Goal: Communication & Community: Answer question/provide support

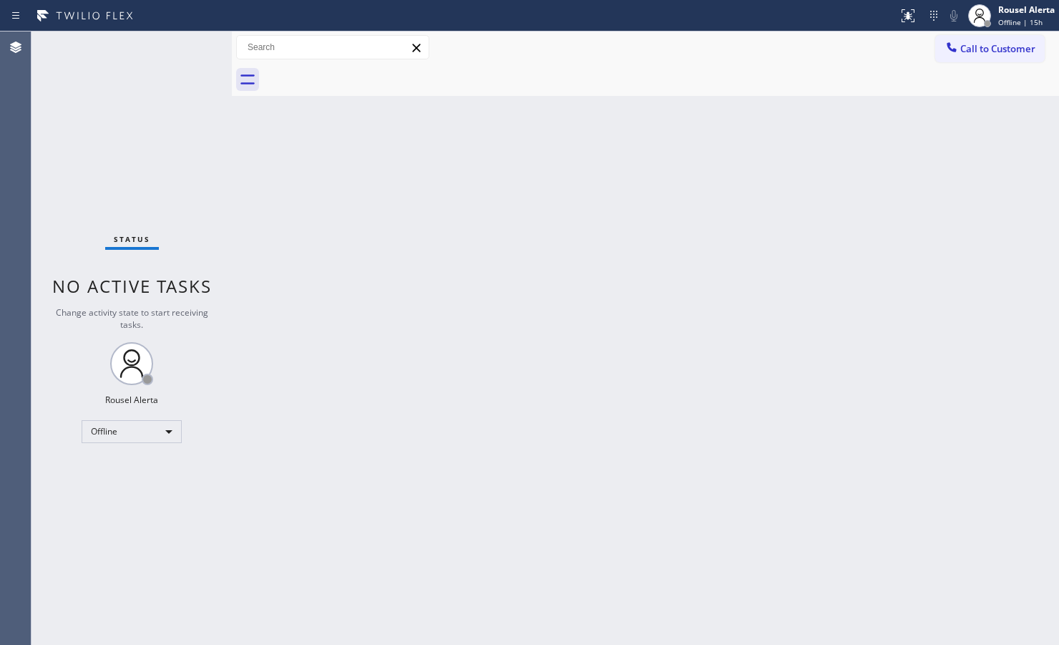
click at [245, 230] on div "Back to Dashboard Change Sender ID Customers Technicians Select a contact Outbo…" at bounding box center [645, 337] width 827 height 613
click at [159, 428] on div "Offline" at bounding box center [132, 431] width 100 height 23
click at [147, 462] on li "Available" at bounding box center [130, 468] width 97 height 17
drag, startPoint x: 782, startPoint y: 140, endPoint x: 781, endPoint y: 98, distance: 41.5
click at [782, 140] on div "Back to Dashboard Change Sender ID Customers Technicians Select a contact Outbo…" at bounding box center [645, 337] width 827 height 613
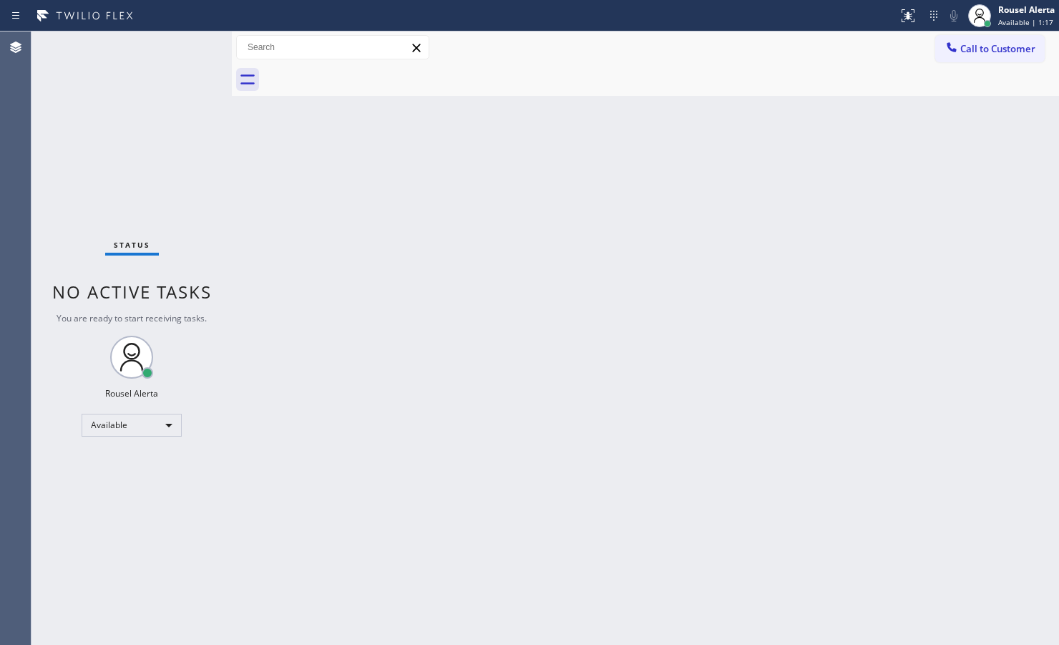
click at [505, 417] on div "Back to Dashboard Change Sender ID Customers Technicians Select a contact Outbo…" at bounding box center [645, 337] width 827 height 613
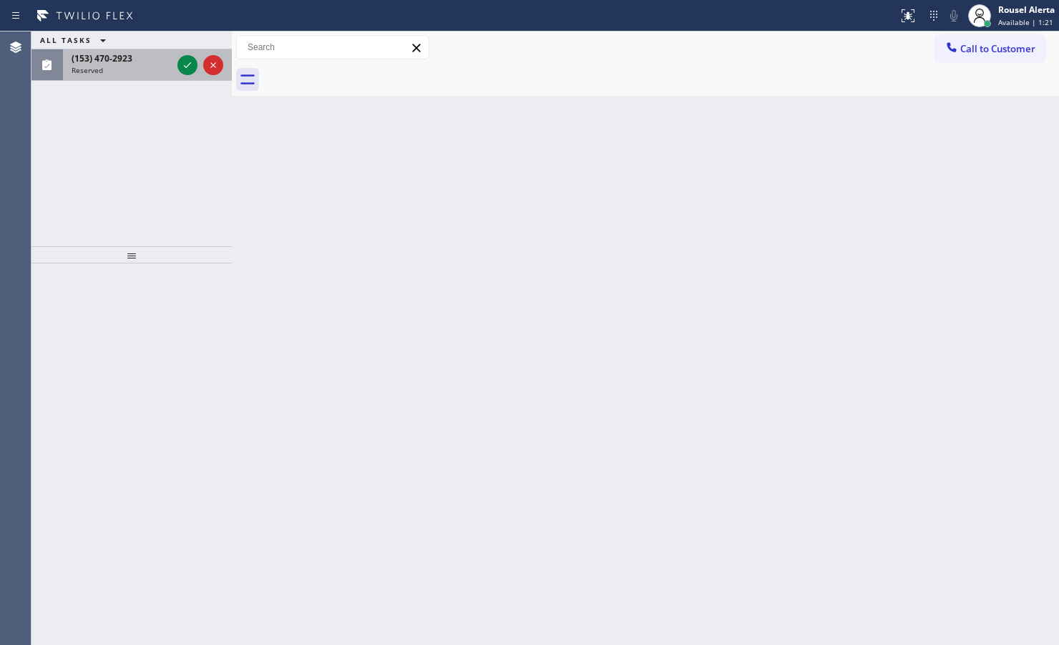
click at [141, 69] on div "Reserved" at bounding box center [122, 70] width 100 height 10
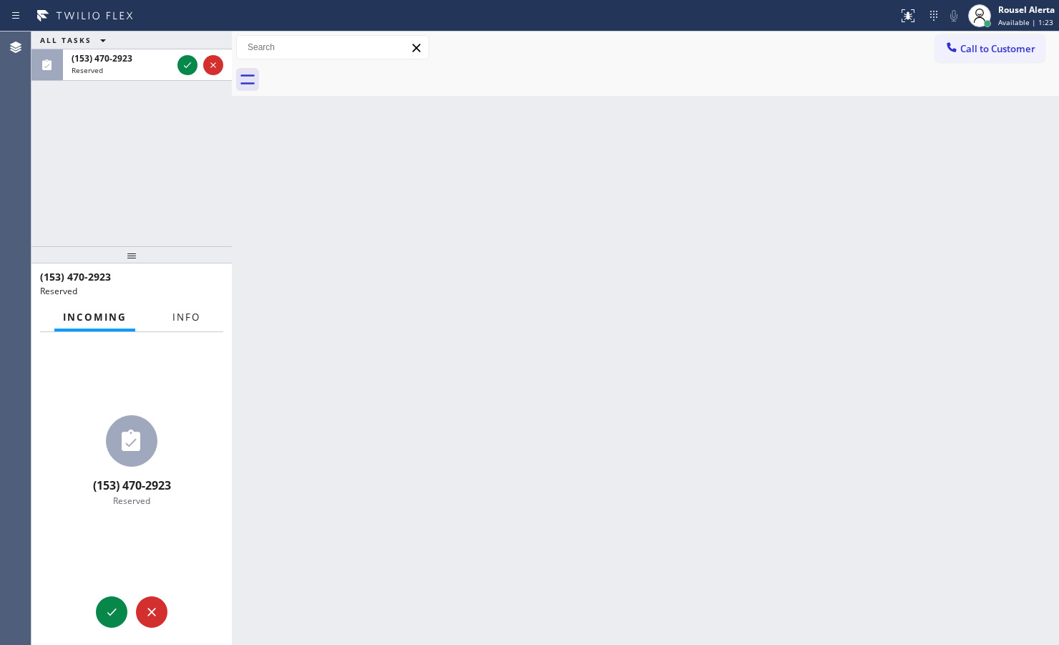
click at [182, 316] on span "Info" at bounding box center [186, 317] width 28 height 13
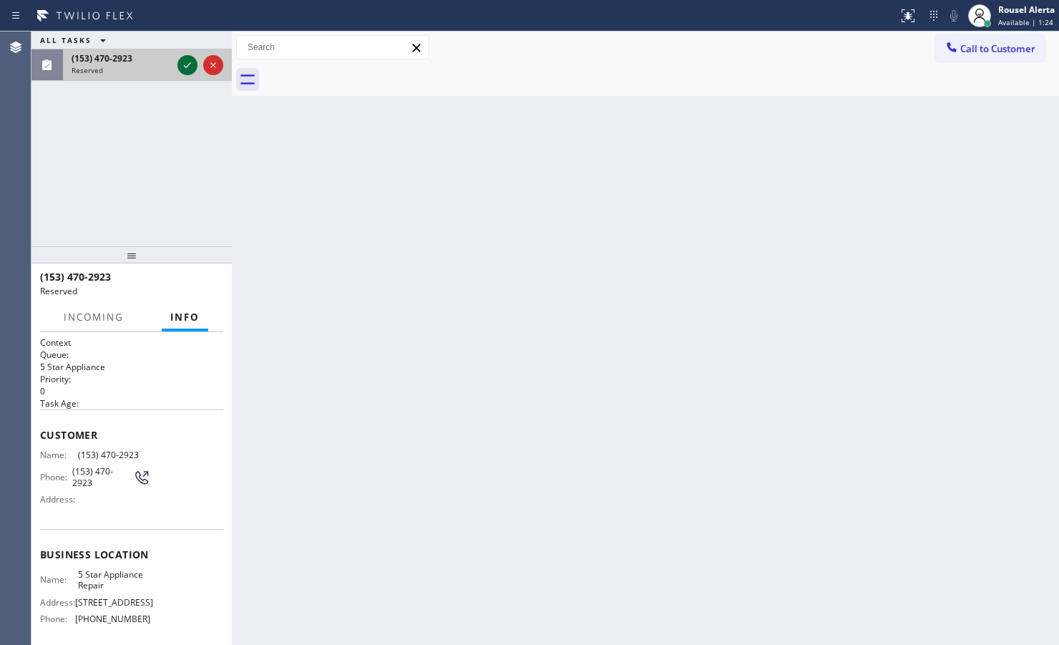
click at [187, 62] on icon at bounding box center [187, 65] width 17 height 17
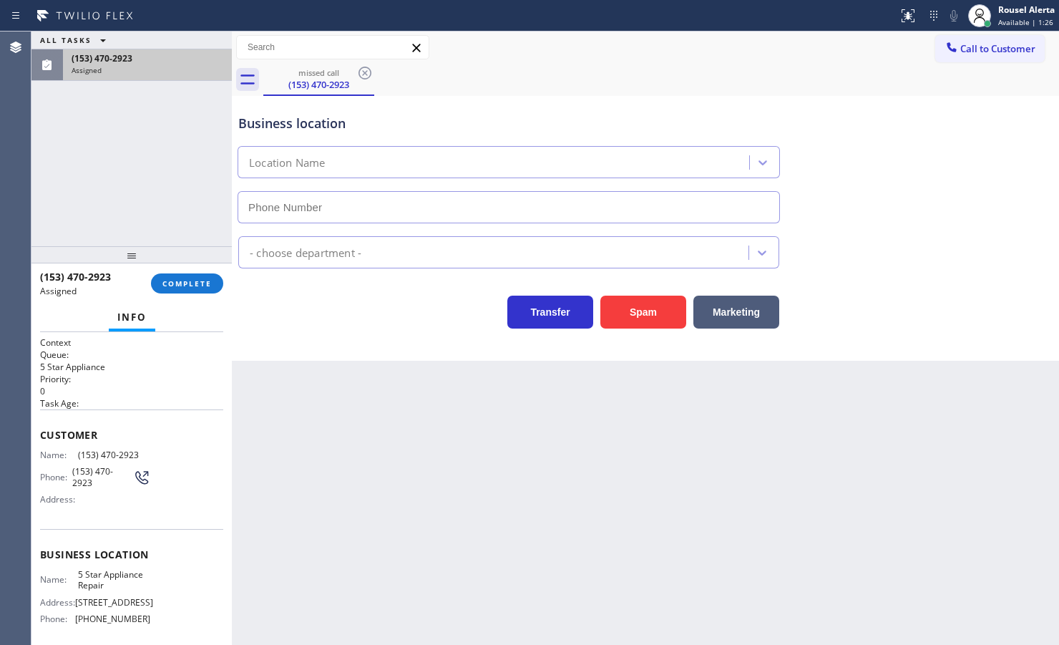
type input "[PHONE_NUMBER]"
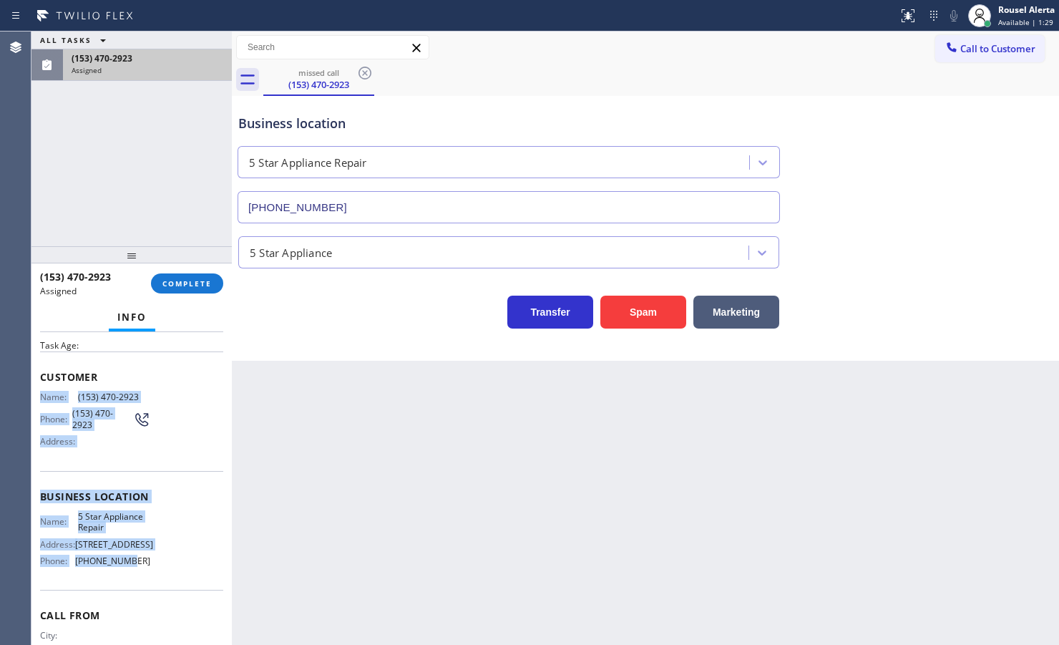
scroll to position [89, 0]
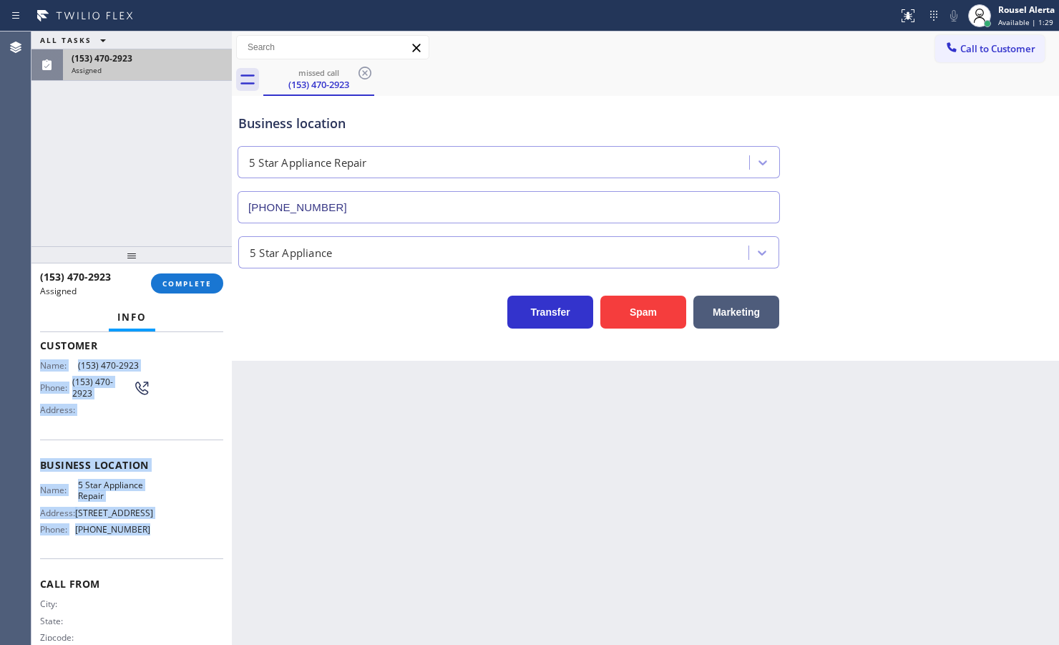
drag, startPoint x: 39, startPoint y: 454, endPoint x: 155, endPoint y: 535, distance: 141.3
click at [155, 515] on div "Context Queue: 5 Star Appliance Priority: 0 Task Age: Customer Name: [PHONE_NUM…" at bounding box center [131, 457] width 183 height 420
copy div "Name: [PHONE_NUMBER] Phone: [PHONE_NUMBER] Address: Business location Name: 5 S…"
click at [199, 288] on button "COMPLETE" at bounding box center [187, 283] width 72 height 20
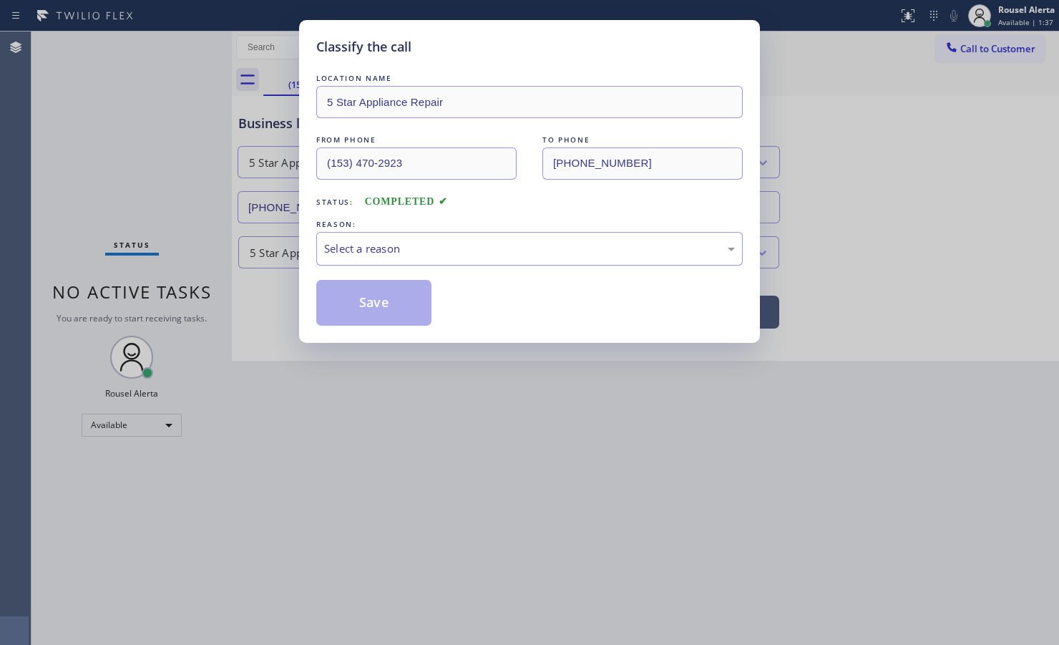
click at [395, 257] on div "Select a reason" at bounding box center [529, 248] width 411 height 16
click at [401, 293] on button "Save" at bounding box center [373, 303] width 115 height 46
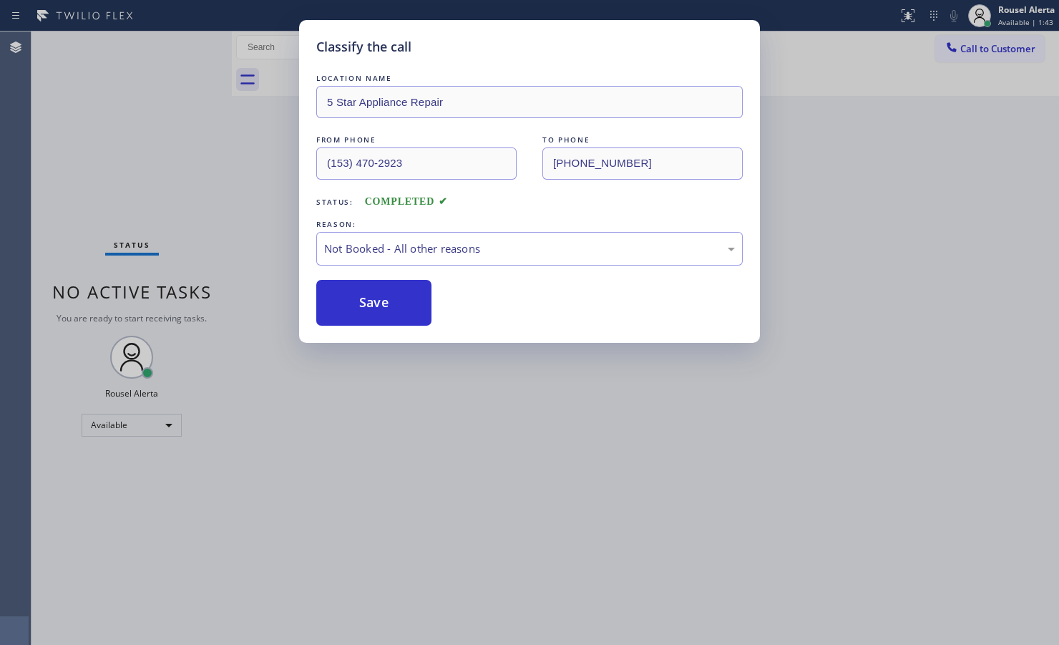
click at [462, 371] on div "Classify the call LOCATION NAME 5 Star Appliance Repair FROM PHONE [PHONE_NUMBE…" at bounding box center [529, 322] width 1059 height 645
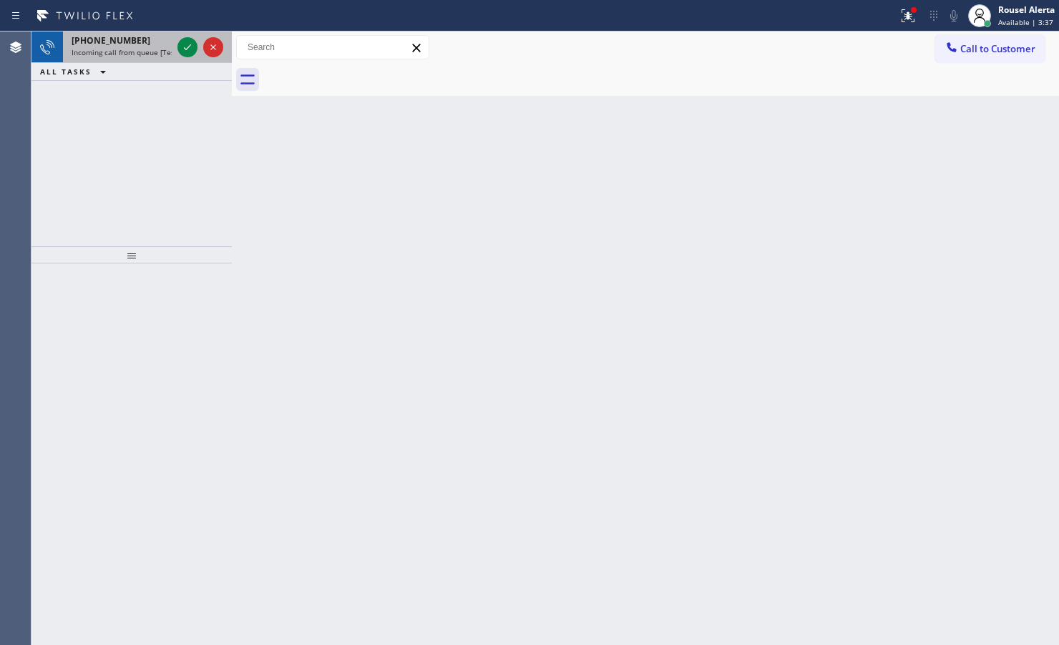
click at [148, 52] on span "Incoming call from queue [Test] All" at bounding box center [131, 52] width 119 height 10
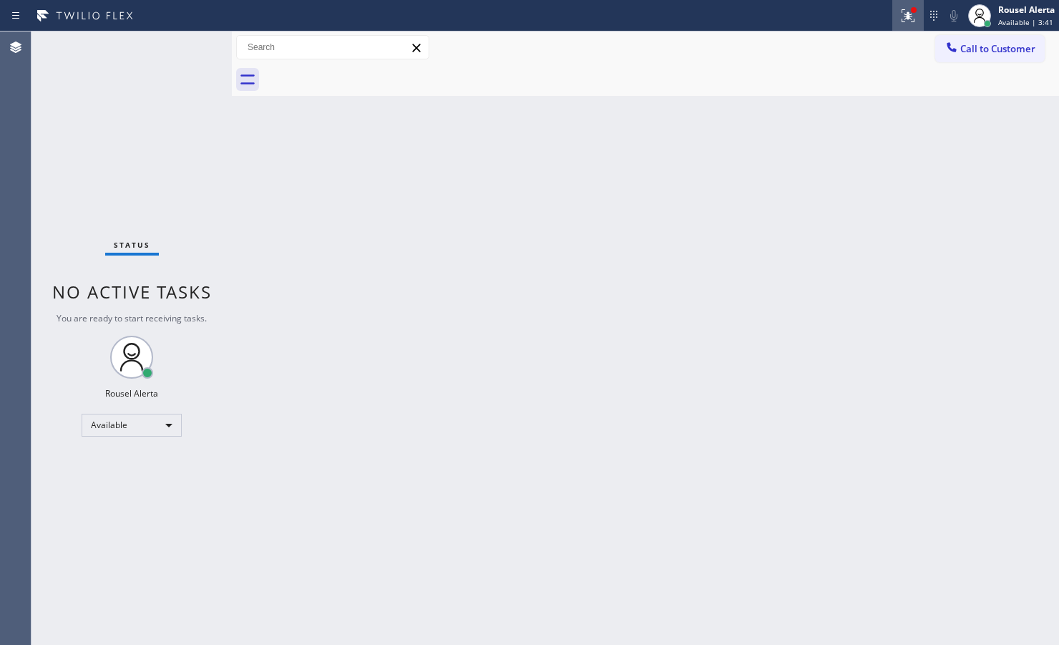
click at [846, 20] on icon at bounding box center [907, 15] width 17 height 17
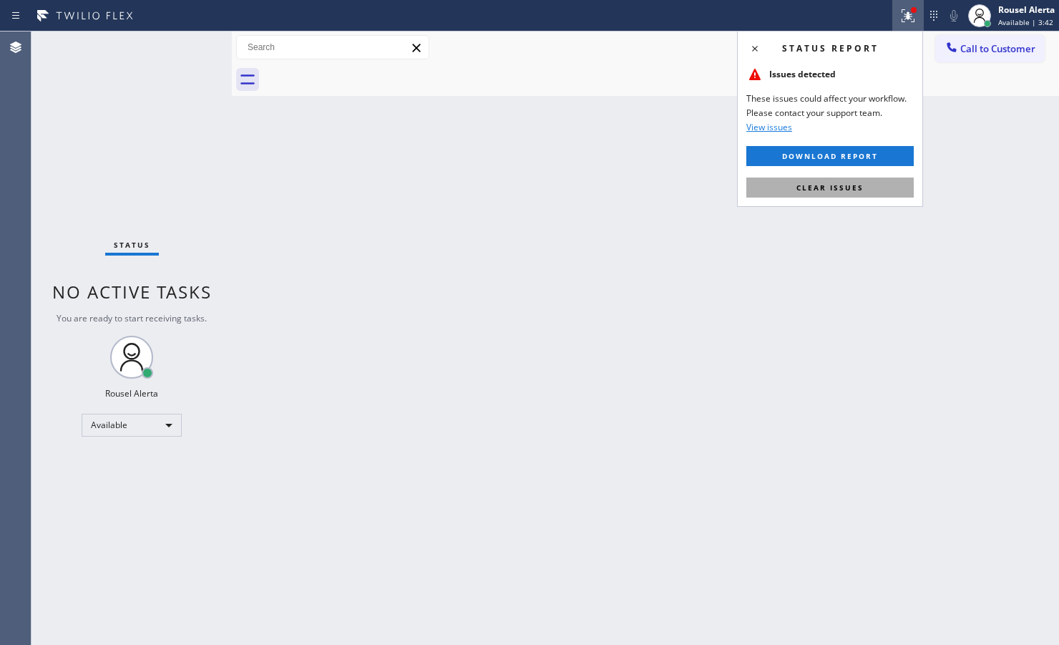
click at [846, 190] on span "Clear issues" at bounding box center [829, 187] width 67 height 10
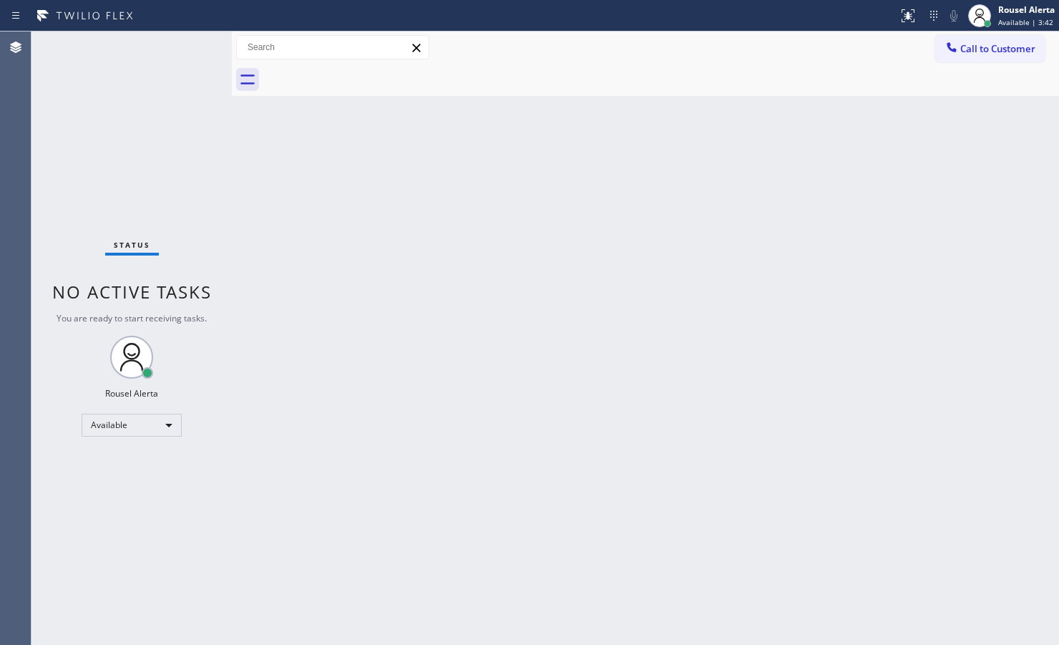
click at [841, 273] on div "Back to Dashboard Change Sender ID Customers Technicians Select a contact Outbo…" at bounding box center [645, 337] width 827 height 613
click at [150, 97] on div "Status No active tasks You are ready to start receiving tasks. Rousel Alerta Av…" at bounding box center [131, 337] width 200 height 613
click at [551, 273] on div "Back to Dashboard Change Sender ID Customers Technicians Select a contact Outbo…" at bounding box center [645, 337] width 827 height 613
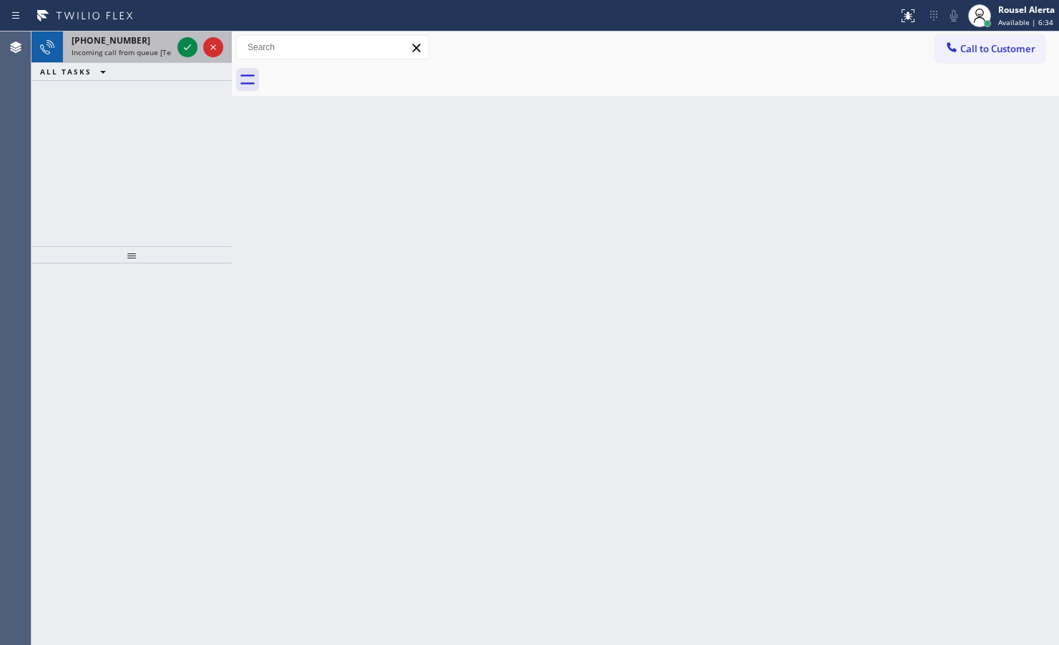
click at [143, 44] on div "[PHONE_NUMBER]" at bounding box center [122, 40] width 100 height 12
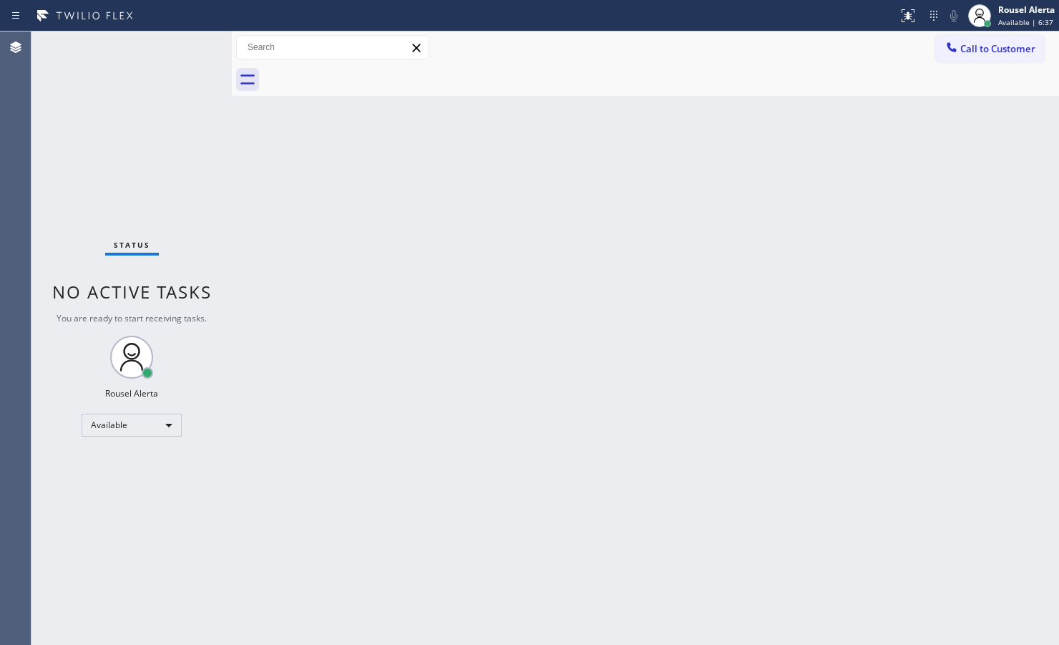
click at [182, 54] on div "Status No active tasks You are ready to start receiving tasks. Rousel Alerta Av…" at bounding box center [131, 337] width 200 height 613
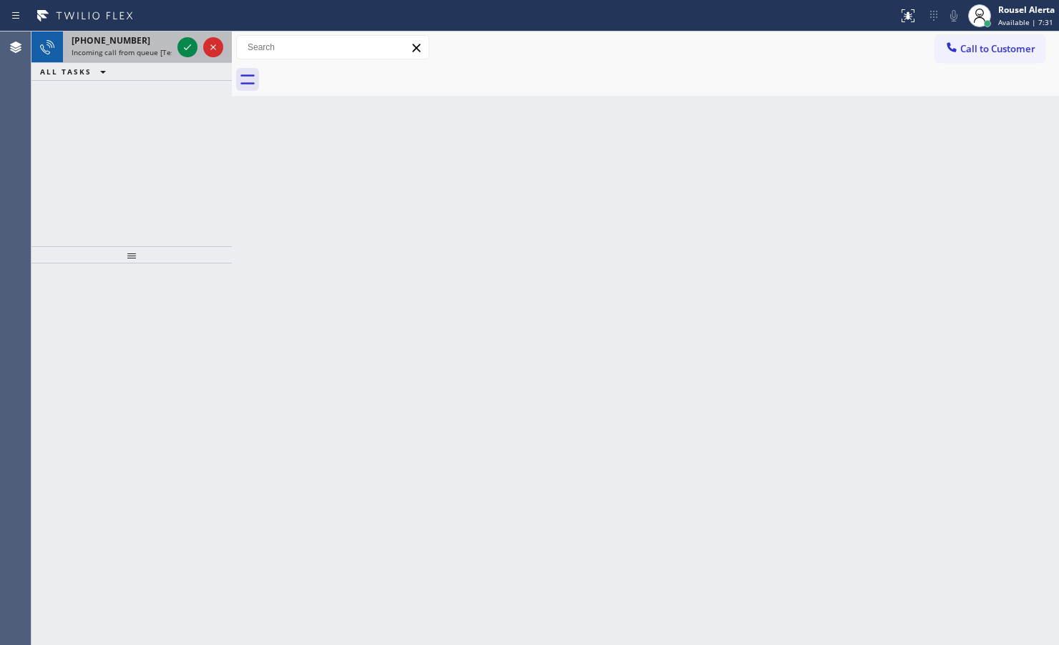
click at [135, 41] on div "[PHONE_NUMBER]" at bounding box center [122, 40] width 100 height 12
drag, startPoint x: 168, startPoint y: 109, endPoint x: 133, endPoint y: 67, distance: 55.4
click at [168, 109] on div "[PHONE_NUMBER] Incoming call from queue [Test] All ALL TASKS ALL TASKS ACTIVE T…" at bounding box center [131, 138] width 200 height 215
click at [119, 48] on span "Incoming call from queue [Test] All" at bounding box center [131, 52] width 119 height 10
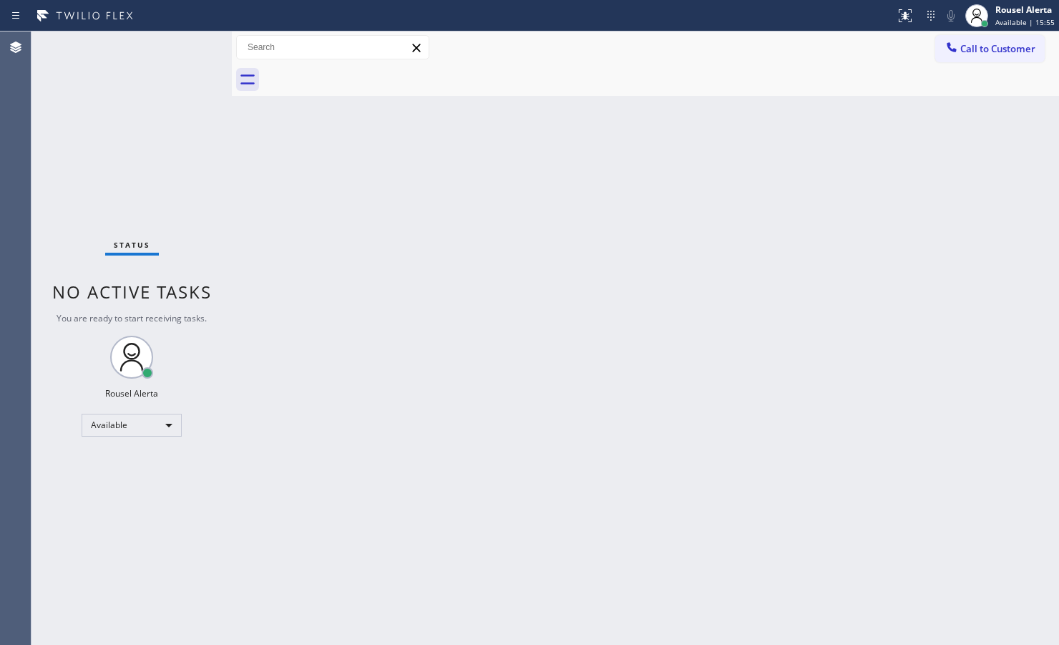
click at [175, 34] on div "Status No active tasks You are ready to start receiving tasks. Rousel Alerta Av…" at bounding box center [131, 337] width 200 height 613
click at [167, 68] on div "Status No active tasks You are ready to start receiving tasks. Rousel Alerta Av…" at bounding box center [131, 337] width 200 height 613
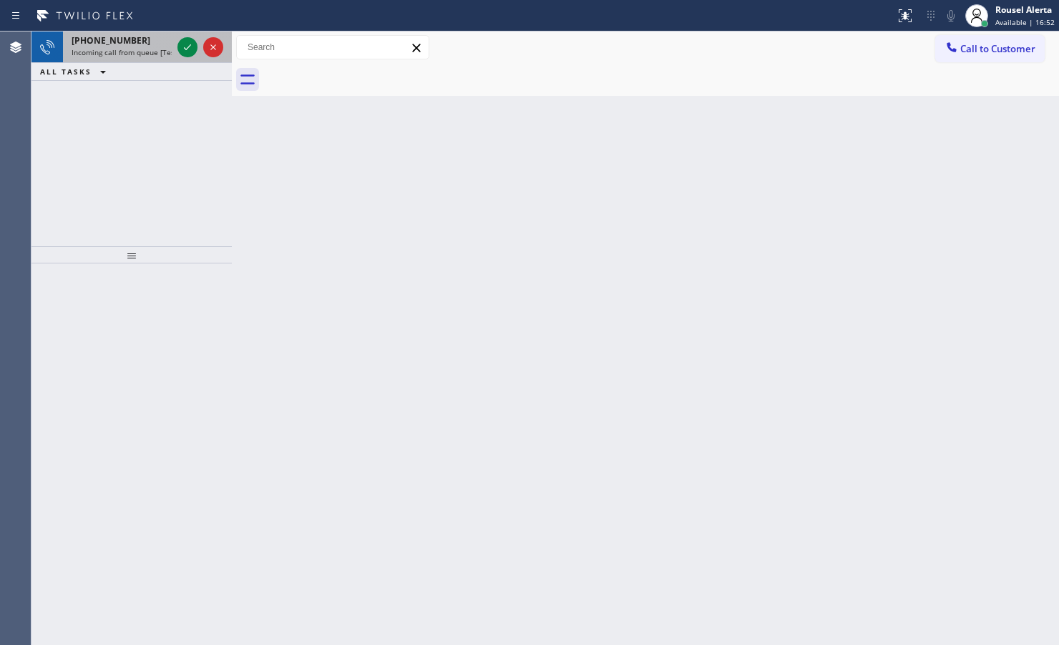
click at [150, 34] on div "[PHONE_NUMBER]" at bounding box center [122, 40] width 100 height 12
click at [122, 37] on span "[PHONE_NUMBER]" at bounding box center [111, 40] width 79 height 12
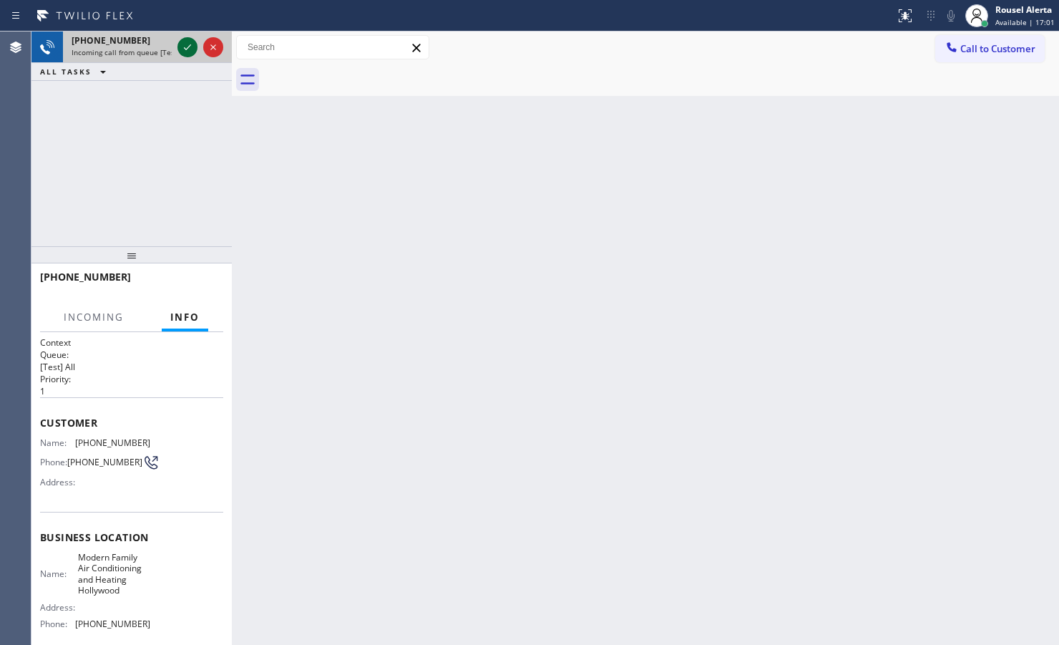
click at [180, 43] on icon at bounding box center [187, 47] width 17 height 17
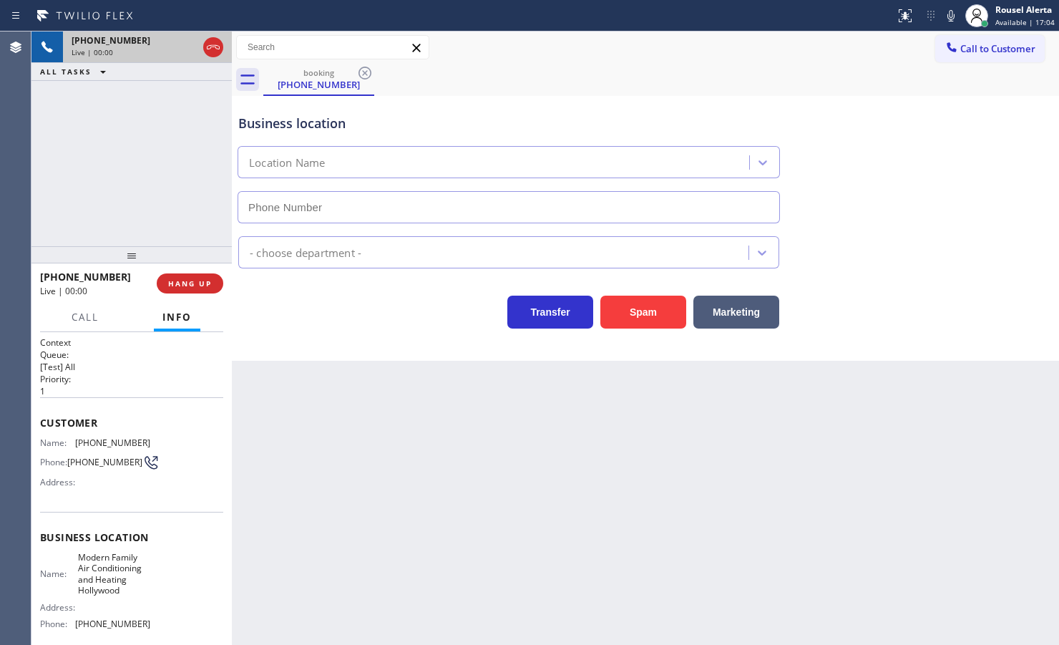
type input "[PHONE_NUMBER]"
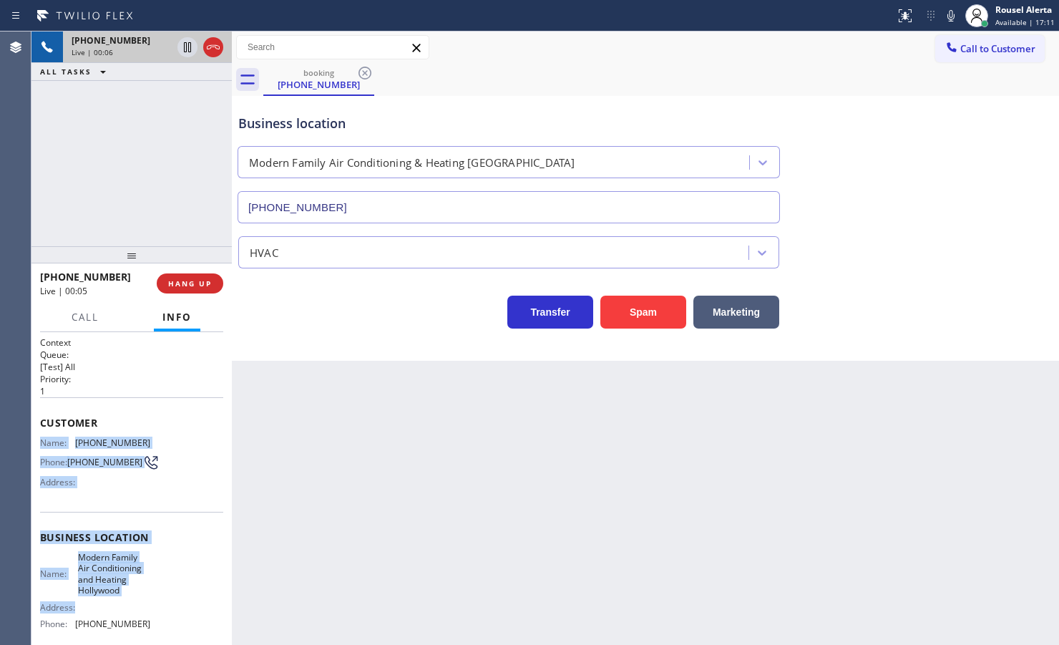
scroll to position [89, 0]
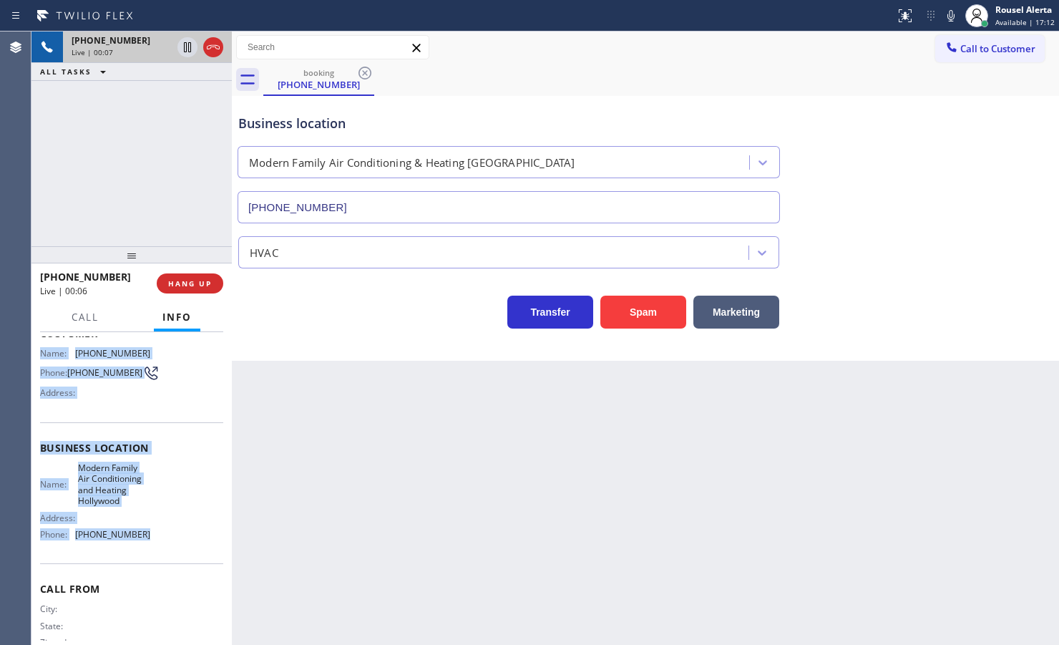
drag, startPoint x: 33, startPoint y: 444, endPoint x: 175, endPoint y: 547, distance: 176.2
click at [175, 515] on div "Context Queue: [Test] All Priority: 1 Customer Name: [PHONE_NUMBER] Phone: [PHO…" at bounding box center [131, 488] width 200 height 313
copy div "Name: [PHONE_NUMBER] Phone: [PHONE_NUMBER] Address: Business location Name: Mod…"
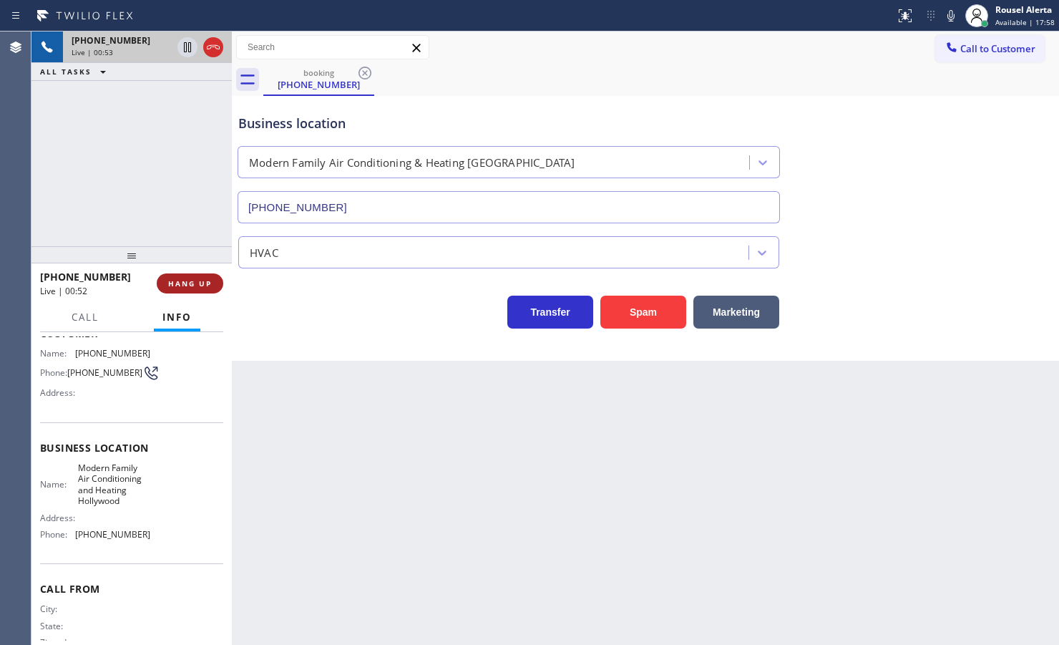
drag, startPoint x: 188, startPoint y: 218, endPoint x: 219, endPoint y: 288, distance: 76.6
click at [188, 213] on div "[PHONE_NUMBER] Live | 00:53 ALL TASKS ALL TASKS ACTIVE TASKS TASKS IN WRAP UP" at bounding box center [131, 138] width 200 height 215
click at [172, 215] on div "[PHONE_NUMBER] Live | 00:54 ALL TASKS ALL TASKS ACTIVE TASKS TASKS IN WRAP UP" at bounding box center [131, 138] width 200 height 215
click at [195, 281] on span "HANG UP" at bounding box center [190, 283] width 44 height 10
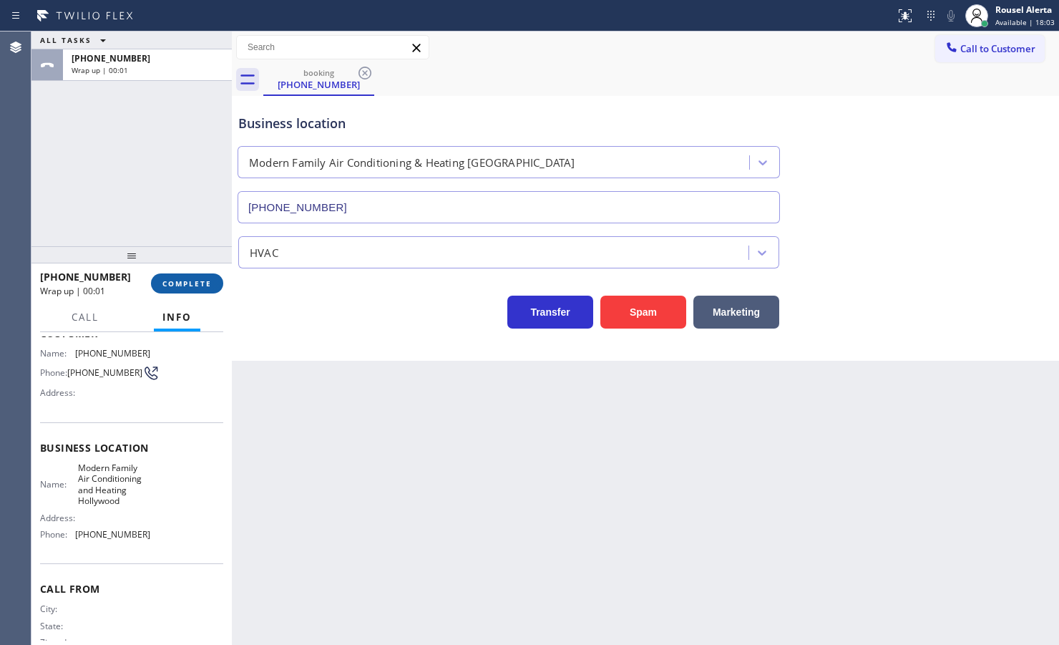
click at [188, 283] on span "COMPLETE" at bounding box center [186, 283] width 49 height 10
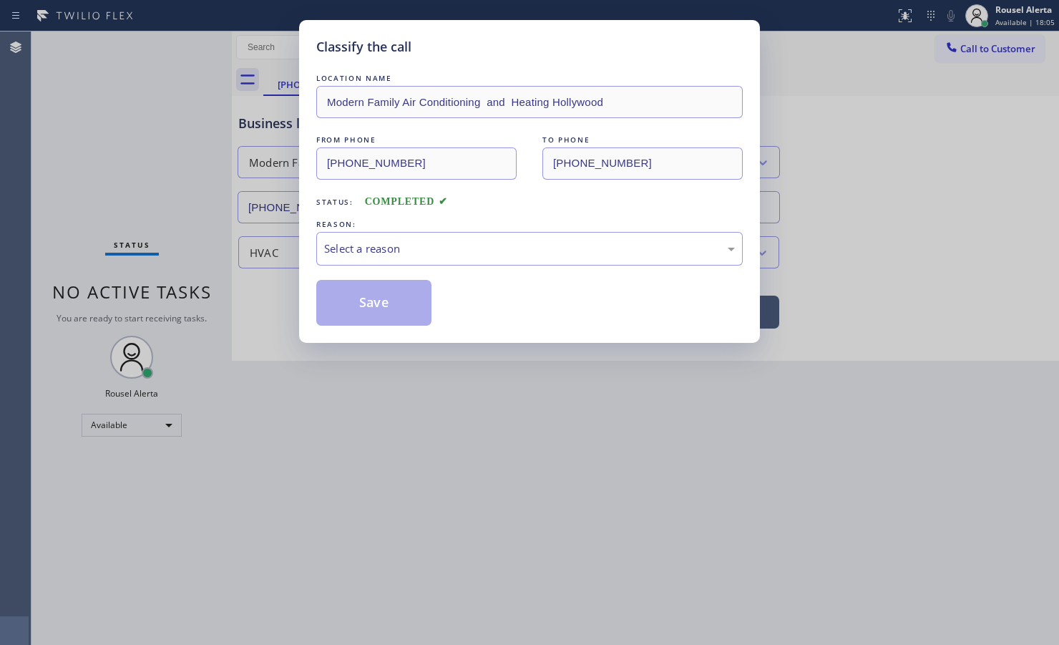
click at [401, 273] on div "LOCATION NAME Modern Family Air Conditioning and Heating Hollywood FROM PHONE […" at bounding box center [529, 198] width 426 height 255
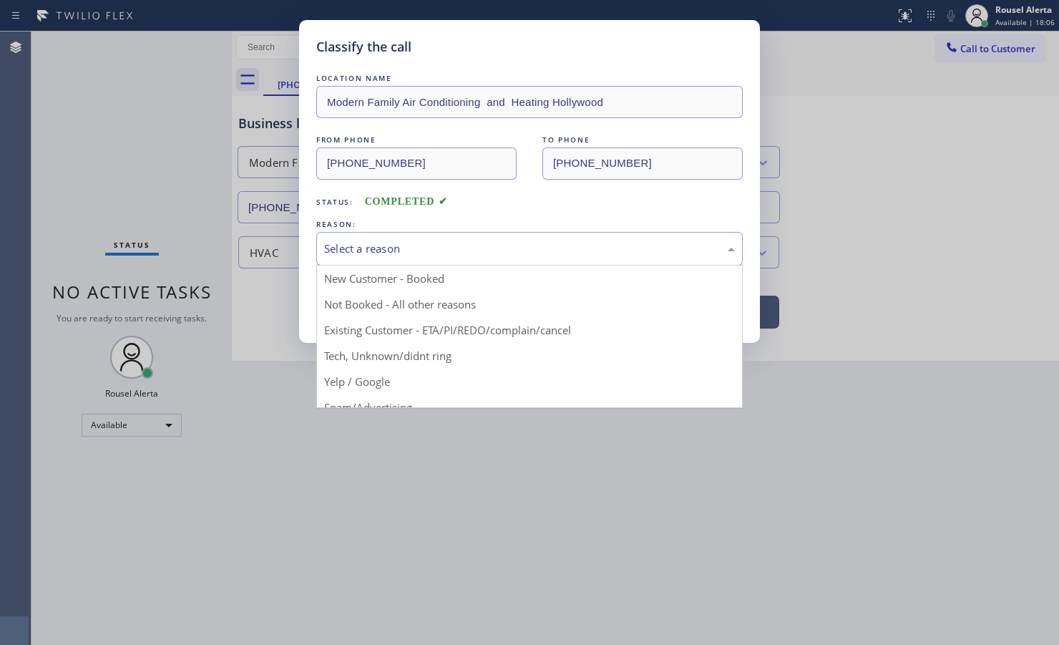
click at [405, 255] on div "Select a reason" at bounding box center [529, 248] width 411 height 16
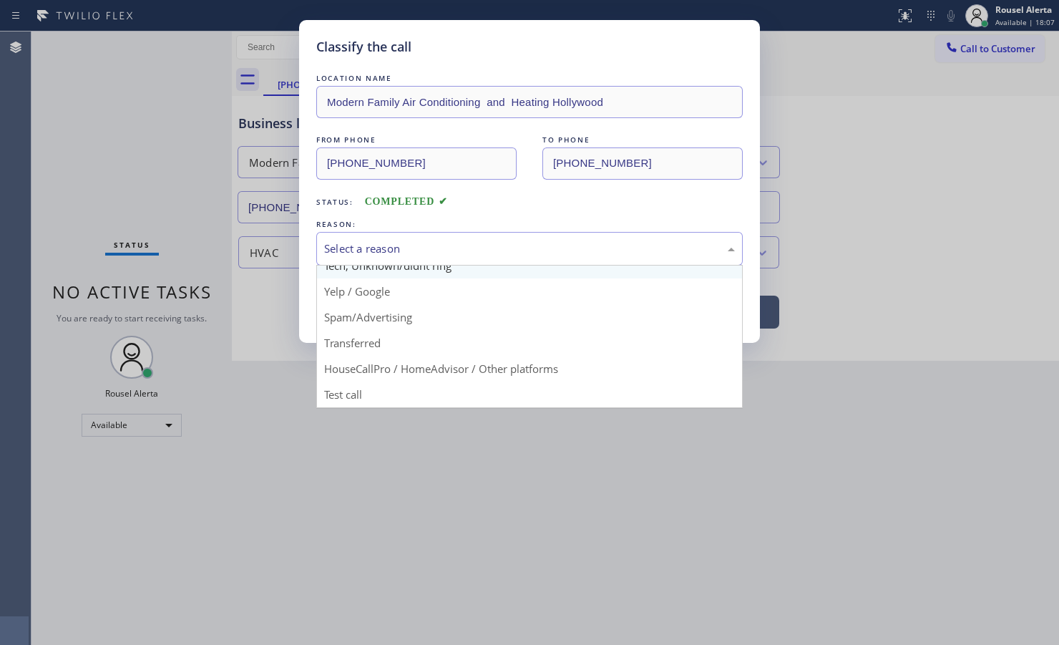
scroll to position [98, 0]
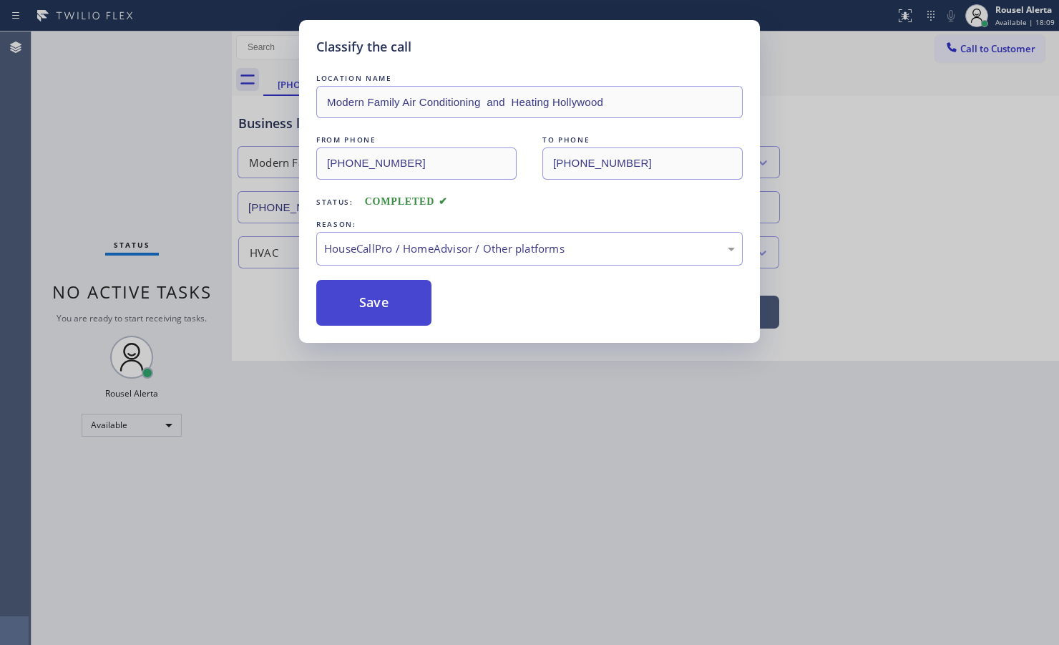
click at [402, 311] on button "Save" at bounding box center [373, 303] width 115 height 46
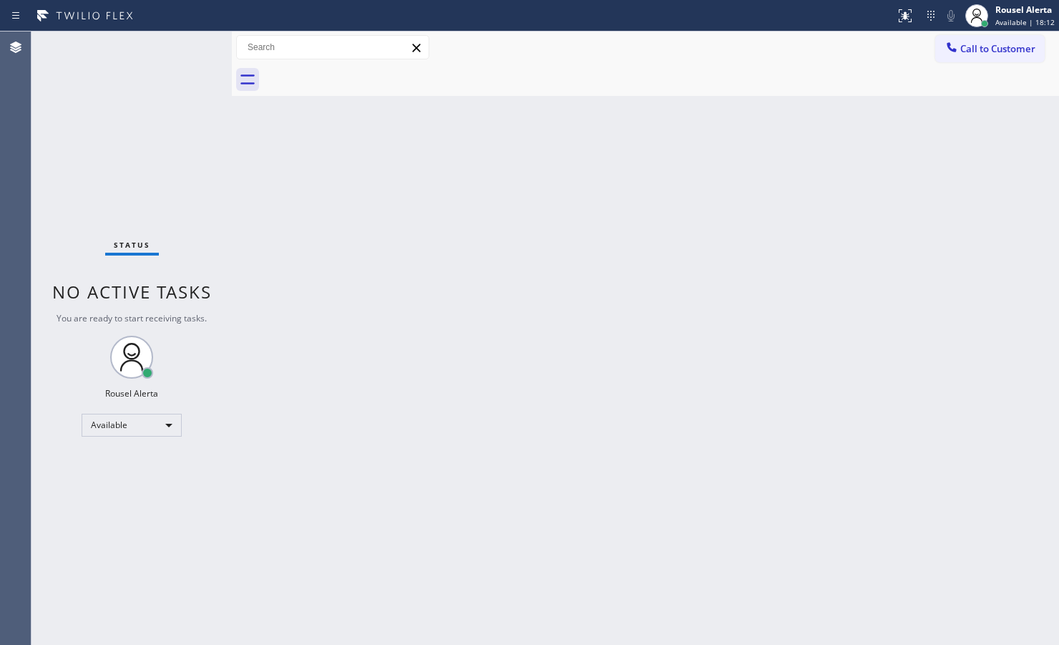
click at [570, 240] on div "Back to Dashboard Change Sender ID Customers Technicians Select a contact Outbo…" at bounding box center [645, 337] width 827 height 613
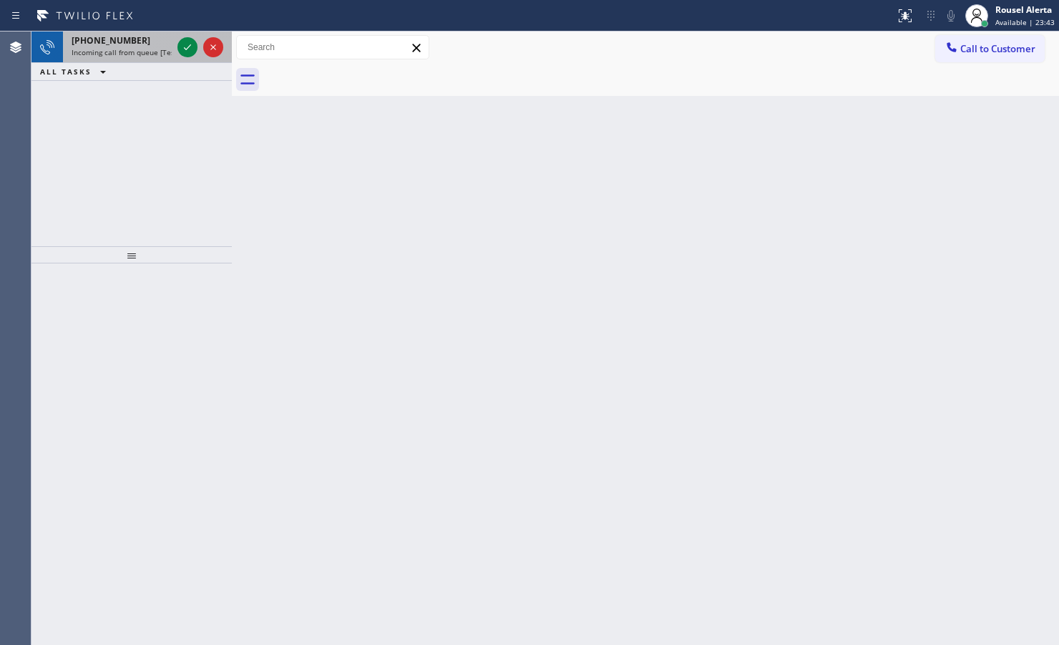
click at [148, 41] on div "[PHONE_NUMBER]" at bounding box center [122, 40] width 100 height 12
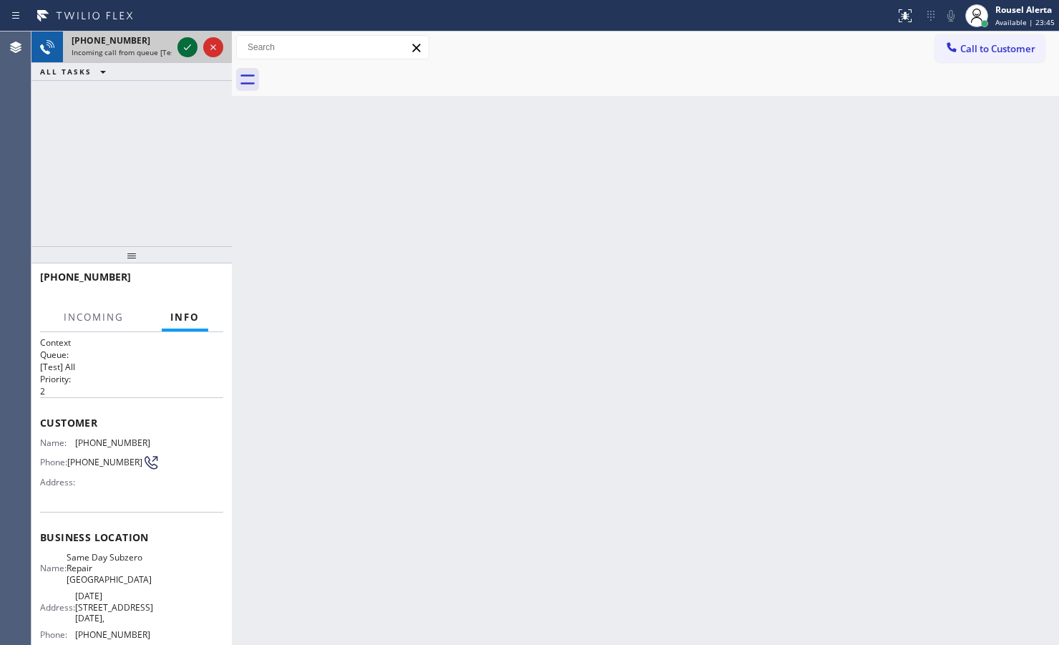
click at [188, 44] on icon at bounding box center [187, 47] width 17 height 17
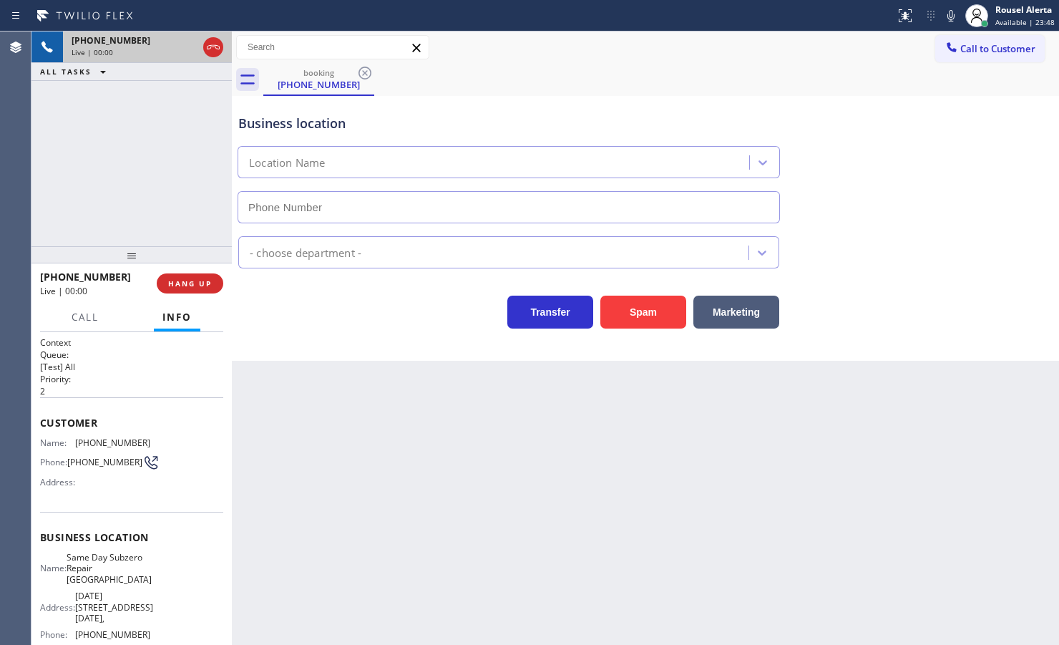
type input "[PHONE_NUMBER]"
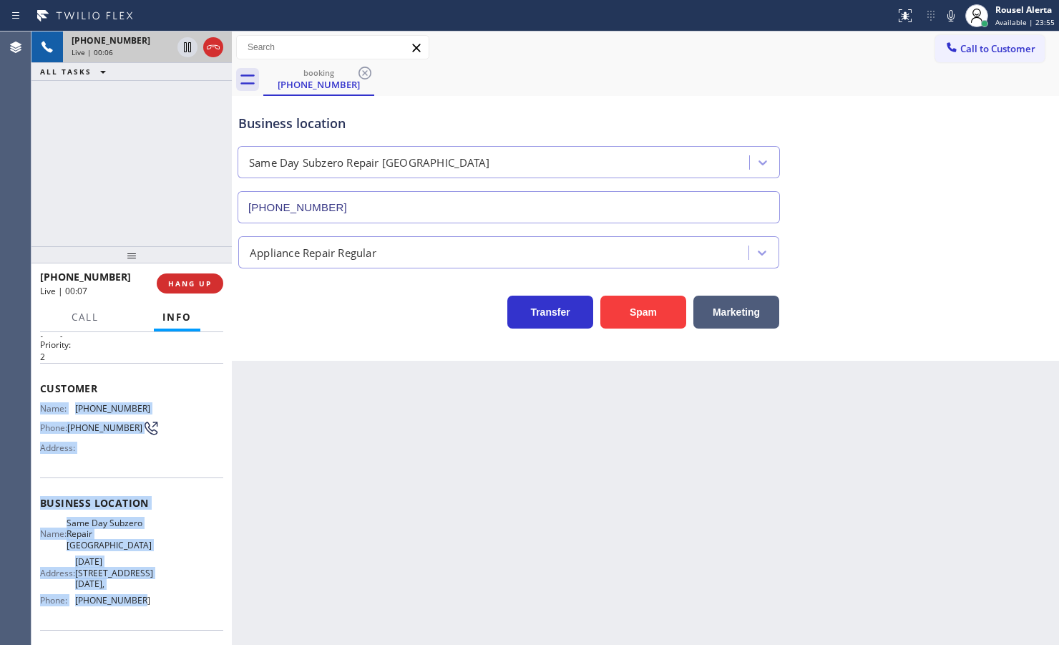
scroll to position [156, 0]
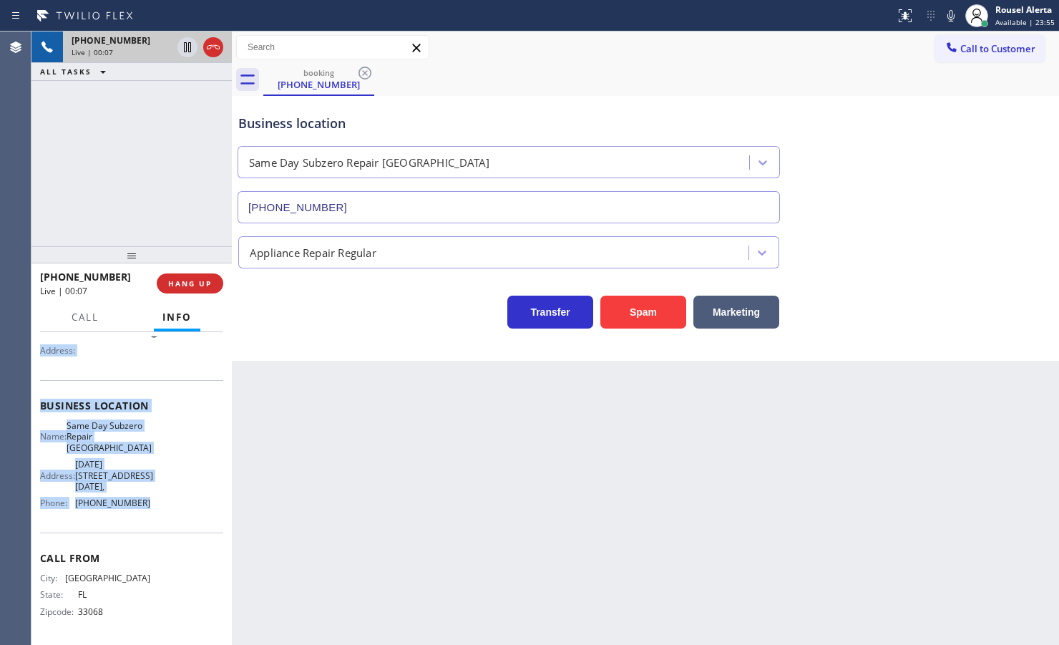
drag, startPoint x: 36, startPoint y: 435, endPoint x: 155, endPoint y: 509, distance: 140.4
click at [155, 509] on div "Context Queue: [Test] All Priority: 2 Customer Name: [PHONE_NUMBER] Phone: [PHO…" at bounding box center [131, 488] width 200 height 313
copy div "Name: [PHONE_NUMBER] Phone: [PHONE_NUMBER] Address: Business location Name: Sam…"
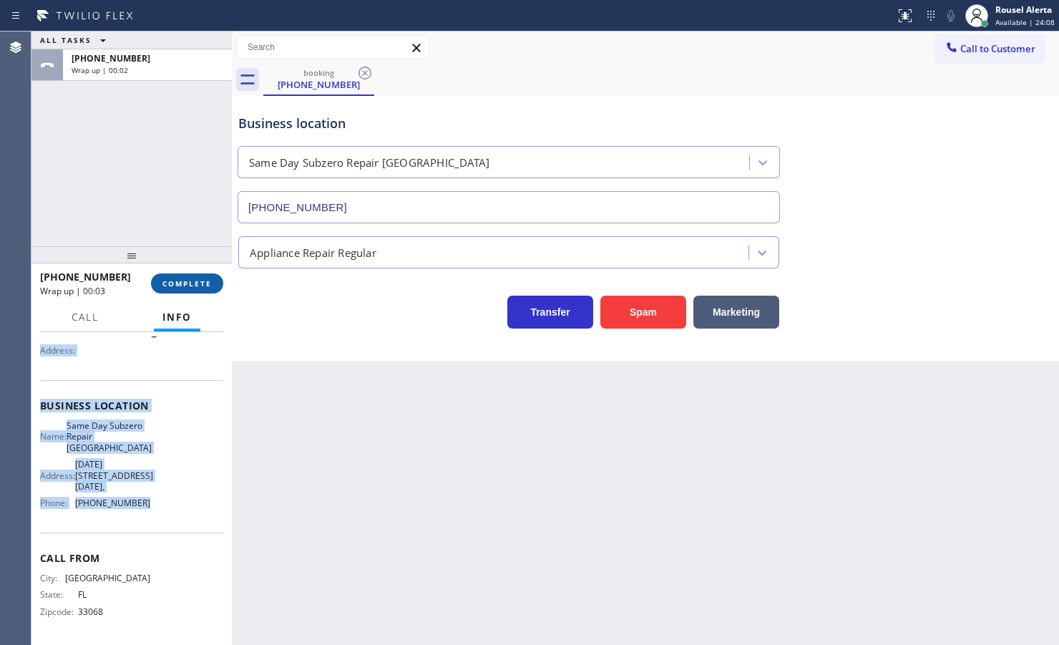
click at [195, 281] on span "COMPLETE" at bounding box center [186, 283] width 49 height 10
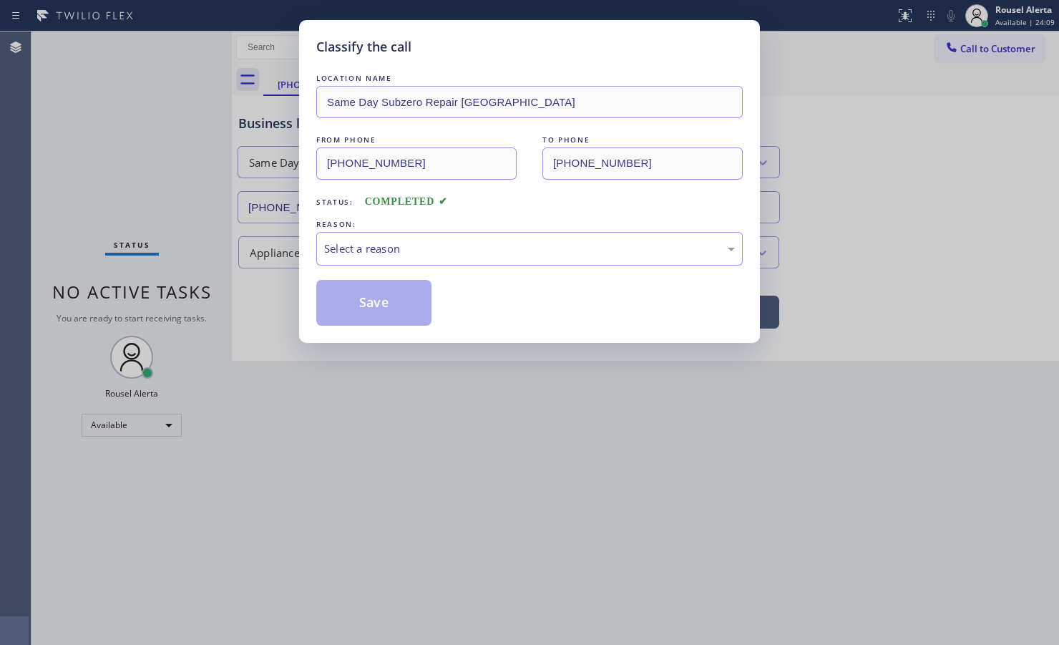
click at [372, 249] on div "Select a reason" at bounding box center [529, 248] width 411 height 16
click at [391, 303] on button "Save" at bounding box center [373, 303] width 115 height 46
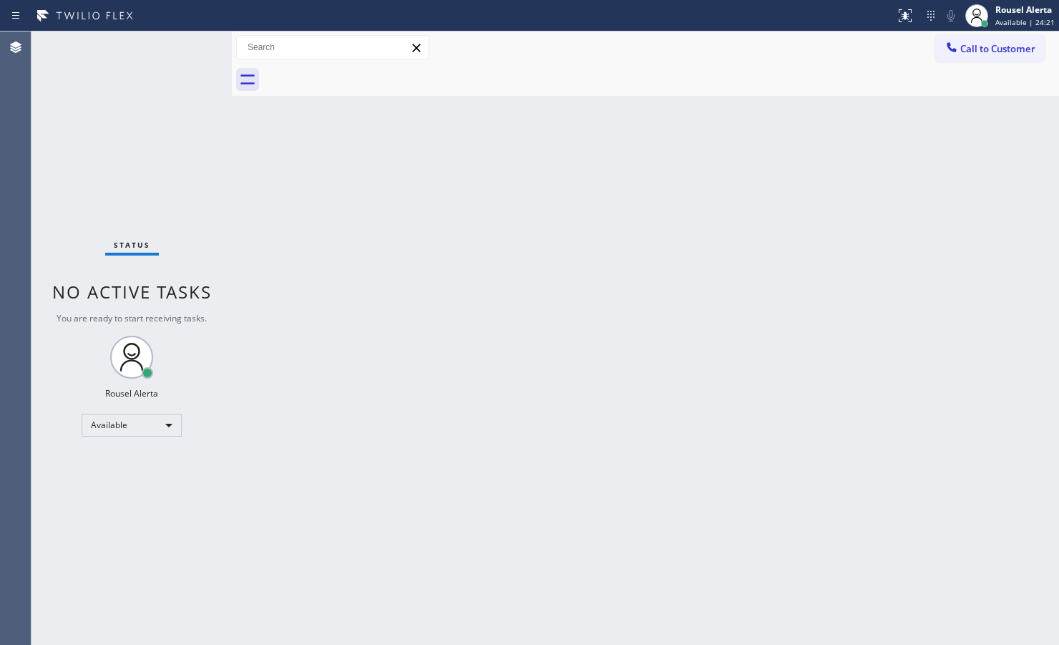
click at [149, 68] on div "Status No active tasks You are ready to start receiving tasks. Rousel Alerta Av…" at bounding box center [131, 337] width 200 height 613
click at [560, 253] on div "Back to Dashboard Change Sender ID Customers Technicians Select a contact Outbo…" at bounding box center [645, 337] width 827 height 613
click at [175, 38] on div "Status No active tasks You are ready to start receiving tasks. Rousel Alerta Av…" at bounding box center [131, 337] width 200 height 613
click at [773, 187] on div "Back to Dashboard Change Sender ID Customers Technicians Select a contact Outbo…" at bounding box center [645, 337] width 827 height 613
click at [842, 384] on div "Back to Dashboard Change Sender ID Customers Technicians Select a contact Outbo…" at bounding box center [645, 337] width 827 height 613
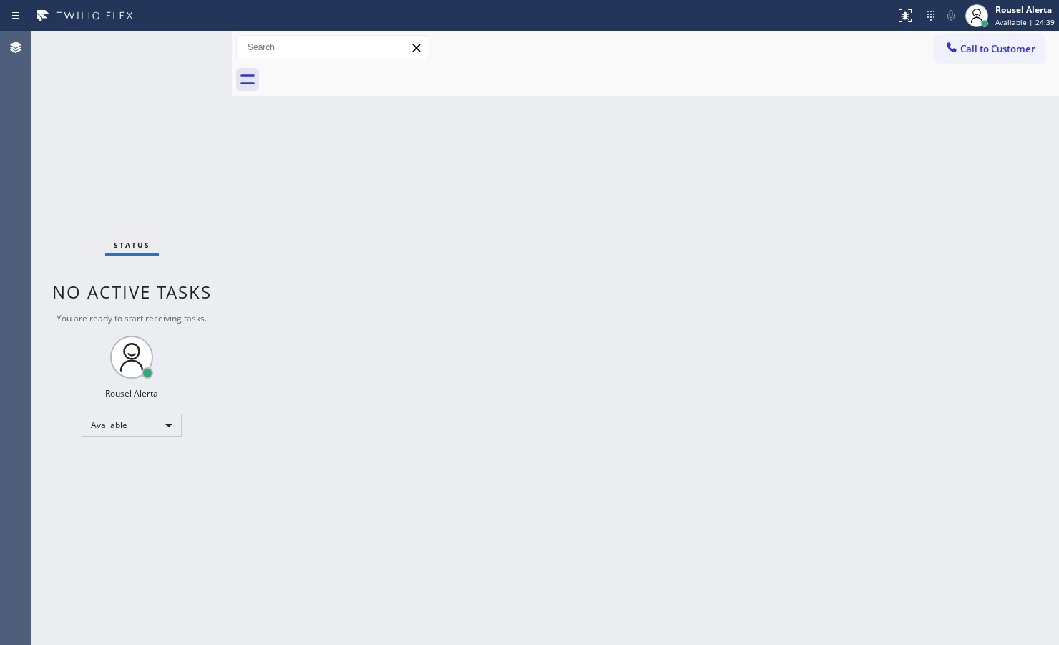
click at [846, 274] on div "Back to Dashboard Change Sender ID Customers Technicians Select a contact Outbo…" at bounding box center [645, 337] width 827 height 613
click at [187, 47] on div "Status No active tasks You are ready to start receiving tasks. Rousel Alerta Av…" at bounding box center [131, 337] width 200 height 613
click at [190, 38] on div "Status No active tasks You are ready to start receiving tasks. Rousel Alerta Av…" at bounding box center [131, 337] width 200 height 613
click at [143, 47] on div "Status No active tasks You are ready to start receiving tasks. Rousel Alerta Av…" at bounding box center [131, 337] width 200 height 613
click at [617, 117] on div "Back to Dashboard Change Sender ID Customers Technicians Select a contact Outbo…" at bounding box center [645, 337] width 827 height 613
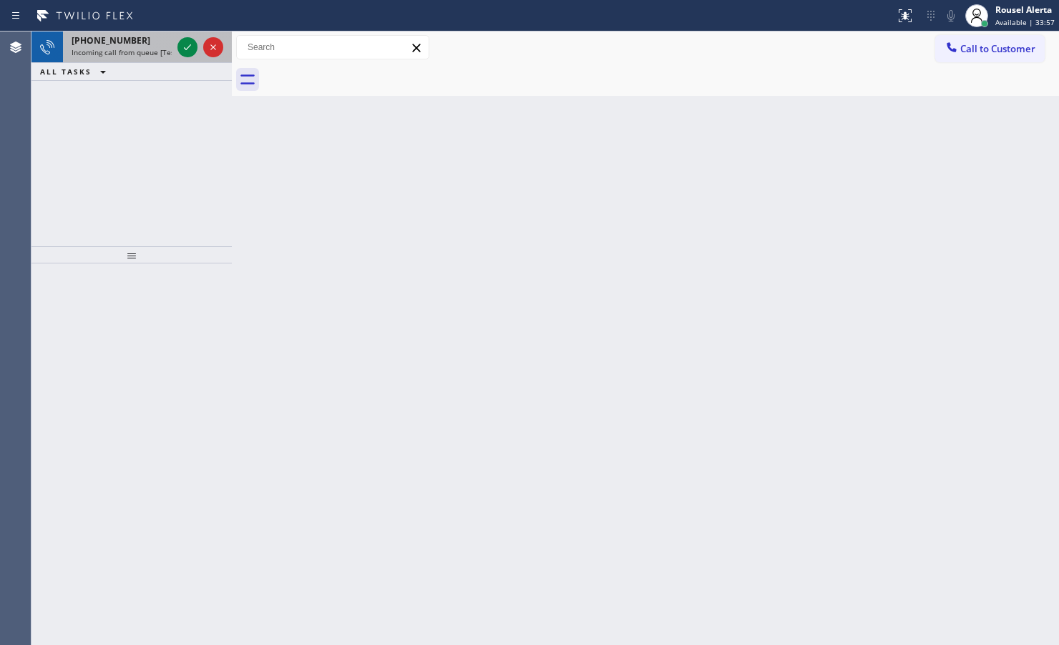
click at [152, 50] on span "Incoming call from queue [Test] All" at bounding box center [131, 52] width 119 height 10
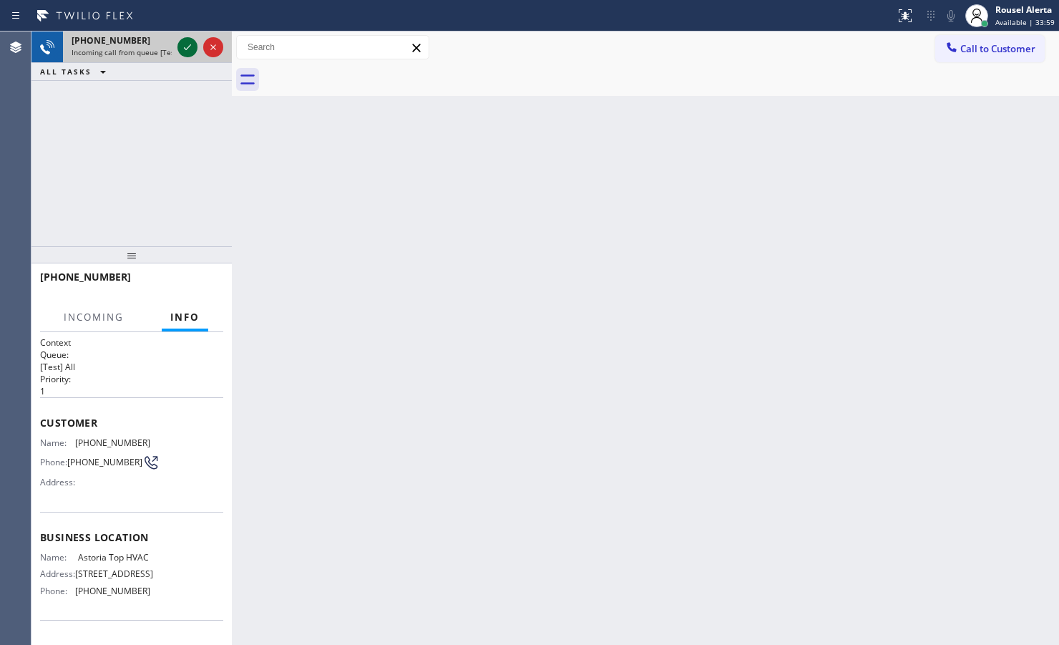
click at [180, 41] on icon at bounding box center [187, 47] width 17 height 17
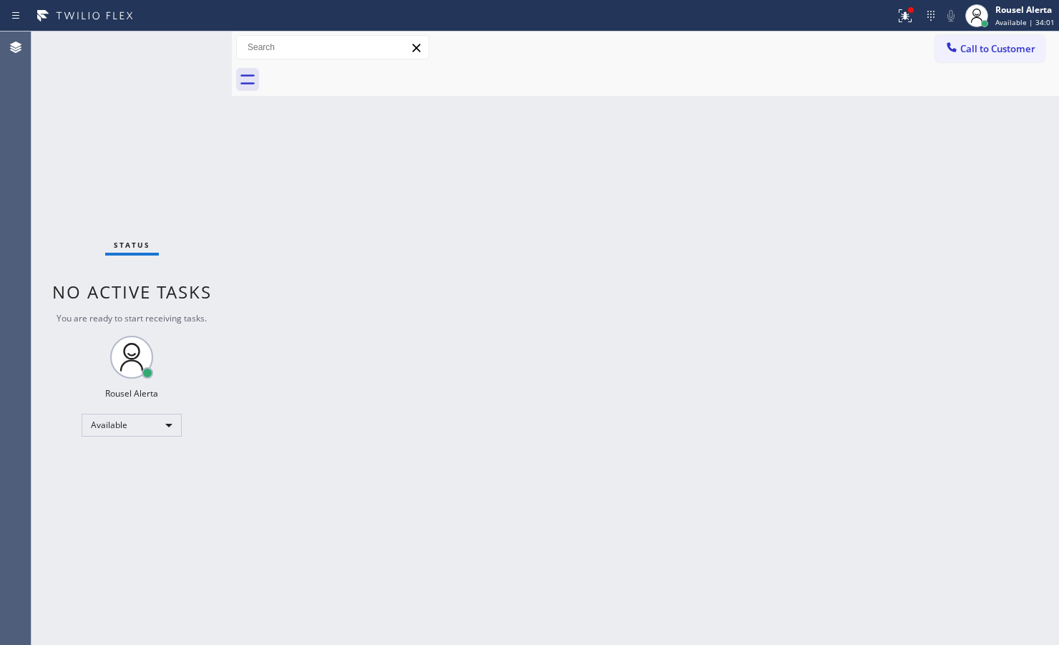
click at [180, 41] on div "Status No active tasks You are ready to start receiving tasks. Rousel Alerta Av…" at bounding box center [131, 337] width 200 height 613
click at [846, 21] on icon at bounding box center [905, 15] width 17 height 17
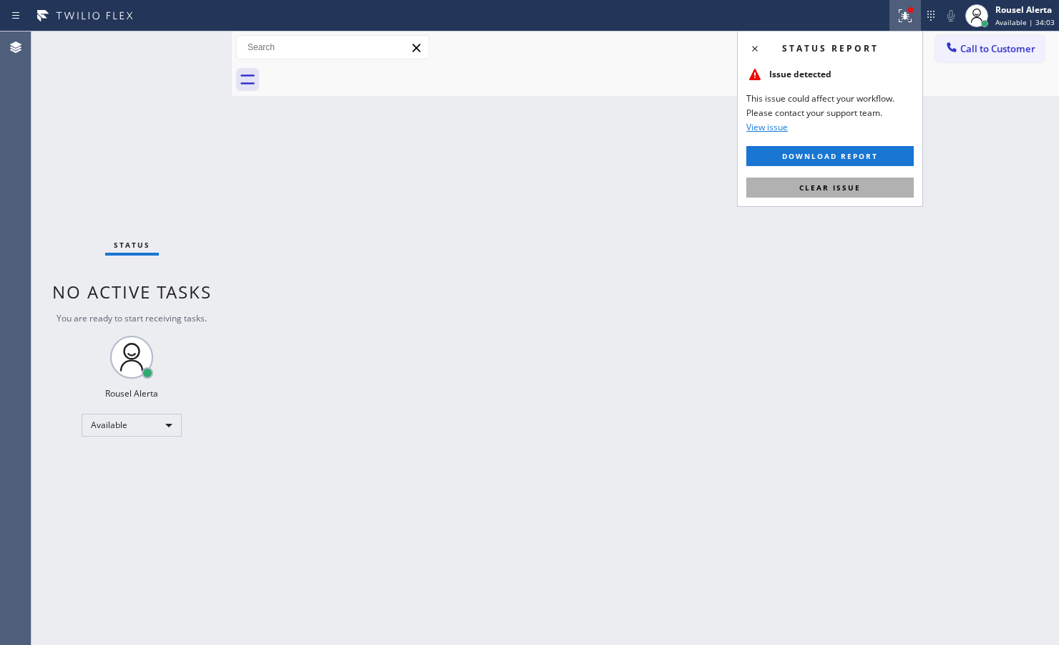
click at [846, 195] on button "Clear issue" at bounding box center [829, 187] width 167 height 20
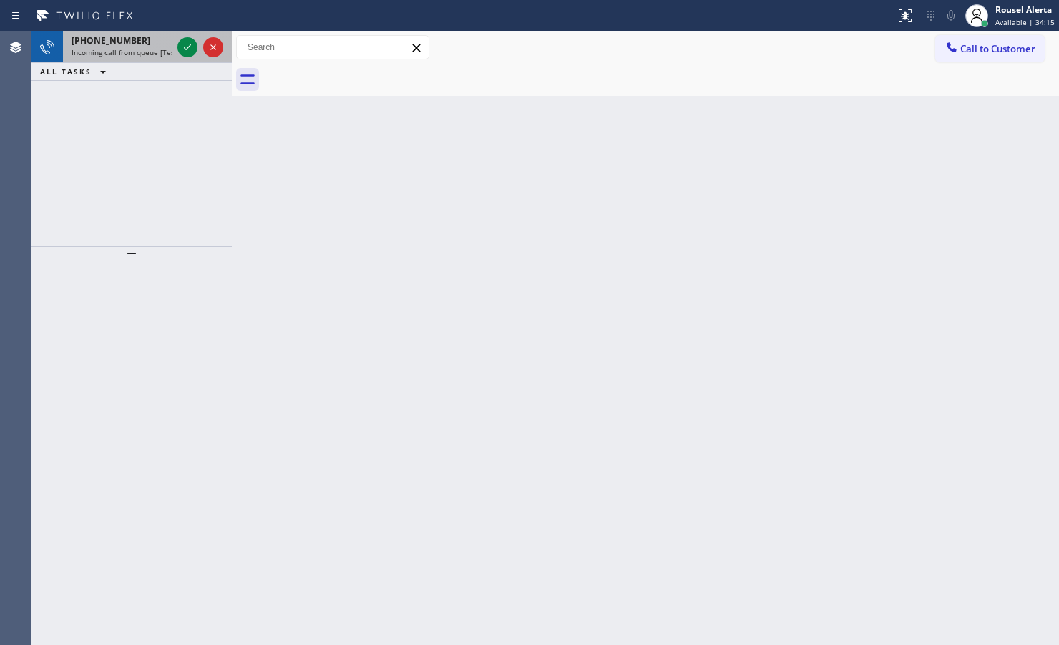
click at [127, 37] on span "[PHONE_NUMBER]" at bounding box center [111, 40] width 79 height 12
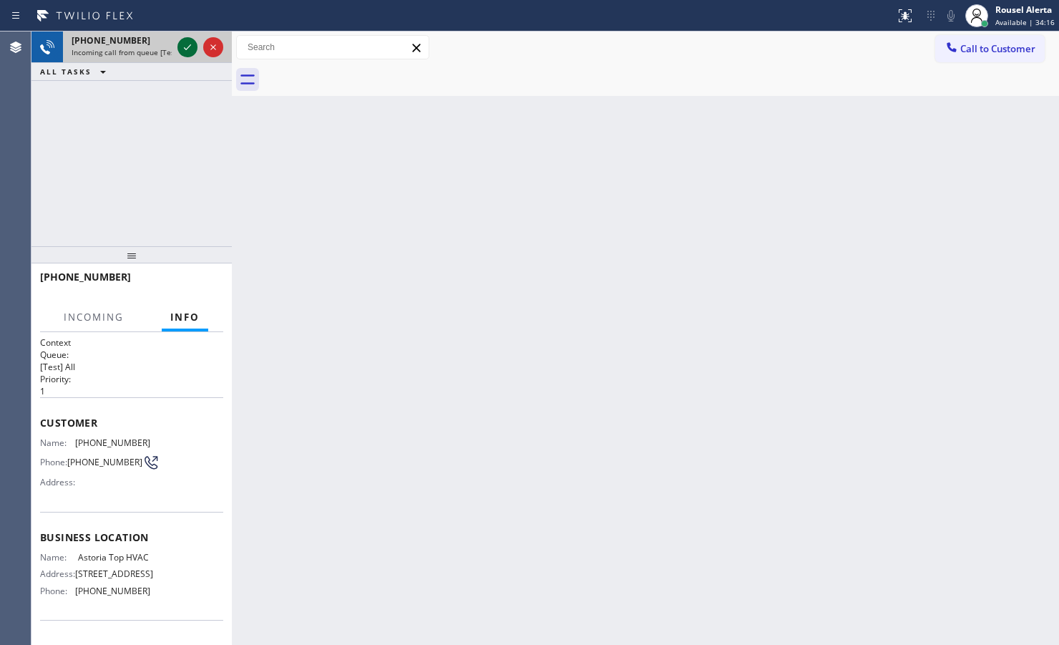
click at [191, 50] on icon at bounding box center [187, 47] width 17 height 17
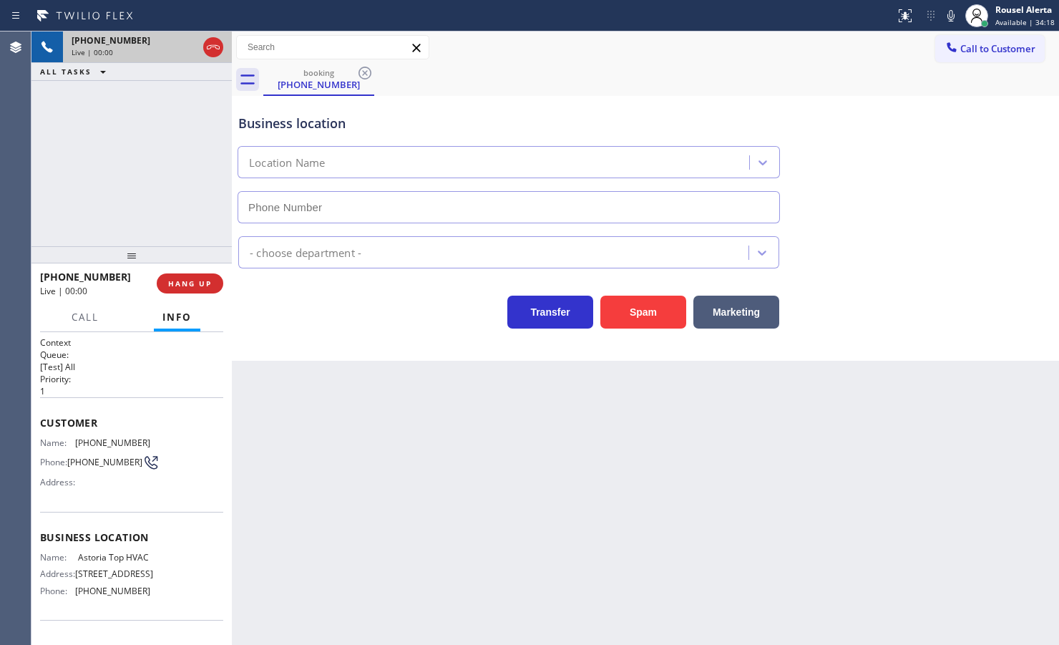
type input "[PHONE_NUMBER]"
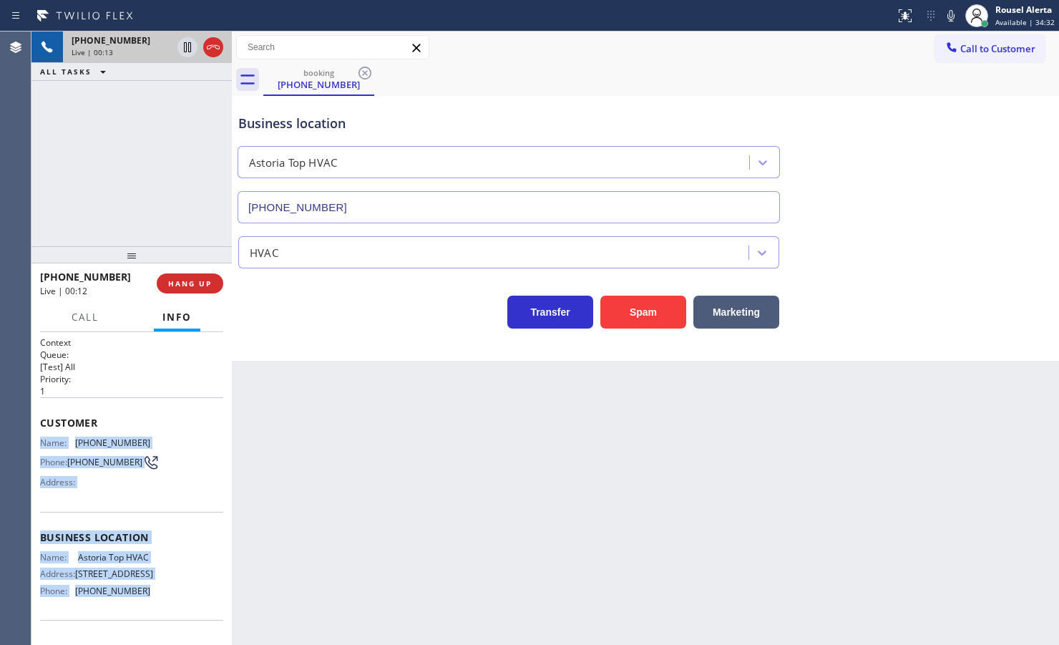
scroll to position [89, 0]
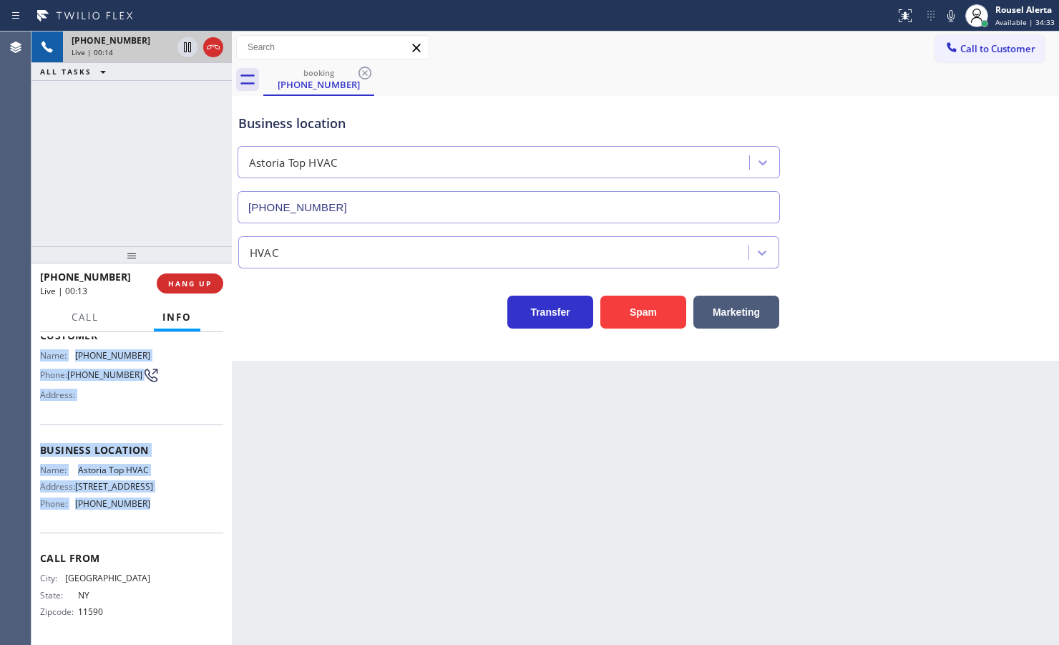
drag, startPoint x: 38, startPoint y: 441, endPoint x: 176, endPoint y: 545, distance: 172.3
click at [176, 515] on div "Context Queue: [Test] All Priority: 1 Customer Name: [PHONE_NUMBER] Phone: [PHO…" at bounding box center [131, 488] width 200 height 313
copy div "Name: [PHONE_NUMBER] Phone: [PHONE_NUMBER] Address: Business location Name: Ast…"
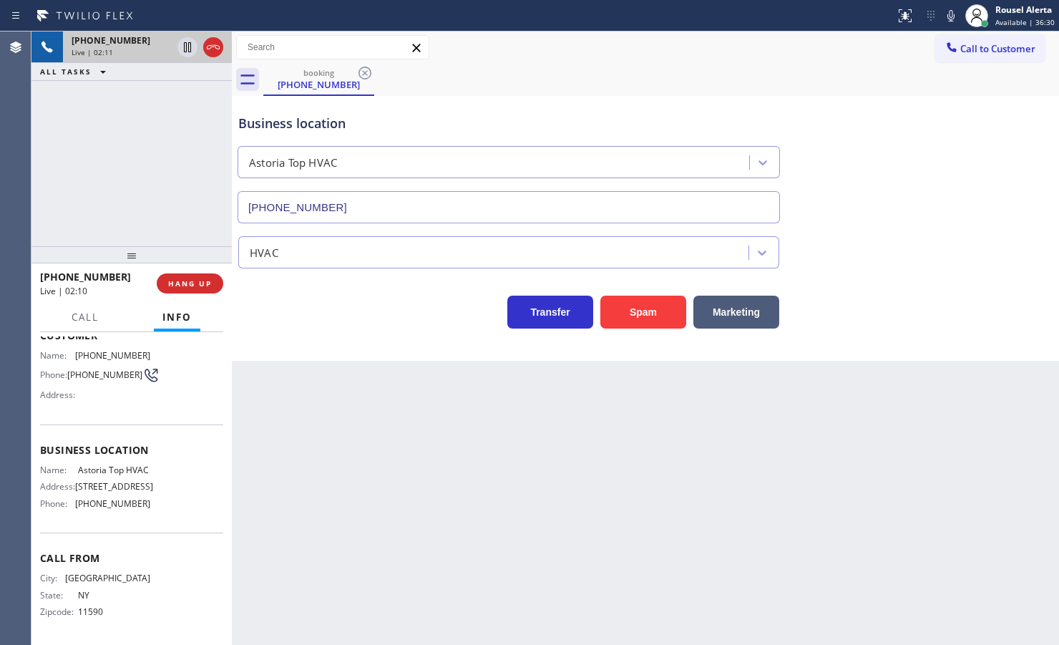
click at [174, 183] on div "[PHONE_NUMBER] Live | 02:11 ALL TASKS ALL TASKS ACTIVE TASKS TASKS IN WRAP UP" at bounding box center [131, 138] width 200 height 215
click at [182, 52] on icon at bounding box center [187, 47] width 17 height 17
click at [846, 13] on icon at bounding box center [950, 15] width 17 height 17
drag, startPoint x: 183, startPoint y: 48, endPoint x: 680, endPoint y: 81, distance: 498.4
click at [185, 48] on icon at bounding box center [187, 47] width 17 height 17
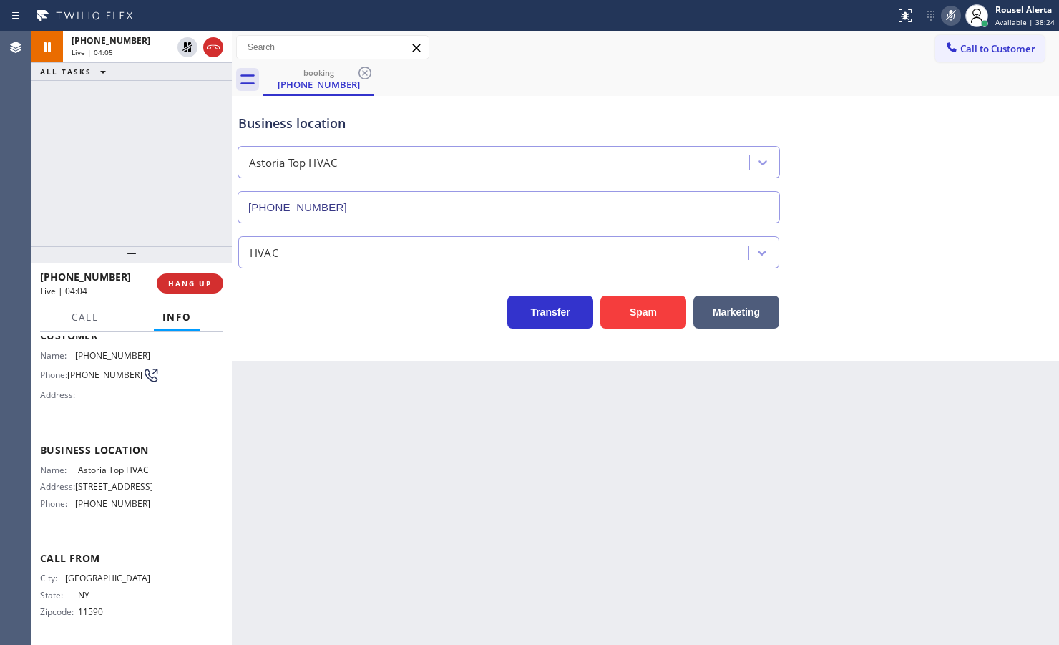
click at [846, 16] on div at bounding box center [951, 15] width 20 height 17
click at [738, 79] on div "booking [PHONE_NUMBER]" at bounding box center [661, 80] width 796 height 32
click at [198, 160] on div "[PHONE_NUMBER] Live | 07:56 ALL TASKS ALL TASKS ACTIVE TASKS TASKS IN WRAP UP" at bounding box center [131, 138] width 200 height 215
click at [194, 290] on button "HANG UP" at bounding box center [190, 283] width 67 height 20
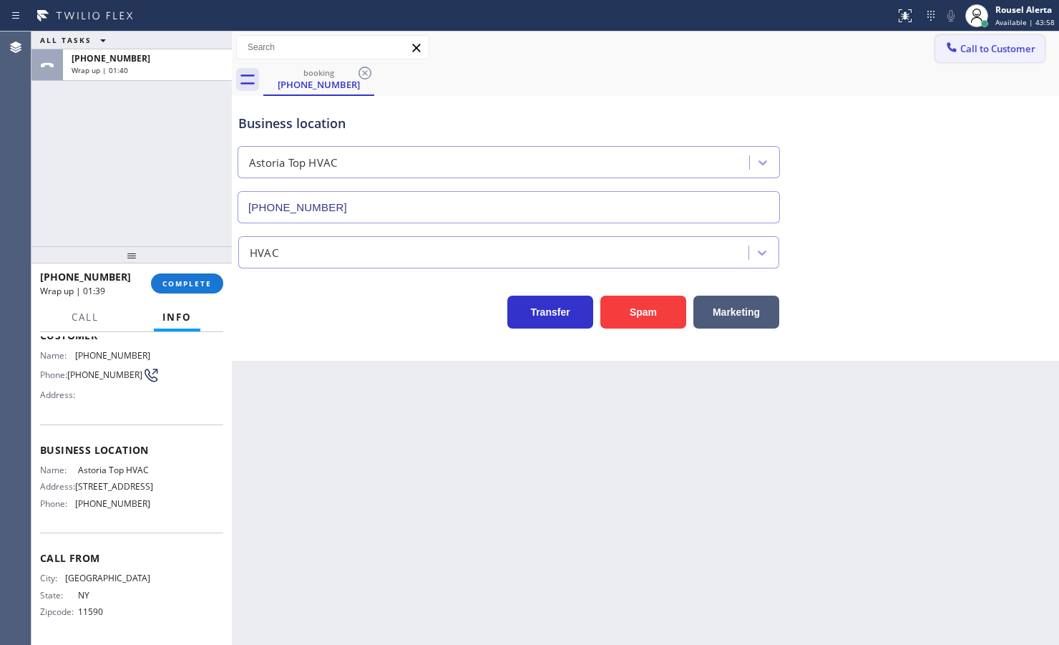
click at [846, 54] on span "Call to Customer" at bounding box center [997, 48] width 75 height 13
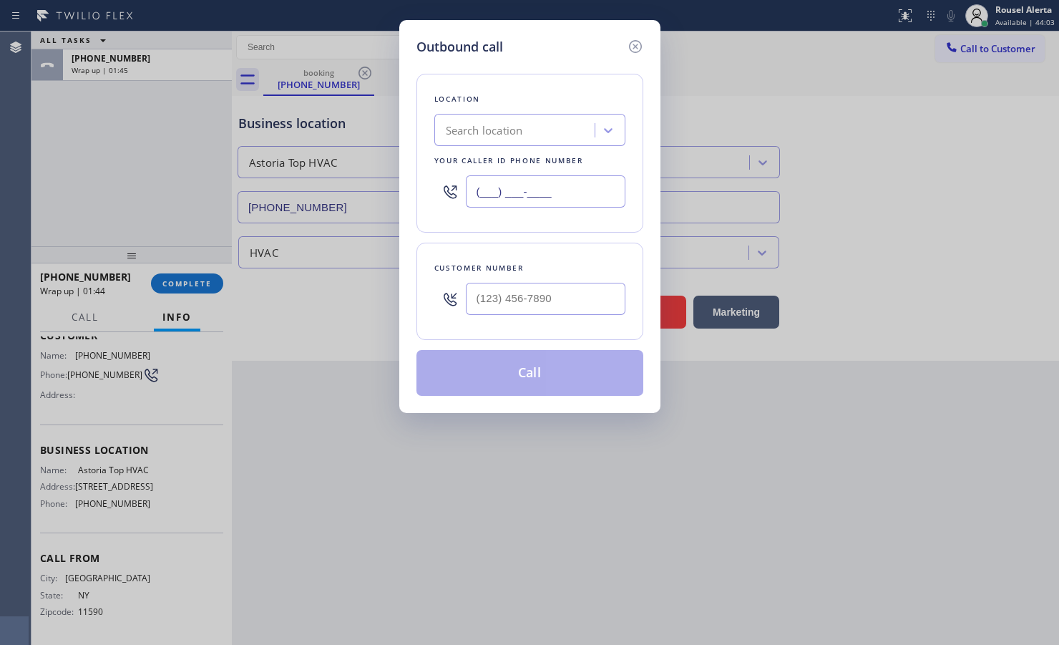
click at [566, 197] on input "(___) ___-____" at bounding box center [546, 191] width 160 height 32
paste input "347) 836-6461"
type input "[PHONE_NUMBER]"
click at [605, 299] on input "(___) ___-____" at bounding box center [546, 299] width 160 height 32
paste input "631) 352-7355"
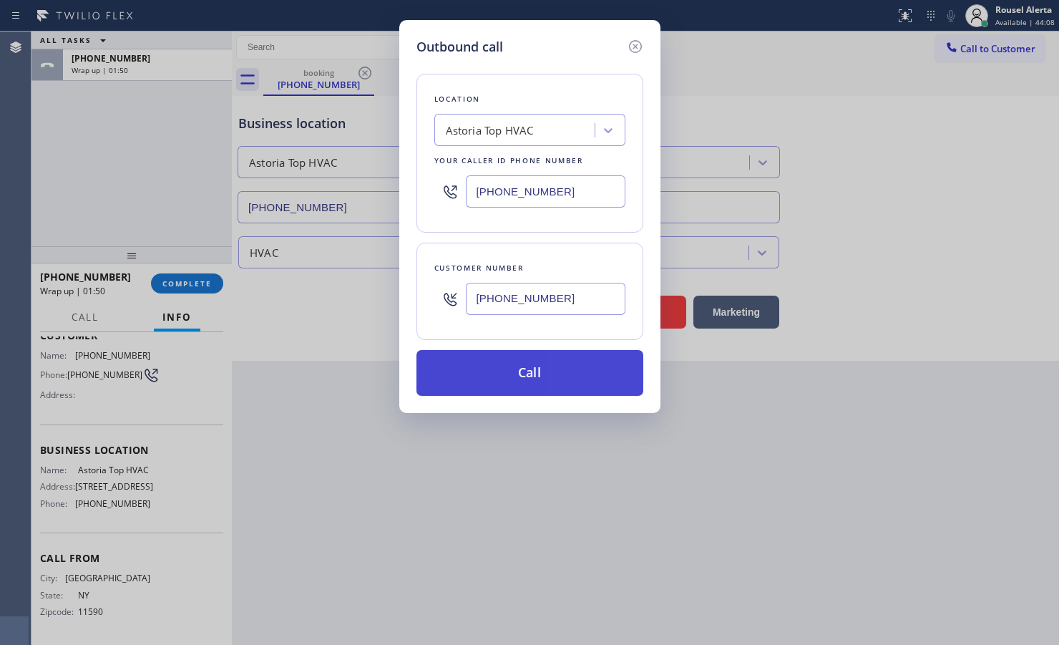
type input "[PHONE_NUMBER]"
click at [549, 377] on button "Call" at bounding box center [529, 373] width 227 height 46
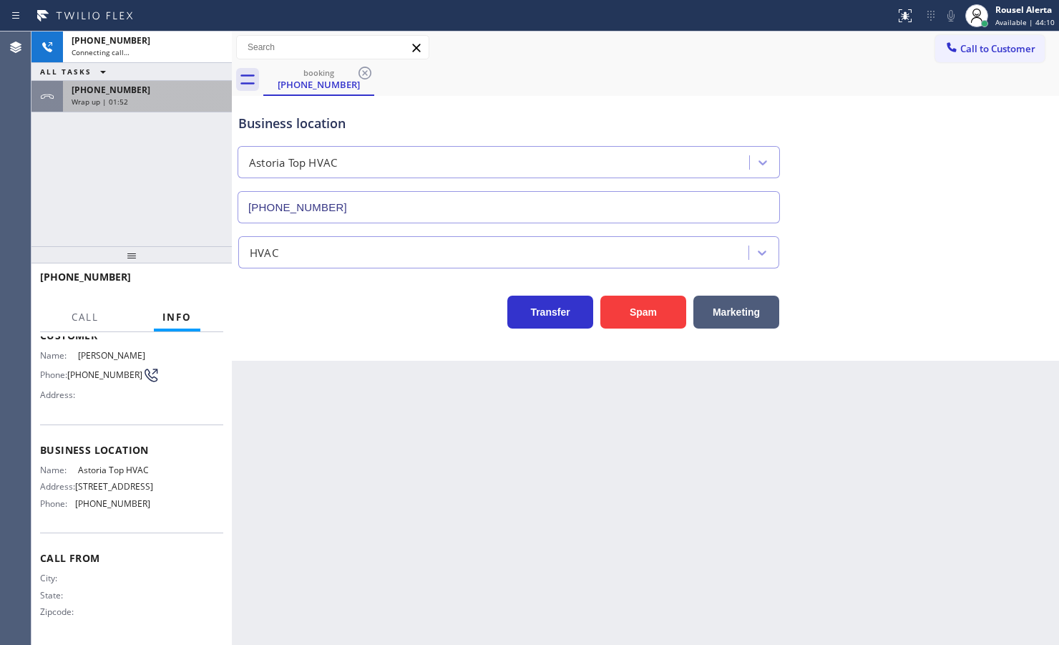
click at [165, 72] on div "ALL TASKS ALL TASKS ACTIVE TASKS TASKS IN WRAP UP" at bounding box center [131, 72] width 200 height 18
click at [159, 94] on div "[PHONE_NUMBER]" at bounding box center [148, 90] width 152 height 12
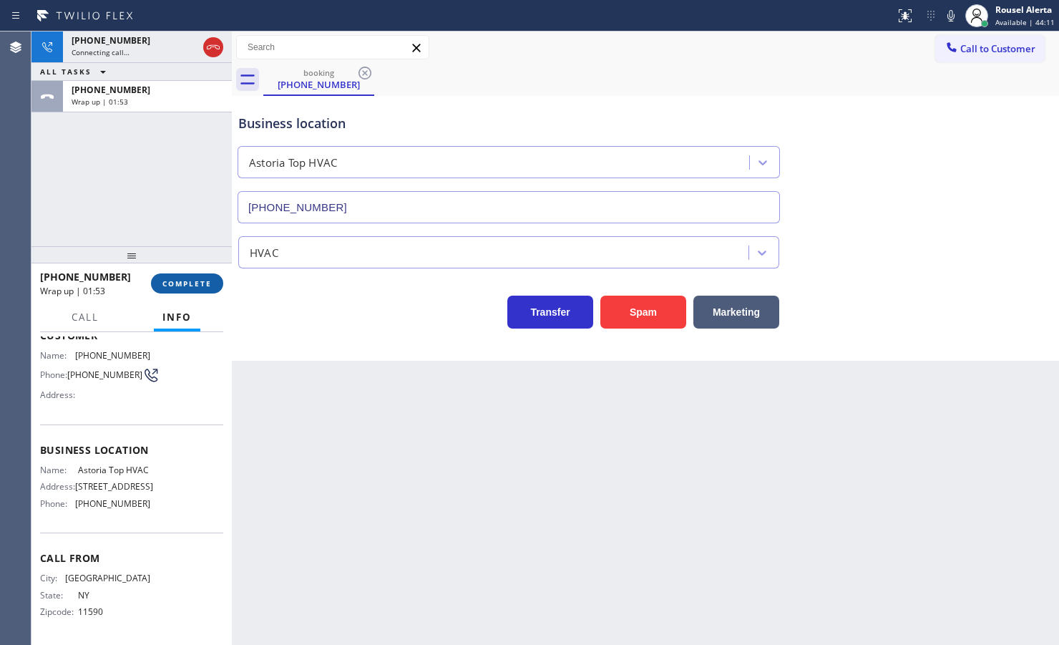
click at [172, 273] on button "COMPLETE" at bounding box center [187, 283] width 72 height 20
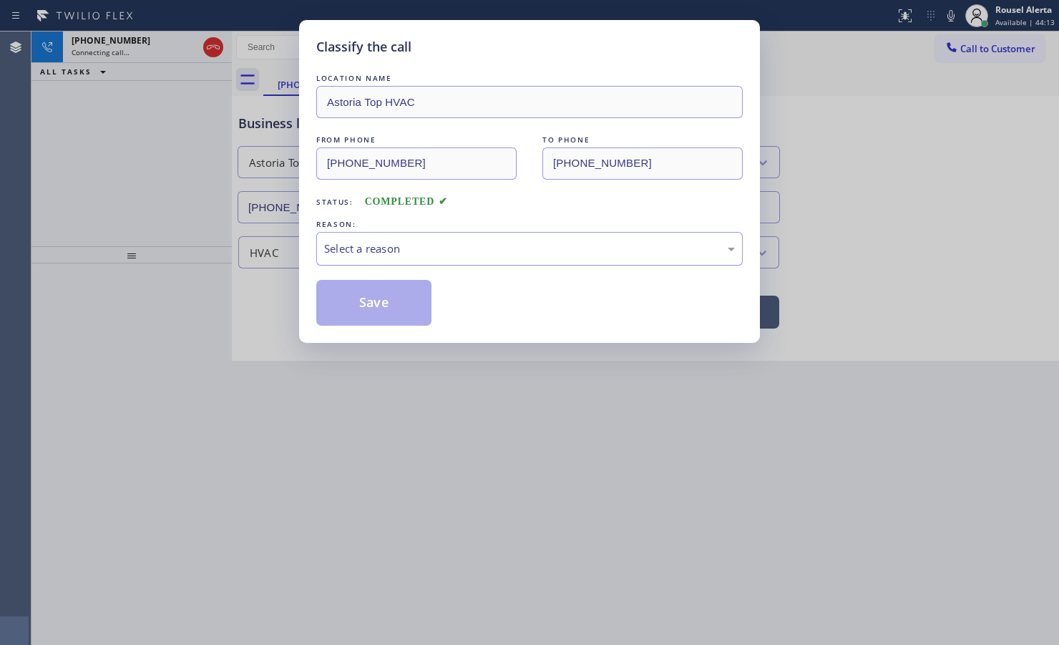
click at [347, 255] on div "Select a reason" at bounding box center [529, 248] width 411 height 16
click at [371, 297] on button "Save" at bounding box center [373, 303] width 115 height 46
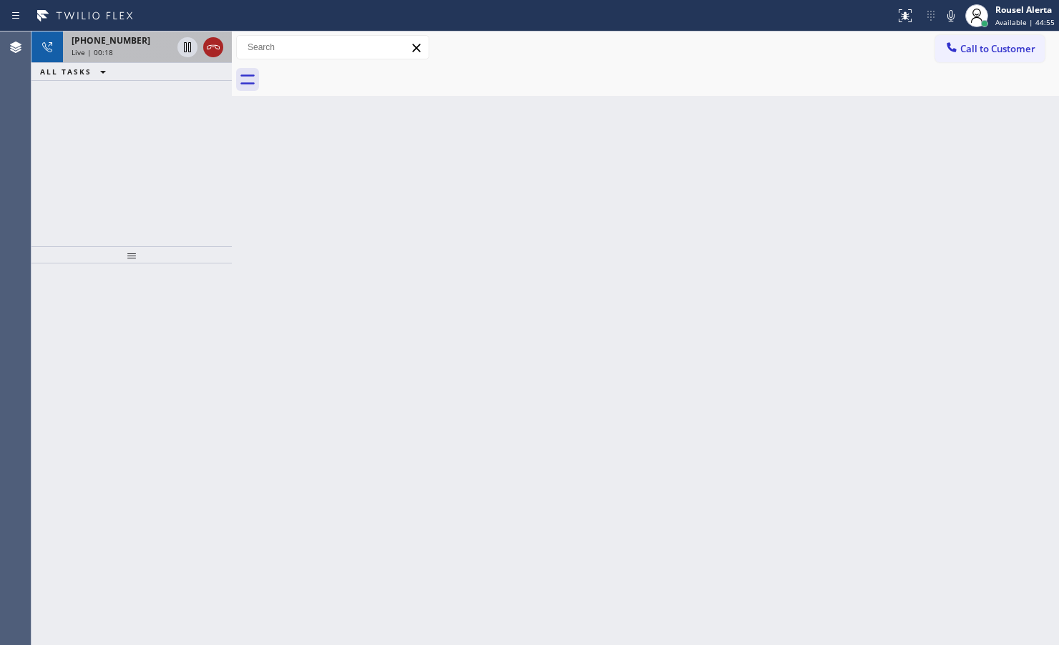
click at [206, 50] on icon at bounding box center [213, 47] width 17 height 17
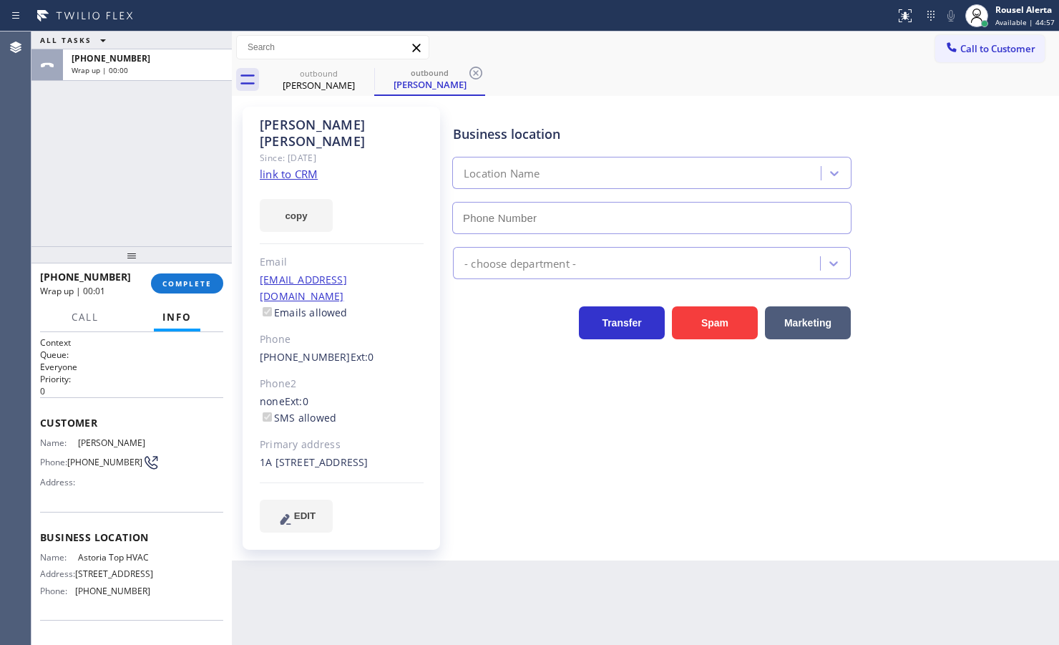
type input "[PHONE_NUMBER]"
click at [134, 142] on div "ALL TASKS ALL TASKS ACTIVE TASKS TASKS IN WRAP UP [PHONE_NUMBER] Wrap up | 01:36" at bounding box center [131, 138] width 200 height 215
click at [179, 283] on span "COMPLETE" at bounding box center [186, 283] width 49 height 10
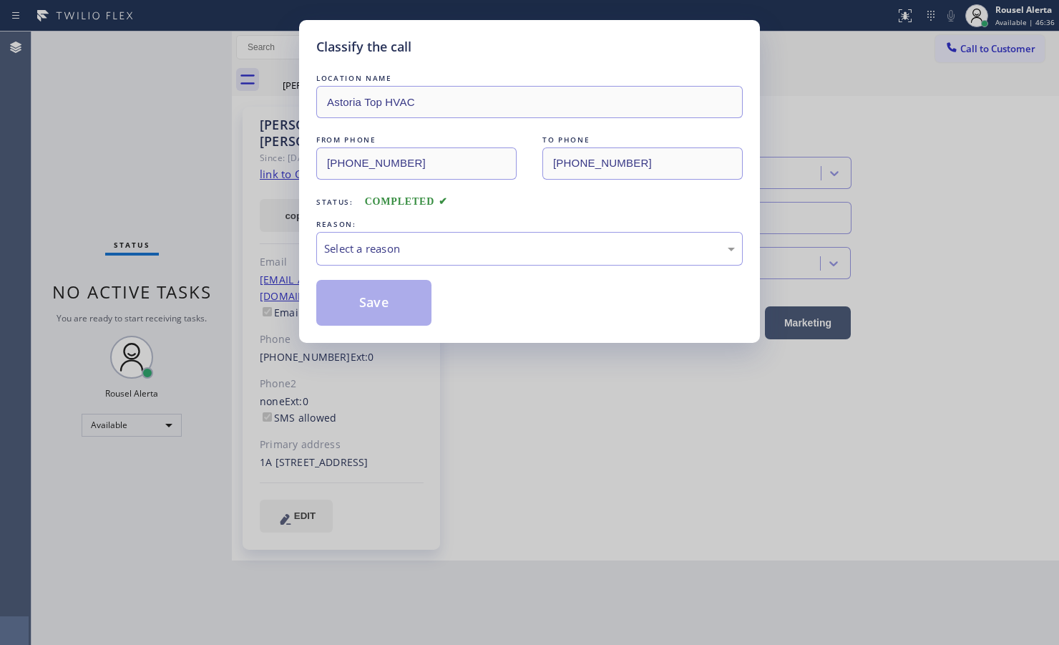
click at [395, 268] on div "LOCATION NAME Astoria Top HVAC FROM PHONE [PHONE_NUMBER] TO PHONE [PHONE_NUMBER…" at bounding box center [529, 198] width 426 height 255
click at [401, 260] on div "Select a reason" at bounding box center [529, 249] width 426 height 34
click at [403, 291] on button "Save" at bounding box center [373, 303] width 115 height 46
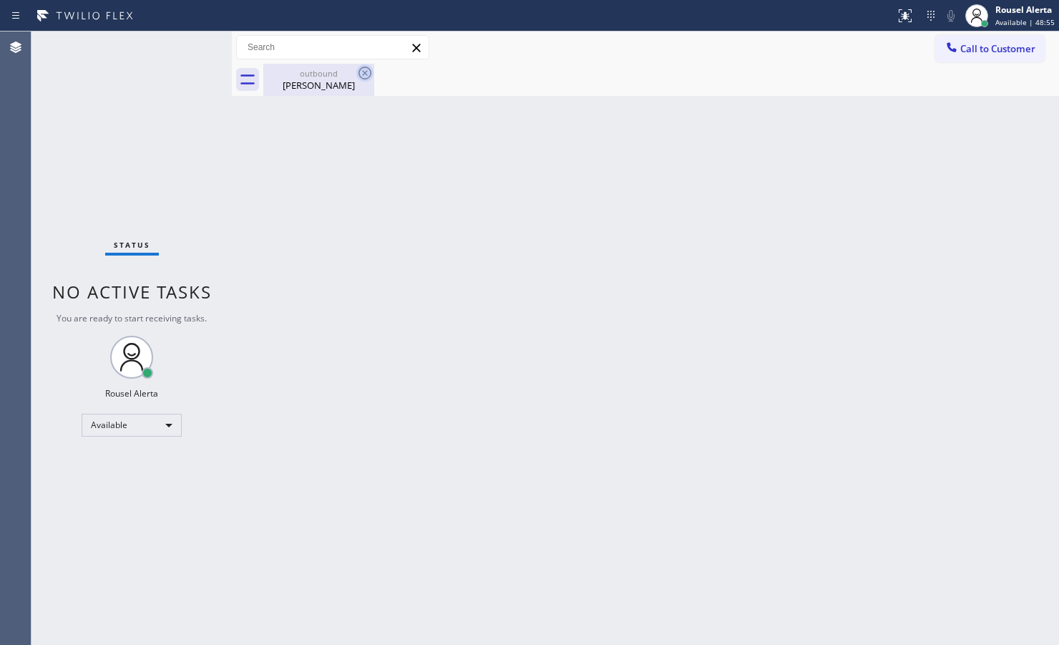
click at [363, 72] on icon at bounding box center [364, 72] width 17 height 17
click at [308, 82] on div "[PERSON_NAME]" at bounding box center [319, 85] width 108 height 13
drag, startPoint x: 244, startPoint y: 124, endPoint x: 230, endPoint y: 115, distance: 16.7
click at [244, 124] on div "Back to Dashboard Change Sender ID Customers Technicians Select a contact Outbo…" at bounding box center [645, 337] width 827 height 613
click at [312, 226] on div "Back to Dashboard Change Sender ID Customers Technicians Select a contact Outbo…" at bounding box center [645, 337] width 827 height 613
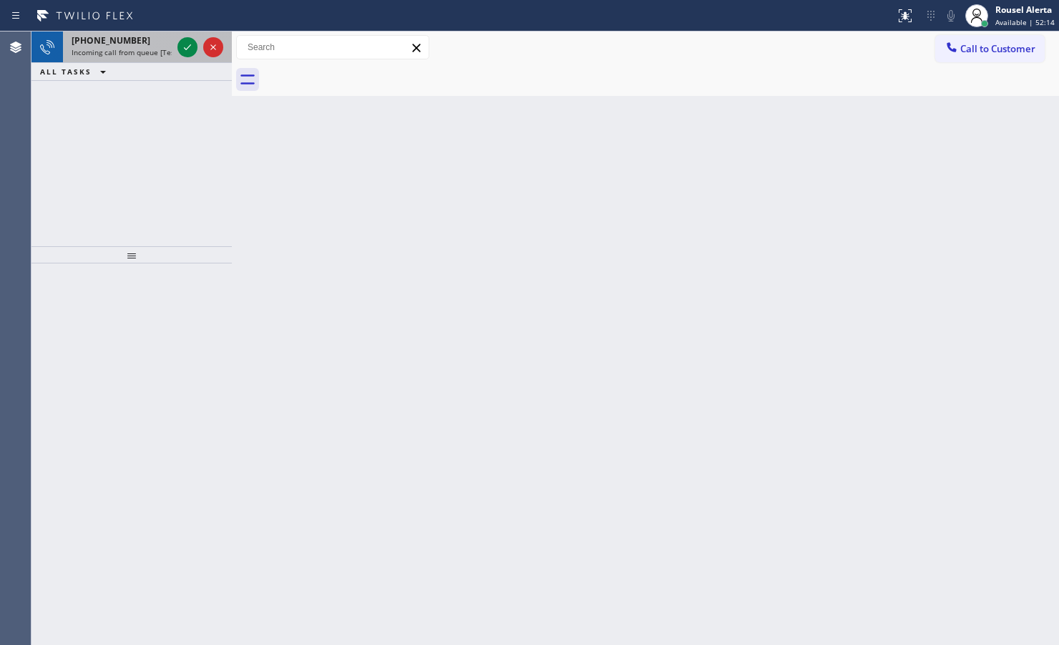
click at [145, 47] on div "[PHONE_NUMBER] Incoming call from queue [Test] All" at bounding box center [119, 46] width 112 height 31
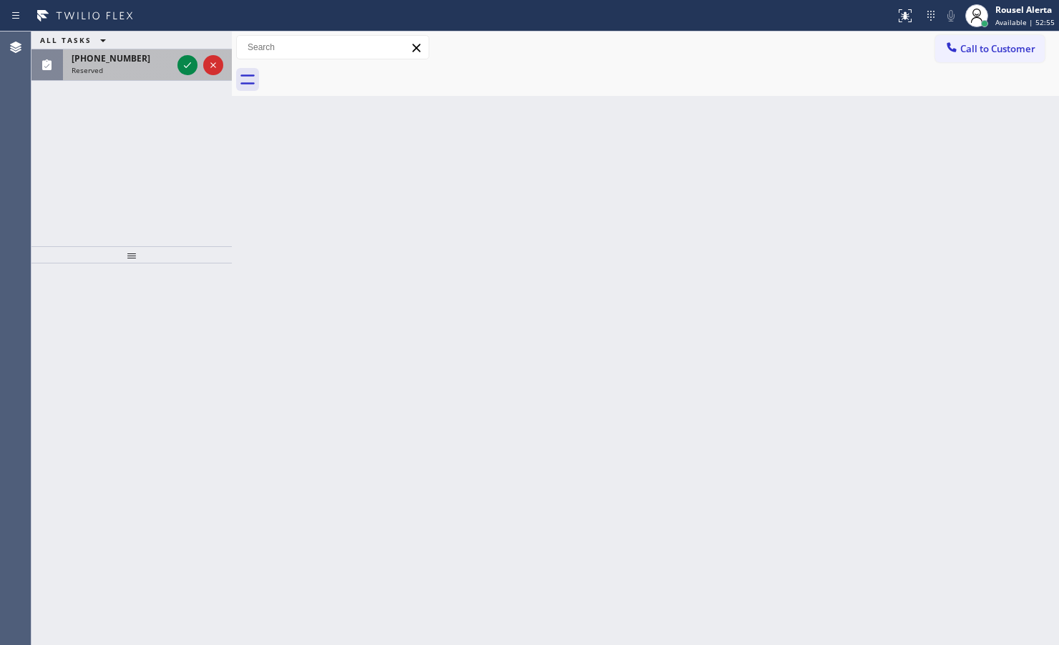
click at [160, 59] on div "[PHONE_NUMBER]" at bounding box center [122, 58] width 100 height 12
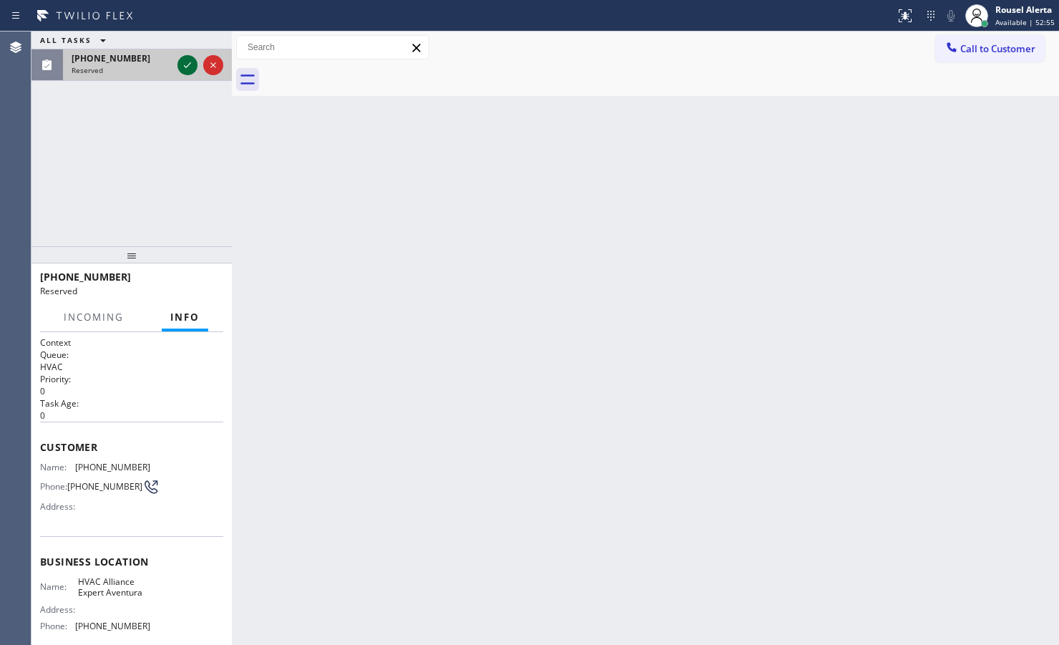
click at [187, 65] on icon at bounding box center [187, 65] width 7 height 6
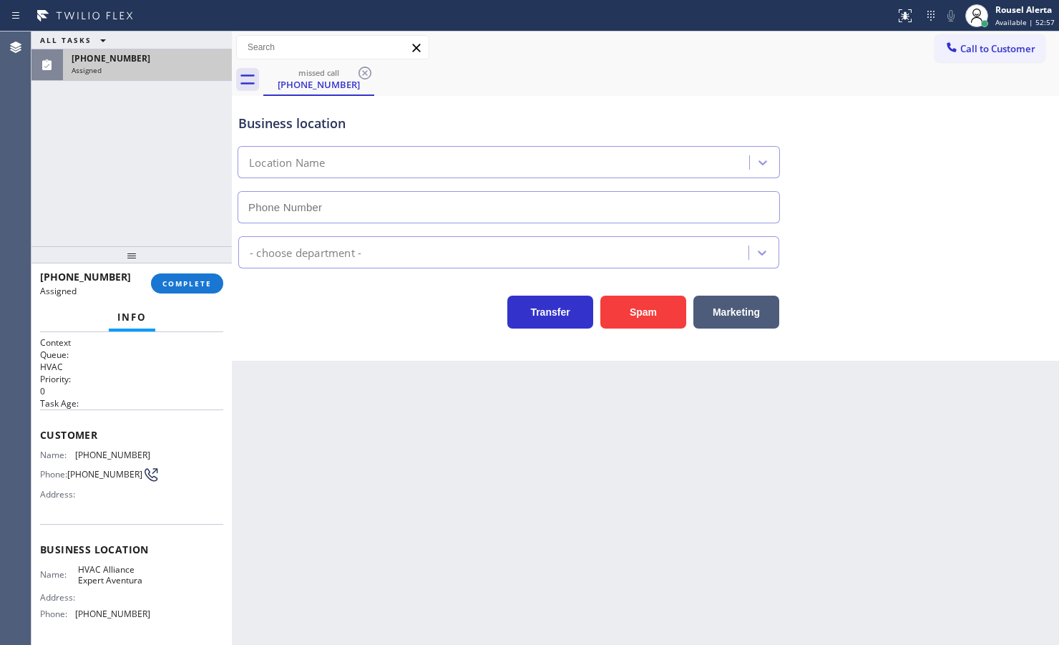
type input "[PHONE_NUMBER]"
click at [177, 280] on span "COMPLETE" at bounding box center [186, 283] width 49 height 10
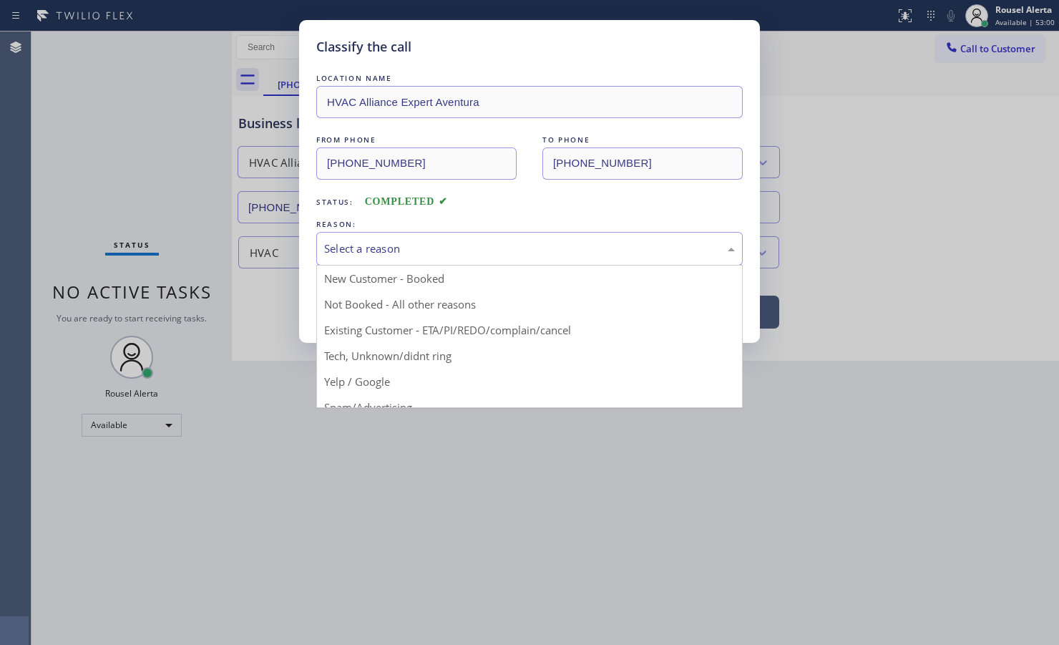
click at [331, 258] on div "Select a reason" at bounding box center [529, 249] width 426 height 34
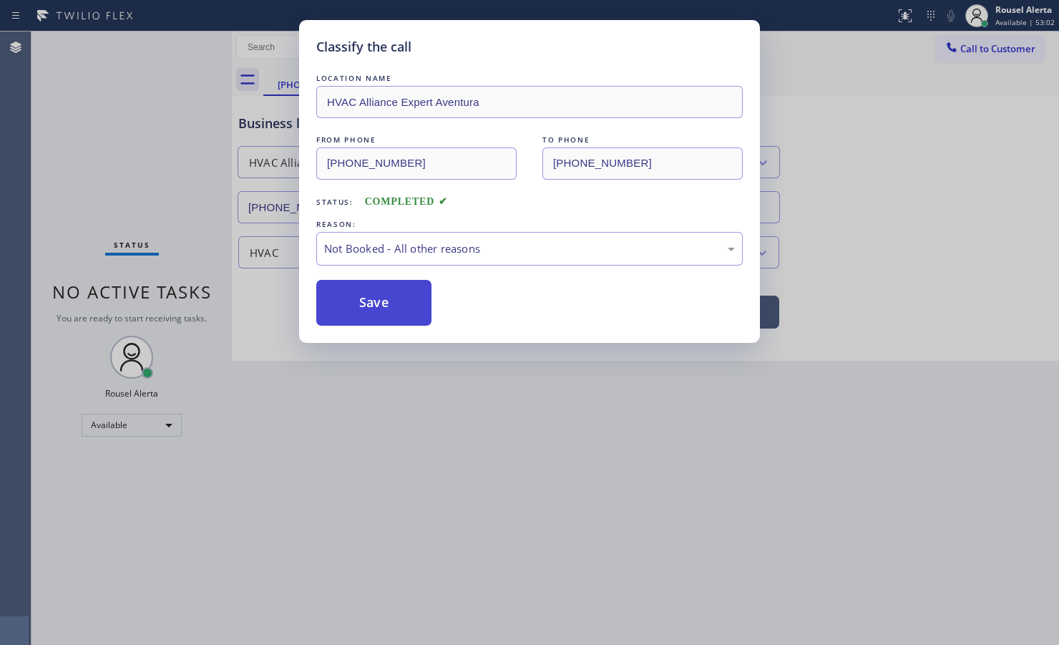
click at [385, 309] on button "Save" at bounding box center [373, 303] width 115 height 46
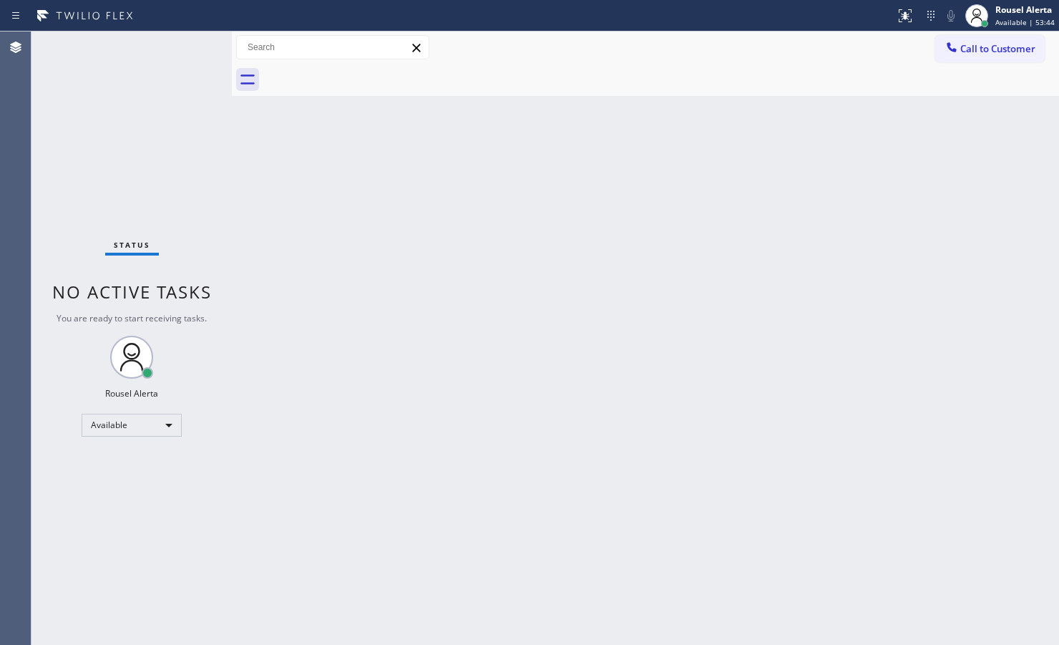
click at [175, 83] on div "Status No active tasks You are ready to start receiving tasks. Rousel Alerta Av…" at bounding box center [131, 337] width 200 height 613
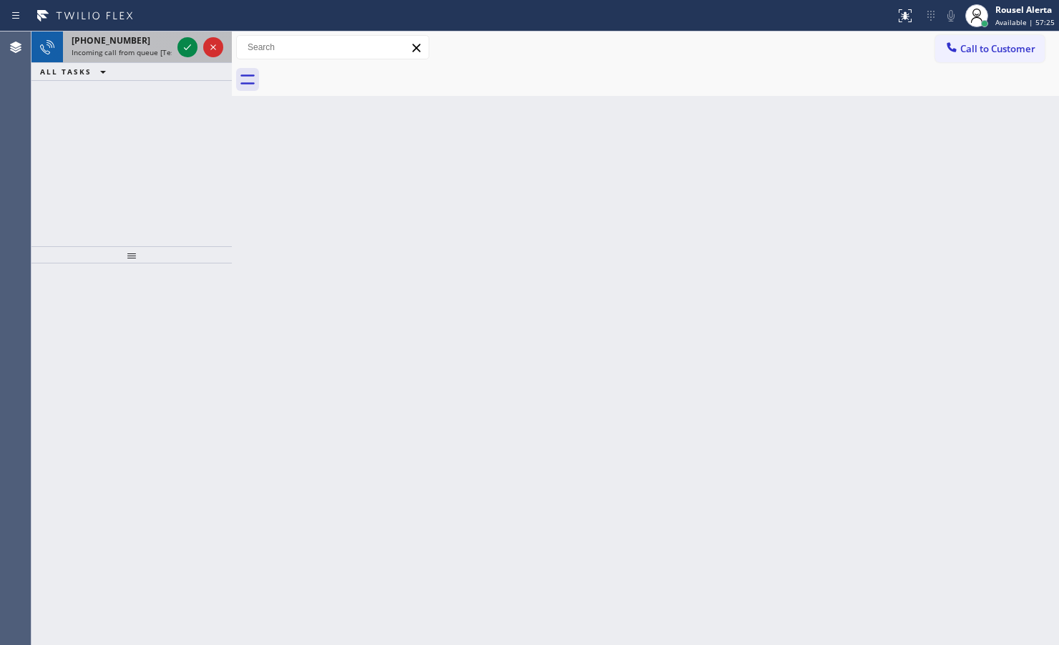
click at [158, 54] on span "Incoming call from queue [Test] All" at bounding box center [131, 52] width 119 height 10
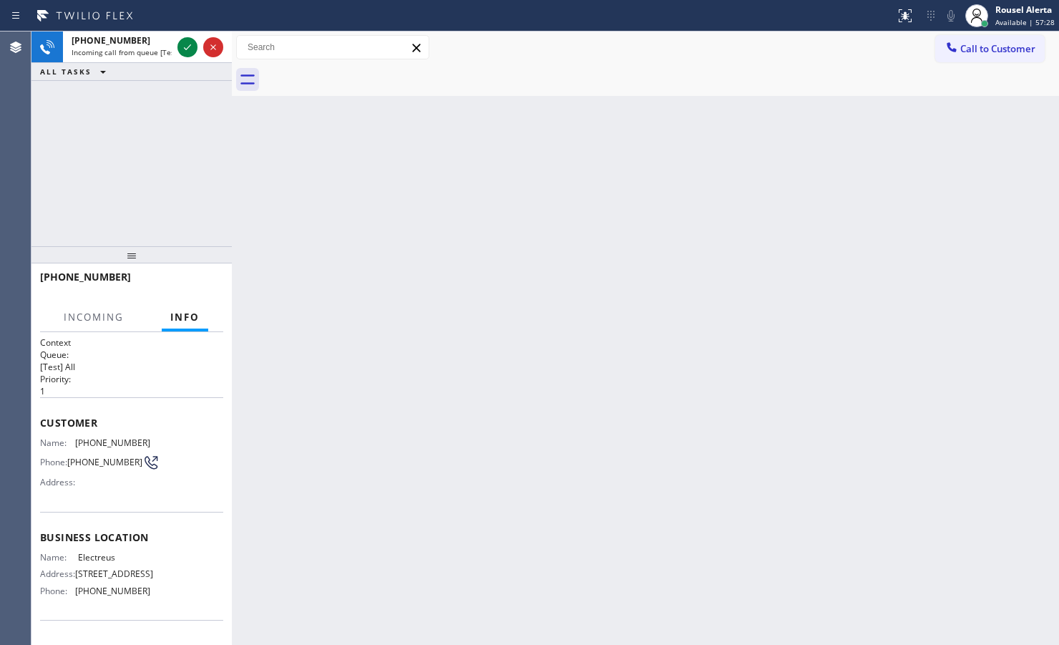
click at [408, 272] on div "Back to Dashboard Change Sender ID Customers Technicians Select a contact Outbo…" at bounding box center [645, 337] width 827 height 613
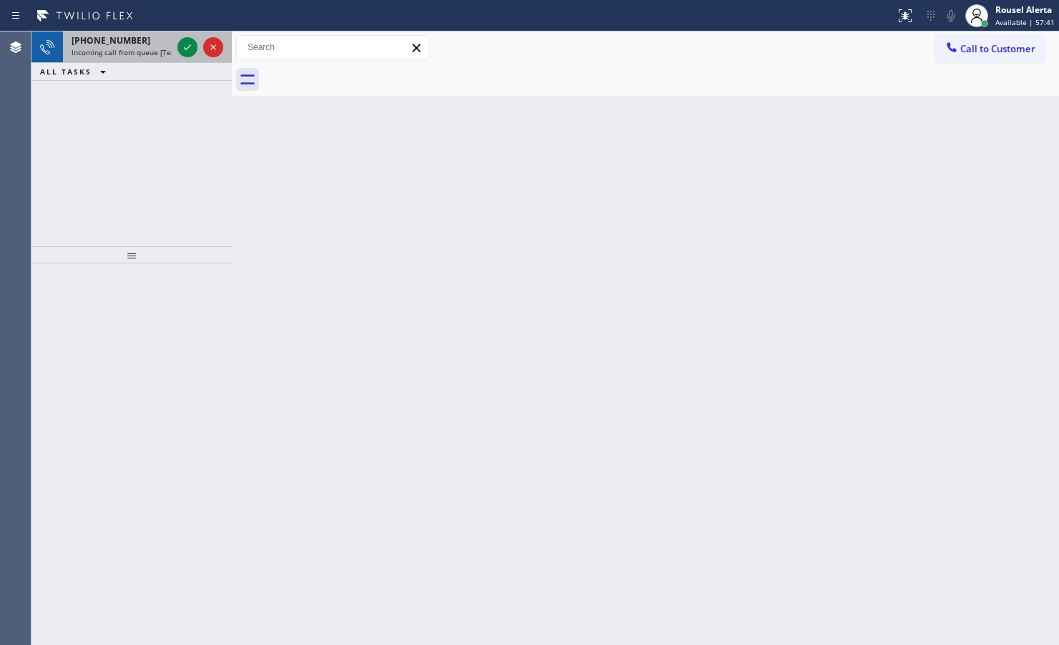
click at [145, 39] on div "[PHONE_NUMBER]" at bounding box center [122, 40] width 100 height 12
click at [142, 45] on div "[PHONE_NUMBER]" at bounding box center [122, 40] width 100 height 12
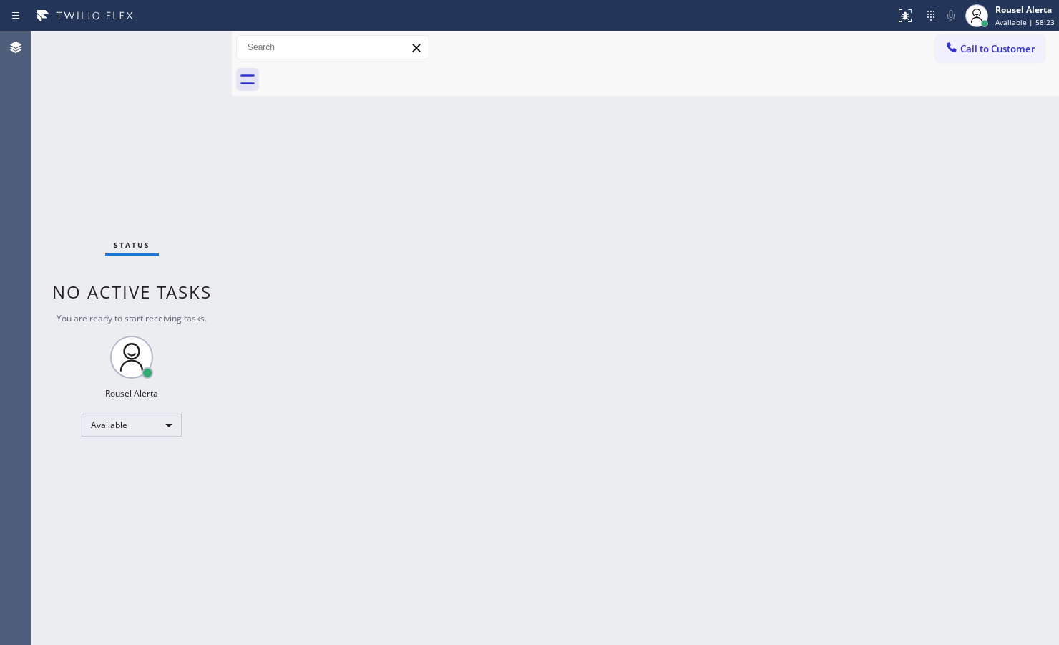
click at [184, 47] on div "Status No active tasks You are ready to start receiving tasks. Rousel Alerta Av…" at bounding box center [131, 337] width 200 height 613
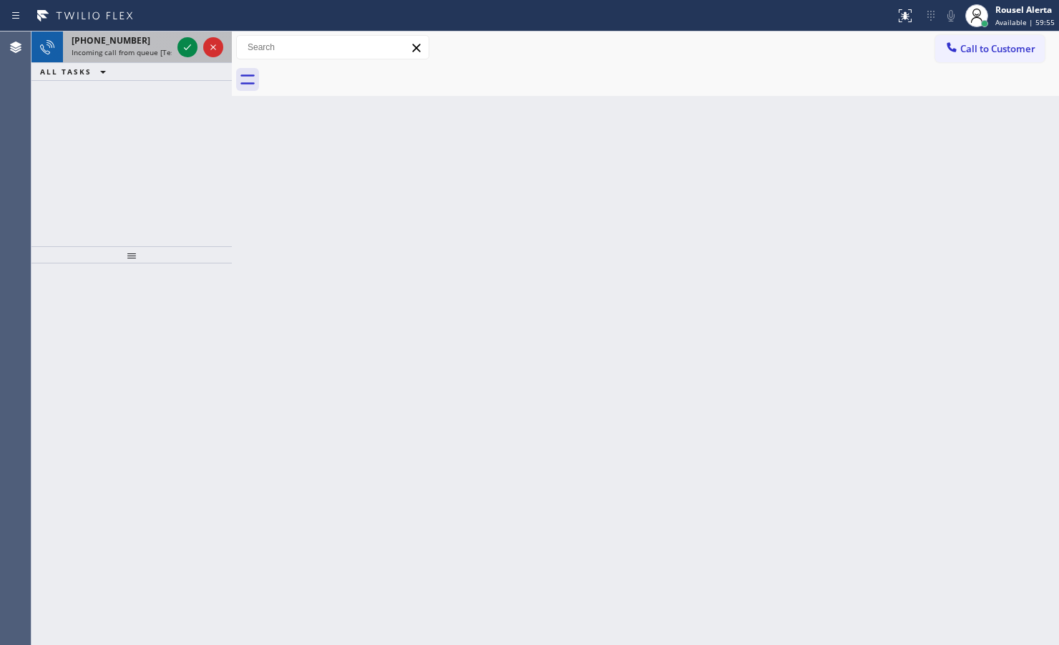
click at [148, 32] on div "[PHONE_NUMBER] Incoming call from queue [Test] All" at bounding box center [119, 46] width 112 height 31
click at [162, 55] on span "Incoming call from queue [Test] All" at bounding box center [131, 52] width 119 height 10
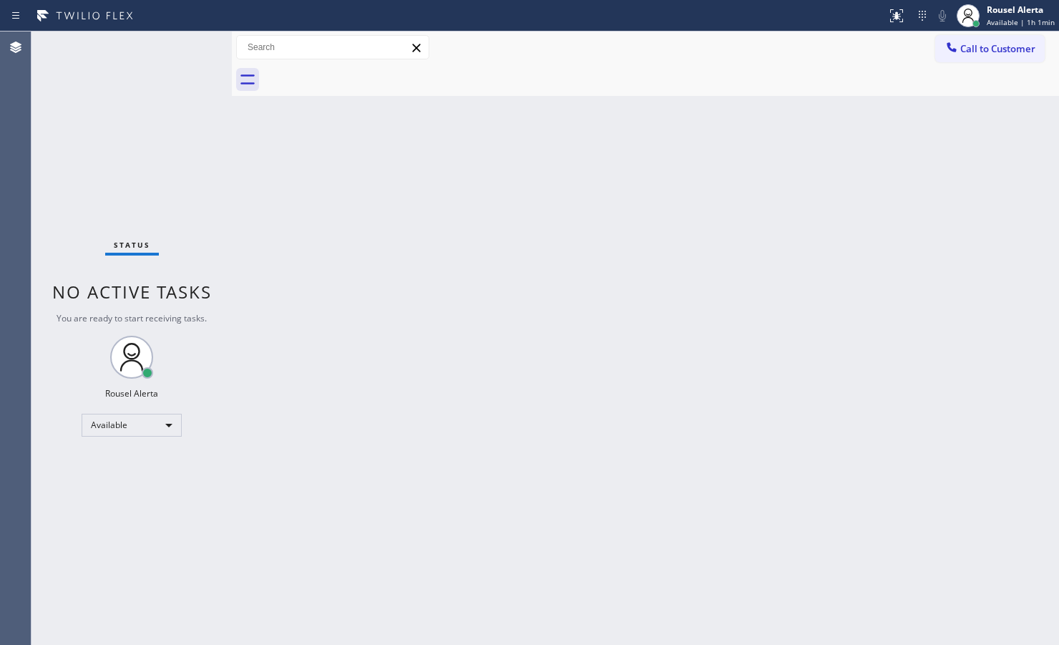
click at [174, 50] on div "Status No active tasks You are ready to start receiving tasks. Rousel Alerta Av…" at bounding box center [131, 337] width 200 height 613
click at [638, 376] on div "Back to Dashboard Change Sender ID Customers Technicians Select a contact Outbo…" at bounding box center [645, 337] width 827 height 613
click at [180, 40] on div "Status No active tasks You are ready to start receiving tasks. Rousel Alerta Av…" at bounding box center [131, 337] width 200 height 613
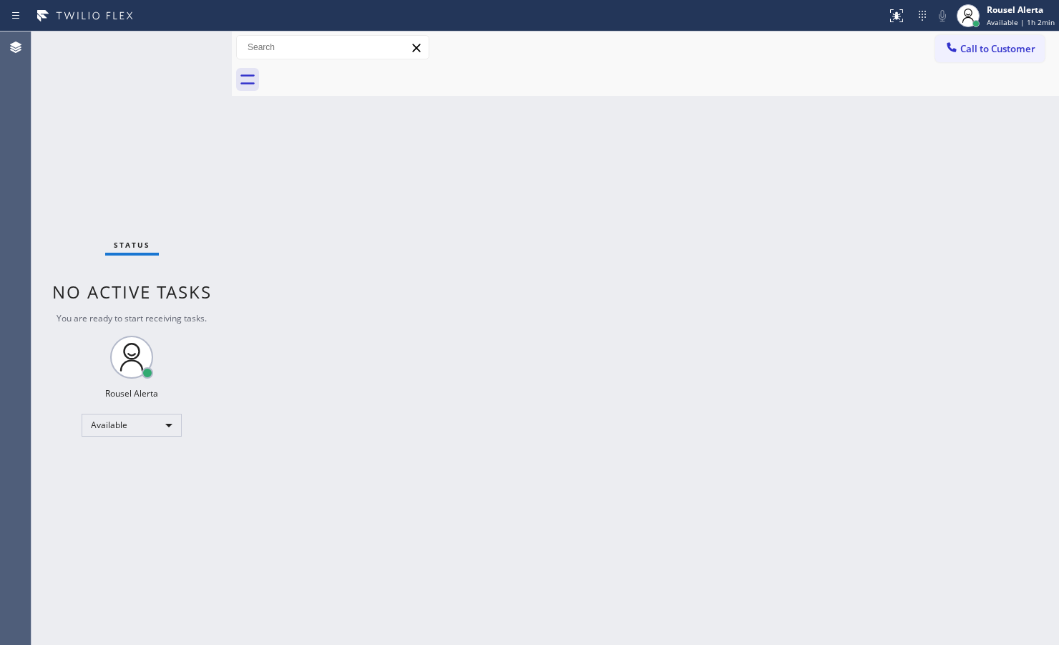
drag, startPoint x: 412, startPoint y: 399, endPoint x: 430, endPoint y: 391, distance: 19.3
click at [420, 395] on div "Back to Dashboard Change Sender ID Customers Technicians Select a contact Outbo…" at bounding box center [645, 337] width 827 height 613
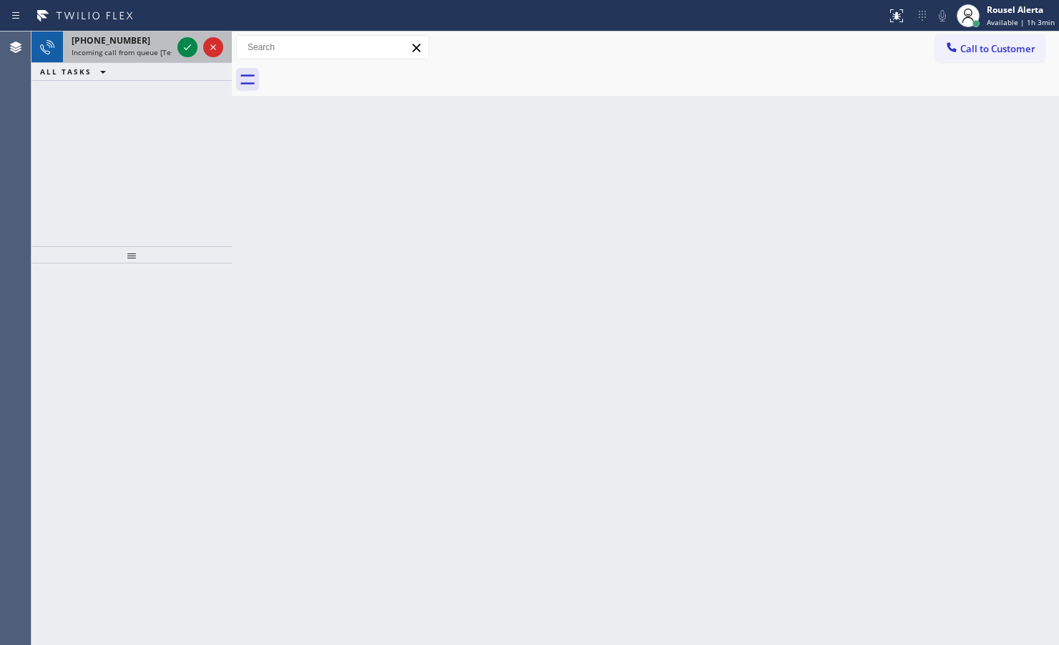
click at [170, 47] on span "Incoming call from queue [Test] All" at bounding box center [131, 52] width 119 height 10
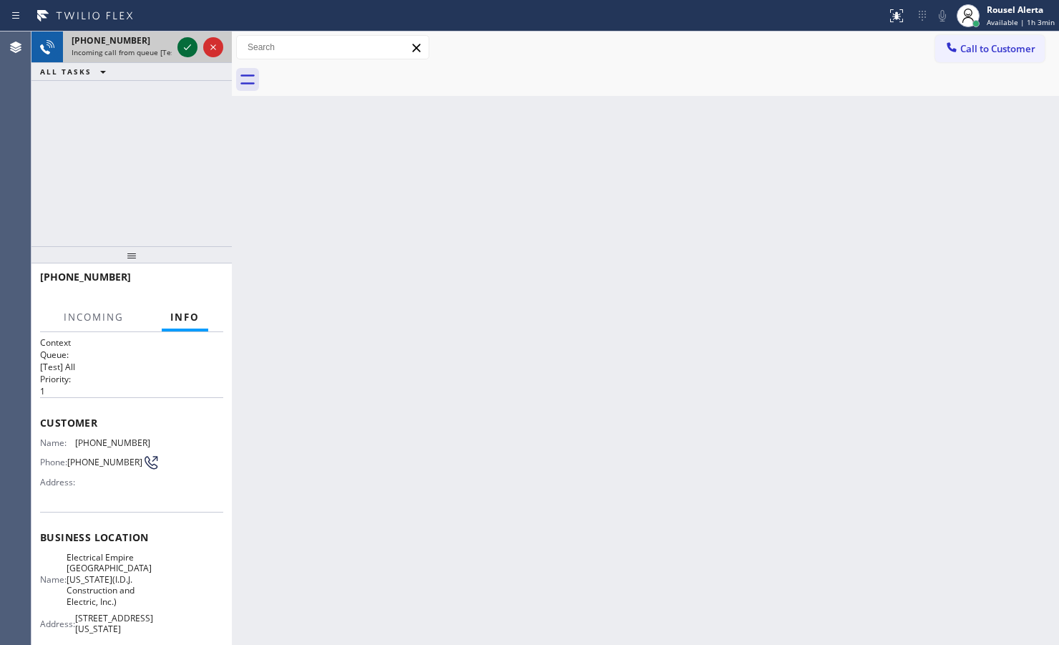
click at [183, 45] on icon at bounding box center [187, 47] width 17 height 17
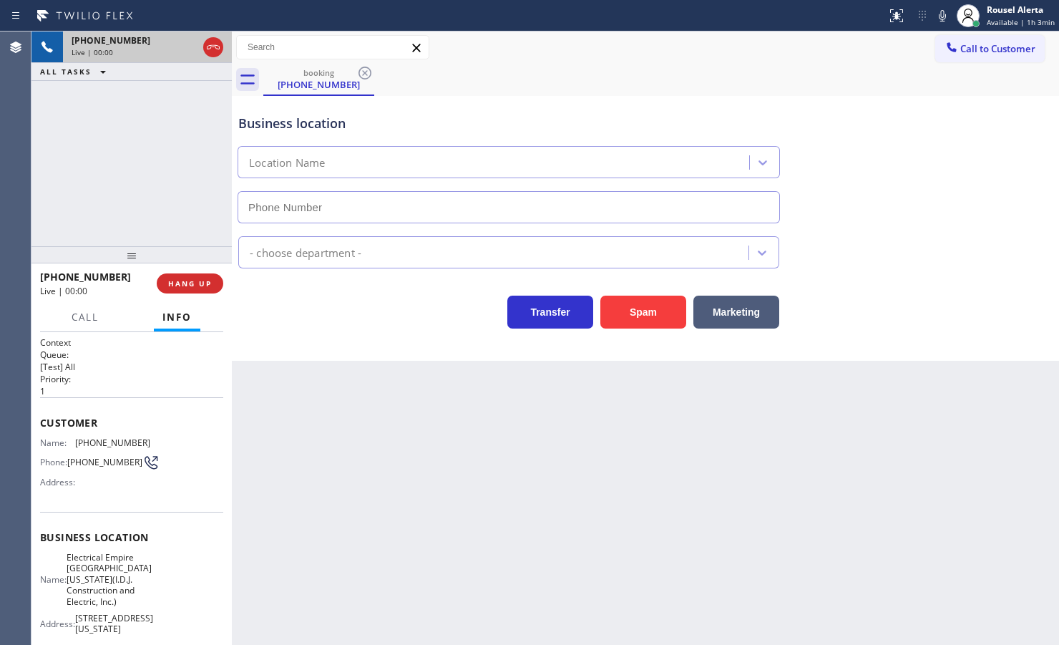
type input "[PHONE_NUMBER]"
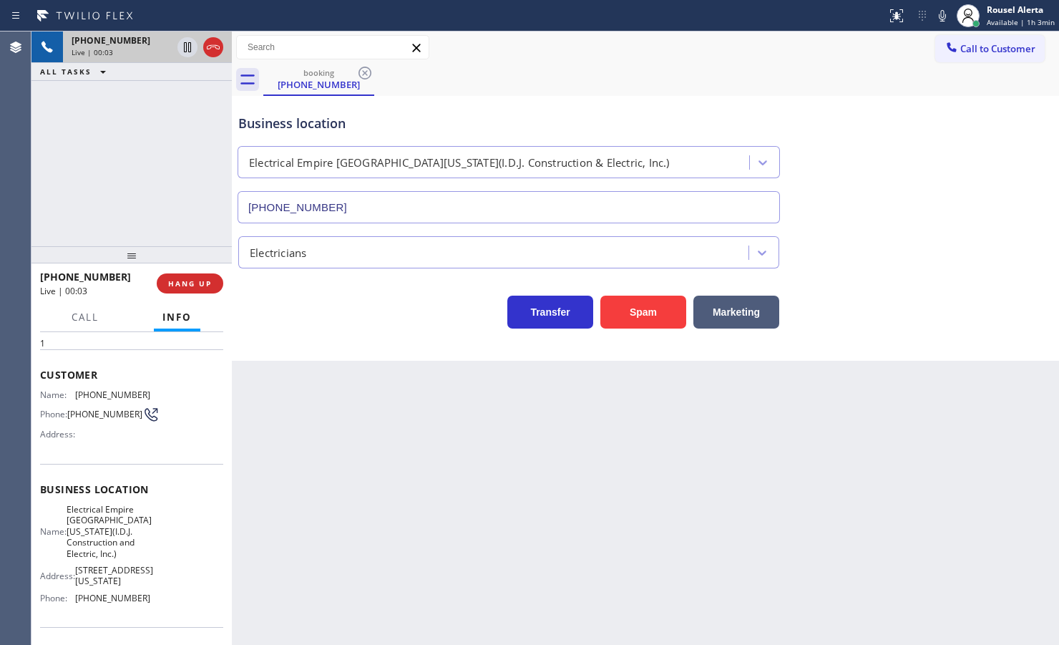
scroll to position [89, 0]
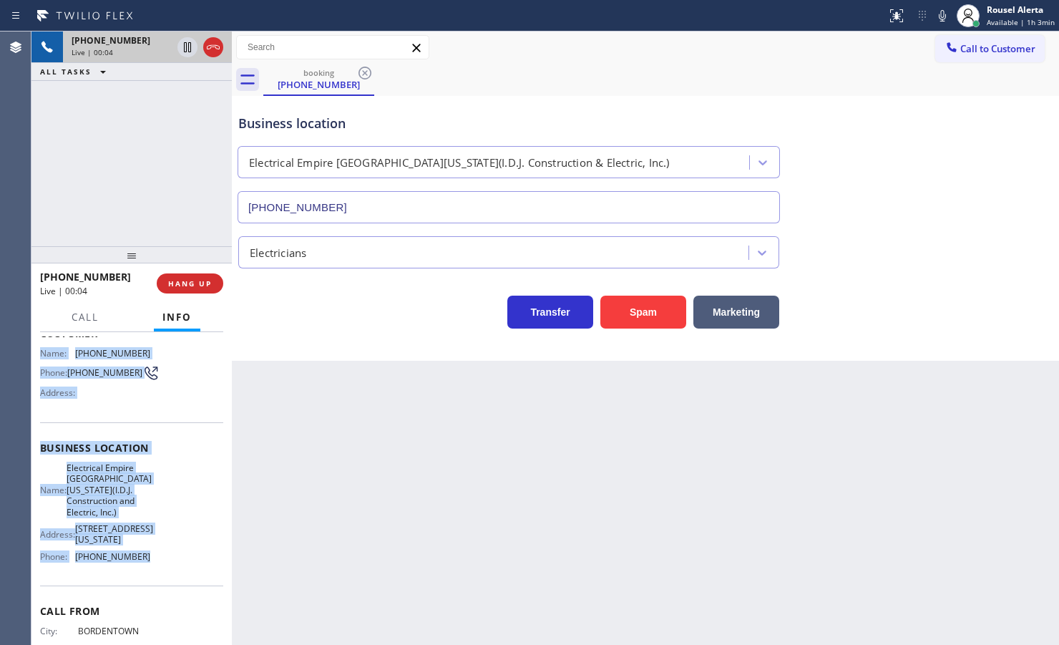
drag, startPoint x: 32, startPoint y: 441, endPoint x: 165, endPoint y: 582, distance: 193.4
click at [165, 515] on div "Context Queue: [Test] All Priority: 1 Customer Name: [PHONE_NUMBER] Phone: [PHO…" at bounding box center [131, 488] width 200 height 313
copy div "Name: [PHONE_NUMBER] Phone: [PHONE_NUMBER] Address: Business location Name: Ele…"
click at [394, 437] on div "Back to Dashboard Change Sender ID Customers Technicians Select a contact Outbo…" at bounding box center [645, 337] width 827 height 613
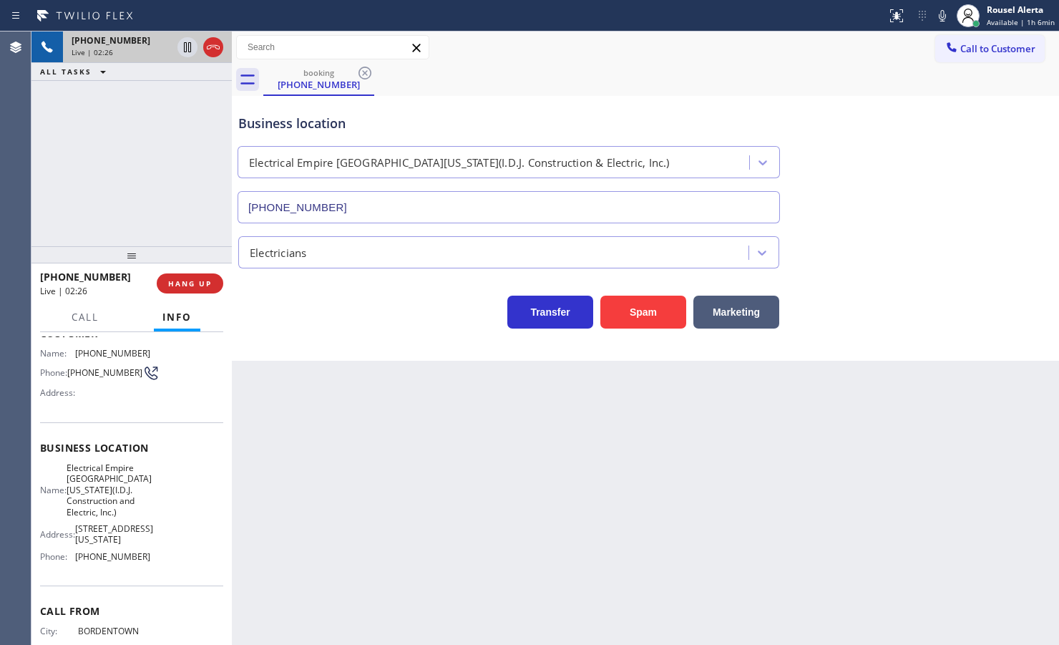
click at [155, 220] on div "[PHONE_NUMBER] Live | 02:26 ALL TASKS ALL TASKS ACTIVE TASKS TASKS IN WRAP UP" at bounding box center [131, 138] width 200 height 215
click at [190, 279] on span "HANG UP" at bounding box center [190, 283] width 44 height 10
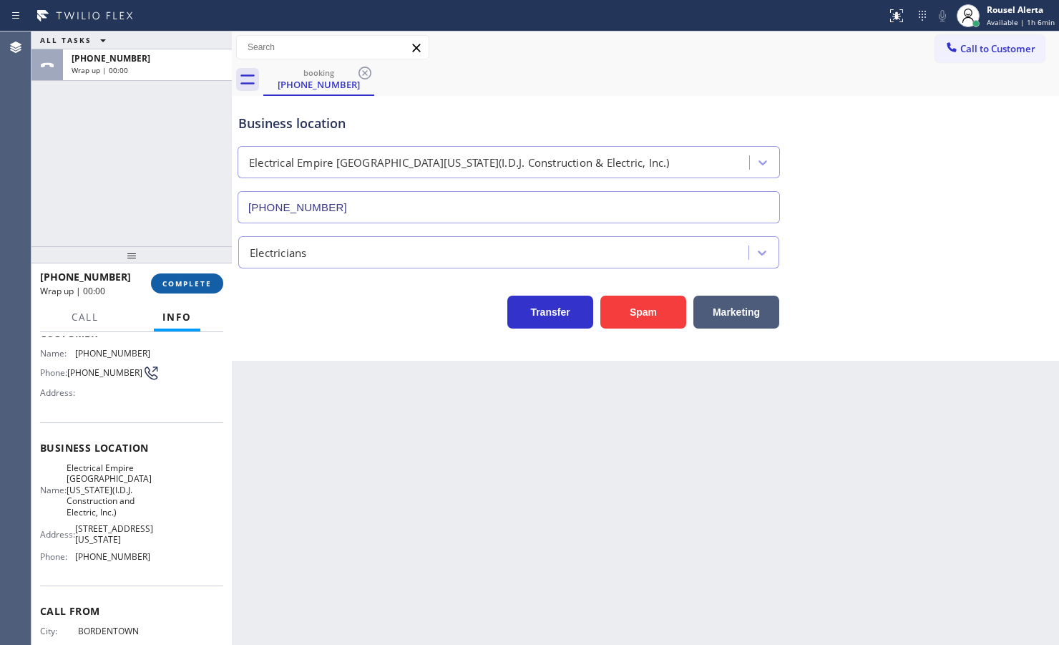
click at [185, 281] on span "COMPLETE" at bounding box center [186, 283] width 49 height 10
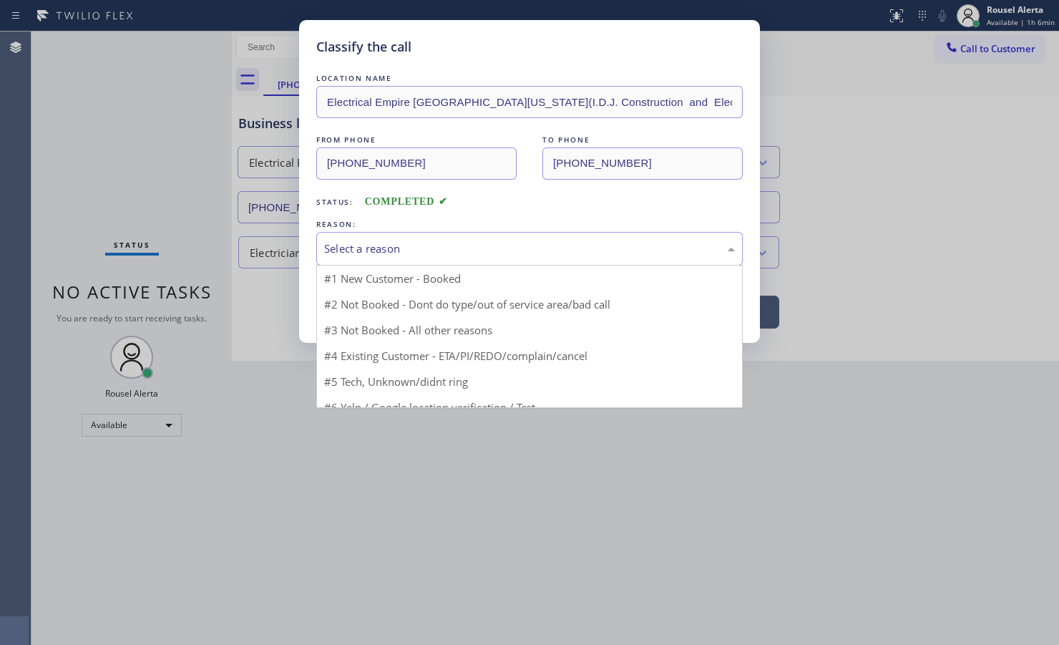
click at [390, 258] on div "Select a reason" at bounding box center [529, 249] width 426 height 34
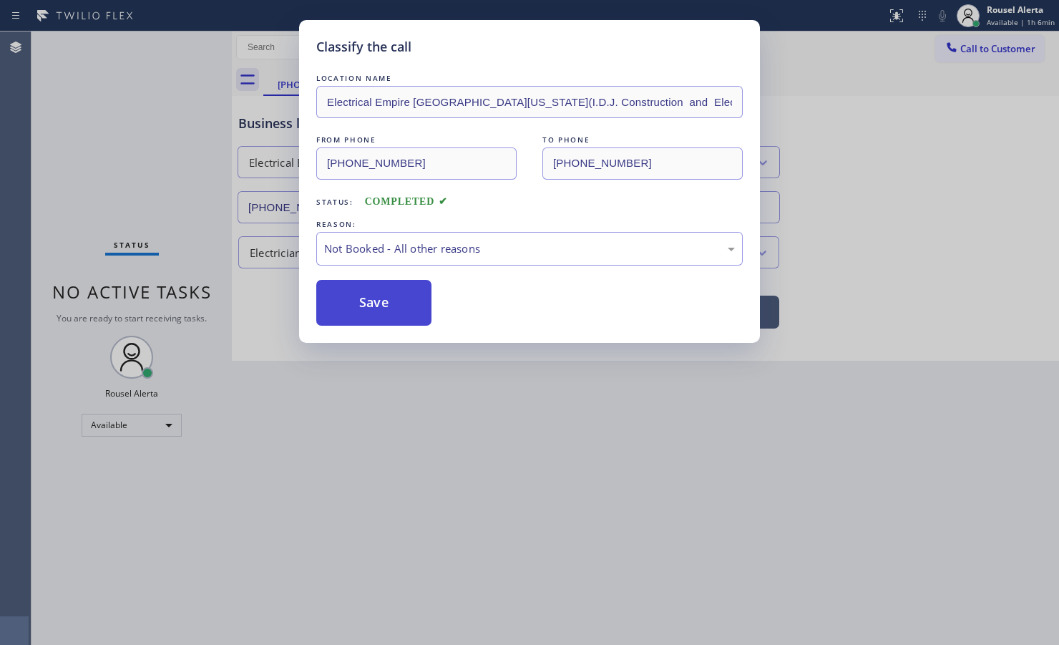
click at [385, 281] on button "Save" at bounding box center [373, 303] width 115 height 46
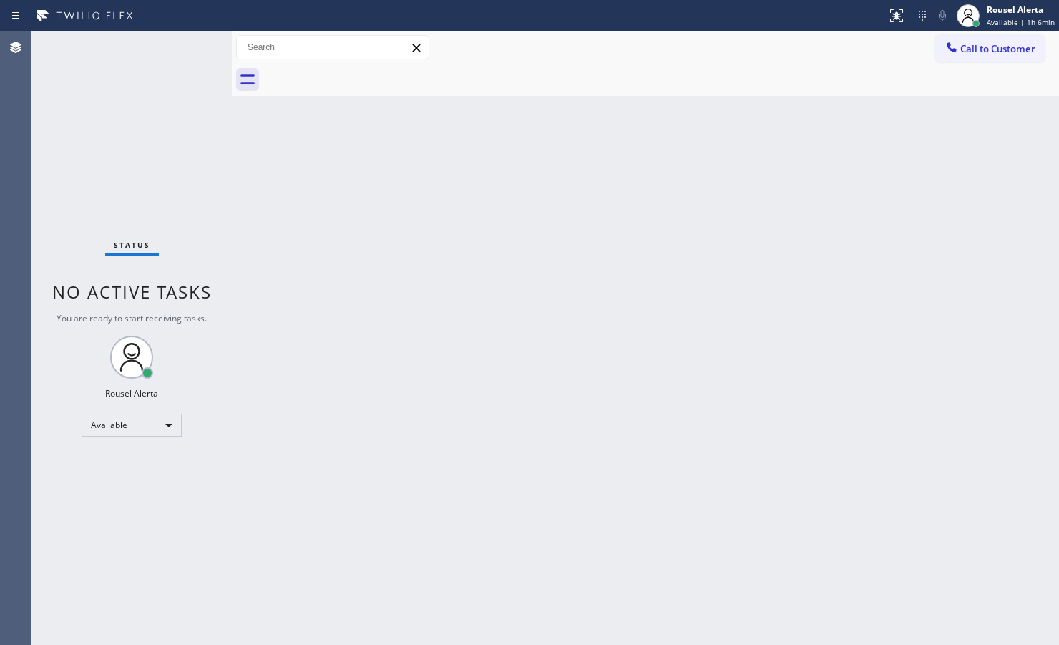
click at [426, 515] on div "Back to Dashboard Change Sender ID Customers Technicians Select a contact Outbo…" at bounding box center [645, 337] width 827 height 613
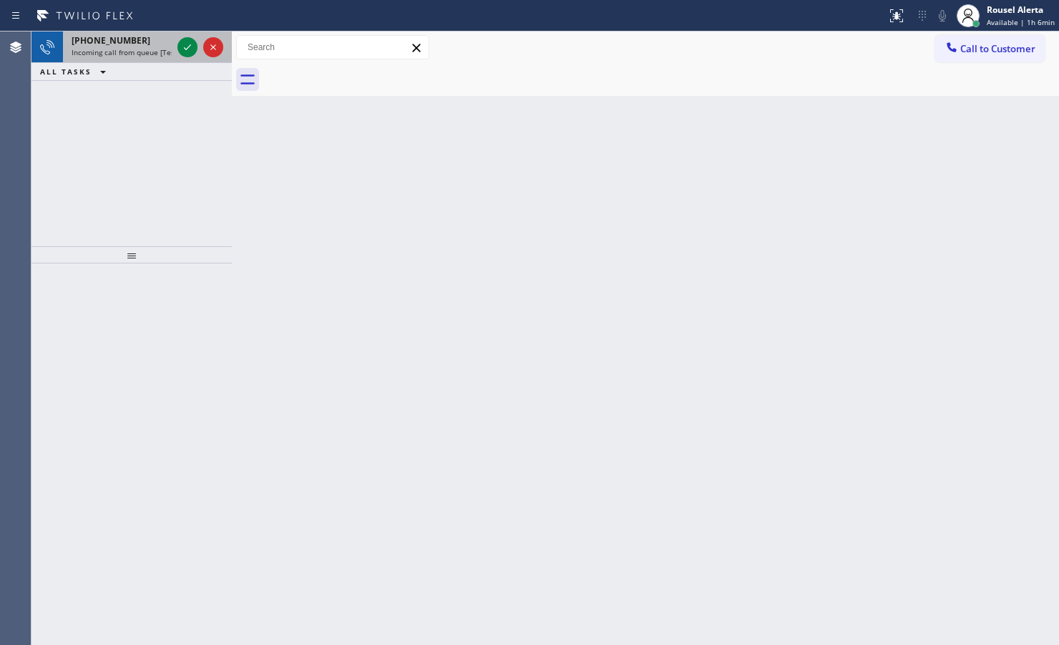
click at [183, 36] on div at bounding box center [201, 46] width 52 height 31
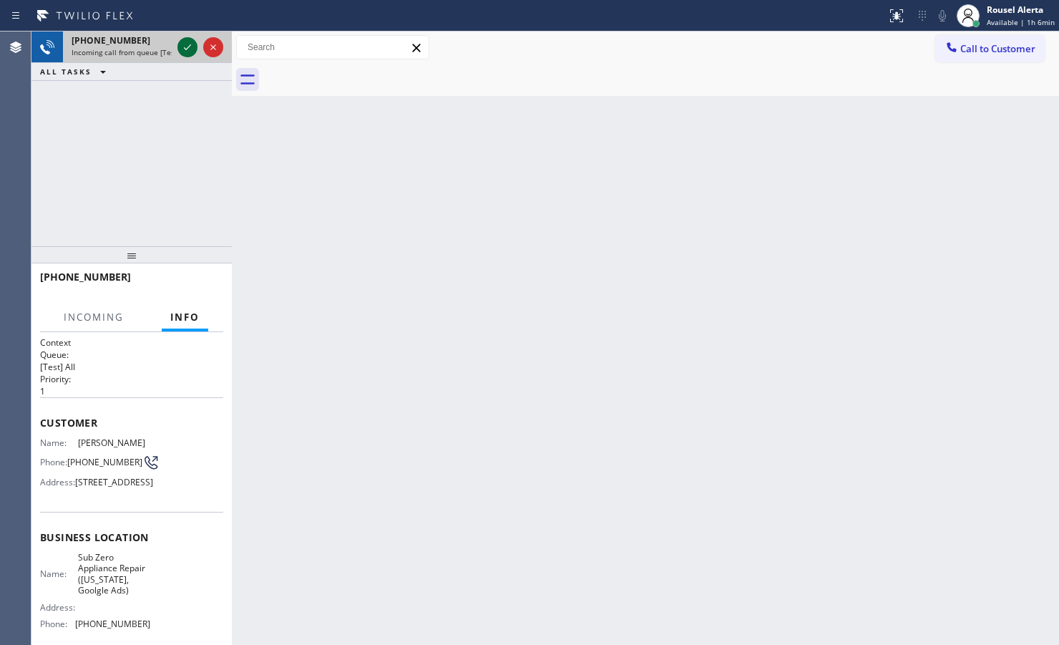
click at [185, 41] on icon at bounding box center [187, 47] width 17 height 17
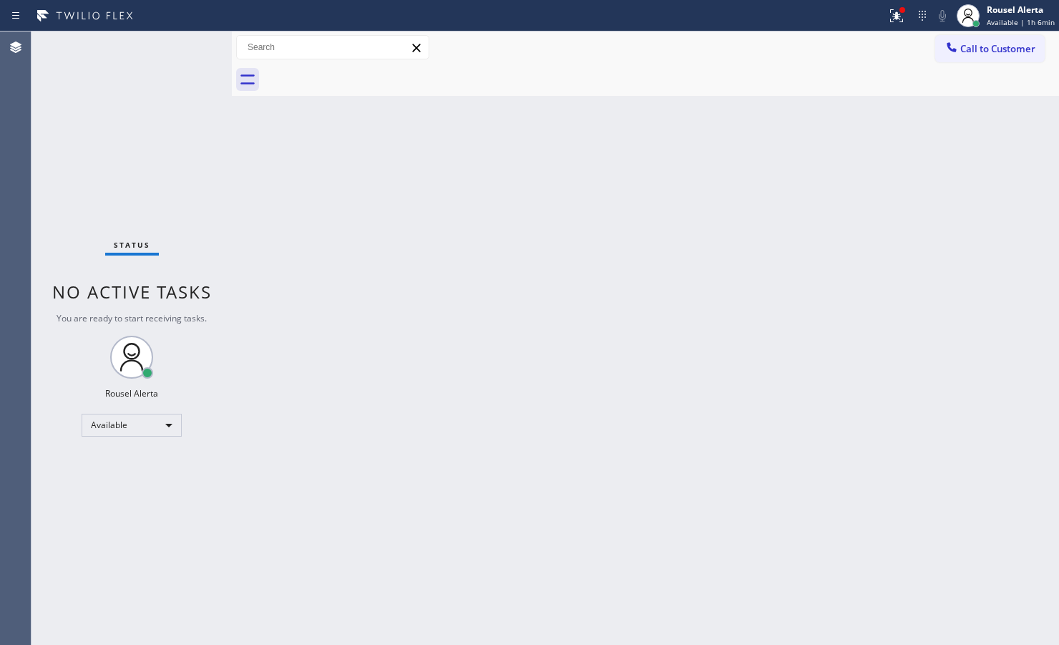
drag, startPoint x: 159, startPoint y: 58, endPoint x: 172, endPoint y: 135, distance: 77.6
click at [172, 135] on div "Status No active tasks You are ready to start receiving tasks. Rousel Alerta Av…" at bounding box center [131, 337] width 200 height 613
click at [846, 13] on icon at bounding box center [896, 15] width 17 height 17
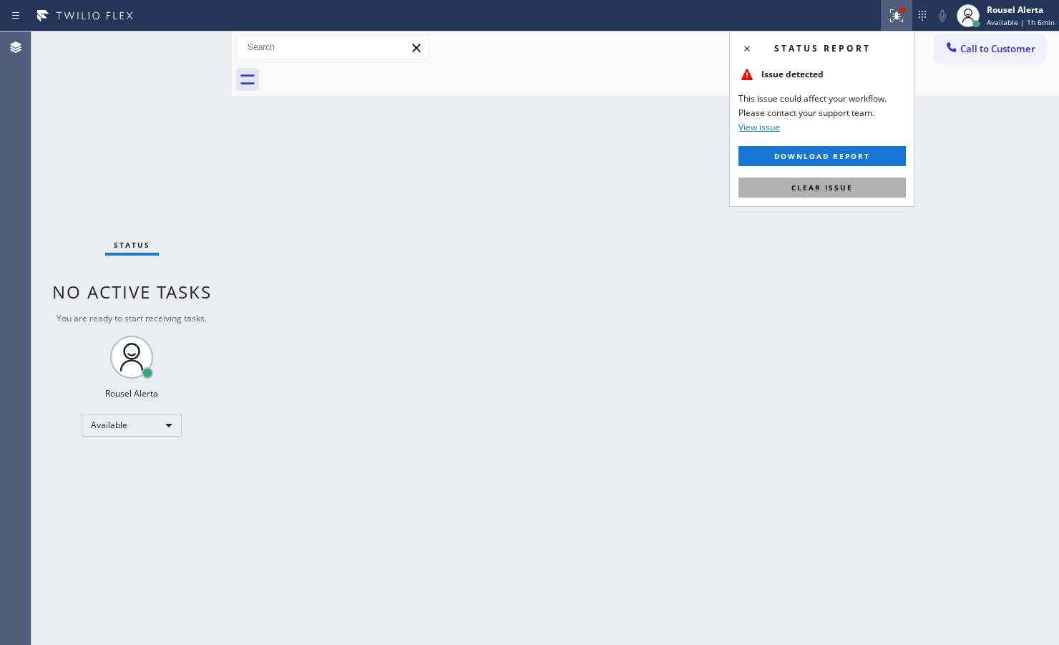
click at [846, 182] on button "Clear issue" at bounding box center [821, 187] width 167 height 20
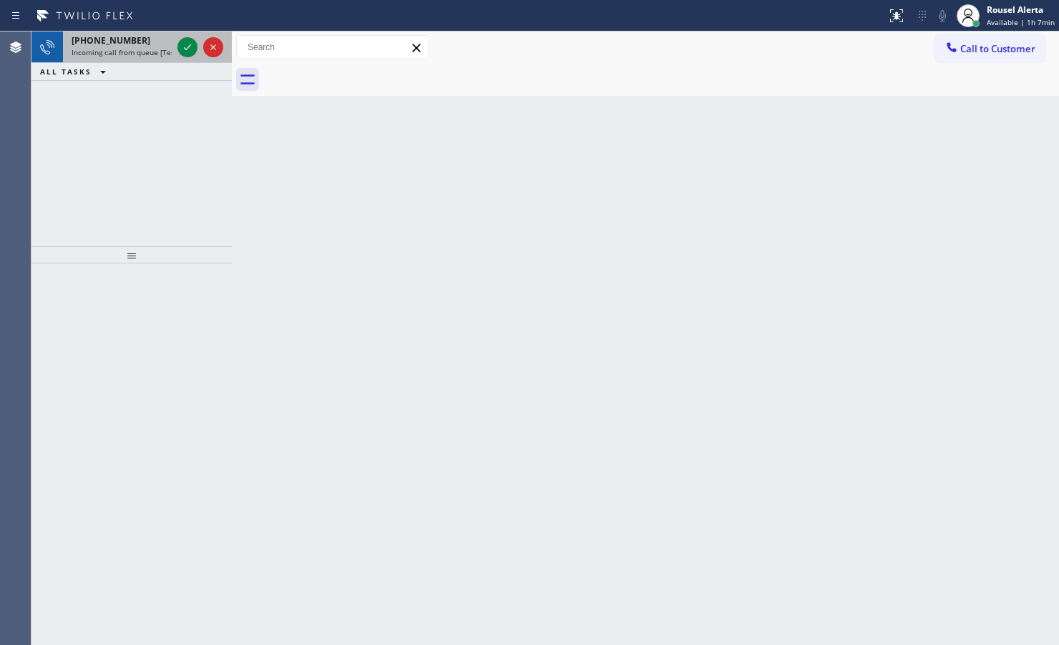
click at [148, 50] on span "Incoming call from queue [Test] All" at bounding box center [131, 52] width 119 height 10
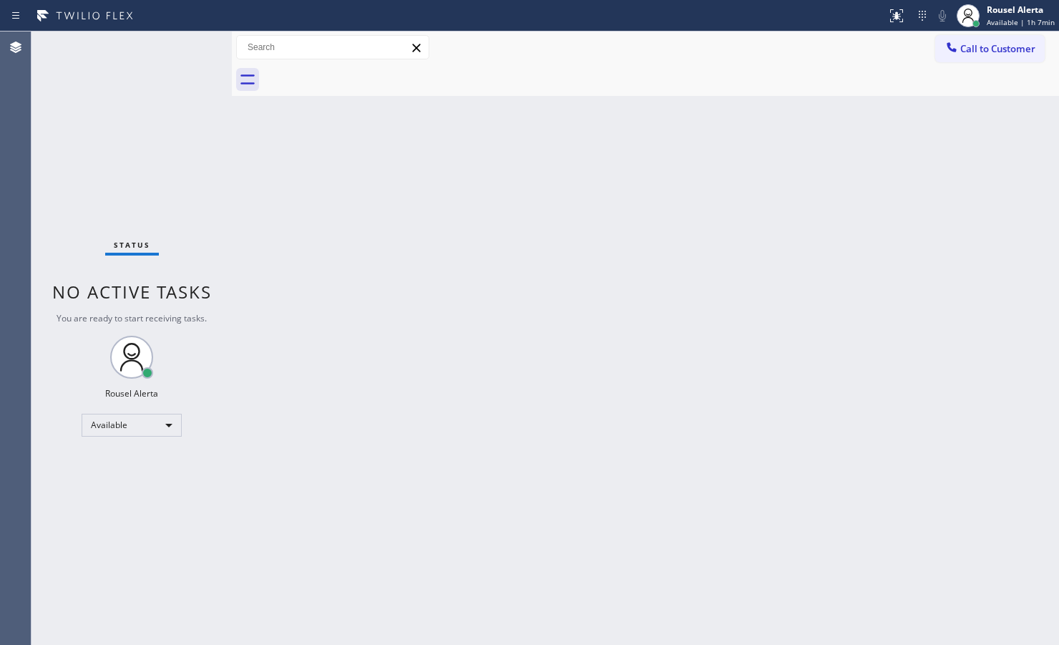
click at [187, 44] on div "Status No active tasks You are ready to start receiving tasks. Rousel Alerta Av…" at bounding box center [131, 337] width 200 height 613
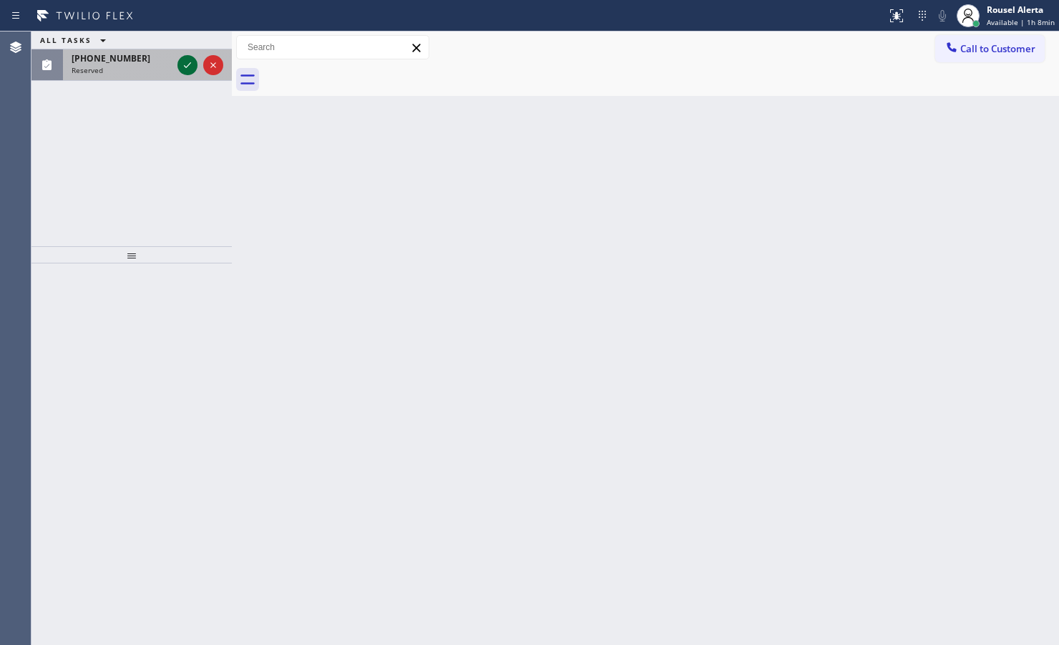
click at [183, 61] on icon at bounding box center [187, 65] width 17 height 17
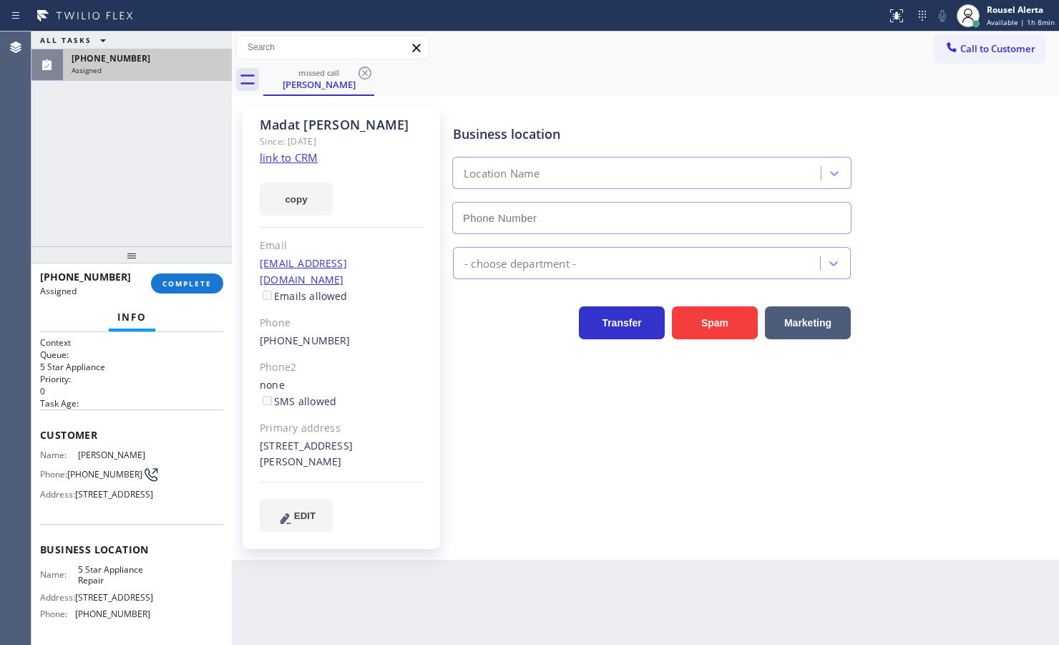
type input "[PHONE_NUMBER]"
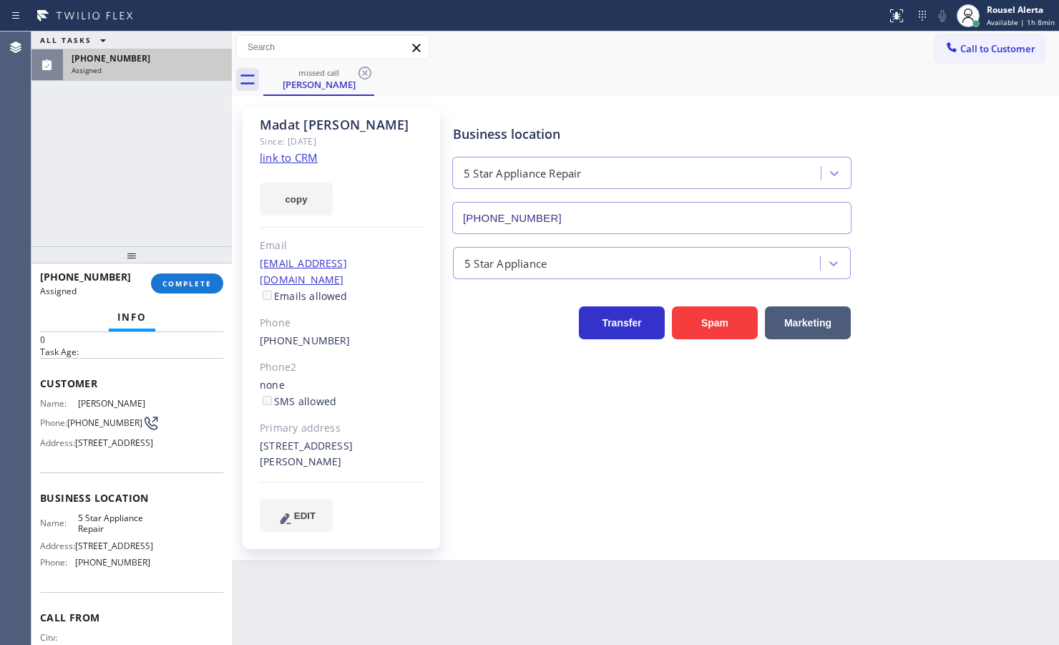
scroll to position [89, 0]
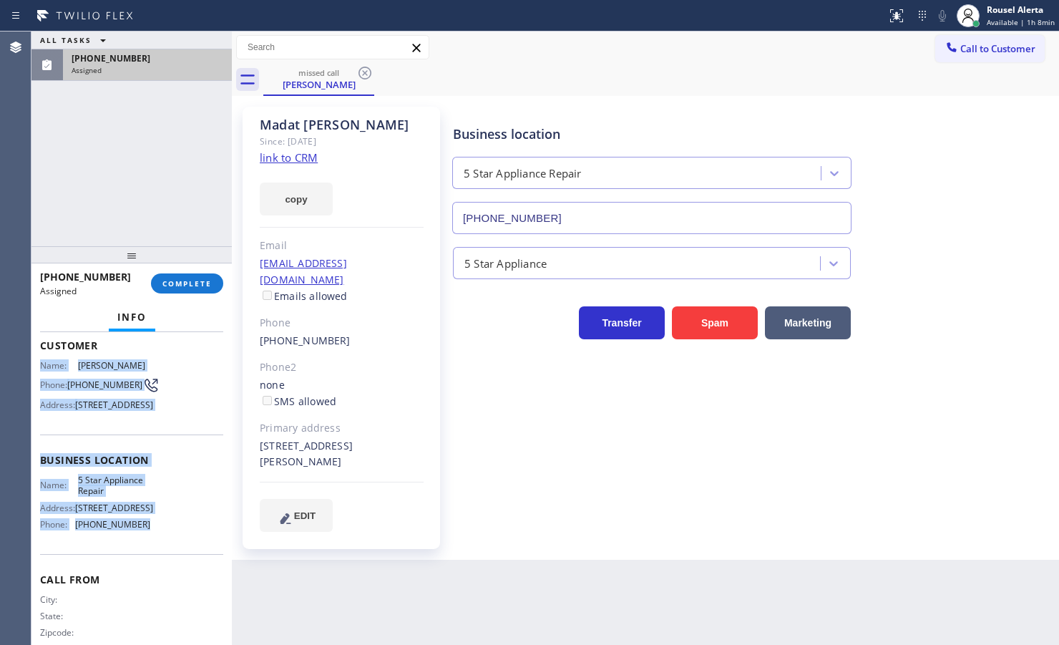
drag, startPoint x: 34, startPoint y: 366, endPoint x: 145, endPoint y: 545, distance: 210.5
click at [145, 515] on div "Context Queue: 5 Star Appliance Priority: 0 Task Age: Customer Name: [PERSON_NA…" at bounding box center [131, 488] width 200 height 313
copy div "Name: [PERSON_NAME] Phone: [PHONE_NUMBER] Address: [STREET_ADDRESS] Business lo…"
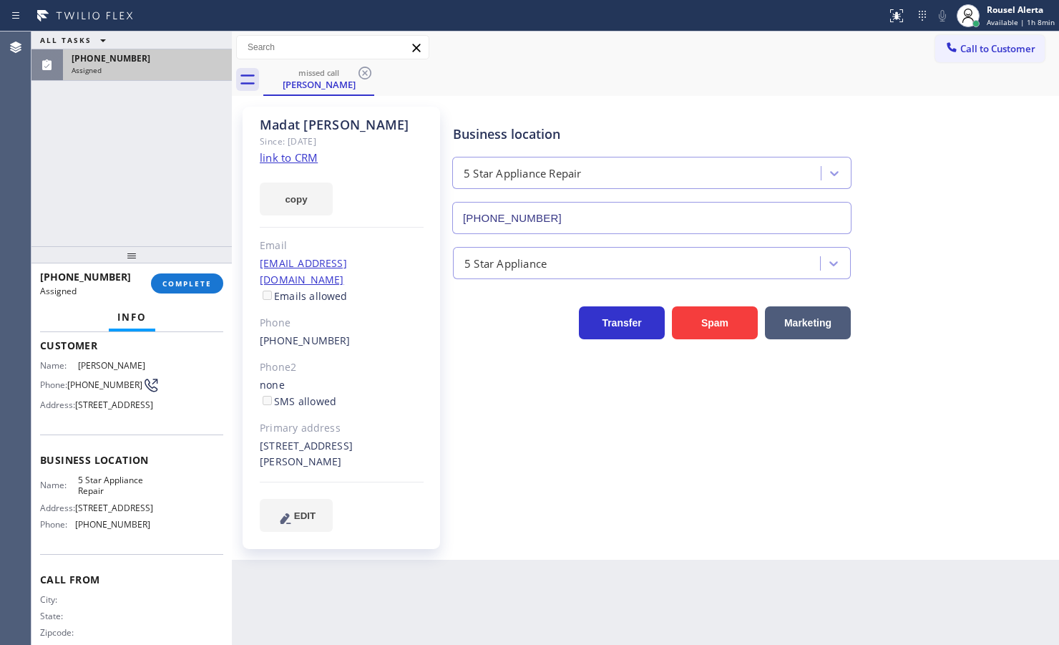
drag, startPoint x: 141, startPoint y: 126, endPoint x: 180, endPoint y: 242, distance: 122.4
click at [144, 126] on div "ALL TASKS ALL TASKS ACTIVE TASKS TASKS IN WRAP UP [PHONE_NUMBER] Assigned" at bounding box center [131, 138] width 200 height 215
click at [193, 277] on button "COMPLETE" at bounding box center [187, 283] width 72 height 20
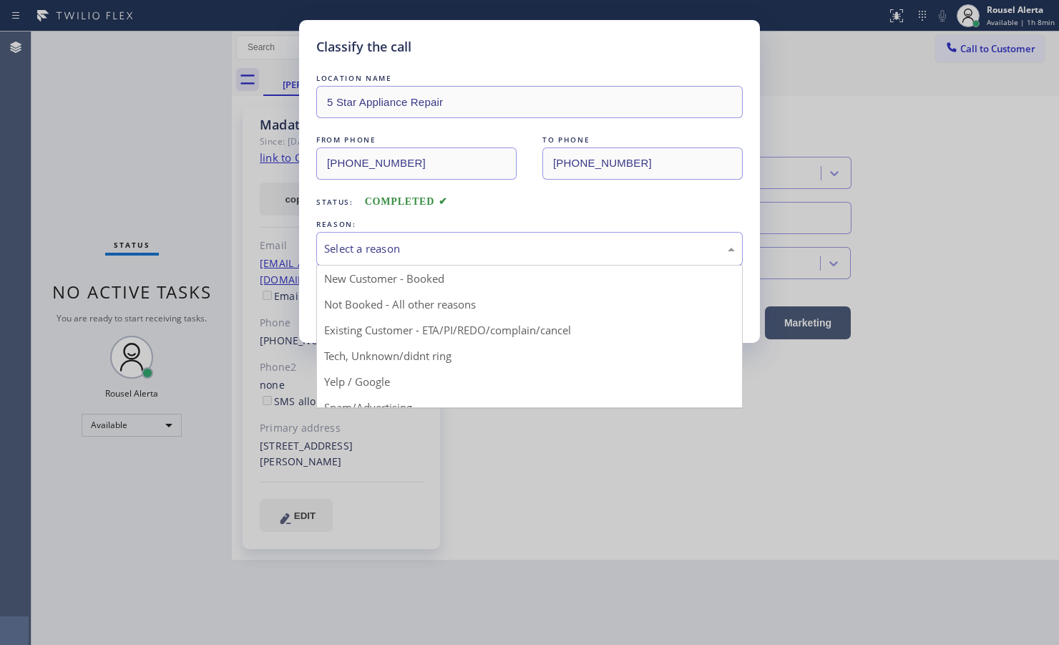
click at [439, 250] on div "Select a reason" at bounding box center [529, 248] width 411 height 16
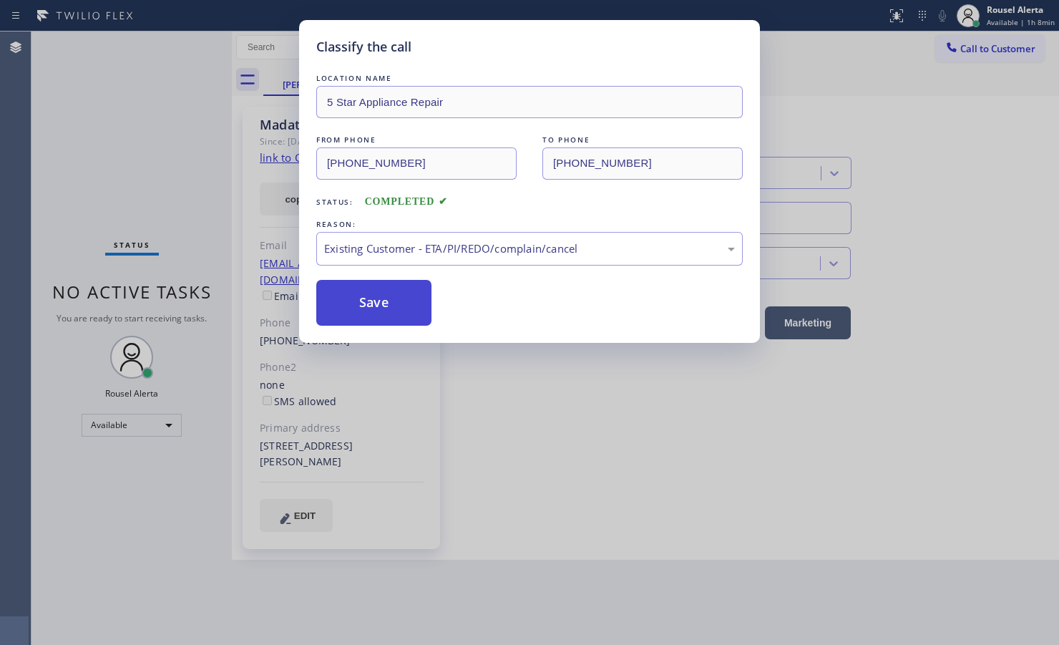
click at [399, 326] on button "Save" at bounding box center [373, 303] width 115 height 46
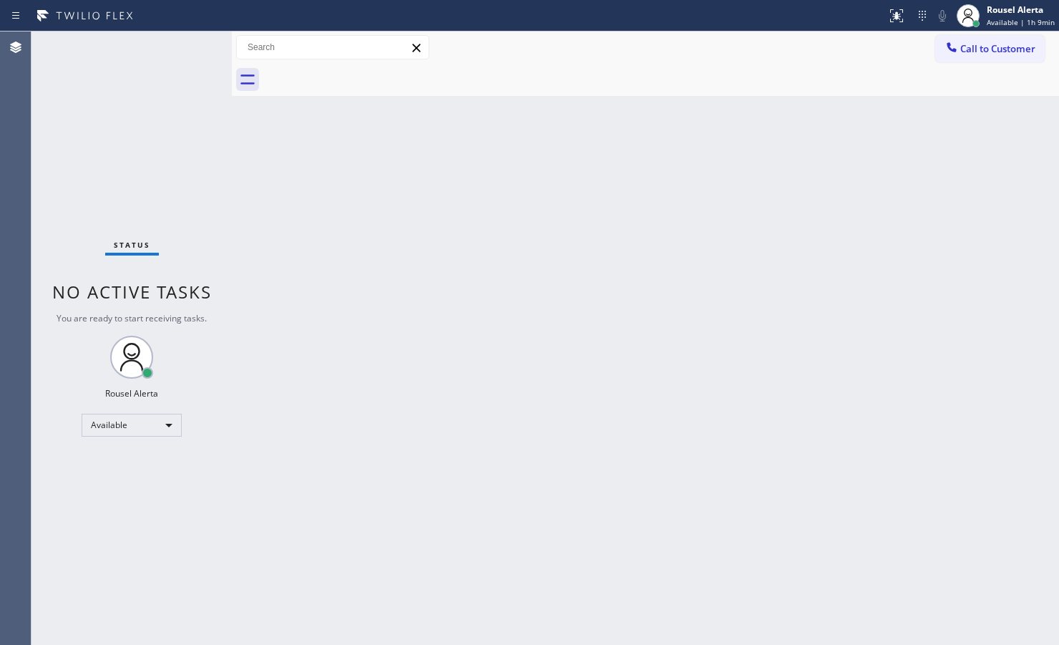
click at [170, 37] on div "Status No active tasks You are ready to start receiving tasks. Rousel Alerta Av…" at bounding box center [131, 337] width 200 height 613
drag, startPoint x: 363, startPoint y: 373, endPoint x: 379, endPoint y: 391, distance: 24.3
click at [370, 380] on div "Back to Dashboard Change Sender ID Customers Technicians Select a contact Outbo…" at bounding box center [645, 337] width 827 height 613
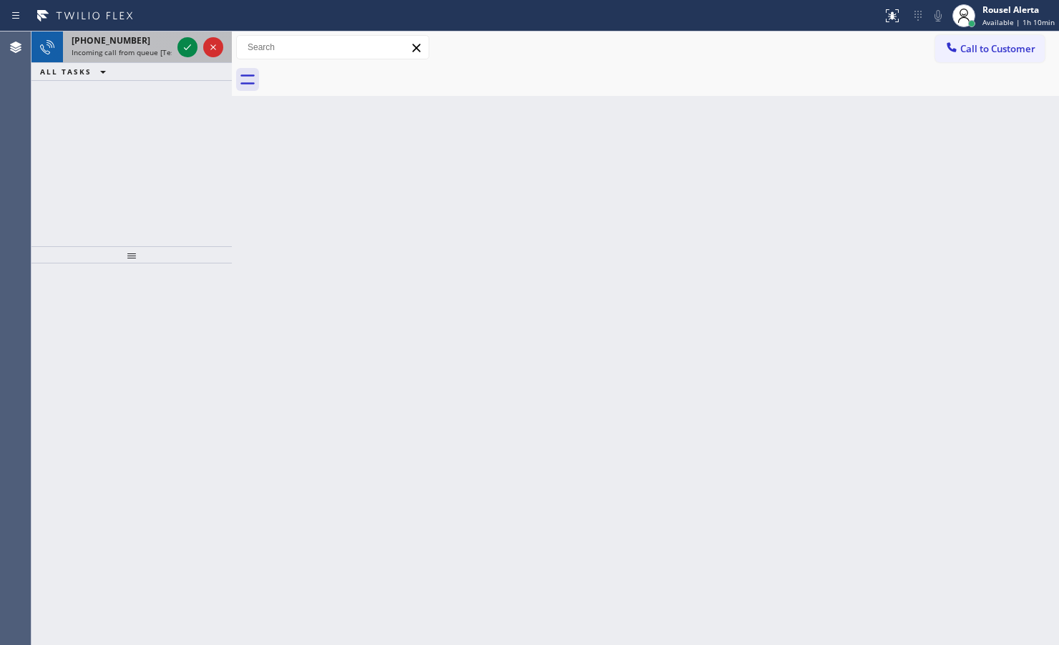
click at [157, 44] on div "[PHONE_NUMBER]" at bounding box center [122, 40] width 100 height 12
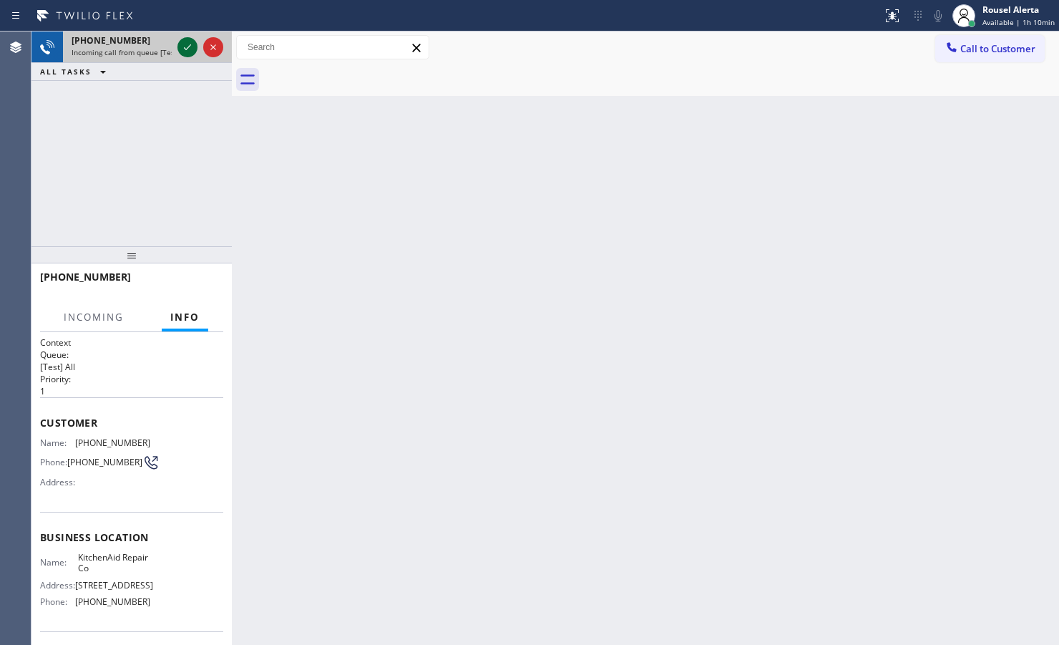
click at [180, 43] on icon at bounding box center [187, 47] width 17 height 17
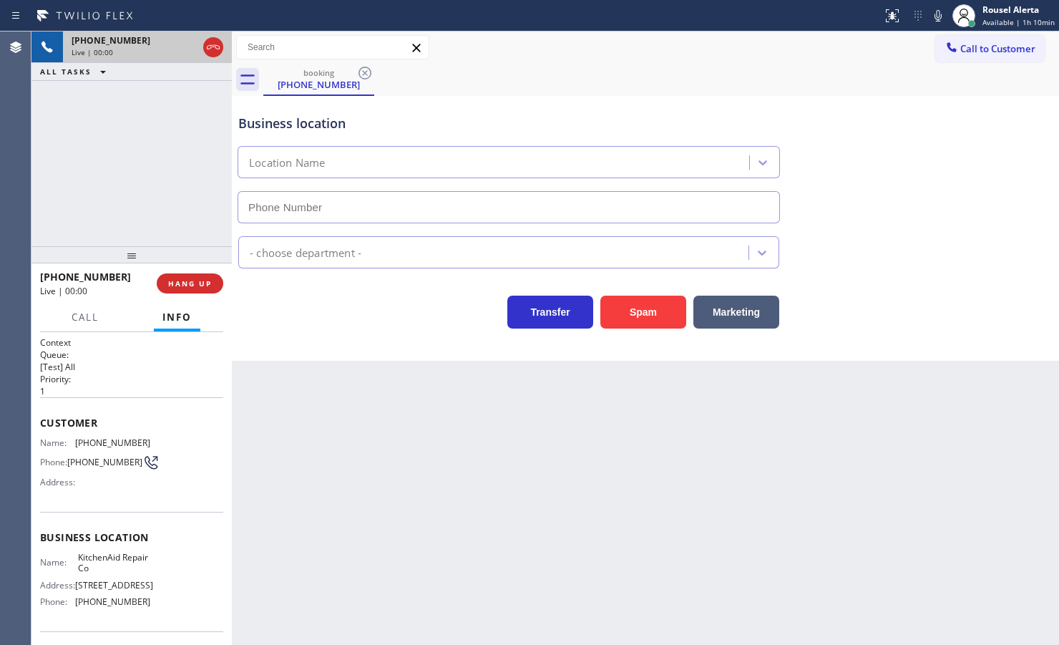
type input "[PHONE_NUMBER]"
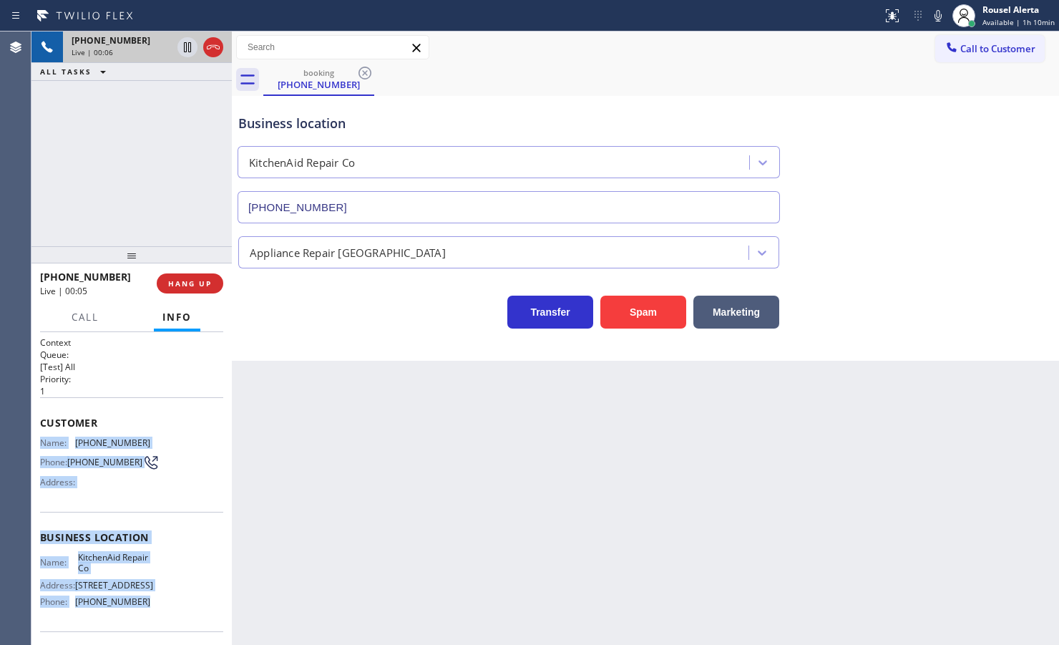
drag, startPoint x: 40, startPoint y: 438, endPoint x: 148, endPoint y: 602, distance: 196.3
click at [148, 515] on div "Context Queue: [Test] All Priority: 1 Customer Name: [PHONE_NUMBER] Phone: [PHO…" at bounding box center [131, 537] width 183 height 403
copy div "Name: [PHONE_NUMBER] Phone: [PHONE_NUMBER] Address: Business location Name: Kit…"
click at [183, 95] on icon at bounding box center [187, 96] width 17 height 17
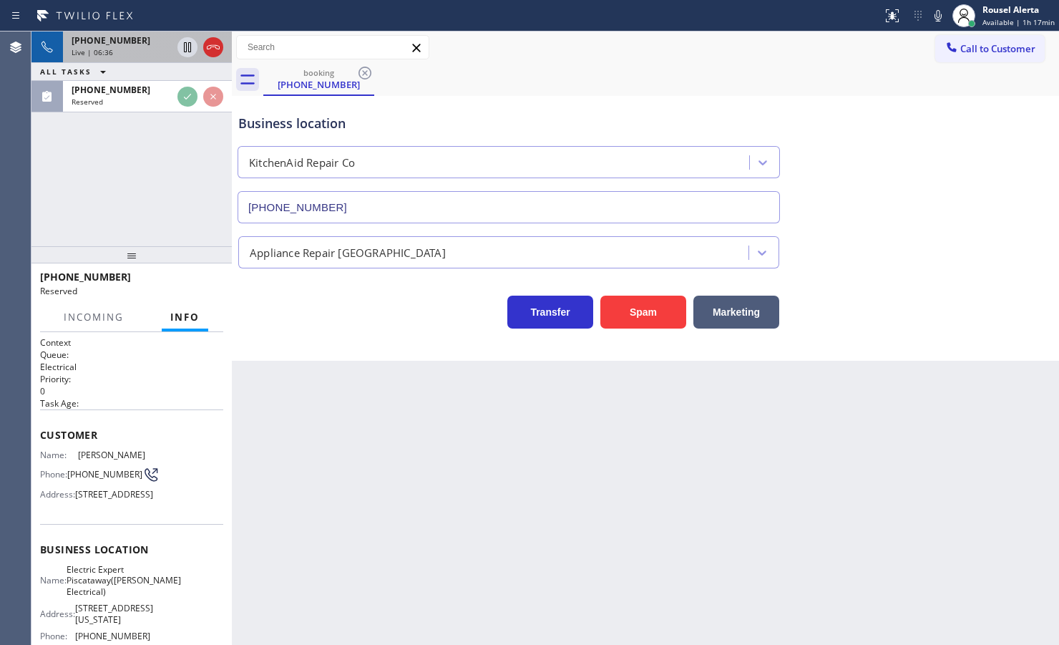
click at [404, 469] on div "Back to Dashboard Change Sender ID Customers Technicians Select a contact Outbo…" at bounding box center [645, 337] width 827 height 613
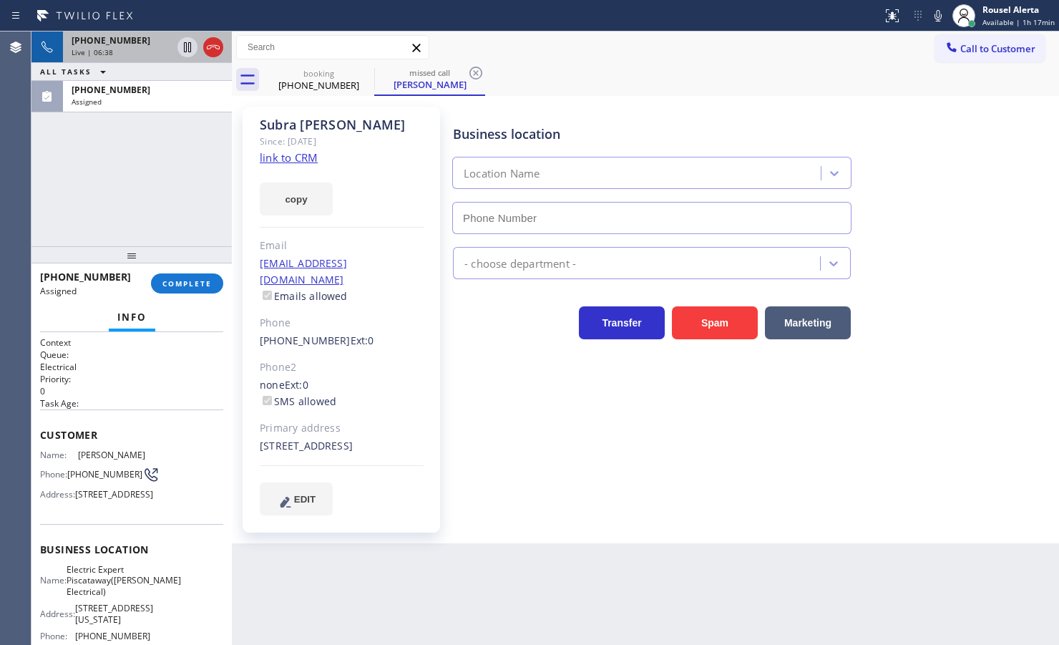
type input "[PHONE_NUMBER]"
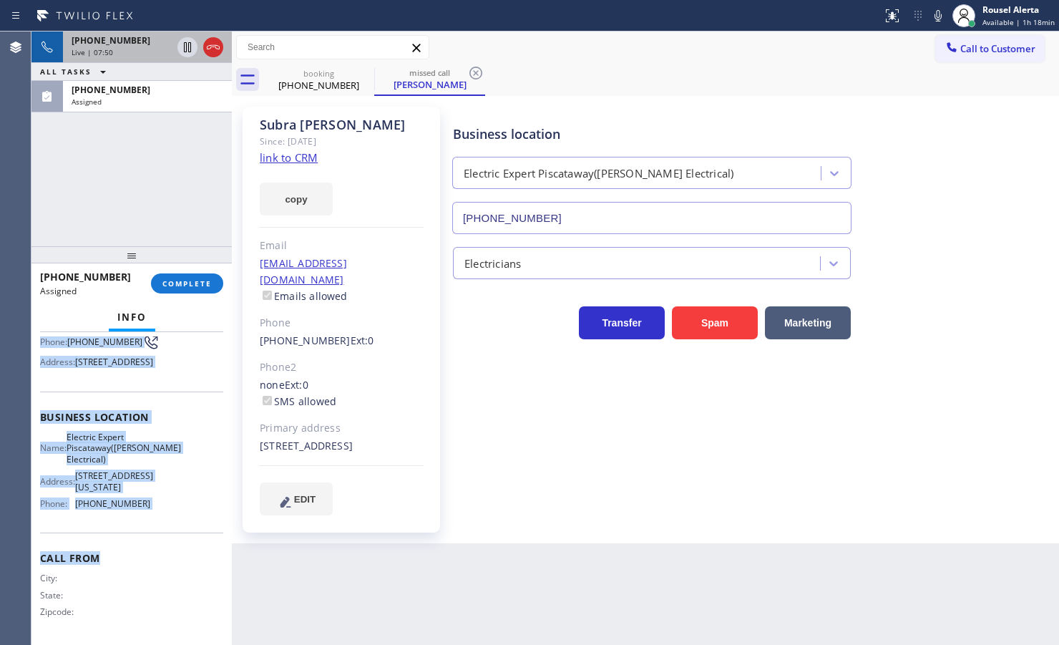
scroll to position [179, 0]
drag, startPoint x: 40, startPoint y: 462, endPoint x: 158, endPoint y: 531, distance: 136.9
click at [158, 515] on div "Context Queue: Electrical Priority: 0 Task Age: [DEMOGRAPHIC_DATA] minute(s) Cu…" at bounding box center [131, 416] width 183 height 449
copy div "Name: [PERSON_NAME] Phone: [PHONE_NUMBER] Address: [STREET_ADDRESS] Business lo…"
drag, startPoint x: 165, startPoint y: 137, endPoint x: 163, endPoint y: 130, distance: 7.5
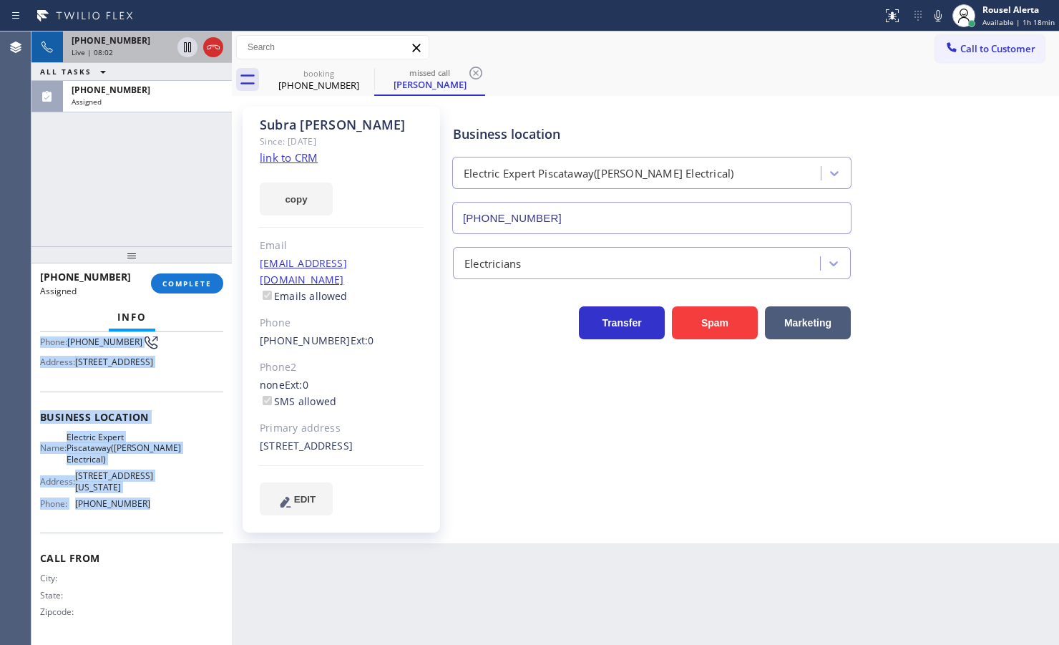
click at [165, 136] on div "[PHONE_NUMBER] Live | 08:02 ALL TASKS ALL TASKS ACTIVE TASKS TASKS IN WRAP UP […" at bounding box center [131, 138] width 200 height 215
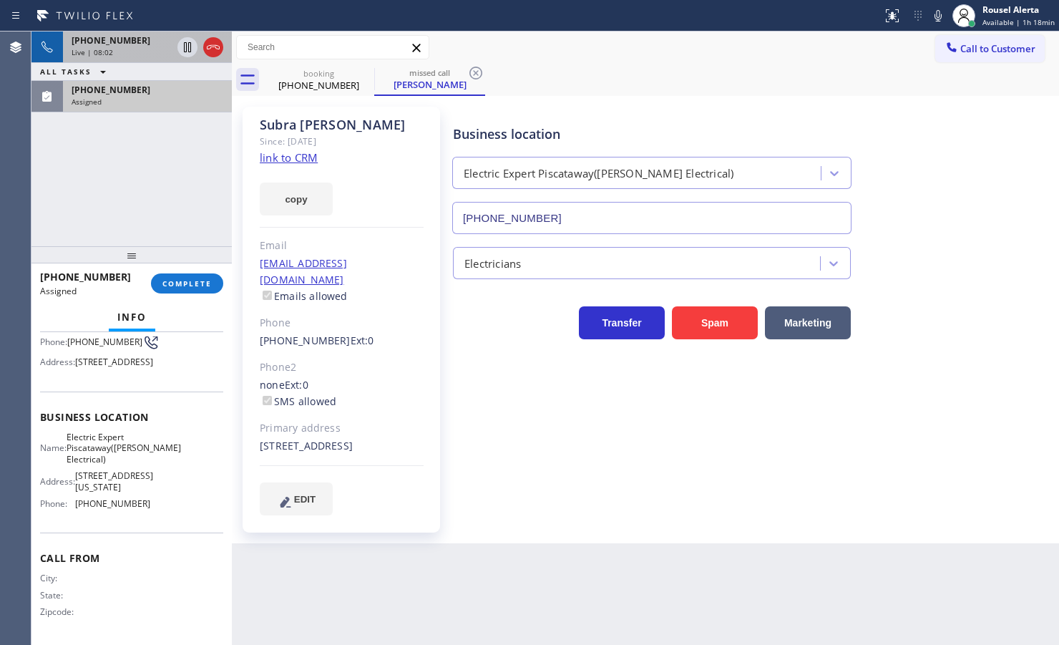
click at [160, 102] on div "Assigned" at bounding box center [148, 102] width 152 height 10
click at [155, 98] on div "Assigned" at bounding box center [148, 102] width 152 height 10
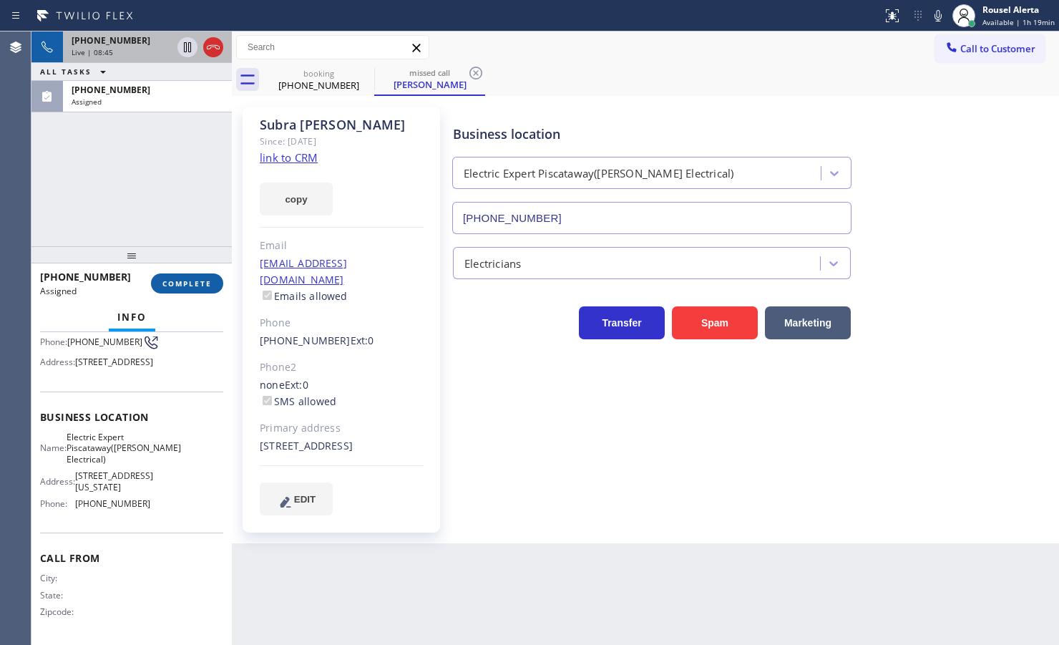
click at [185, 279] on span "COMPLETE" at bounding box center [186, 283] width 49 height 10
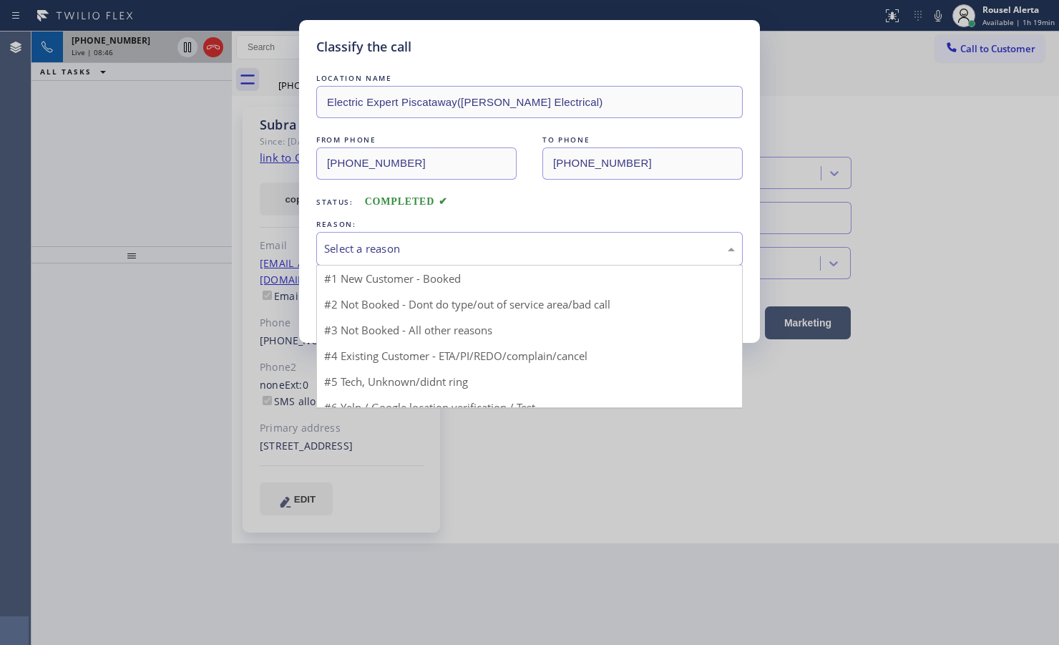
click at [411, 250] on div "Select a reason" at bounding box center [529, 248] width 411 height 16
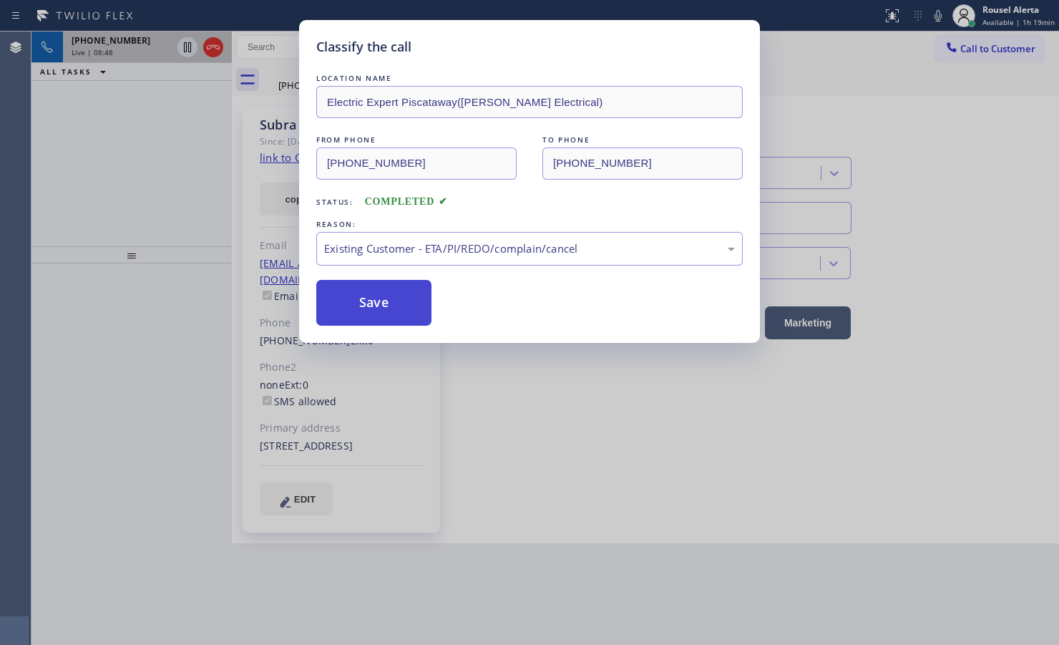
click at [381, 309] on button "Save" at bounding box center [373, 303] width 115 height 46
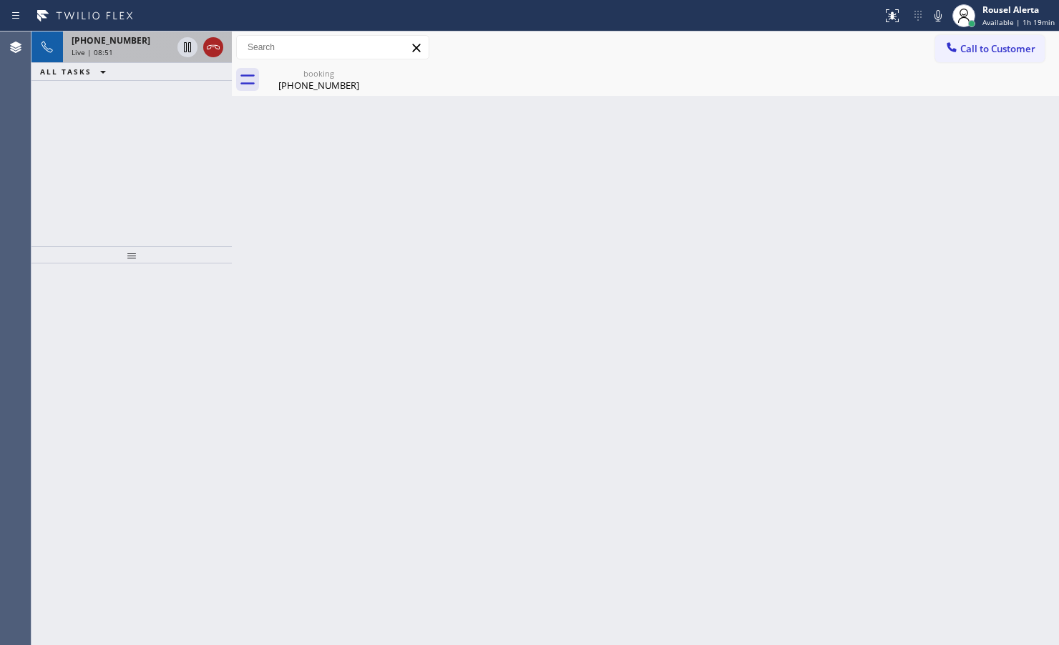
click at [213, 47] on icon at bounding box center [213, 47] width 17 height 17
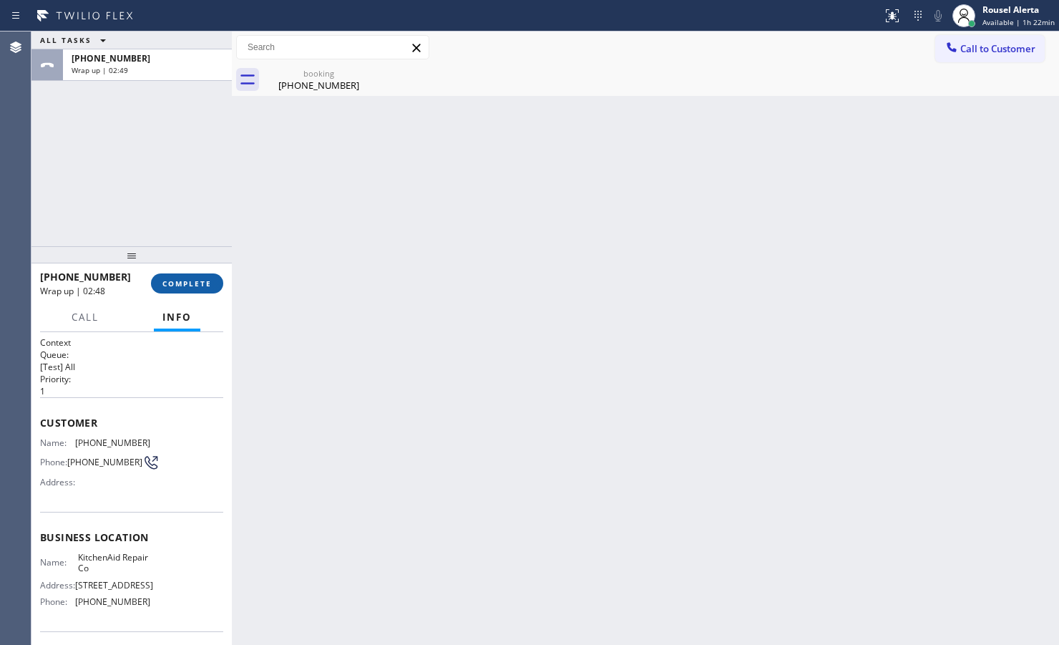
click at [195, 286] on span "COMPLETE" at bounding box center [186, 283] width 49 height 10
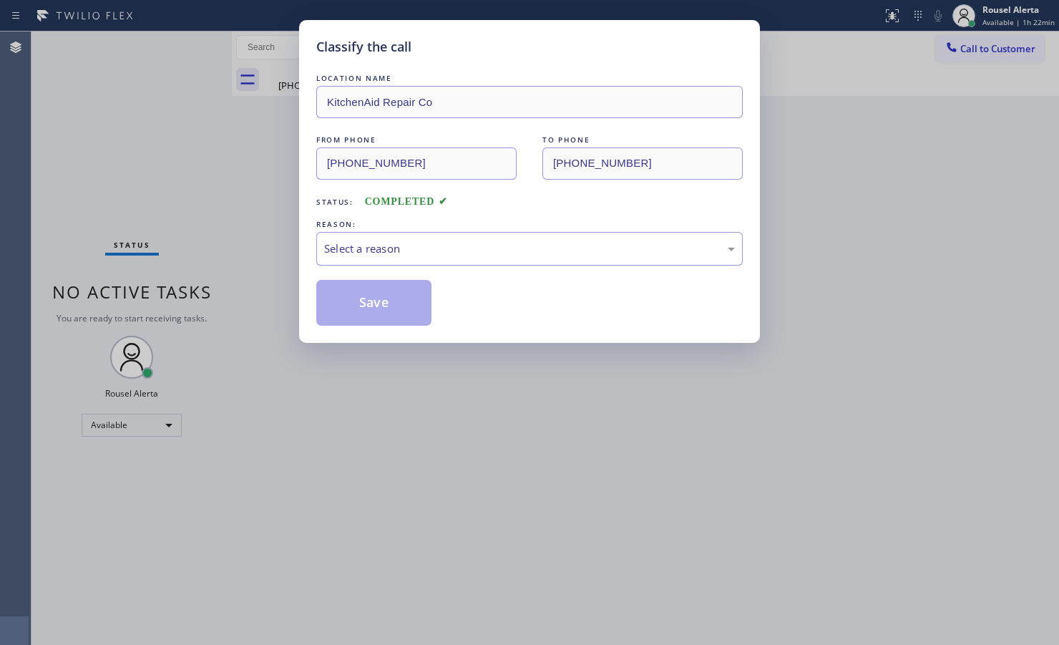
click at [387, 255] on div "Select a reason" at bounding box center [529, 248] width 411 height 16
click at [353, 298] on button "Save" at bounding box center [373, 303] width 115 height 46
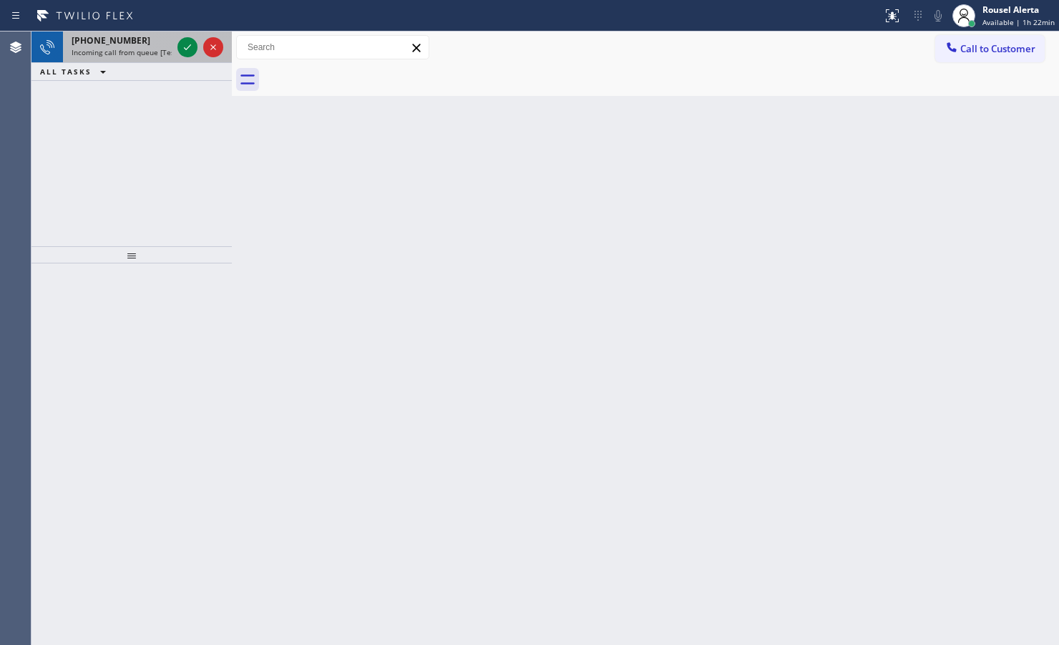
click at [115, 52] on span "Incoming call from queue [Test] All" at bounding box center [131, 52] width 119 height 10
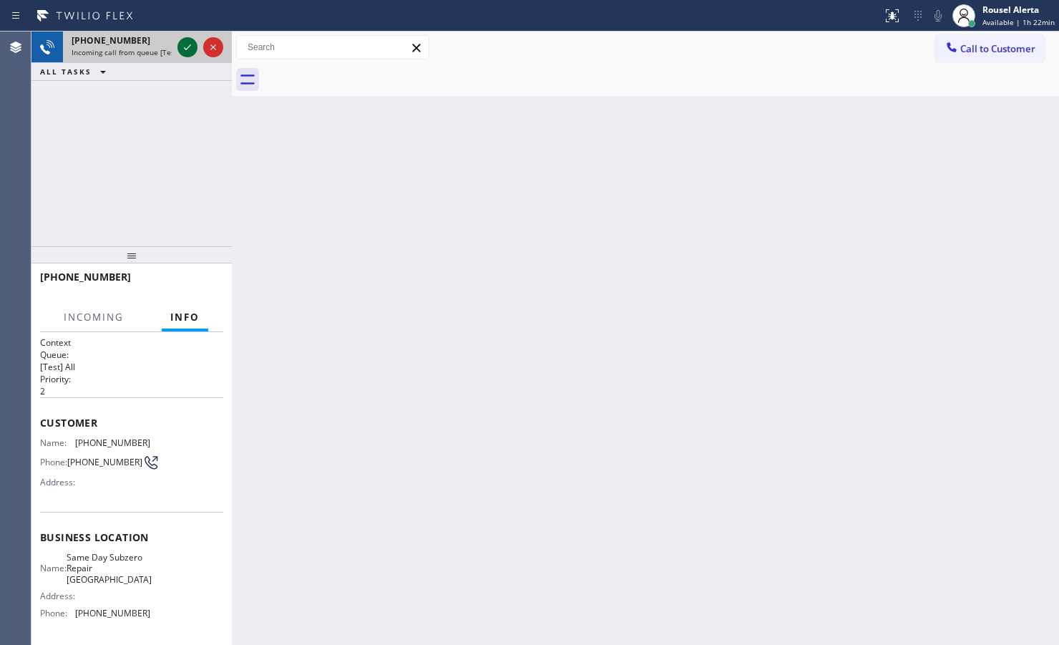
click at [182, 49] on icon at bounding box center [187, 47] width 17 height 17
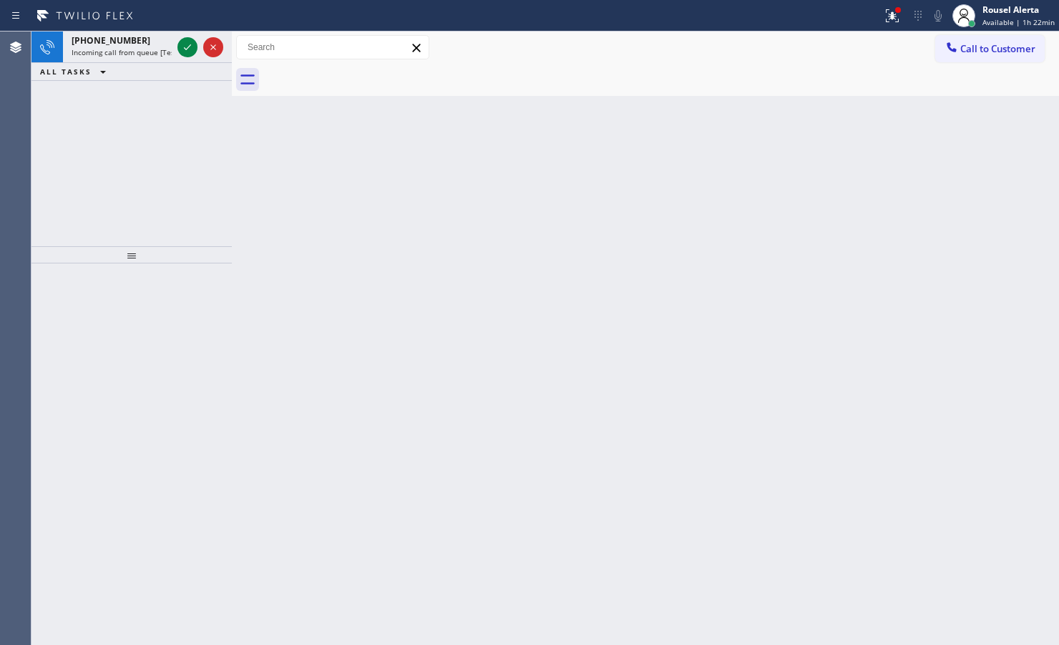
click at [182, 49] on icon at bounding box center [187, 47] width 17 height 17
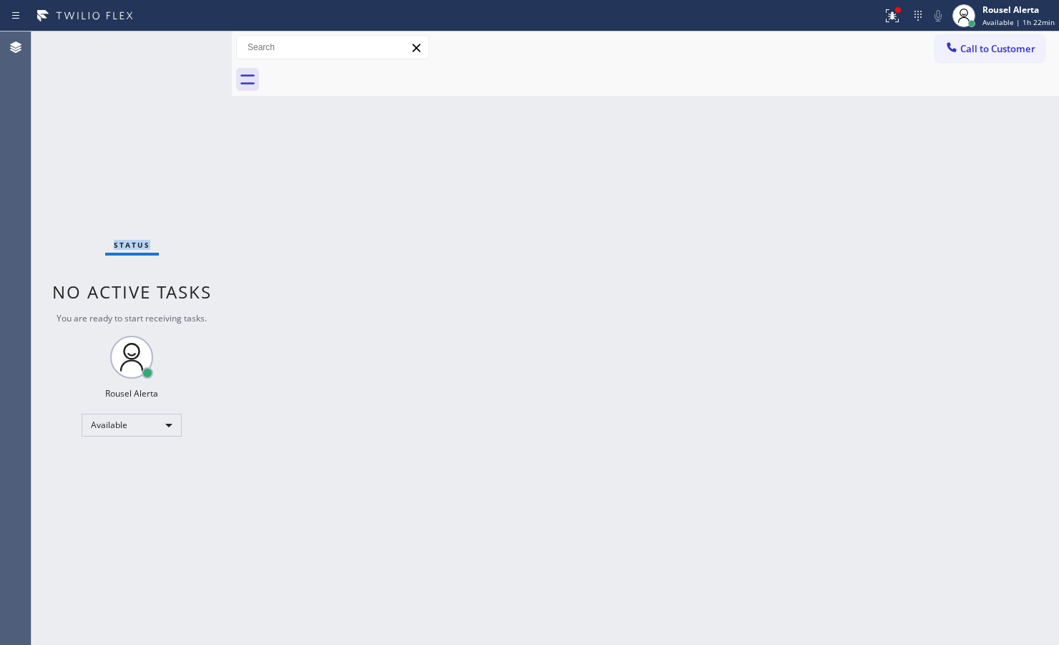
click at [182, 49] on div "Status No active tasks You are ready to start receiving tasks. Rousel Alerta Av…" at bounding box center [131, 337] width 200 height 613
click at [183, 49] on div "Status No active tasks You are ready to start receiving tasks. Rousel Alerta Av…" at bounding box center [131, 337] width 200 height 613
click at [131, 89] on div "Status No active tasks You are ready to start receiving tasks. Rousel Alerta Av…" at bounding box center [131, 337] width 200 height 613
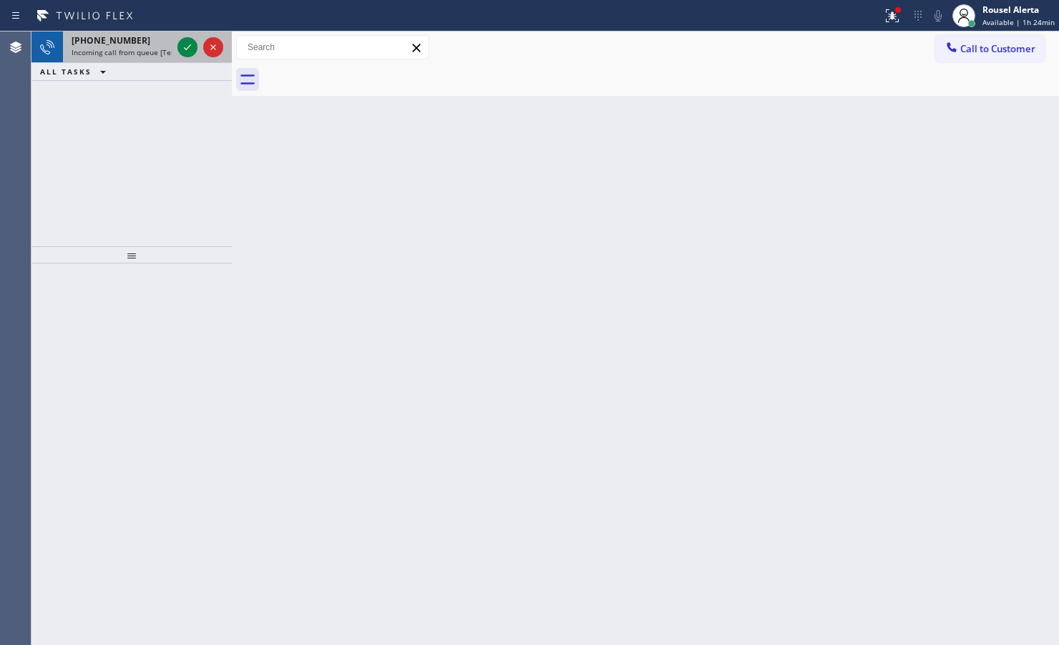
click at [137, 55] on span "Incoming call from queue [Test] All" at bounding box center [131, 52] width 119 height 10
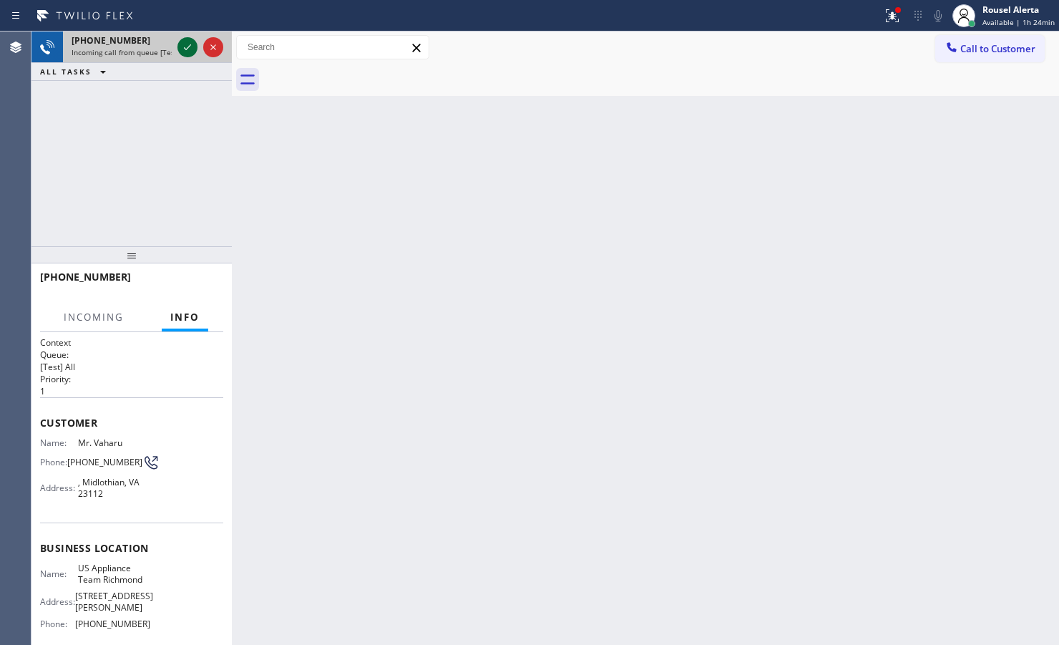
click at [182, 48] on icon at bounding box center [187, 47] width 17 height 17
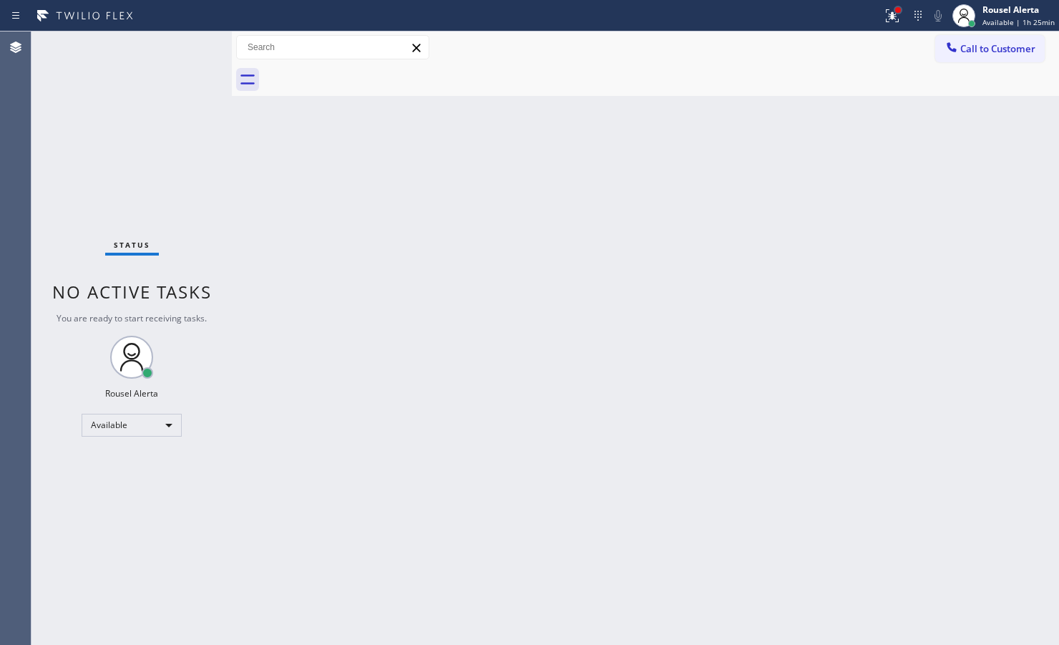
click at [846, 11] on div at bounding box center [898, 10] width 6 height 6
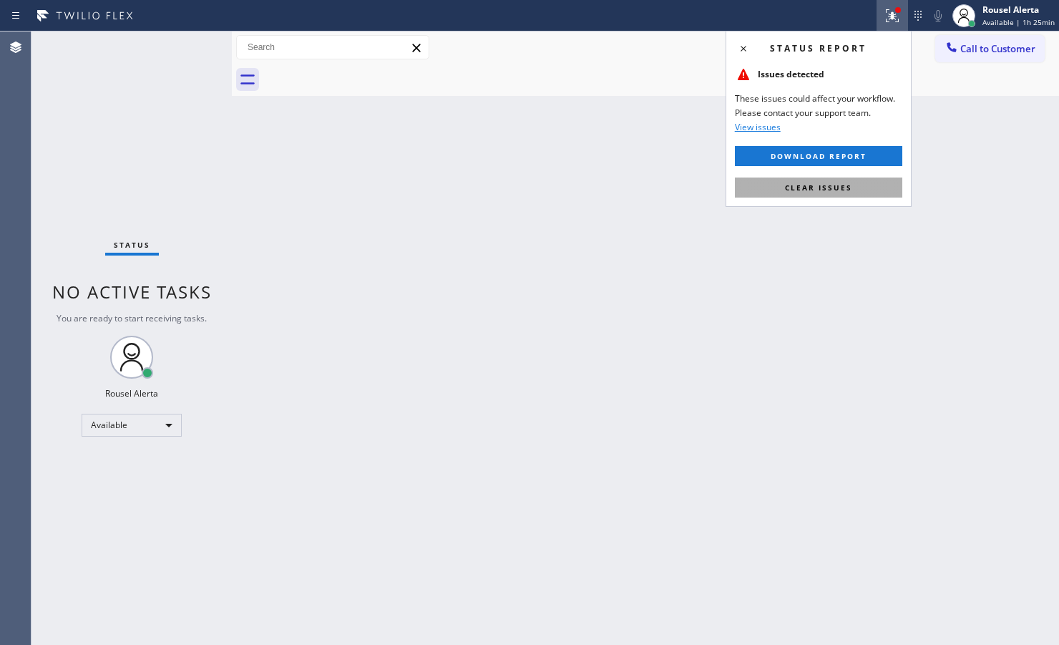
click at [846, 187] on button "Clear issues" at bounding box center [818, 187] width 167 height 20
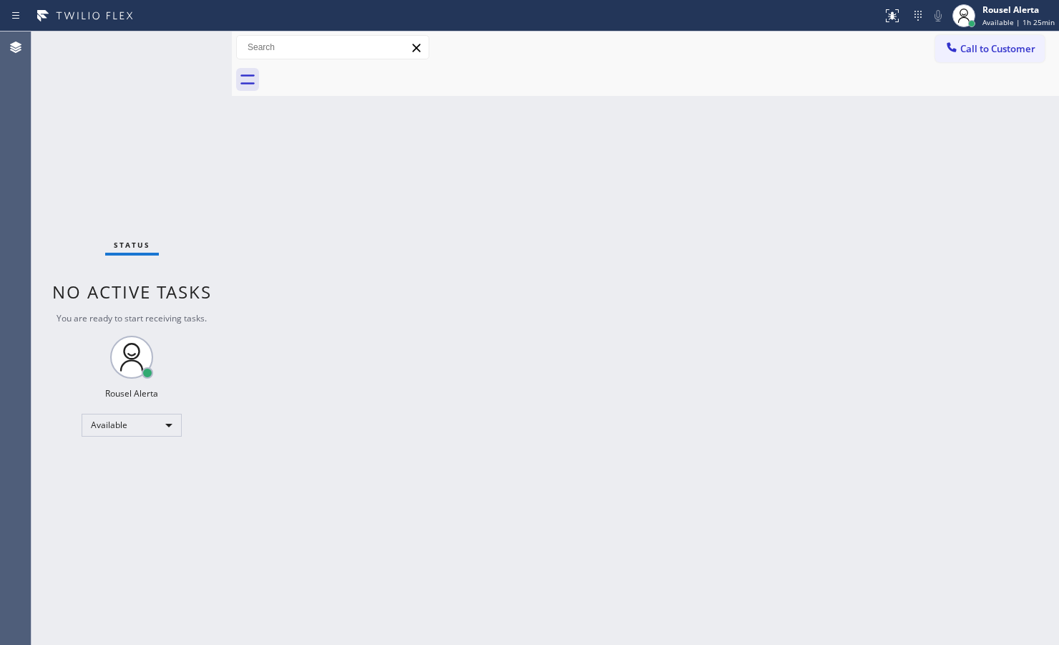
click at [736, 441] on div "Back to Dashboard Change Sender ID Customers Technicians Select a contact Outbo…" at bounding box center [645, 337] width 827 height 613
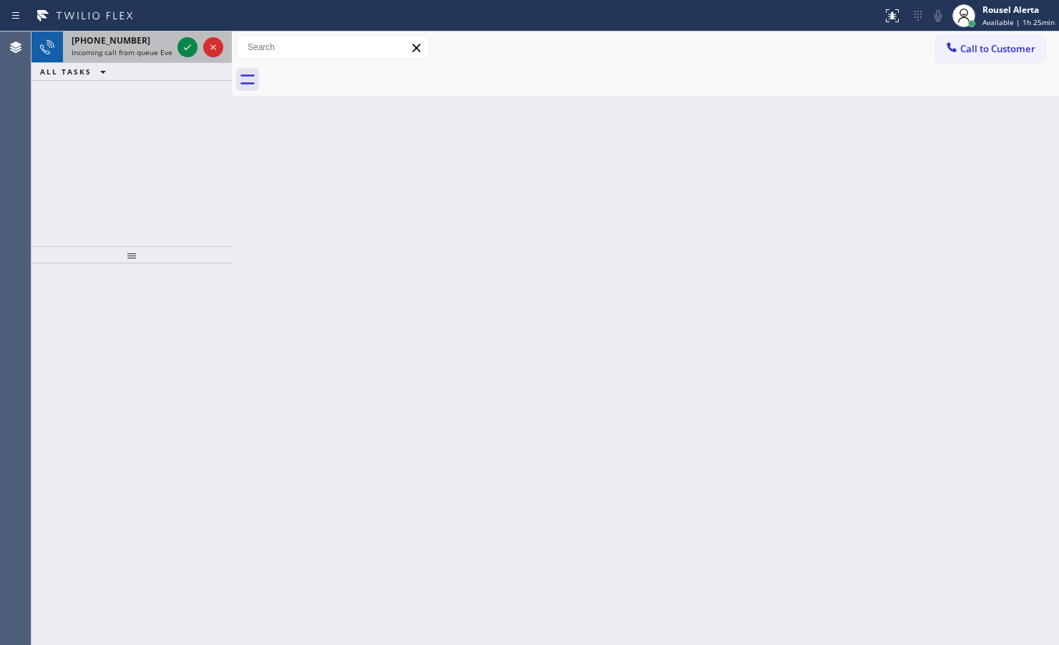
click at [158, 41] on div "[PHONE_NUMBER]" at bounding box center [122, 40] width 100 height 12
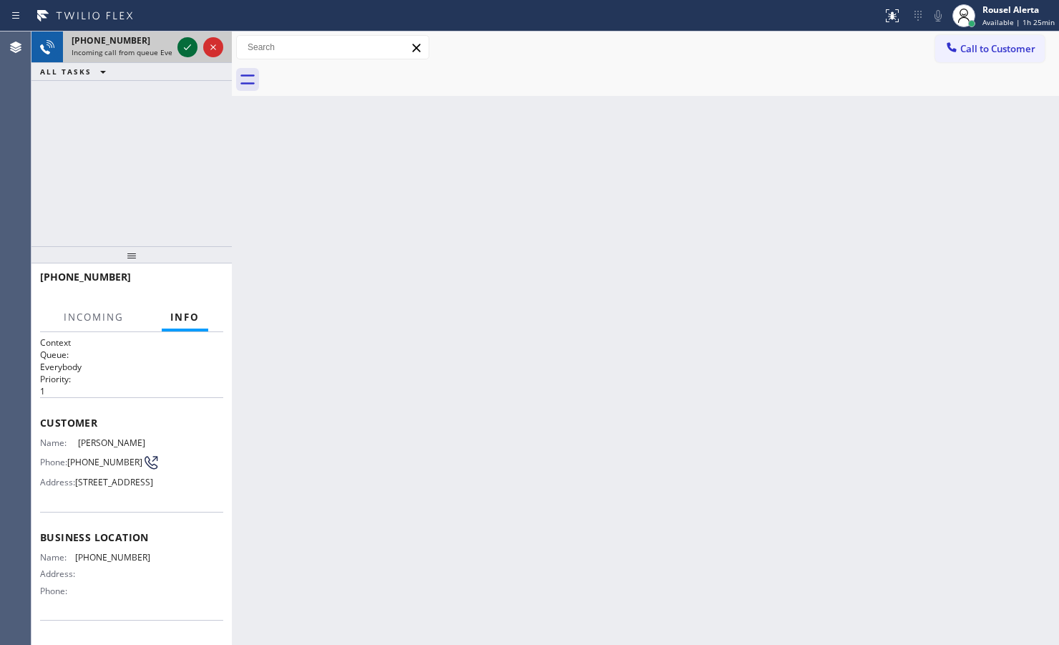
click at [182, 48] on icon at bounding box center [187, 47] width 17 height 17
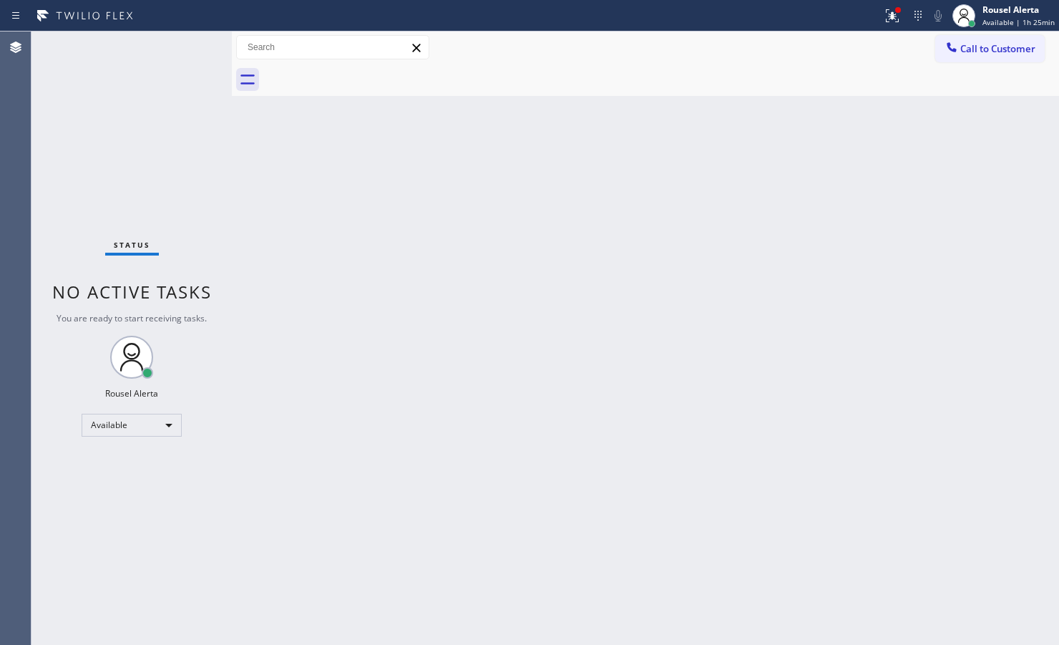
click at [182, 48] on div "Status No active tasks You are ready to start receiving tasks. Rousel Alerta Av…" at bounding box center [131, 337] width 200 height 613
click at [846, 14] on icon at bounding box center [892, 15] width 13 height 13
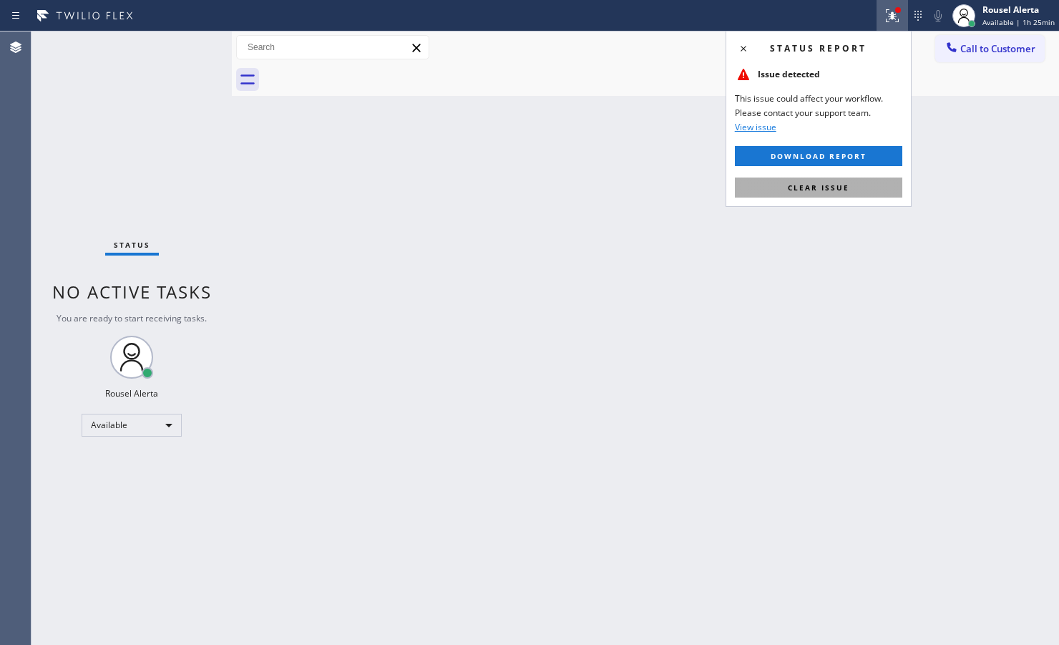
click at [846, 187] on button "Clear issue" at bounding box center [818, 187] width 167 height 20
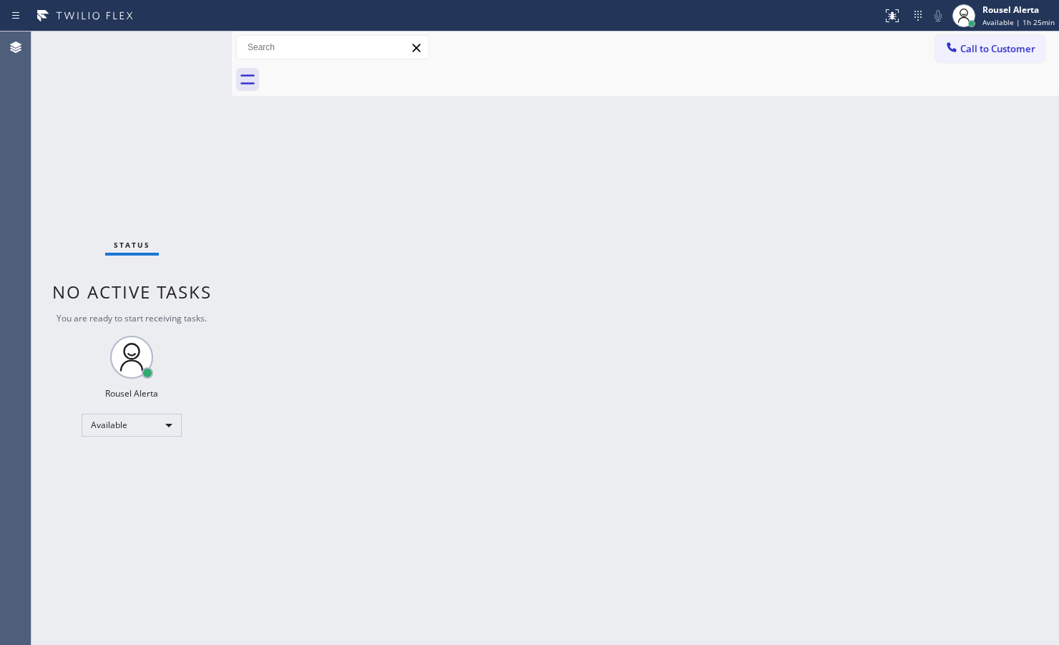
click at [180, 52] on div "Status No active tasks You are ready to start receiving tasks. Rousel Alerta Av…" at bounding box center [131, 337] width 200 height 613
click at [180, 47] on div "Status No active tasks You are ready to start receiving tasks. Rousel Alerta Av…" at bounding box center [131, 337] width 200 height 613
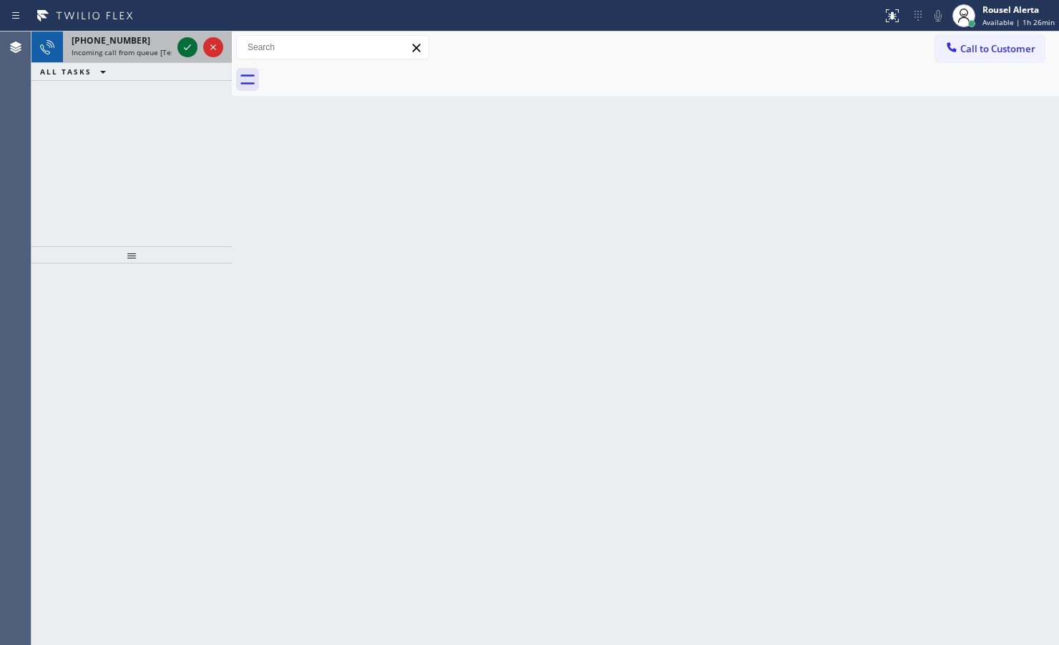
click at [190, 41] on icon at bounding box center [187, 47] width 17 height 17
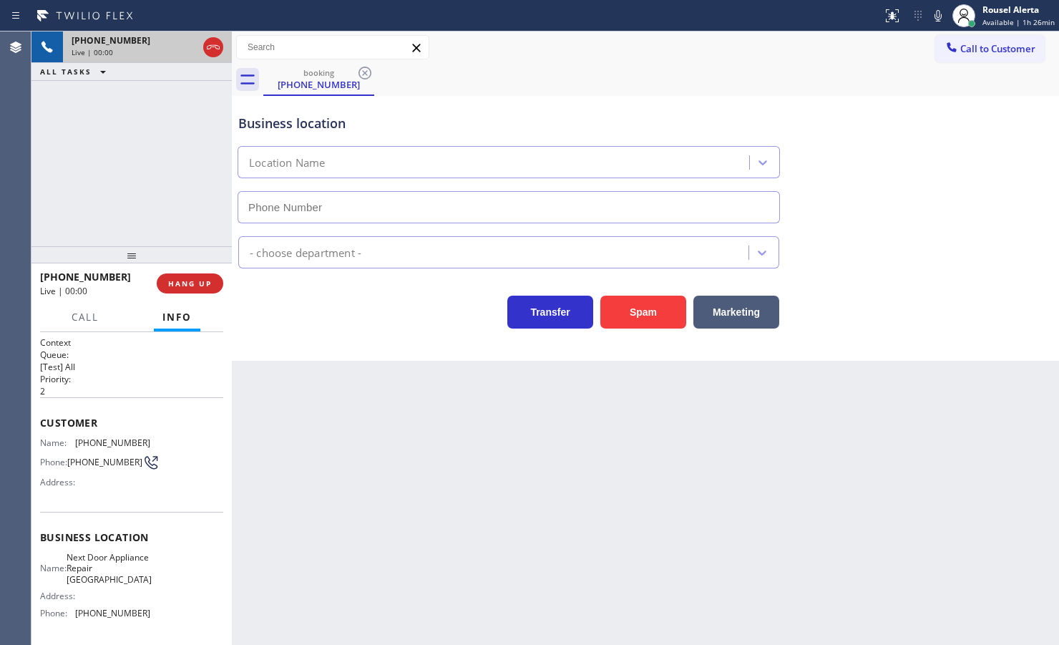
type input "[PHONE_NUMBER]"
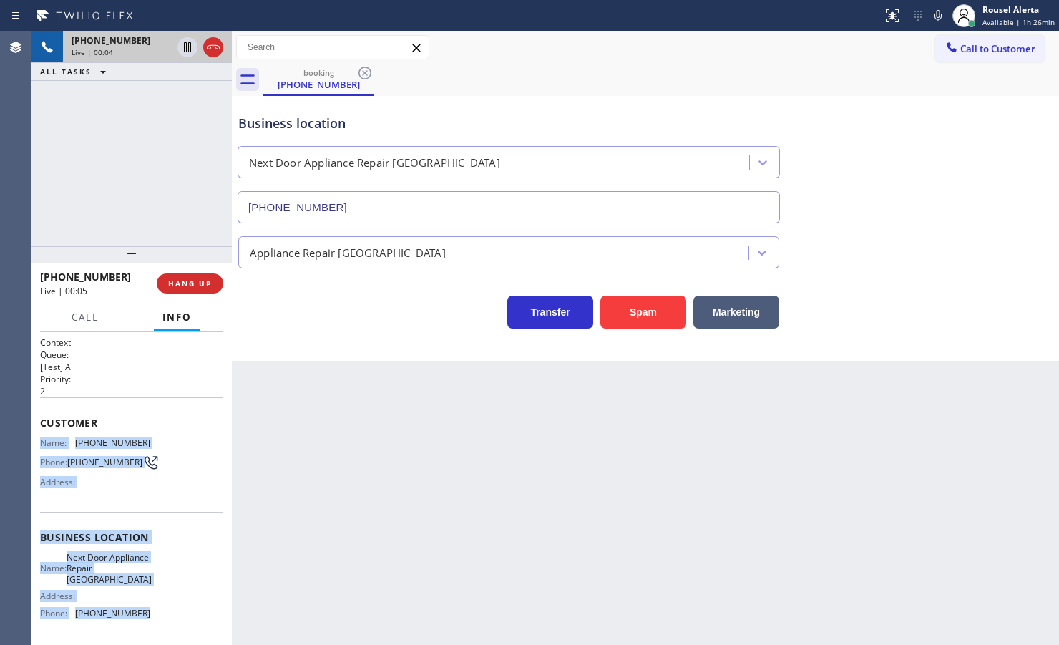
drag, startPoint x: 40, startPoint y: 434, endPoint x: 154, endPoint y: 615, distance: 213.8
click at [154, 515] on div "Context Queue: [Test] All Priority: 2 Customer Name: [PHONE_NUMBER] Phone: [PHO…" at bounding box center [131, 543] width 183 height 414
copy div "Name: [PHONE_NUMBER] Phone: [PHONE_NUMBER] Address: Business location Name: Nex…"
click at [187, 47] on icon at bounding box center [187, 47] width 17 height 17
click at [846, 18] on icon at bounding box center [937, 15] width 17 height 17
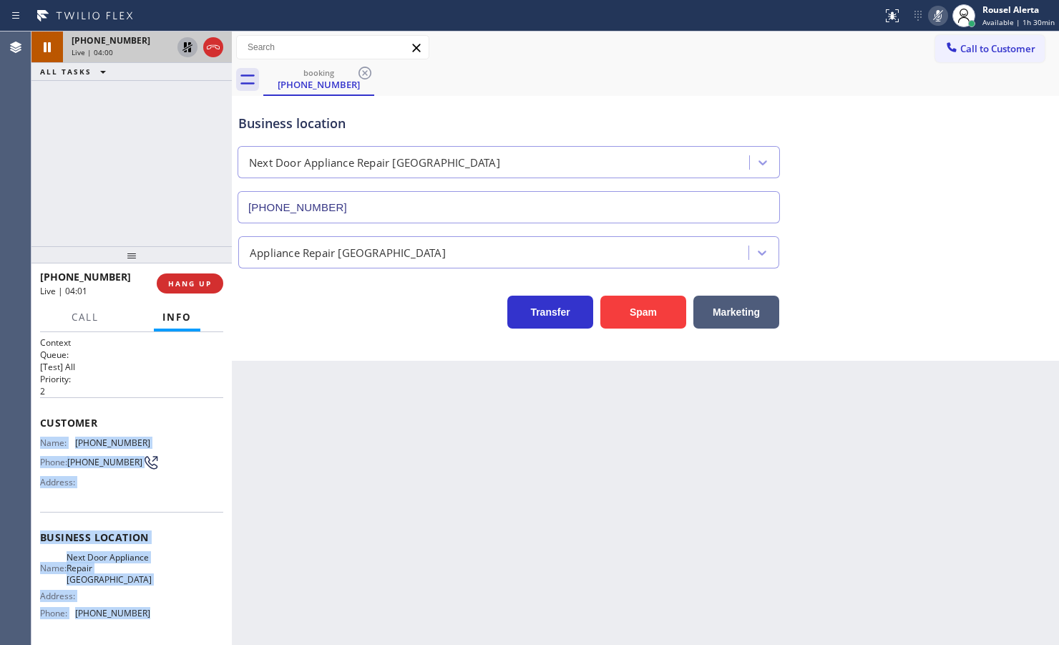
click at [190, 52] on icon at bounding box center [187, 47] width 17 height 17
click at [846, 15] on icon at bounding box center [937, 15] width 17 height 17
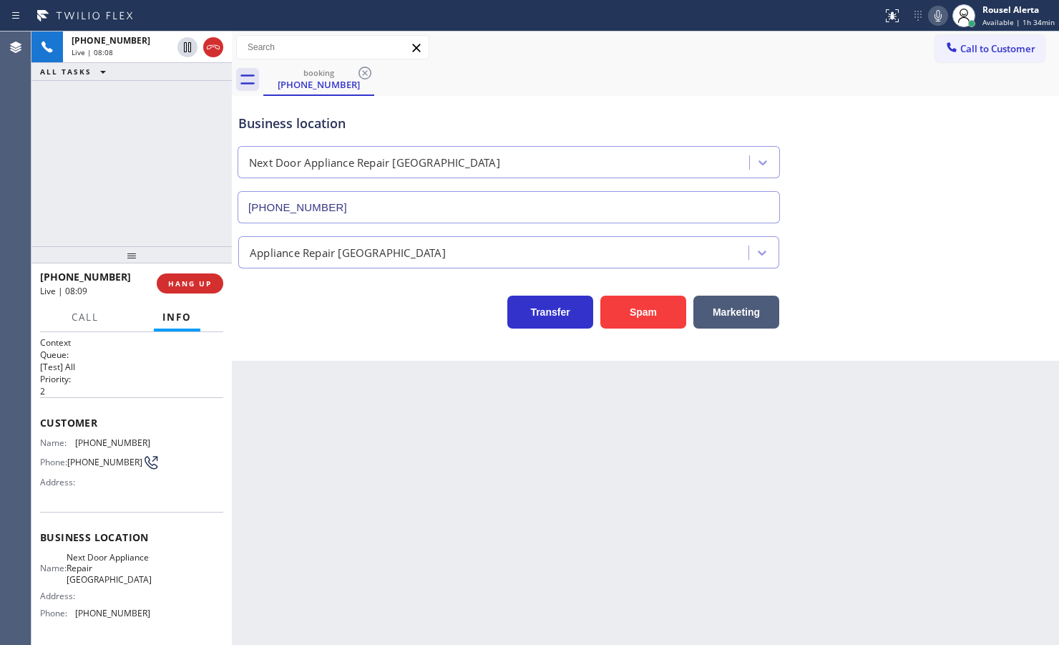
click at [380, 441] on div "Back to Dashboard Change Sender ID Customers Technicians Select a contact Outbo…" at bounding box center [645, 337] width 827 height 613
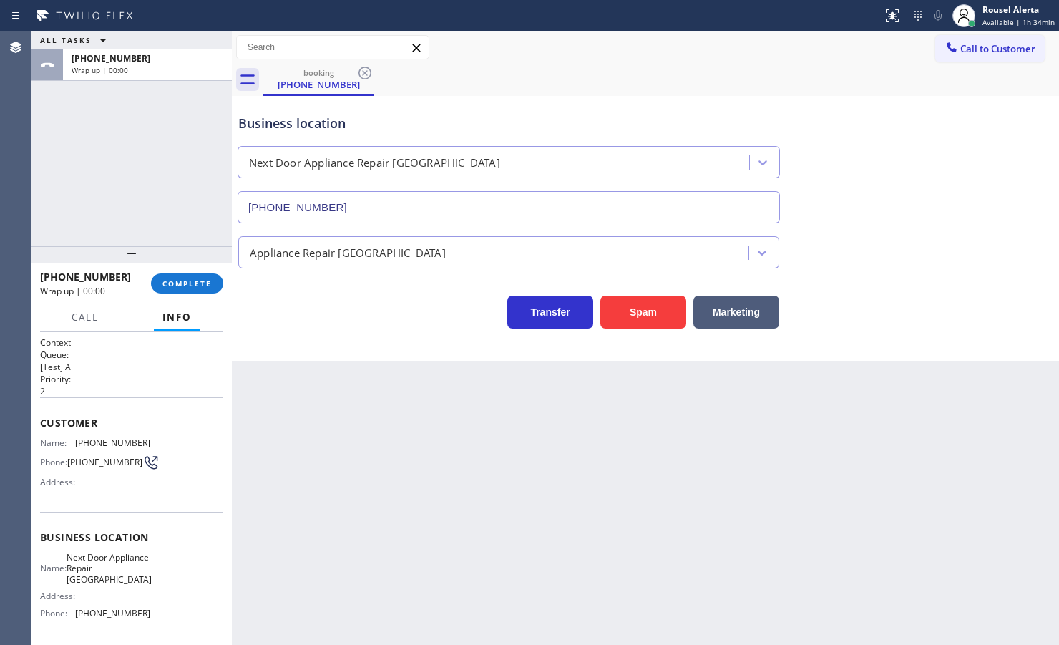
click at [562, 515] on div "Back to Dashboard Change Sender ID Customers Technicians Select a contact Outbo…" at bounding box center [645, 337] width 827 height 613
click at [187, 278] on span "COMPLETE" at bounding box center [186, 283] width 49 height 10
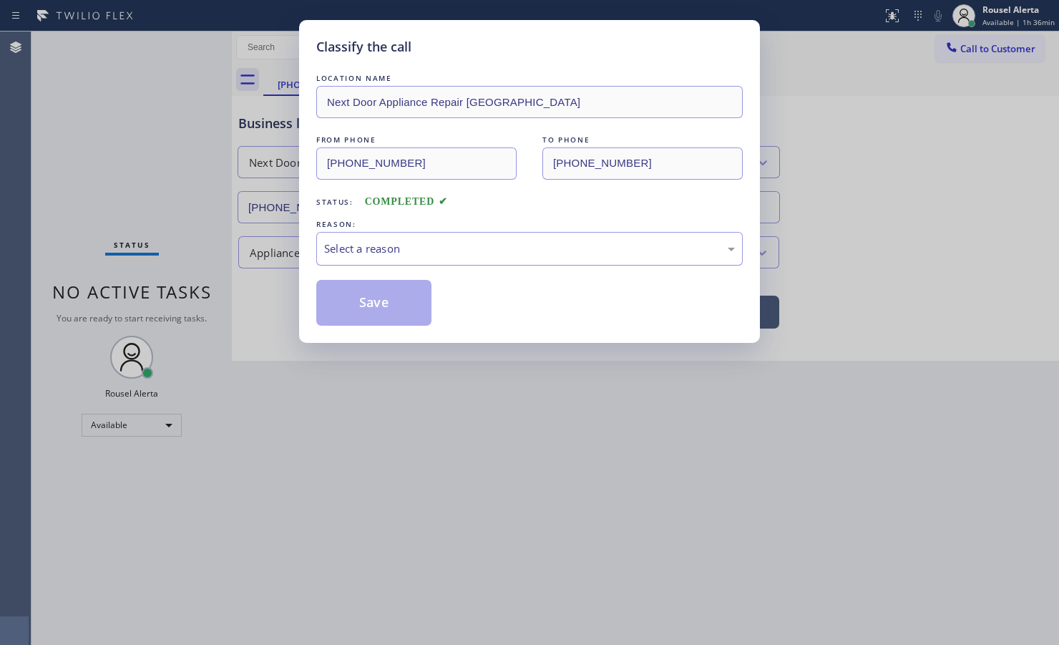
click at [435, 255] on div "Select a reason" at bounding box center [529, 248] width 411 height 16
click at [388, 302] on button "Save" at bounding box center [373, 303] width 115 height 46
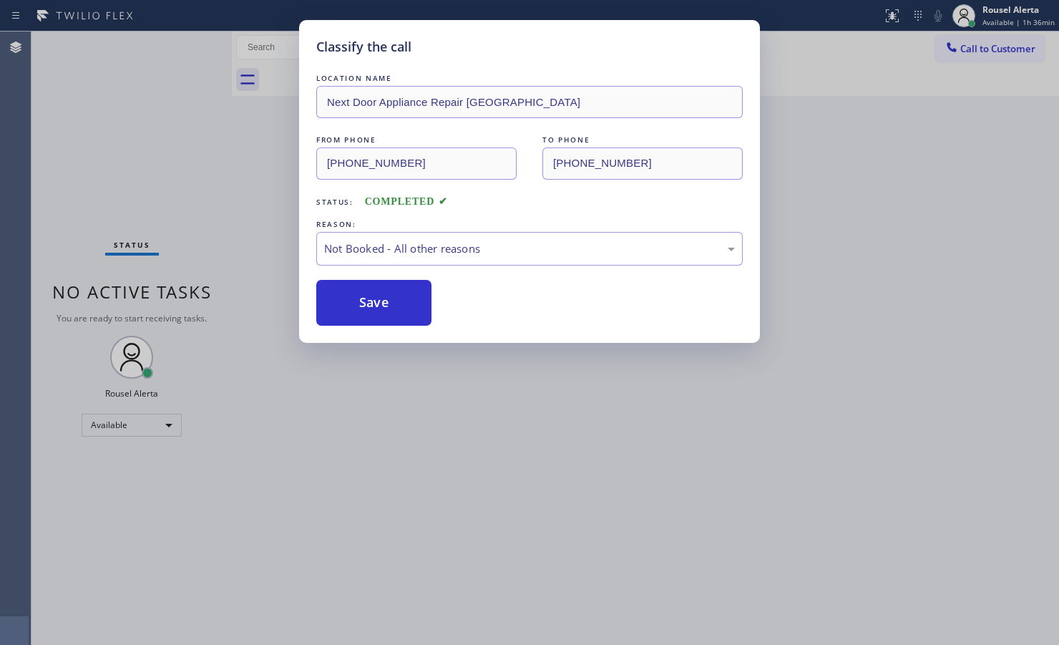
click at [515, 515] on div "Classify the call LOCATION NAME Next Door Appliance Repair [GEOGRAPHIC_DATA] FR…" at bounding box center [529, 322] width 1059 height 645
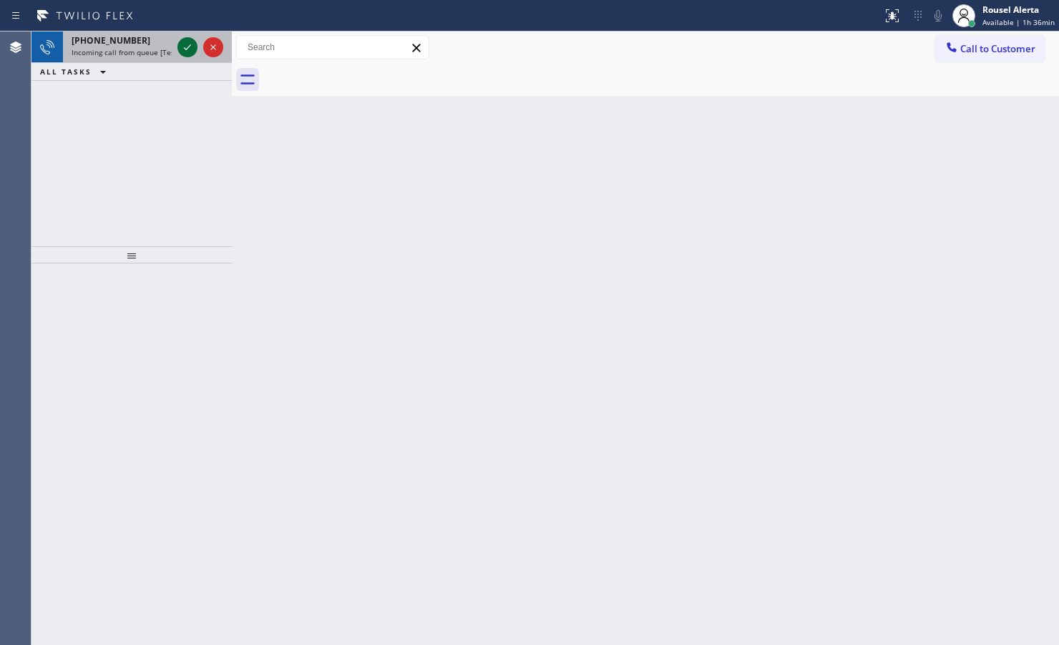
click at [180, 43] on icon at bounding box center [187, 47] width 17 height 17
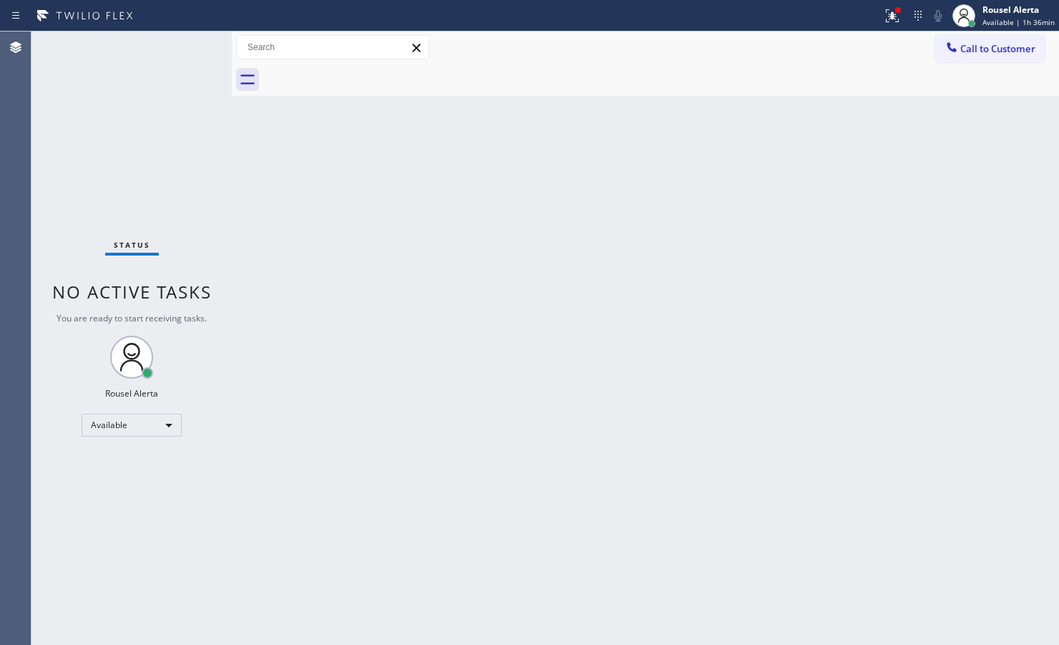
click at [180, 43] on div "Status No active tasks You are ready to start receiving tasks. Rousel Alerta Av…" at bounding box center [131, 337] width 200 height 613
click at [181, 43] on div "Status No active tasks You are ready to start receiving tasks. Rousel Alerta Av…" at bounding box center [131, 337] width 200 height 613
click at [846, 16] on icon at bounding box center [892, 15] width 17 height 17
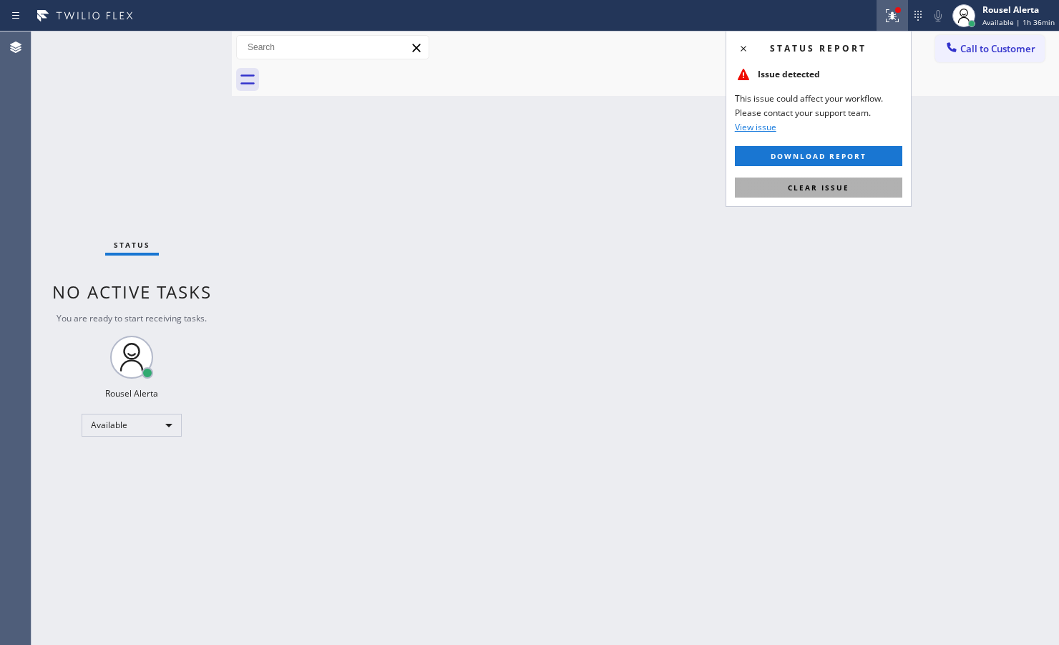
click at [845, 183] on span "Clear issue" at bounding box center [819, 187] width 62 height 10
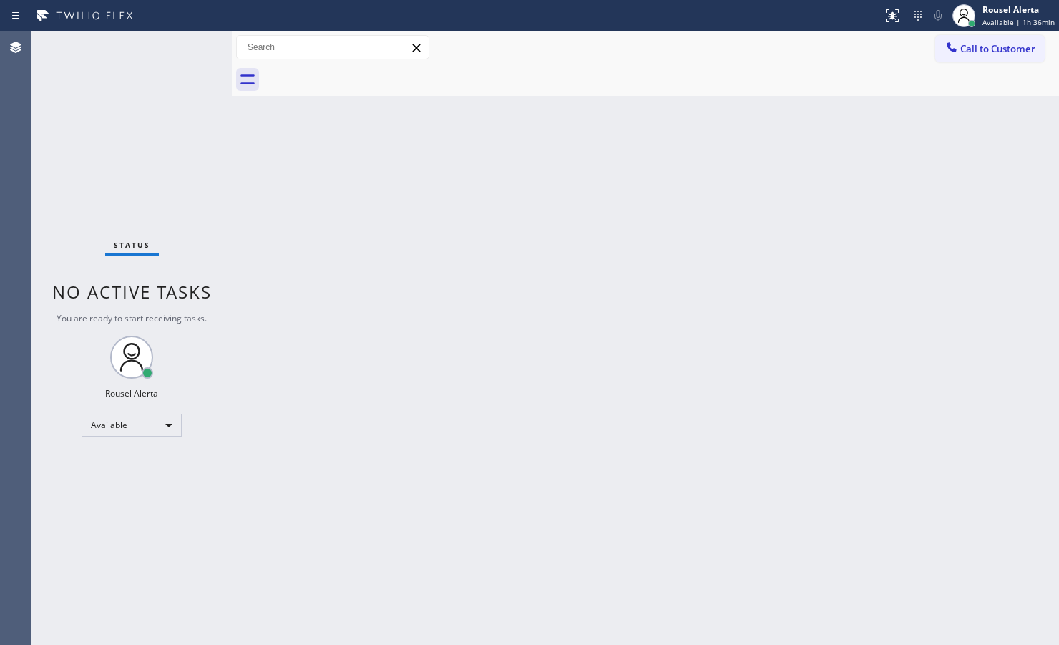
click at [181, 64] on div "Status No active tasks You are ready to start receiving tasks. Rousel Alerta Av…" at bounding box center [131, 337] width 200 height 613
click at [159, 50] on div "Status No active tasks You are ready to start receiving tasks. Rousel Alerta Av…" at bounding box center [131, 337] width 200 height 613
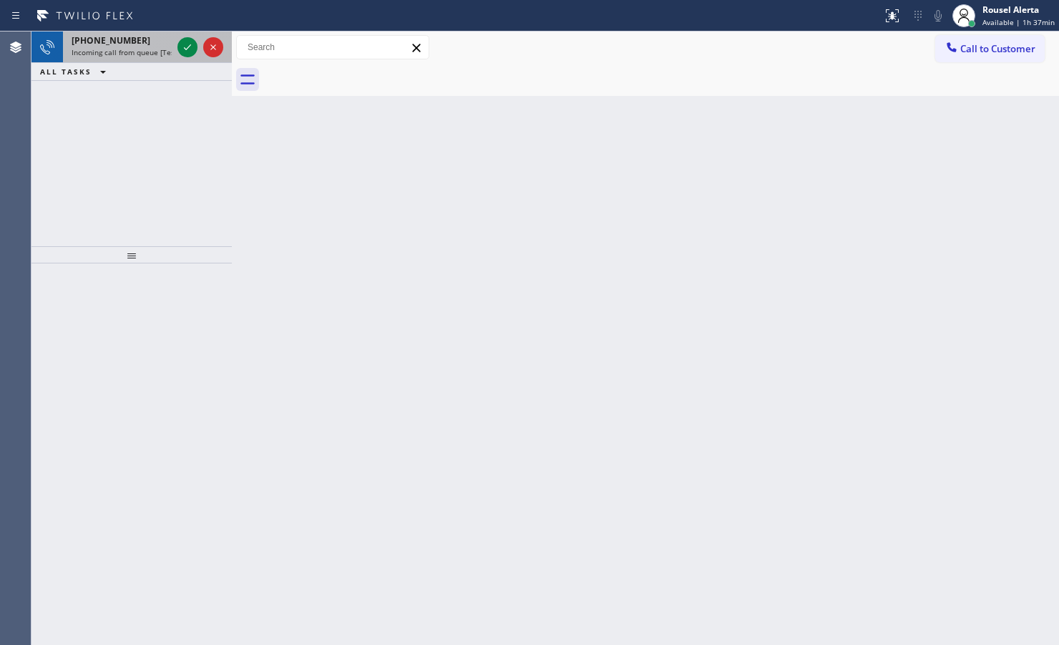
click at [154, 59] on div "[PHONE_NUMBER] Incoming call from queue [Test] All" at bounding box center [119, 46] width 112 height 31
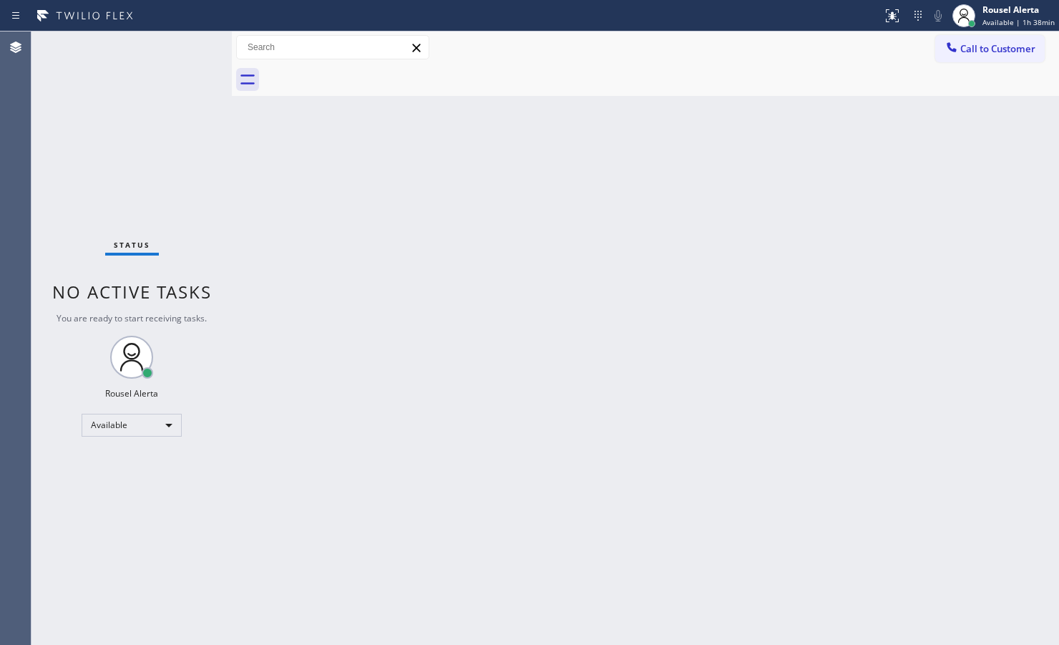
click at [166, 70] on div "Status No active tasks You are ready to start receiving tasks. Rousel Alerta Av…" at bounding box center [131, 337] width 200 height 613
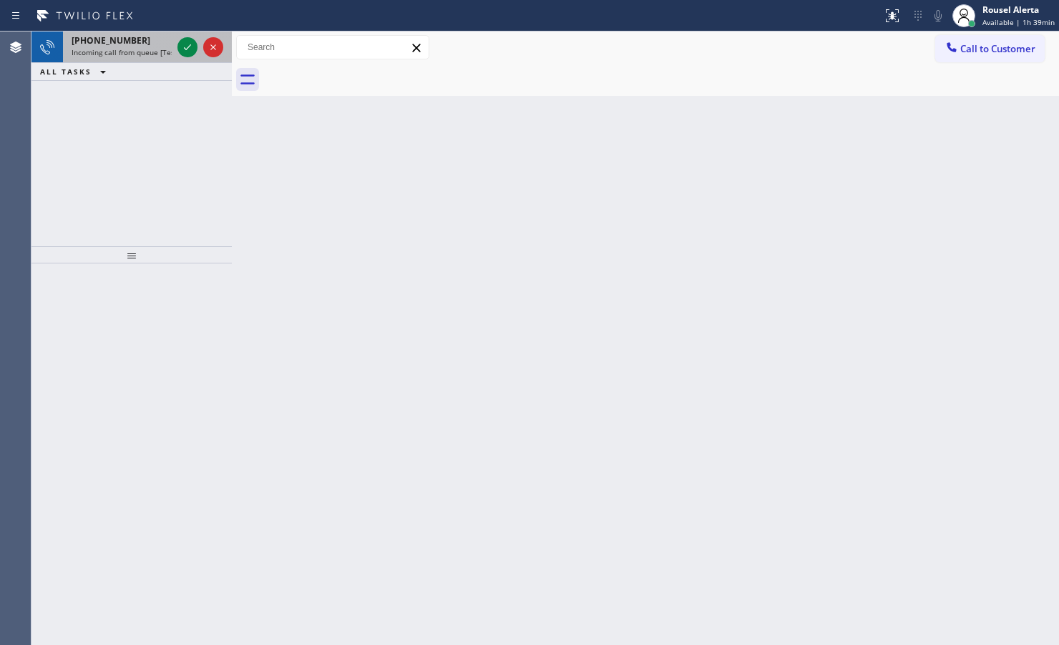
click at [173, 44] on div "[PHONE_NUMBER] Incoming call from queue [Test] All" at bounding box center [119, 46] width 112 height 31
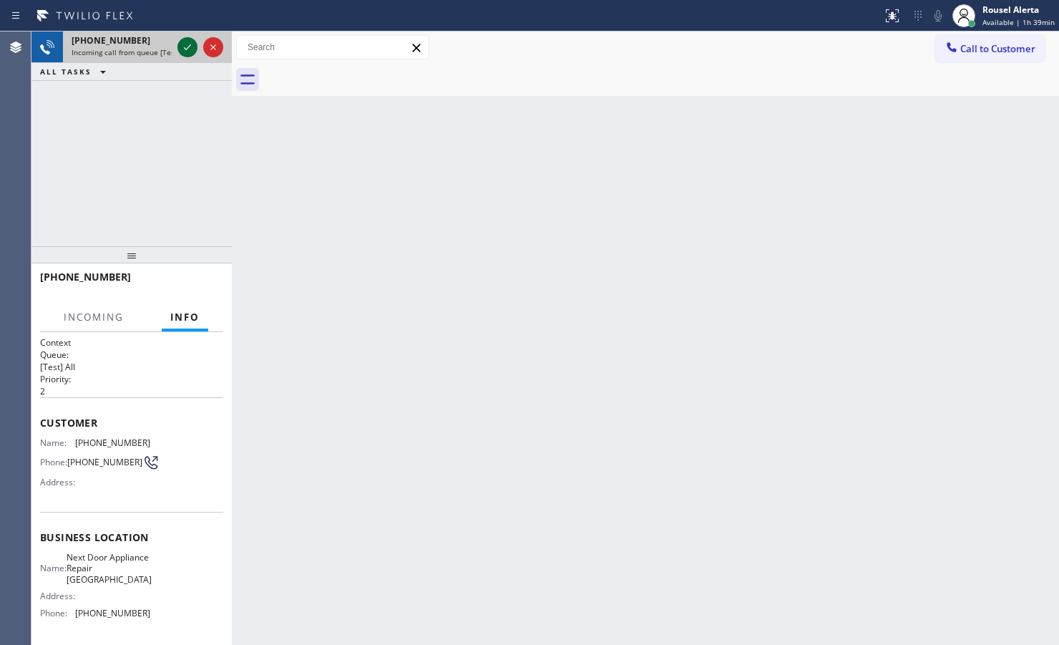
click at [183, 47] on icon at bounding box center [187, 47] width 17 height 17
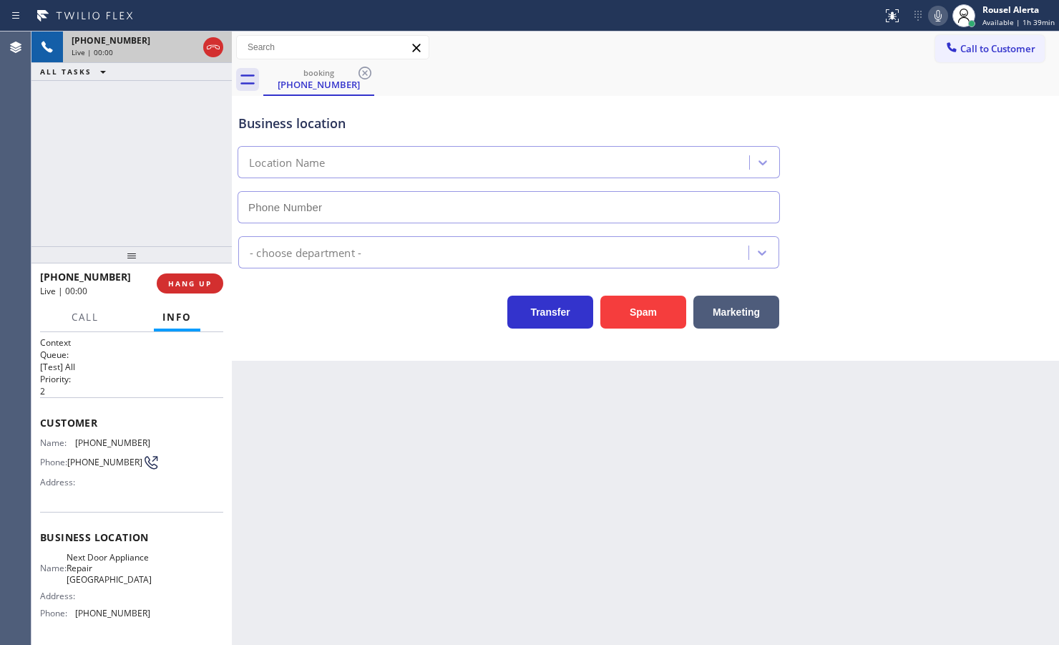
type input "[PHONE_NUMBER]"
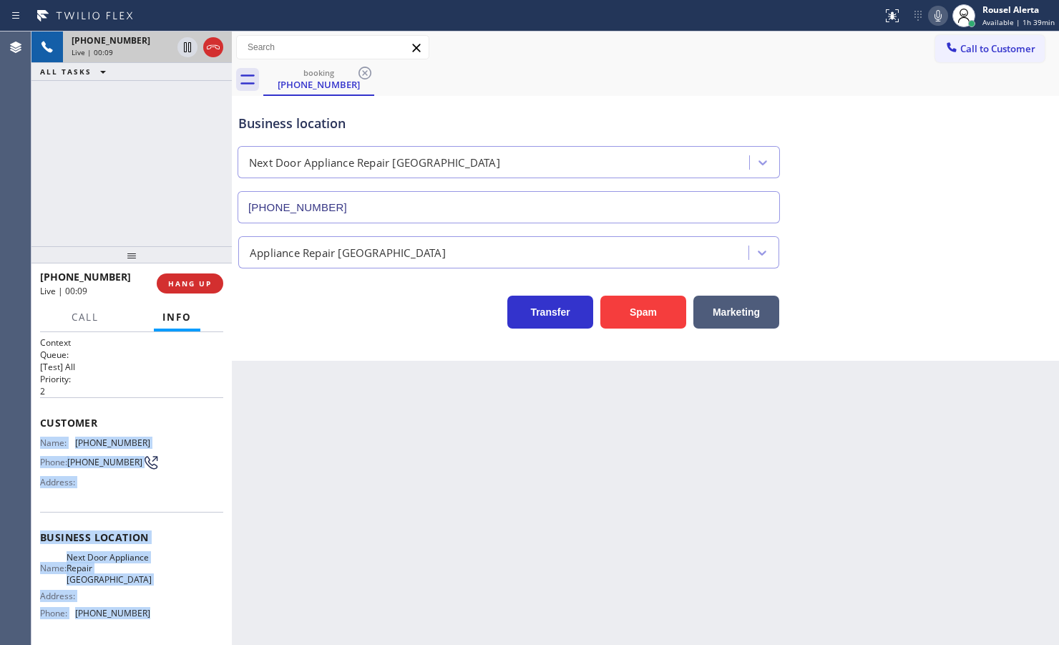
drag, startPoint x: 37, startPoint y: 437, endPoint x: 152, endPoint y: 609, distance: 206.8
click at [152, 515] on div "Context Queue: [Test] All Priority: 2 Customer Name: [PHONE_NUMBER] Phone: [PHO…" at bounding box center [131, 488] width 200 height 313
copy div "Name: [PHONE_NUMBER] Phone: [PHONE_NUMBER] Address: Business location Name: Nex…"
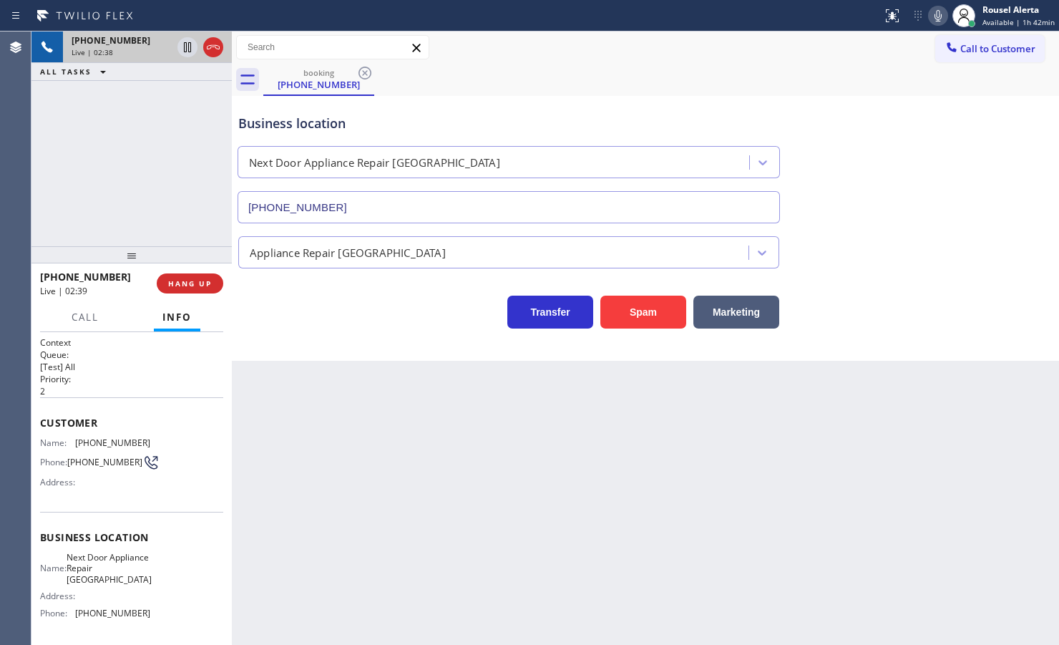
drag, startPoint x: 372, startPoint y: 459, endPoint x: 540, endPoint y: 424, distance: 171.8
click at [373, 459] on div "Back to Dashboard Change Sender ID Customers Technicians Select a contact Outbo…" at bounding box center [645, 337] width 827 height 613
click at [184, 51] on icon at bounding box center [187, 47] width 7 height 10
click at [846, 14] on icon at bounding box center [937, 15] width 17 height 17
drag, startPoint x: 141, startPoint y: 174, endPoint x: 126, endPoint y: 95, distance: 80.1
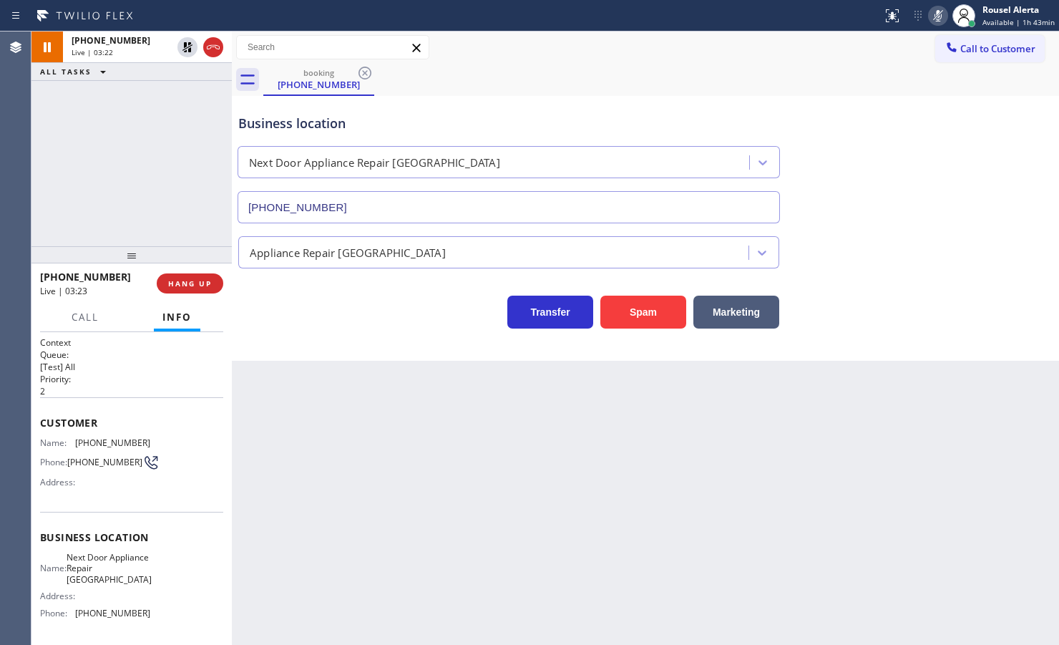
click at [141, 173] on div "[PHONE_NUMBER] Live | 03:22 ALL TASKS ALL TASKS ACTIVE TASKS TASKS IN WRAP UP" at bounding box center [131, 138] width 200 height 215
click at [172, 89] on div "[PHONE_NUMBER] Live | 04:01 ALL TASKS ALL TASKS ACTIVE TASKS TASKS IN WRAP UP" at bounding box center [131, 138] width 200 height 215
click at [187, 47] on icon at bounding box center [187, 47] width 10 height 10
click at [846, 15] on icon at bounding box center [937, 15] width 17 height 17
drag, startPoint x: 685, startPoint y: 502, endPoint x: 688, endPoint y: 413, distance: 89.5
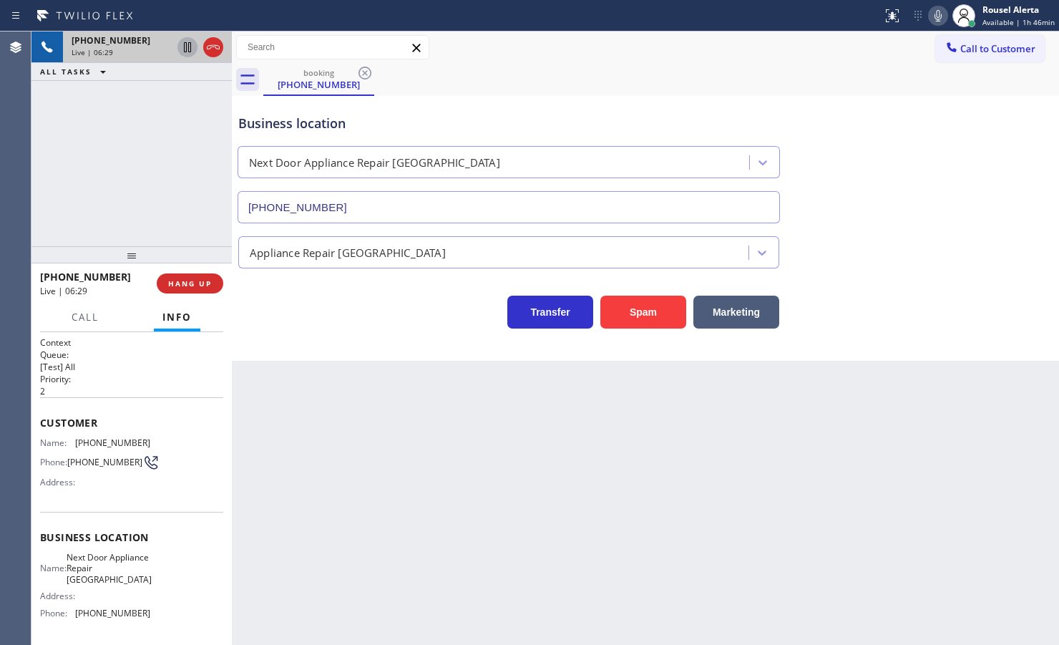
click at [685, 495] on div "Back to Dashboard Change Sender ID Customers Technicians Select a contact Outbo…" at bounding box center [645, 337] width 827 height 613
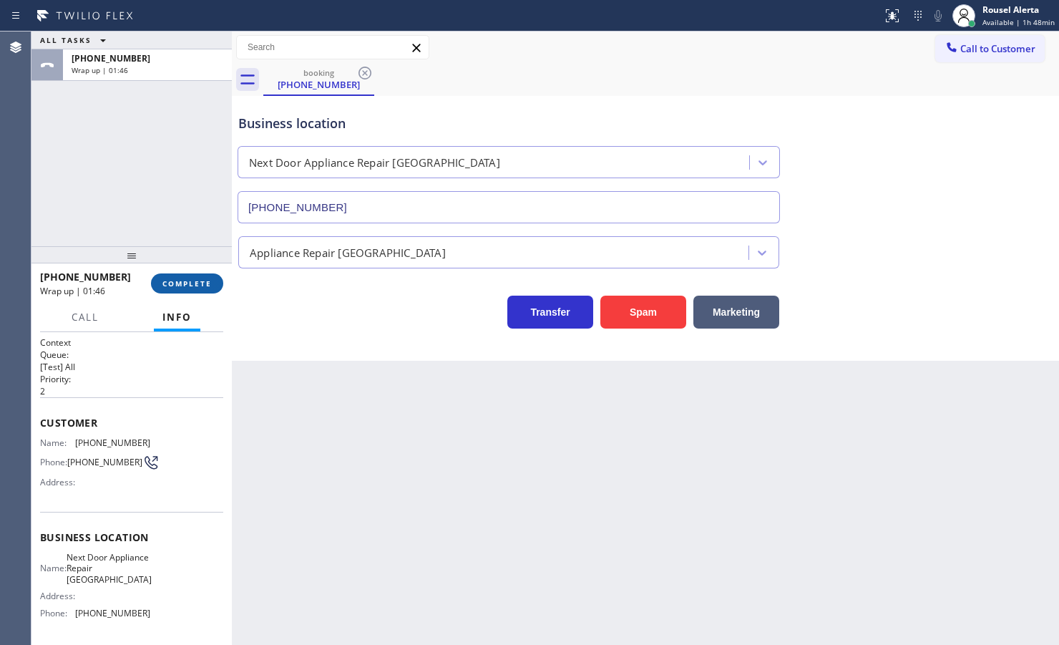
click at [204, 288] on span "COMPLETE" at bounding box center [186, 283] width 49 height 10
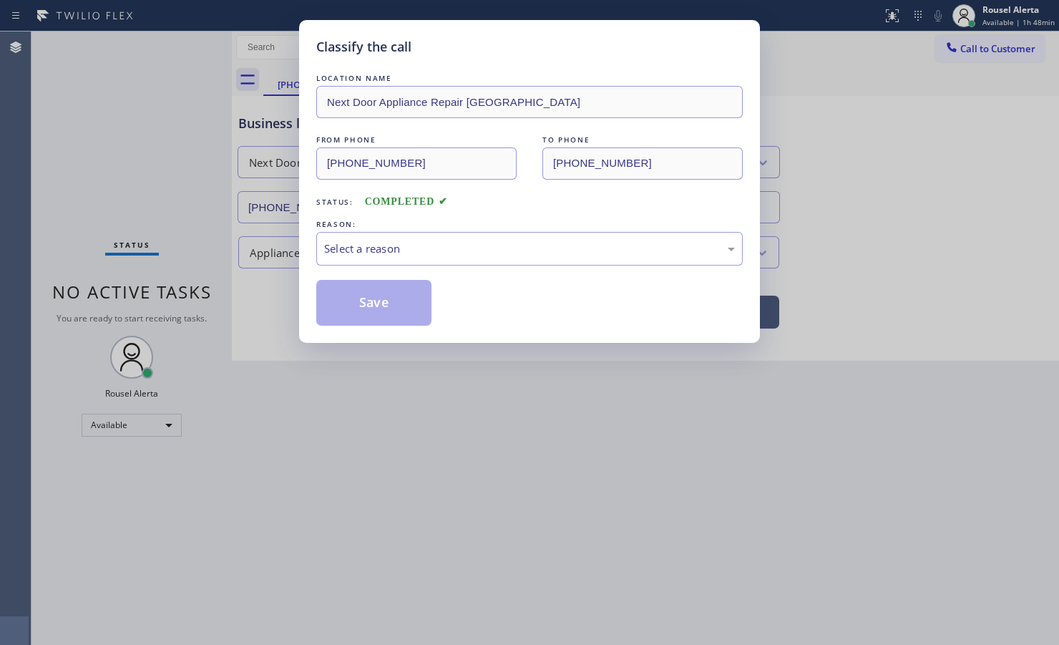
click at [378, 255] on div "Select a reason" at bounding box center [529, 248] width 411 height 16
click at [368, 301] on button "Save" at bounding box center [373, 303] width 115 height 46
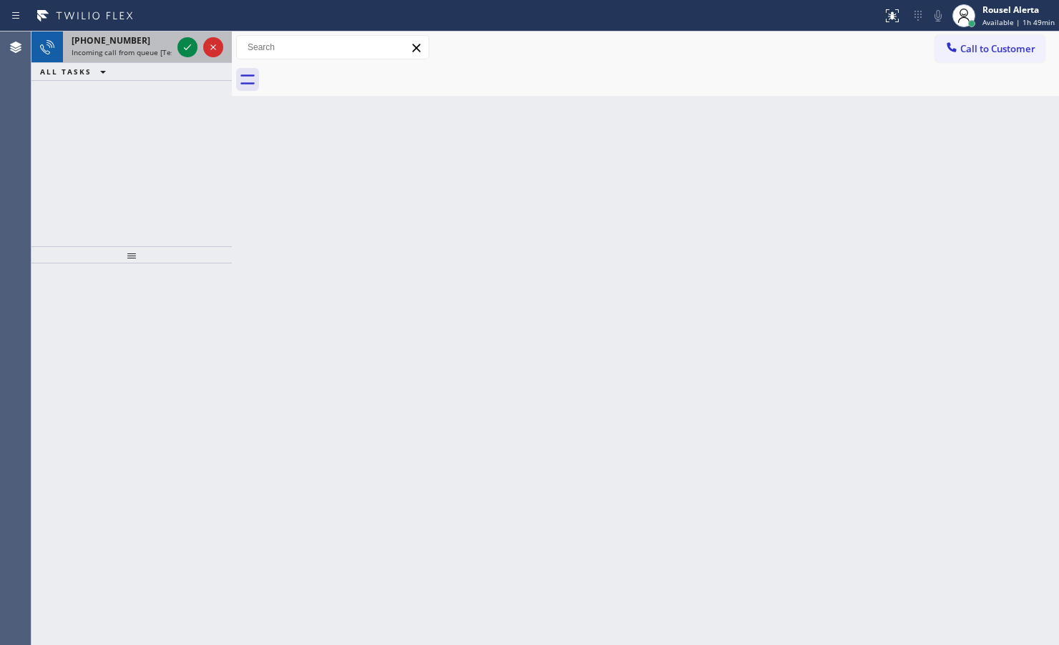
click at [173, 41] on div "[PHONE_NUMBER] Incoming call from queue [Test] All" at bounding box center [119, 46] width 112 height 31
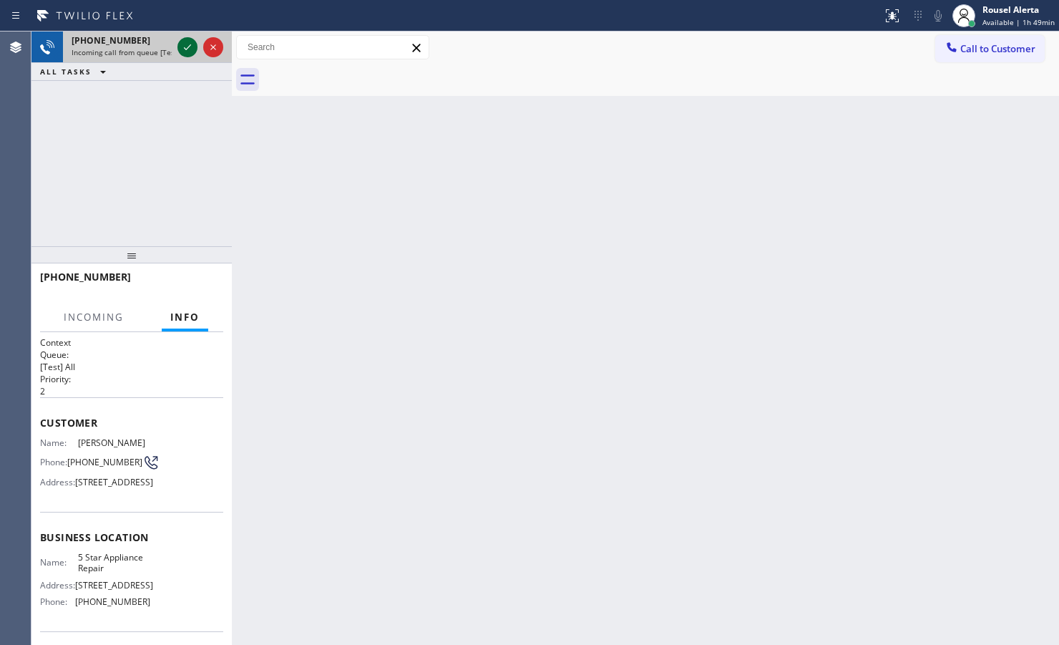
click at [180, 44] on icon at bounding box center [187, 47] width 17 height 17
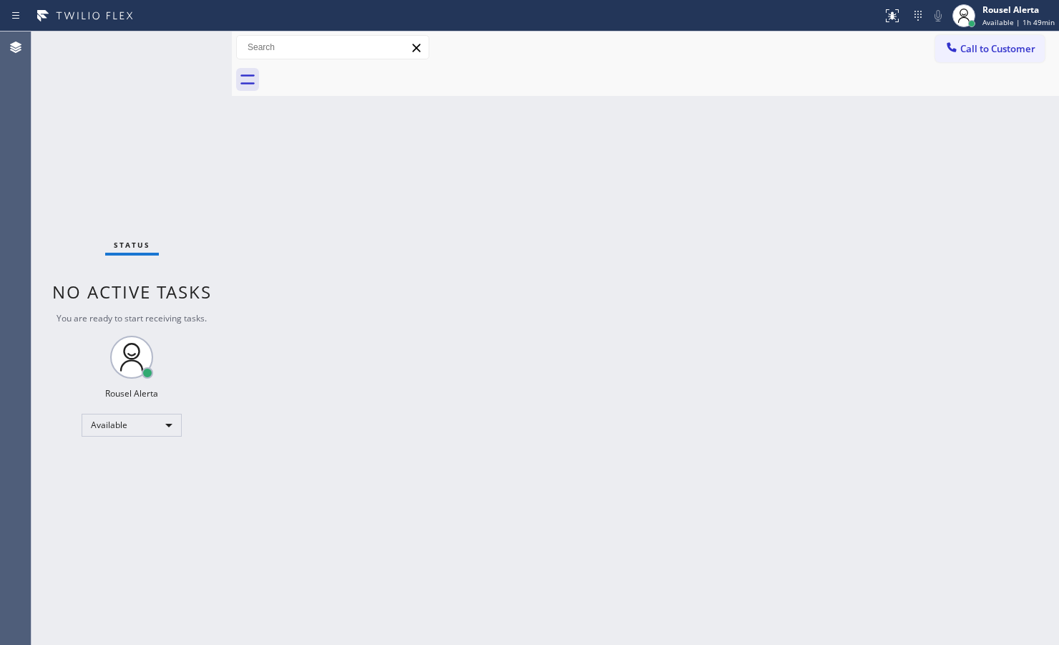
click at [181, 47] on div "Status No active tasks You are ready to start receiving tasks. Rousel Alerta Av…" at bounding box center [131, 337] width 200 height 613
drag, startPoint x: 181, startPoint y: 47, endPoint x: 195, endPoint y: 41, distance: 14.5
click at [184, 47] on div "Status No active tasks You are ready to start receiving tasks. Rousel Alerta Av…" at bounding box center [131, 337] width 200 height 613
click at [846, 18] on icon at bounding box center [892, 15] width 17 height 17
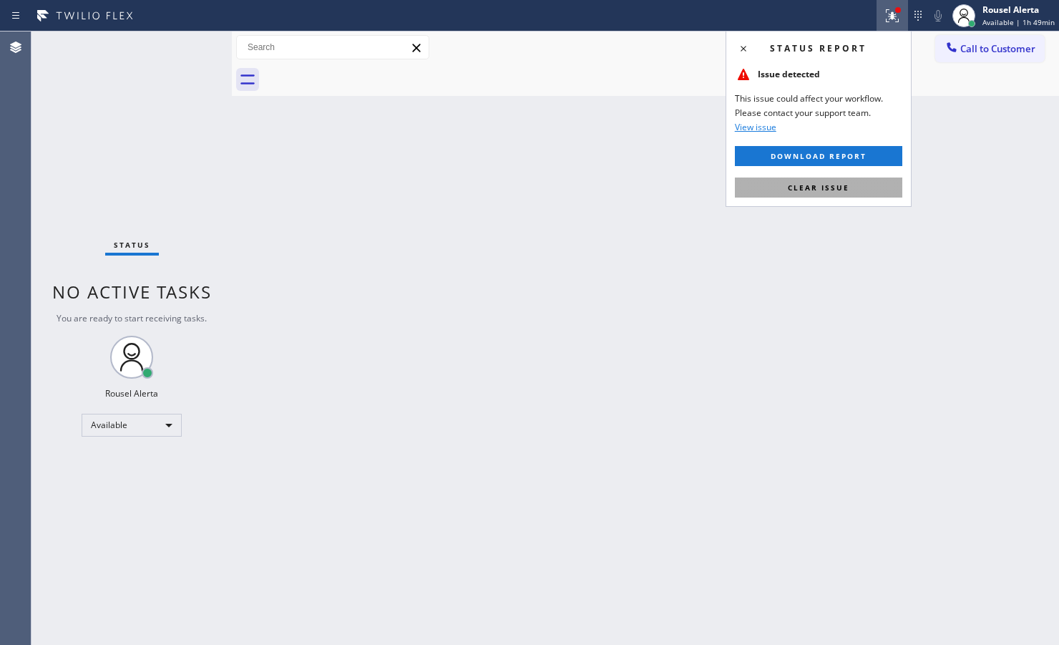
click at [846, 195] on button "Clear issue" at bounding box center [818, 187] width 167 height 20
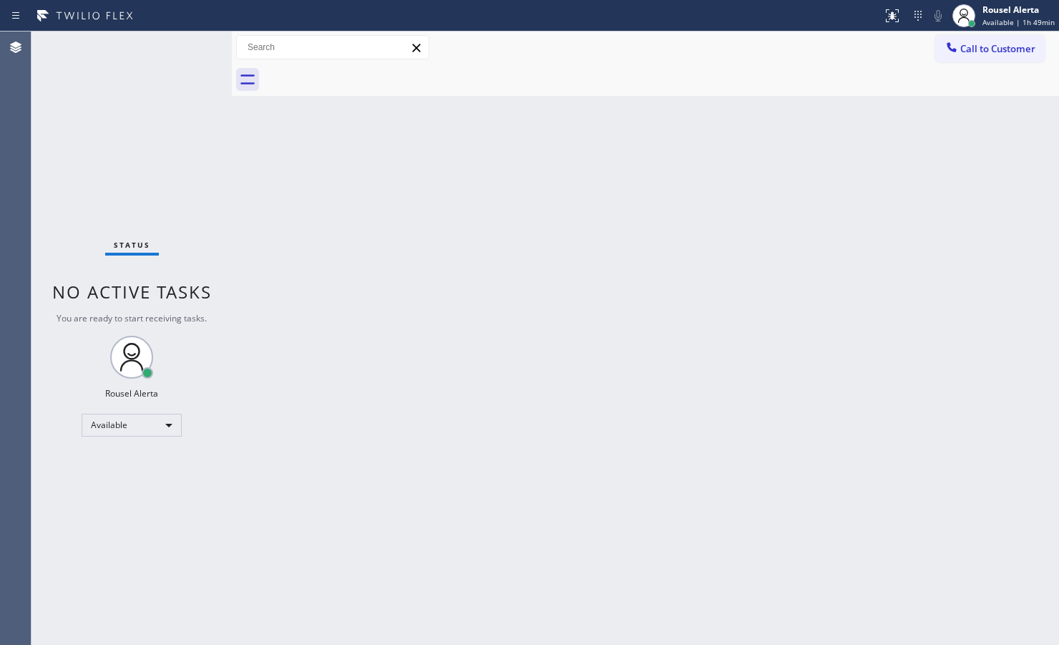
click at [834, 278] on div "Back to Dashboard Change Sender ID Customers Technicians Select a contact Outbo…" at bounding box center [645, 337] width 827 height 613
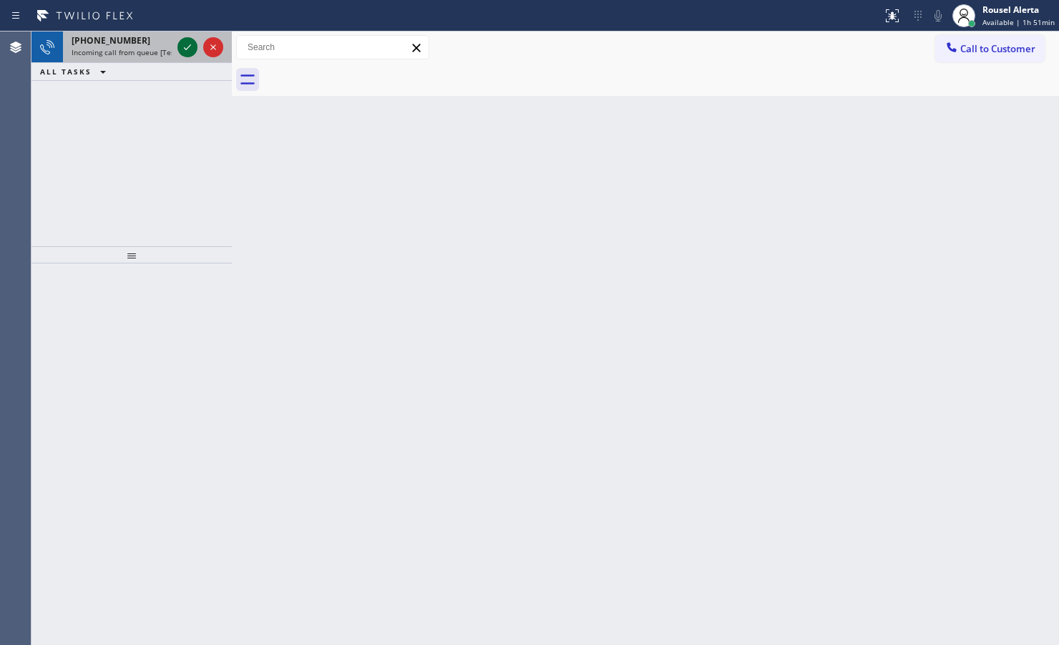
click at [180, 48] on icon at bounding box center [187, 47] width 17 height 17
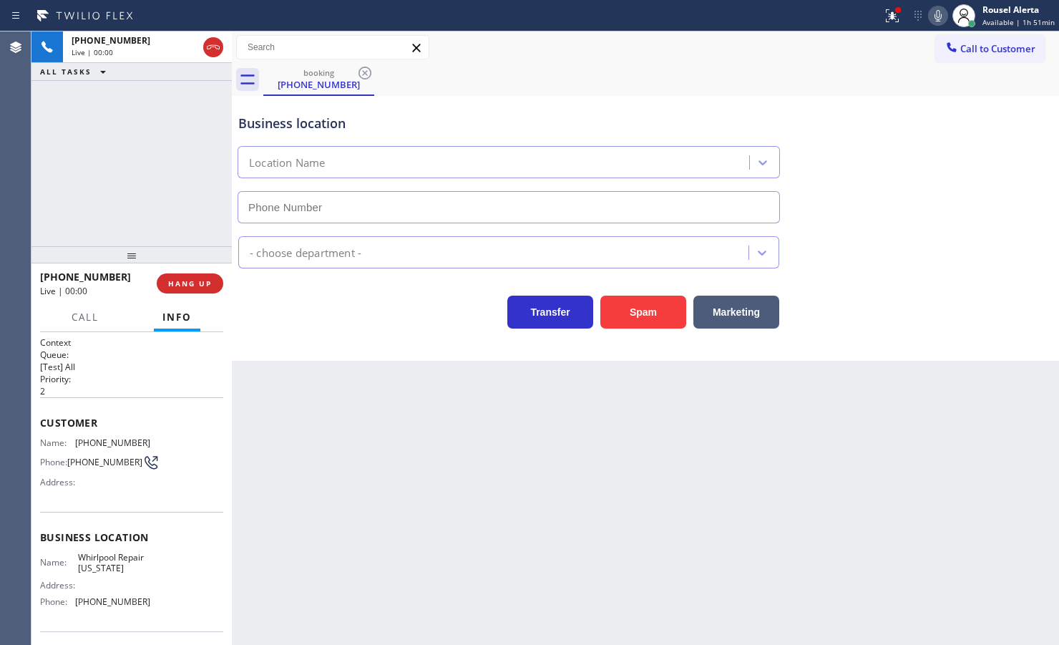
type input "[PHONE_NUMBER]"
click at [663, 311] on button "Spam" at bounding box center [643, 312] width 86 height 33
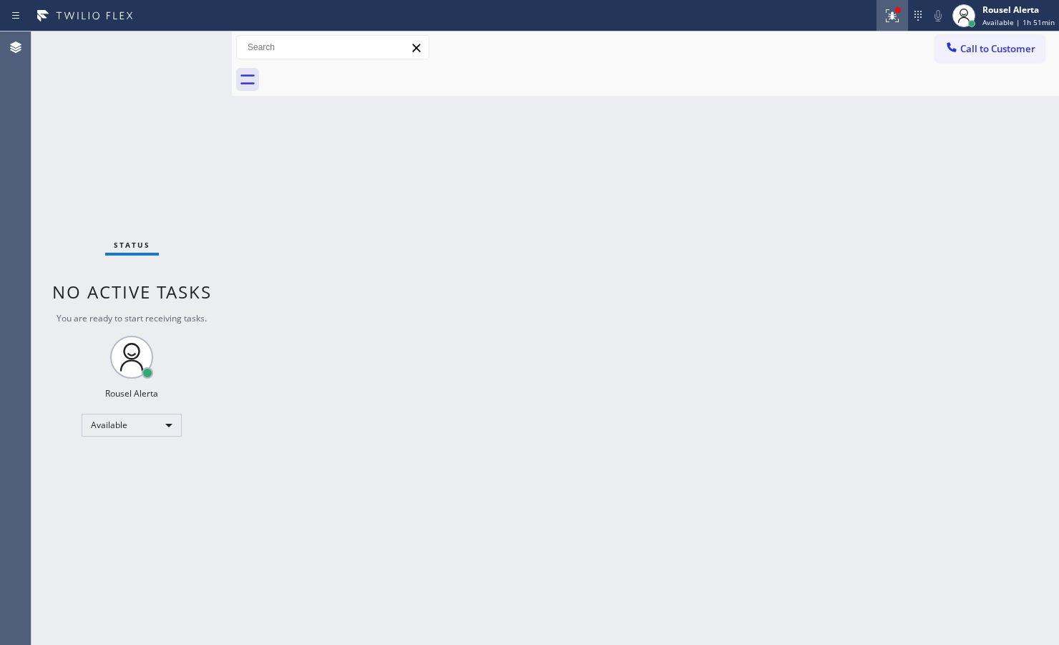
click at [846, 23] on div at bounding box center [892, 15] width 31 height 17
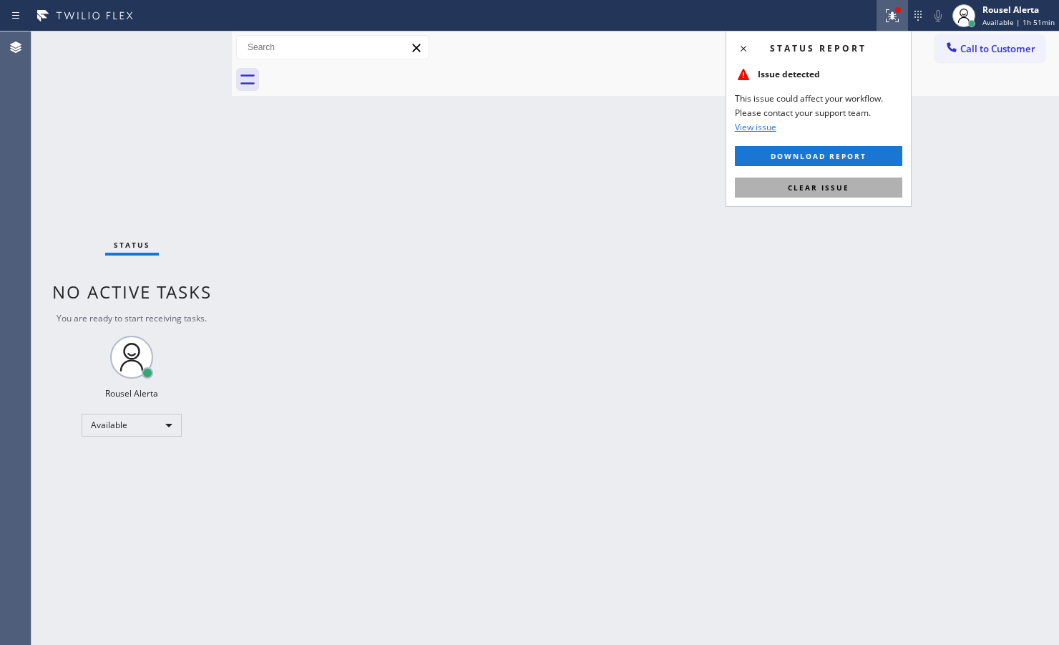
click at [841, 191] on span "Clear issue" at bounding box center [819, 187] width 62 height 10
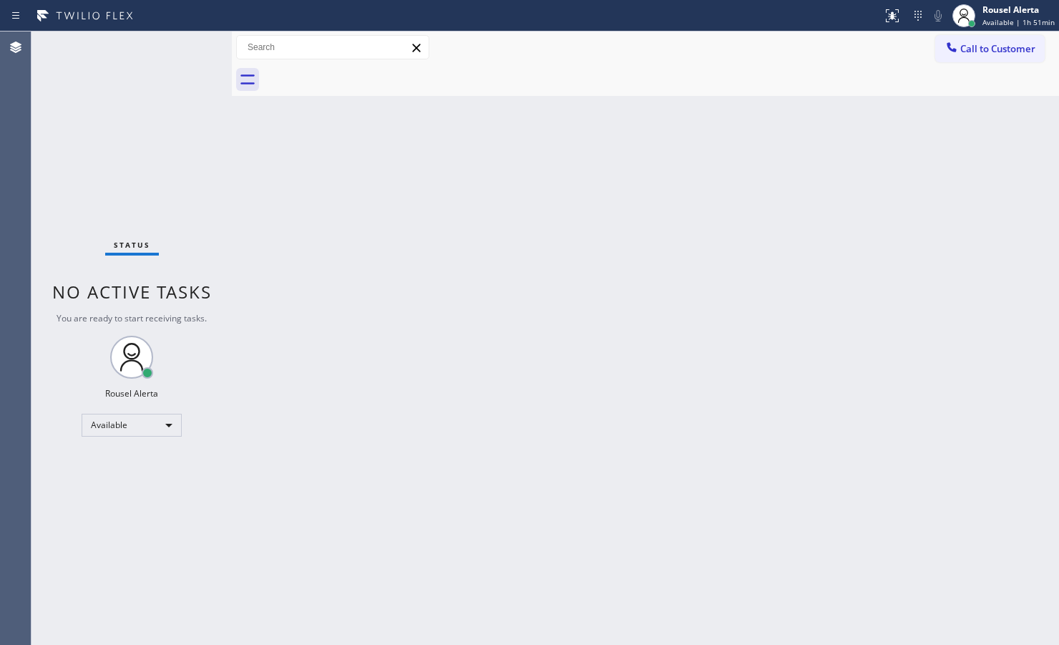
click at [828, 348] on div "Back to Dashboard Change Sender ID Customers Technicians Select a contact Outbo…" at bounding box center [645, 337] width 827 height 613
click at [168, 37] on div "Status No active tasks You are ready to start receiving tasks. Rousel Alerta Av…" at bounding box center [131, 337] width 200 height 613
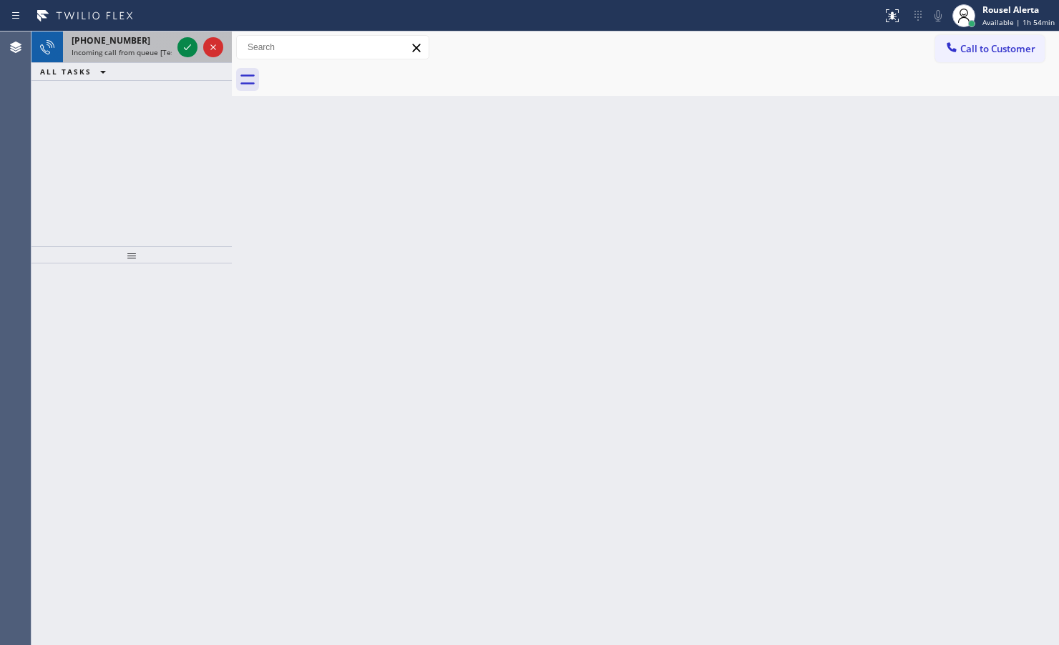
click at [151, 54] on span "Incoming call from queue [Test] All" at bounding box center [131, 52] width 119 height 10
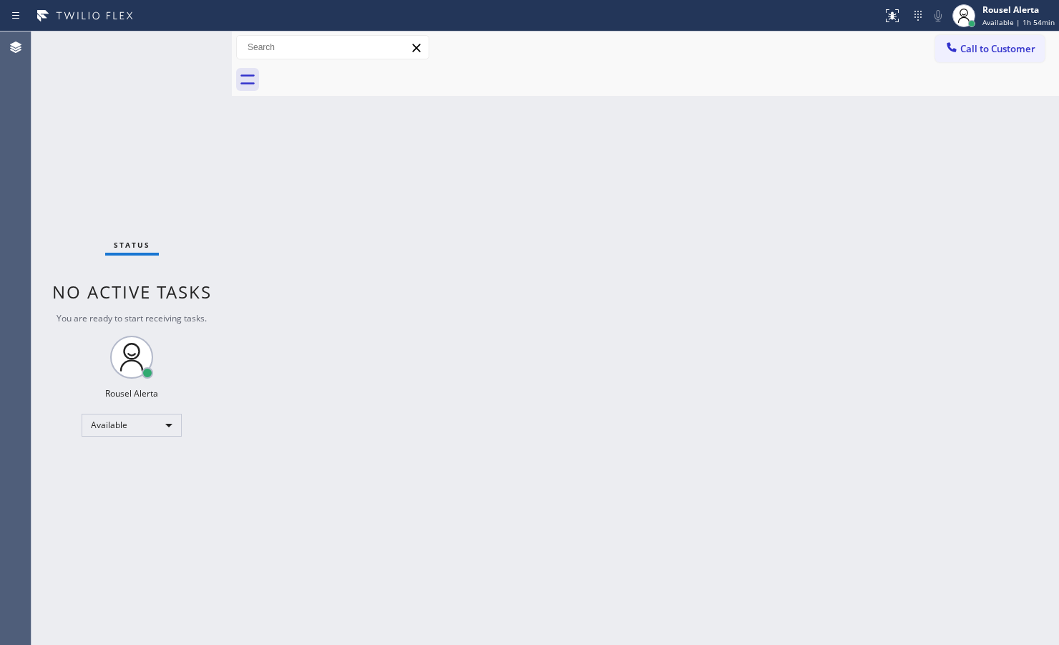
click at [181, 48] on div "Status No active tasks You are ready to start receiving tasks. Rousel Alerta Av…" at bounding box center [131, 337] width 200 height 613
click at [183, 49] on div "Status No active tasks You are ready to start receiving tasks. Rousel Alerta Av…" at bounding box center [131, 337] width 200 height 613
click at [152, 47] on div "Status No active tasks You are ready to start receiving tasks. Rousel Alerta Av…" at bounding box center [131, 337] width 200 height 613
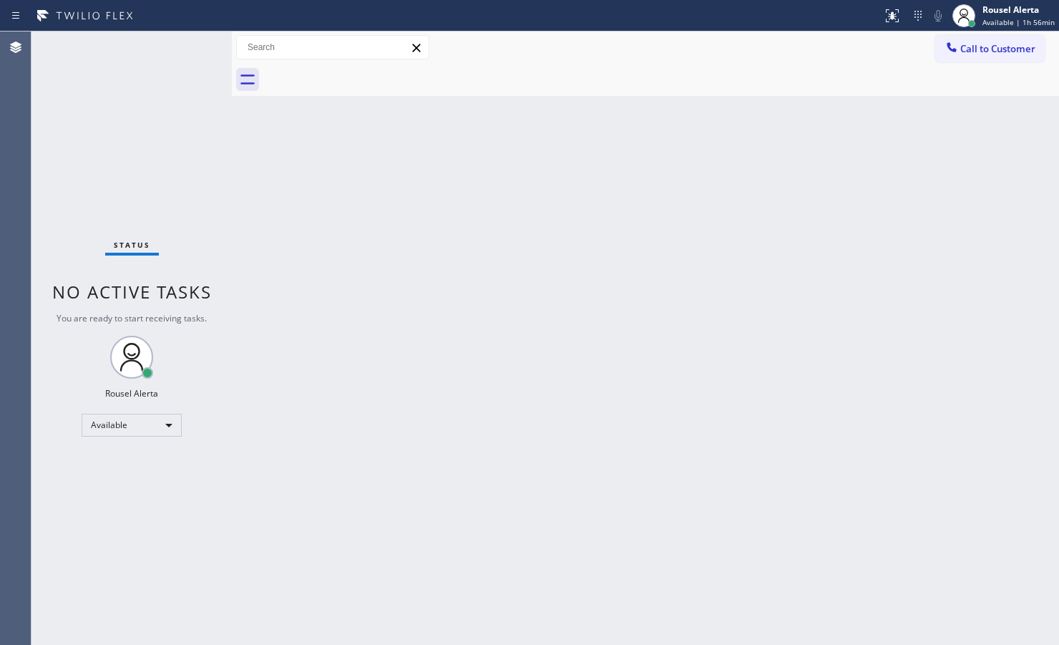
drag, startPoint x: 144, startPoint y: 80, endPoint x: 147, endPoint y: 52, distance: 28.1
click at [147, 52] on div "Status No active tasks You are ready to start receiving tasks. Rousel Alerta Av…" at bounding box center [131, 337] width 200 height 613
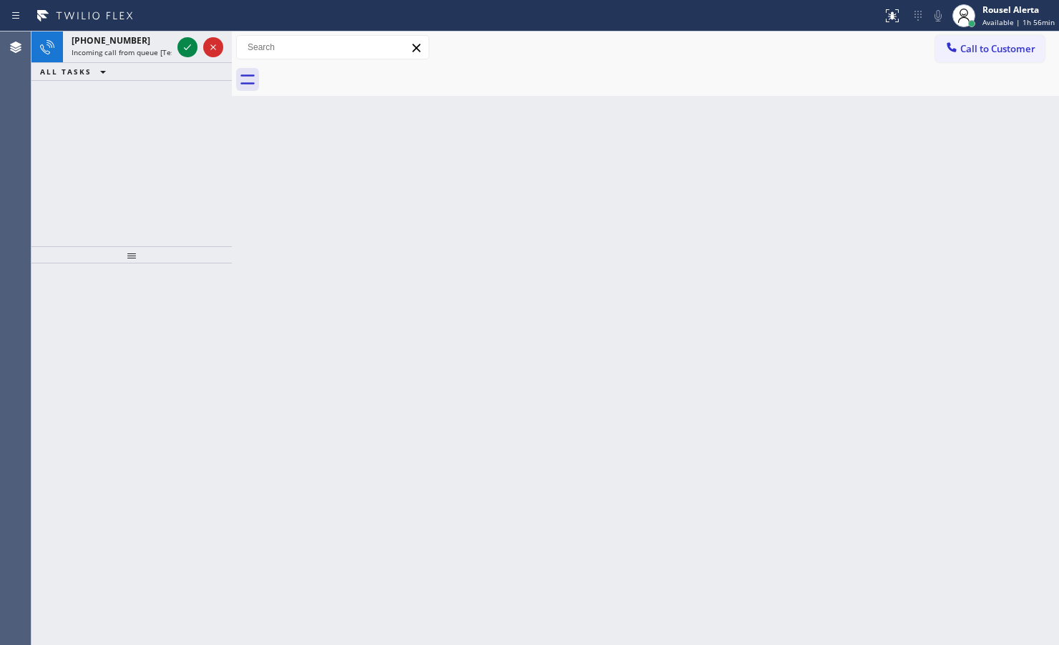
click at [181, 33] on div at bounding box center [201, 46] width 52 height 31
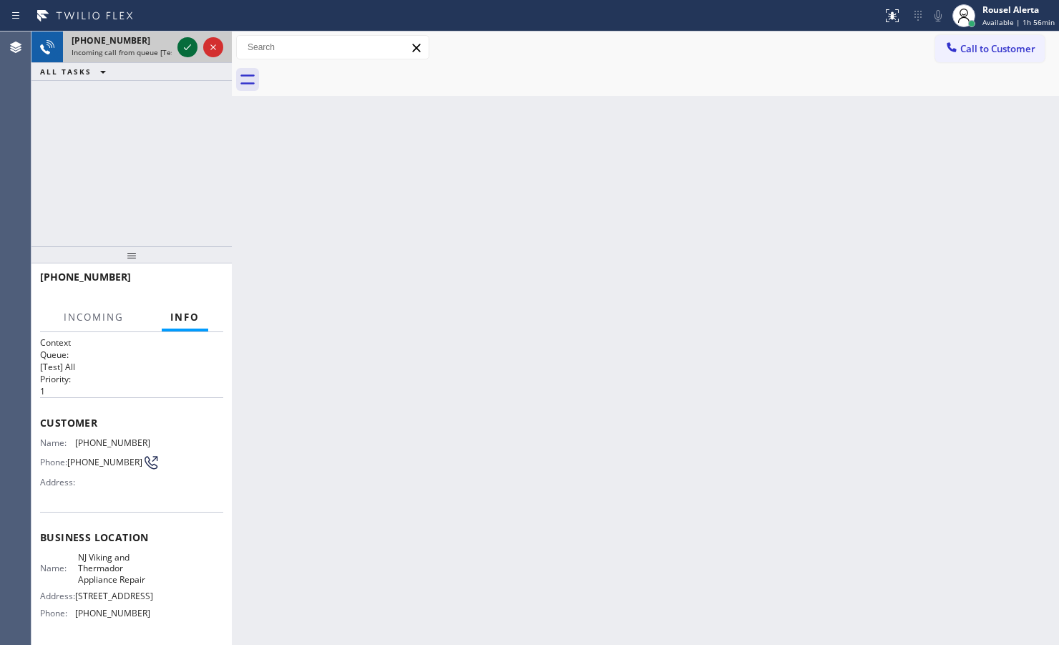
click at [180, 47] on icon at bounding box center [187, 47] width 17 height 17
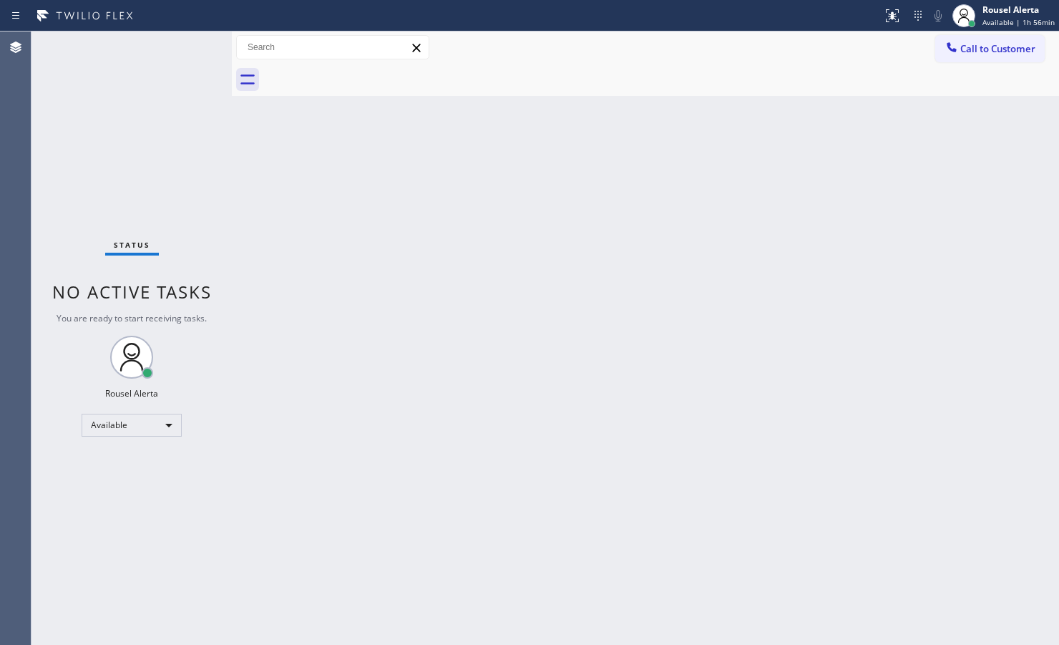
click at [180, 41] on div "Status No active tasks You are ready to start receiving tasks. Rousel Alerta Av…" at bounding box center [131, 337] width 200 height 613
click at [180, 34] on div "Status No active tasks You are ready to start receiving tasks. Rousel Alerta Av…" at bounding box center [131, 337] width 200 height 613
click at [846, 9] on icon at bounding box center [892, 15] width 17 height 17
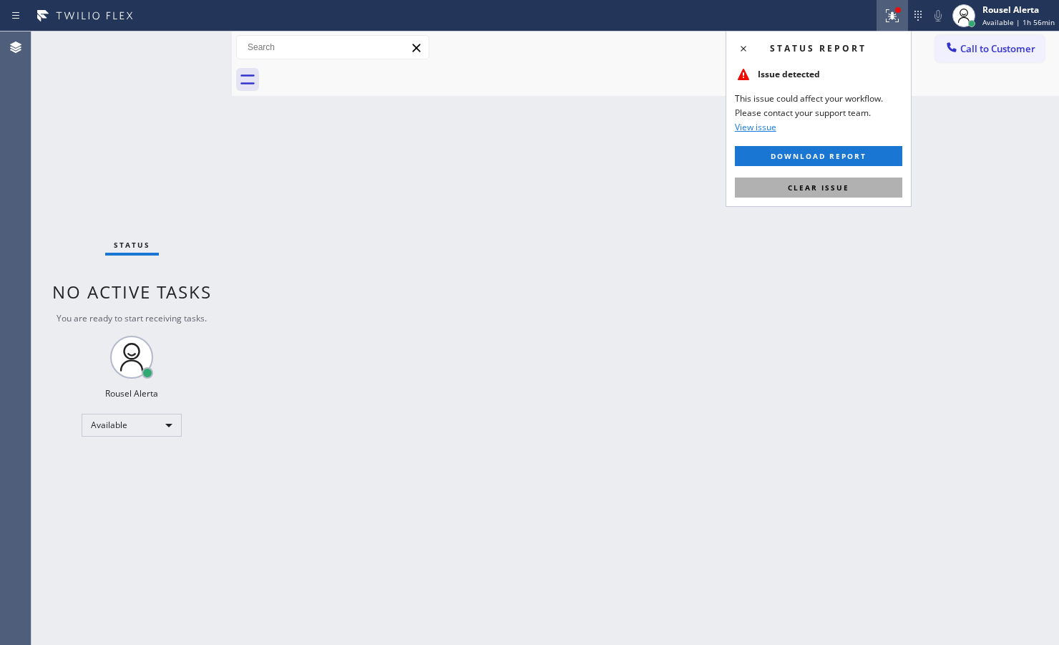
click at [836, 187] on span "Clear issue" at bounding box center [819, 187] width 62 height 10
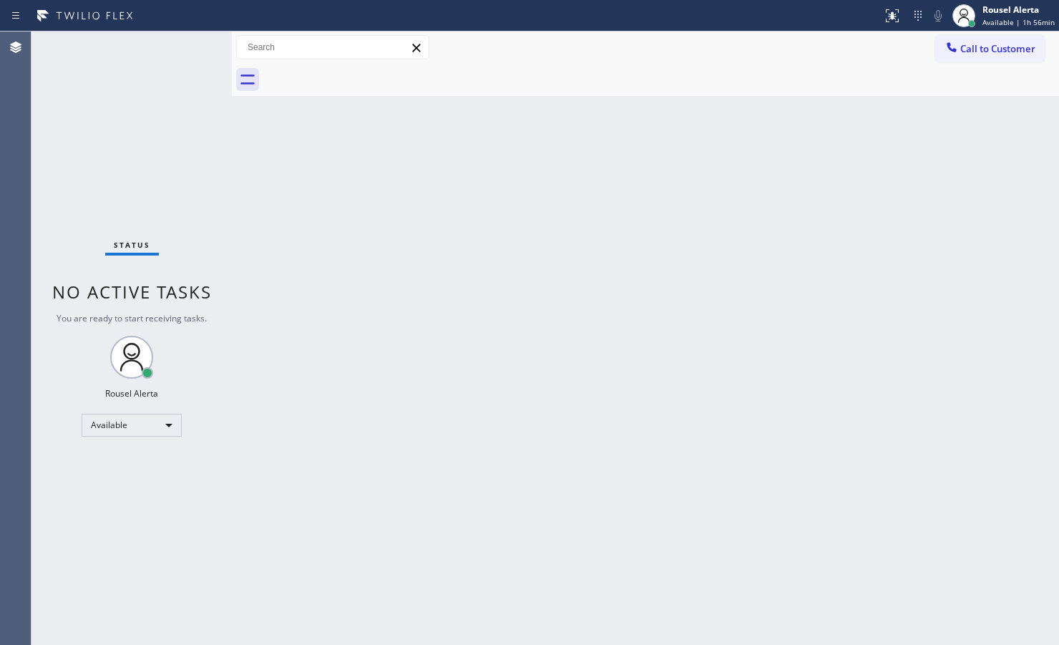
click at [809, 291] on div "Back to Dashboard Change Sender ID Customers Technicians Select a contact Outbo…" at bounding box center [645, 337] width 827 height 613
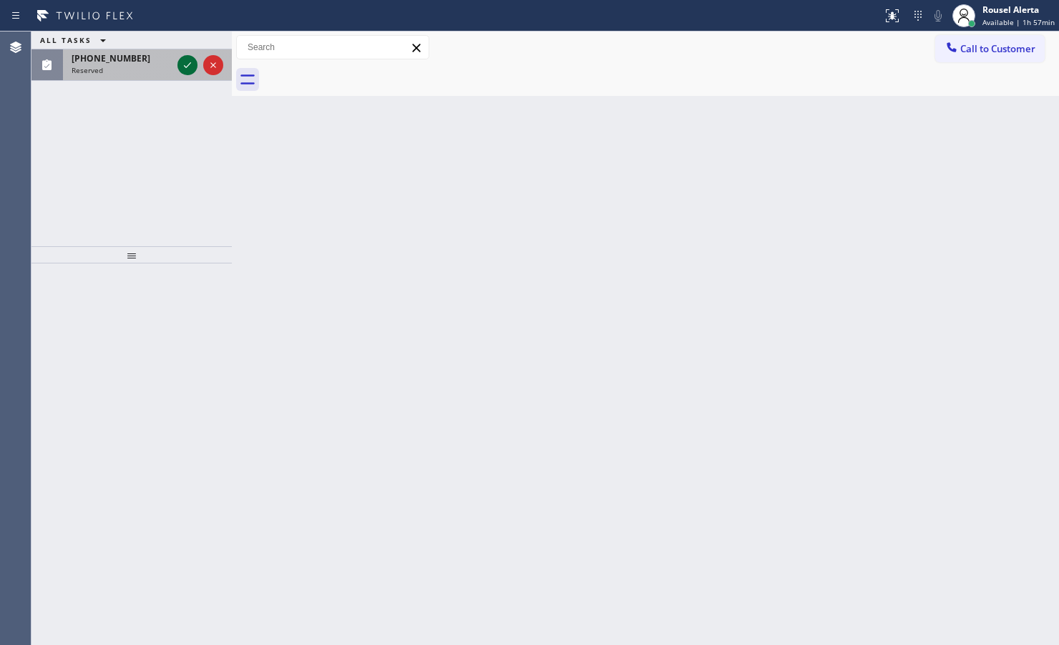
click at [183, 59] on icon at bounding box center [187, 65] width 17 height 17
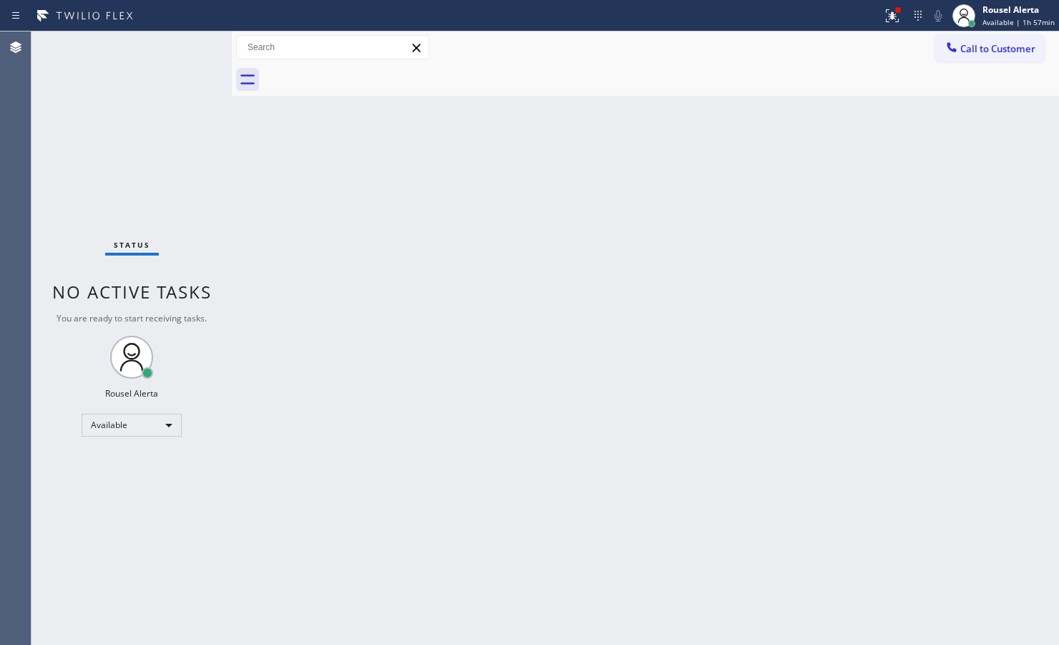
click at [183, 70] on div "Status No active tasks You are ready to start receiving tasks. Rousel Alerta Av…" at bounding box center [131, 337] width 200 height 613
click at [846, 13] on icon at bounding box center [892, 15] width 17 height 17
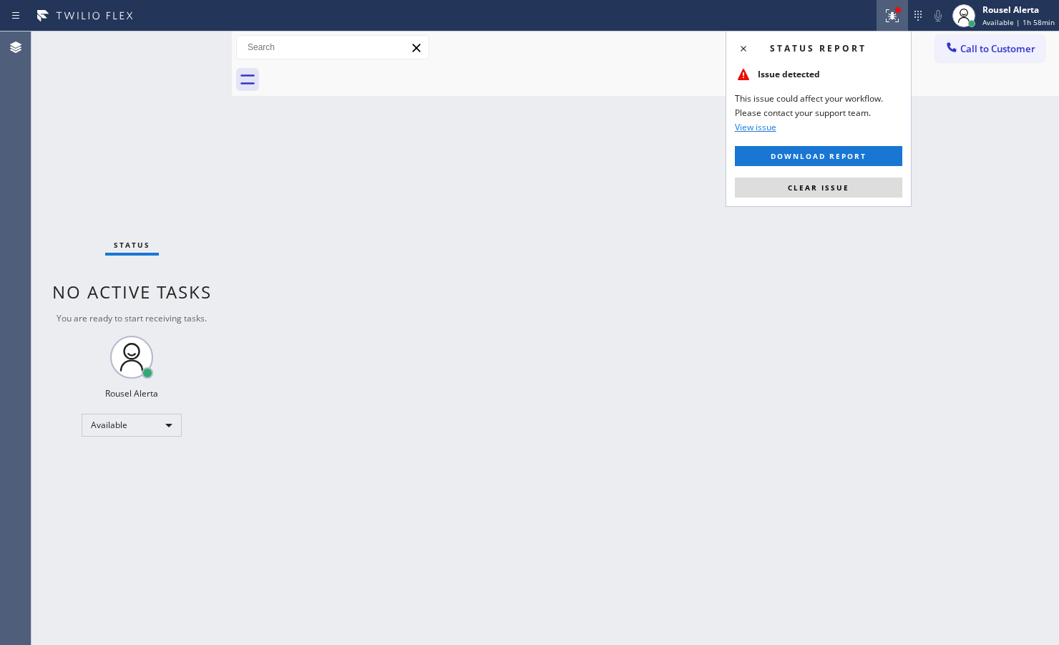
click at [831, 185] on span "Clear issue" at bounding box center [819, 187] width 62 height 10
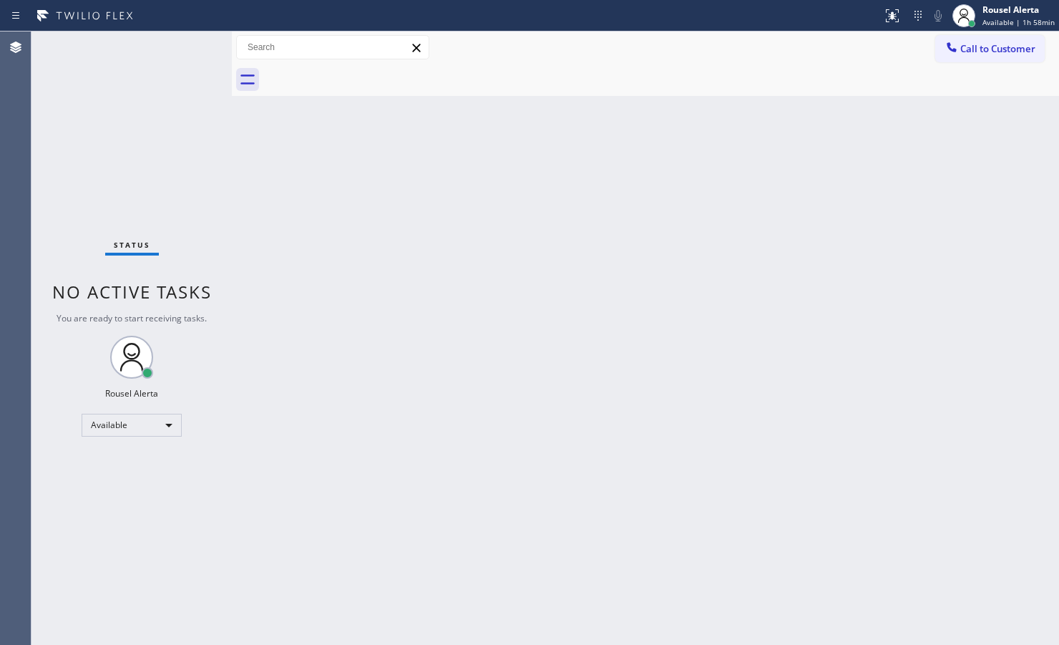
click at [690, 358] on div "Back to Dashboard Change Sender ID Customers Technicians Select a contact Outbo…" at bounding box center [645, 337] width 827 height 613
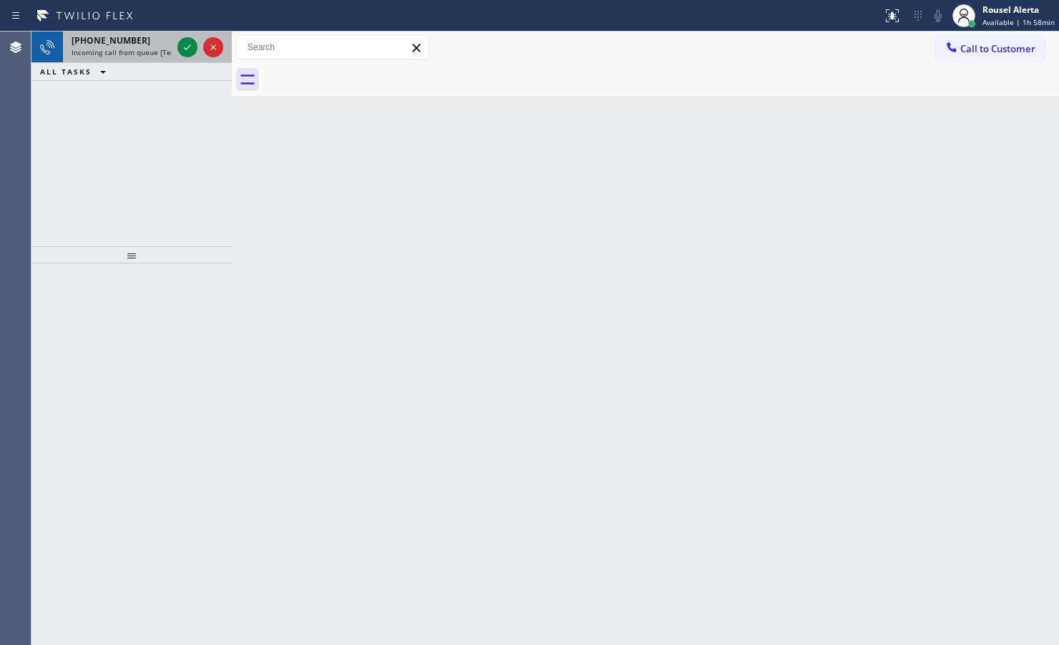
drag, startPoint x: 133, startPoint y: 34, endPoint x: 166, endPoint y: 43, distance: 34.2
click at [134, 37] on div "[PHONE_NUMBER]" at bounding box center [122, 40] width 100 height 12
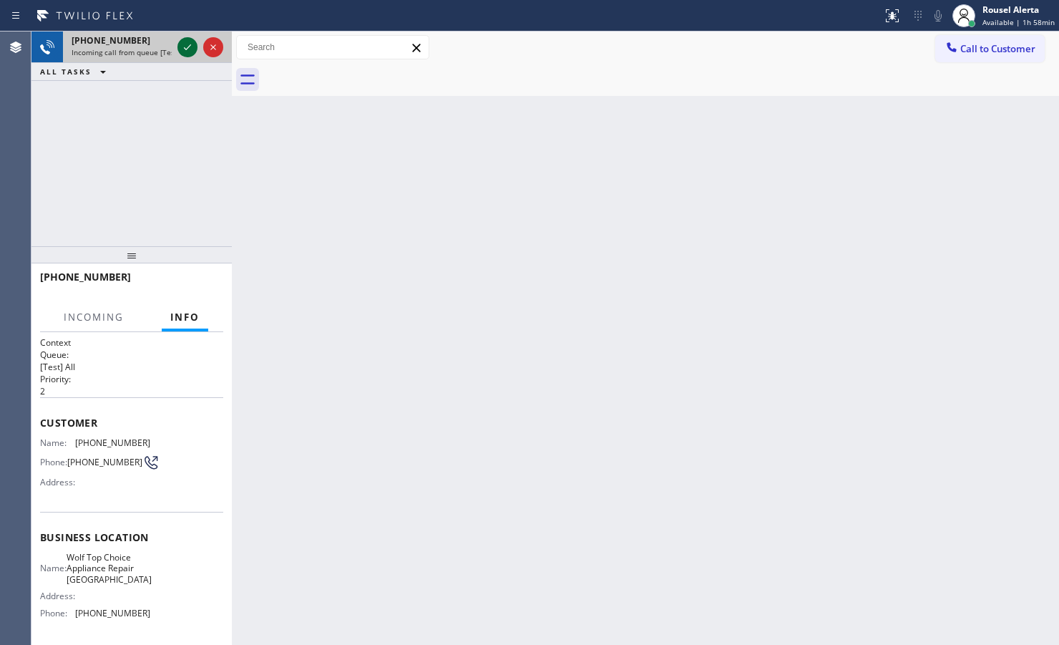
click at [180, 43] on icon at bounding box center [187, 47] width 17 height 17
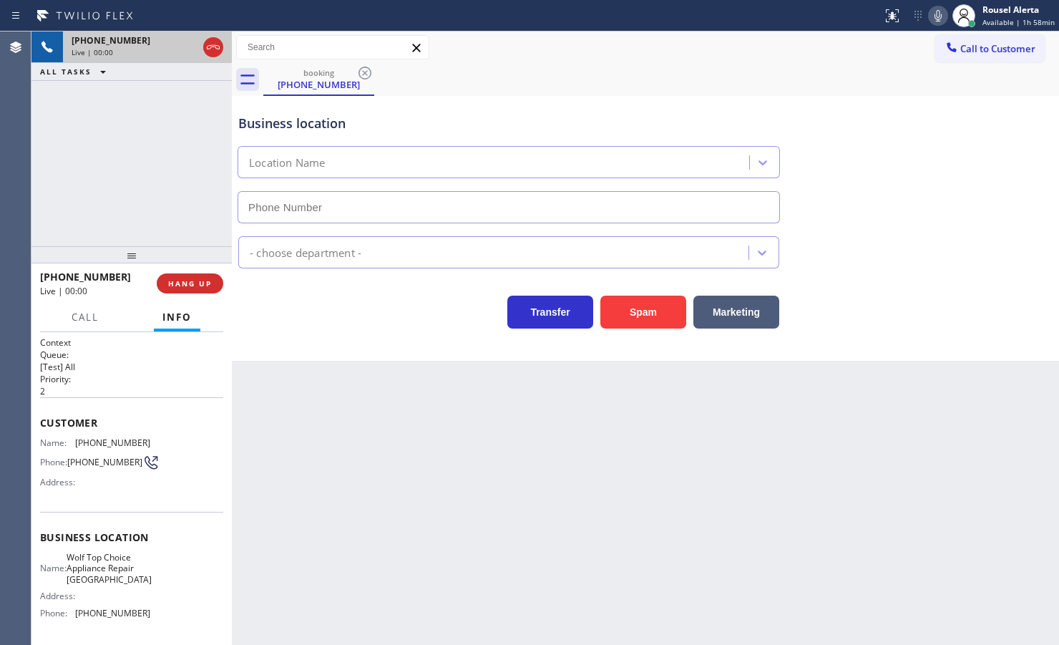
type input "[PHONE_NUMBER]"
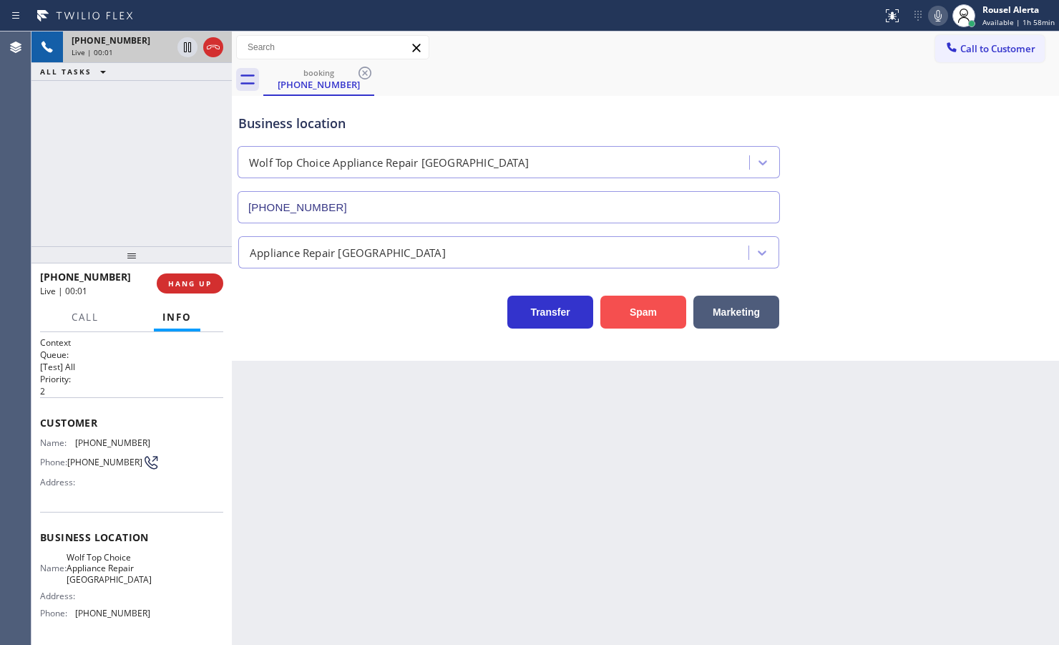
click at [639, 323] on button "Spam" at bounding box center [643, 312] width 86 height 33
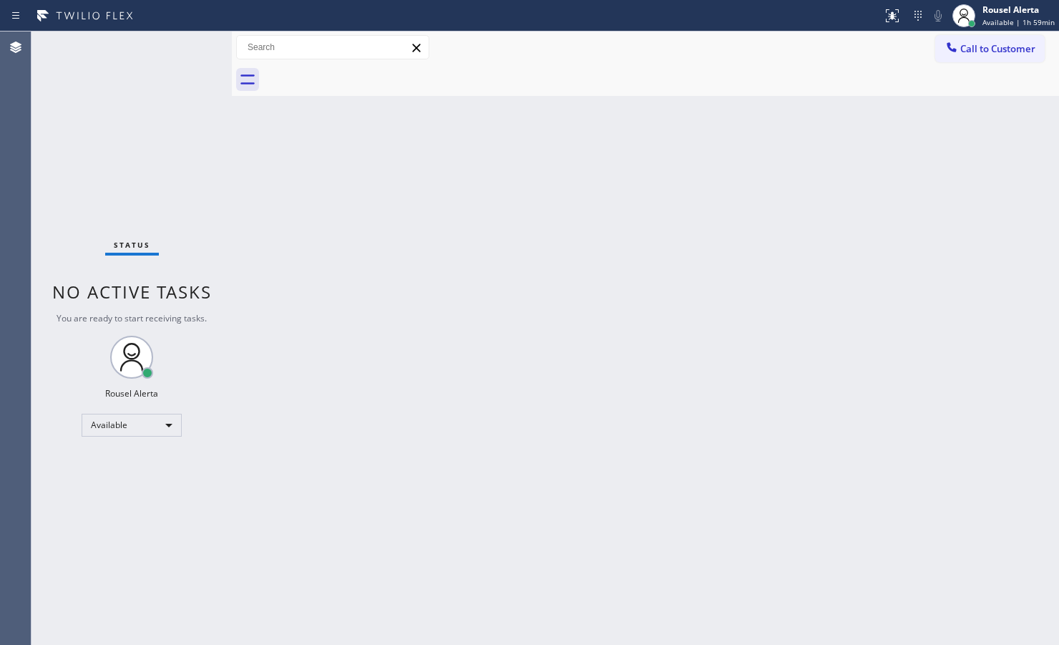
click at [162, 52] on div "Status No active tasks You are ready to start receiving tasks. Rousel Alerta Av…" at bounding box center [131, 337] width 200 height 613
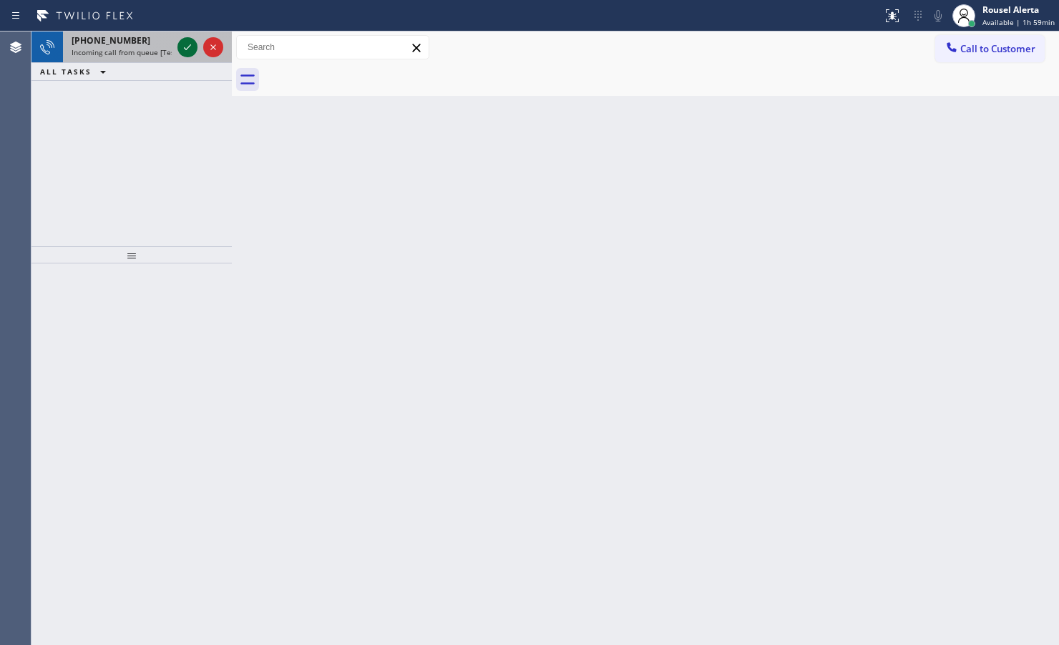
click at [181, 39] on icon at bounding box center [187, 47] width 17 height 17
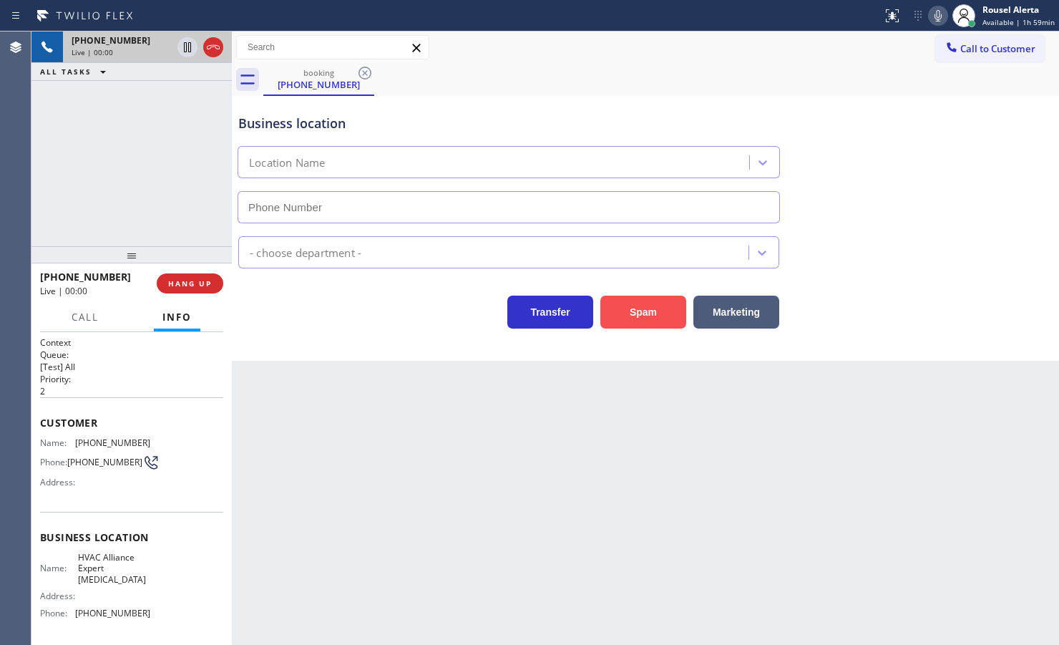
click at [649, 310] on button "Spam" at bounding box center [643, 312] width 86 height 33
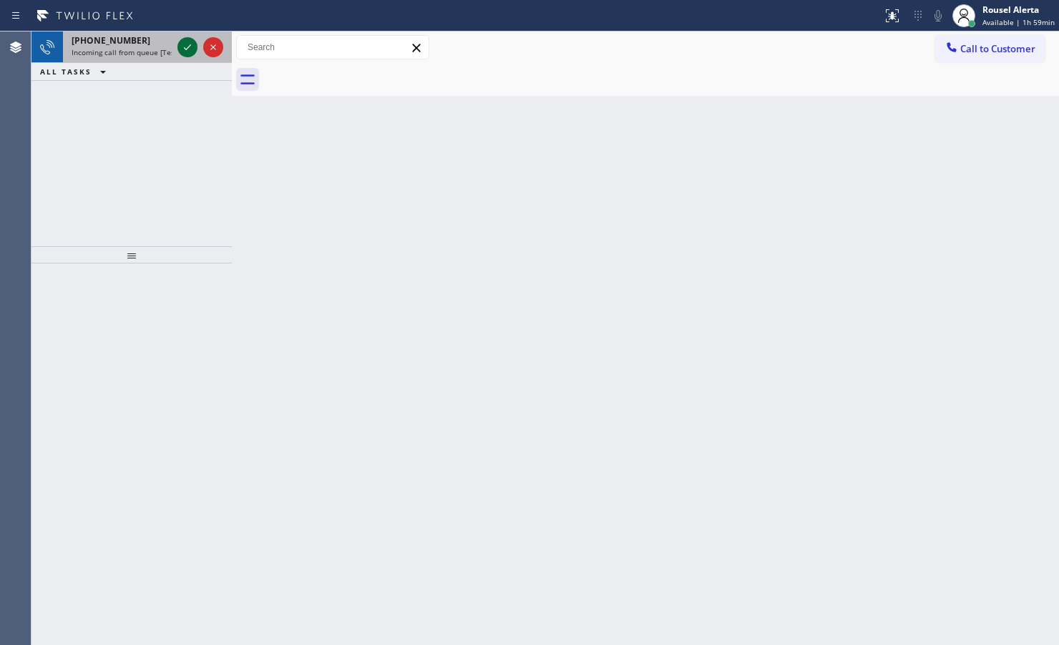
click at [177, 41] on div at bounding box center [187, 47] width 20 height 17
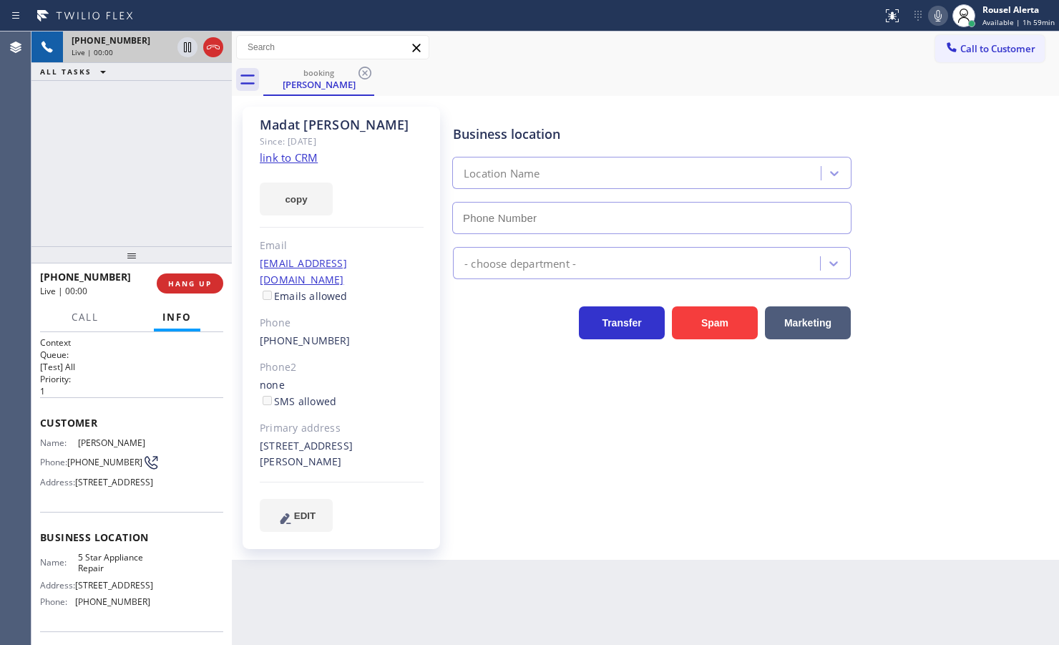
type input "[PHONE_NUMBER]"
click at [304, 161] on link "link to CRM" at bounding box center [289, 157] width 58 height 14
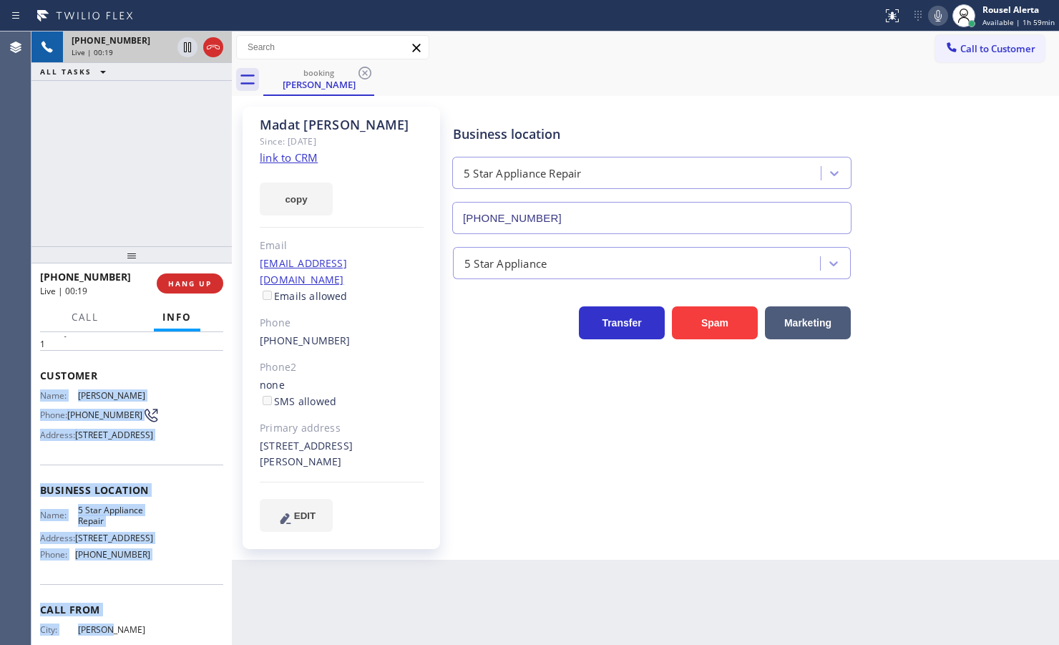
scroll to position [89, 0]
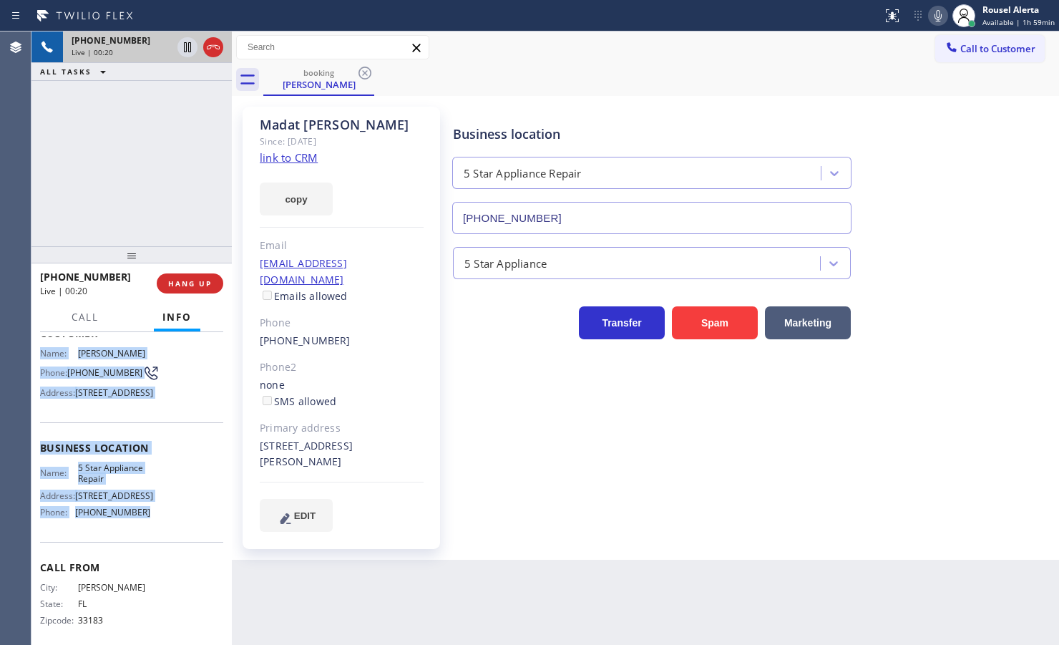
drag, startPoint x: 36, startPoint y: 444, endPoint x: 162, endPoint y: 557, distance: 169.2
click at [162, 515] on div "Context Queue: [Test] All Priority: 1 Customer Name: [PERSON_NAME] Phone: [PHON…" at bounding box center [131, 488] width 200 height 313
click at [182, 278] on span "HANG UP" at bounding box center [190, 283] width 44 height 10
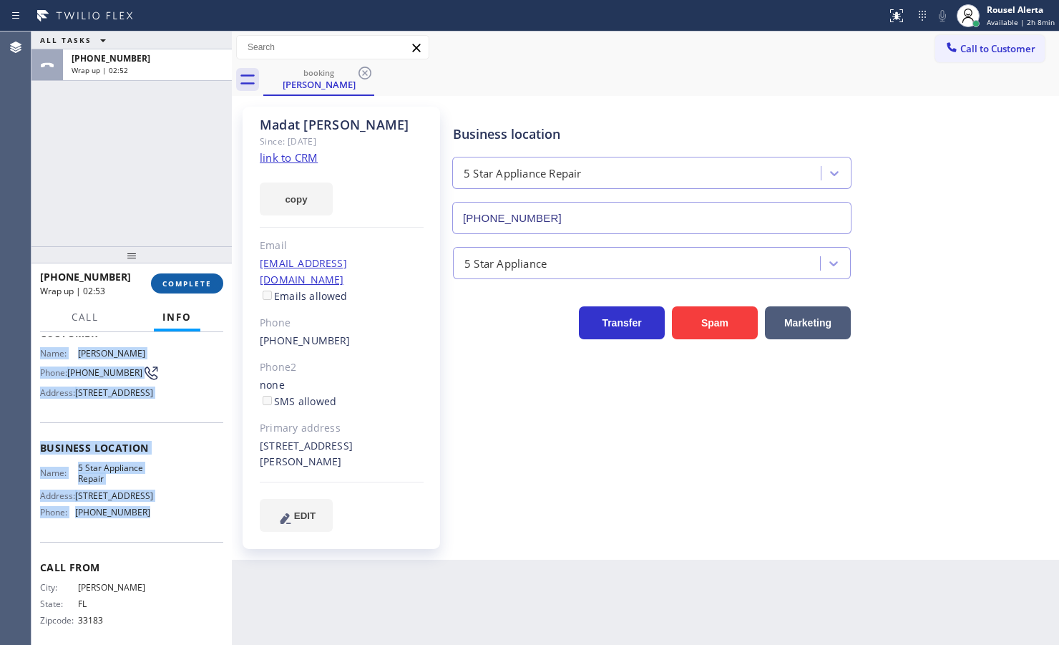
click at [190, 286] on span "COMPLETE" at bounding box center [186, 283] width 49 height 10
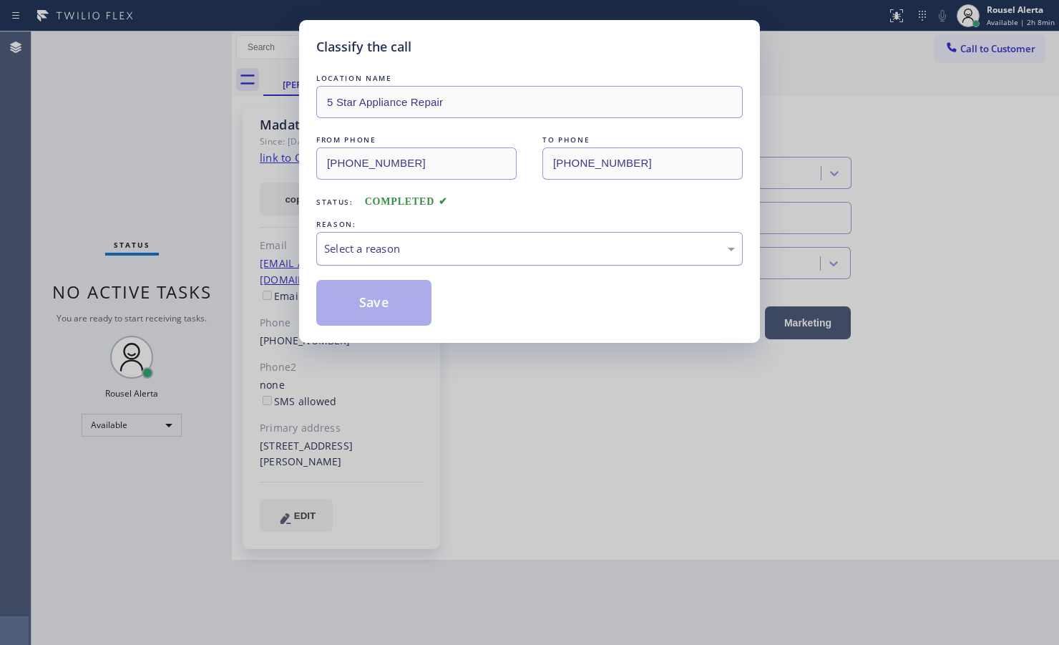
drag, startPoint x: 391, startPoint y: 262, endPoint x: 396, endPoint y: 255, distance: 8.7
click at [394, 255] on div "Select a reason" at bounding box center [529, 248] width 411 height 16
click at [381, 295] on button "Save" at bounding box center [373, 303] width 115 height 46
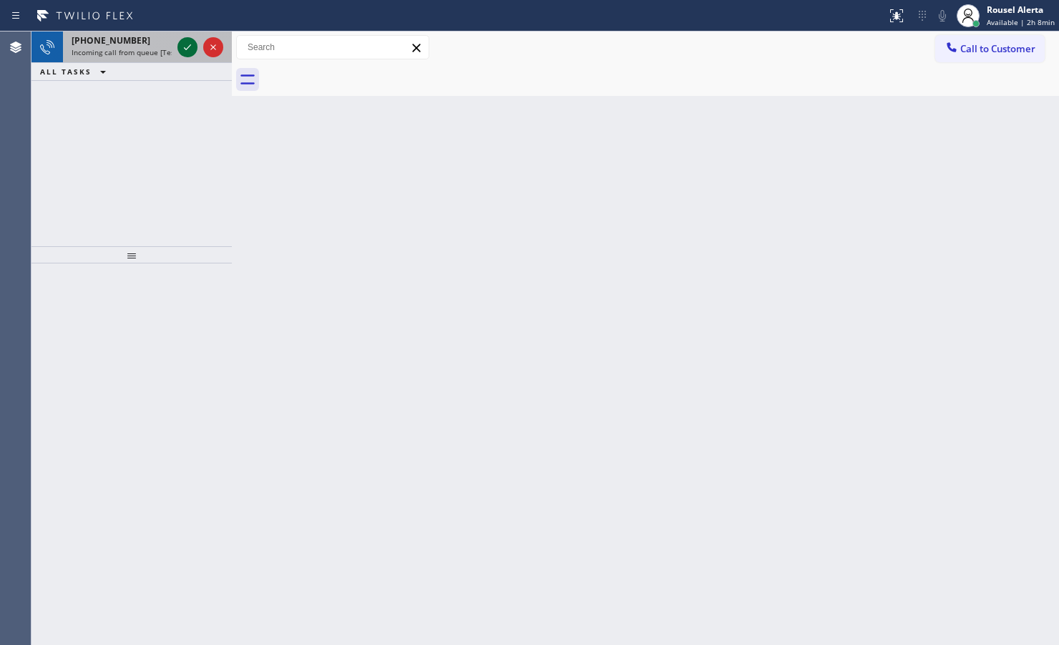
click at [183, 50] on icon at bounding box center [187, 47] width 17 height 17
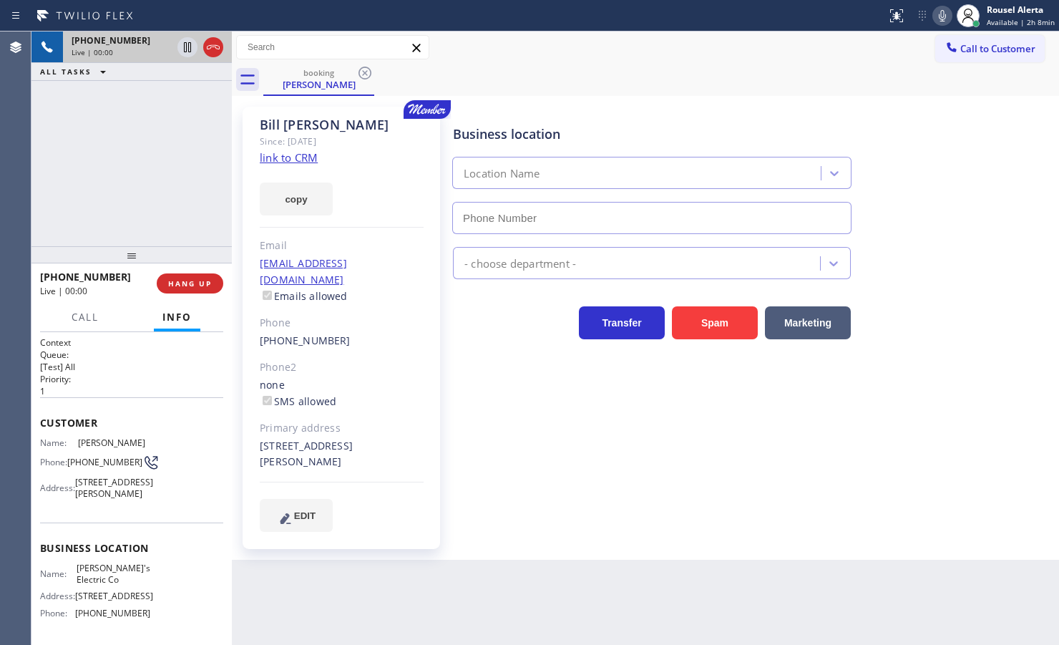
type input "[PHONE_NUMBER]"
click at [298, 160] on link "link to CRM" at bounding box center [289, 157] width 58 height 14
click at [127, 77] on div "ALL TASKS ALL TASKS ACTIVE TASKS TASKS IN WRAP UP" at bounding box center [131, 72] width 200 height 18
click at [183, 58] on div at bounding box center [201, 46] width 52 height 31
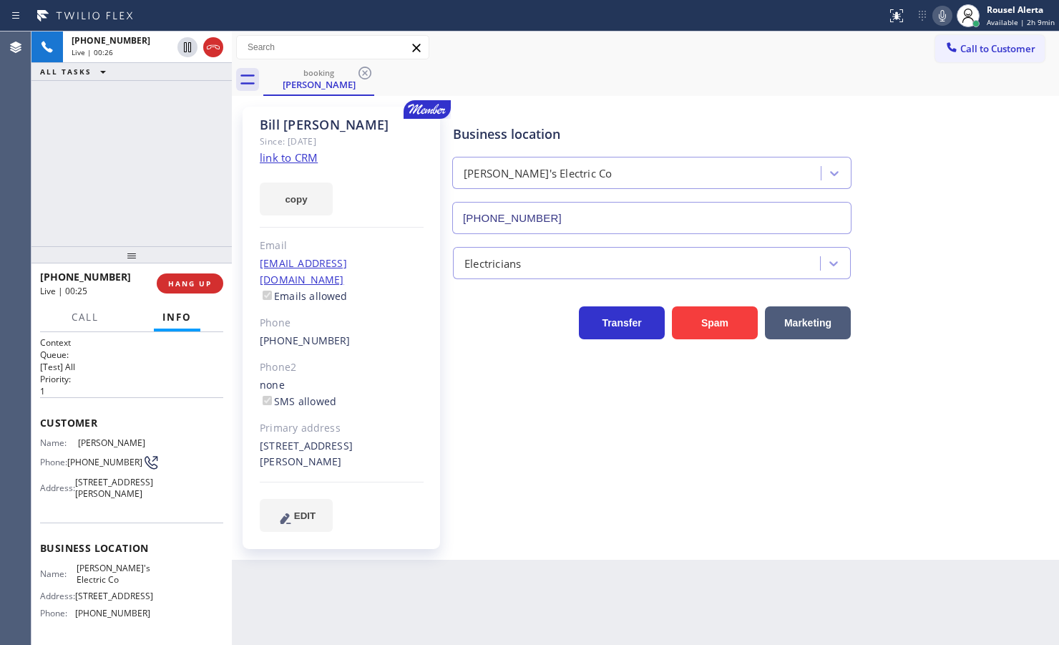
click at [846, 20] on icon at bounding box center [942, 15] width 17 height 17
click at [185, 47] on icon at bounding box center [187, 47] width 17 height 17
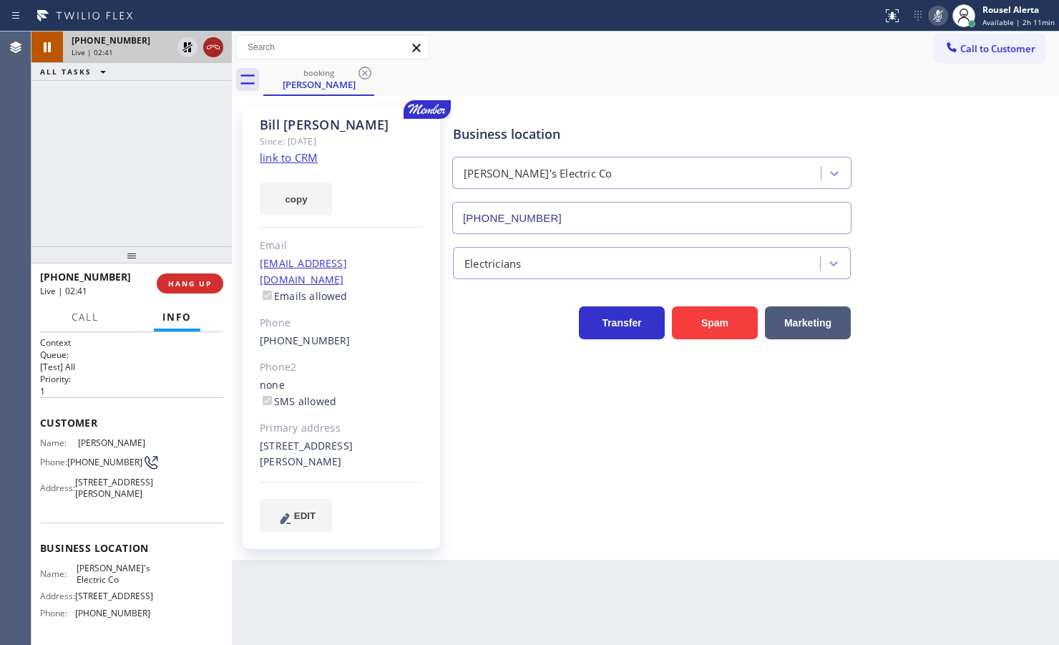
drag, startPoint x: 185, startPoint y: 44, endPoint x: 213, endPoint y: 48, distance: 28.1
click at [185, 44] on icon at bounding box center [187, 47] width 10 height 10
click at [846, 9] on icon at bounding box center [937, 15] width 17 height 17
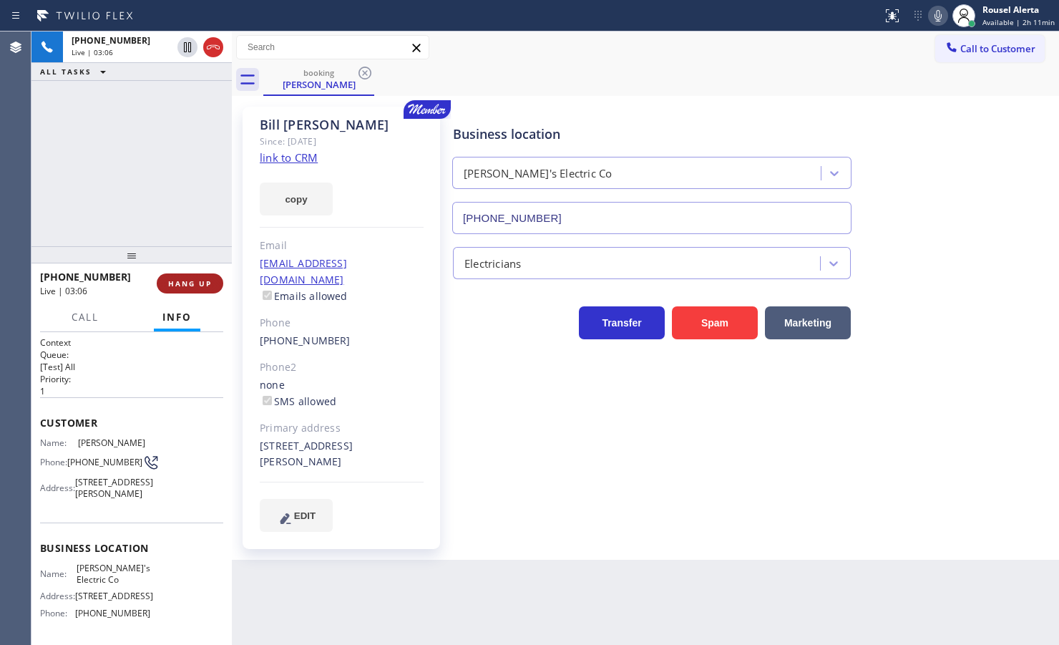
click at [199, 286] on span "HANG UP" at bounding box center [190, 283] width 44 height 10
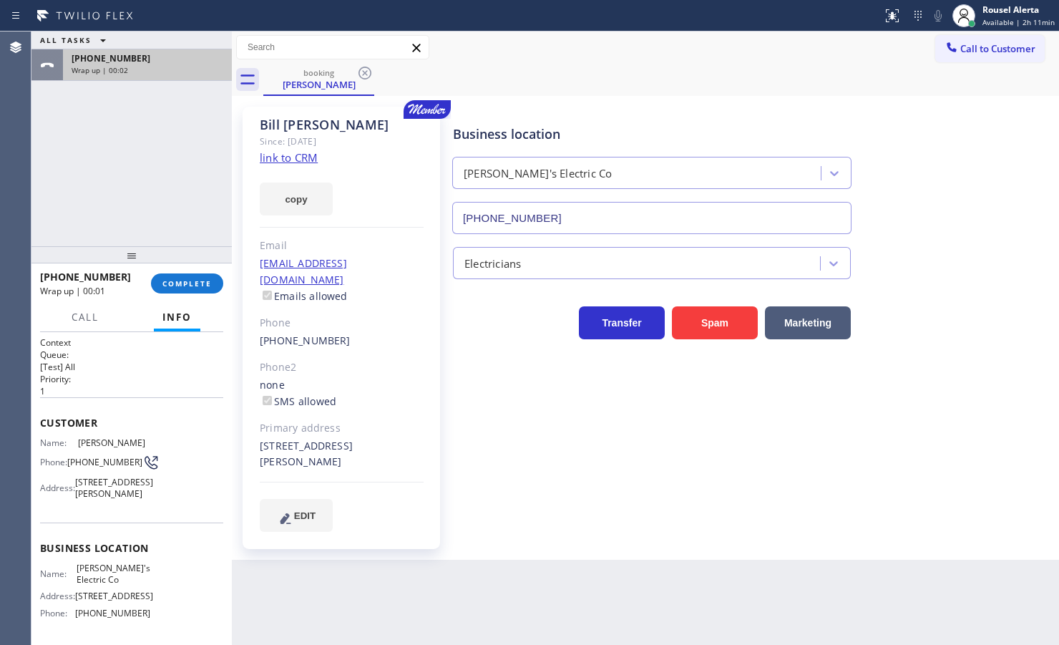
click at [104, 65] on span "Wrap up | 00:02" at bounding box center [100, 70] width 57 height 10
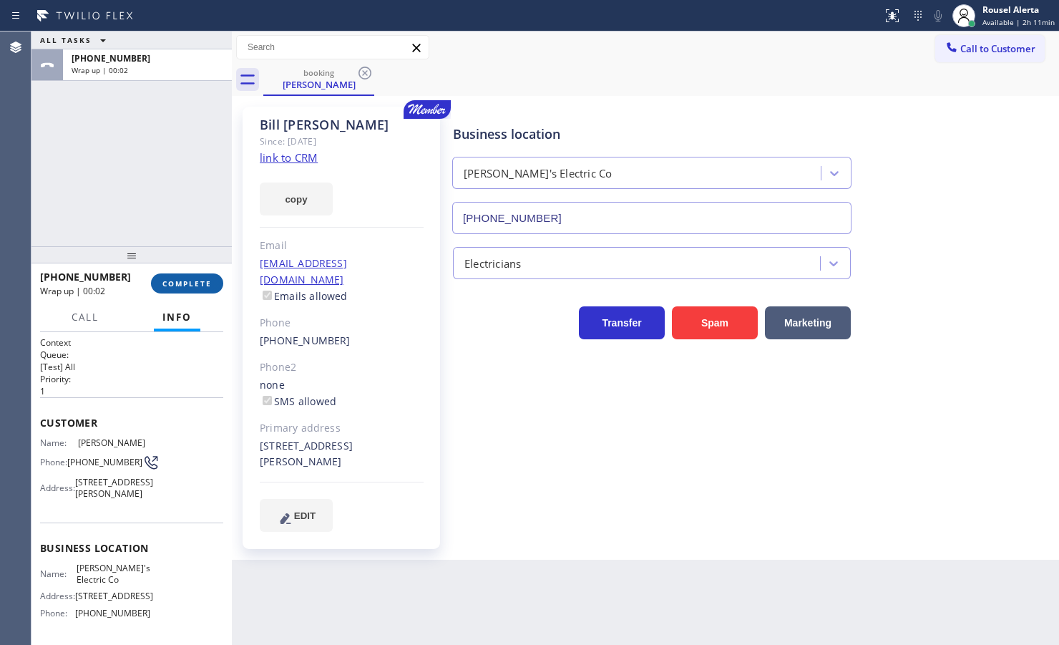
click at [190, 280] on span "COMPLETE" at bounding box center [186, 283] width 49 height 10
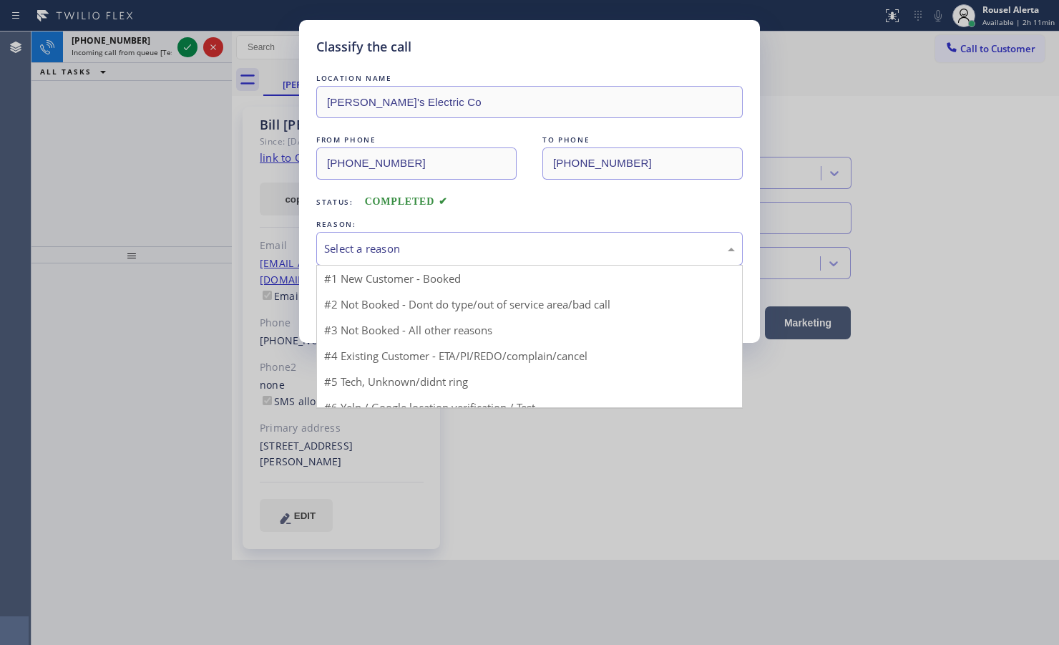
click at [403, 247] on div "Select a reason" at bounding box center [529, 248] width 411 height 16
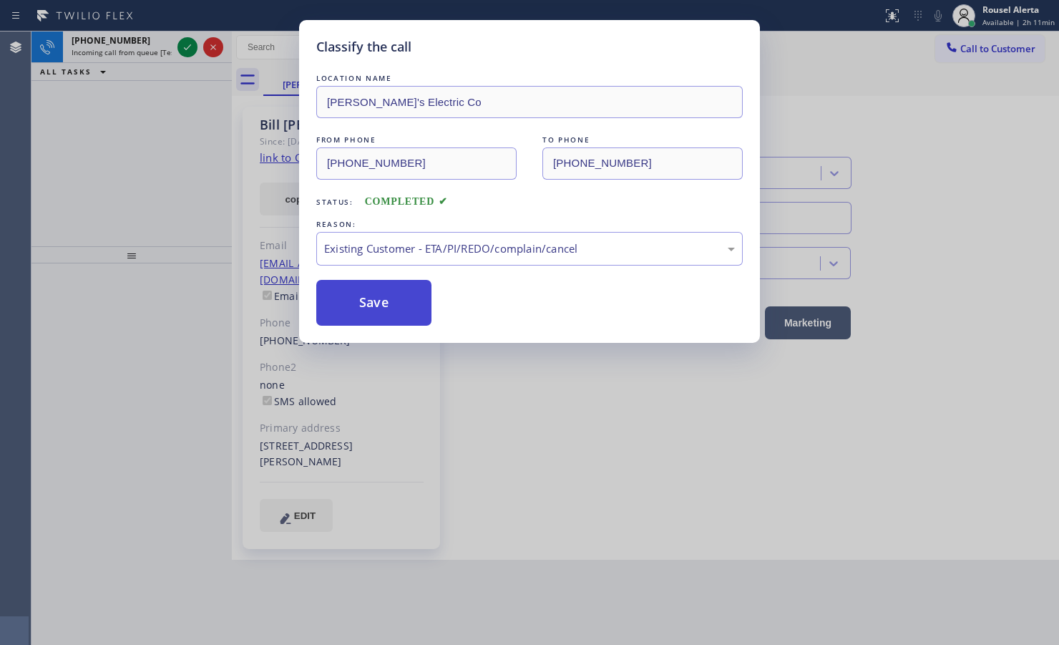
click at [404, 320] on button "Save" at bounding box center [373, 303] width 115 height 46
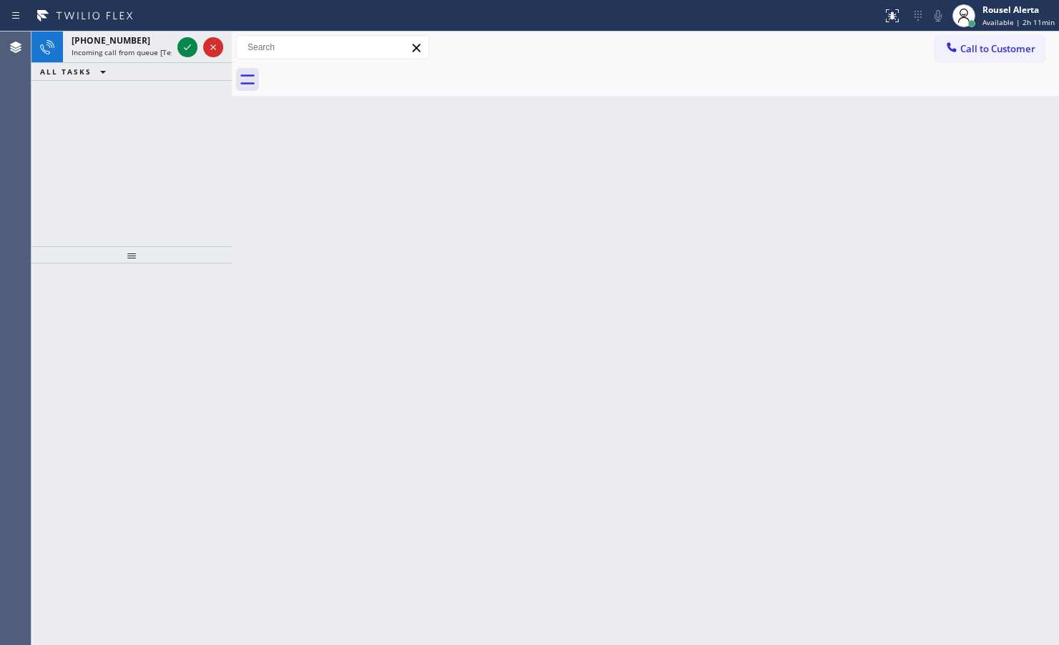
click at [188, 50] on icon at bounding box center [187, 47] width 17 height 17
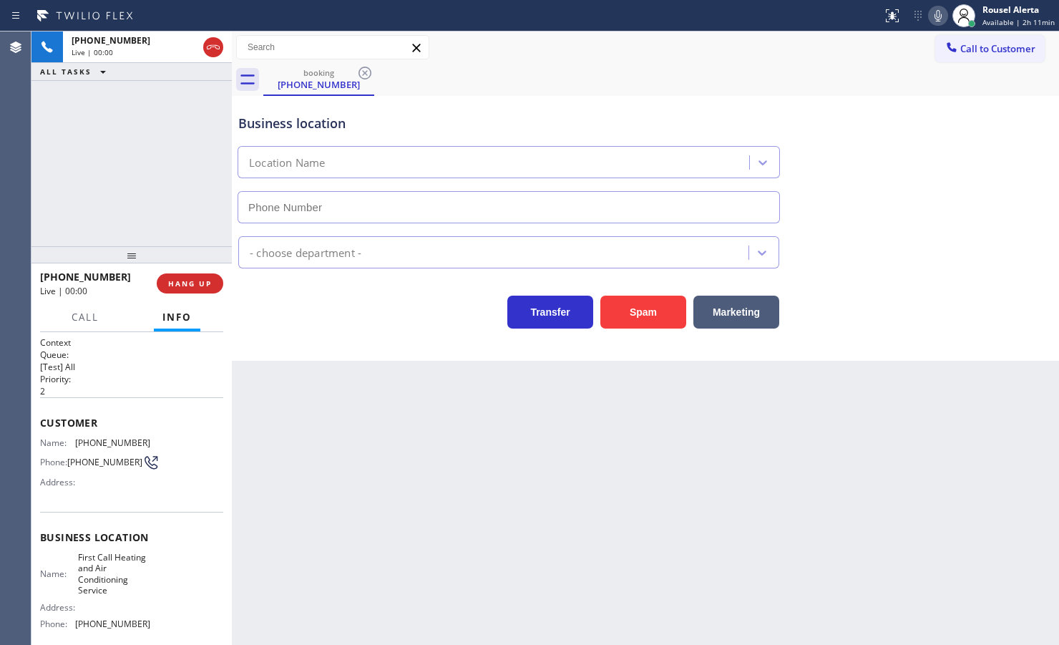
type input "[PHONE_NUMBER]"
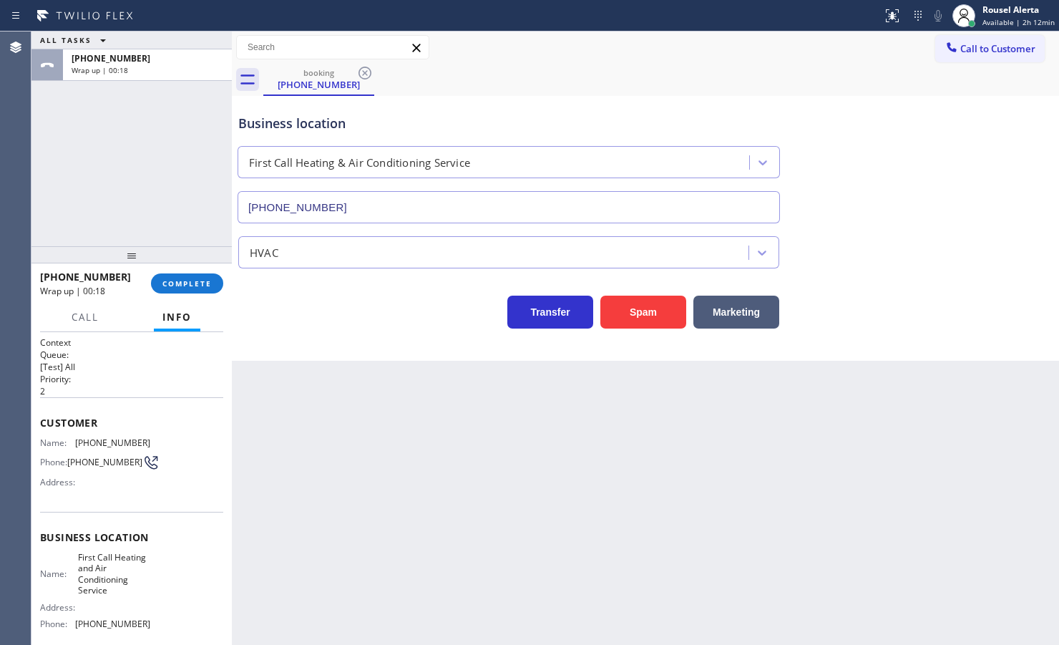
click at [429, 448] on div "Back to Dashboard Change Sender ID Customers Technicians Select a contact Outbo…" at bounding box center [645, 337] width 827 height 613
click at [205, 288] on button "COMPLETE" at bounding box center [187, 283] width 72 height 20
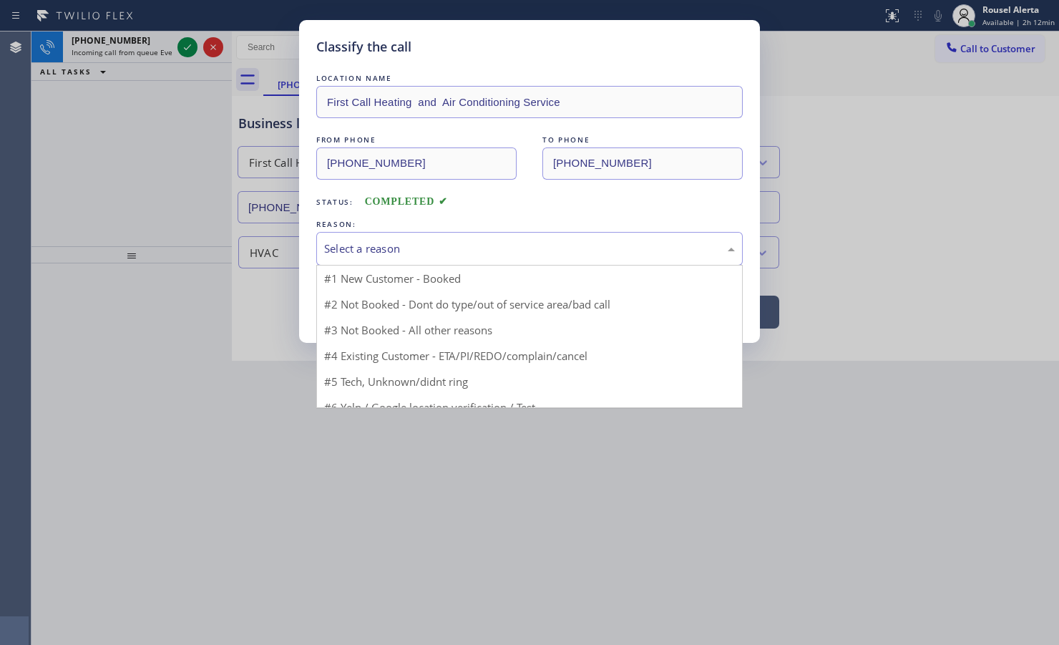
click at [484, 243] on div "Select a reason" at bounding box center [529, 248] width 411 height 16
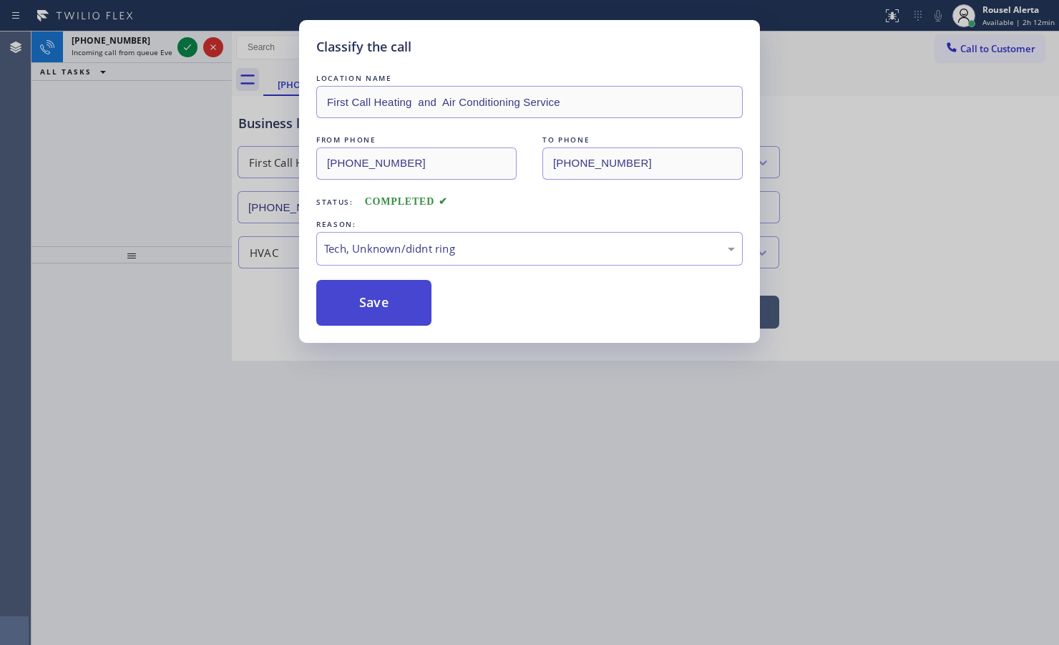
click at [386, 297] on button "Save" at bounding box center [373, 303] width 115 height 46
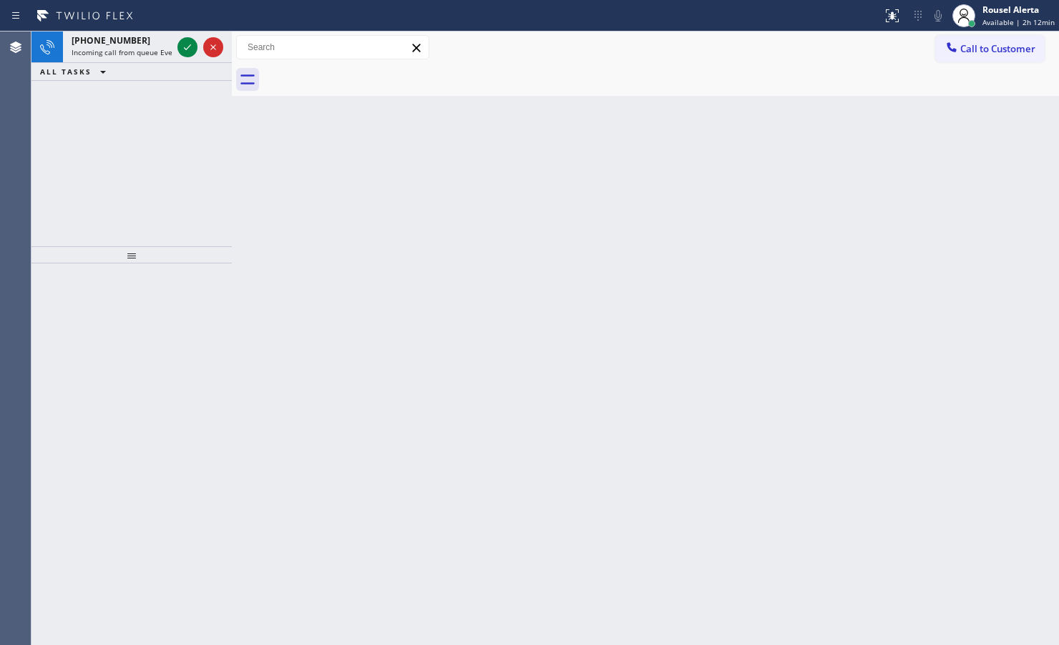
click at [175, 49] on div at bounding box center [201, 46] width 52 height 31
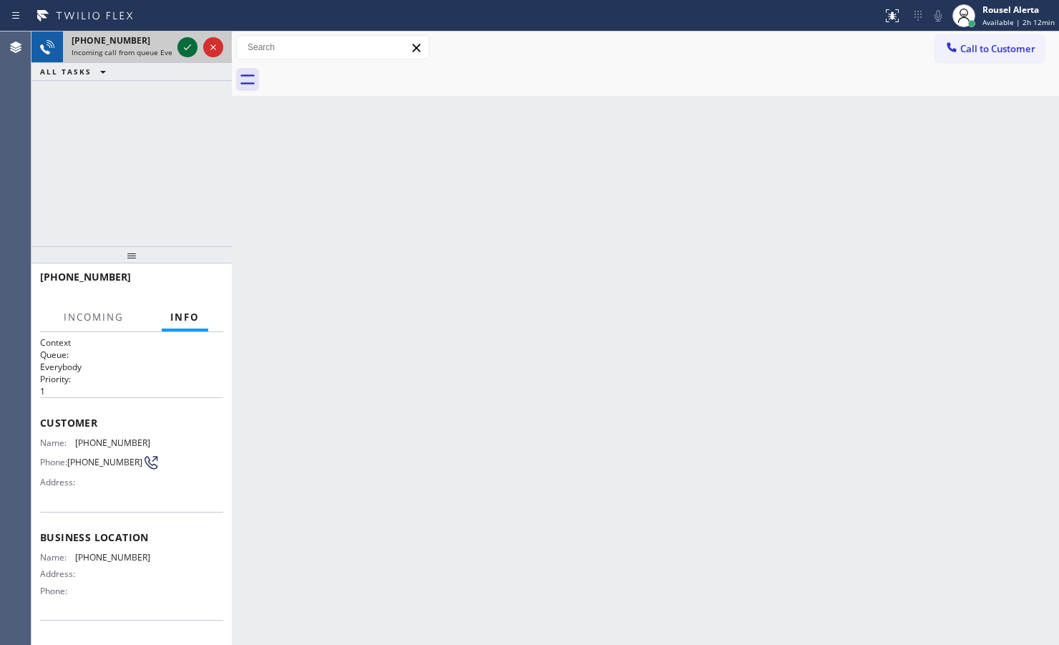
click at [182, 47] on icon at bounding box center [187, 47] width 17 height 17
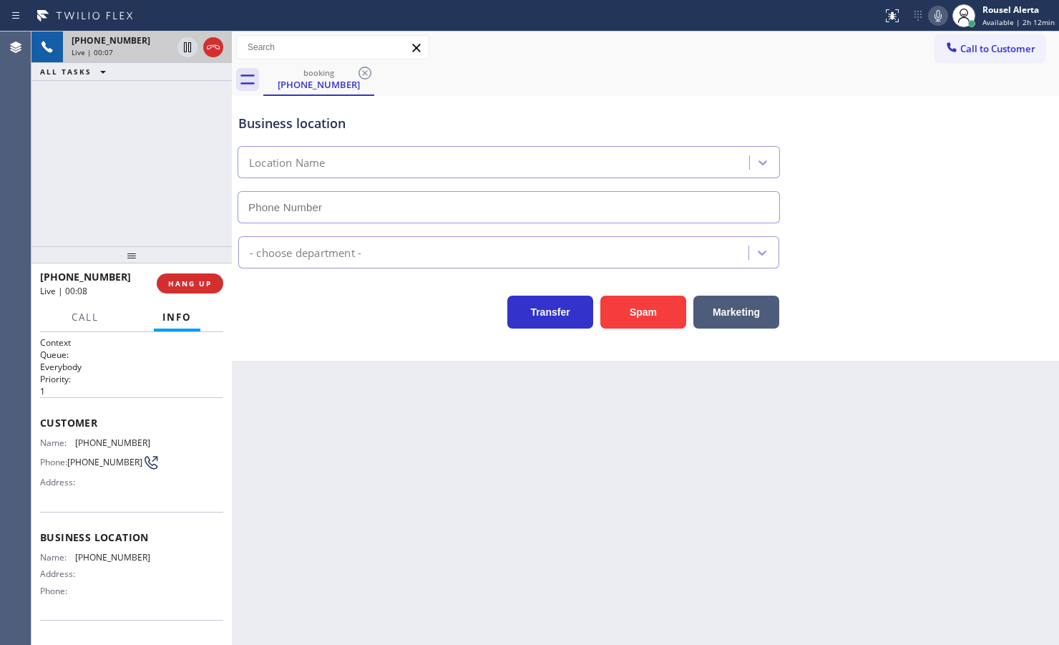
drag, startPoint x: 119, startPoint y: 123, endPoint x: 148, endPoint y: 165, distance: 51.4
click at [119, 123] on div "[PHONE_NUMBER] Live | 00:07 ALL TASKS ALL TASKS ACTIVE TASKS TASKS IN WRAP UP" at bounding box center [131, 138] width 200 height 215
click at [122, 124] on div "[PHONE_NUMBER] Live | 00:14 ALL TASKS ALL TASKS ACTIVE TASKS TASKS IN WRAP UP" at bounding box center [131, 138] width 200 height 215
click at [188, 284] on span "HANG UP" at bounding box center [190, 283] width 44 height 10
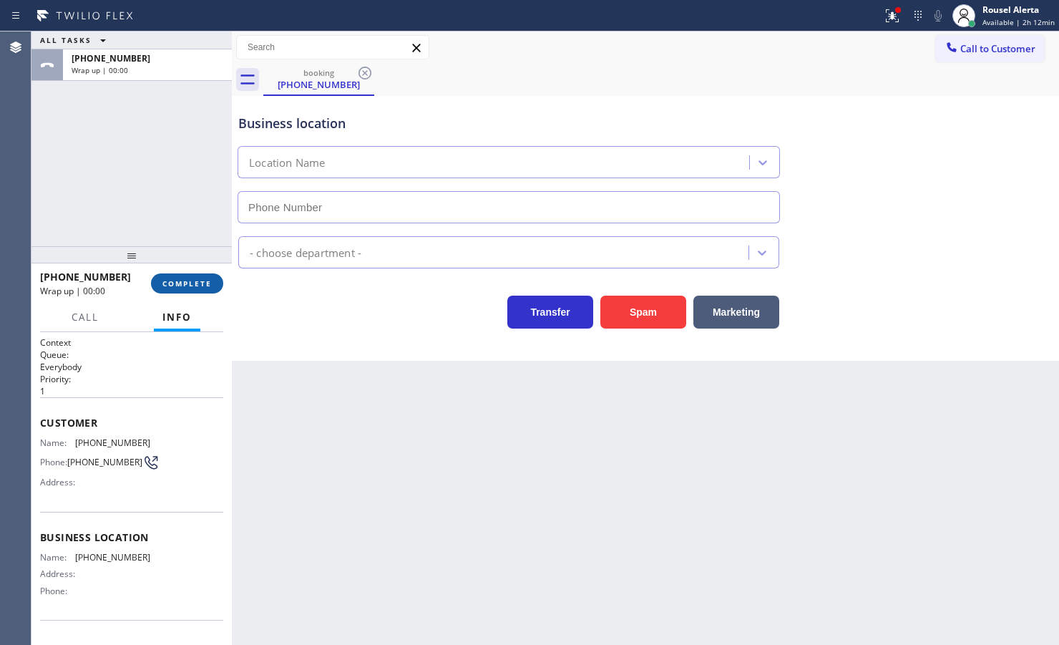
click at [181, 280] on span "COMPLETE" at bounding box center [186, 283] width 49 height 10
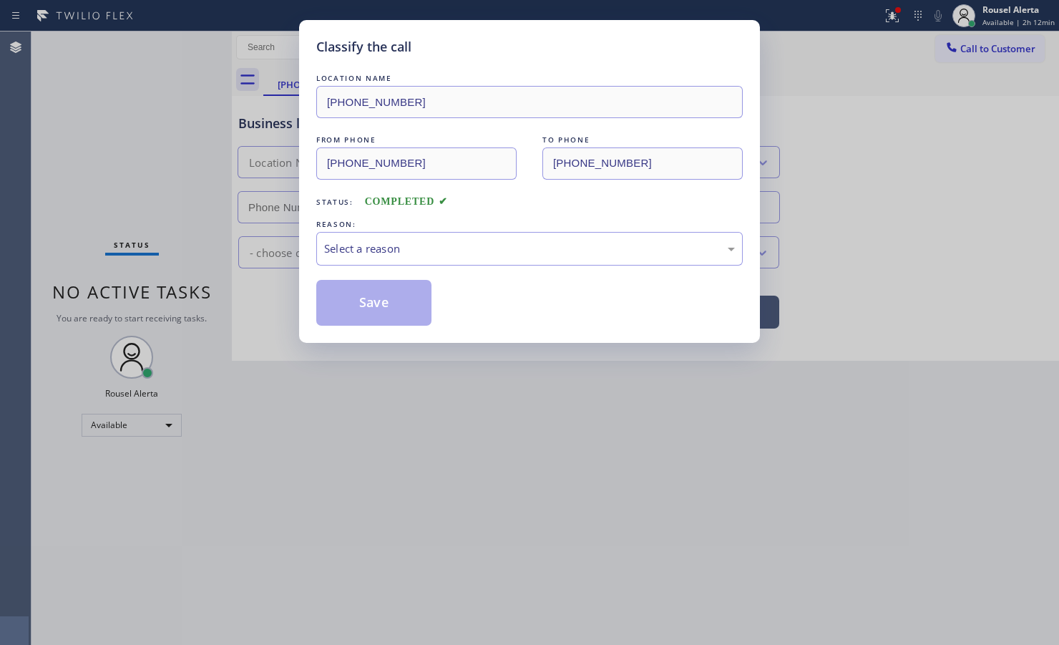
click at [438, 250] on div "Select a reason" at bounding box center [529, 248] width 411 height 16
click at [373, 304] on button "Save" at bounding box center [373, 303] width 115 height 46
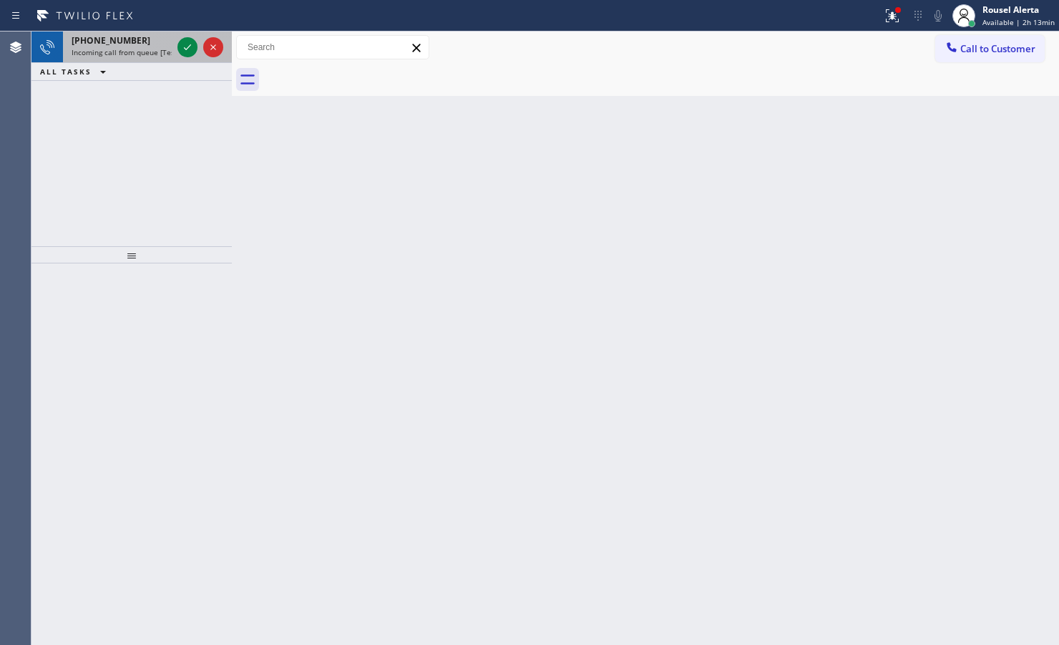
drag, startPoint x: 137, startPoint y: 50, endPoint x: 173, endPoint y: 50, distance: 35.8
click at [138, 49] on span "Incoming call from queue [Test] All" at bounding box center [131, 52] width 119 height 10
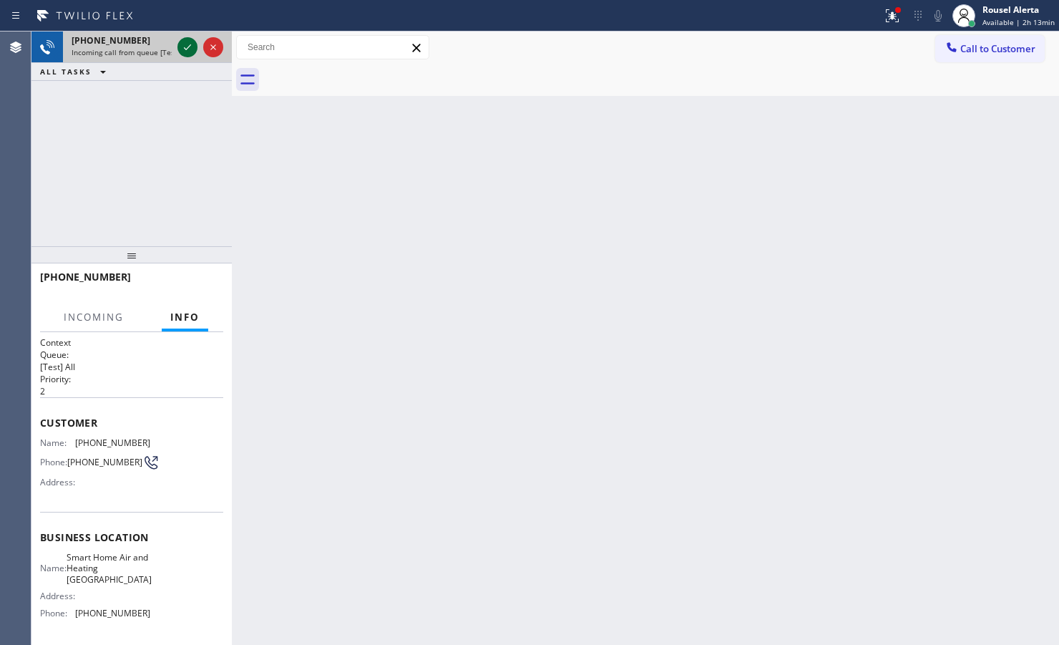
click at [182, 47] on icon at bounding box center [187, 47] width 17 height 17
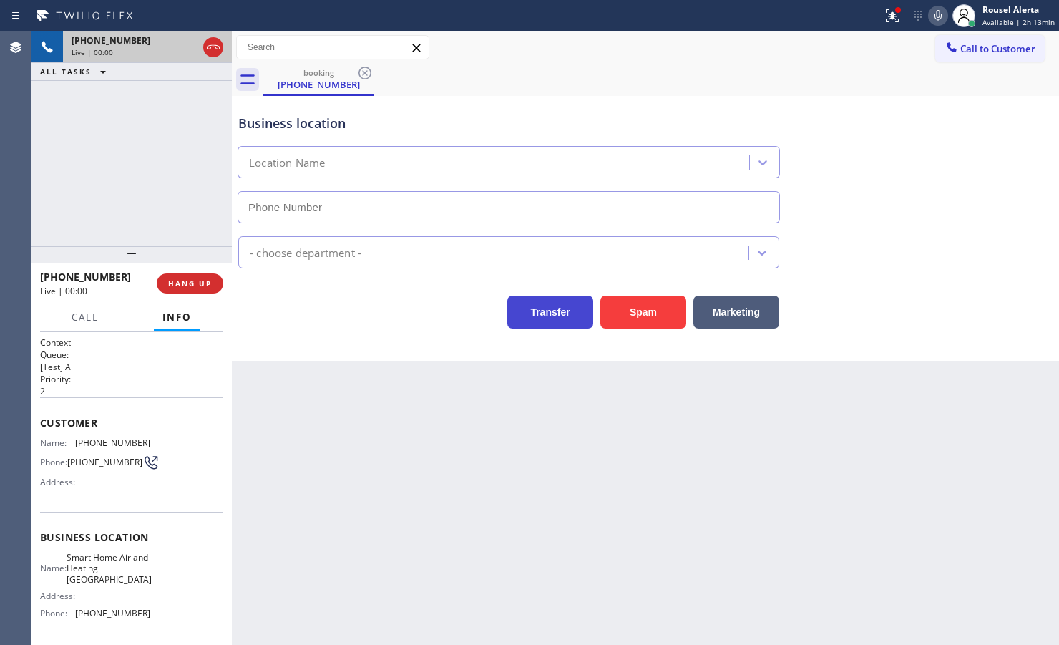
type input "[PHONE_NUMBER]"
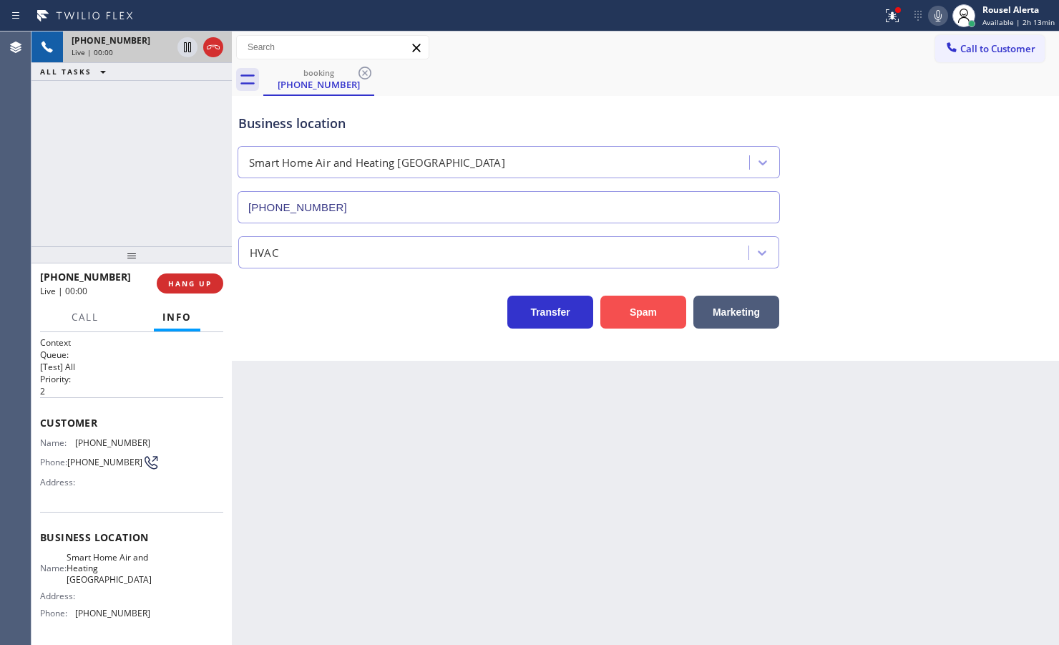
click at [638, 306] on button "Spam" at bounding box center [643, 312] width 86 height 33
click at [846, 20] on icon at bounding box center [892, 15] width 17 height 17
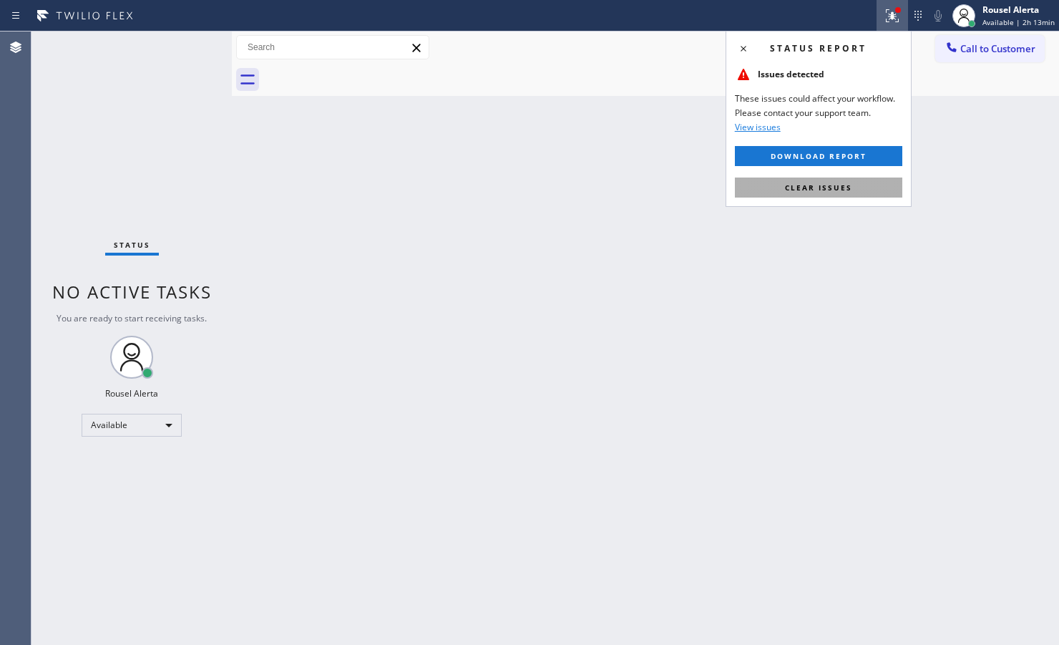
click at [846, 184] on button "Clear issues" at bounding box center [818, 187] width 167 height 20
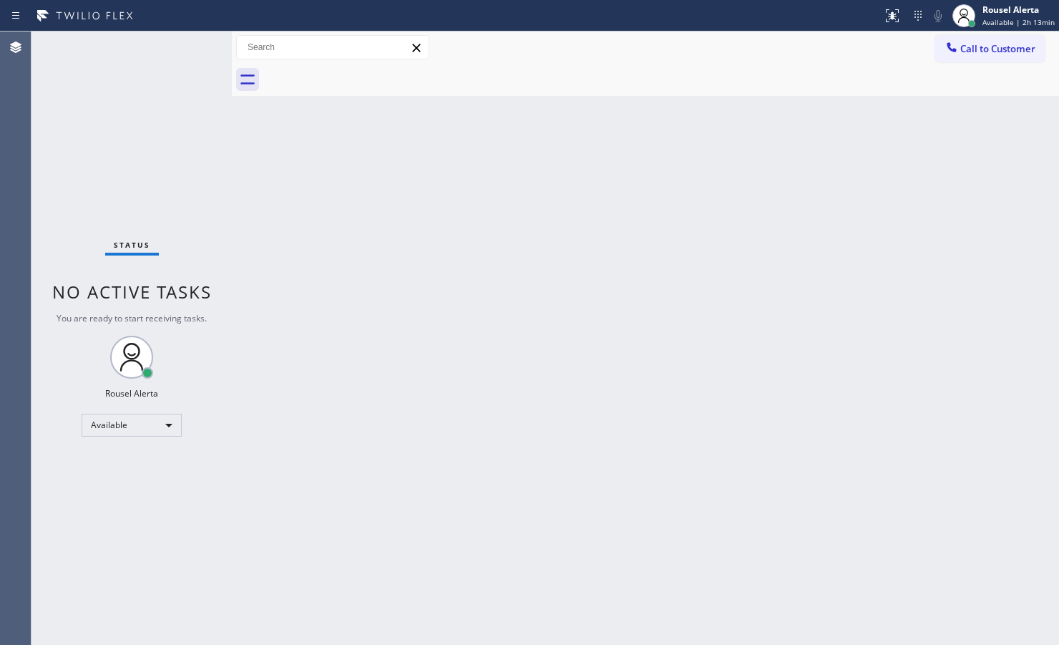
click at [594, 306] on div "Back to Dashboard Change Sender ID Customers Technicians Select a contact Outbo…" at bounding box center [645, 337] width 827 height 613
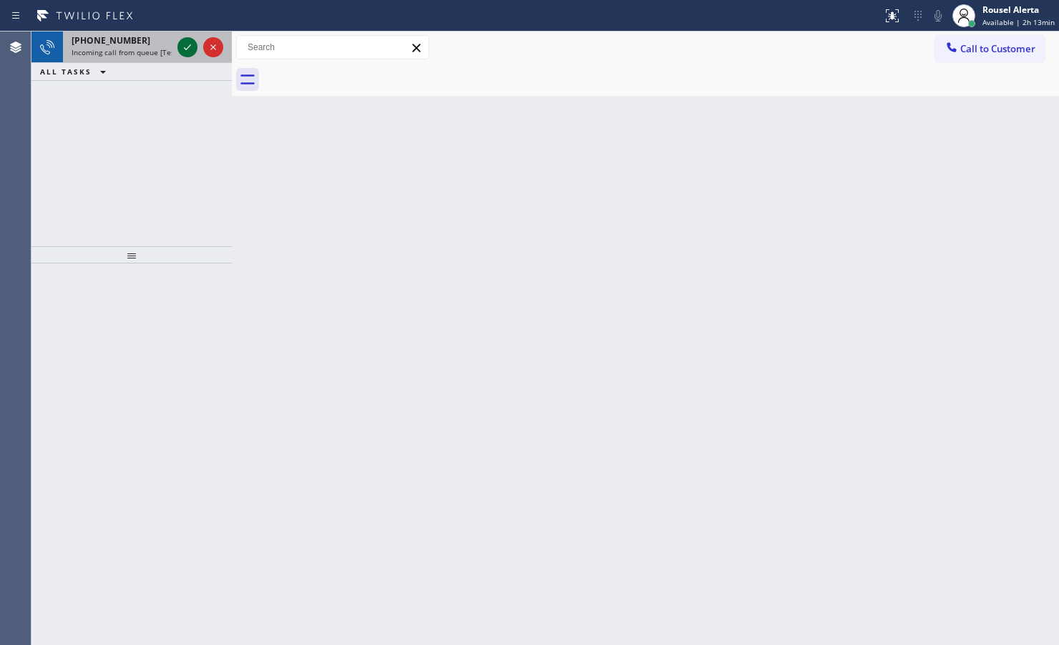
click at [185, 55] on icon at bounding box center [187, 47] width 17 height 17
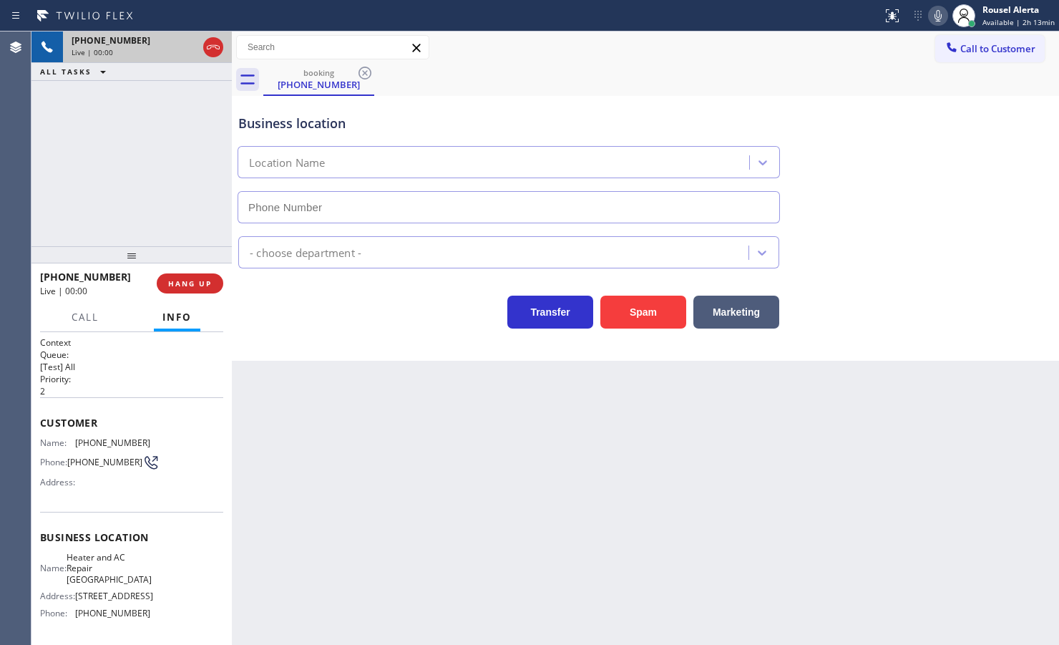
type input "[PHONE_NUMBER]"
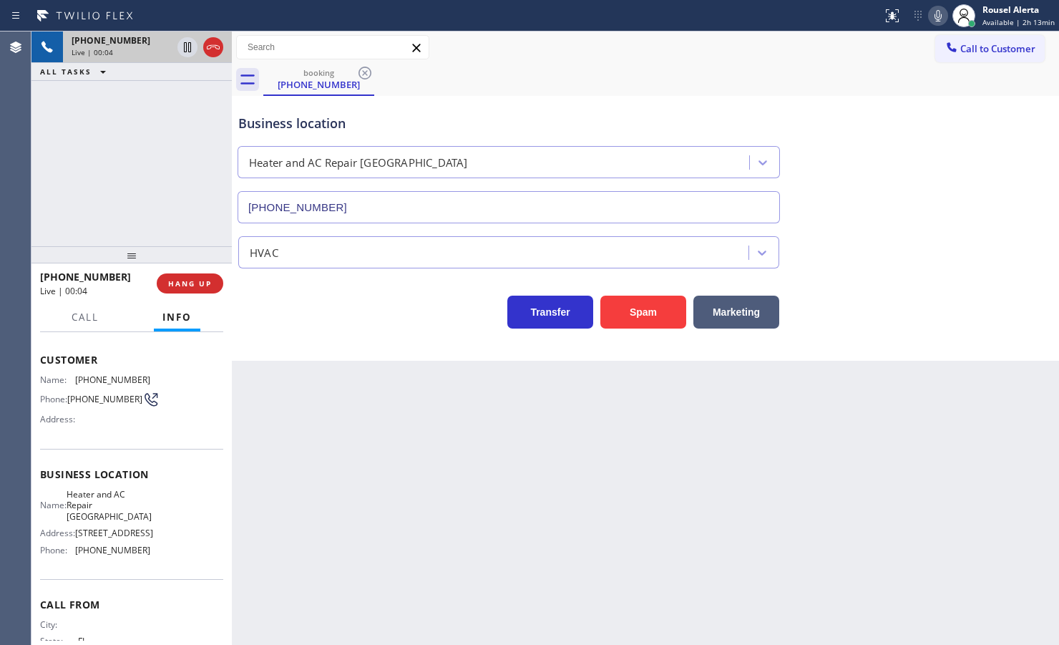
scroll to position [4, 0]
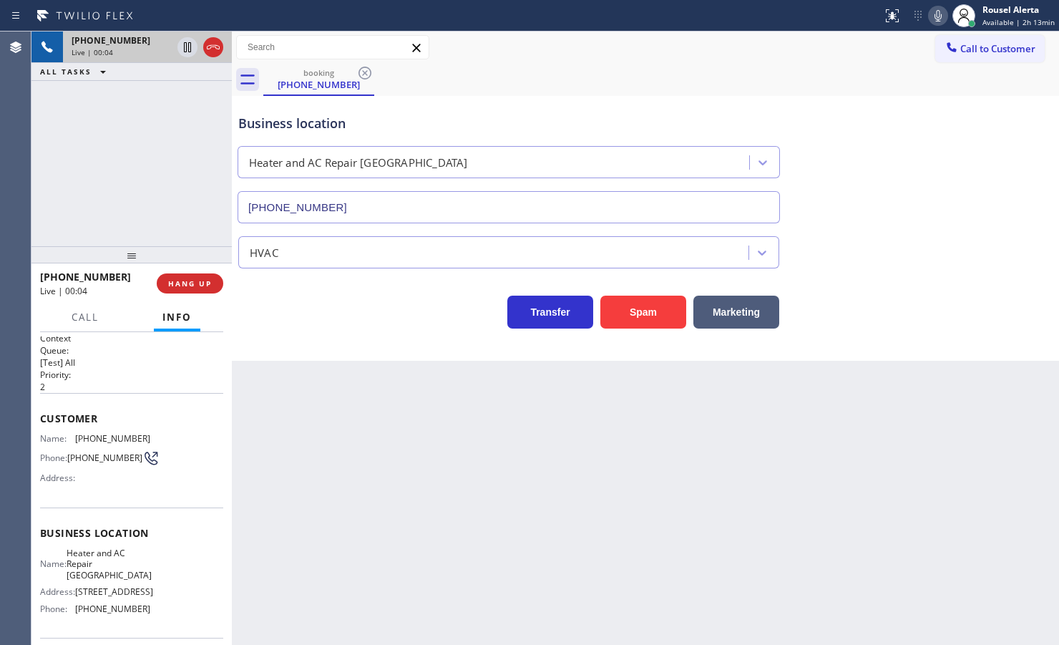
click at [356, 452] on div "Back to Dashboard Change Sender ID Customers Technicians Select a contact Outbo…" at bounding box center [645, 337] width 827 height 613
drag, startPoint x: 180, startPoint y: 122, endPoint x: 233, endPoint y: 218, distance: 109.9
click at [181, 125] on div "[PHONE_NUMBER] Live | 00:08 ALL TASKS ALL TASKS ACTIVE TASKS TASKS IN WRAP UP" at bounding box center [131, 138] width 200 height 215
click at [191, 272] on div "[PHONE_NUMBER] Live | 00:09 HANG UP" at bounding box center [131, 283] width 183 height 37
click at [190, 277] on button "HANG UP" at bounding box center [190, 283] width 67 height 20
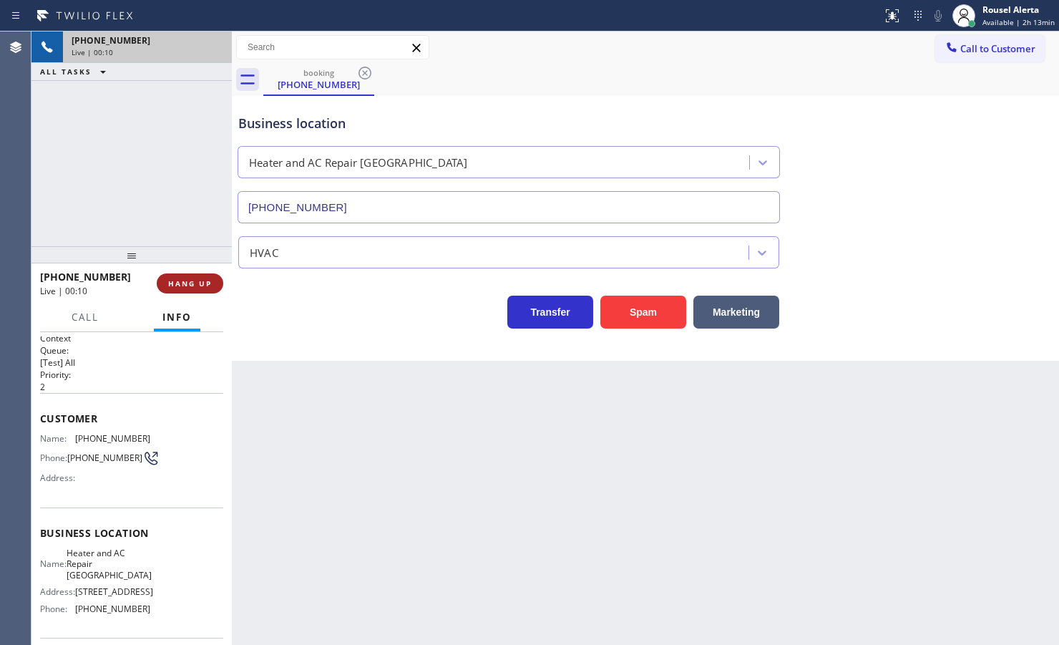
click at [183, 278] on span "HANG UP" at bounding box center [190, 283] width 44 height 10
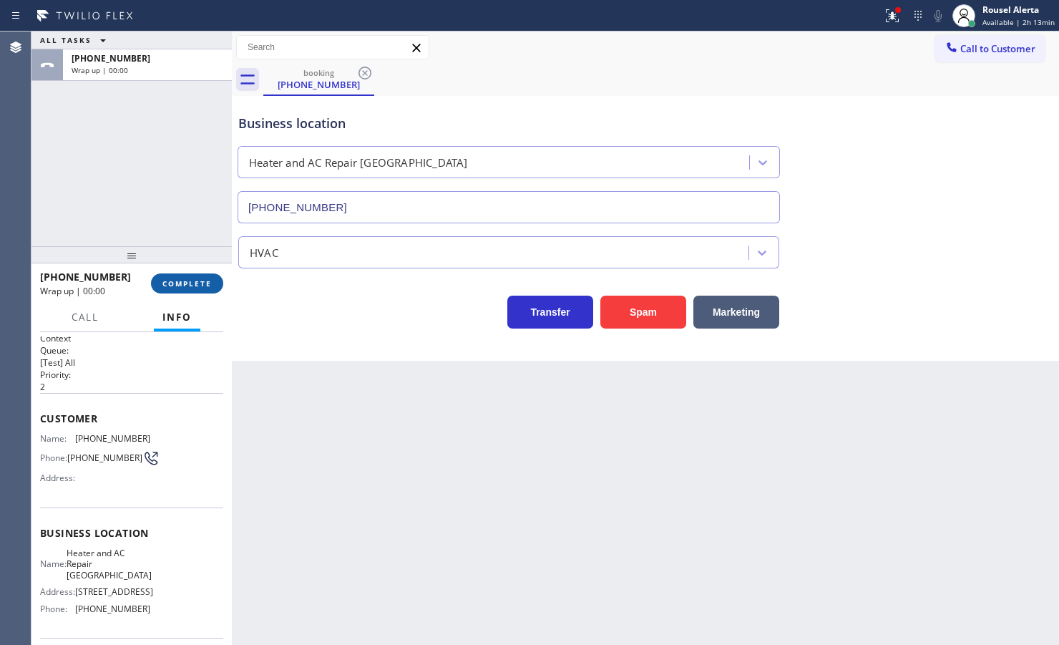
click at [200, 292] on button "COMPLETE" at bounding box center [187, 283] width 72 height 20
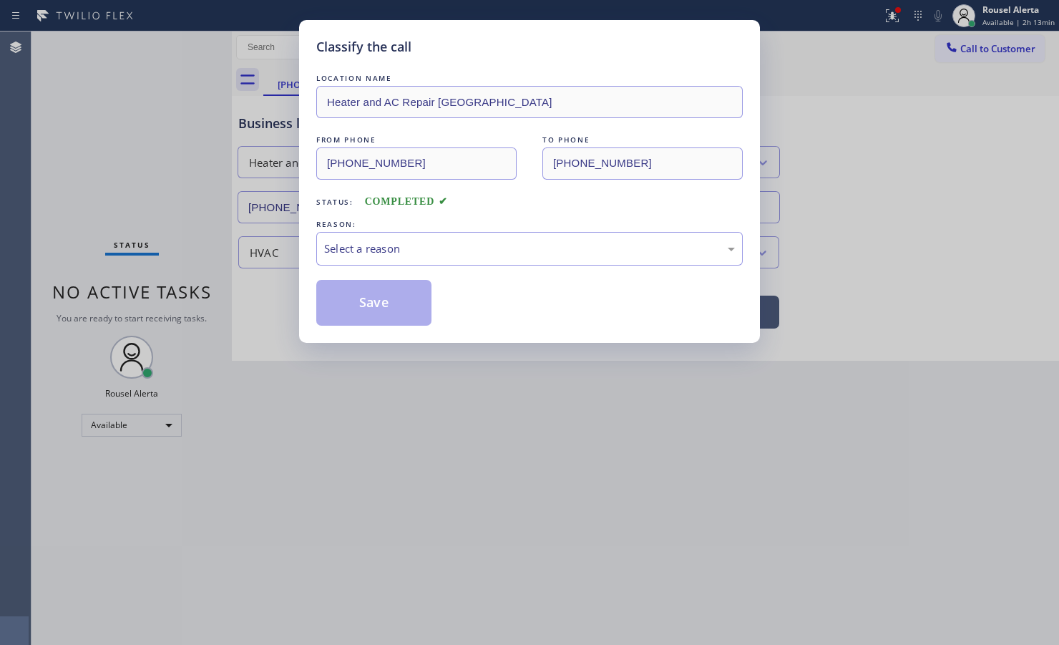
click at [352, 251] on div "Select a reason" at bounding box center [529, 248] width 411 height 16
drag, startPoint x: 409, startPoint y: 367, endPoint x: 366, endPoint y: 310, distance: 71.6
click at [363, 308] on button "Save" at bounding box center [373, 303] width 115 height 46
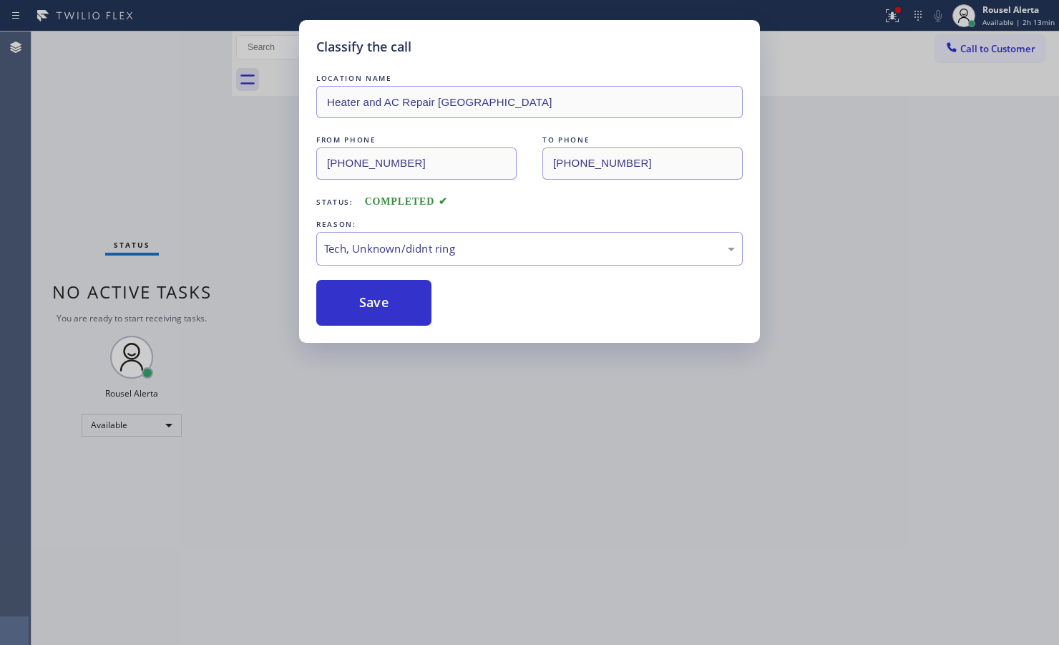
click at [658, 459] on div "Classify the call LOCATION NAME Heater and AC Repair Wellington FROM PHONE [PHO…" at bounding box center [529, 322] width 1059 height 645
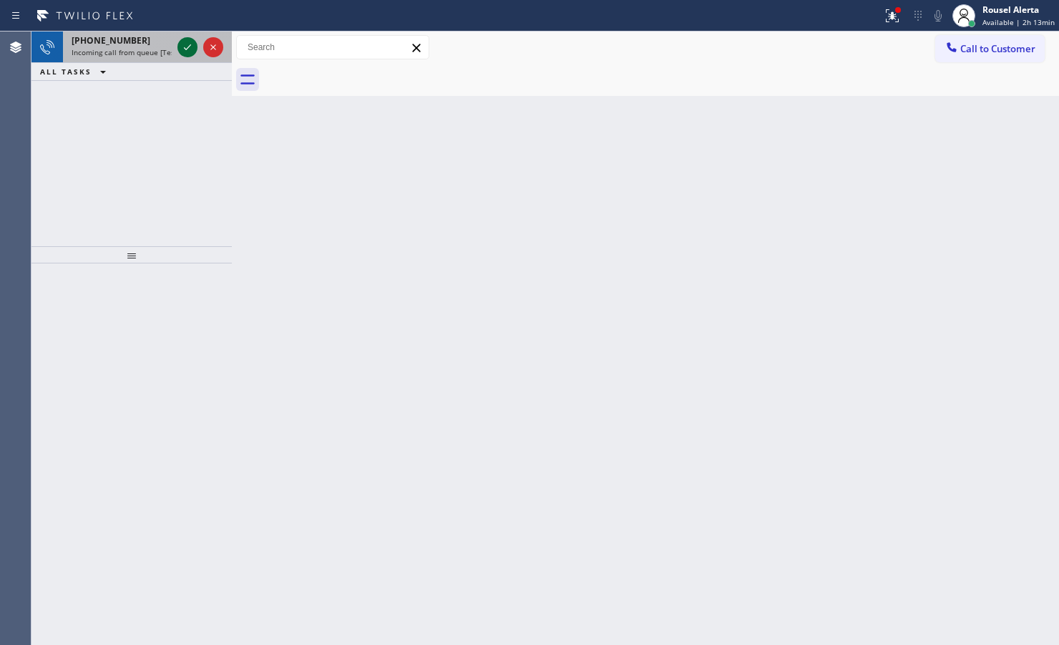
click at [183, 47] on icon at bounding box center [187, 47] width 17 height 17
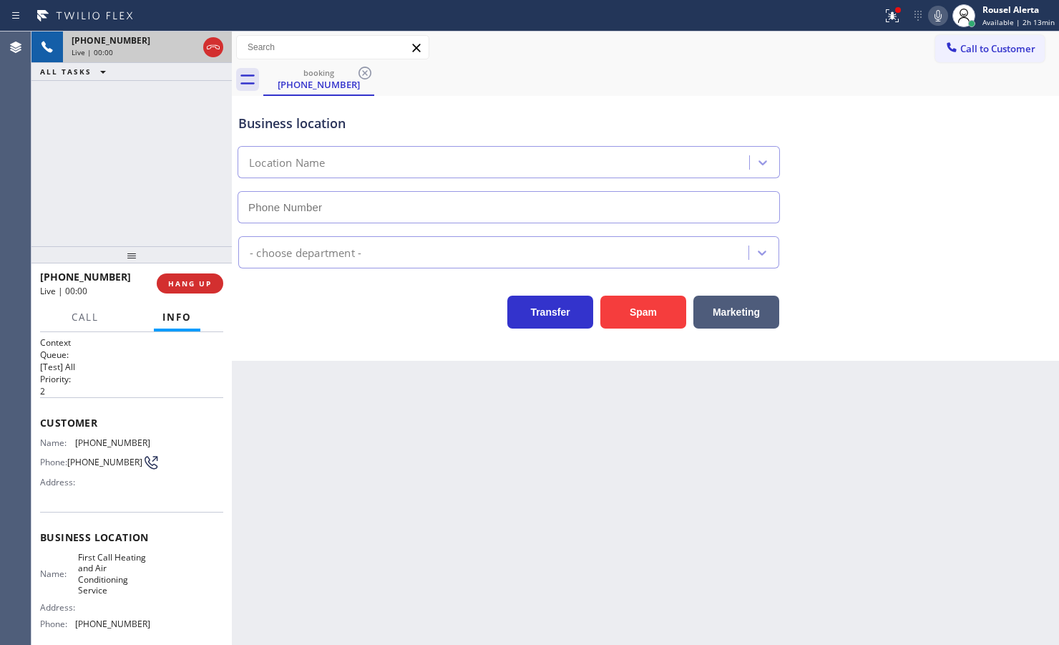
type input "[PHONE_NUMBER]"
click at [846, 11] on icon at bounding box center [892, 15] width 17 height 17
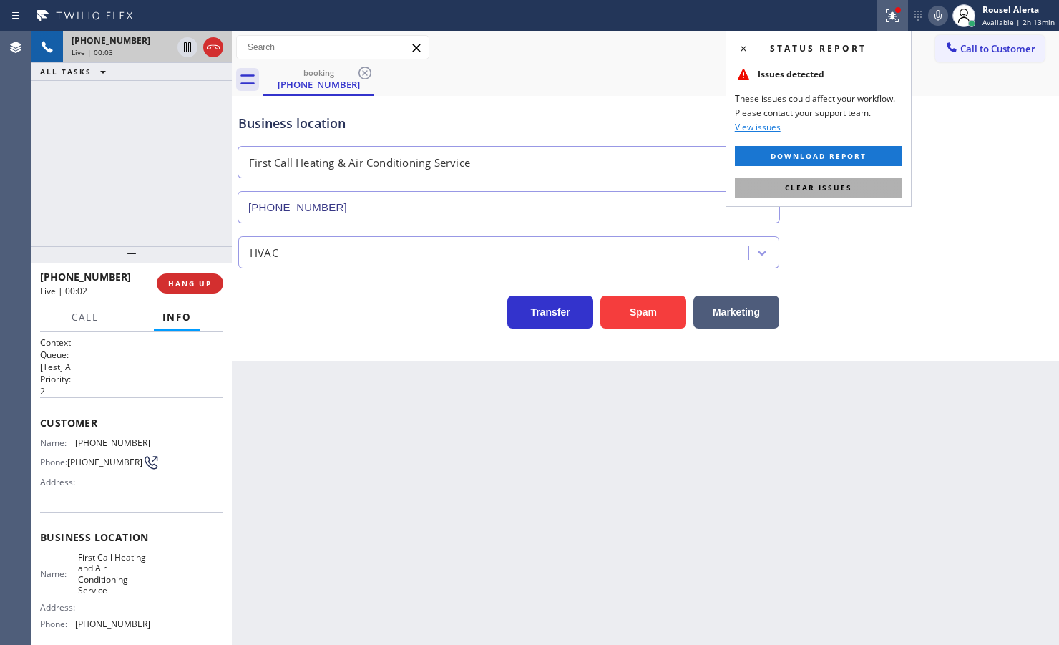
click at [846, 183] on button "Clear issues" at bounding box center [818, 187] width 167 height 20
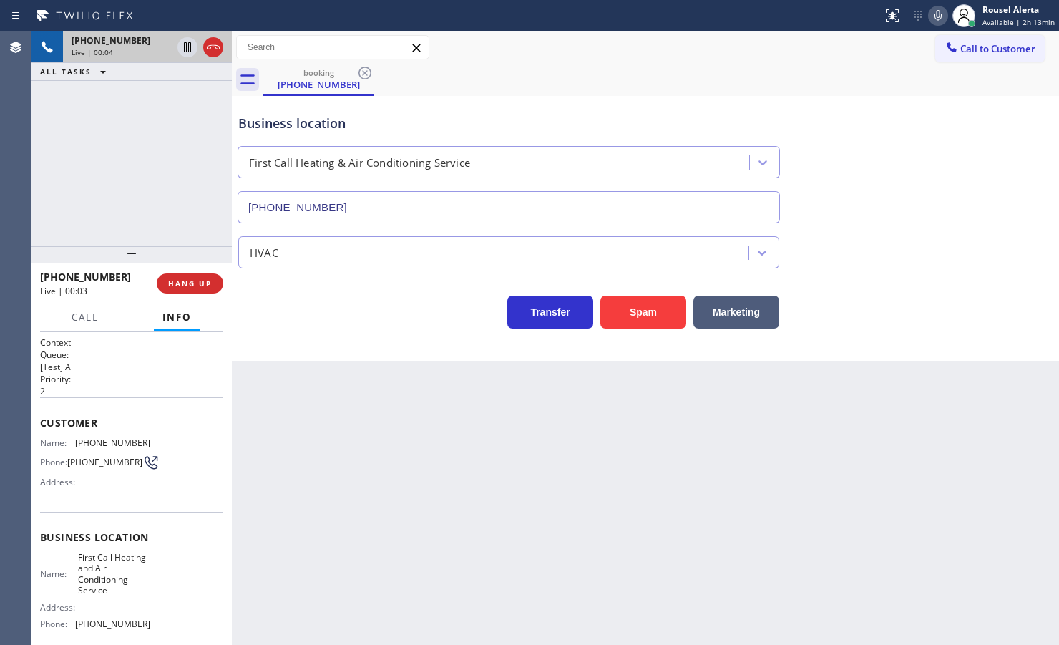
click at [846, 347] on div "Business location First Call Heating & Air Conditioning Service [PHONE_NUMBER] …" at bounding box center [645, 228] width 827 height 265
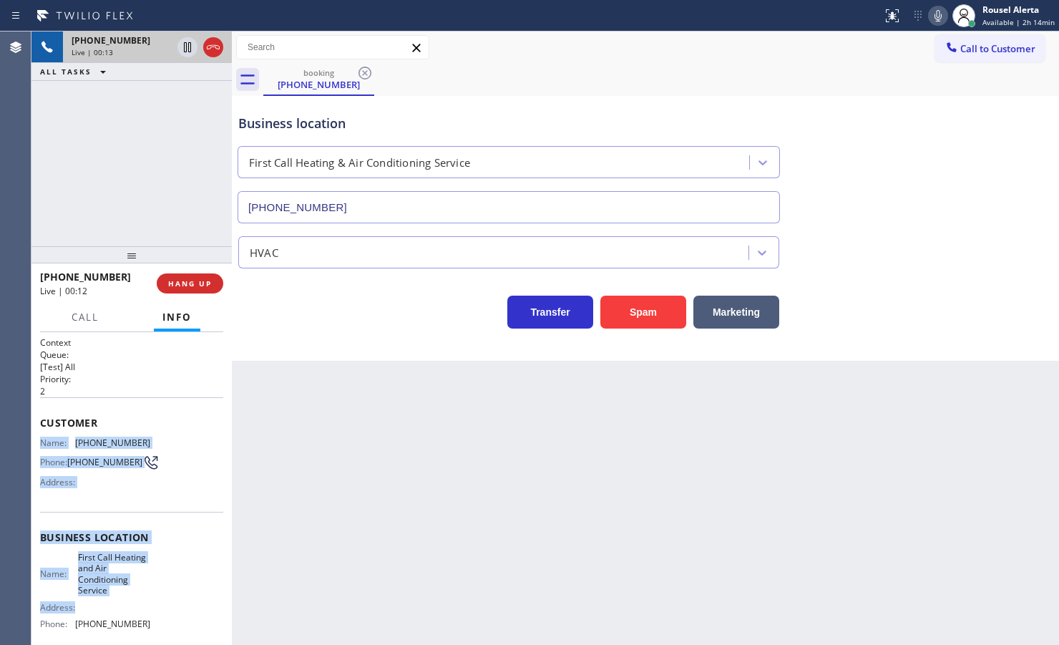
scroll to position [89, 0]
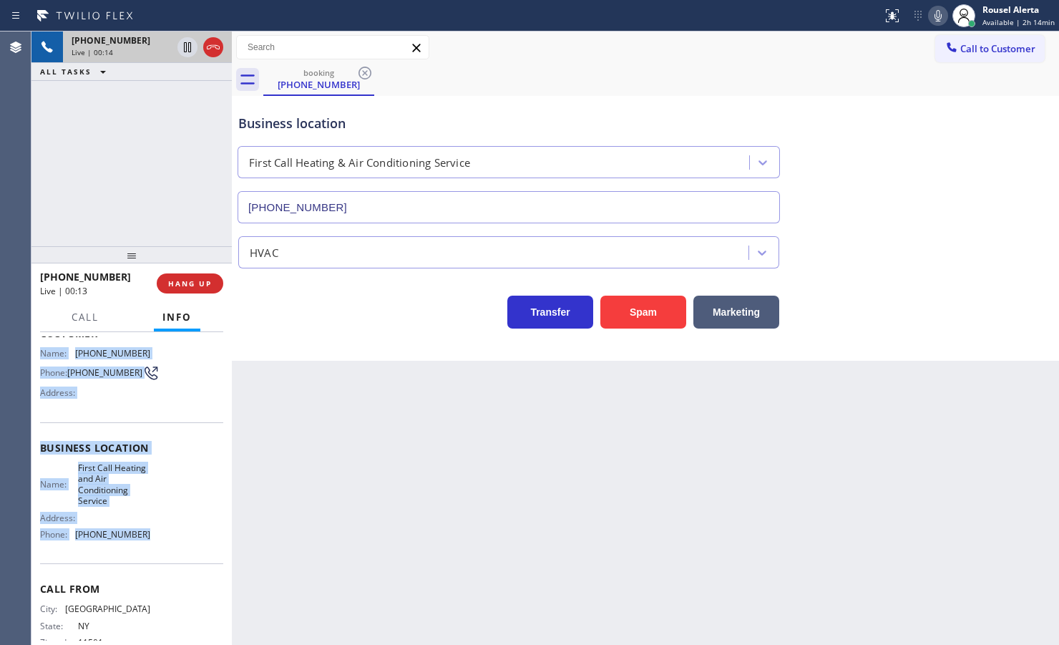
drag, startPoint x: 36, startPoint y: 439, endPoint x: 158, endPoint y: 552, distance: 166.6
click at [158, 515] on div "Context Queue: [Test] All Priority: 2 Customer Name: [PHONE_NUMBER] Phone: [PHO…" at bounding box center [131, 488] width 200 height 313
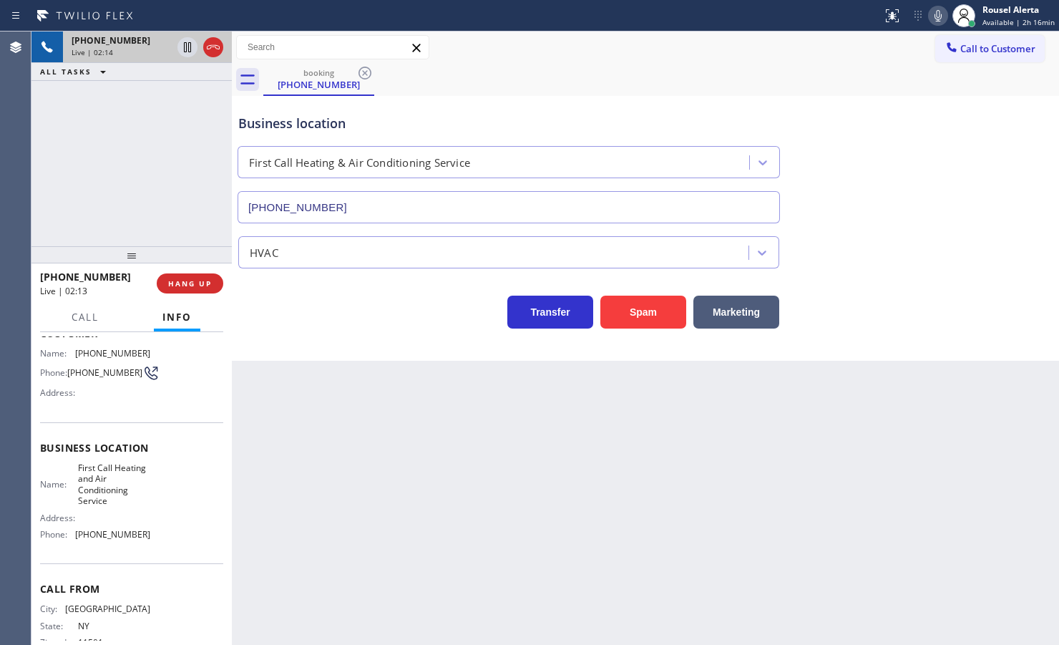
click at [126, 116] on div "[PHONE_NUMBER] Live | 02:14 ALL TASKS ALL TASKS ACTIVE TASKS TASKS IN WRAP UP" at bounding box center [131, 138] width 200 height 215
click at [181, 51] on icon at bounding box center [187, 47] width 17 height 17
click at [846, 21] on icon at bounding box center [937, 15] width 17 height 17
click at [191, 45] on icon at bounding box center [187, 47] width 10 height 10
click at [846, 15] on icon at bounding box center [937, 15] width 17 height 17
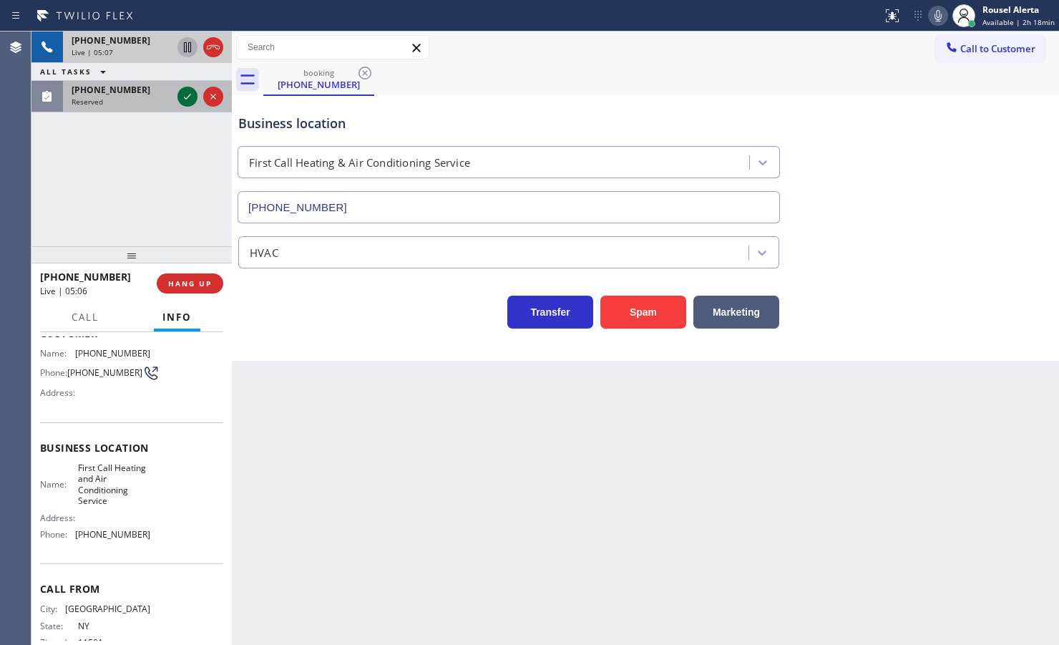
click at [184, 99] on icon at bounding box center [187, 96] width 17 height 17
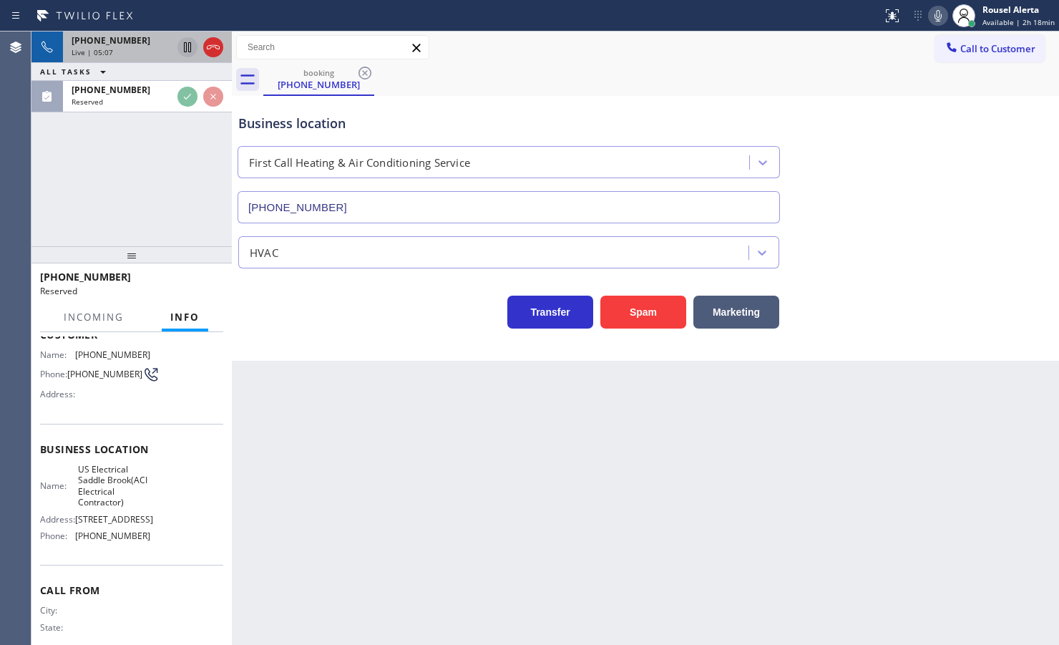
scroll to position [101, 0]
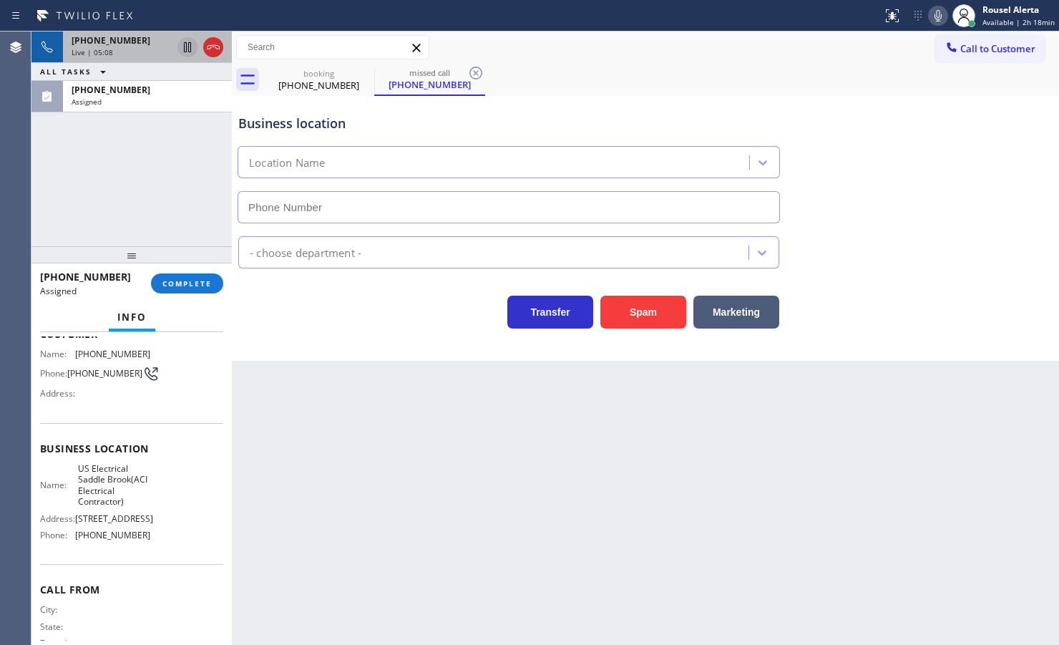
type input "[PHONE_NUMBER]"
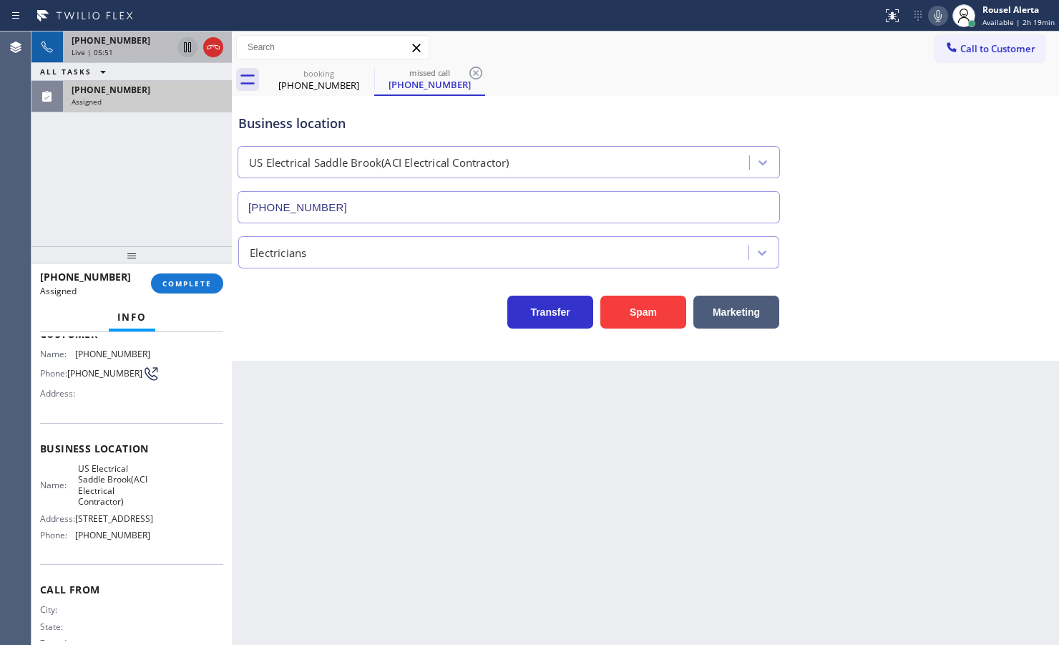
click at [137, 97] on div "Assigned" at bounding box center [148, 102] width 152 height 10
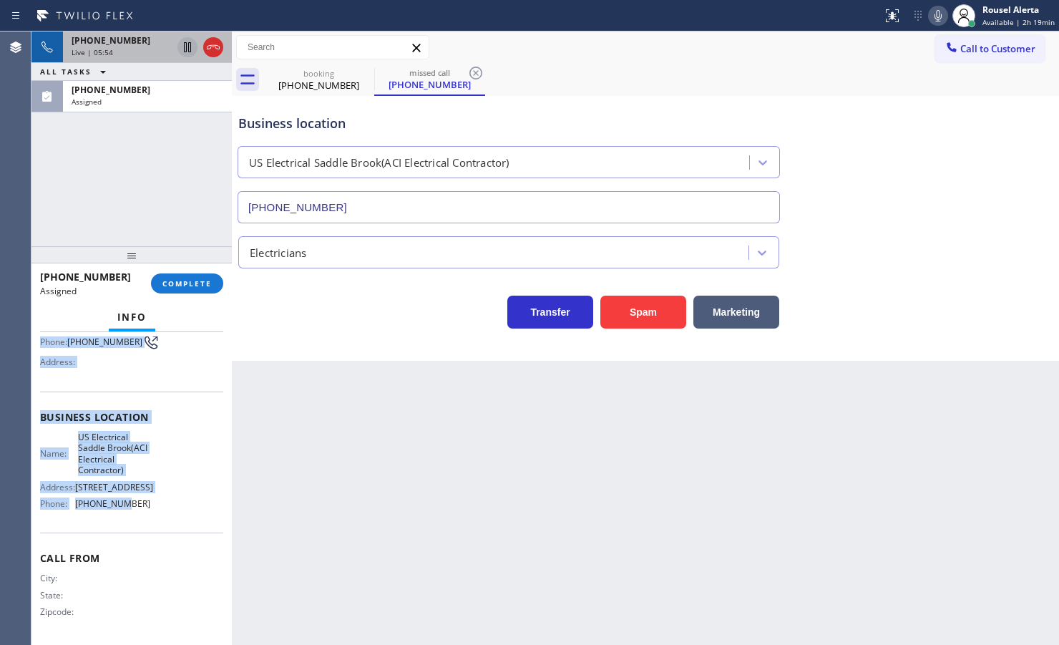
scroll to position [168, 0]
drag, startPoint x: 39, startPoint y: 444, endPoint x: 159, endPoint y: 524, distance: 143.9
click at [159, 515] on div "Context Queue: Electrical Priority: 0 Task Age: Customer Name: [PHONE_NUMBER] P…" at bounding box center [131, 422] width 183 height 437
click at [213, 50] on icon at bounding box center [213, 47] width 17 height 17
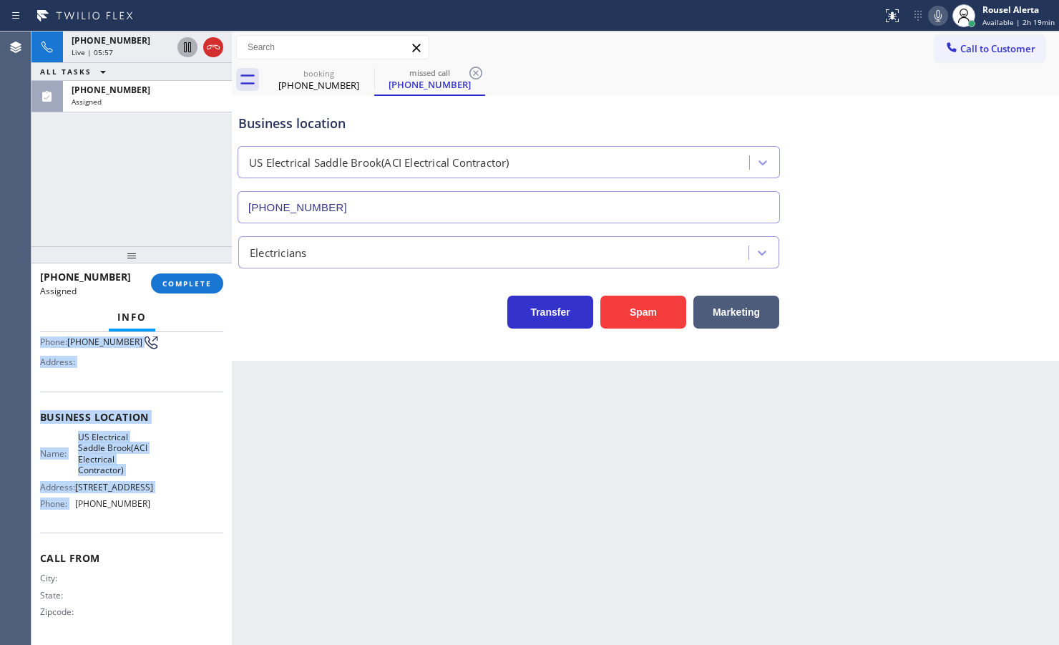
scroll to position [123, 0]
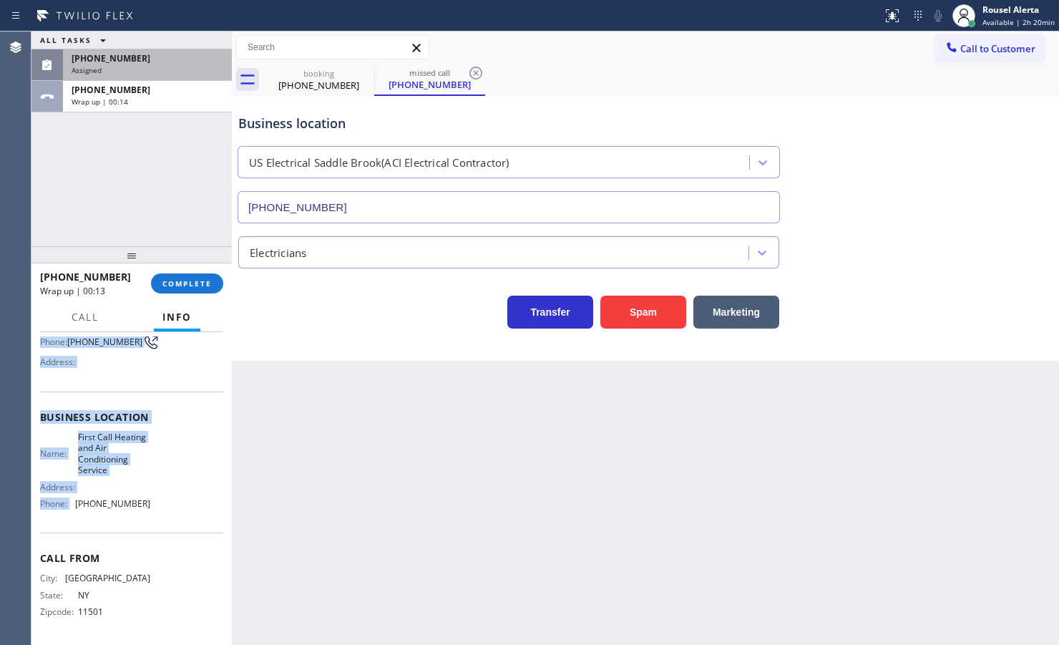
drag, startPoint x: 156, startPoint y: 69, endPoint x: 155, endPoint y: 77, distance: 8.0
click at [156, 69] on div "Assigned" at bounding box center [148, 70] width 152 height 10
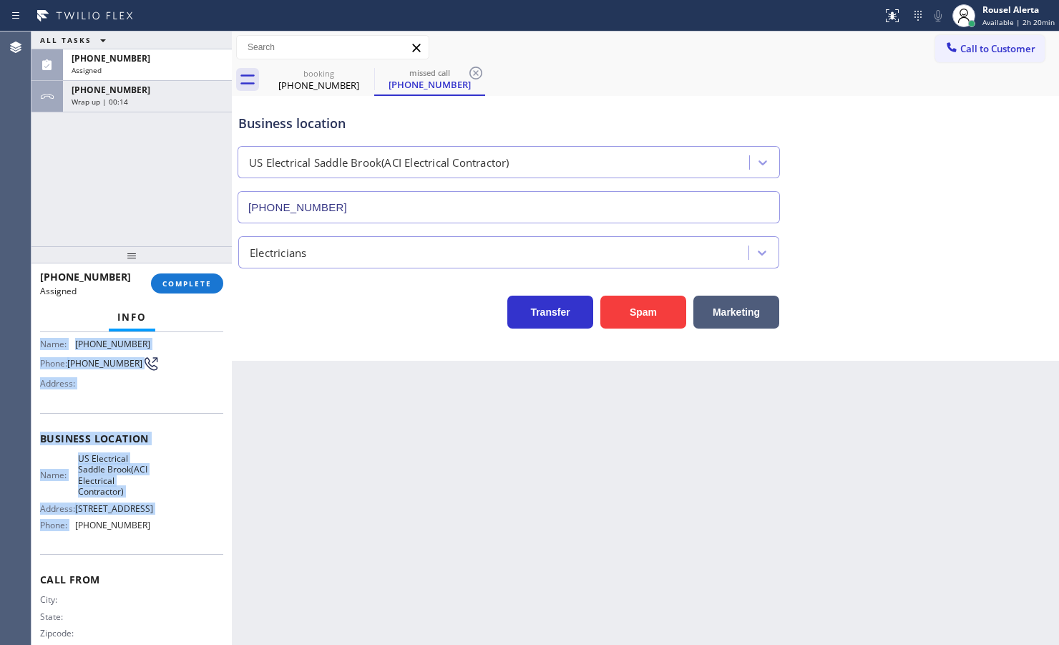
scroll to position [180, 0]
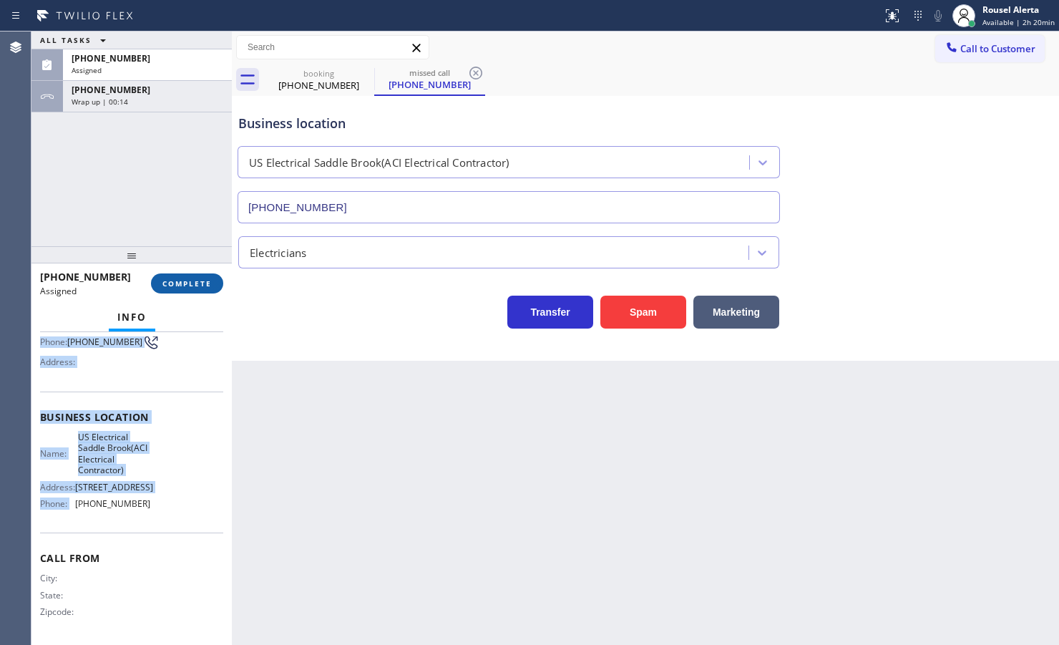
click at [199, 292] on button "COMPLETE" at bounding box center [187, 283] width 72 height 20
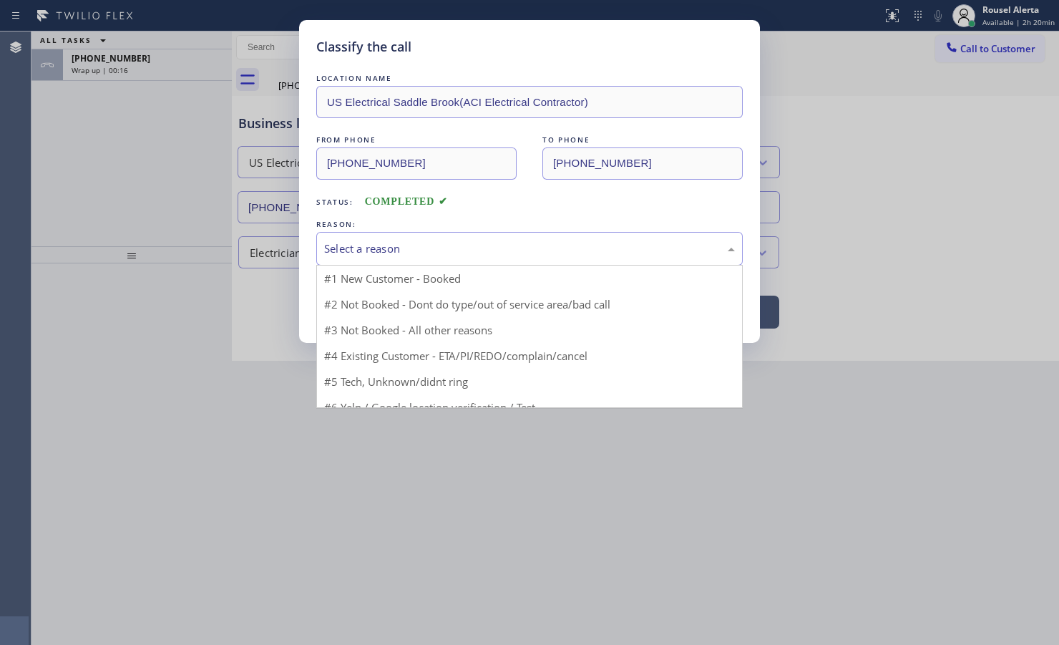
click at [354, 248] on div "Select a reason" at bounding box center [529, 248] width 411 height 16
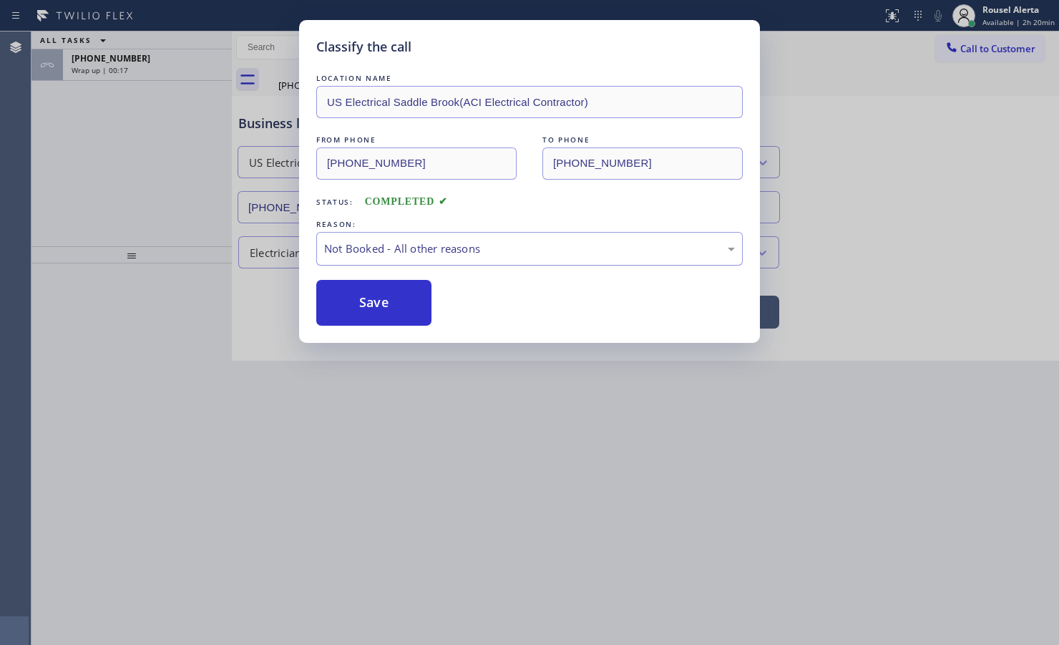
click at [368, 301] on button "Save" at bounding box center [373, 303] width 115 height 46
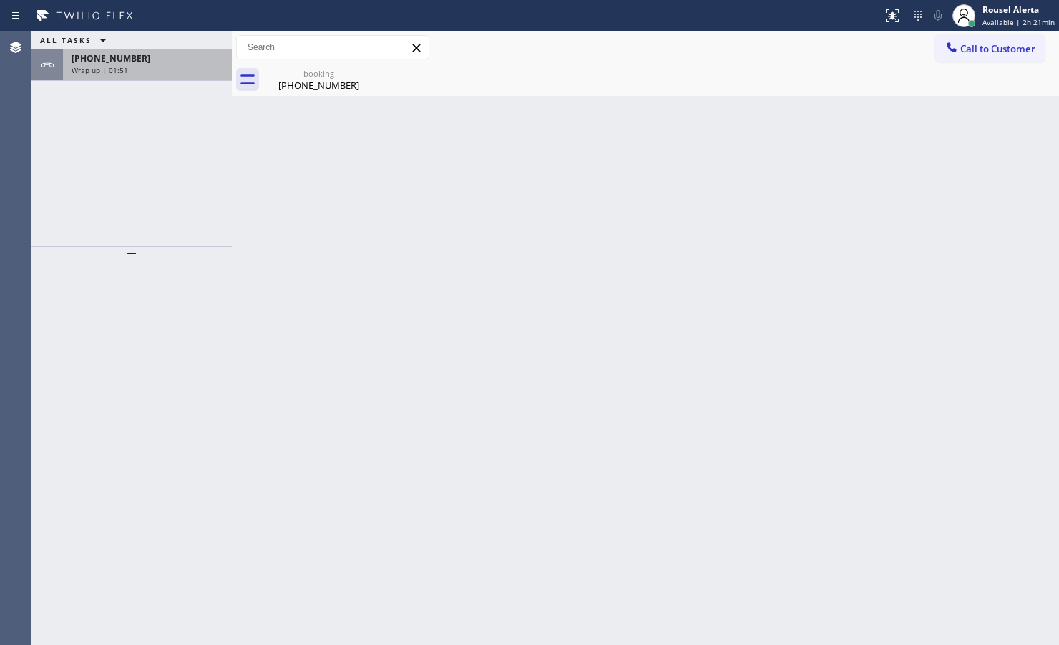
click at [141, 59] on div "[PHONE_NUMBER]" at bounding box center [148, 58] width 152 height 12
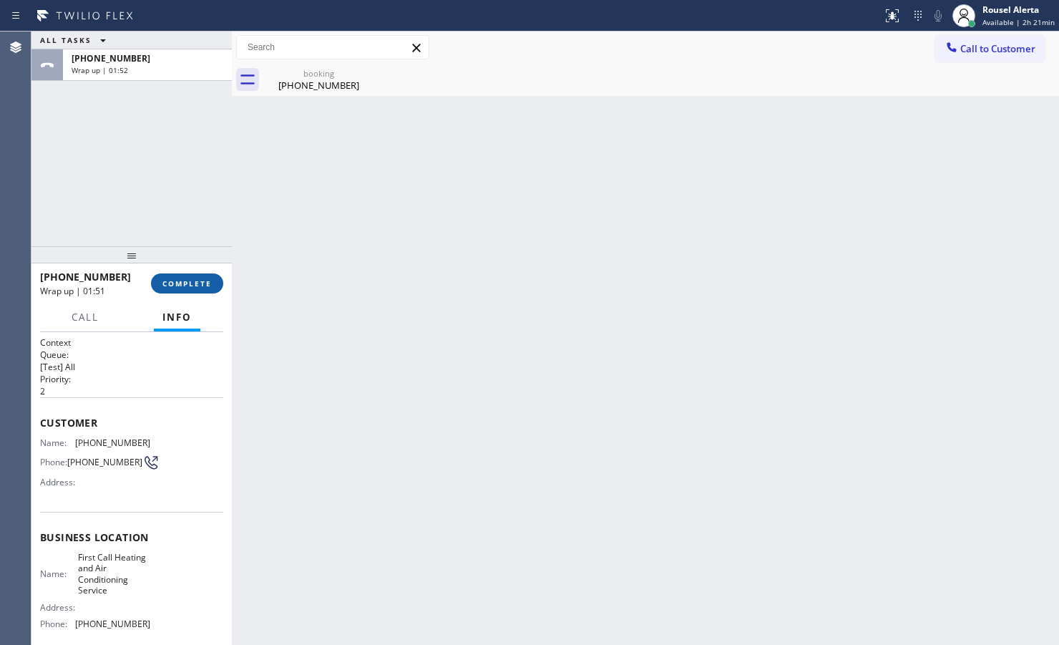
click at [197, 283] on span "COMPLETE" at bounding box center [186, 283] width 49 height 10
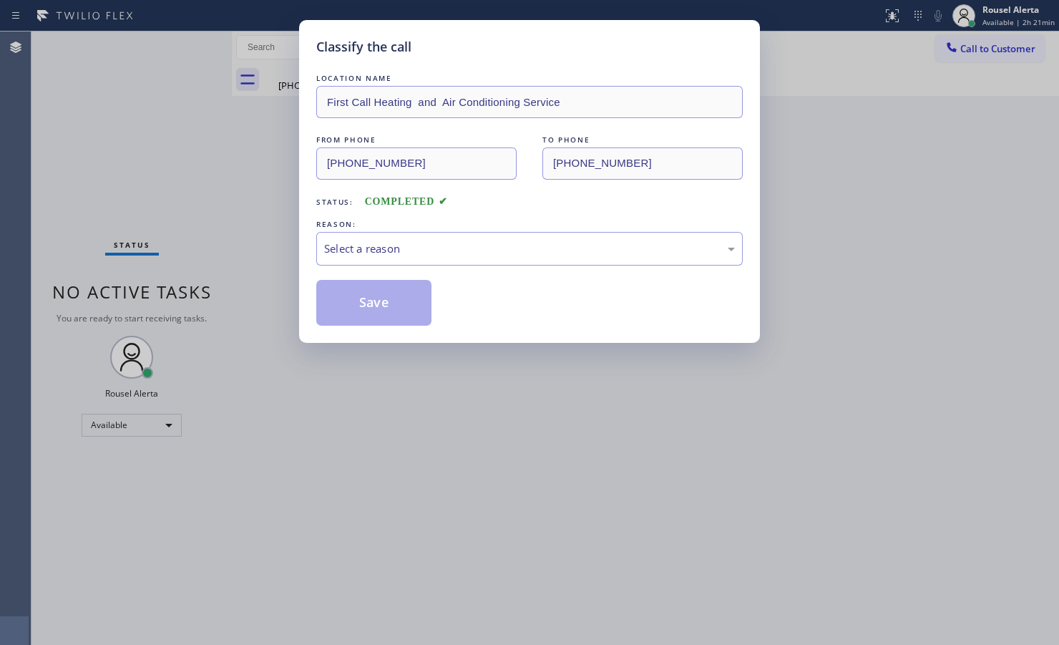
click at [366, 229] on div "REASON:" at bounding box center [529, 224] width 426 height 15
click at [384, 255] on div "Select a reason" at bounding box center [529, 248] width 411 height 16
click at [387, 287] on button "Save" at bounding box center [373, 303] width 115 height 46
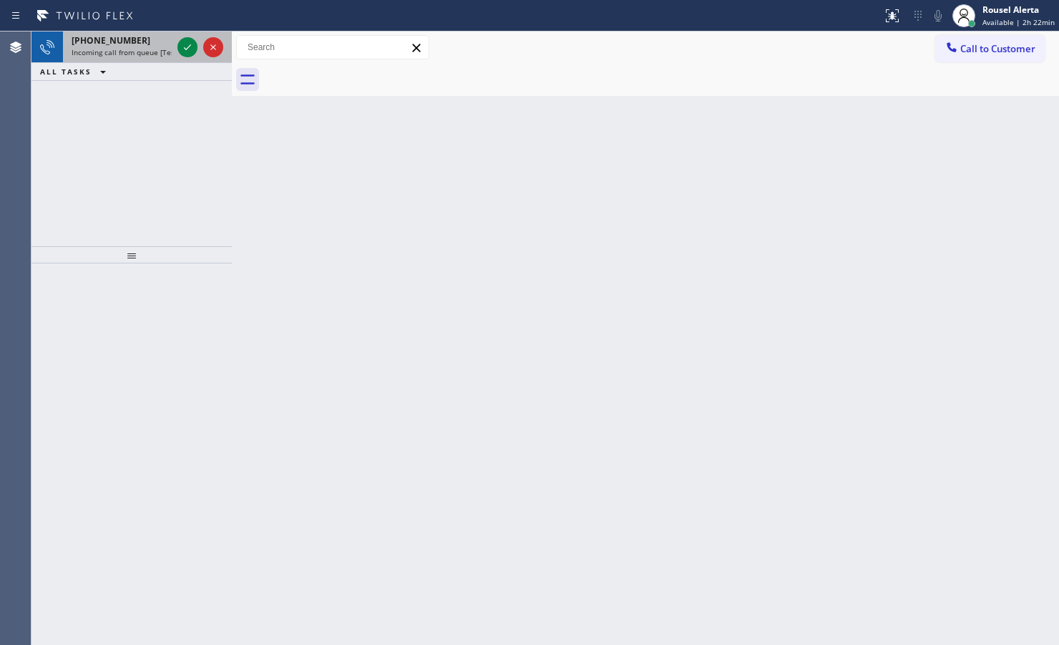
click at [126, 47] on span "Incoming call from queue [Test] All" at bounding box center [131, 52] width 119 height 10
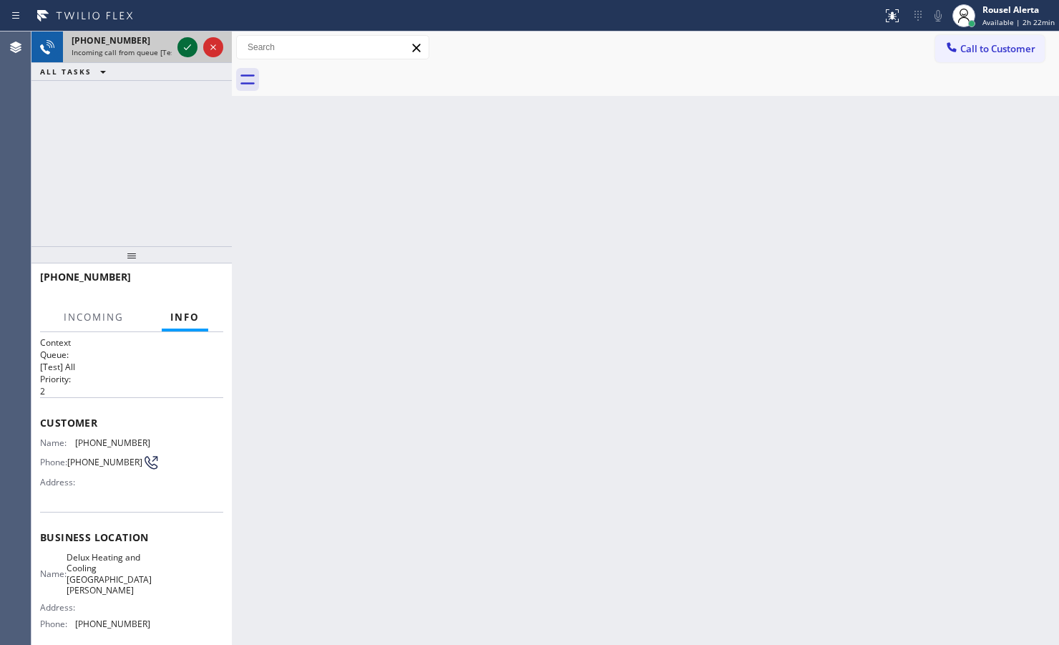
click at [180, 51] on icon at bounding box center [187, 47] width 17 height 17
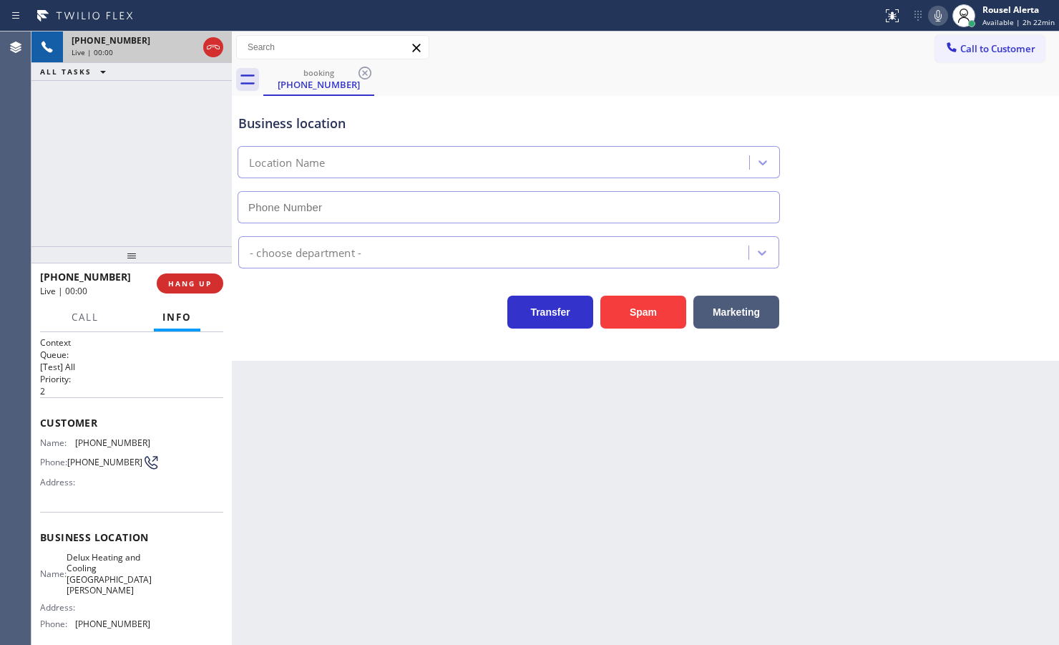
type input "[PHONE_NUMBER]"
drag, startPoint x: 162, startPoint y: 274, endPoint x: 162, endPoint y: 260, distance: 14.3
click at [162, 274] on button "HANG UP" at bounding box center [190, 283] width 67 height 20
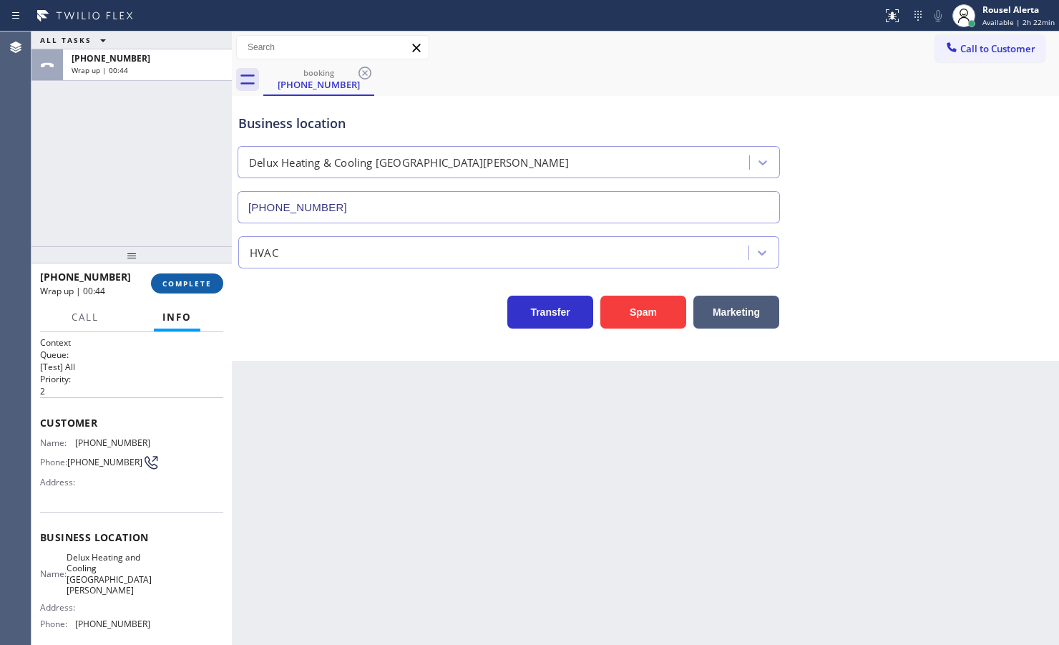
click at [172, 281] on span "COMPLETE" at bounding box center [186, 283] width 49 height 10
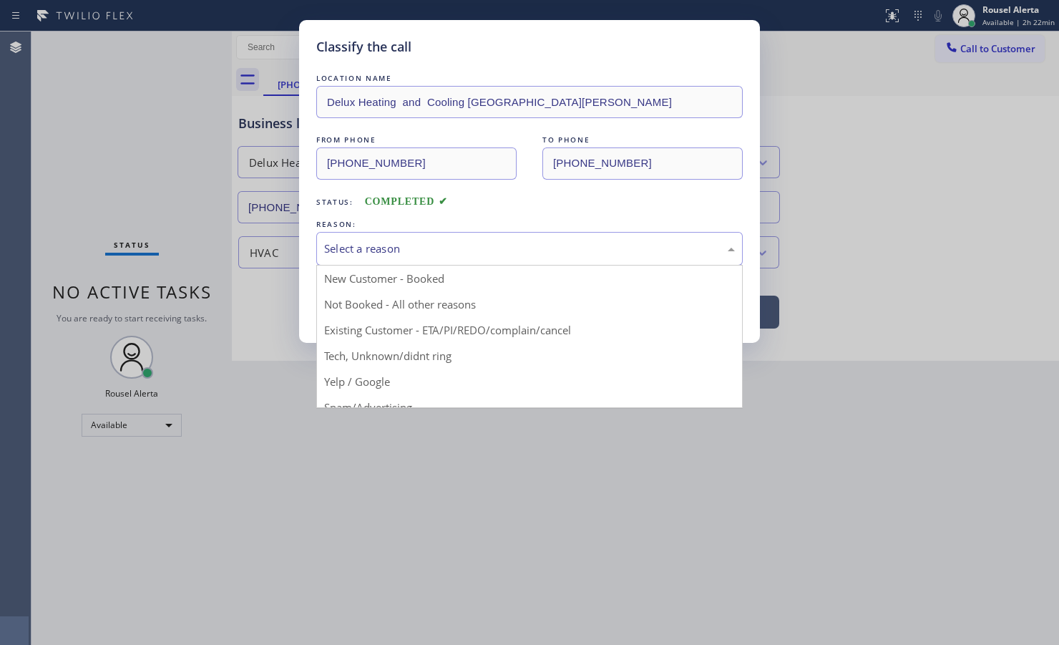
click at [369, 255] on div "Select a reason" at bounding box center [529, 248] width 411 height 16
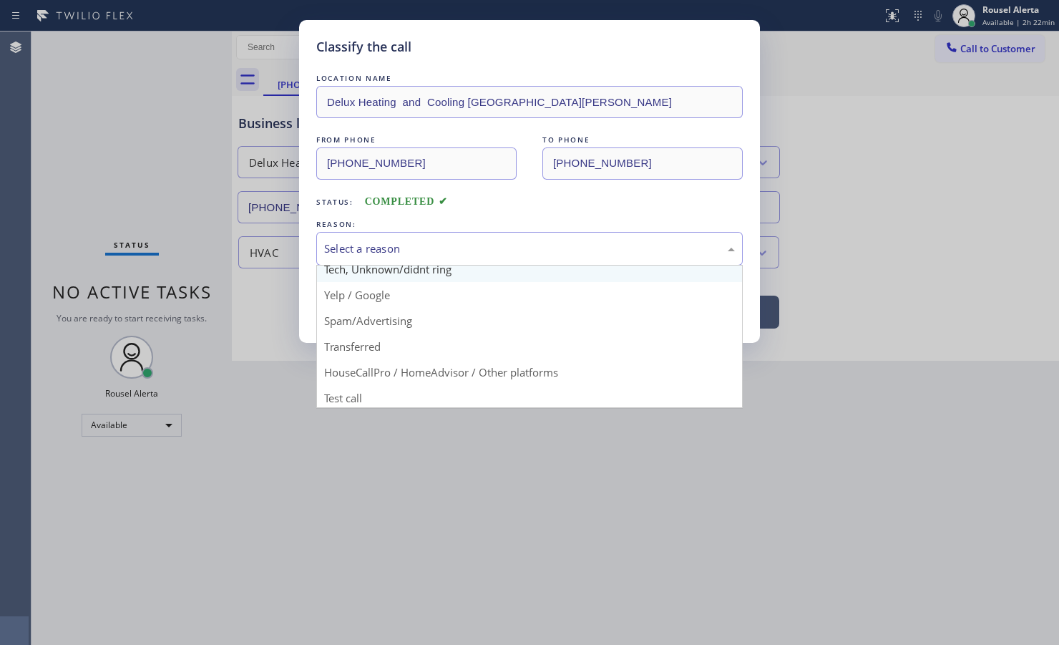
scroll to position [98, 0]
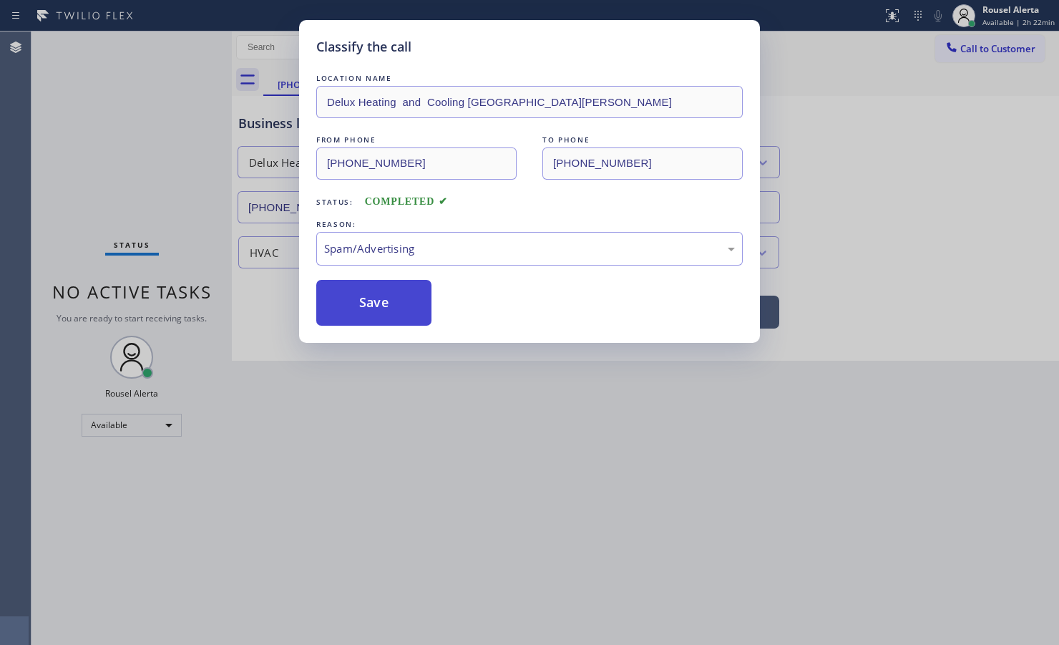
click at [394, 321] on button "Save" at bounding box center [373, 303] width 115 height 46
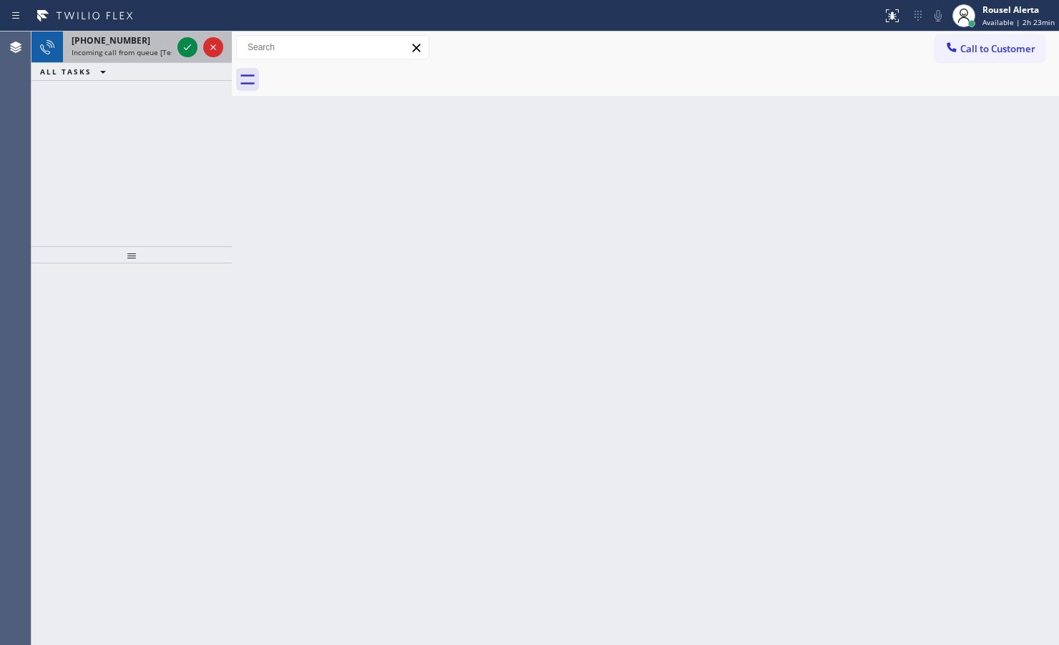
drag, startPoint x: 137, startPoint y: 39, endPoint x: 170, endPoint y: 47, distance: 34.5
click at [140, 41] on div "[PHONE_NUMBER]" at bounding box center [122, 40] width 100 height 12
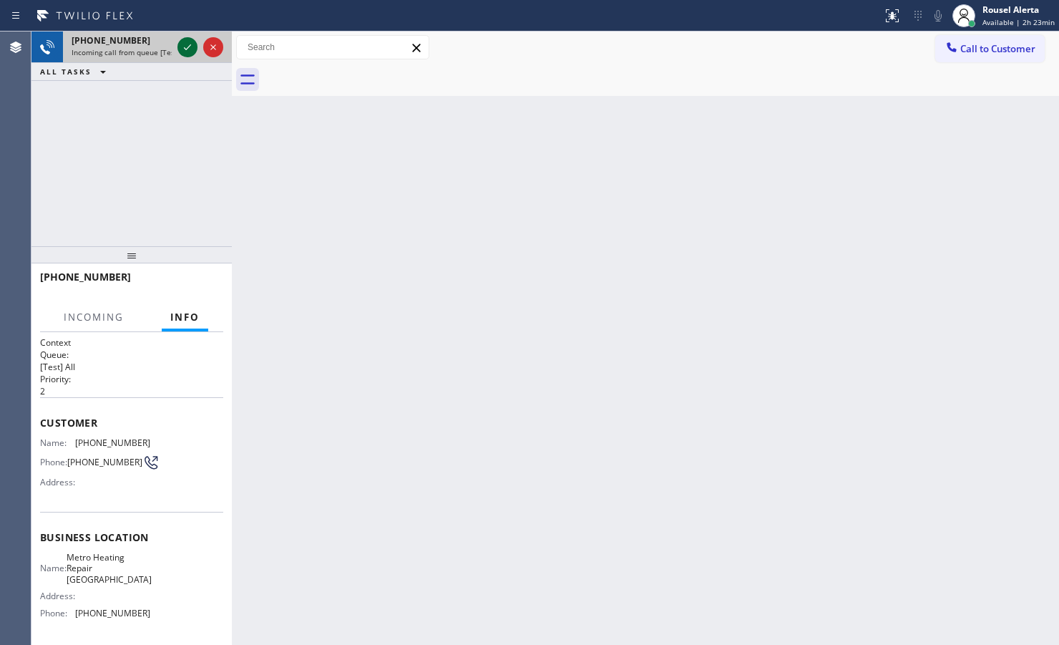
click at [187, 50] on icon at bounding box center [187, 47] width 17 height 17
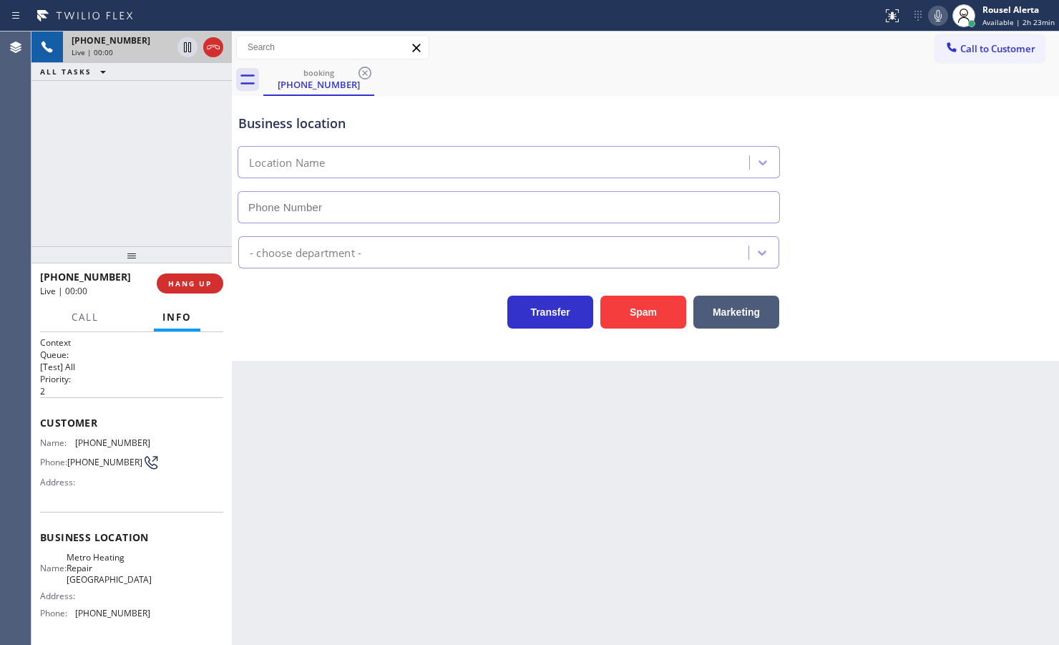
type input "[PHONE_NUMBER]"
click at [635, 322] on button "Spam" at bounding box center [643, 312] width 86 height 33
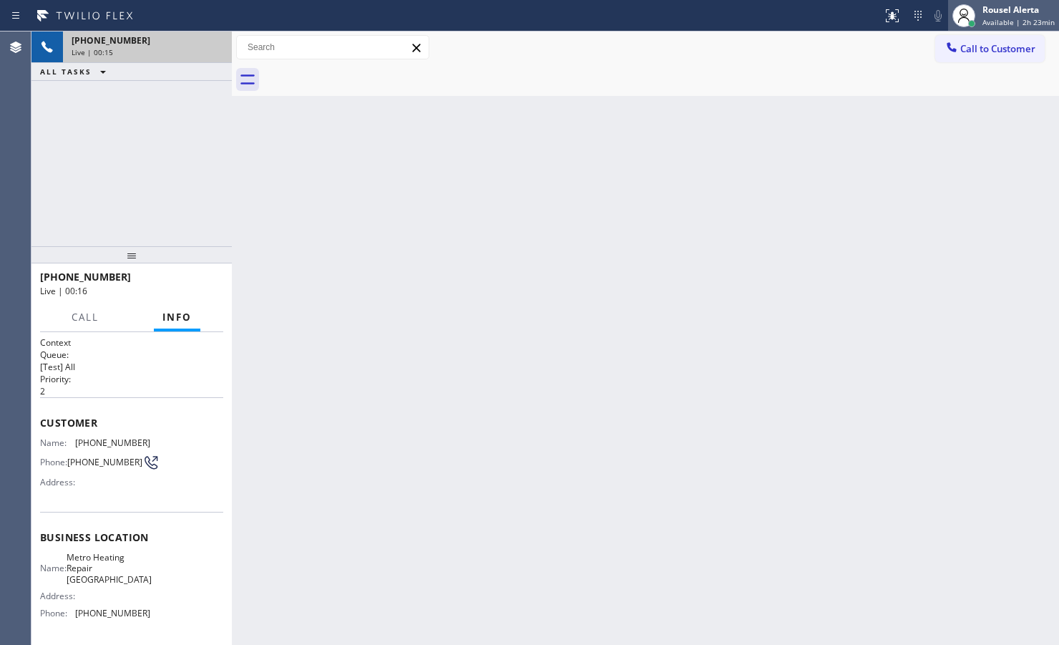
click at [846, 9] on div "Rousel Alerta" at bounding box center [1018, 10] width 72 height 12
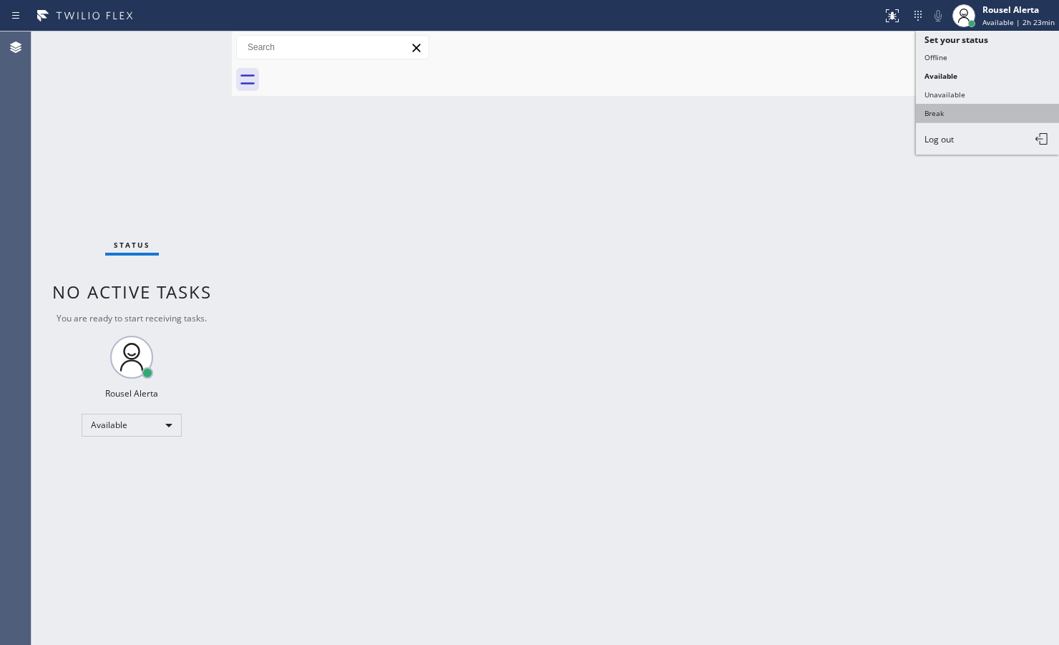
click at [846, 109] on button "Break" at bounding box center [987, 113] width 143 height 19
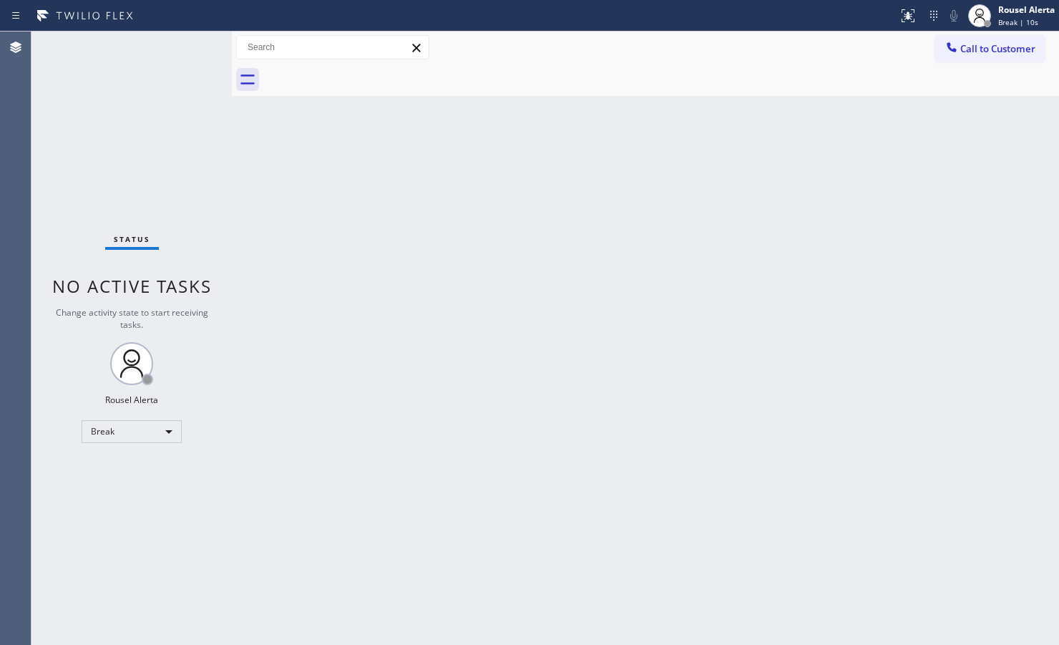
drag, startPoint x: 177, startPoint y: 123, endPoint x: 180, endPoint y: 115, distance: 8.2
click at [177, 123] on div "Status No active tasks Change activity state to start receiving tasks. Rousel A…" at bounding box center [131, 337] width 200 height 613
drag, startPoint x: 399, startPoint y: 345, endPoint x: 613, endPoint y: 361, distance: 215.3
click at [402, 345] on div "Back to Dashboard Change Sender ID Customers Technicians Select a contact Outbo…" at bounding box center [645, 337] width 827 height 613
click at [738, 133] on div "Back to Dashboard Change Sender ID Customers Technicians Select a contact Outbo…" at bounding box center [645, 337] width 827 height 613
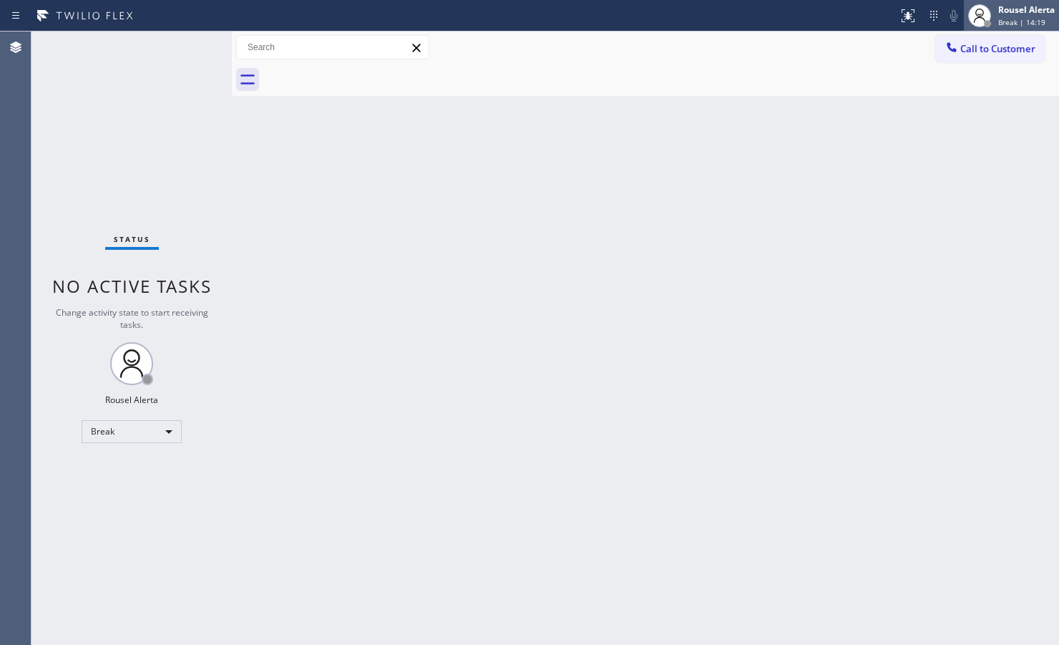
click at [846, 4] on div "Rousel Alerta" at bounding box center [1026, 10] width 57 height 12
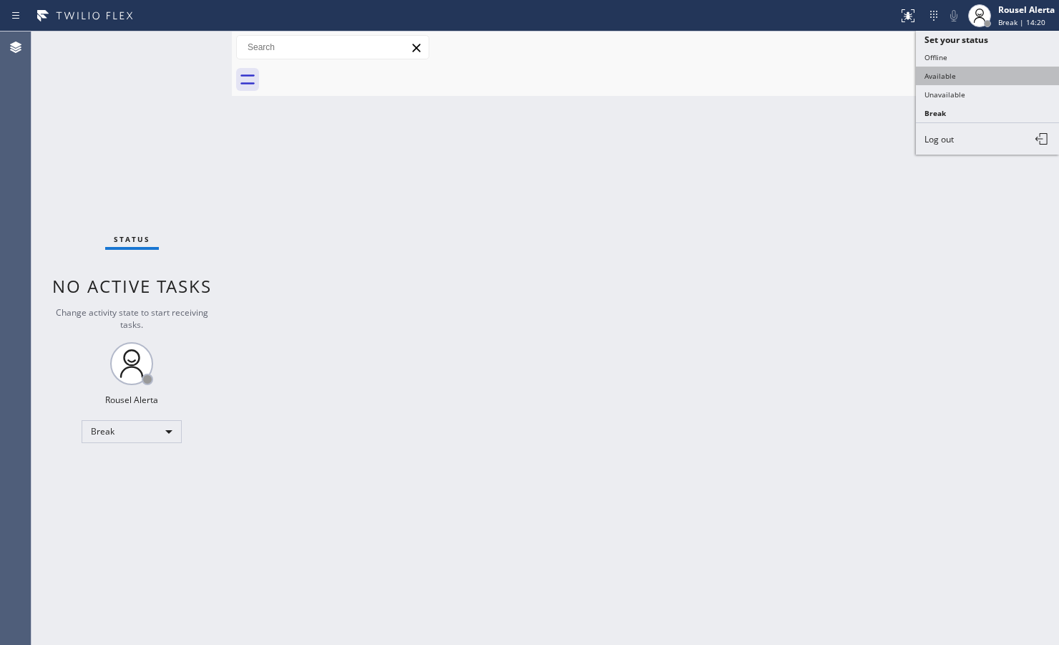
click at [846, 73] on button "Available" at bounding box center [987, 76] width 143 height 19
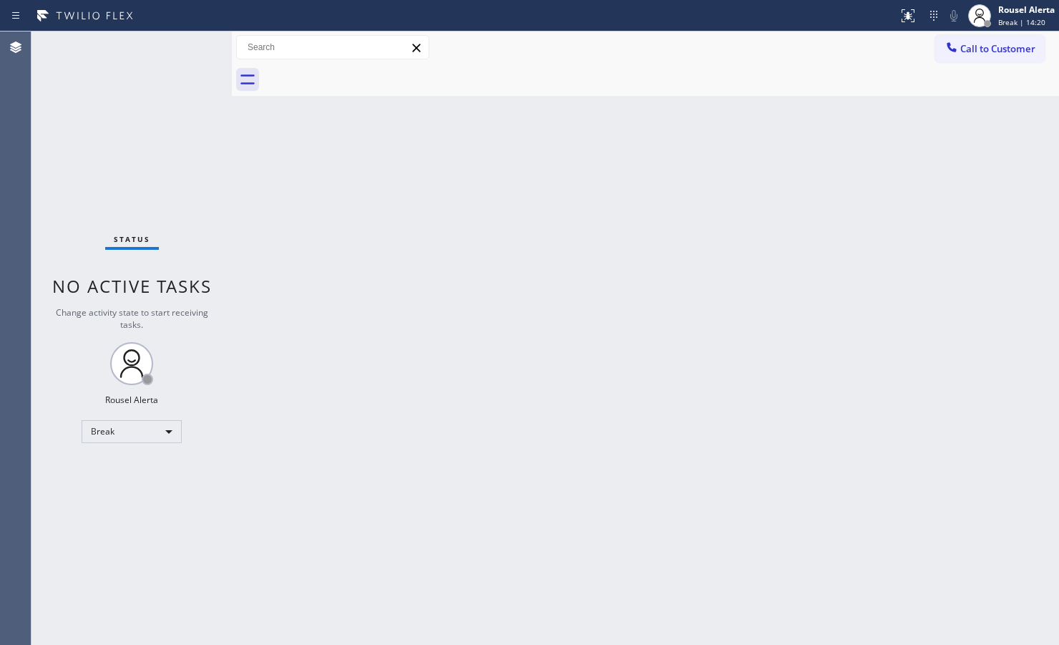
click at [836, 280] on div "Back to Dashboard Change Sender ID Customers Technicians Select a contact Outbo…" at bounding box center [645, 337] width 827 height 613
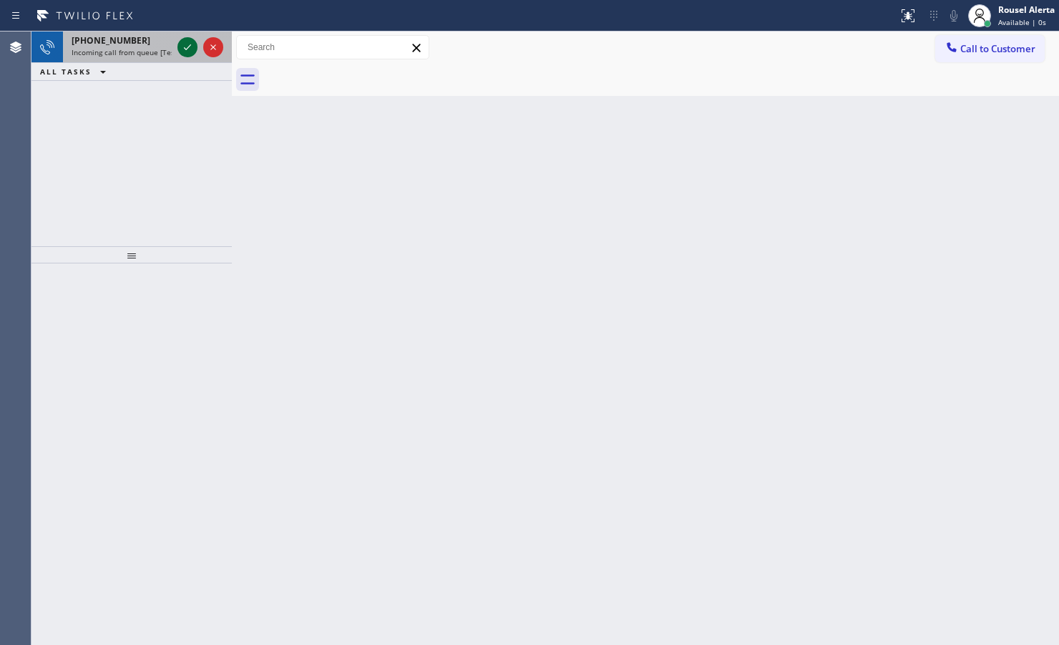
click at [190, 50] on icon at bounding box center [187, 47] width 17 height 17
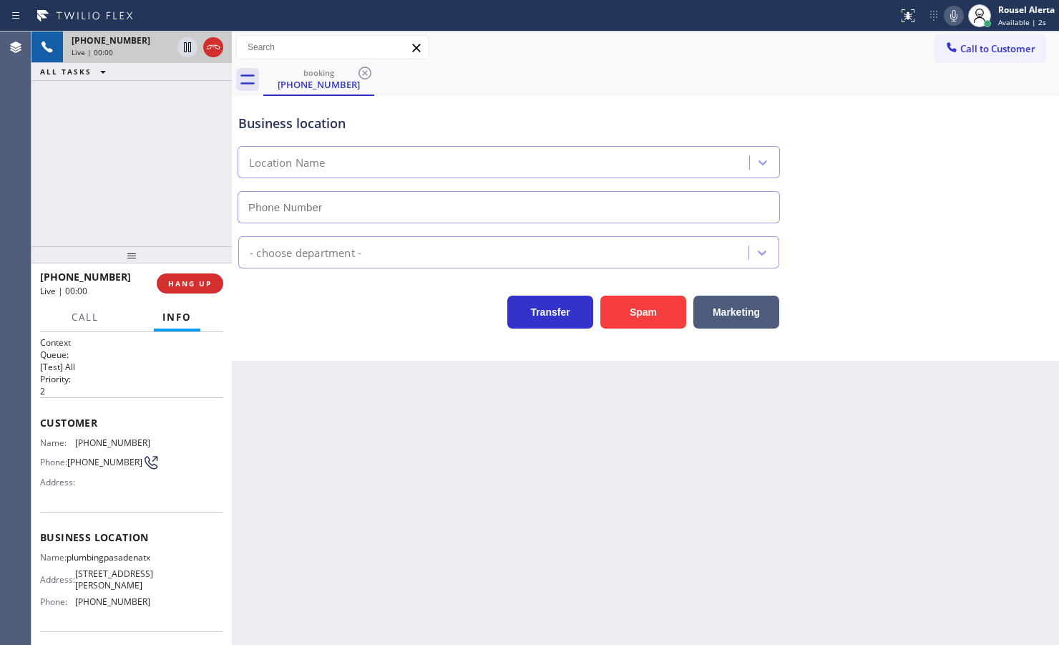
type input "[PHONE_NUMBER]"
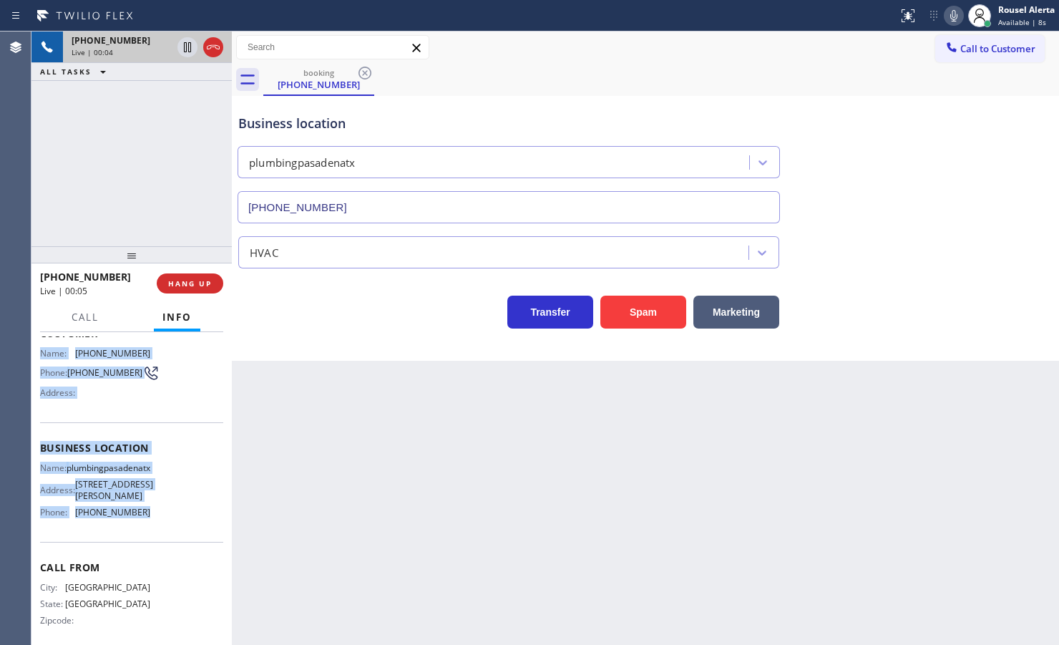
drag, startPoint x: 41, startPoint y: 441, endPoint x: 176, endPoint y: 545, distance: 170.4
click at [176, 515] on div "Context Queue: [Test] All Priority: 2 Customer Name: [PHONE_NUMBER] Phone: [PHO…" at bounding box center [131, 448] width 183 height 403
click at [190, 280] on span "HANG UP" at bounding box center [190, 283] width 44 height 10
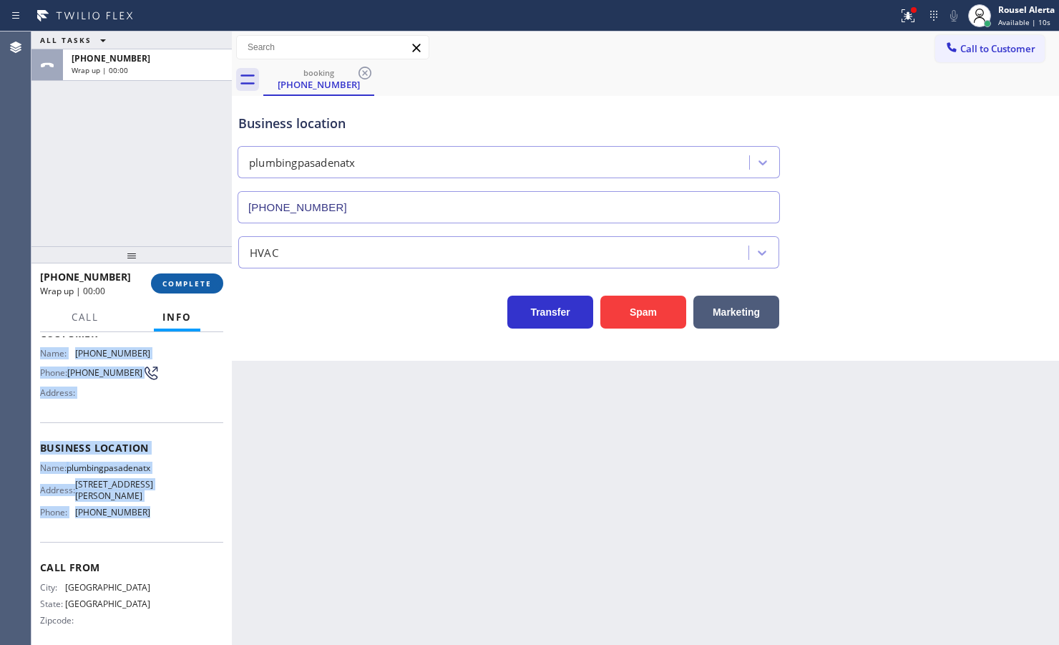
click at [190, 280] on span "COMPLETE" at bounding box center [186, 283] width 49 height 10
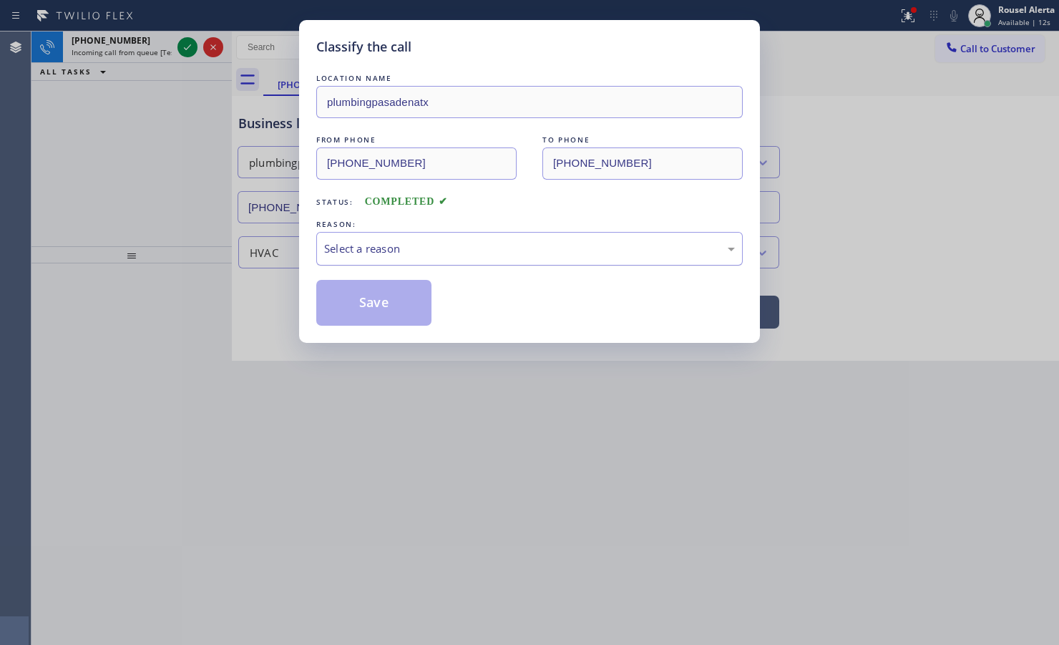
click at [451, 251] on div "Select a reason" at bounding box center [529, 248] width 411 height 16
click at [373, 313] on button "Save" at bounding box center [373, 303] width 115 height 46
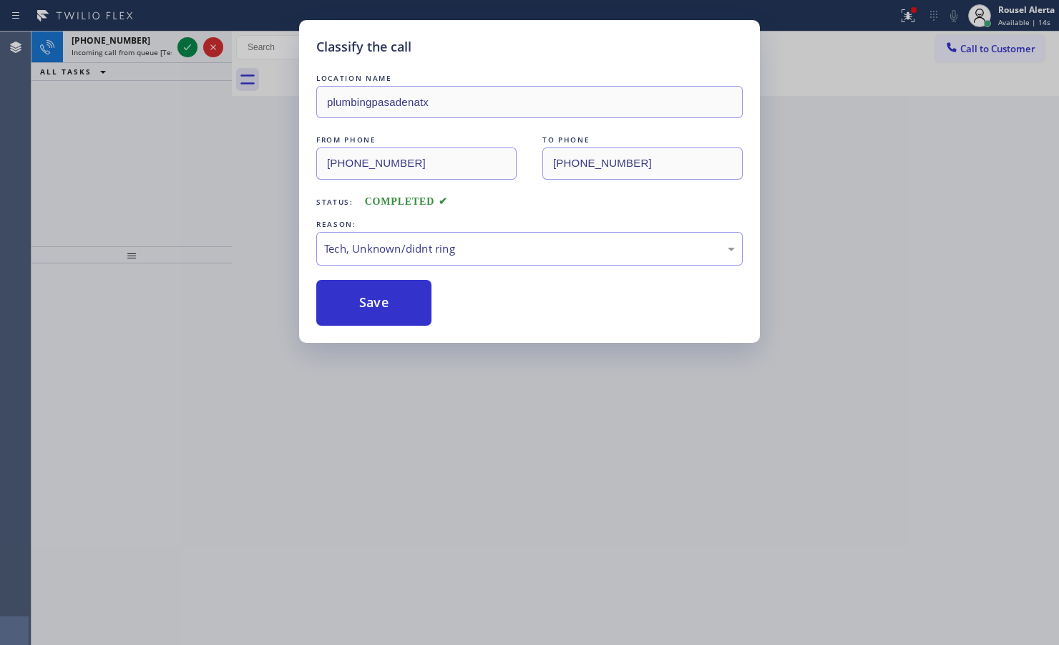
click at [158, 44] on div "Classify the call LOCATION NAME plumbingpasadenatx FROM PHONE [PHONE_NUMBER] TO…" at bounding box center [529, 322] width 1059 height 645
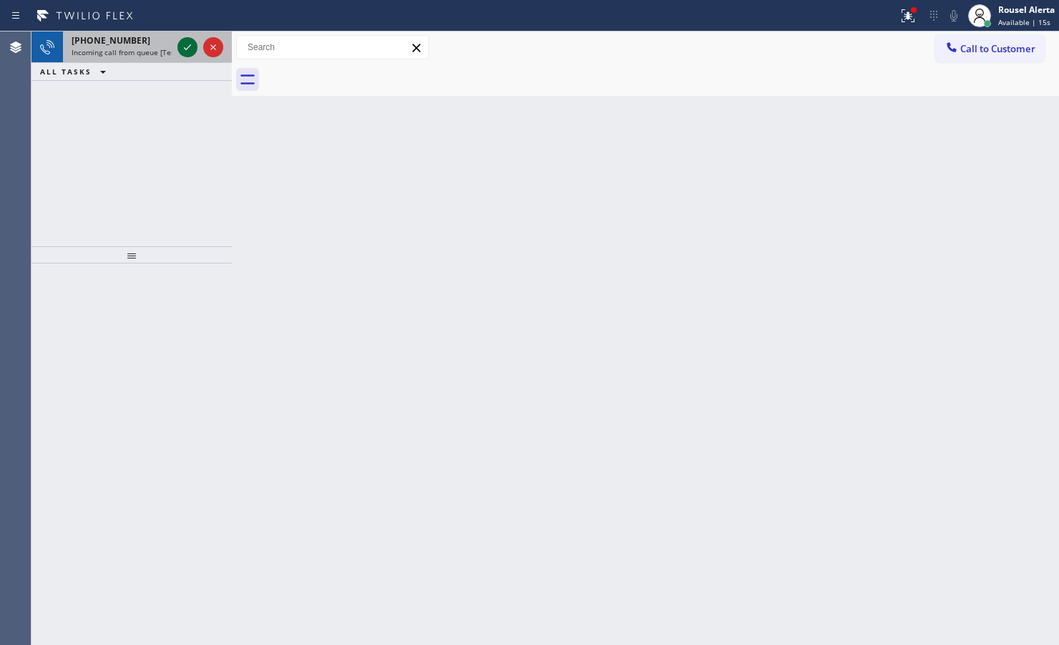
click at [186, 52] on icon at bounding box center [187, 47] width 17 height 17
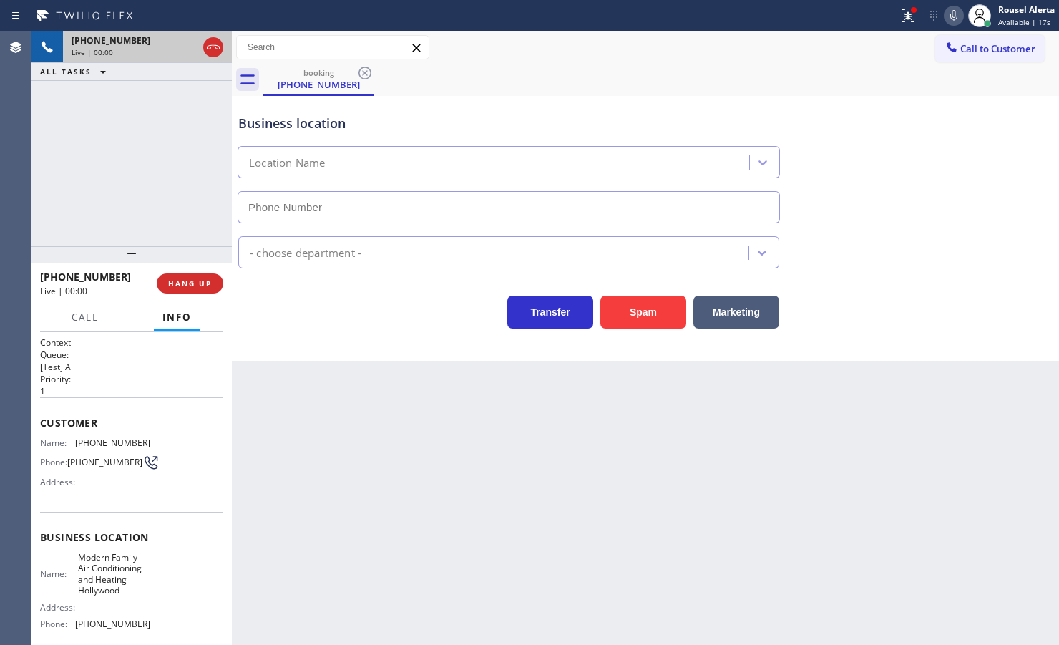
type input "[PHONE_NUMBER]"
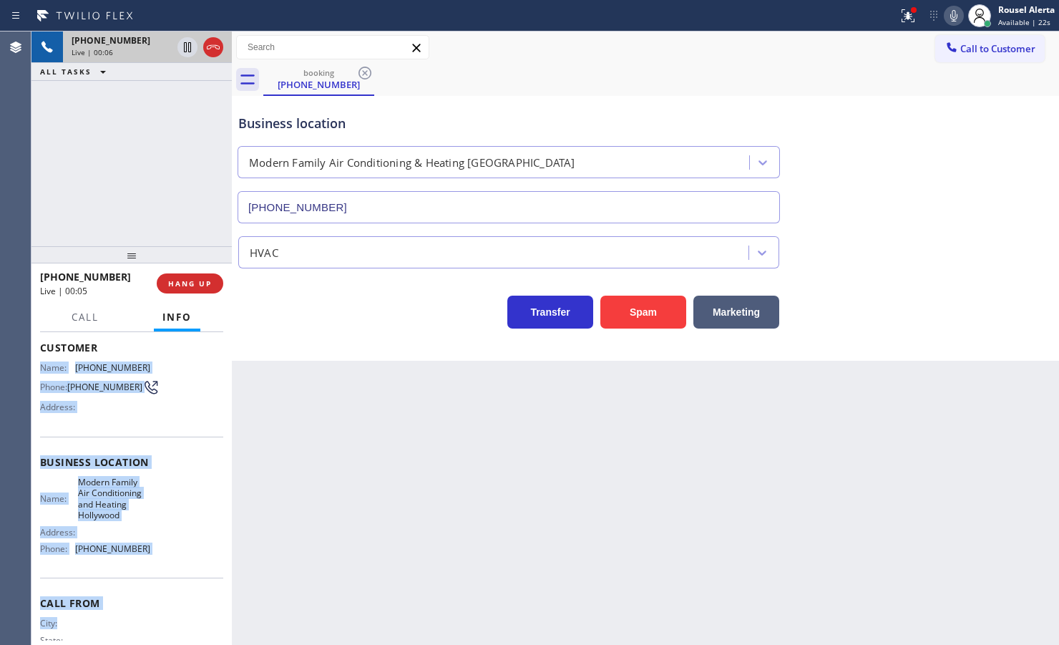
scroll to position [88, 0]
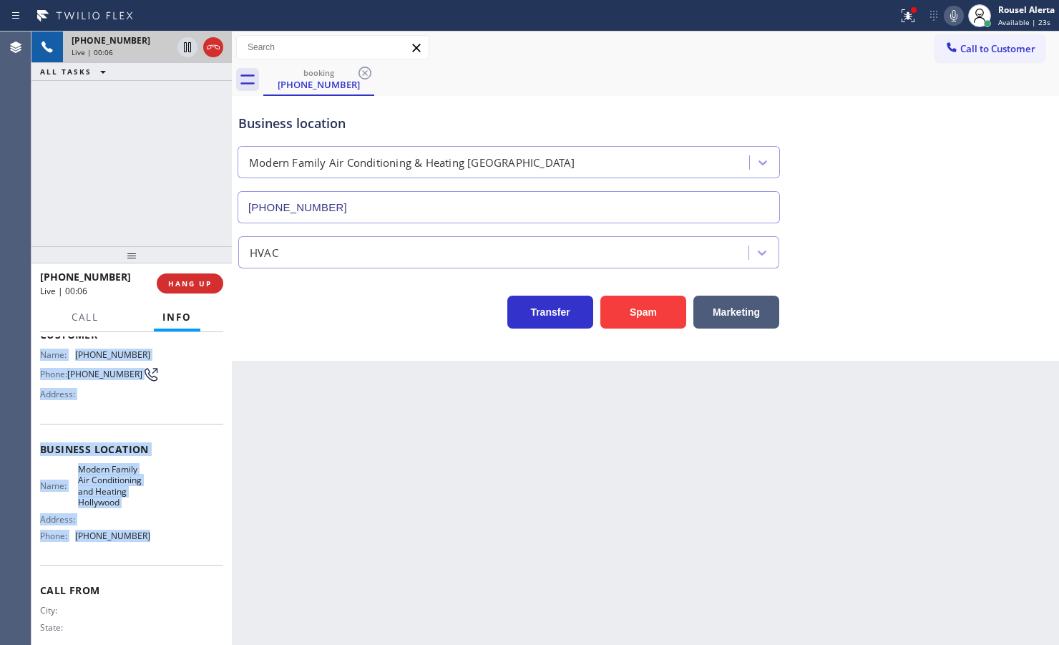
drag, startPoint x: 37, startPoint y: 435, endPoint x: 169, endPoint y: 545, distance: 171.2
click at [169, 515] on div "Context Queue: [Test] All Priority: 1 Customer Name: [PHONE_NUMBER] Phone: [PHO…" at bounding box center [131, 488] width 200 height 313
click at [846, 16] on icon at bounding box center [907, 15] width 17 height 17
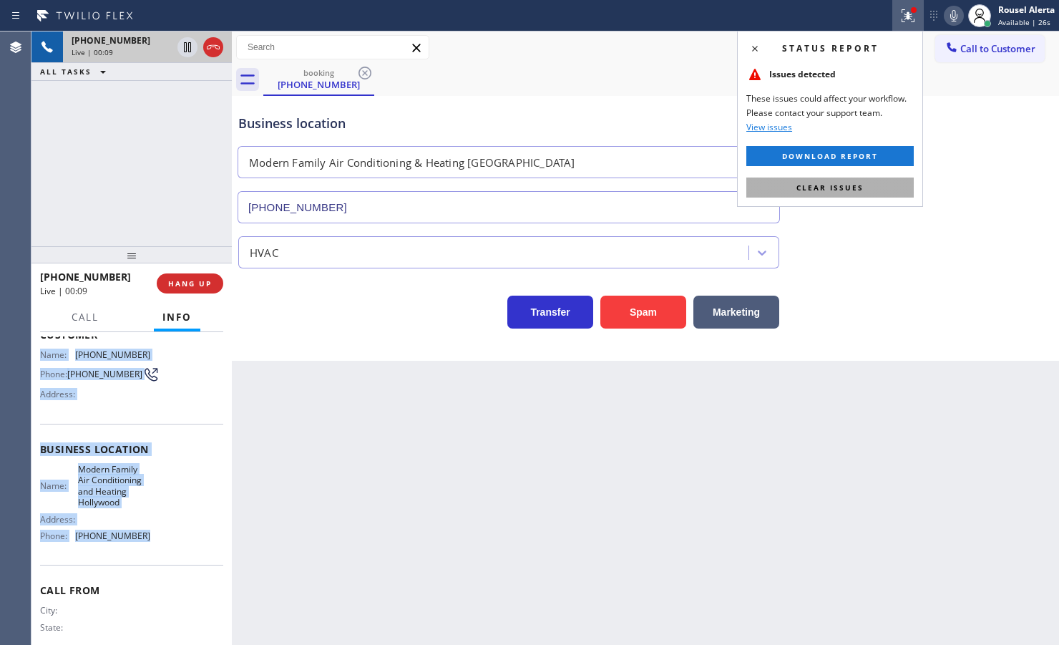
click at [846, 181] on button "Clear issues" at bounding box center [829, 187] width 167 height 20
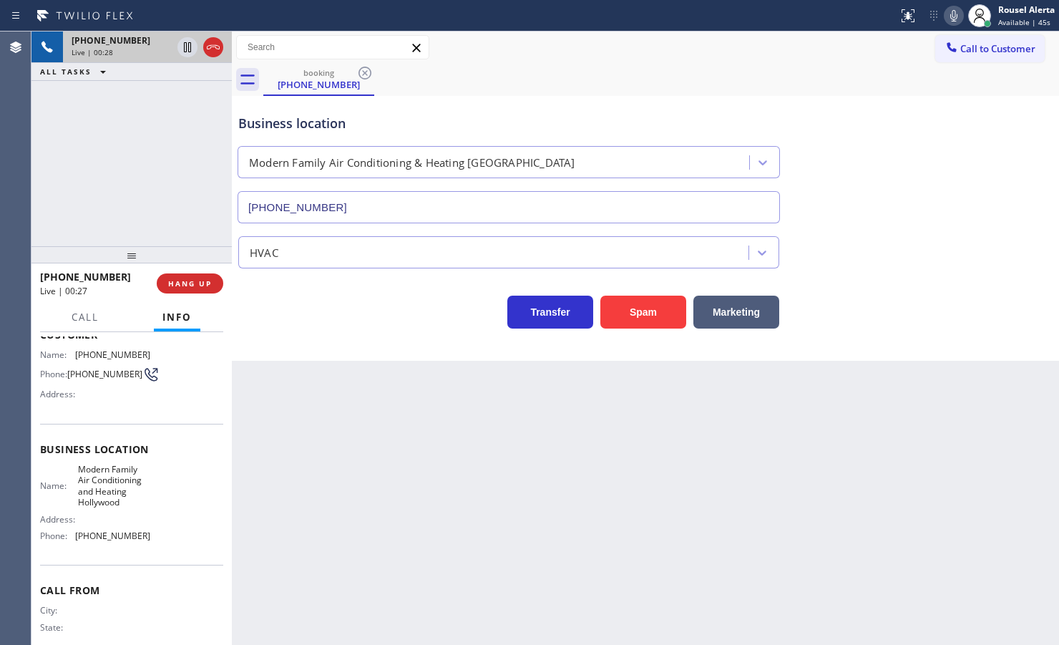
click at [142, 154] on div "[PHONE_NUMBER] Live | 00:28 ALL TASKS ALL TASKS ACTIVE TASKS TASKS IN WRAP UP" at bounding box center [131, 138] width 200 height 215
click at [336, 426] on div "Back to Dashboard Change Sender ID Customers Technicians Select a contact Outbo…" at bounding box center [645, 337] width 827 height 613
click at [142, 111] on div "[PHONE_NUMBER] Live | 00:52 ALL TASKS ALL TASKS ACTIVE TASKS TASKS IN WRAP UP" at bounding box center [131, 138] width 200 height 215
click at [341, 411] on div "Back to Dashboard Change Sender ID Customers Technicians Select a contact Outbo…" at bounding box center [645, 337] width 827 height 613
click at [392, 515] on div "Back to Dashboard Change Sender ID Customers Technicians Select a contact Outbo…" at bounding box center [645, 337] width 827 height 613
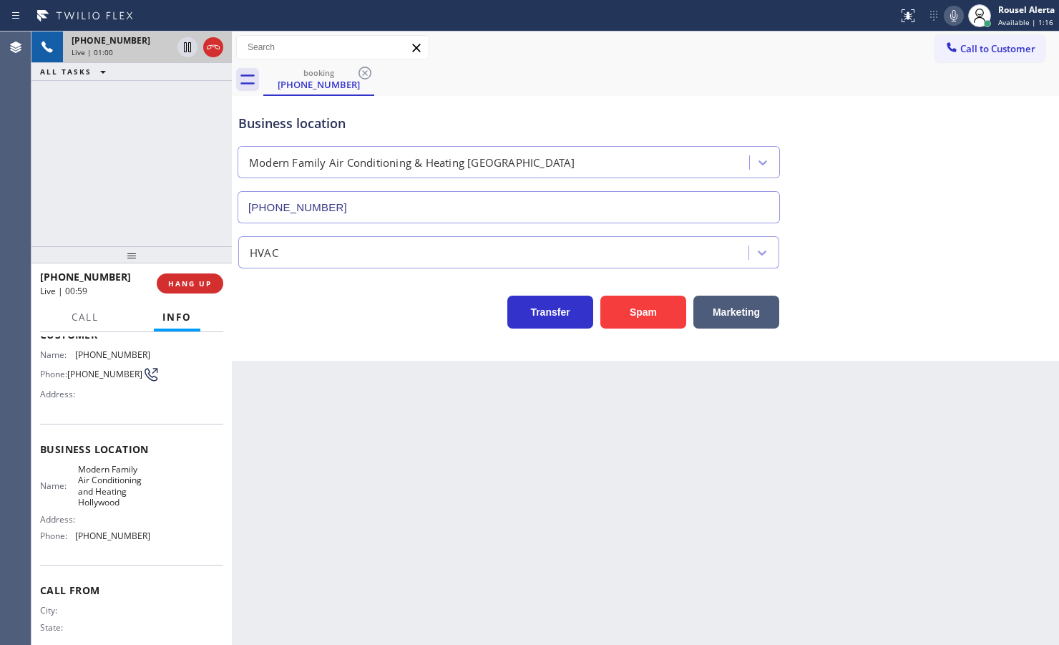
click at [165, 190] on div "[PHONE_NUMBER] Live | 01:00 ALL TASKS ALL TASKS ACTIVE TASKS TASKS IN WRAP UP" at bounding box center [131, 138] width 200 height 215
click at [324, 423] on div "Back to Dashboard Change Sender ID Customers Technicians Select a contact Outbo…" at bounding box center [645, 337] width 827 height 613
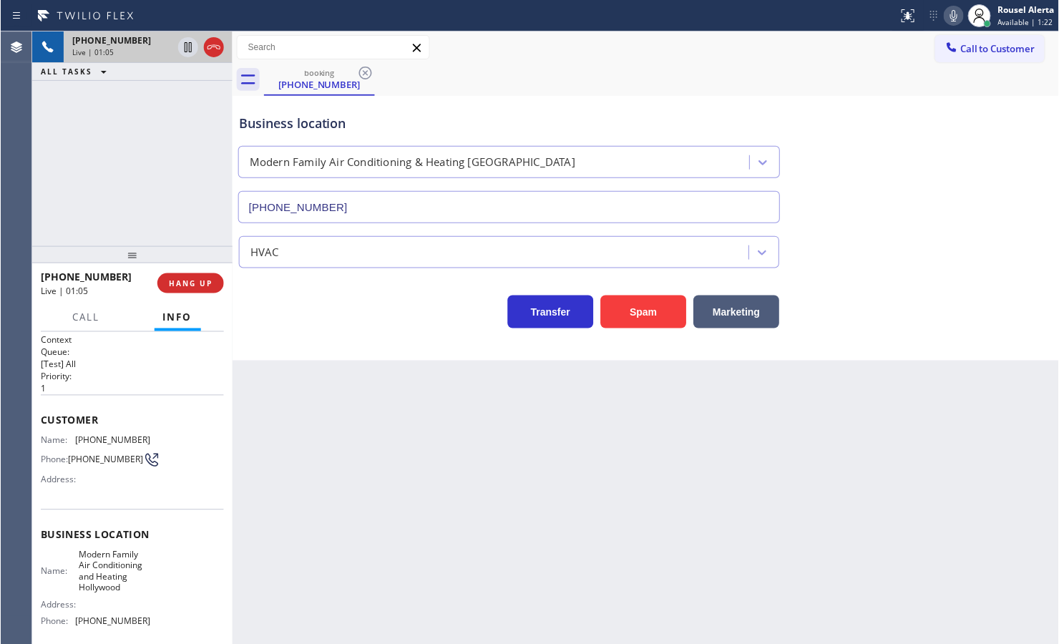
scroll to position [0, 0]
click at [351, 447] on div "Back to Dashboard Change Sender ID Customers Technicians Select a contact Outbo…" at bounding box center [645, 337] width 827 height 613
click at [338, 430] on div "Back to Dashboard Change Sender ID Customers Technicians Select a contact Outbo…" at bounding box center [645, 337] width 827 height 613
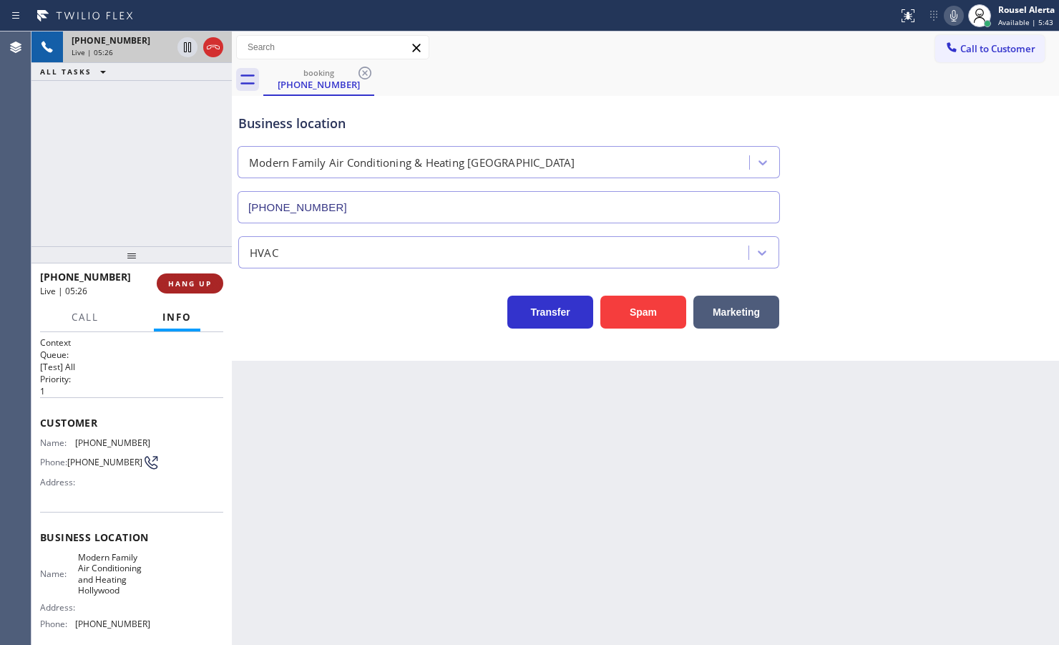
click at [202, 279] on span "HANG UP" at bounding box center [190, 283] width 44 height 10
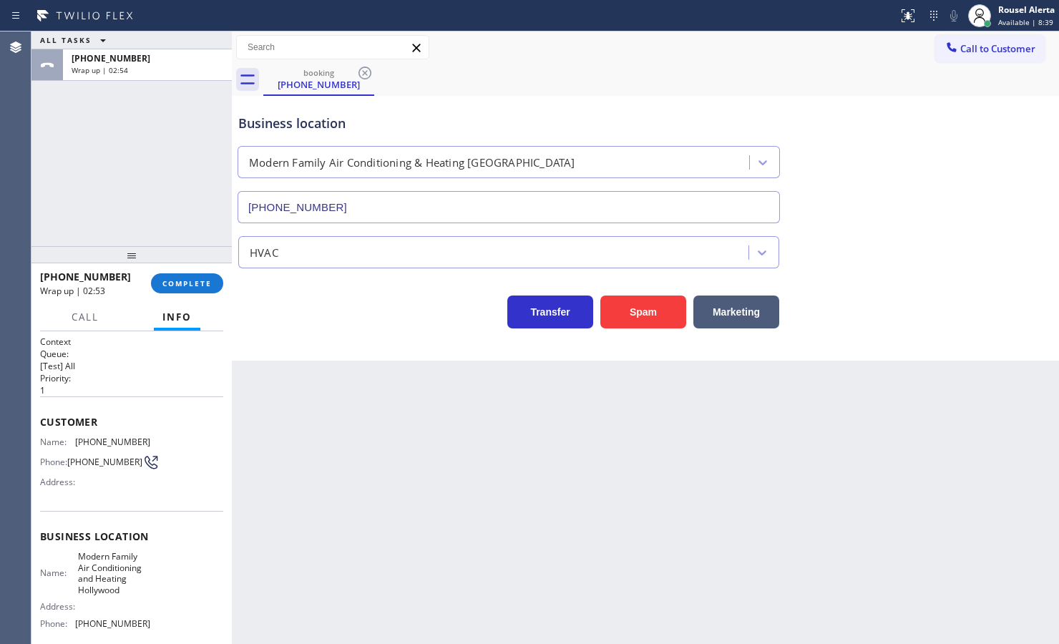
click at [183, 299] on div "[PHONE_NUMBER] Wrap up | 02:53 COMPLETE" at bounding box center [131, 283] width 183 height 37
click at [184, 290] on button "COMPLETE" at bounding box center [187, 283] width 72 height 20
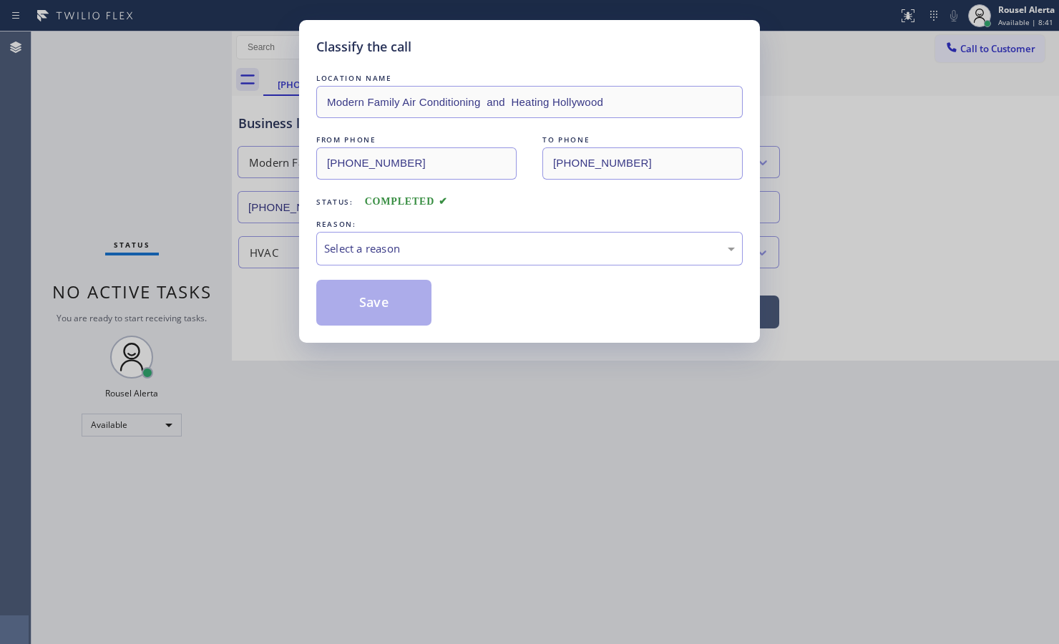
click at [363, 254] on div "Select a reason" at bounding box center [529, 248] width 411 height 16
drag, startPoint x: 373, startPoint y: 316, endPoint x: 365, endPoint y: 292, distance: 25.1
click at [373, 316] on button "Save" at bounding box center [373, 303] width 115 height 46
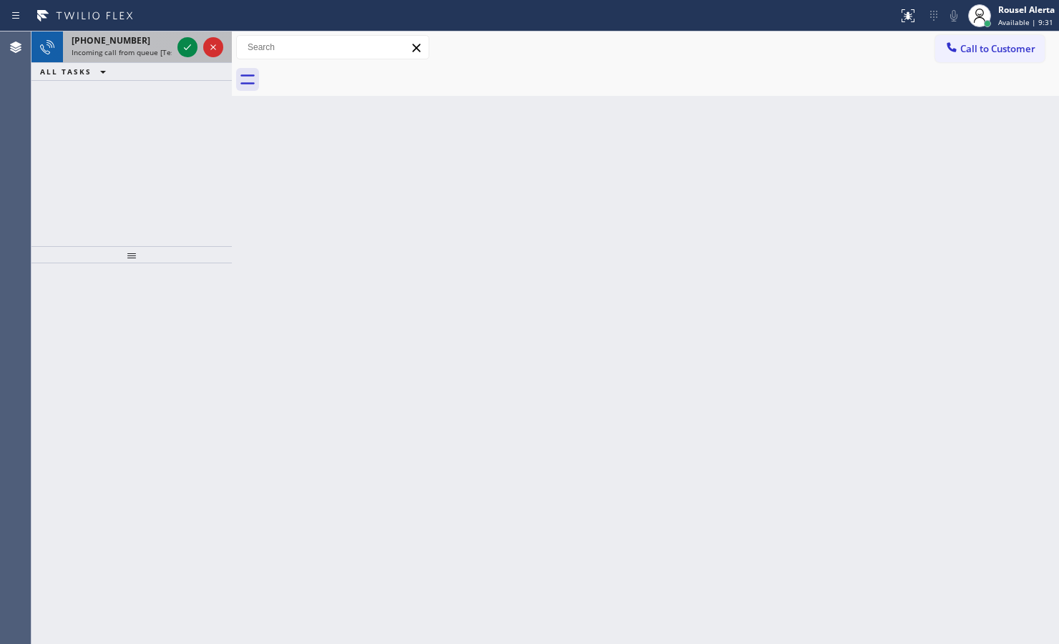
click at [152, 52] on span "Incoming call from queue [Test] All" at bounding box center [131, 52] width 119 height 10
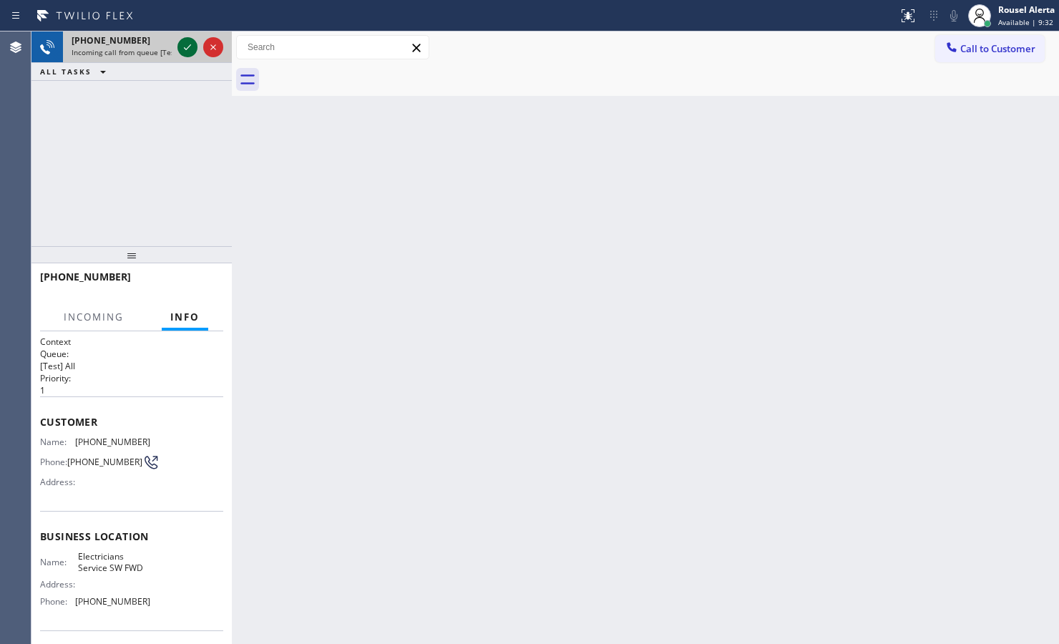
click at [186, 41] on icon at bounding box center [187, 47] width 17 height 17
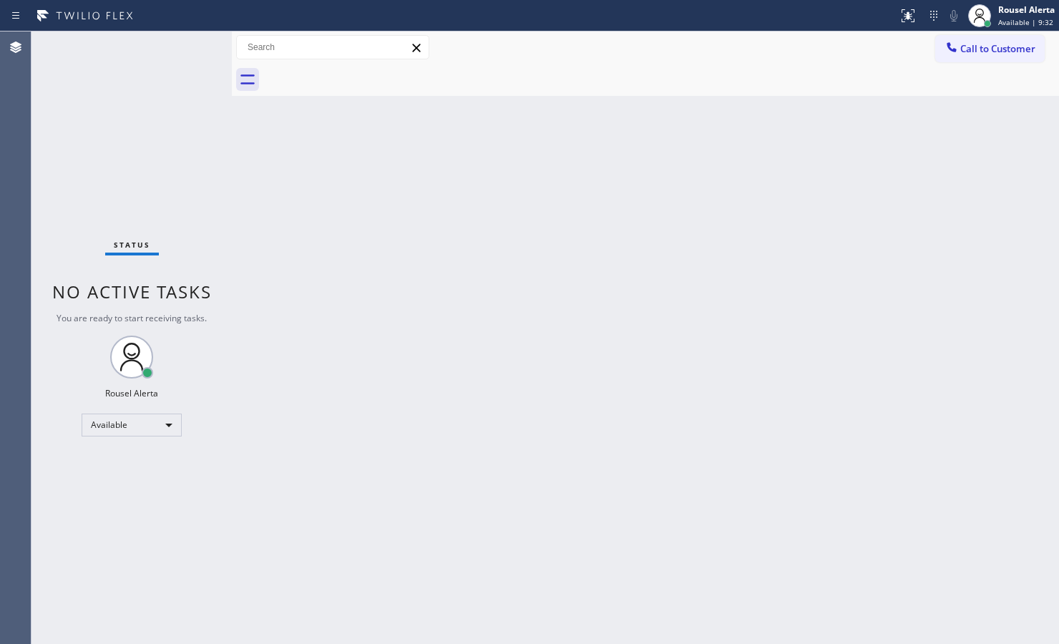
click at [186, 41] on div "Status No active tasks You are ready to start receiving tasks. Rousel Alerta Av…" at bounding box center [131, 337] width 200 height 612
drag, startPoint x: 317, startPoint y: 187, endPoint x: 384, endPoint y: 218, distance: 73.6
click at [318, 187] on div "Back to Dashboard Change Sender ID Customers Technicians Select a contact Outbo…" at bounding box center [645, 337] width 827 height 612
click at [846, 20] on div at bounding box center [907, 15] width 31 height 17
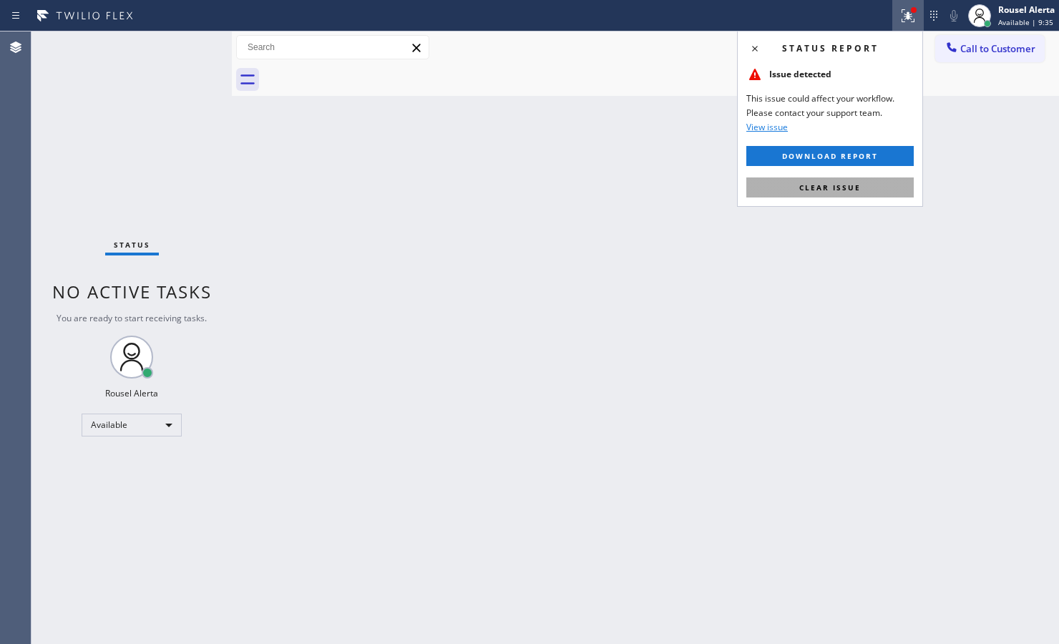
click at [846, 191] on button "Clear issue" at bounding box center [829, 187] width 167 height 20
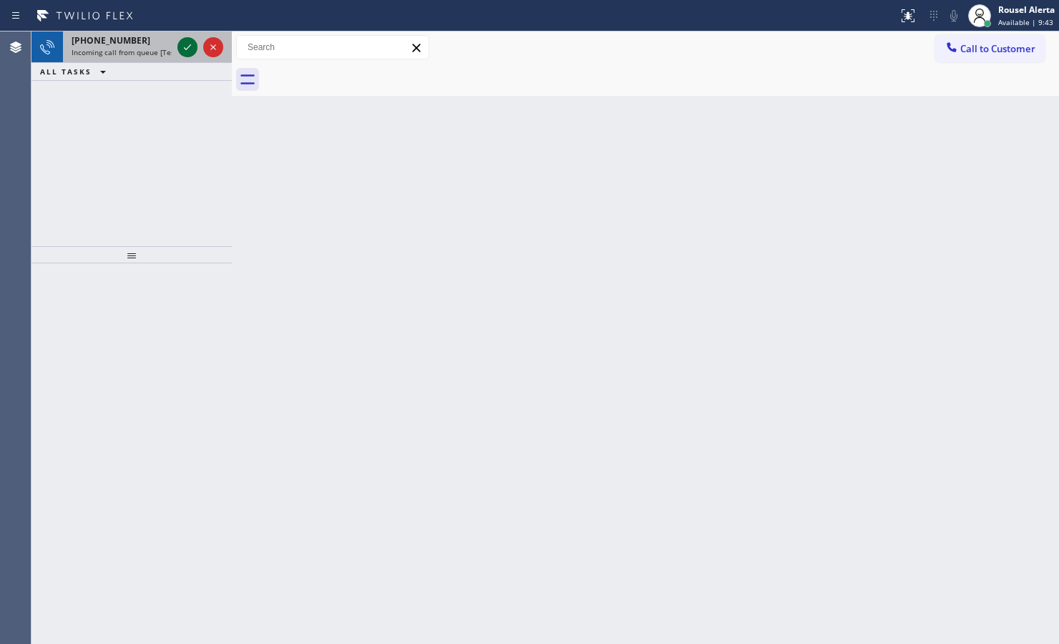
click at [187, 41] on icon at bounding box center [187, 47] width 17 height 17
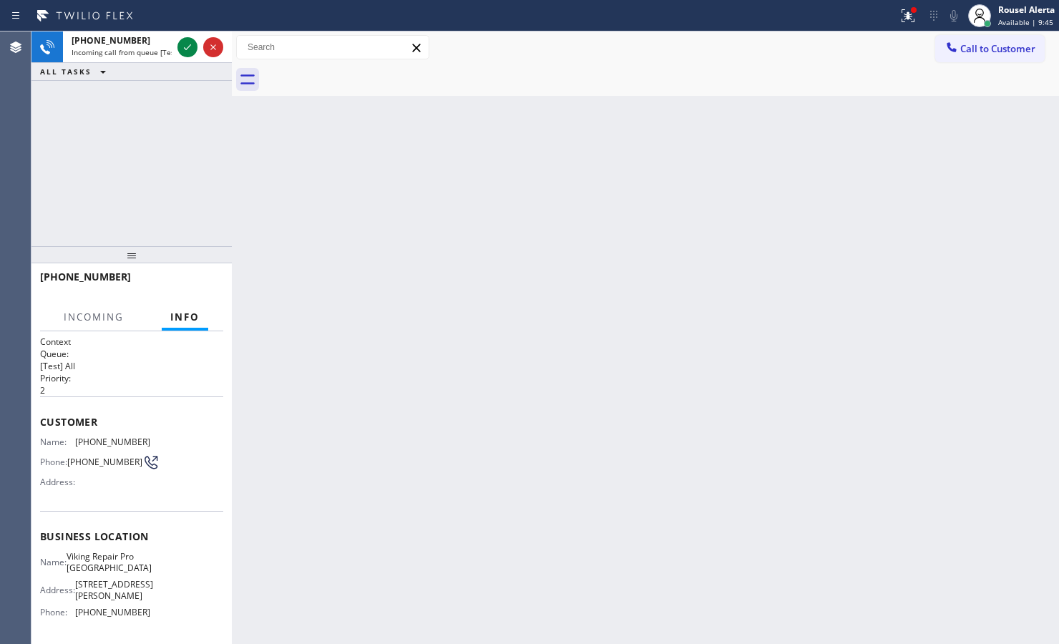
click at [187, 41] on icon at bounding box center [187, 47] width 17 height 17
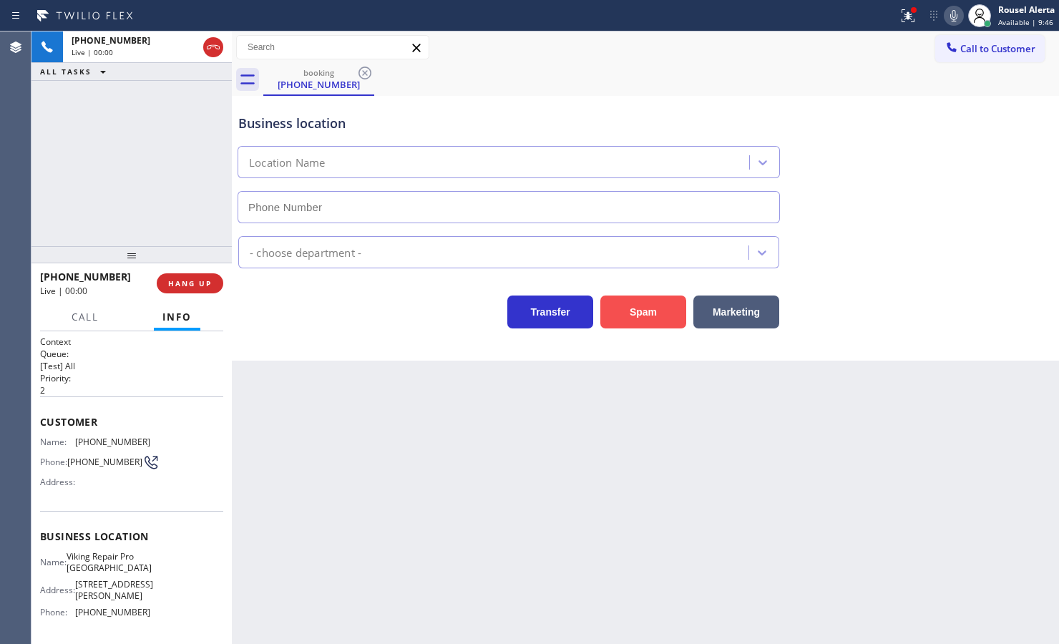
type input "[PHONE_NUMBER]"
click at [615, 323] on button "Spam" at bounding box center [643, 312] width 86 height 33
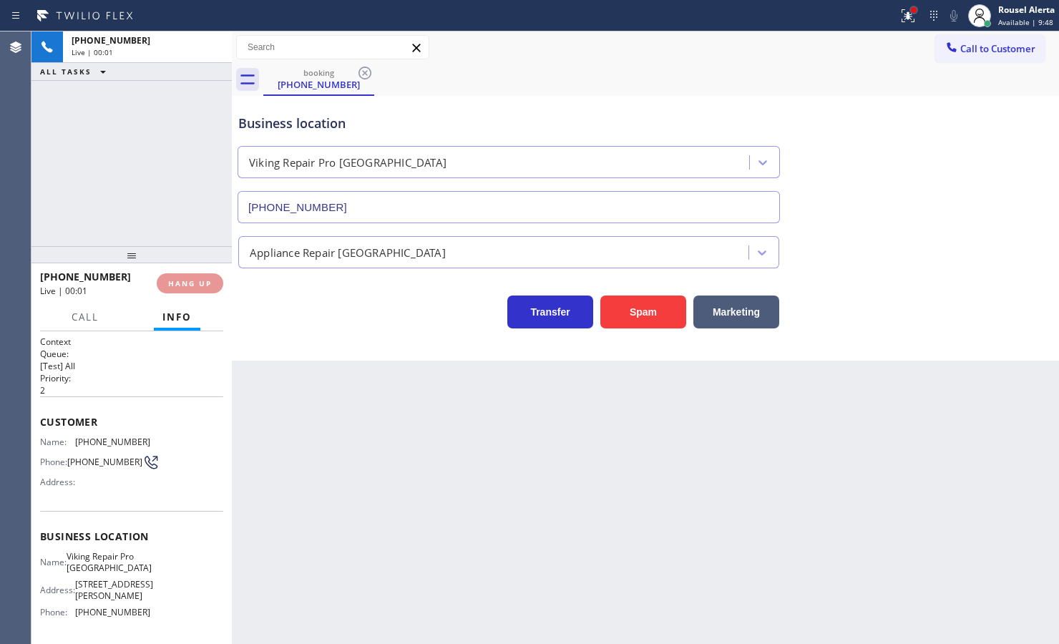
click at [846, 11] on div at bounding box center [913, 10] width 9 height 9
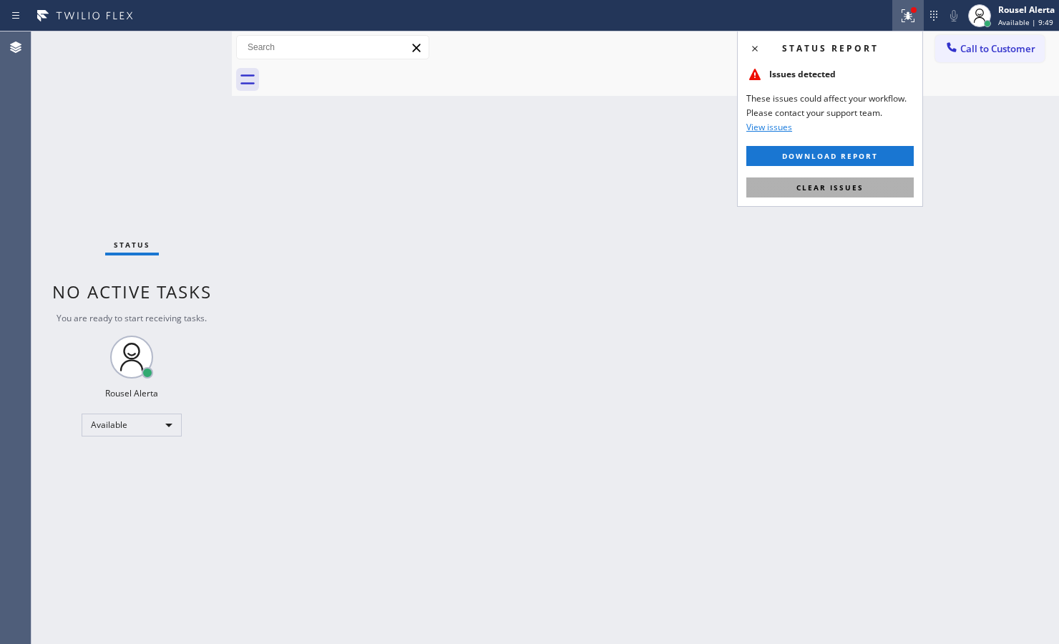
click at [846, 185] on button "Clear issues" at bounding box center [829, 187] width 167 height 20
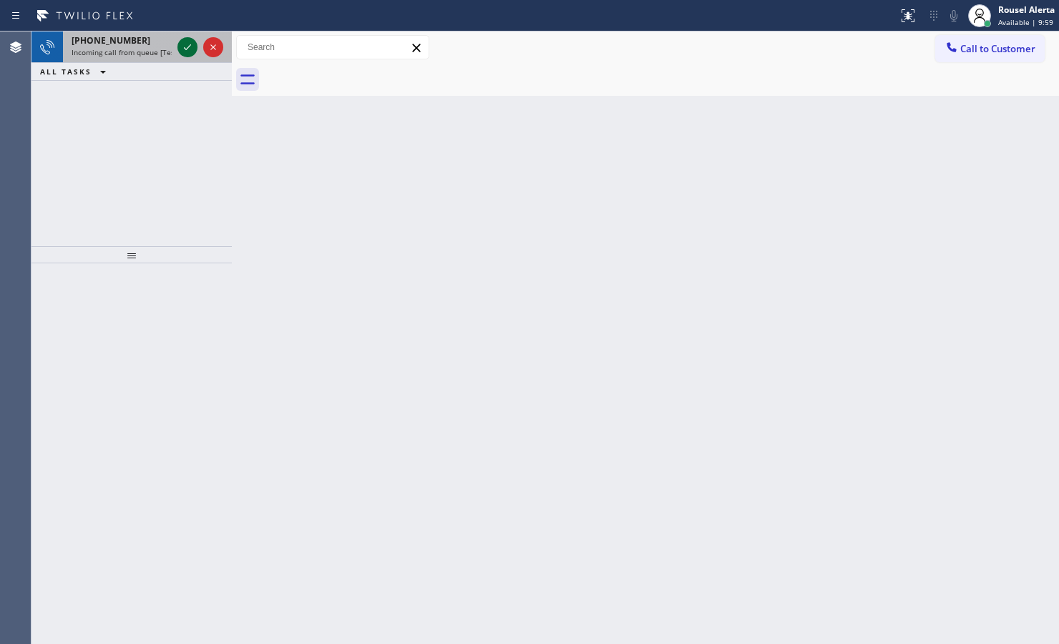
click at [181, 50] on icon at bounding box center [187, 47] width 17 height 17
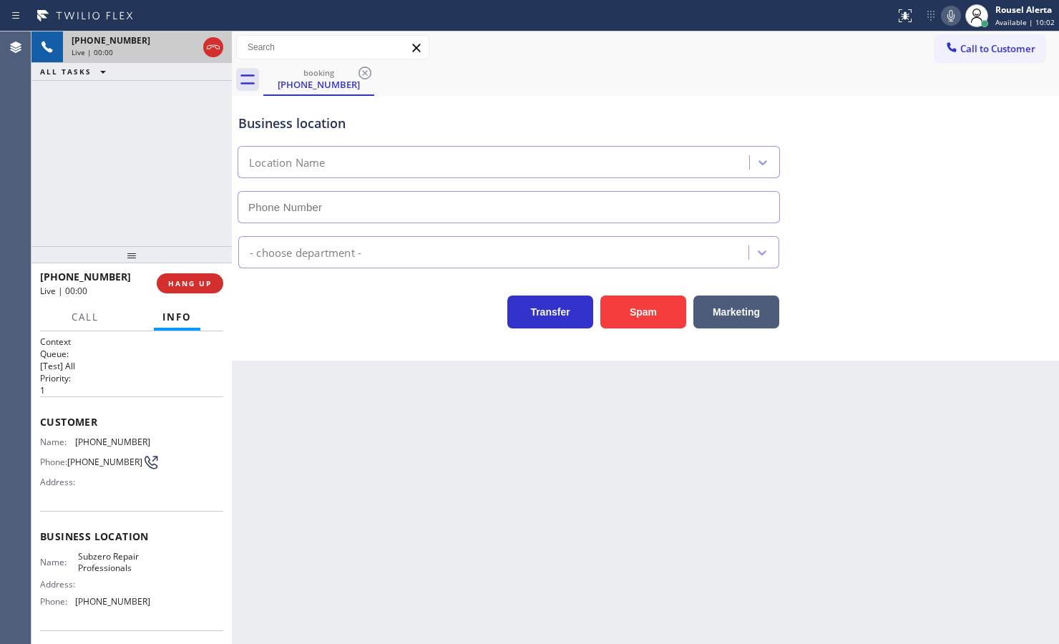
type input "[PHONE_NUMBER]"
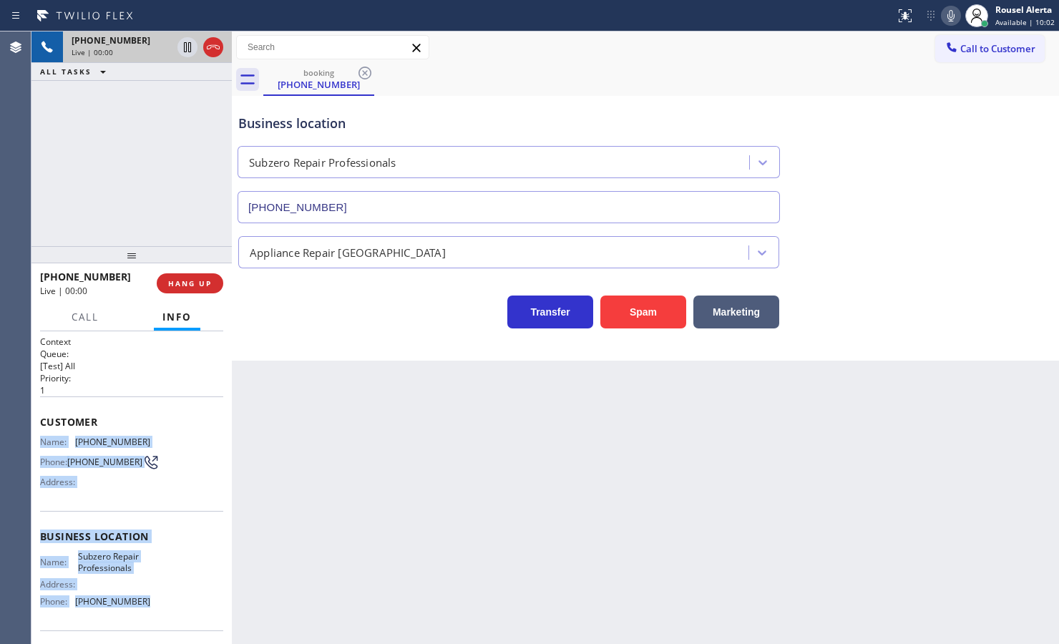
drag, startPoint x: 34, startPoint y: 440, endPoint x: 165, endPoint y: 598, distance: 204.8
click at [165, 515] on div "Context Queue: [Test] All Priority: 1 Customer Name: [PHONE_NUMBER] Phone: [PHO…" at bounding box center [131, 487] width 200 height 313
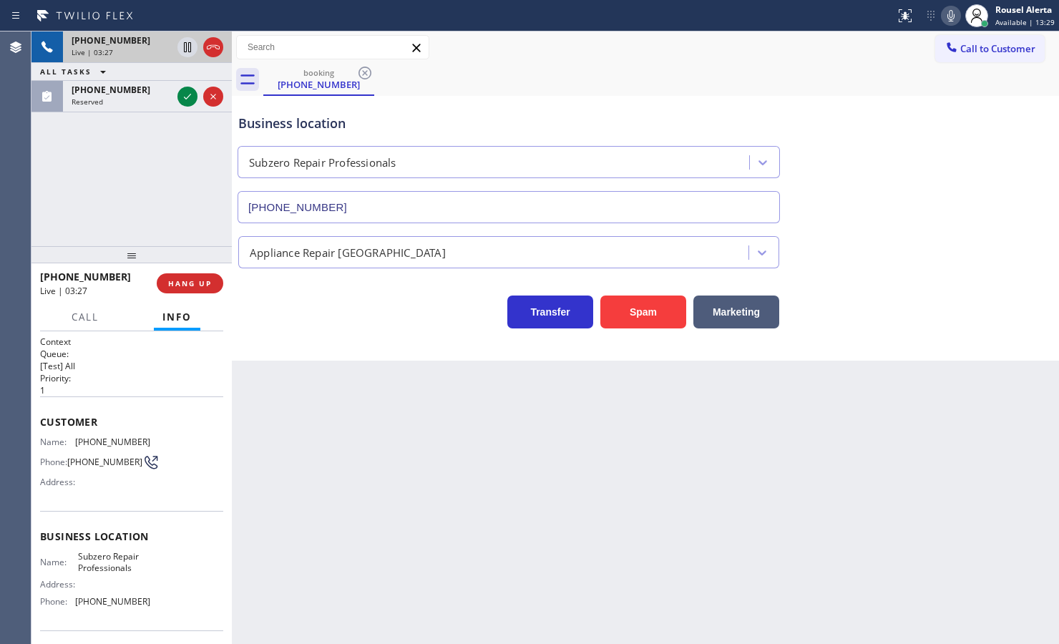
click at [451, 487] on div "Back to Dashboard Change Sender ID Customers Technicians Select a contact Outbo…" at bounding box center [645, 337] width 827 height 612
click at [180, 102] on icon at bounding box center [187, 96] width 17 height 17
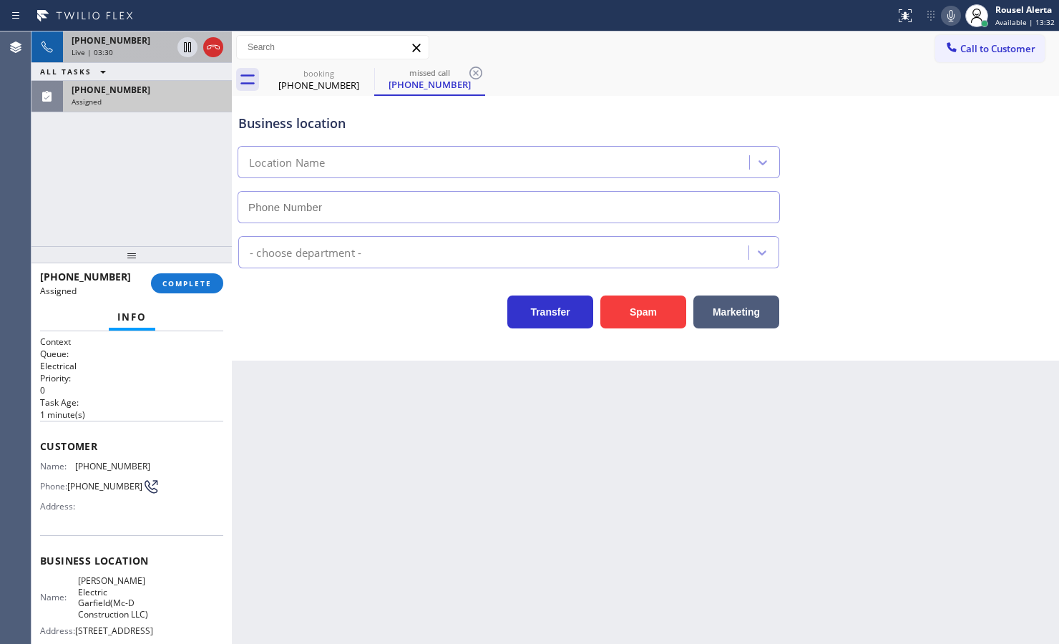
type input "[PHONE_NUMBER]"
click at [177, 278] on span "COMPLETE" at bounding box center [186, 283] width 49 height 10
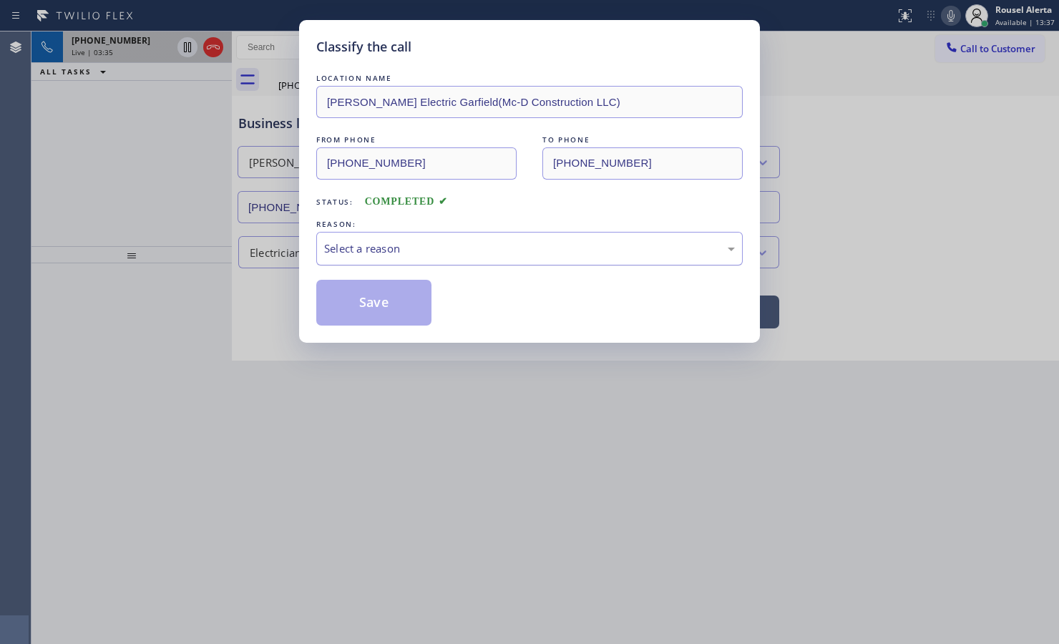
click at [338, 254] on div "Select a reason" at bounding box center [529, 248] width 411 height 16
click at [391, 315] on button "Save" at bounding box center [373, 303] width 115 height 46
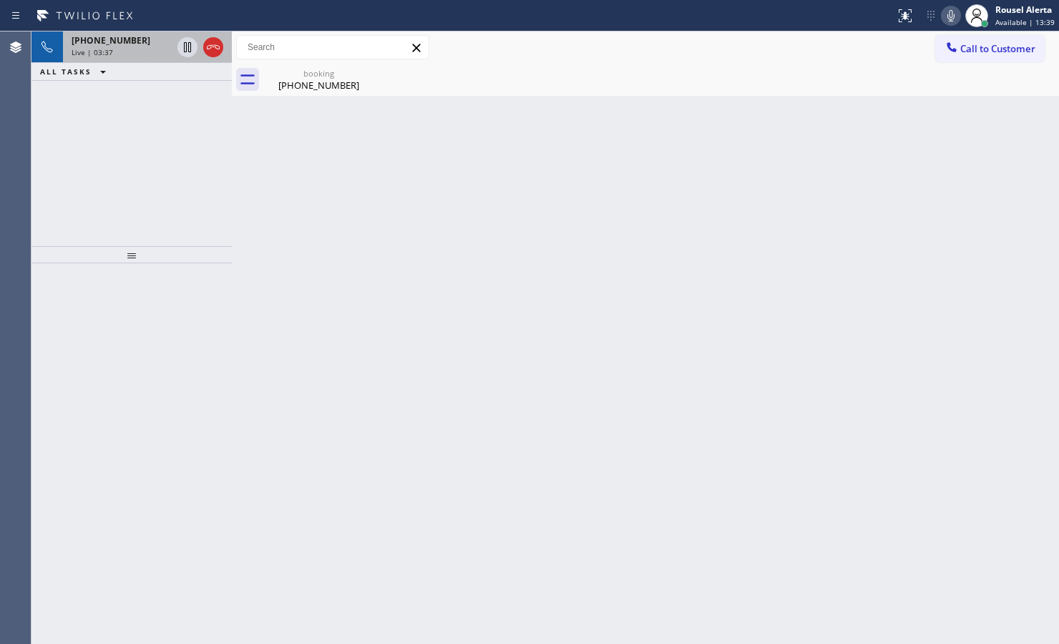
click at [149, 111] on div "[PHONE_NUMBER] Live | 03:37 ALL TASKS ALL TASKS ACTIVE TASKS TASKS IN WRAP UP" at bounding box center [131, 138] width 200 height 215
drag, startPoint x: 180, startPoint y: 52, endPoint x: 256, endPoint y: 39, distance: 77.5
click at [180, 52] on icon at bounding box center [187, 47] width 17 height 17
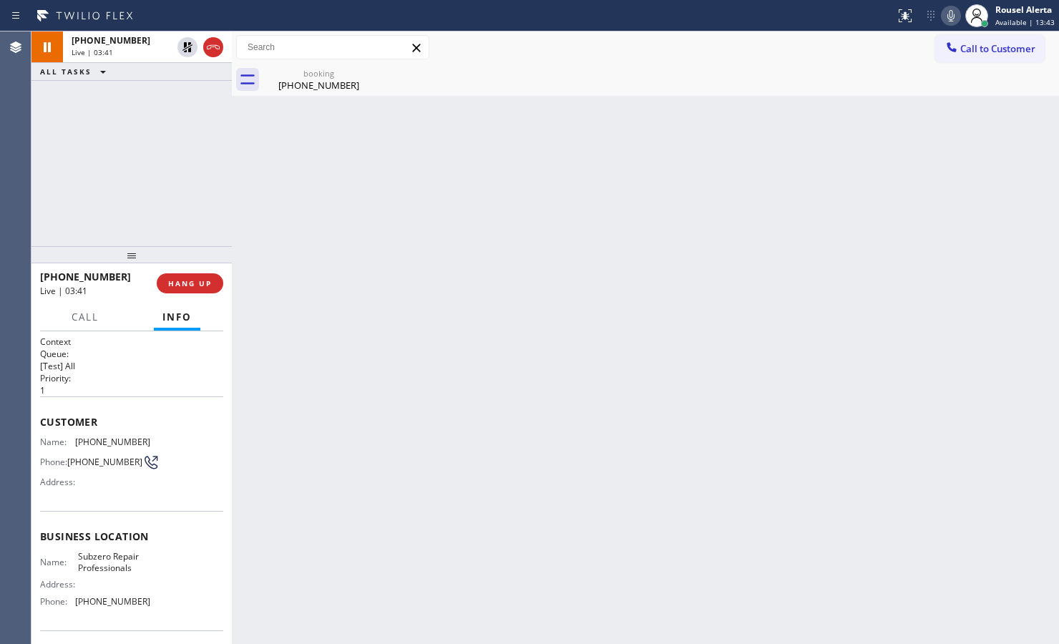
click at [846, 20] on icon at bounding box center [950, 15] width 7 height 11
click at [183, 99] on icon at bounding box center [187, 96] width 17 height 17
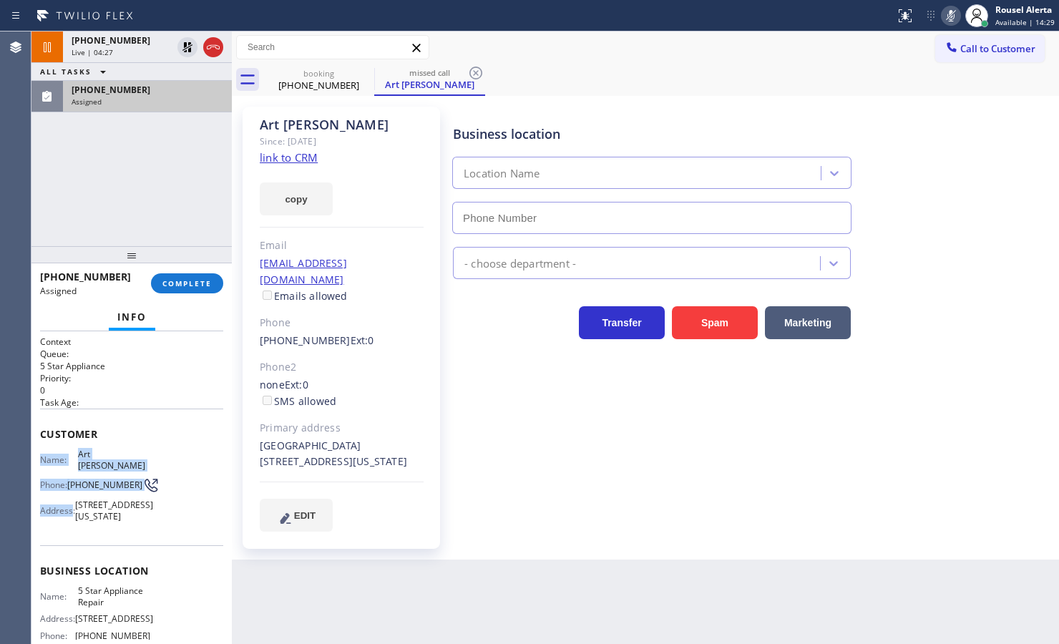
type input "[PHONE_NUMBER]"
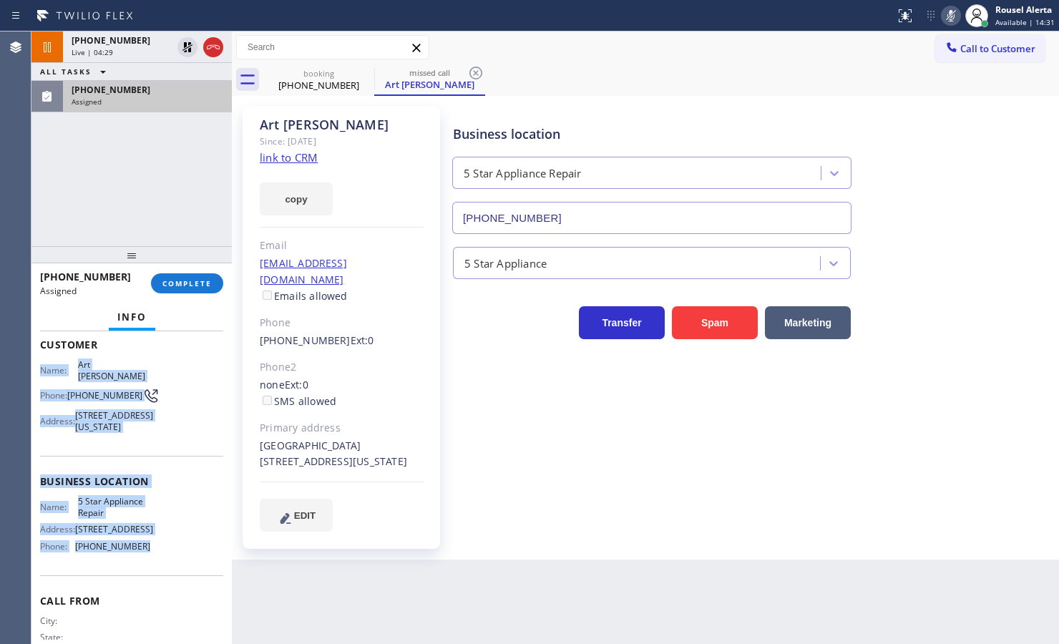
drag, startPoint x: 41, startPoint y: 448, endPoint x: 140, endPoint y: 560, distance: 150.0
click at [140, 515] on div "Context Queue: 5 Star Appliance Priority: 0 Task Age: Customer Name: Art [PERSO…" at bounding box center [131, 464] width 183 height 437
click at [130, 87] on span "[PHONE_NUMBER]" at bounding box center [111, 90] width 79 height 12
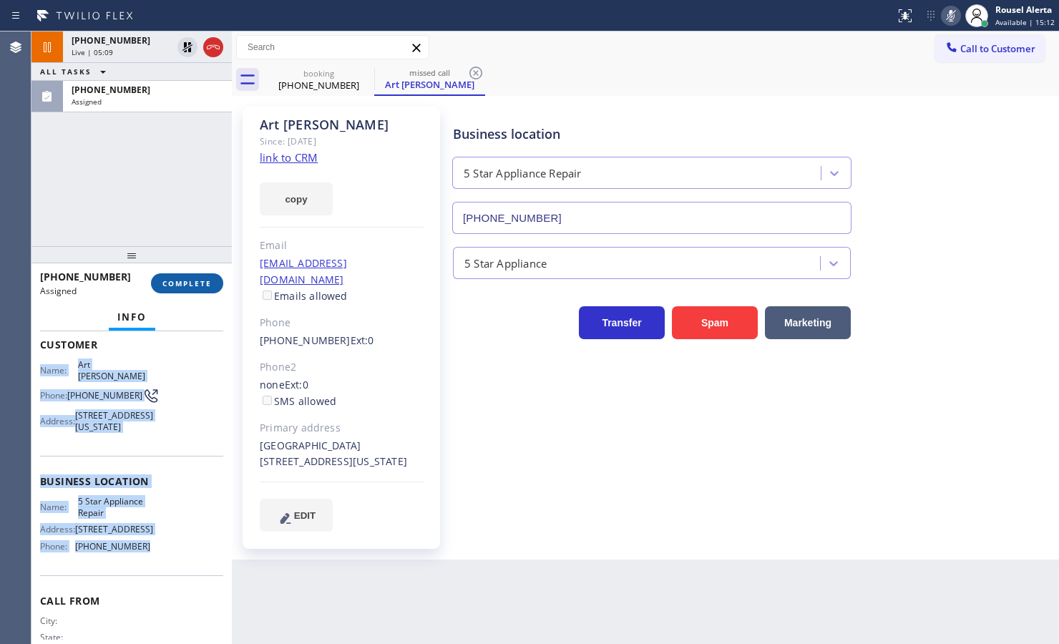
click at [179, 287] on span "COMPLETE" at bounding box center [186, 283] width 49 height 10
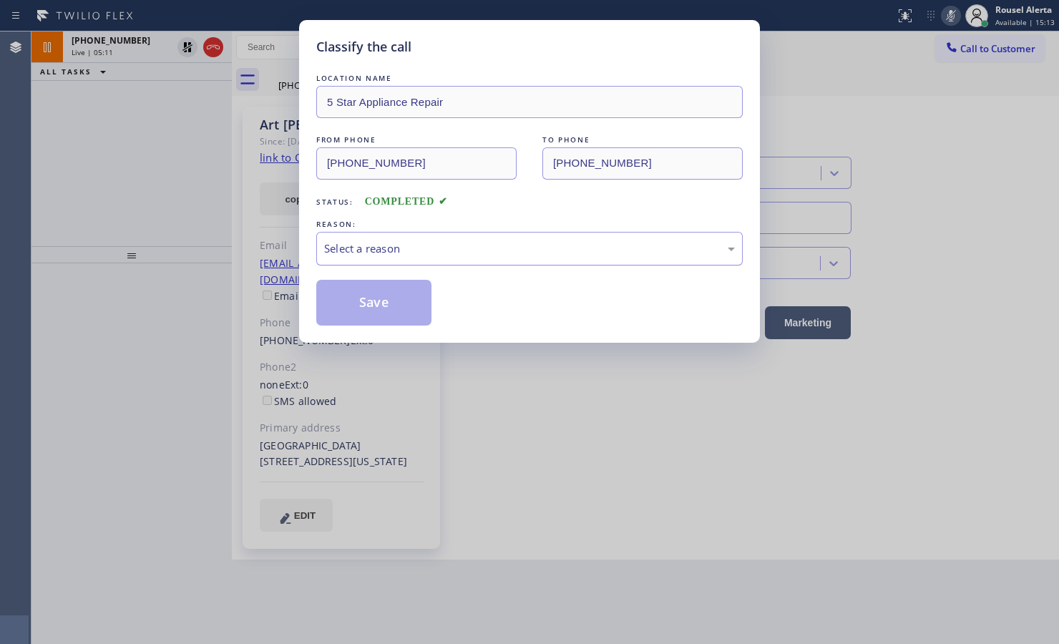
click at [413, 255] on div "Select a reason" at bounding box center [529, 248] width 411 height 16
click at [408, 308] on button "Save" at bounding box center [373, 303] width 115 height 46
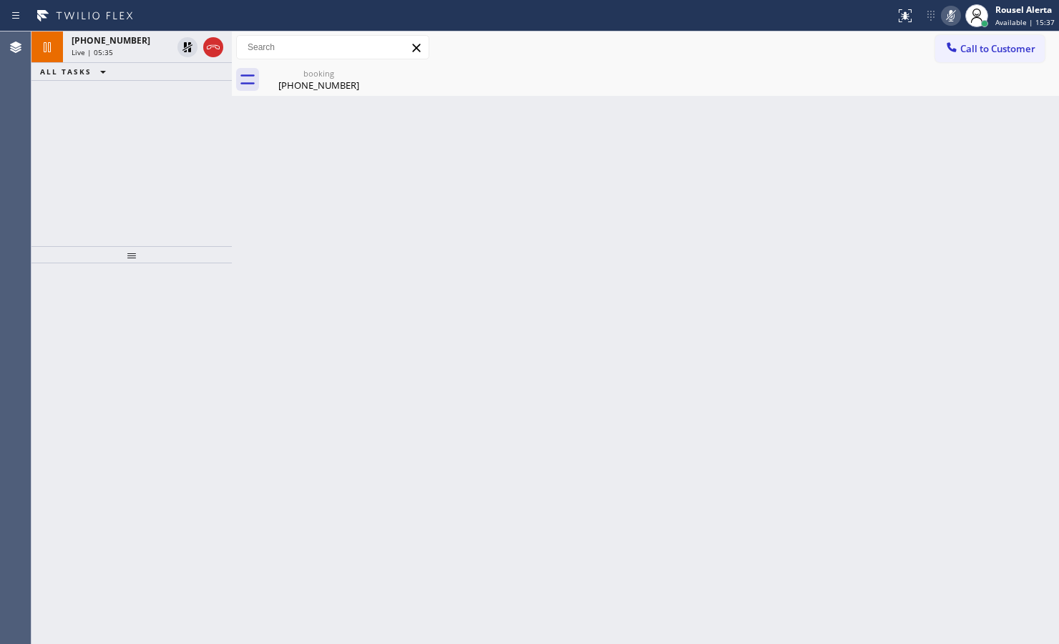
click at [539, 141] on div "Back to Dashboard Change Sender ID Customers Technicians Select a contact Outbo…" at bounding box center [645, 337] width 827 height 612
click at [253, 220] on div "Back to Dashboard Change Sender ID Customers Technicians Select a contact Outbo…" at bounding box center [645, 337] width 827 height 612
click at [184, 49] on icon at bounding box center [187, 47] width 10 height 10
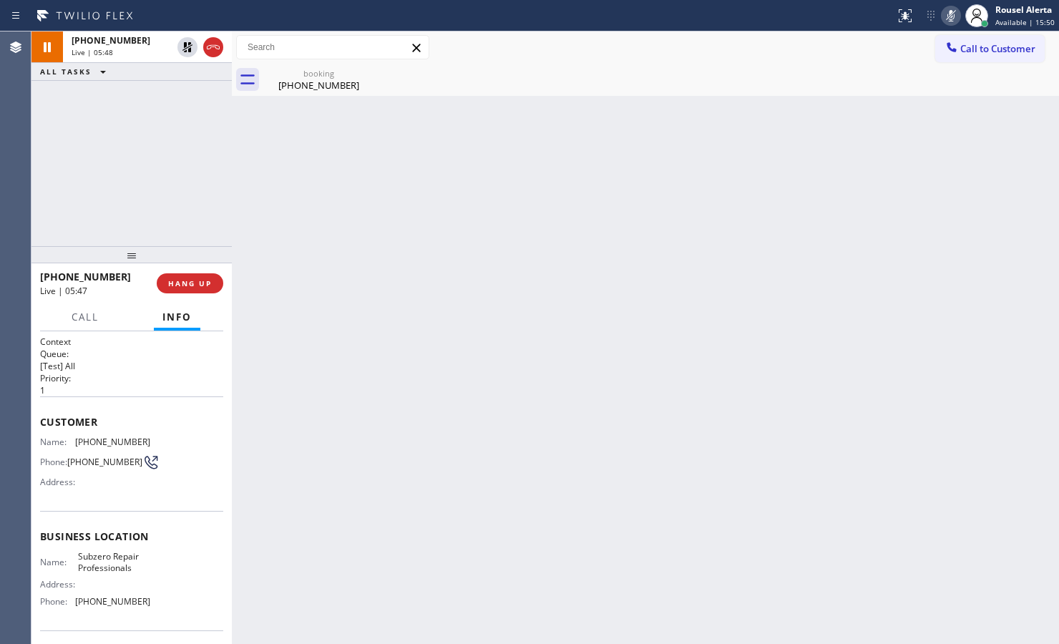
click at [846, 12] on rect at bounding box center [951, 14] width 10 height 10
click at [741, 159] on div "Back to Dashboard Change Sender ID Customers Technicians Select a contact Outbo…" at bounding box center [645, 337] width 827 height 612
click at [741, 459] on div "Back to Dashboard Change Sender ID Customers Technicians Select a contact Outbo…" at bounding box center [645, 337] width 827 height 612
click at [764, 215] on div "Back to Dashboard Change Sender ID Customers Technicians Select a contact Outbo…" at bounding box center [645, 337] width 827 height 612
click at [825, 99] on div "Back to Dashboard Change Sender ID Customers Technicians Select a contact Outbo…" at bounding box center [645, 337] width 827 height 612
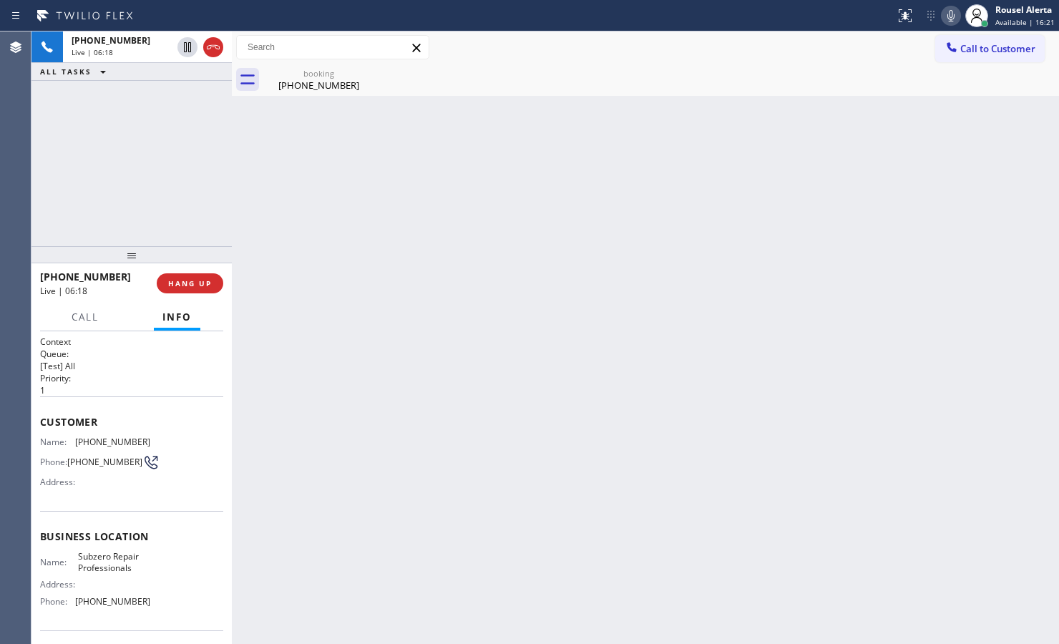
click at [846, 16] on icon at bounding box center [950, 15] width 17 height 17
click at [773, 212] on div "Back to Dashboard Change Sender ID Customers Technicians Select a contact Outbo…" at bounding box center [645, 337] width 827 height 612
click at [846, 19] on icon at bounding box center [950, 15] width 17 height 17
drag, startPoint x: 180, startPoint y: 278, endPoint x: 208, endPoint y: 302, distance: 37.6
click at [180, 278] on span "HANG UP" at bounding box center [190, 283] width 44 height 10
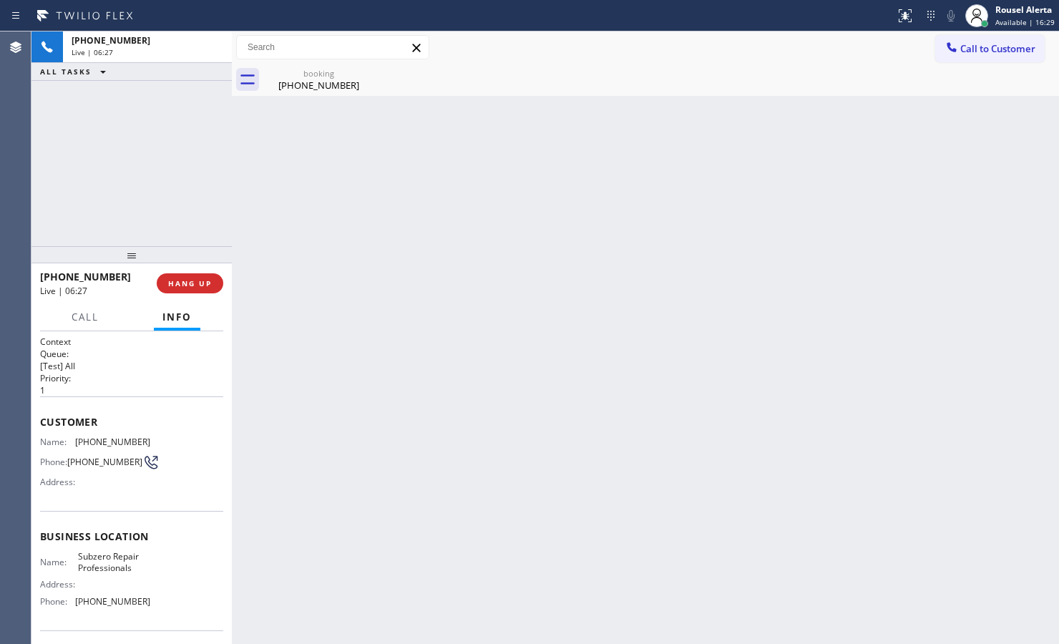
click at [575, 409] on div "Back to Dashboard Change Sender ID Customers Technicians Select a contact Outbo…" at bounding box center [645, 337] width 827 height 612
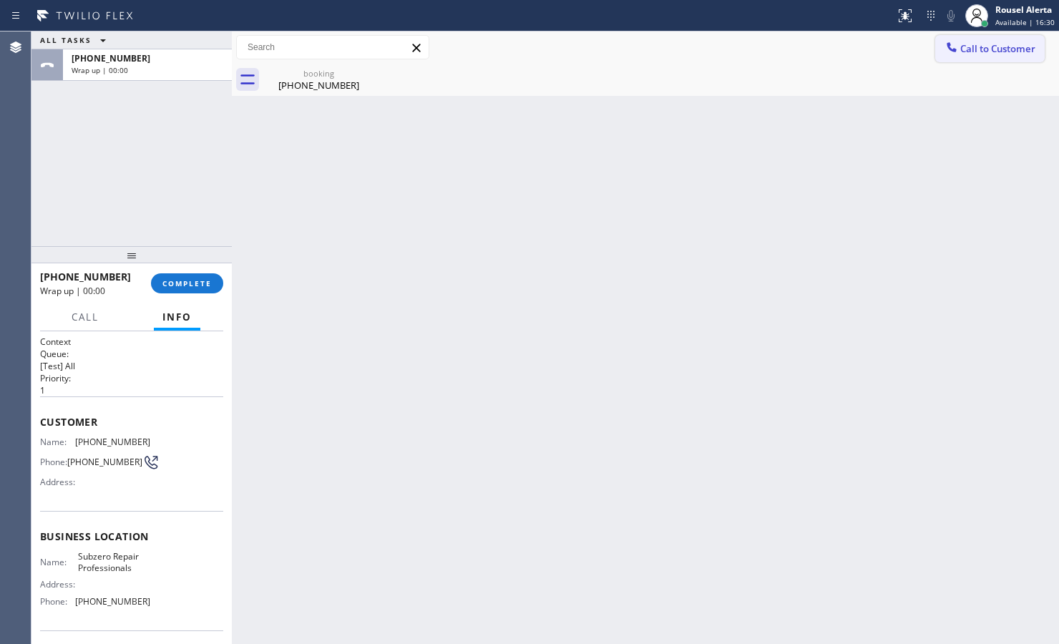
click at [846, 43] on span "Call to Customer" at bounding box center [997, 48] width 75 height 13
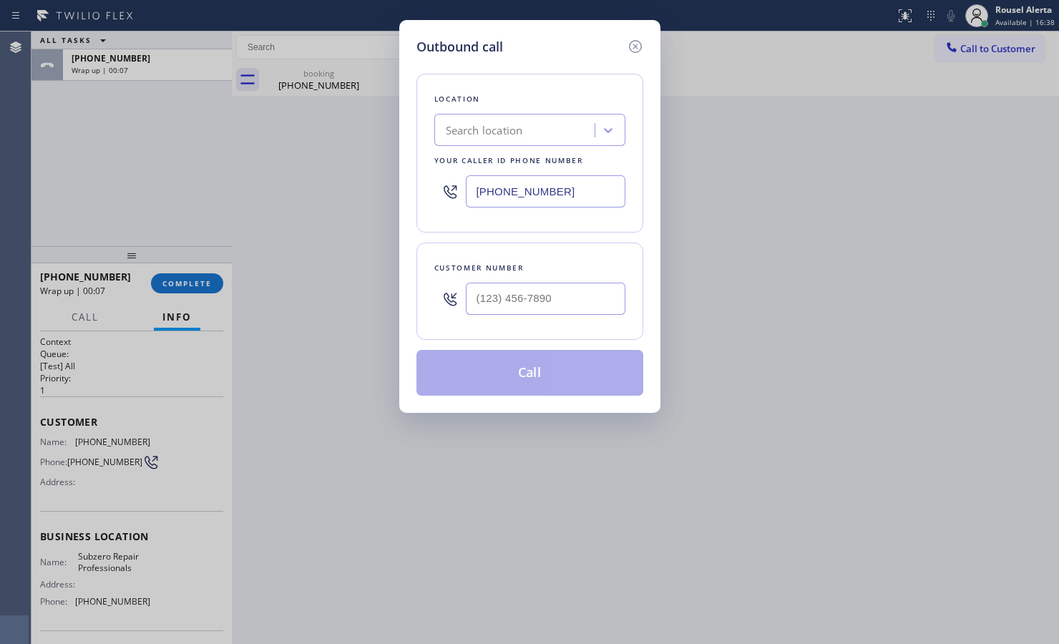
drag, startPoint x: 577, startPoint y: 192, endPoint x: 363, endPoint y: 215, distance: 215.2
click at [363, 215] on div "Outbound call Location Search location Your caller id phone number [PHONE_NUMBE…" at bounding box center [529, 322] width 1059 height 644
paste input "602) 691-7988"
type input "[PHONE_NUMBER]"
type input "(___) ___-____"
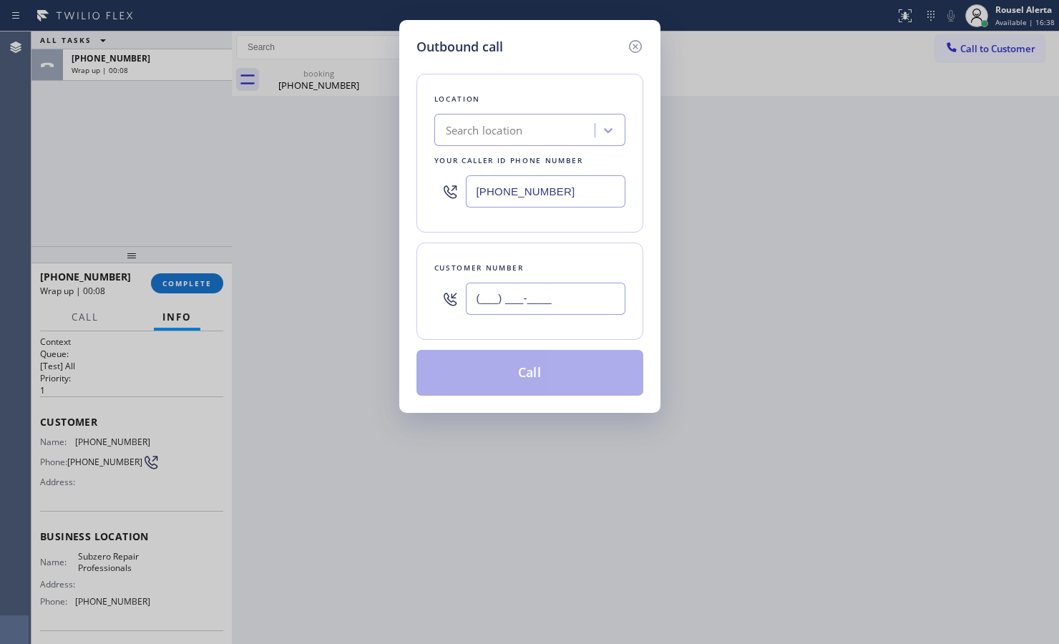
click at [508, 306] on input "(___) ___-____" at bounding box center [546, 299] width 160 height 32
click at [517, 312] on input "(___) ___-____" at bounding box center [546, 299] width 160 height 32
paste input "510) 332-3951"
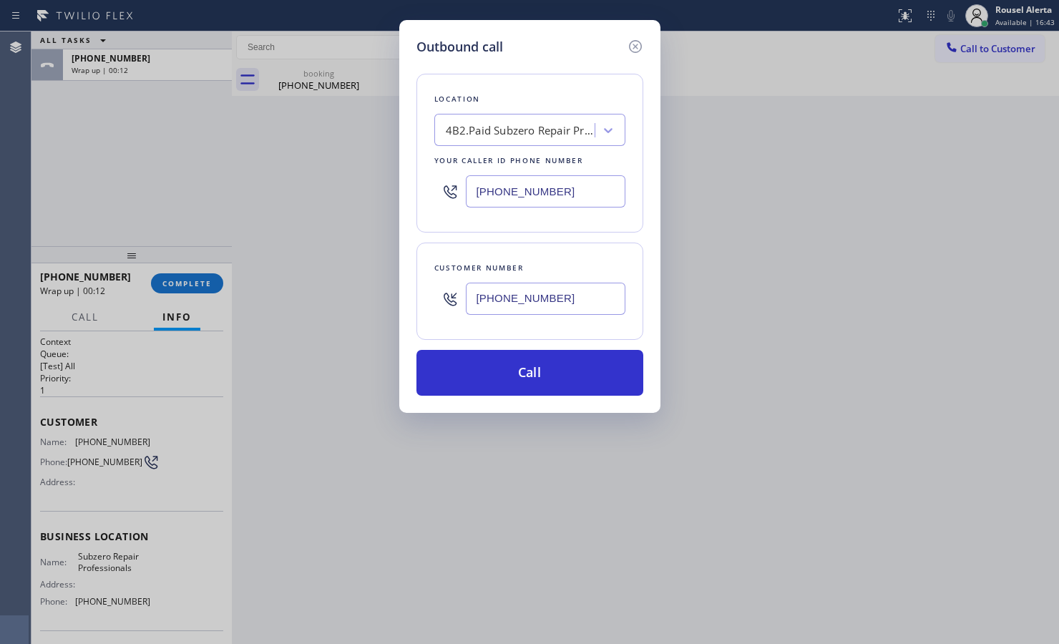
type input "[PHONE_NUMBER]"
click at [547, 69] on div "Location 4B2.Paid Subzero Repair Professionals Your caller id phone number [PHO…" at bounding box center [529, 226] width 227 height 339
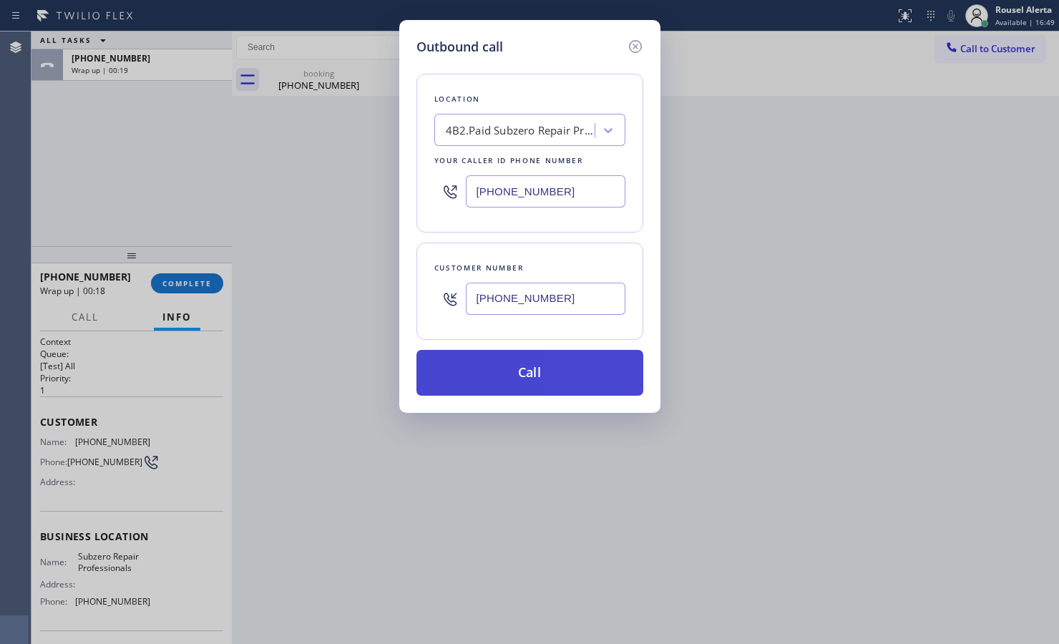
click at [527, 373] on button "Call" at bounding box center [529, 373] width 227 height 46
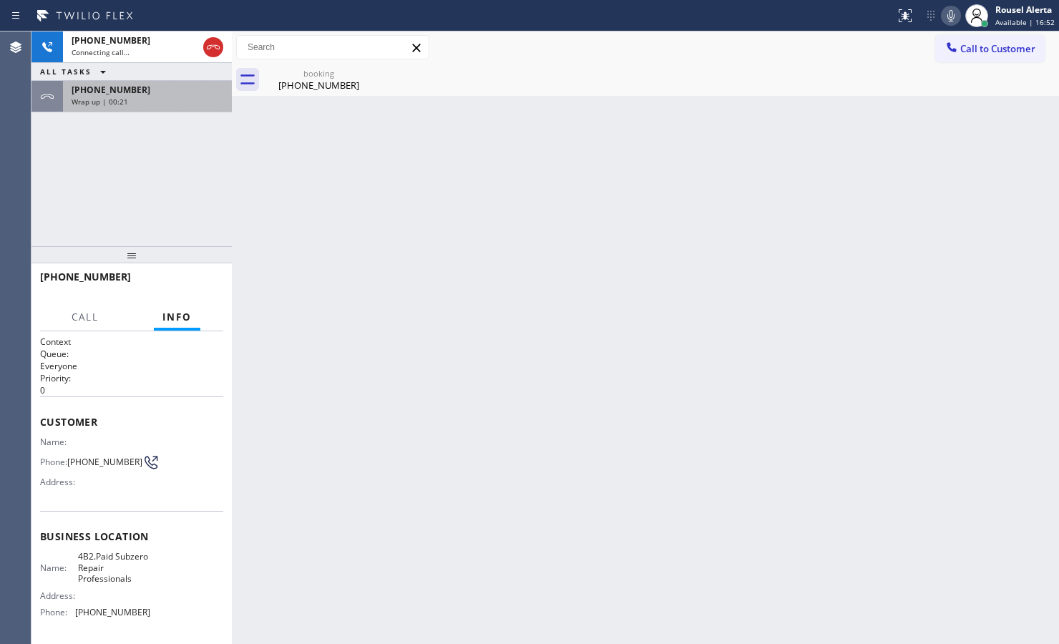
click at [125, 107] on div "[PHONE_NUMBER] Wrap up | 00:21" at bounding box center [144, 96] width 163 height 31
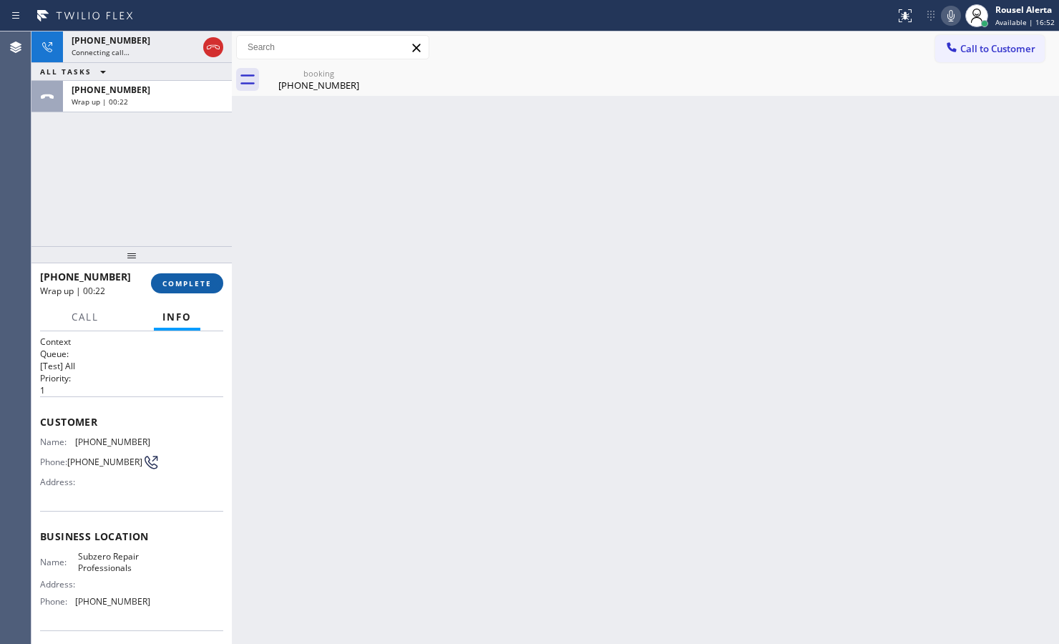
click at [176, 280] on span "COMPLETE" at bounding box center [186, 283] width 49 height 10
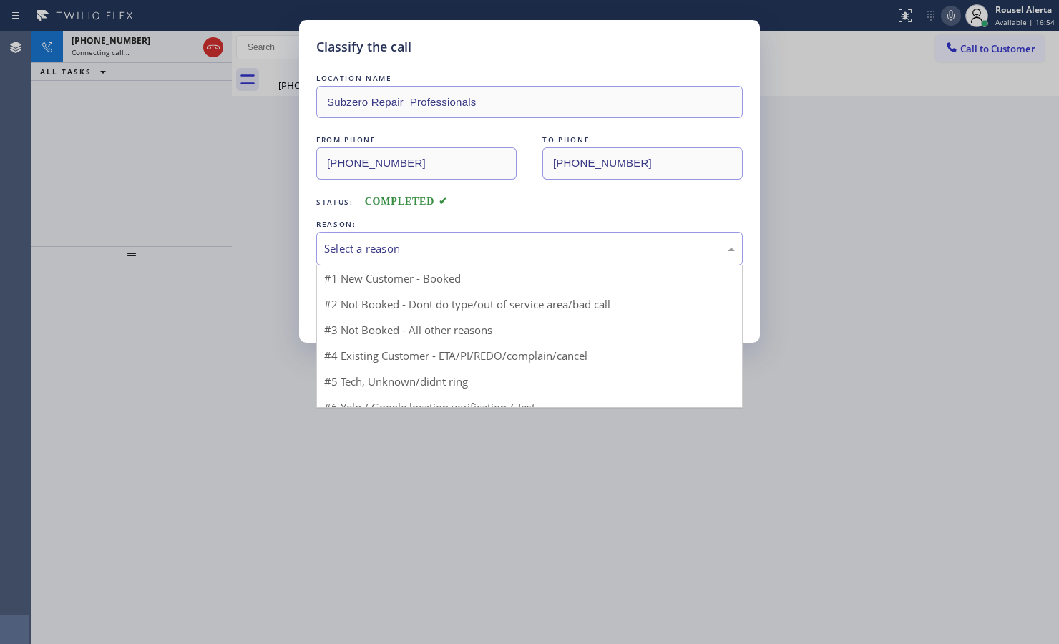
click at [419, 261] on div "Select a reason" at bounding box center [529, 249] width 426 height 34
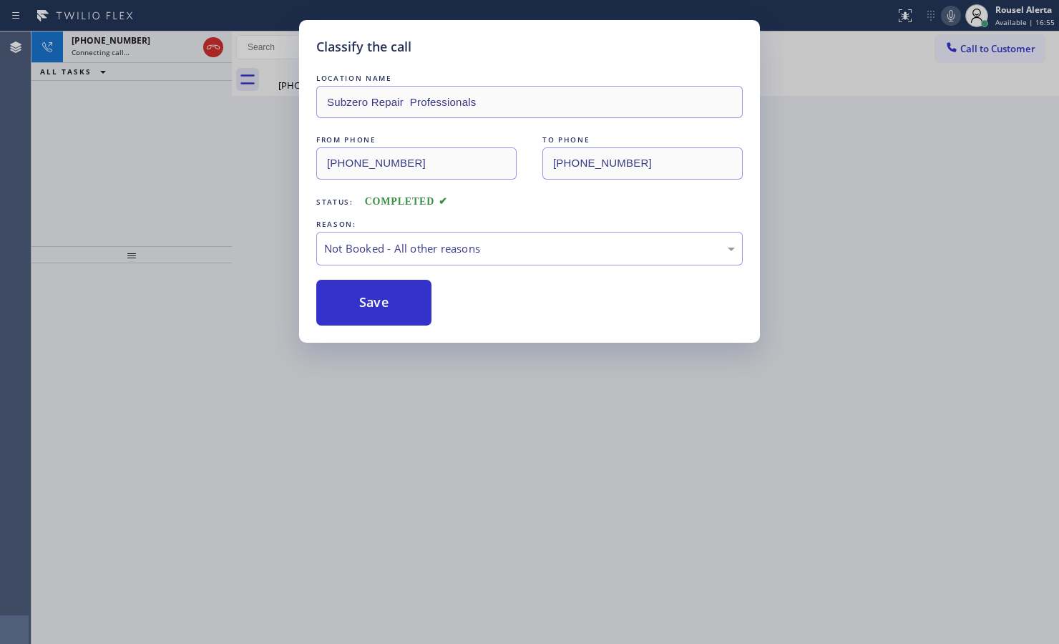
click at [392, 308] on button "Save" at bounding box center [373, 303] width 115 height 46
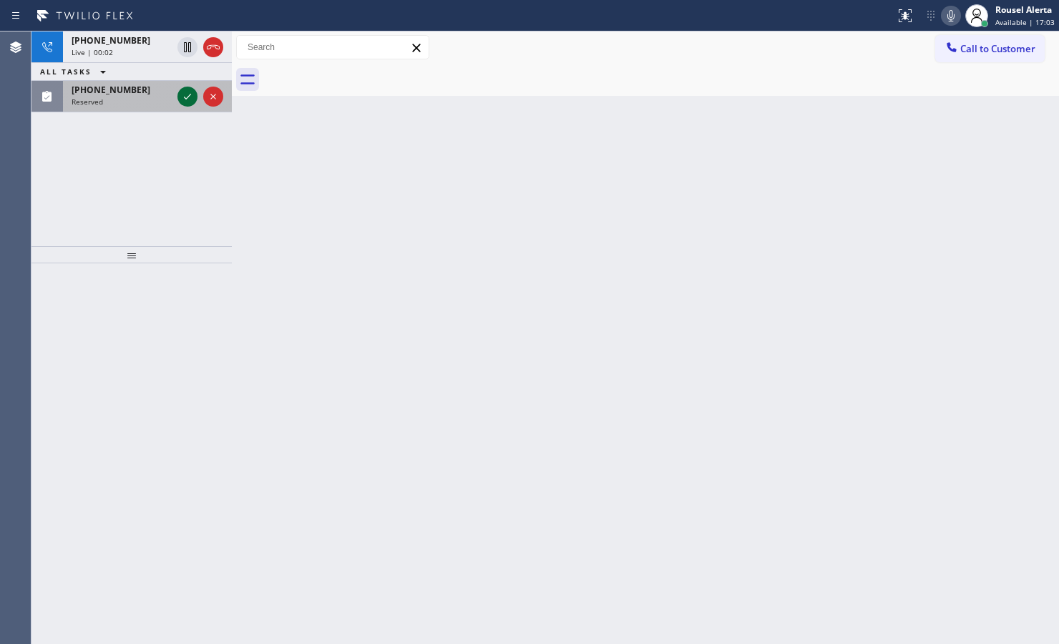
click at [185, 99] on icon at bounding box center [187, 96] width 17 height 17
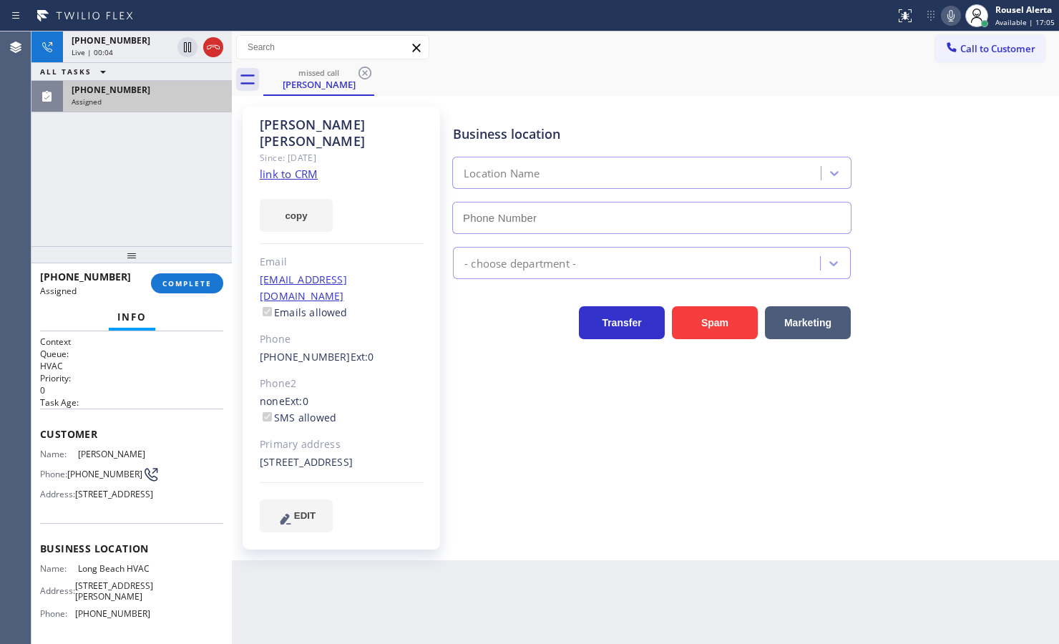
type input "[PHONE_NUMBER]"
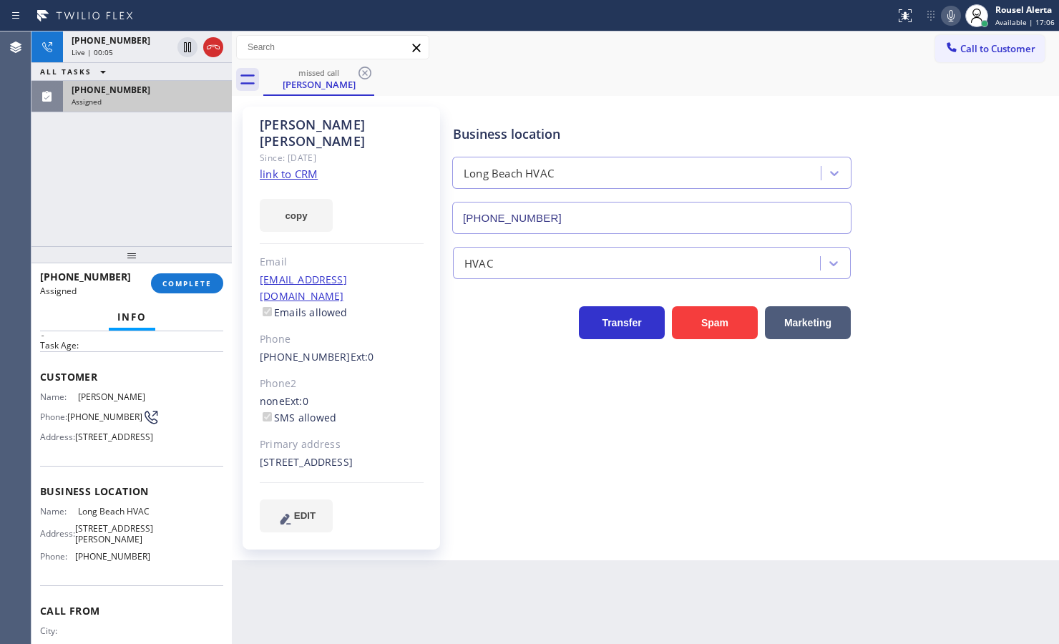
scroll to position [89, 0]
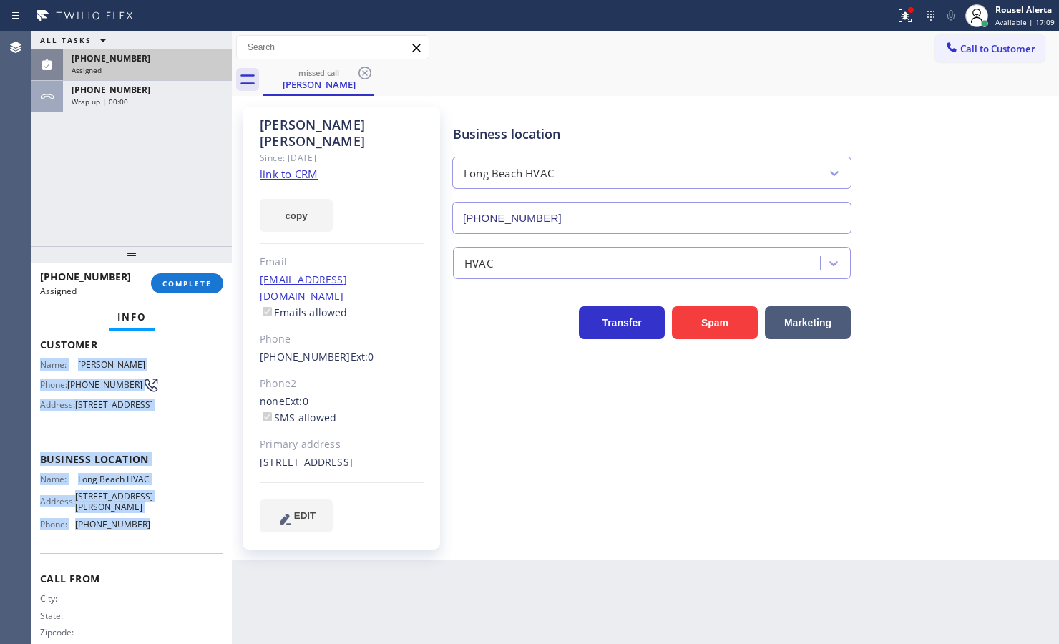
drag, startPoint x: 41, startPoint y: 362, endPoint x: 167, endPoint y: 569, distance: 241.7
click at [167, 515] on div "Context Queue: HVAC Priority: 0 Task Age: Customer Name: [PERSON_NAME] Phone: […" at bounding box center [131, 453] width 183 height 415
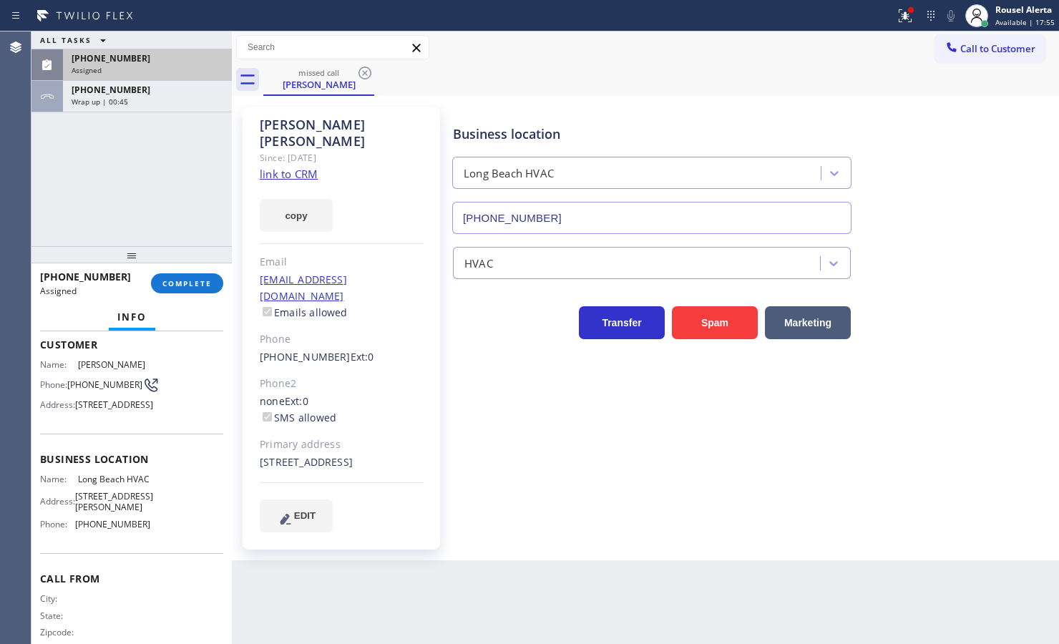
click at [131, 115] on div "ALL TASKS ALL TASKS ACTIVE TASKS TASKS IN WRAP UP [PHONE_NUMBER] Assigned [PHON…" at bounding box center [131, 138] width 200 height 215
click at [143, 69] on div "Assigned" at bounding box center [148, 70] width 152 height 10
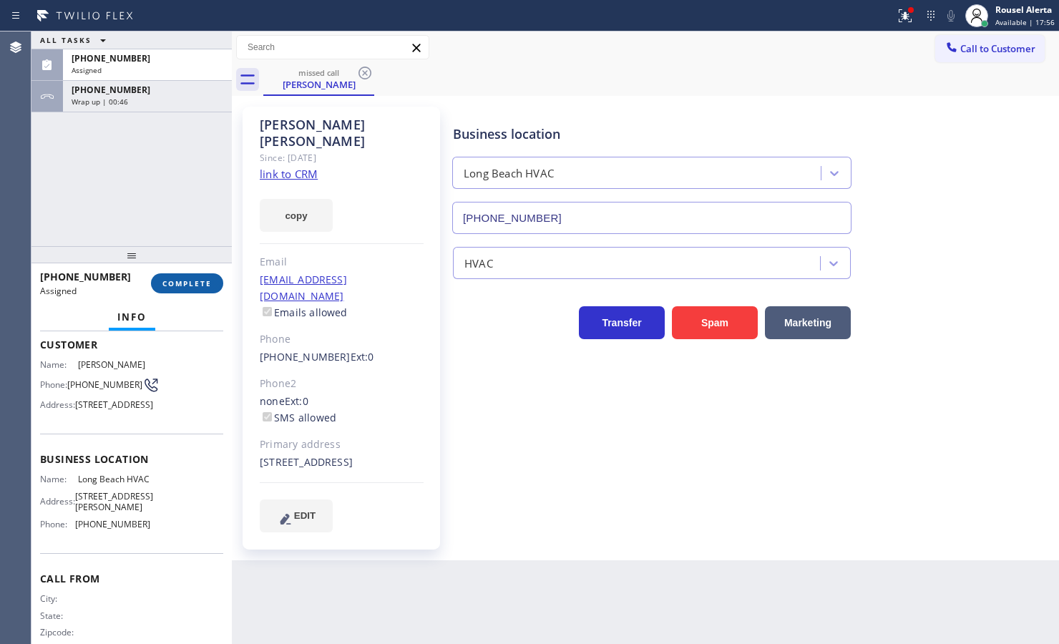
click at [168, 288] on button "COMPLETE" at bounding box center [187, 283] width 72 height 20
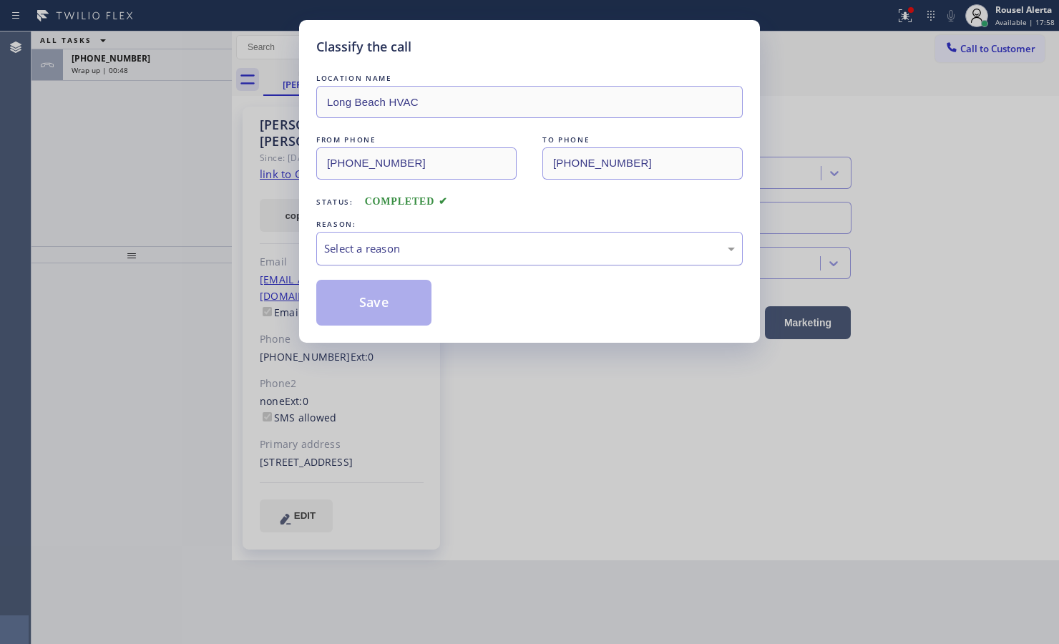
click at [406, 259] on div "Select a reason" at bounding box center [529, 249] width 426 height 34
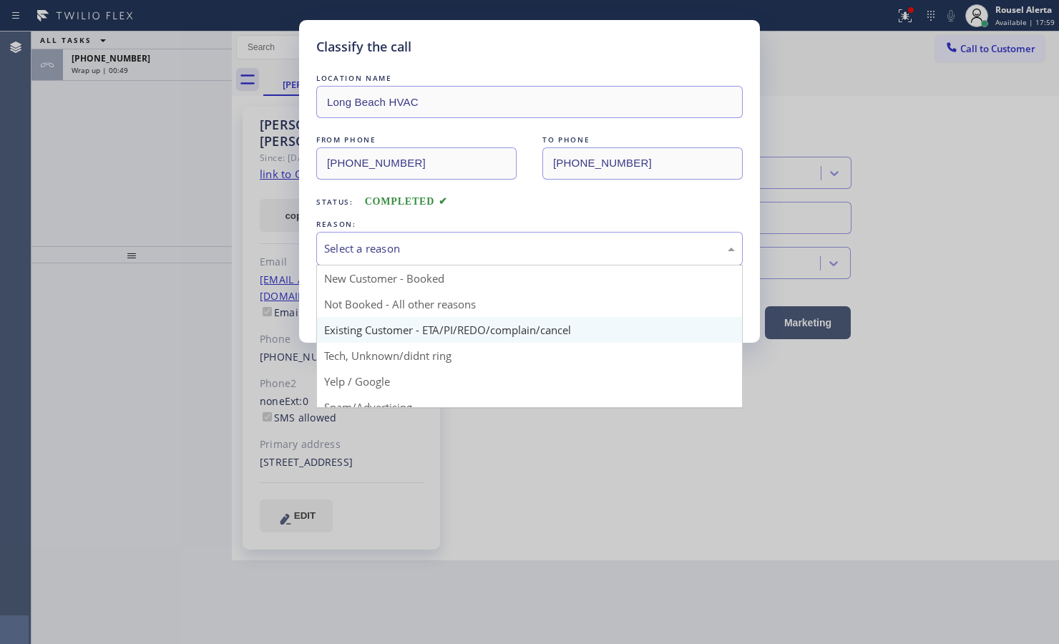
drag, startPoint x: 441, startPoint y: 322, endPoint x: 421, endPoint y: 312, distance: 23.0
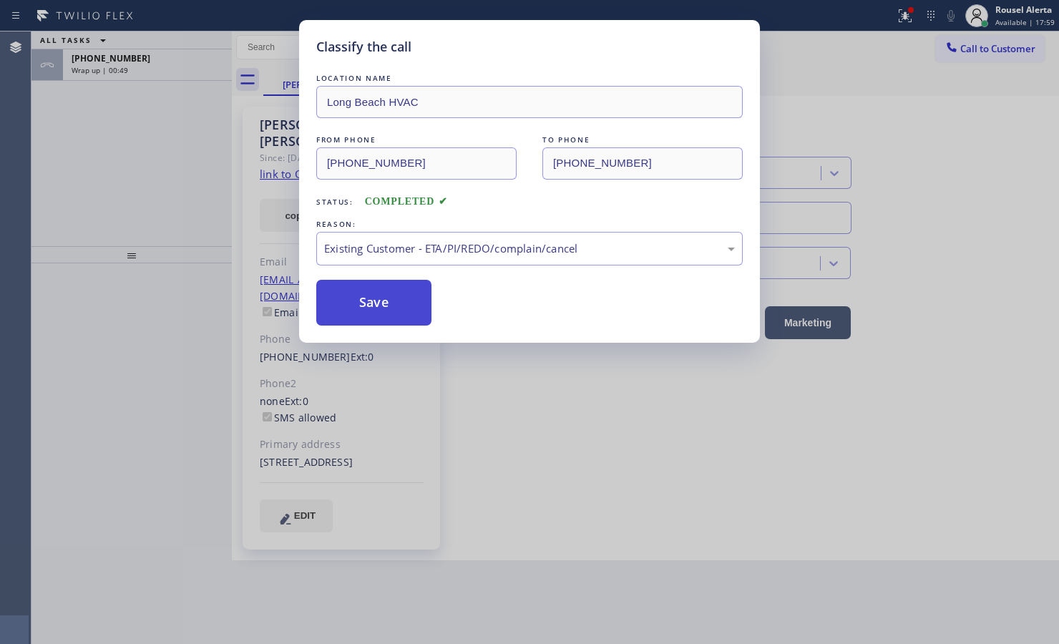
click at [391, 301] on button "Save" at bounding box center [373, 303] width 115 height 46
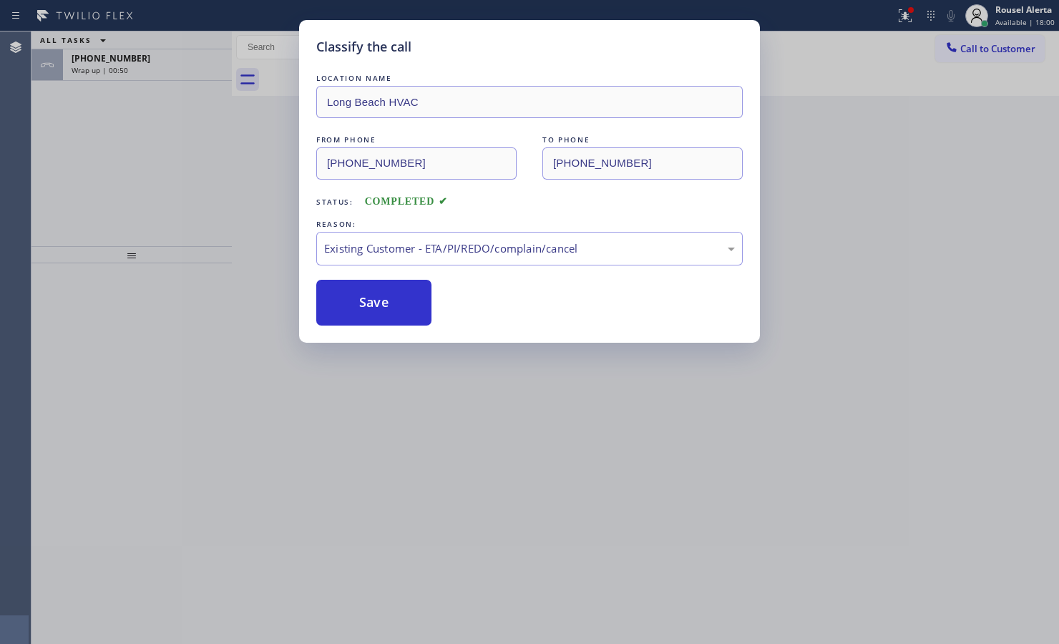
click at [101, 59] on div "Classify the call LOCATION NAME Long Beach HVAC FROM PHONE [PHONE_NUMBER] TO PH…" at bounding box center [529, 322] width 1059 height 644
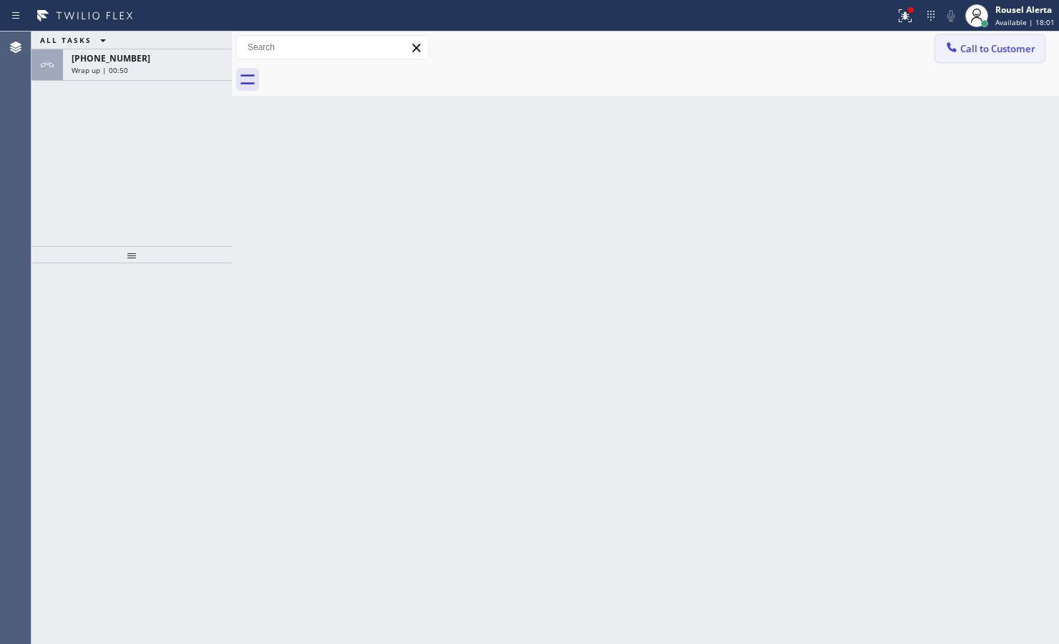
click at [846, 43] on span "Call to Customer" at bounding box center [997, 48] width 75 height 13
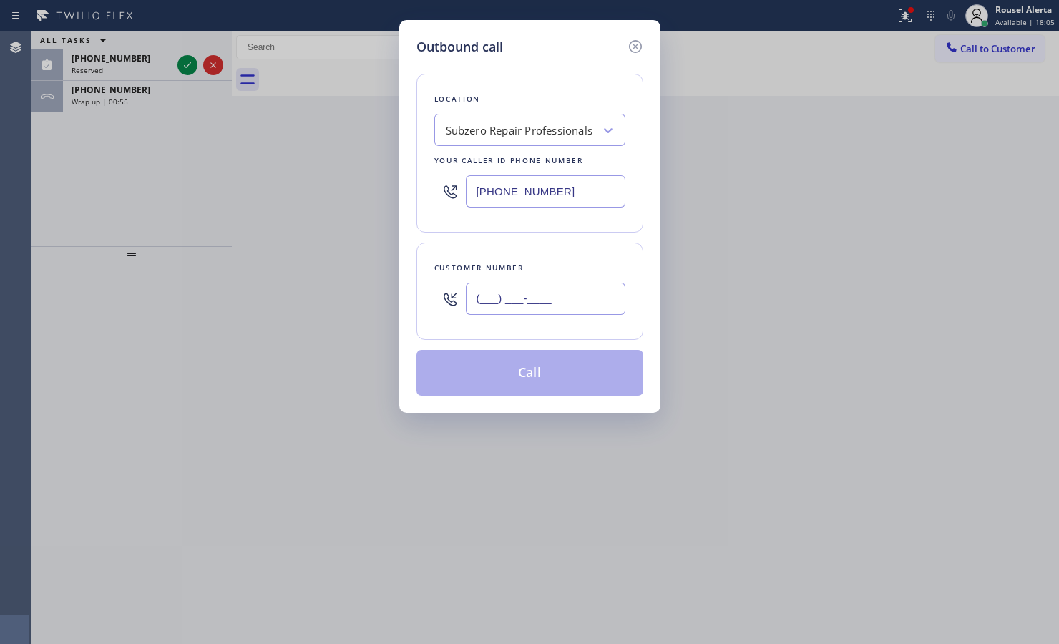
click at [534, 311] on input "(___) ___-____" at bounding box center [546, 299] width 160 height 32
paste input "510) 332-3951"
type input "[PHONE_NUMBER]"
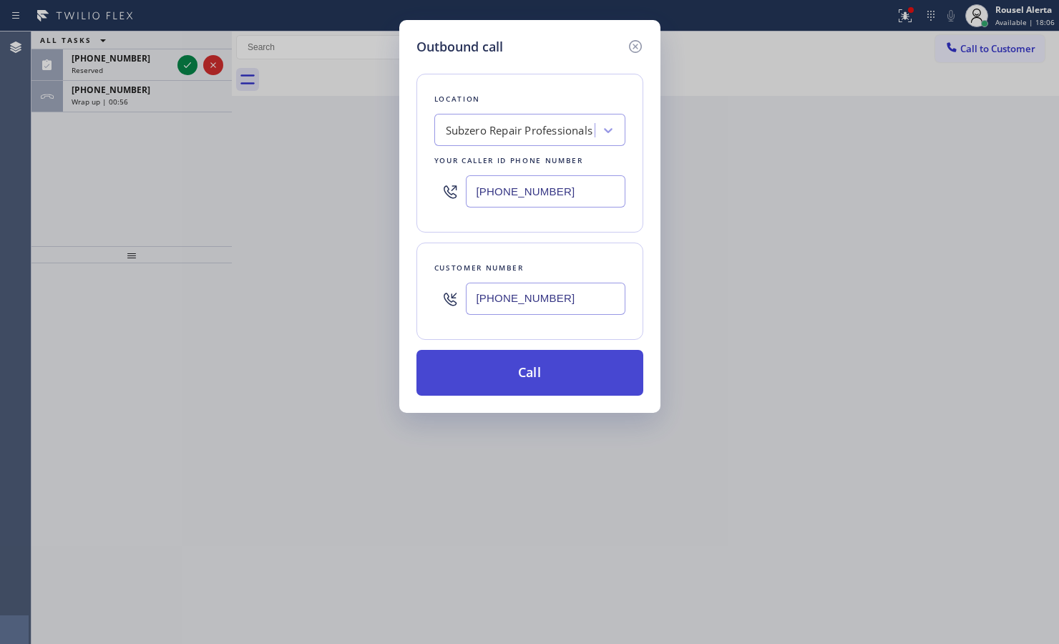
click at [533, 372] on button "Call" at bounding box center [529, 373] width 227 height 46
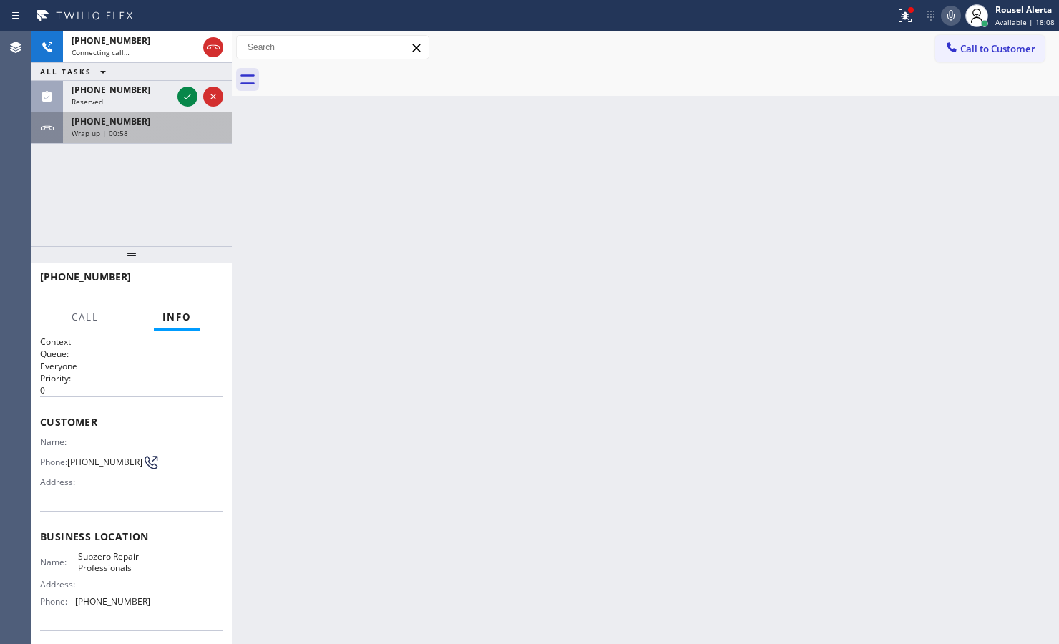
drag, startPoint x: 185, startPoint y: 90, endPoint x: 173, endPoint y: 112, distance: 24.3
click at [185, 90] on icon at bounding box center [187, 96] width 17 height 17
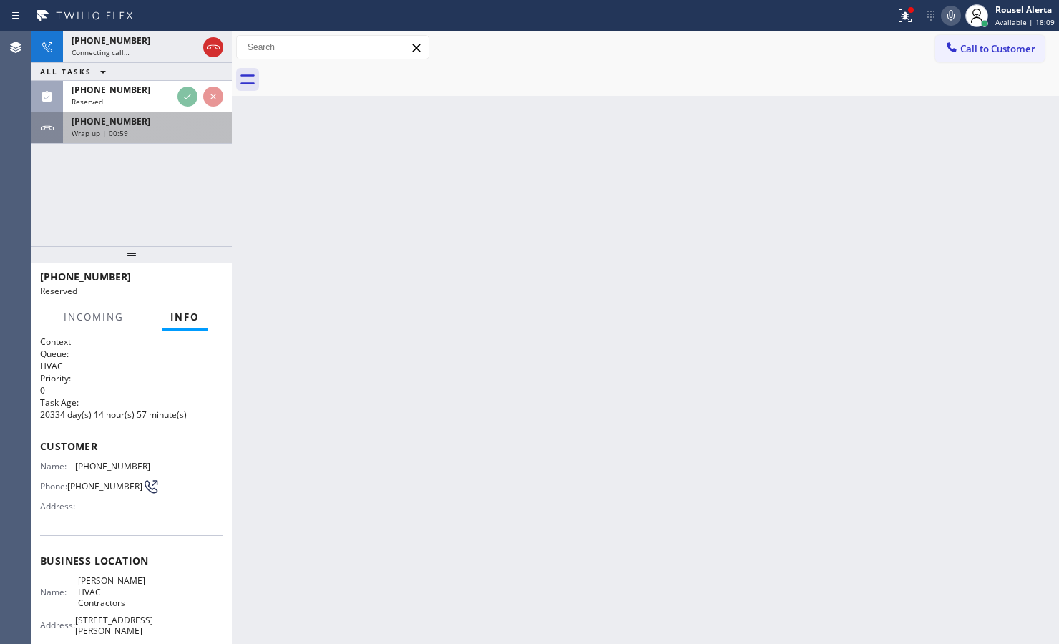
click at [170, 124] on div "[PHONE_NUMBER]" at bounding box center [148, 121] width 152 height 12
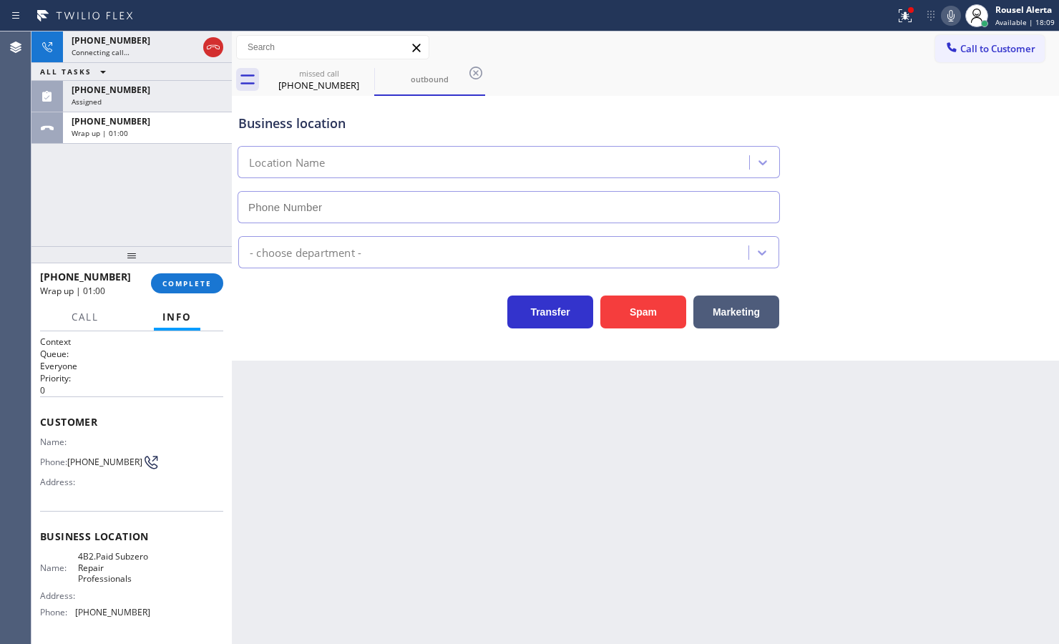
type input "[PHONE_NUMBER]"
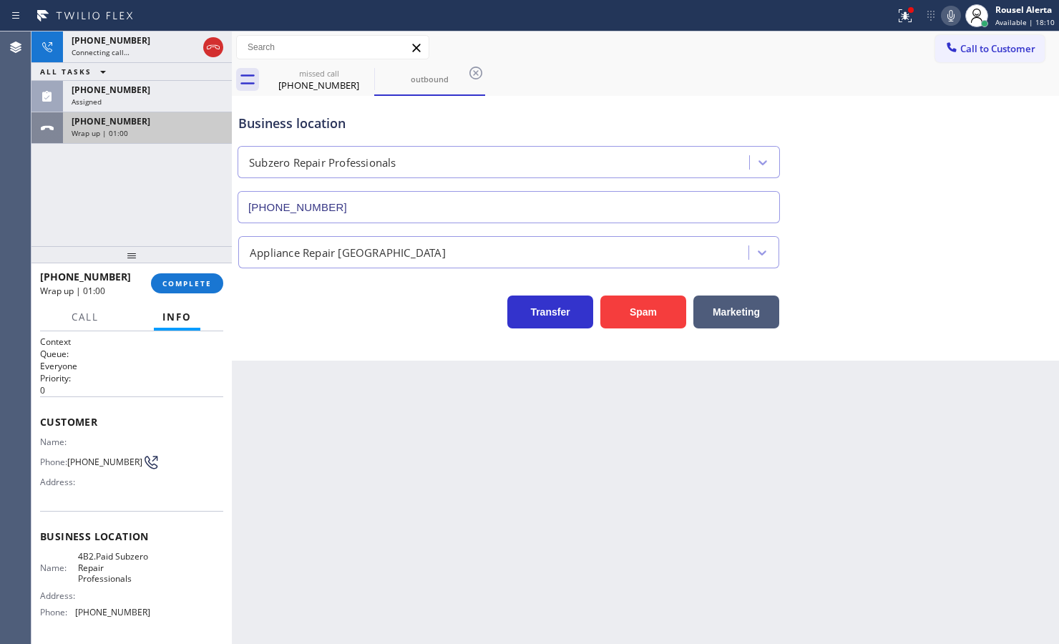
click at [169, 137] on div "[PHONE_NUMBER] Wrap up | 01:00" at bounding box center [144, 127] width 163 height 31
click at [174, 280] on span "COMPLETE" at bounding box center [186, 283] width 49 height 10
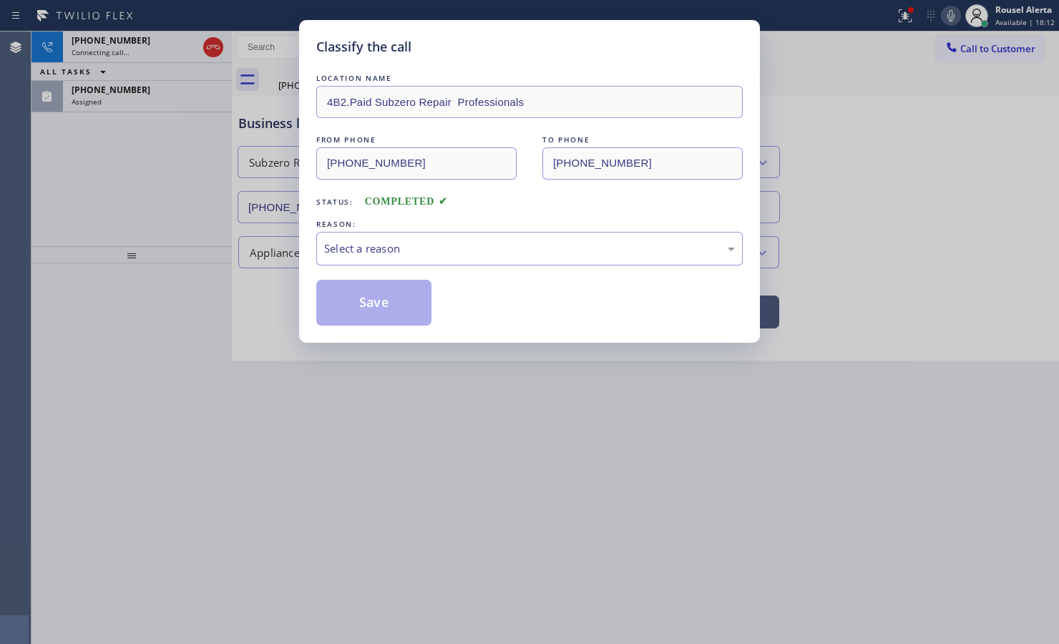
drag, startPoint x: 427, startPoint y: 240, endPoint x: 438, endPoint y: 258, distance: 21.5
click at [438, 258] on div "Select a reason" at bounding box center [529, 249] width 426 height 34
click at [385, 308] on button "Save" at bounding box center [373, 303] width 115 height 46
click at [174, 102] on div "Classify the call LOCATION NAME 5 Star Appliance Repair FROM PHONE [PHONE_NUMBE…" at bounding box center [544, 337] width 1027 height 612
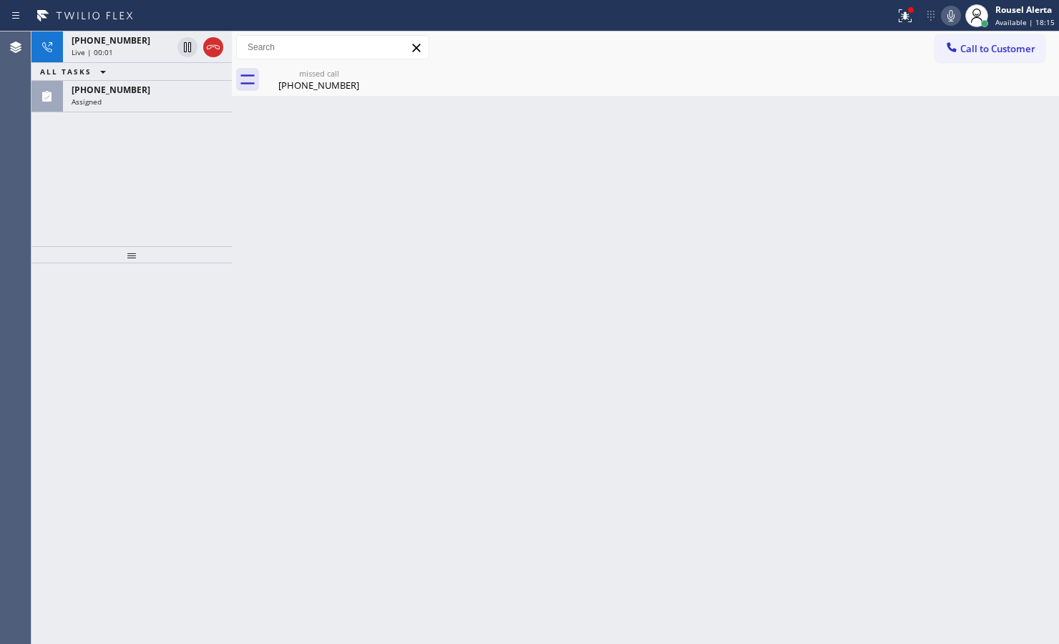
click at [174, 102] on div "Assigned" at bounding box center [148, 102] width 152 height 10
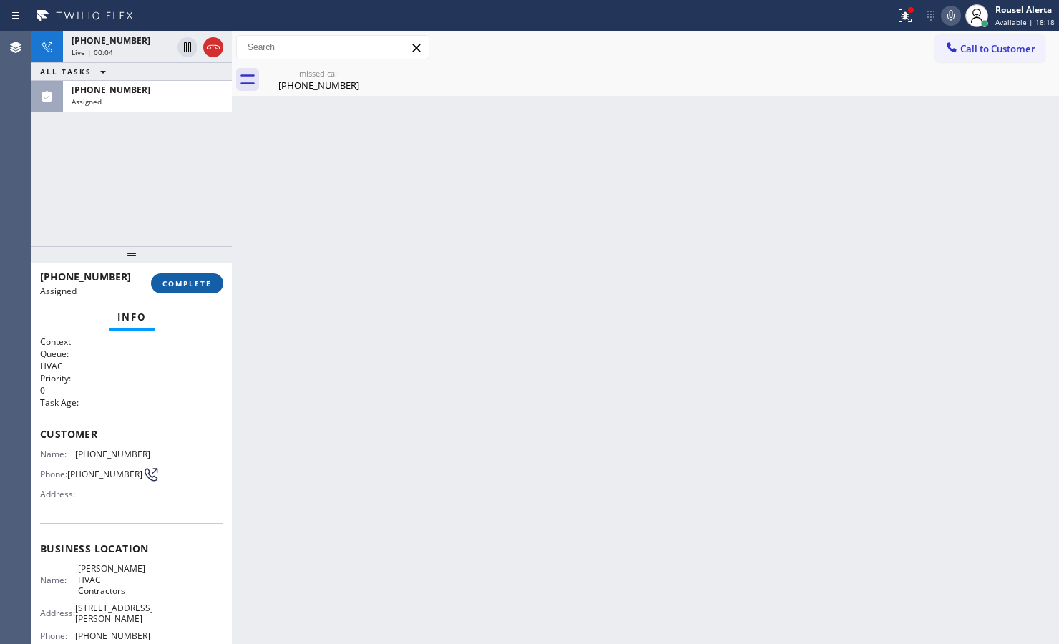
click at [177, 278] on span "COMPLETE" at bounding box center [186, 283] width 49 height 10
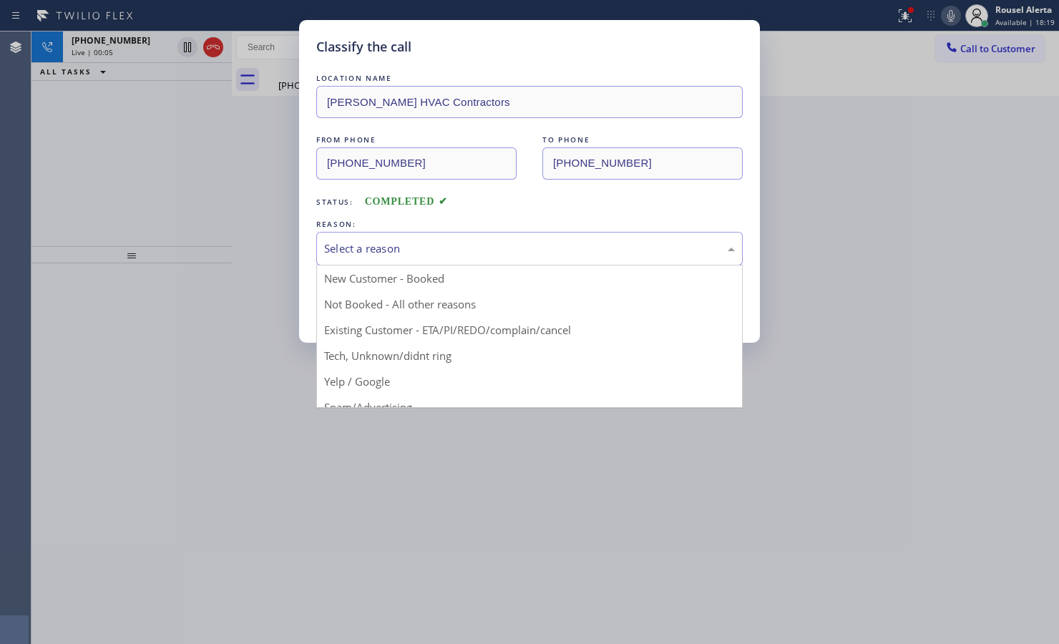
click at [392, 241] on div "Select a reason" at bounding box center [529, 248] width 411 height 16
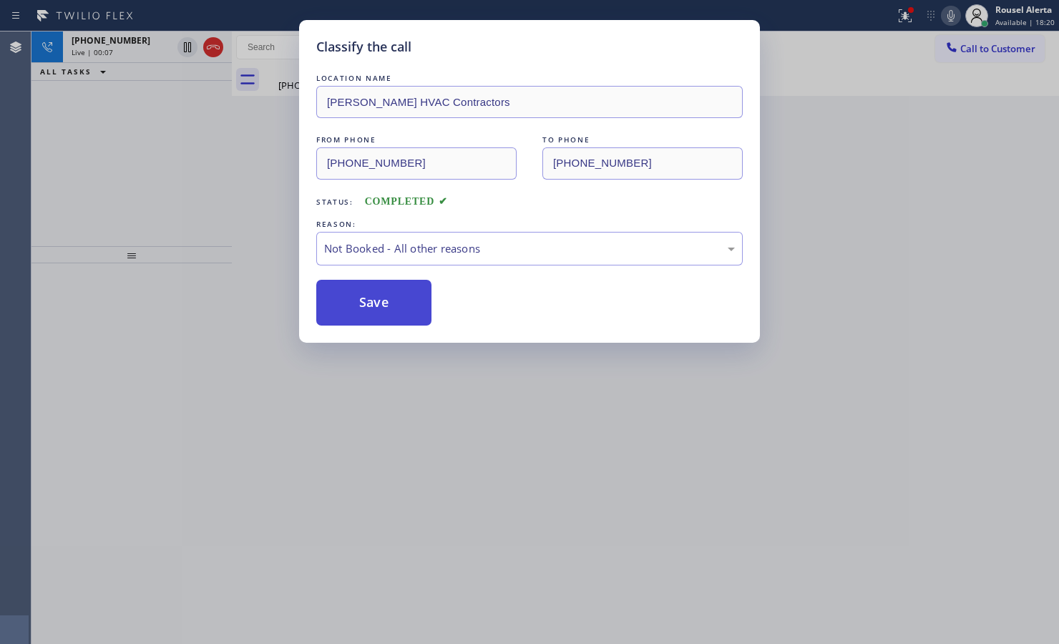
click at [365, 302] on button "Save" at bounding box center [373, 303] width 115 height 46
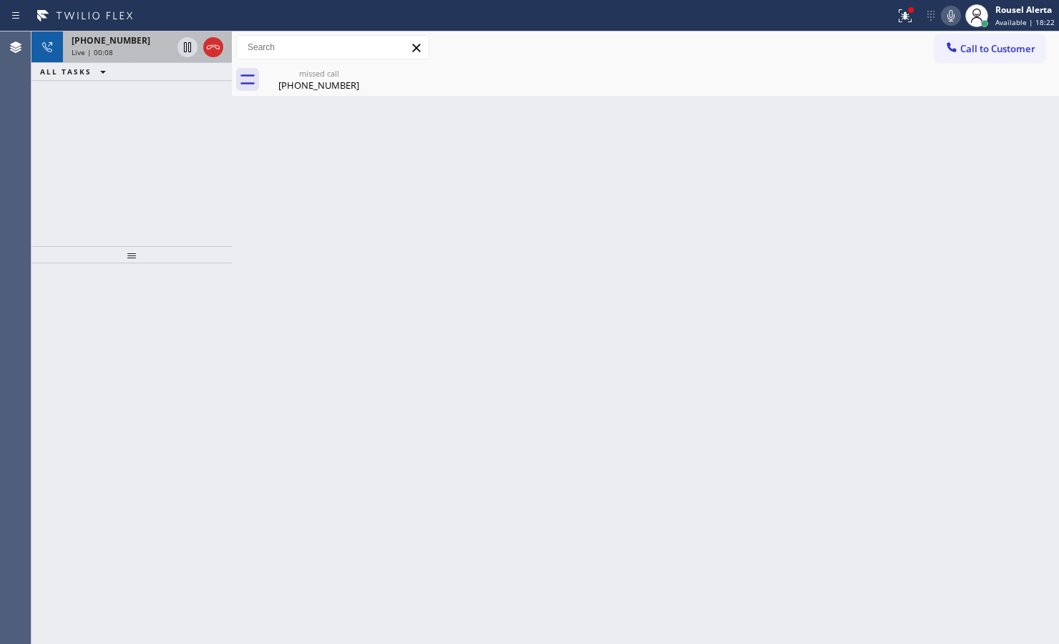
click at [109, 50] on span "Live | 00:08" at bounding box center [92, 52] width 41 height 10
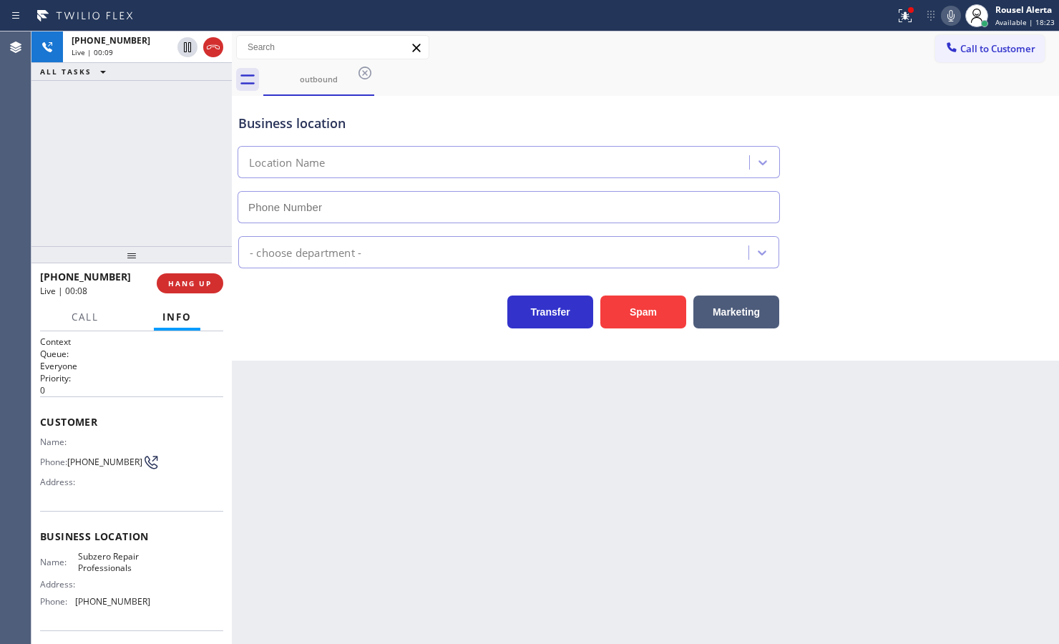
type input "[PHONE_NUMBER]"
click at [172, 149] on div "[PHONE_NUMBER] Live | 00:15 ALL TASKS ALL TASKS ACTIVE TASKS TASKS IN WRAP UP" at bounding box center [131, 138] width 200 height 215
click at [192, 150] on div "[PHONE_NUMBER] Live | 00:45 ALL TASKS ALL TASKS ACTIVE TASKS TASKS IN WRAP UP" at bounding box center [131, 138] width 200 height 215
click at [410, 488] on div "Back to Dashboard Change Sender ID Customers Technicians Select a contact Outbo…" at bounding box center [645, 337] width 827 height 612
click at [211, 285] on span "HANG UP" at bounding box center [190, 283] width 44 height 10
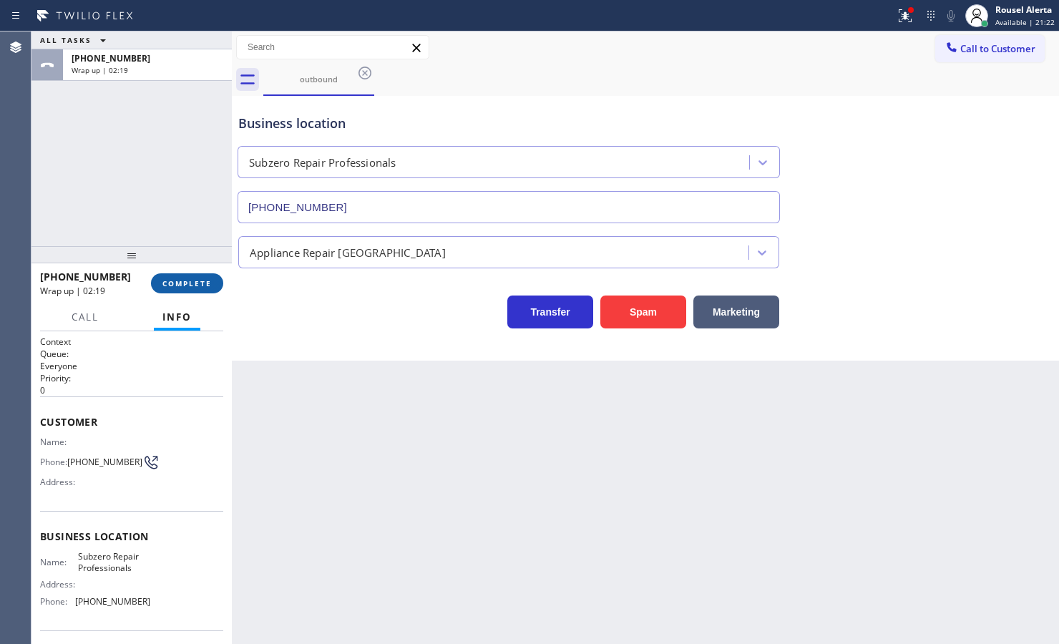
click at [175, 279] on span "COMPLETE" at bounding box center [186, 283] width 49 height 10
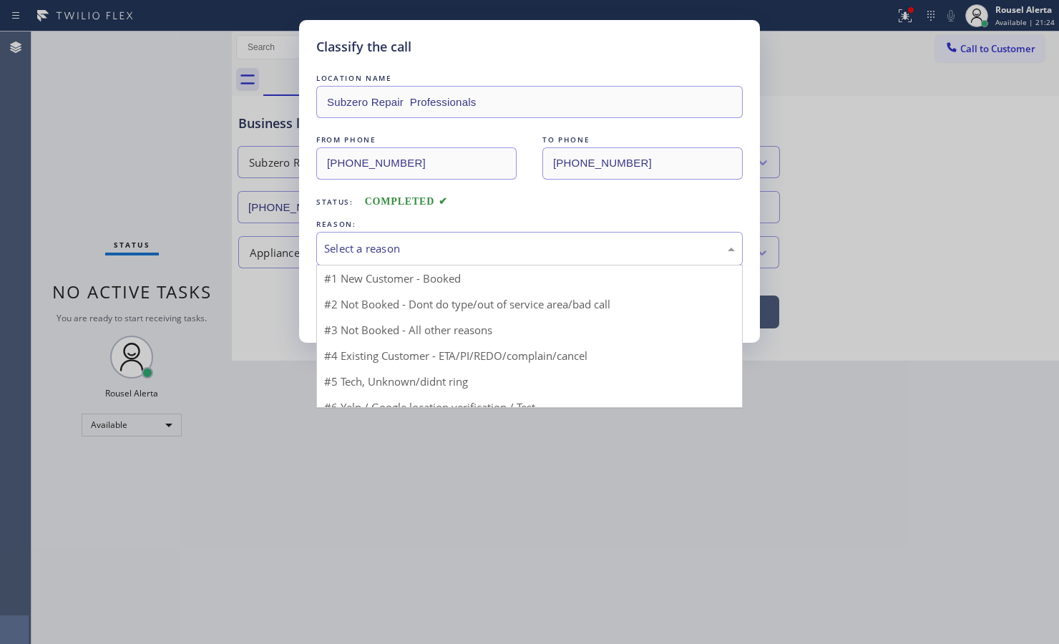
click at [442, 256] on div "Select a reason" at bounding box center [529, 248] width 411 height 16
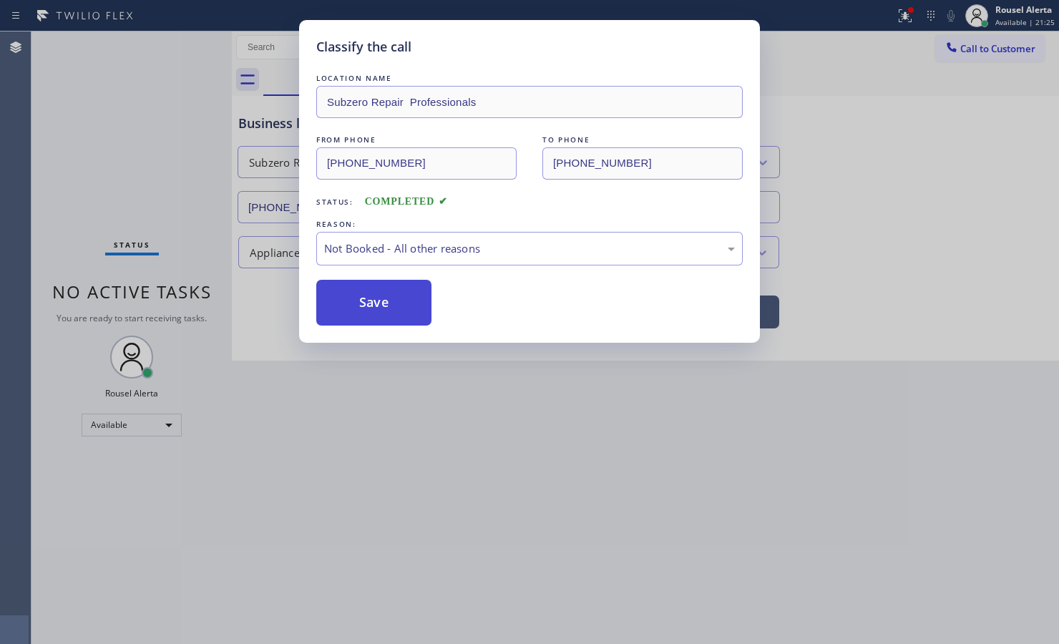
click at [387, 308] on button "Save" at bounding box center [373, 303] width 115 height 46
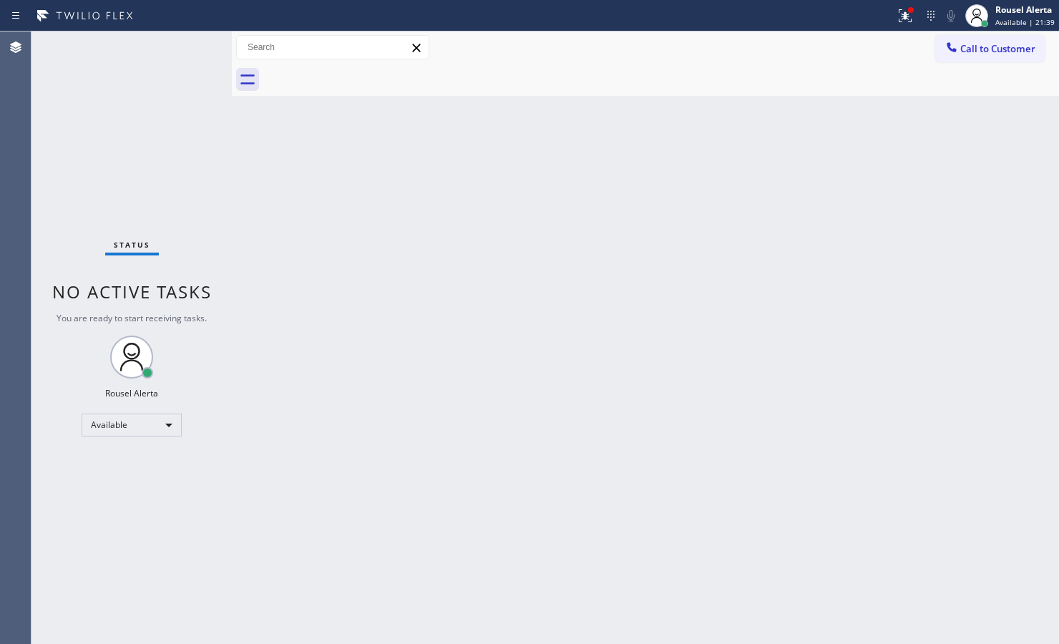
click at [172, 47] on div "Status No active tasks You are ready to start receiving tasks. Rousel Alerta Av…" at bounding box center [131, 337] width 200 height 612
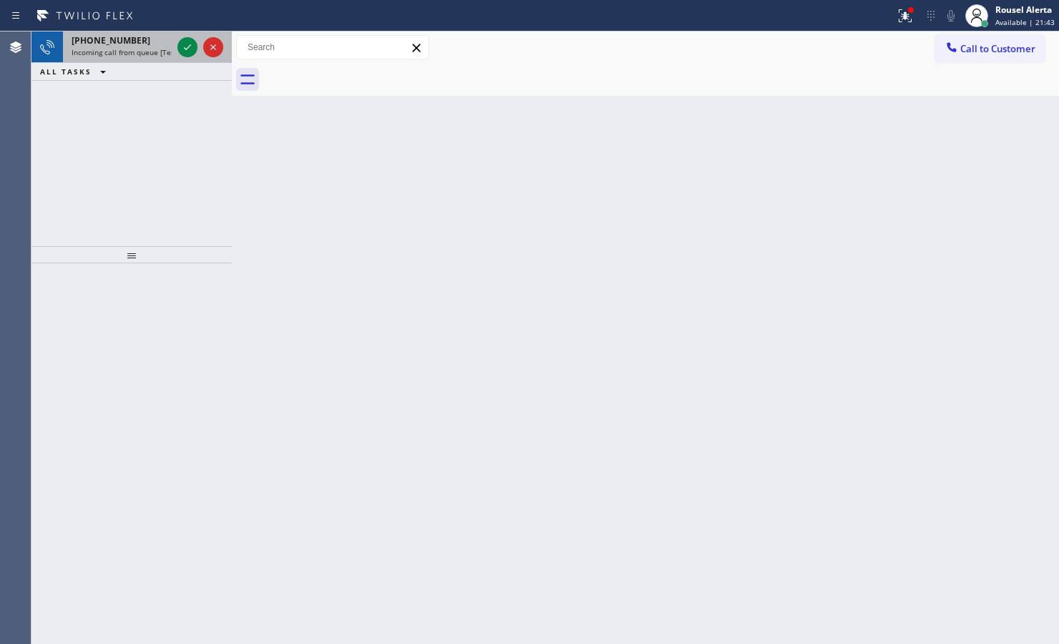
click at [155, 48] on span "Incoming call from queue [Test] All" at bounding box center [131, 52] width 119 height 10
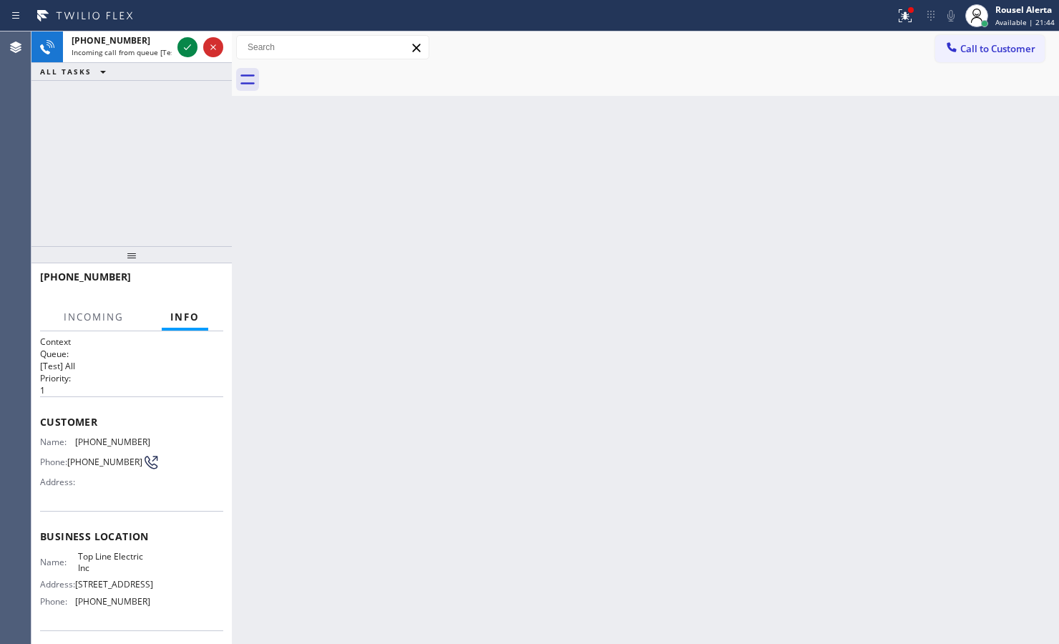
click at [245, 172] on div "Back to Dashboard Change Sender ID Customers Technicians Select a contact Outbo…" at bounding box center [645, 337] width 827 height 612
click at [337, 219] on div "Back to Dashboard Change Sender ID Customers Technicians Select a contact Outbo…" at bounding box center [645, 337] width 827 height 612
click at [199, 109] on div "[PHONE_NUMBER] Incoming call from queue [Test] All ALL TASKS ALL TASKS ACTIVE T…" at bounding box center [131, 138] width 200 height 215
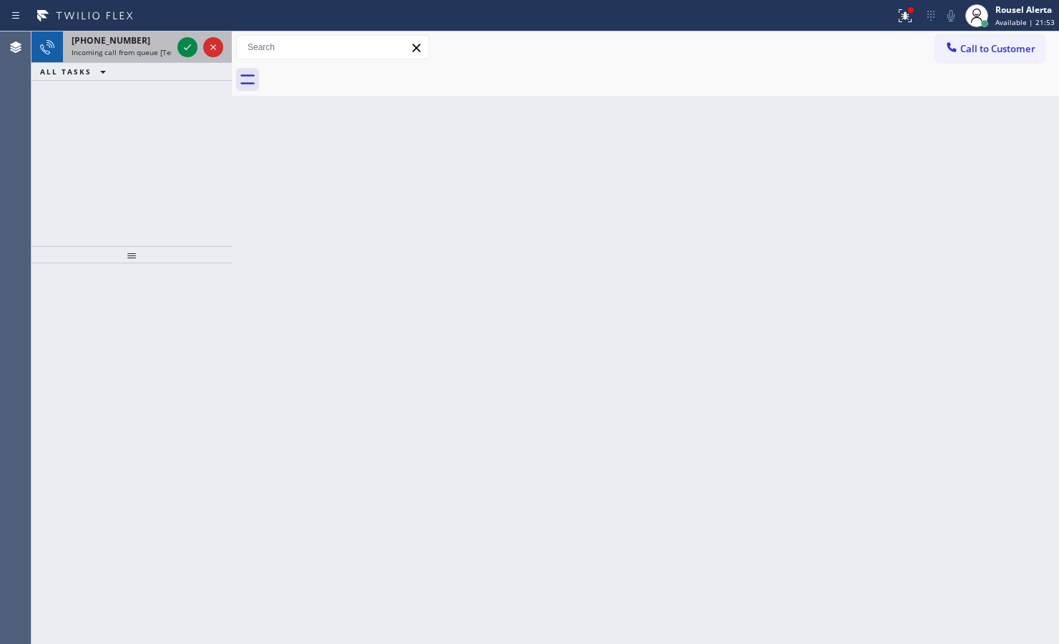
click at [154, 51] on span "Incoming call from queue [Test] All" at bounding box center [131, 52] width 119 height 10
click at [182, 41] on icon at bounding box center [187, 47] width 17 height 17
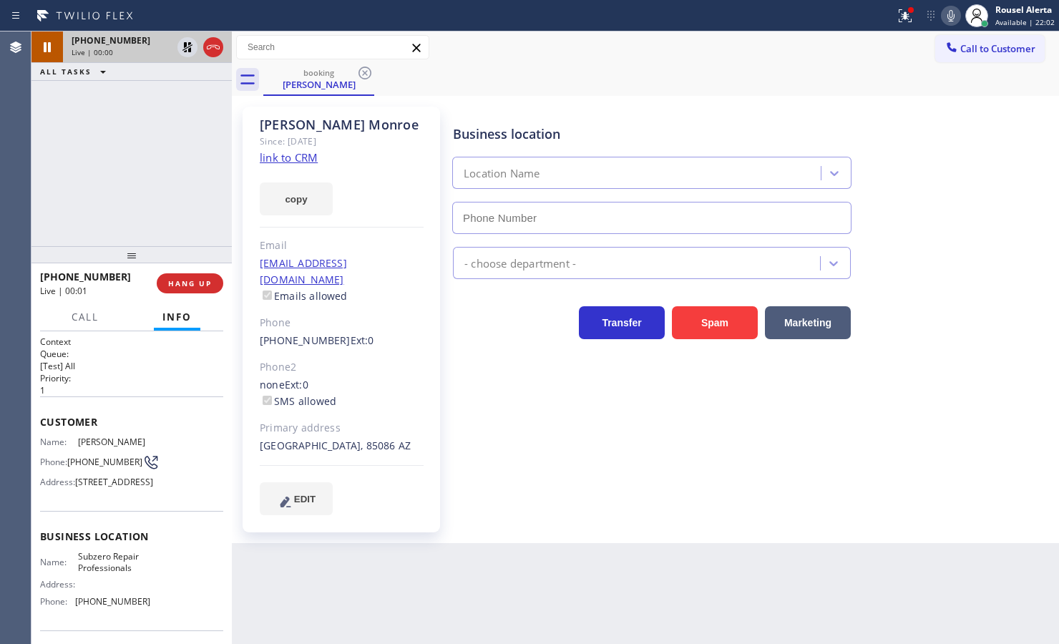
type input "[PHONE_NUMBER]"
click at [145, 140] on div "[PHONE_NUMBER] Live | 00:10 ALL TASKS ALL TASKS ACTIVE TASKS TASKS IN WRAP UP" at bounding box center [131, 138] width 200 height 215
click at [99, 169] on div "[PHONE_NUMBER] Live | 00:15 ALL TASKS ALL TASKS ACTIVE TASKS TASKS IN WRAP UP" at bounding box center [131, 138] width 200 height 215
click at [846, 16] on icon at bounding box center [905, 15] width 17 height 17
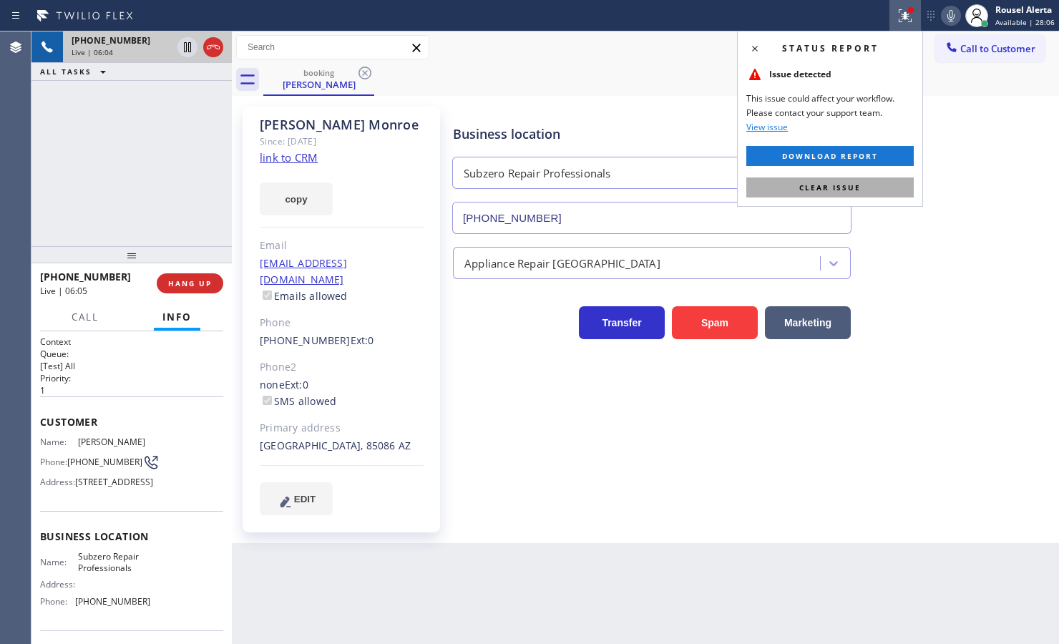
click at [846, 184] on span "Clear issue" at bounding box center [830, 187] width 62 height 10
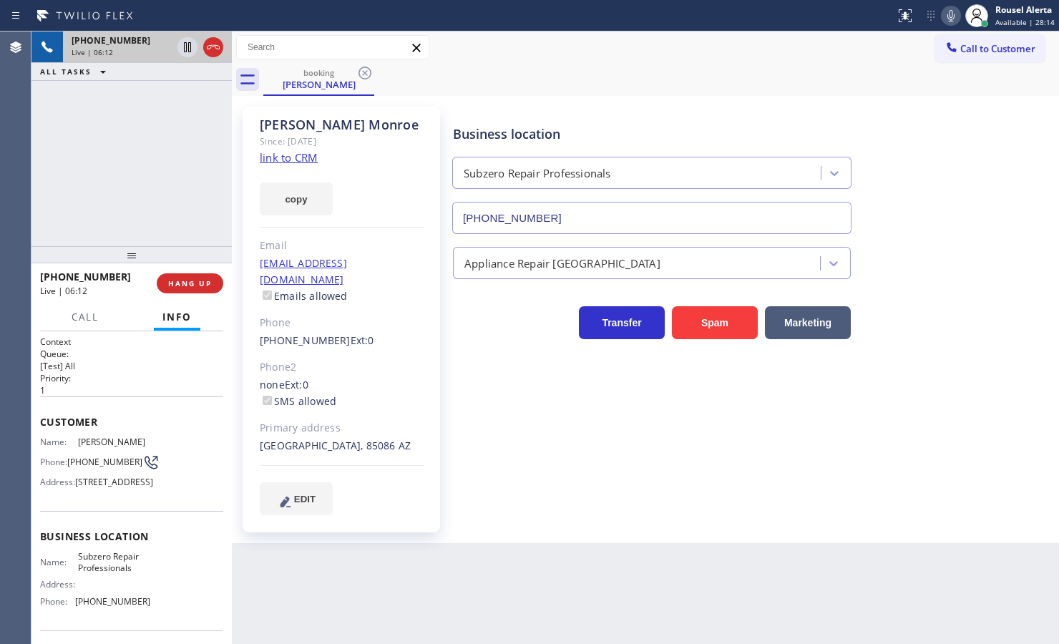
click at [846, 16] on icon at bounding box center [950, 15] width 7 height 11
click at [846, 16] on icon at bounding box center [950, 15] width 17 height 17
click at [182, 100] on icon at bounding box center [187, 96] width 17 height 17
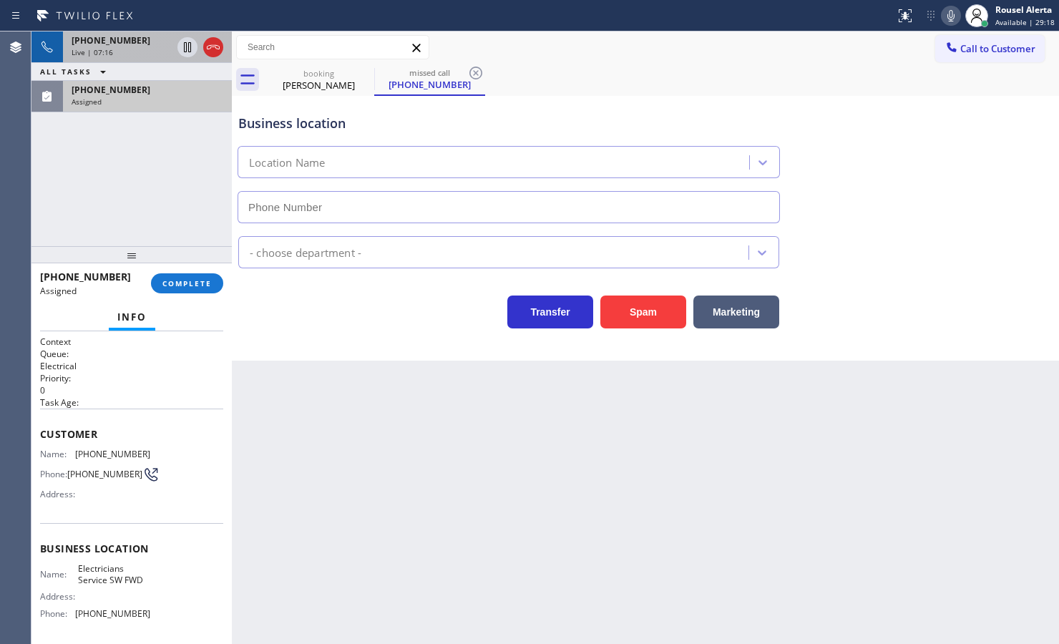
type input "[PHONE_NUMBER]"
click at [155, 108] on div "[PHONE_NUMBER] Assigned" at bounding box center [144, 96] width 163 height 31
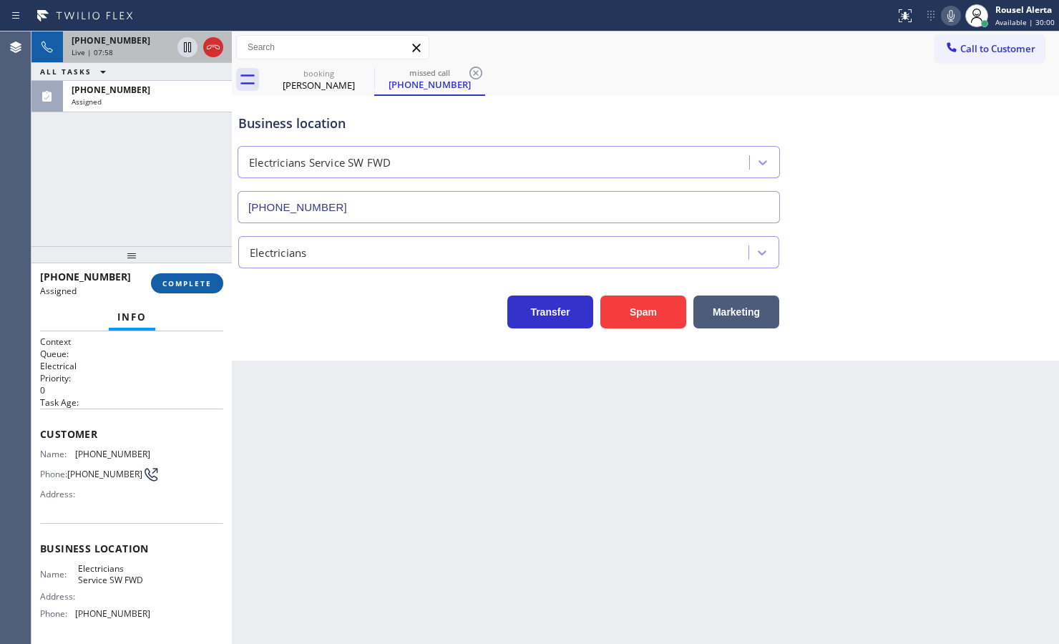
click at [183, 275] on button "COMPLETE" at bounding box center [187, 283] width 72 height 20
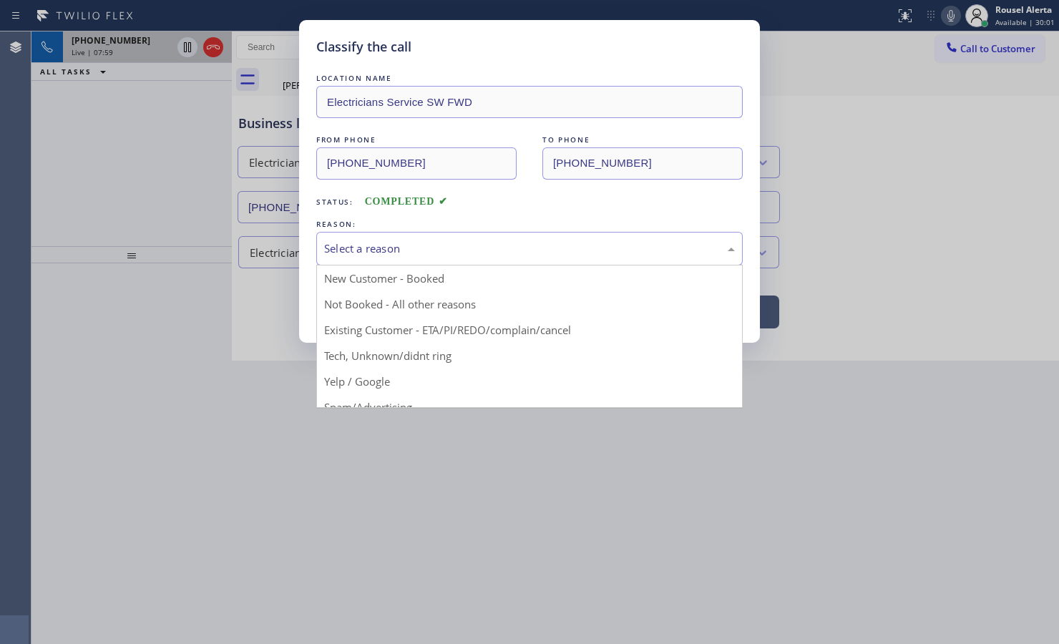
click at [384, 241] on div "Select a reason" at bounding box center [529, 248] width 411 height 16
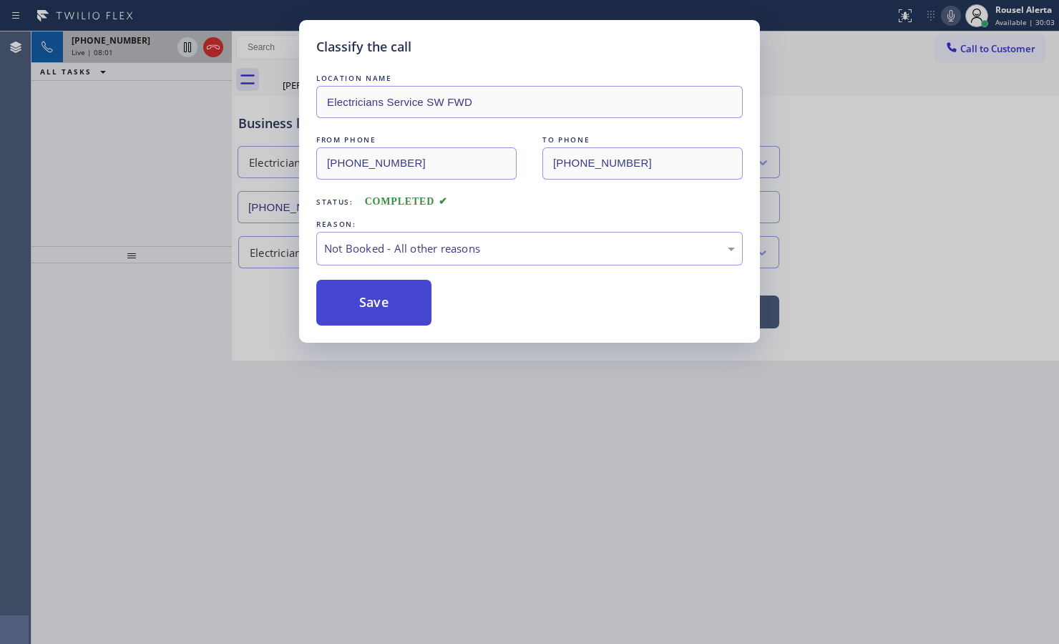
click at [397, 306] on button "Save" at bounding box center [373, 303] width 115 height 46
type input "[PHONE_NUMBER]"
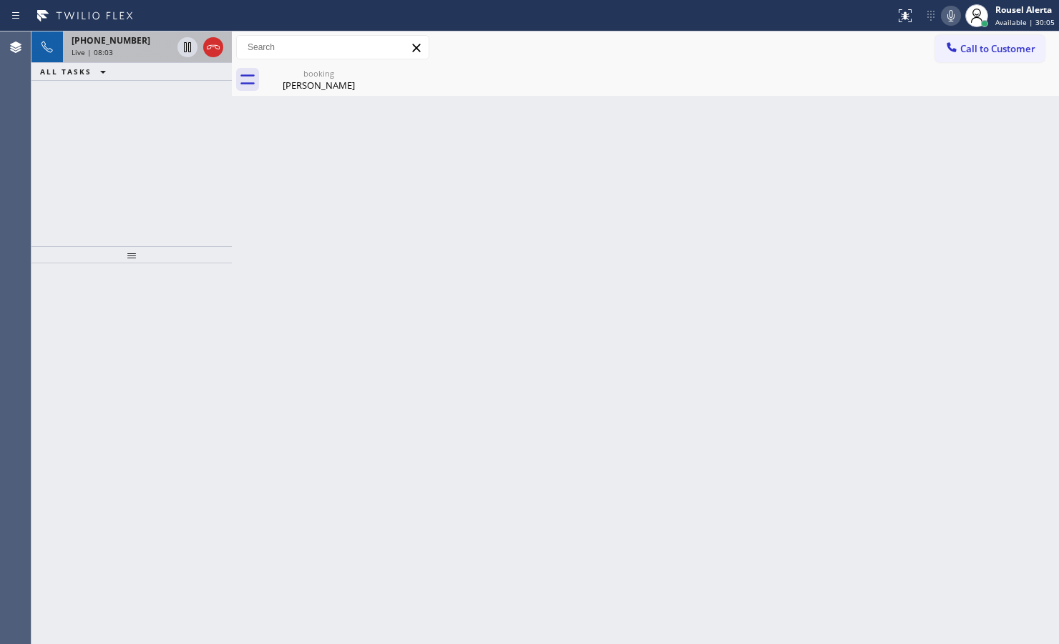
click at [130, 55] on div "Live | 08:03" at bounding box center [122, 52] width 100 height 10
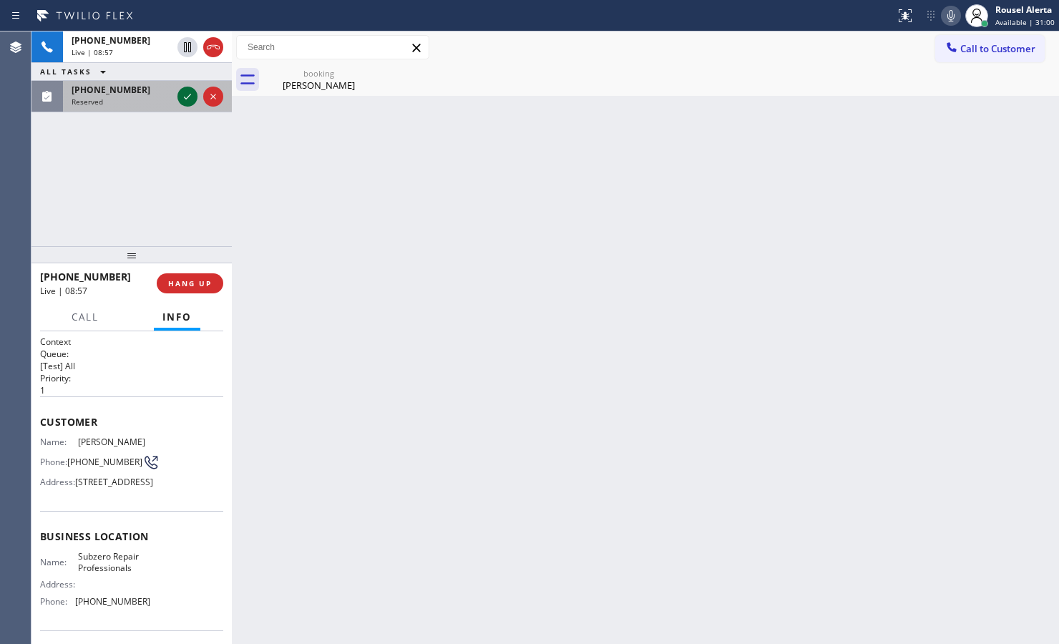
click at [185, 94] on icon at bounding box center [187, 96] width 17 height 17
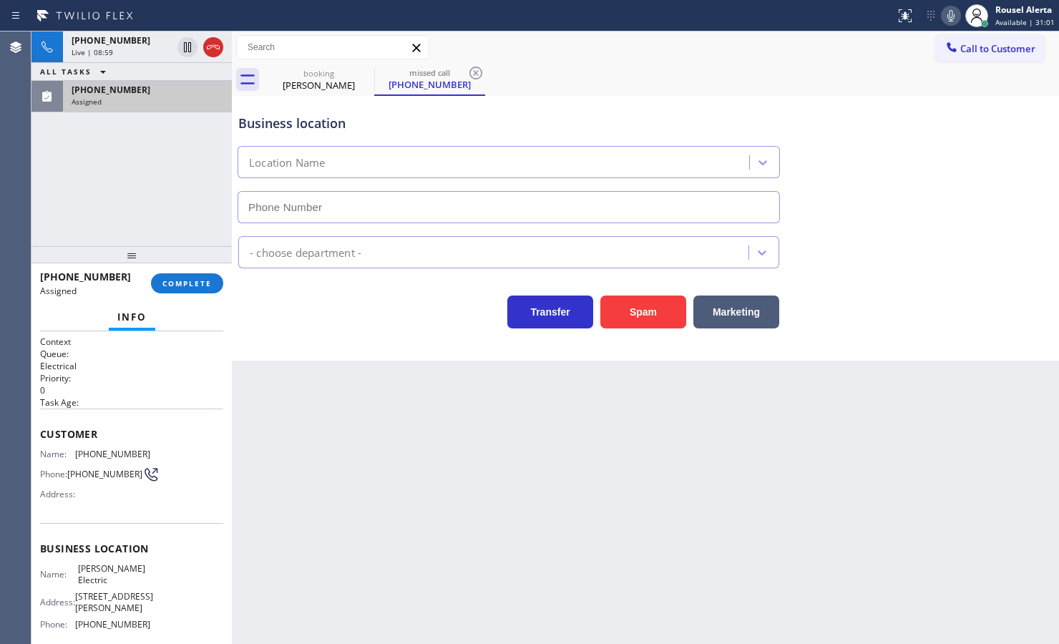
type input "[PHONE_NUMBER]"
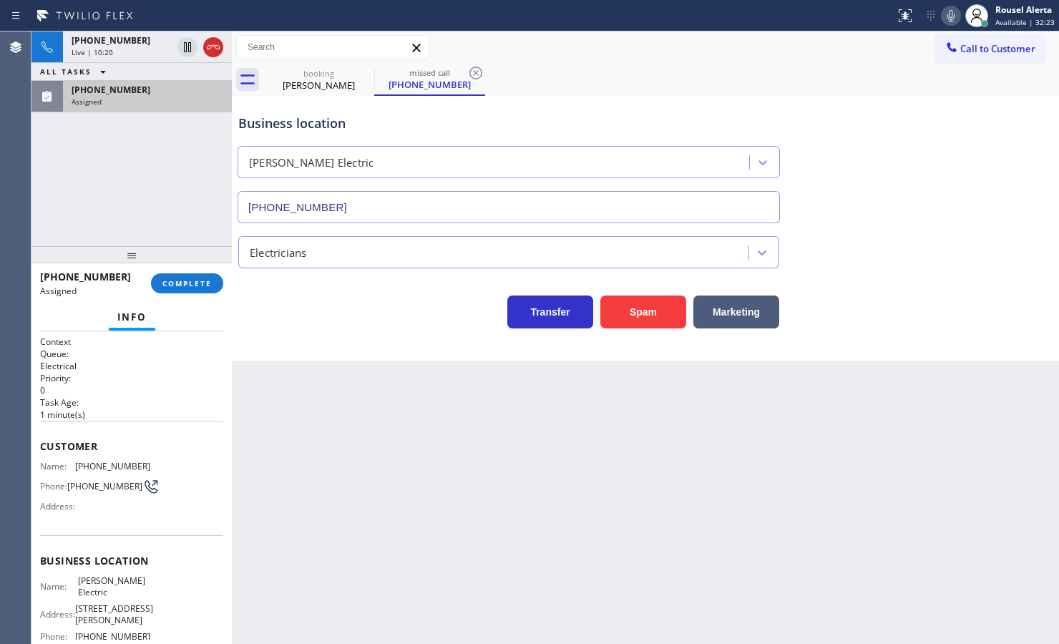
click at [168, 106] on div "[PHONE_NUMBER] Assigned" at bounding box center [144, 96] width 163 height 31
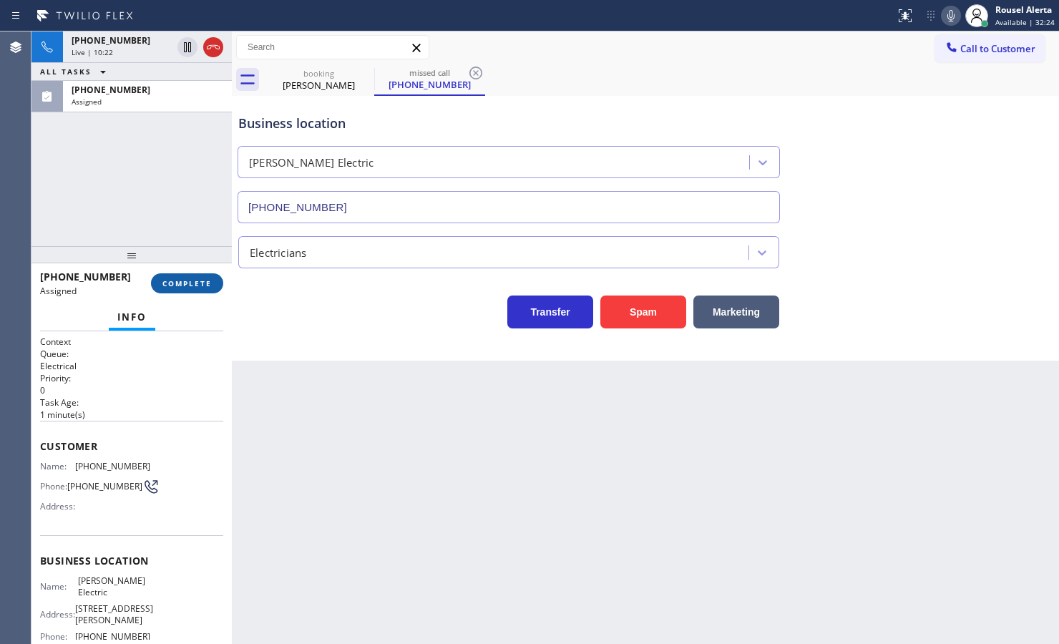
click at [182, 283] on span "COMPLETE" at bounding box center [186, 283] width 49 height 10
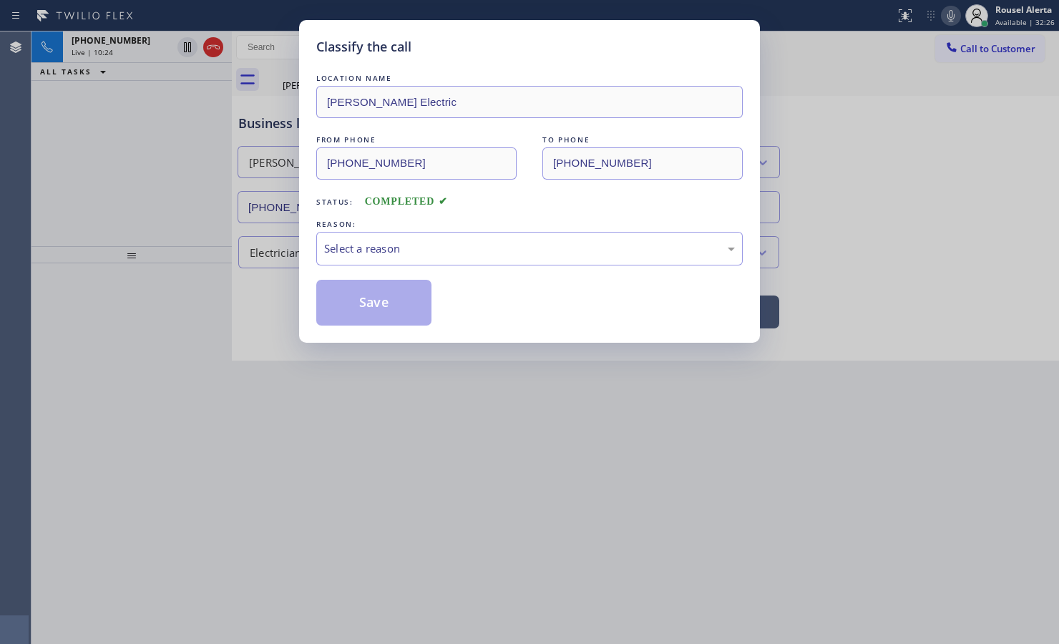
click at [442, 263] on div "Select a reason" at bounding box center [529, 249] width 426 height 34
drag, startPoint x: 379, startPoint y: 316, endPoint x: 458, endPoint y: 430, distance: 138.3
click at [381, 317] on button "Save" at bounding box center [373, 303] width 115 height 46
type input "[PHONE_NUMBER]"
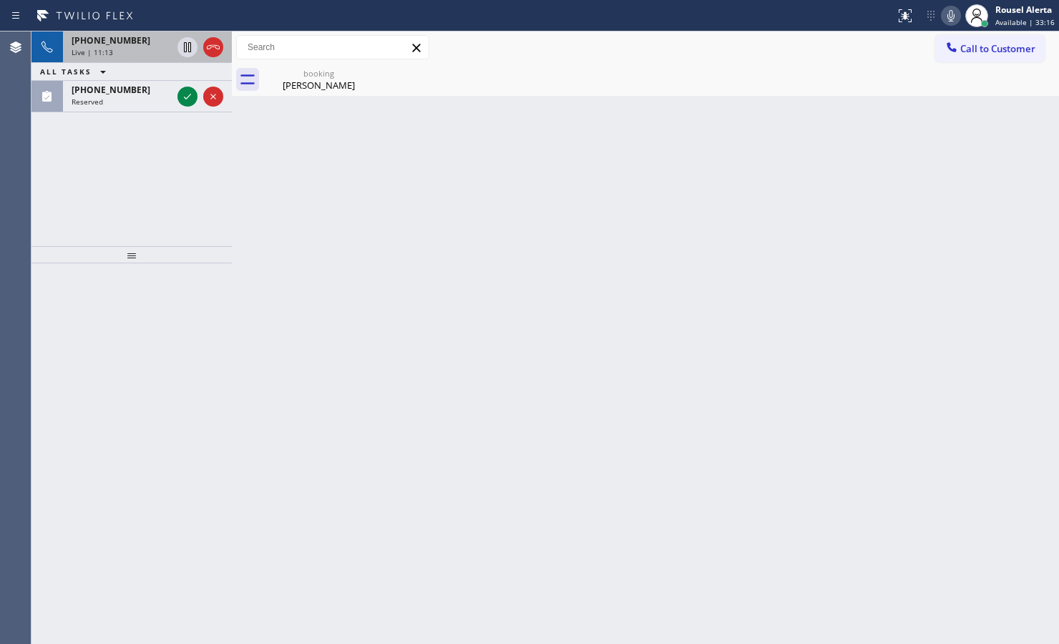
drag, startPoint x: 138, startPoint y: 37, endPoint x: 144, endPoint y: 44, distance: 9.2
click at [140, 37] on div "[PHONE_NUMBER]" at bounding box center [122, 40] width 100 height 12
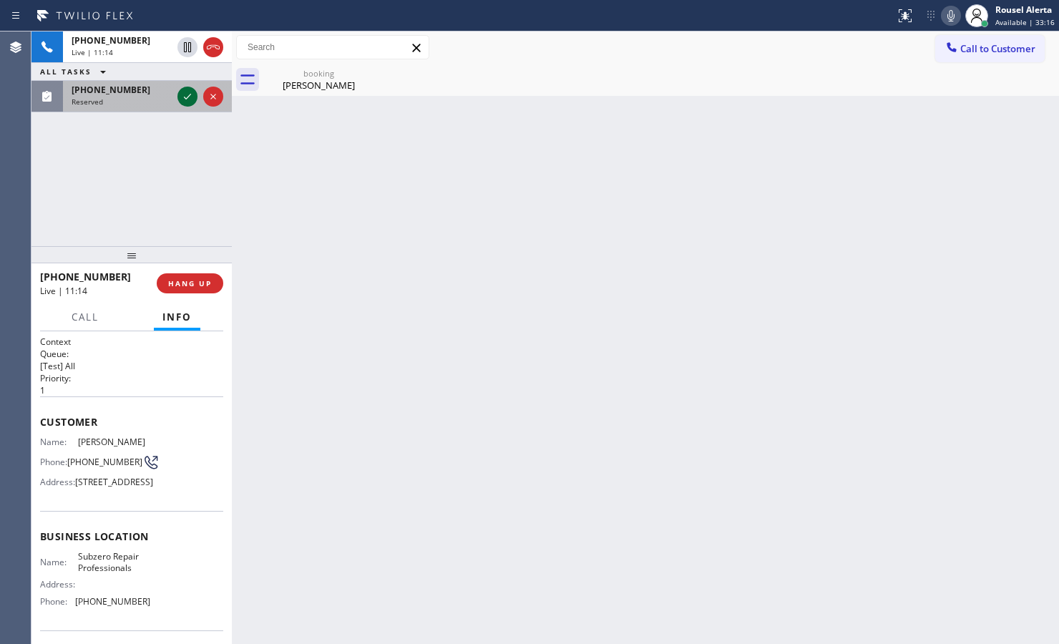
click at [186, 99] on icon at bounding box center [187, 97] width 7 height 6
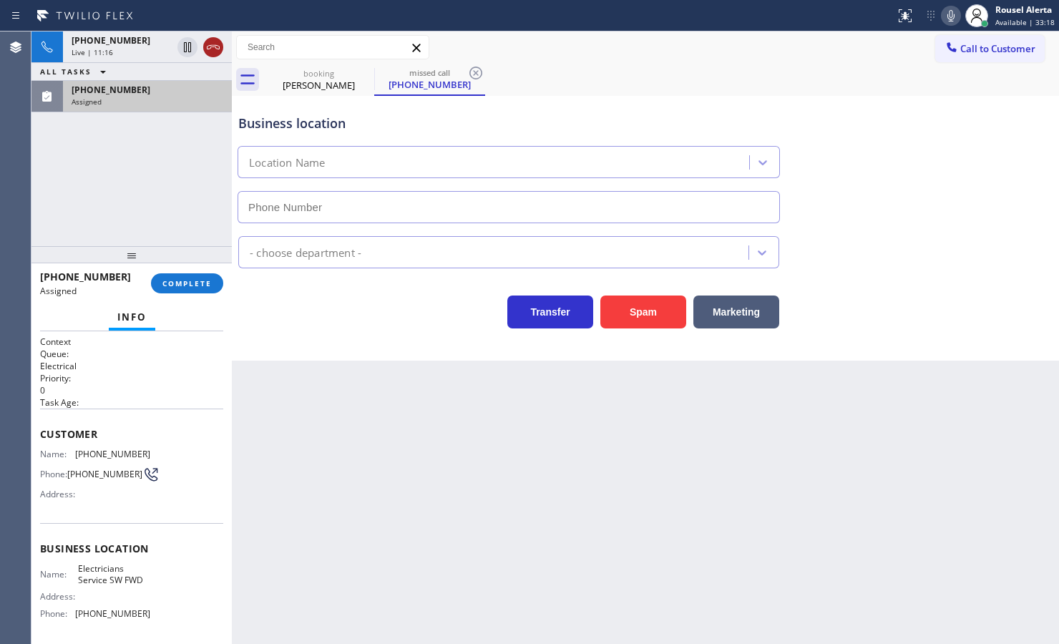
type input "[PHONE_NUMBER]"
click at [216, 54] on div "Live | 11:19" at bounding box center [148, 52] width 152 height 10
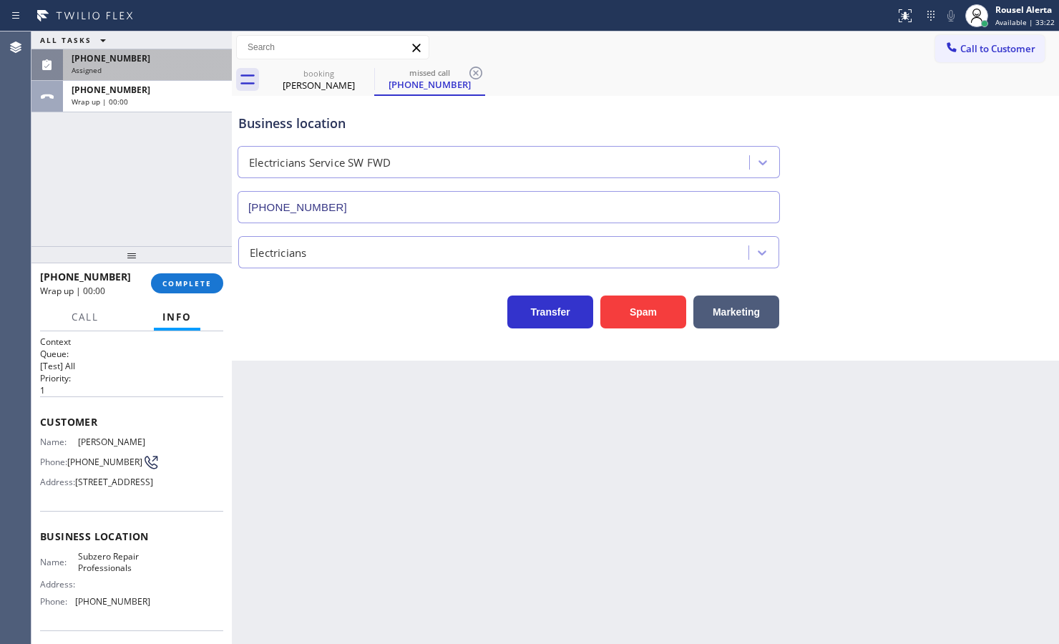
click at [181, 66] on div "Assigned" at bounding box center [148, 70] width 152 height 10
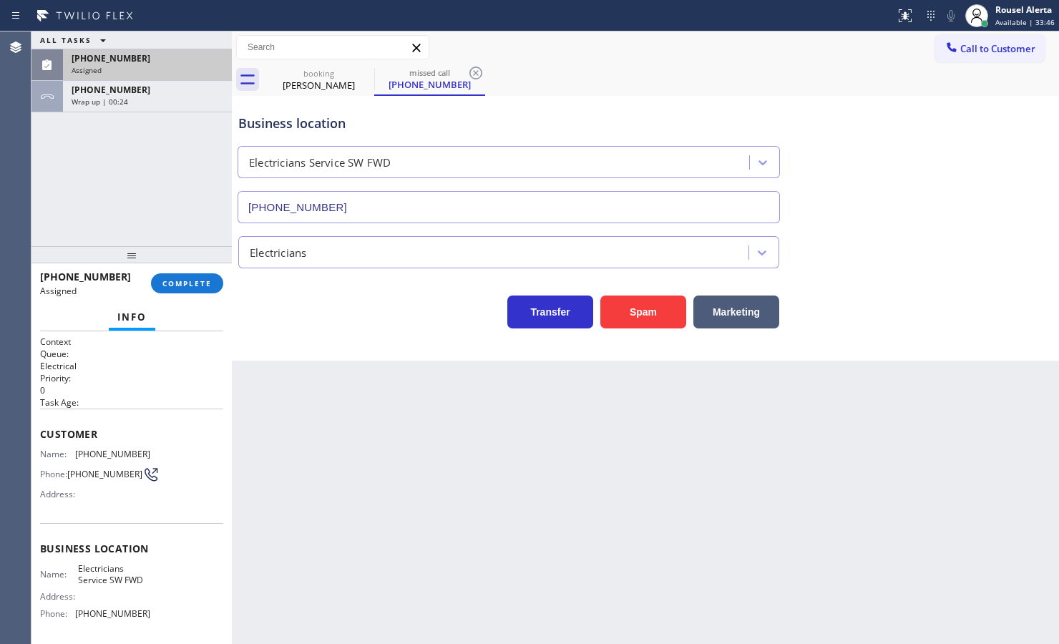
click at [141, 69] on div "Assigned" at bounding box center [148, 70] width 152 height 10
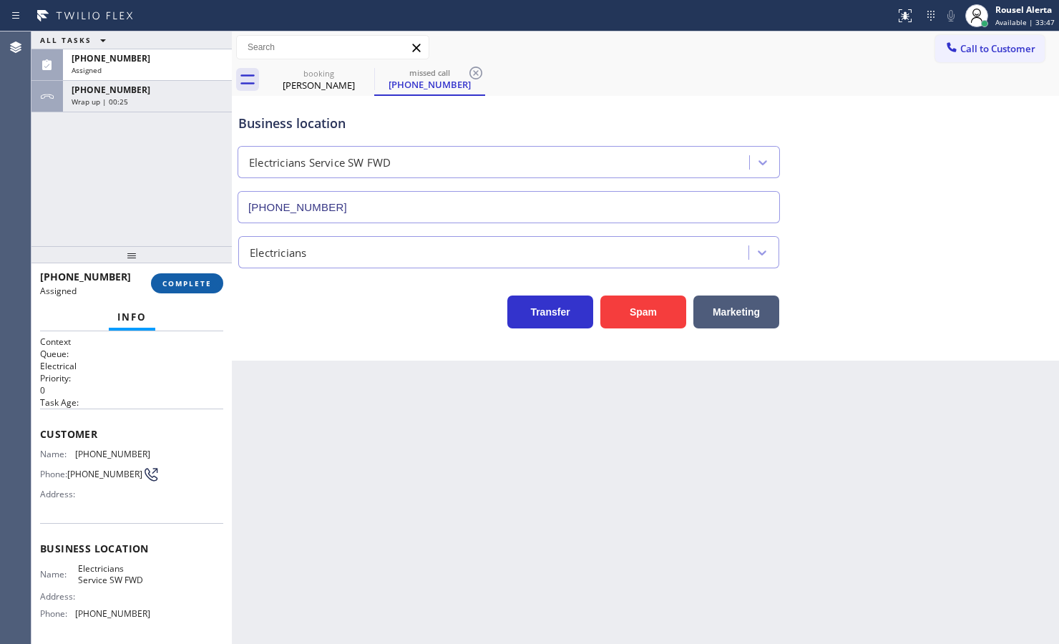
click at [182, 288] on button "COMPLETE" at bounding box center [187, 283] width 72 height 20
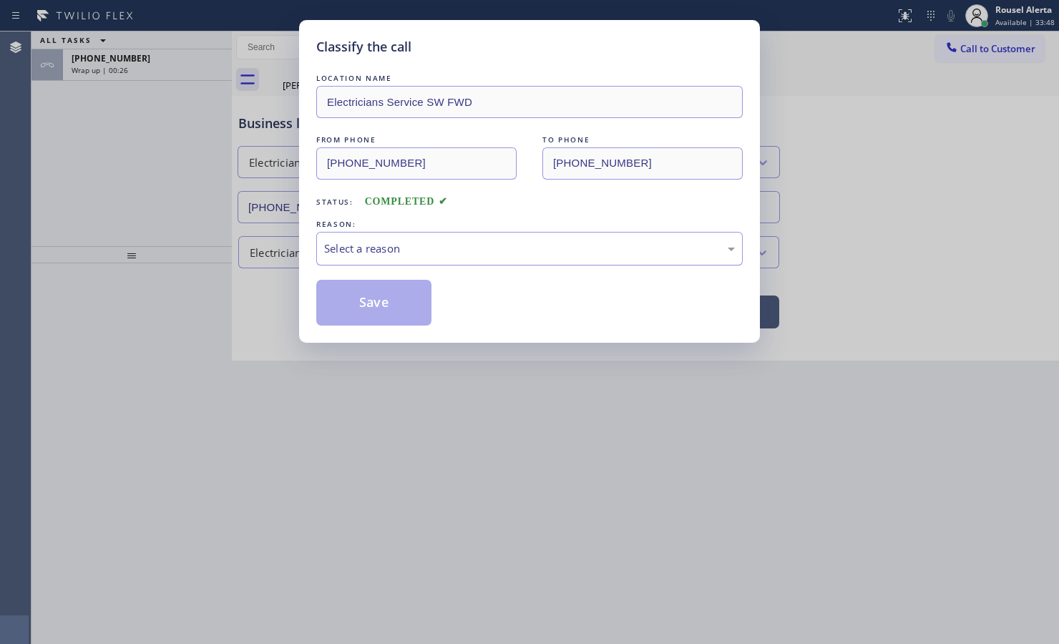
click at [348, 247] on div "Select a reason" at bounding box center [529, 248] width 411 height 16
click at [379, 320] on button "Save" at bounding box center [373, 303] width 115 height 46
type input "[PHONE_NUMBER]"
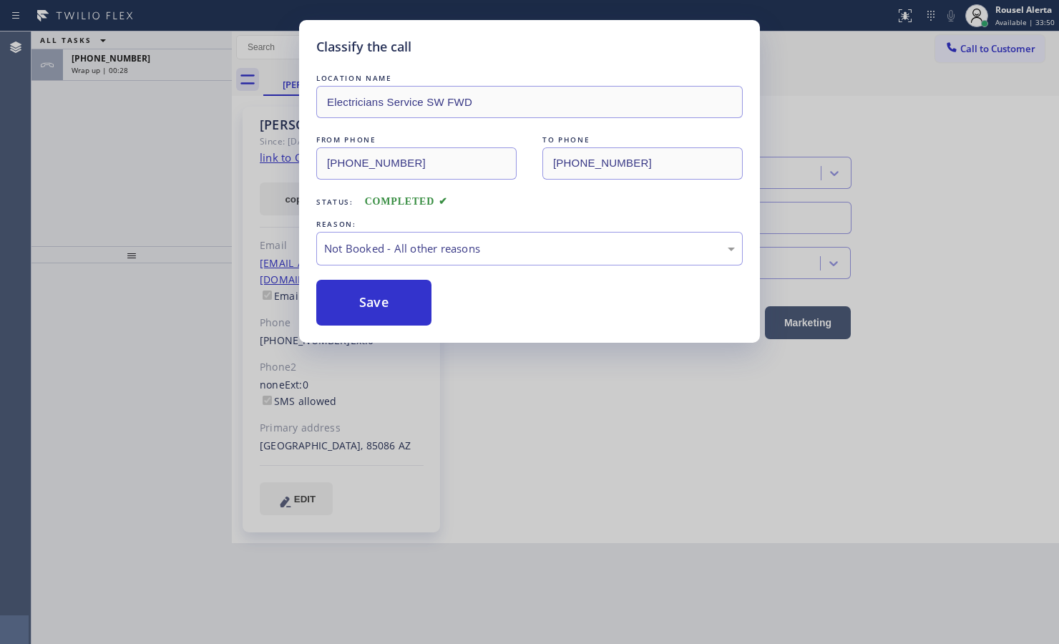
click at [846, 48] on div "Classify the call LOCATION NAME Electricians Service SW FWD FROM PHONE [PHONE_N…" at bounding box center [529, 322] width 1059 height 644
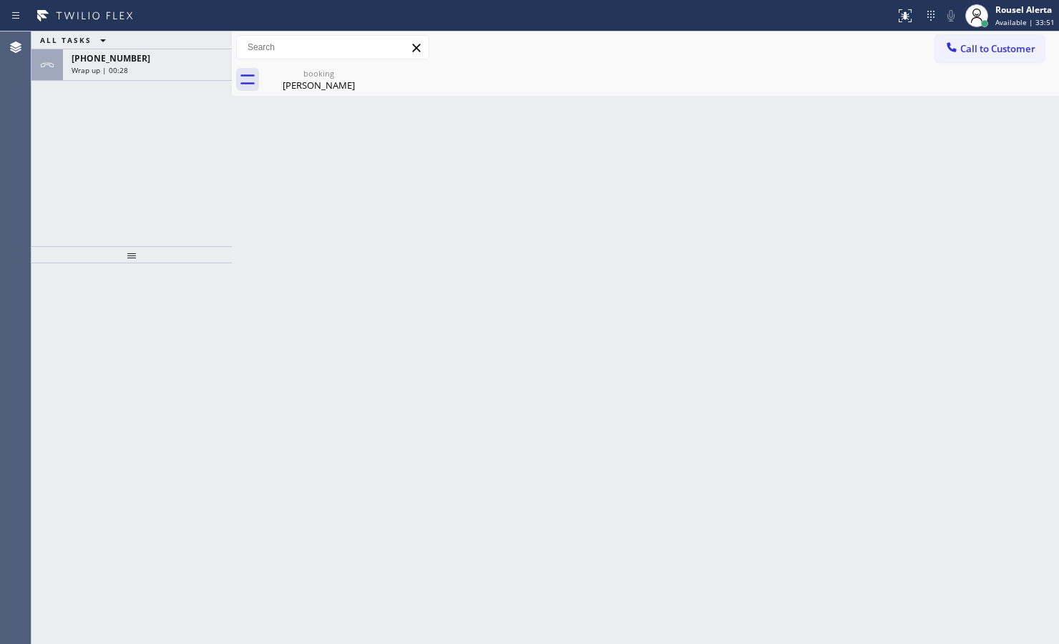
drag, startPoint x: 985, startPoint y: 48, endPoint x: 1022, endPoint y: 89, distance: 55.7
click at [846, 47] on span "Call to Customer" at bounding box center [997, 48] width 75 height 13
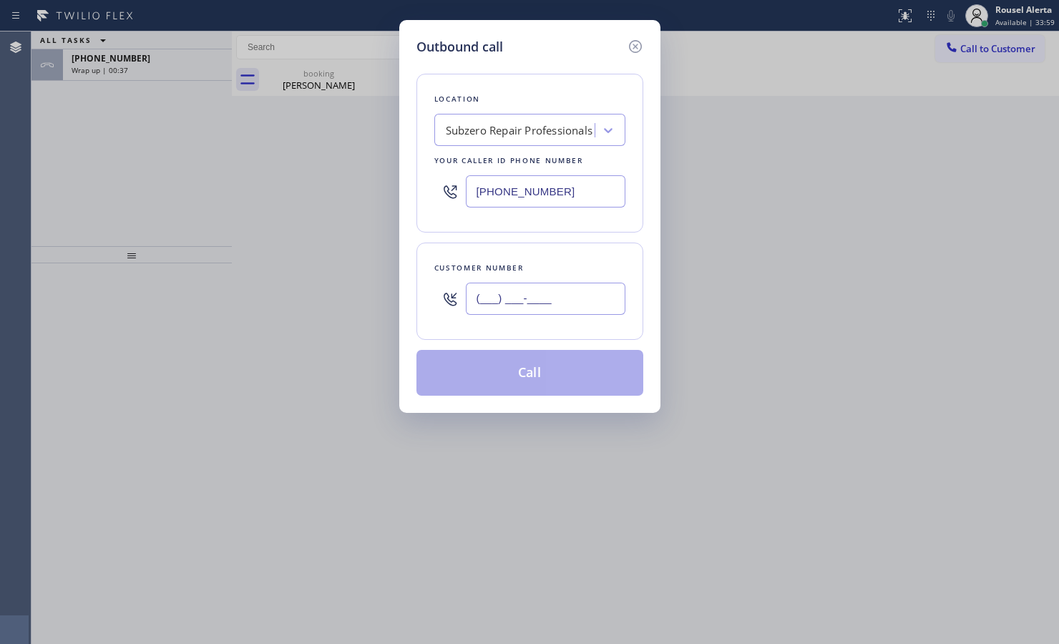
click at [534, 295] on input "(___) ___-____" at bounding box center [546, 299] width 160 height 32
paste input "510) 332-3951"
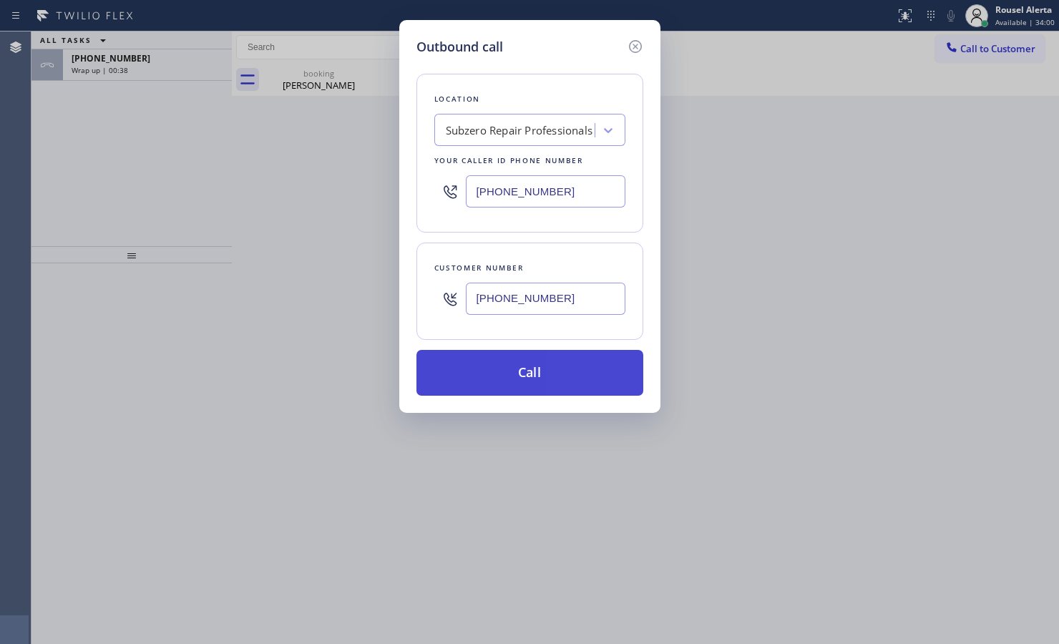
type input "[PHONE_NUMBER]"
click at [530, 374] on button "Call" at bounding box center [529, 373] width 227 height 46
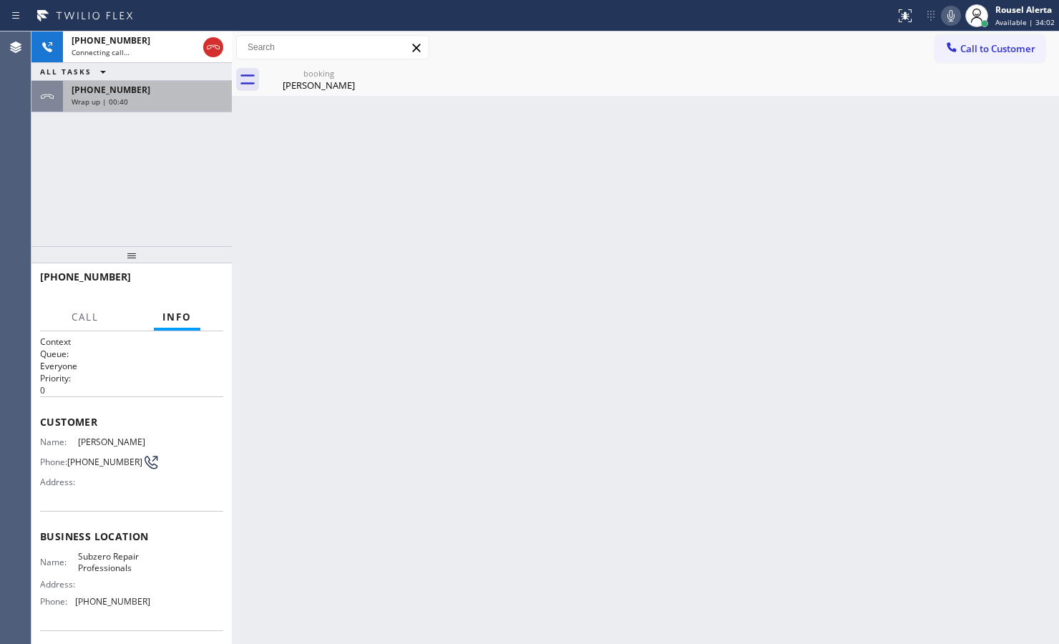
click at [152, 99] on div "Wrap up | 00:40" at bounding box center [148, 102] width 152 height 10
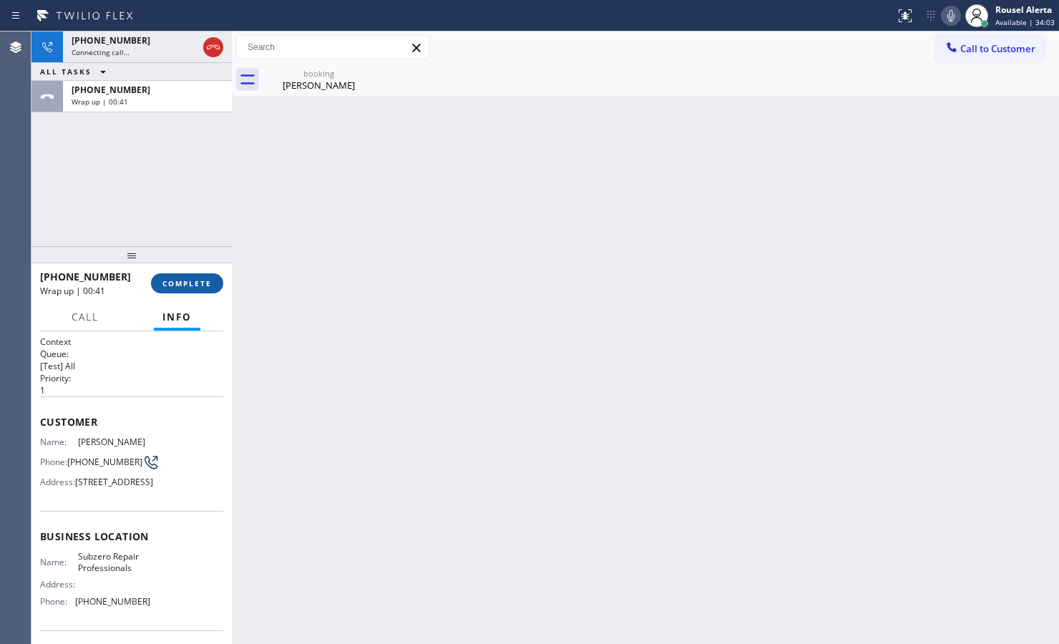
click at [187, 281] on span "COMPLETE" at bounding box center [186, 283] width 49 height 10
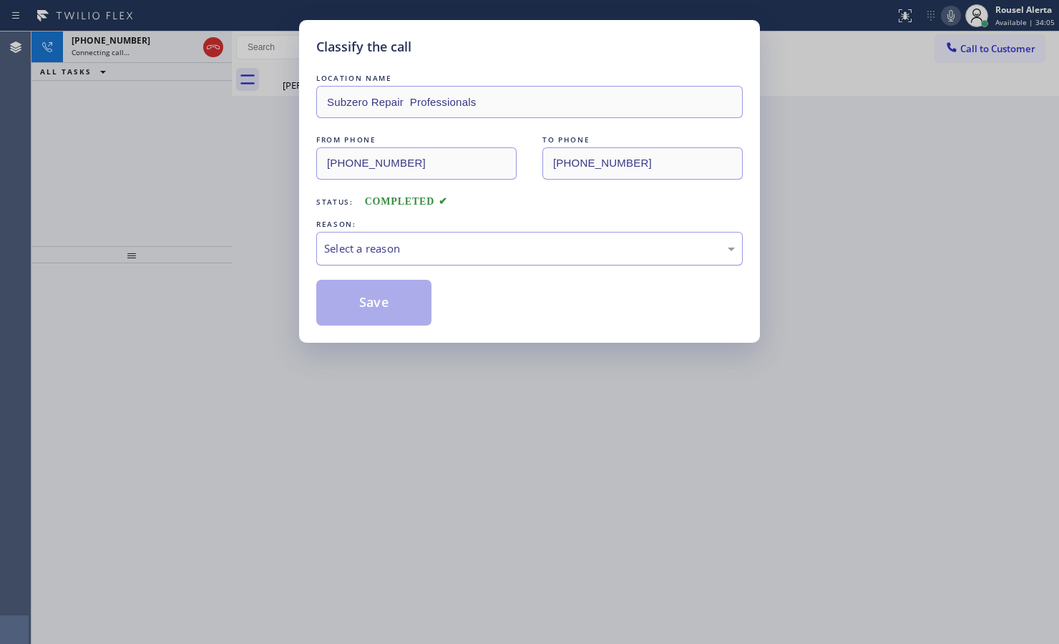
click at [477, 255] on div "Select a reason" at bounding box center [529, 248] width 411 height 16
click at [414, 297] on button "Save" at bounding box center [373, 303] width 115 height 46
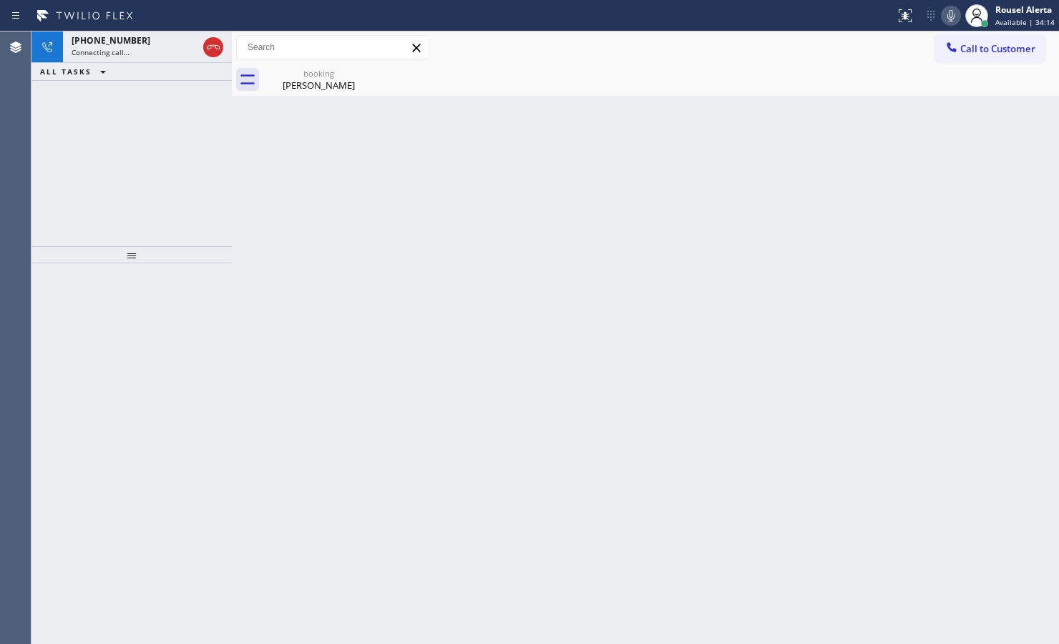
click at [112, 36] on span "[PHONE_NUMBER]" at bounding box center [111, 40] width 79 height 12
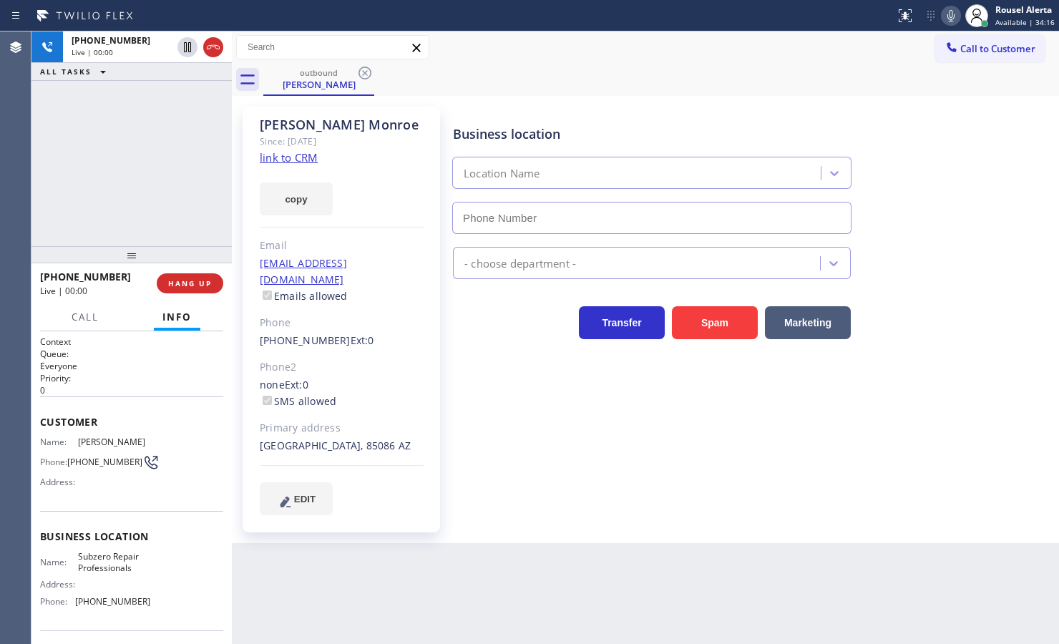
type input "[PHONE_NUMBER]"
click at [118, 84] on div "[PHONE_NUMBER] Live | 01:23 ALL TASKS ALL TASKS ACTIVE TASKS TASKS IN WRAP UP" at bounding box center [131, 138] width 200 height 215
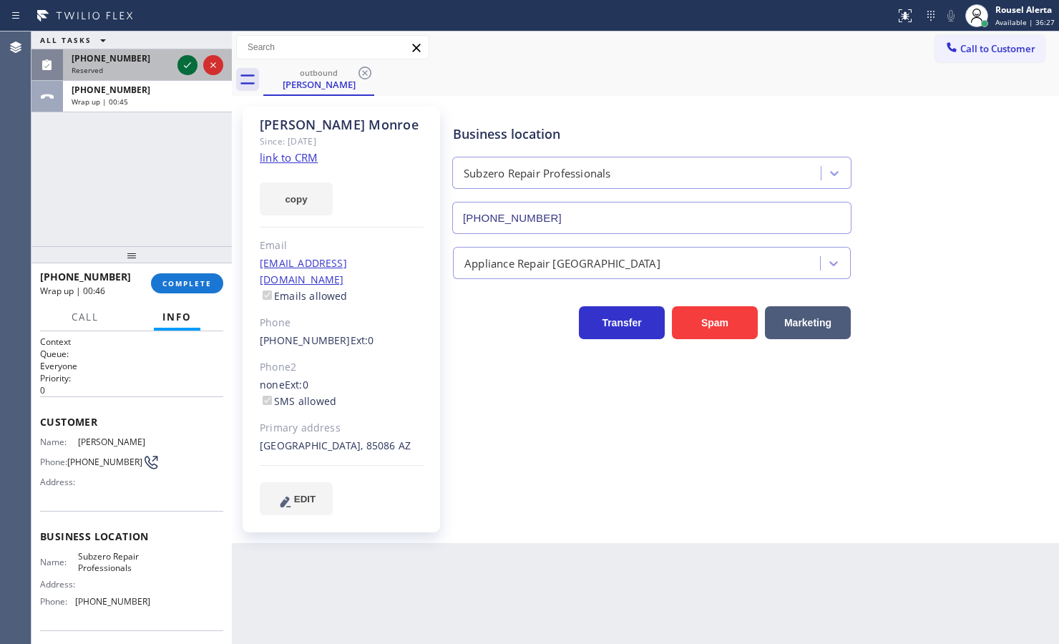
click at [180, 65] on icon at bounding box center [187, 65] width 17 height 17
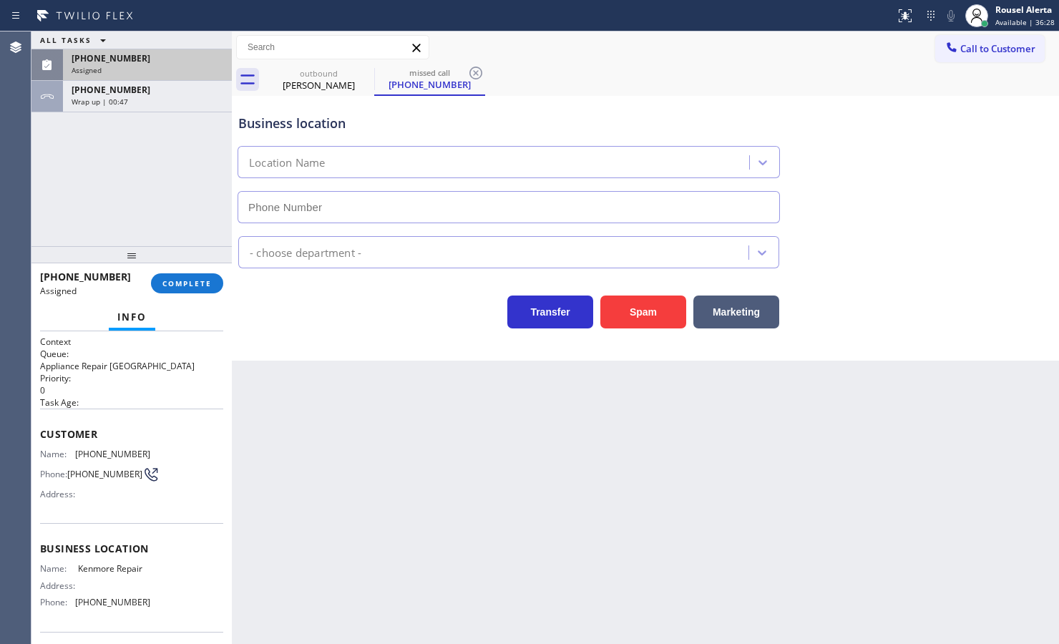
type input "[PHONE_NUMBER]"
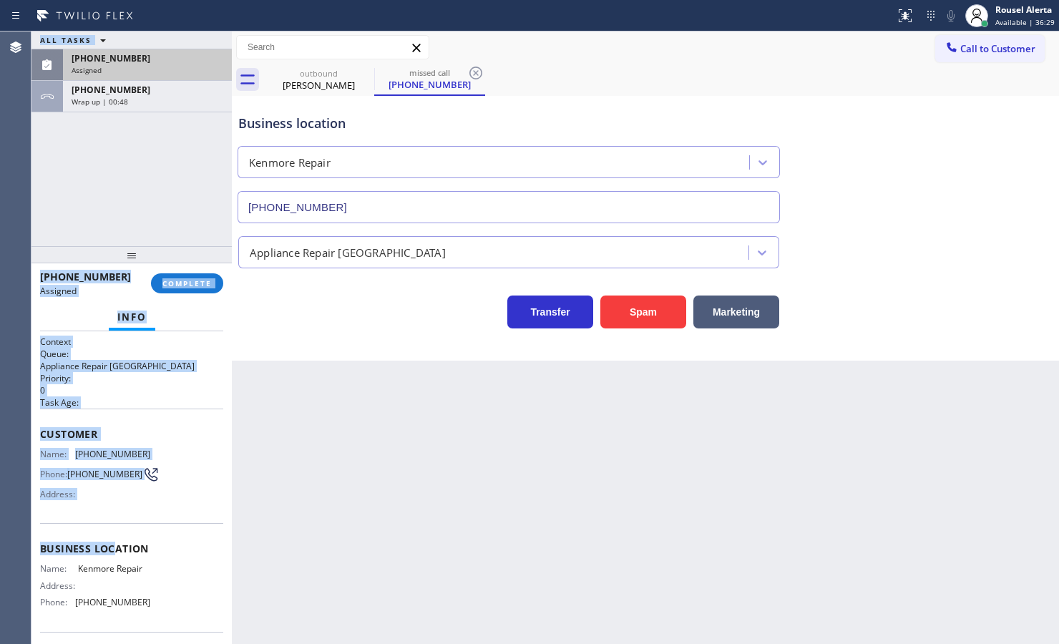
drag, startPoint x: 29, startPoint y: 447, endPoint x: 120, endPoint y: 527, distance: 121.2
click at [119, 515] on div "Agent Desktop Classify the call LOCATION NAME 5 Star Appliance Repair FROM PHON…" at bounding box center [529, 337] width 1059 height 612
click at [122, 515] on div "Customer Name: [PHONE_NUMBER] Phone: [PHONE_NUMBER] Address:" at bounding box center [131, 466] width 183 height 114
click at [77, 474] on span "[PHONE_NUMBER]" at bounding box center [104, 474] width 75 height 11
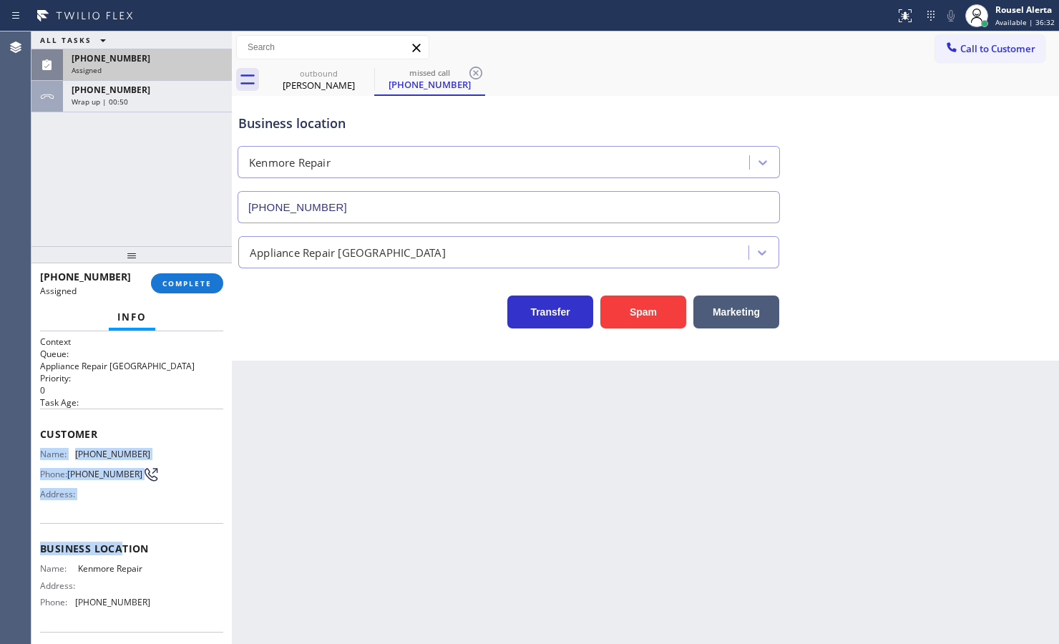
scroll to position [89, 0]
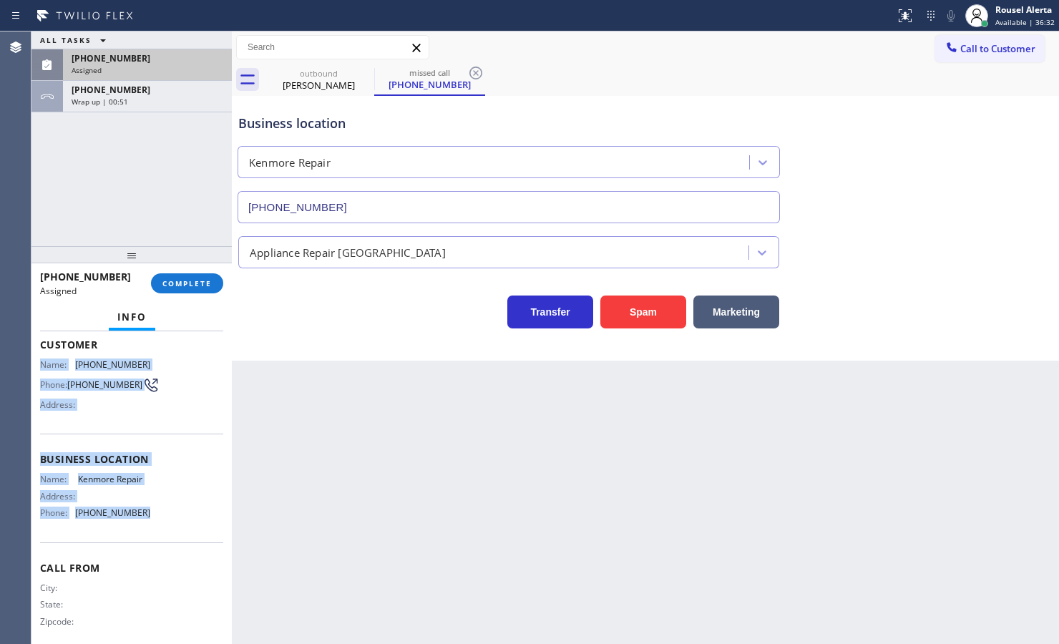
drag, startPoint x: 36, startPoint y: 448, endPoint x: 156, endPoint y: 520, distance: 139.6
click at [156, 515] on div "Context Queue: Appliance Repair High End Priority: 0 Task Age: Customer Name: […" at bounding box center [131, 487] width 200 height 313
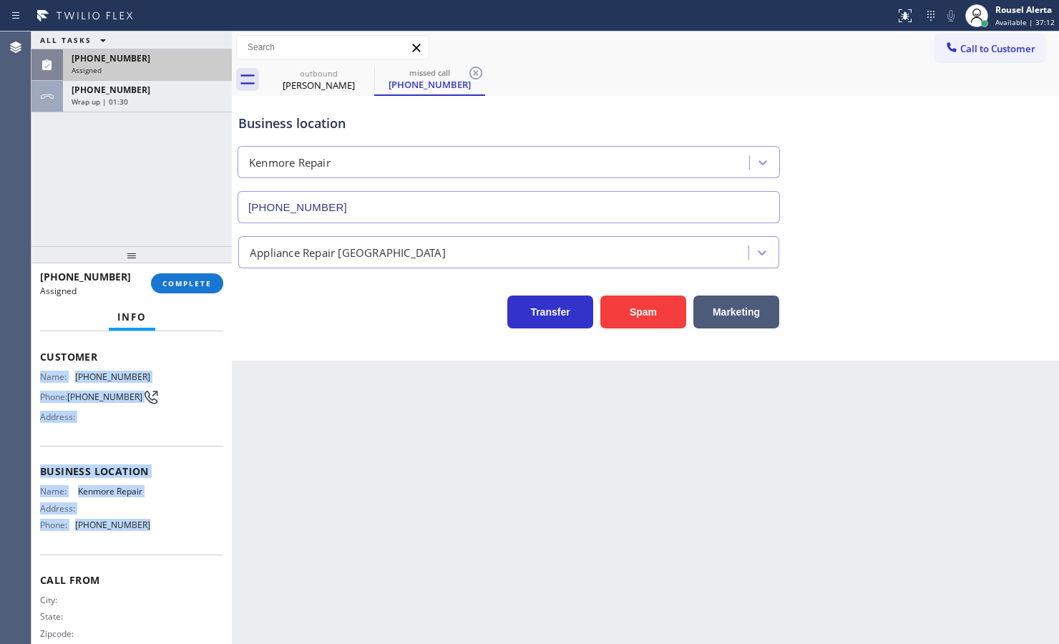
scroll to position [101, 0]
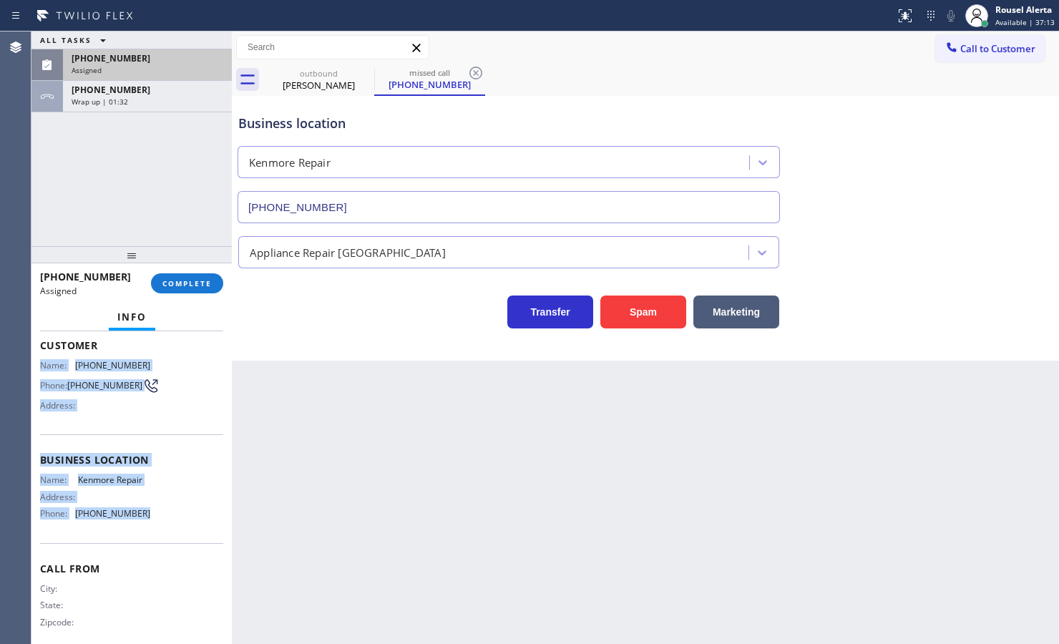
click at [158, 69] on div "Assigned" at bounding box center [148, 70] width 152 height 10
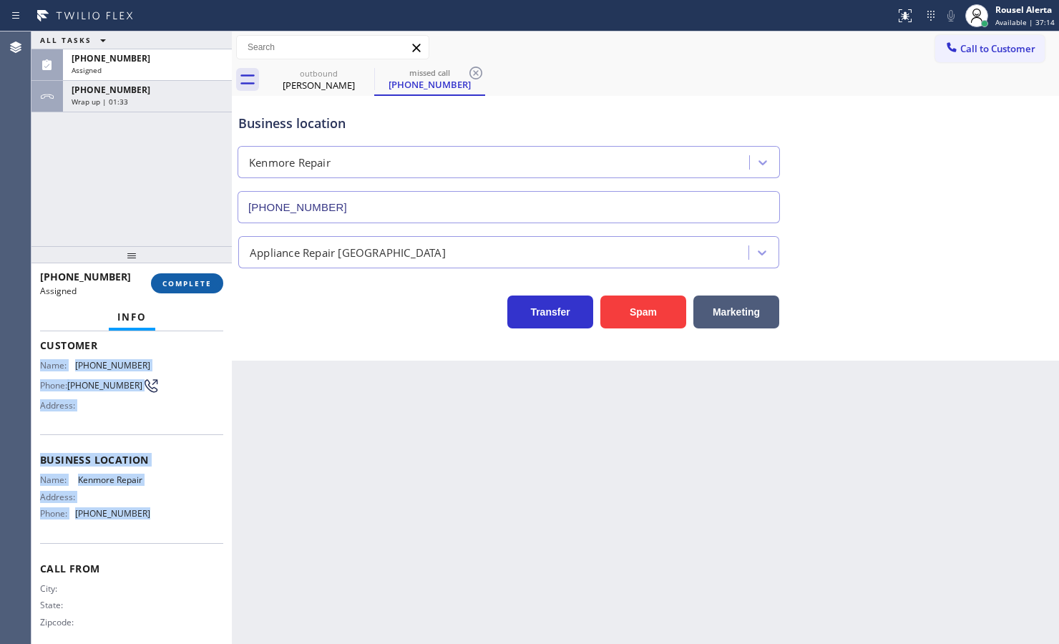
click at [191, 284] on span "COMPLETE" at bounding box center [186, 283] width 49 height 10
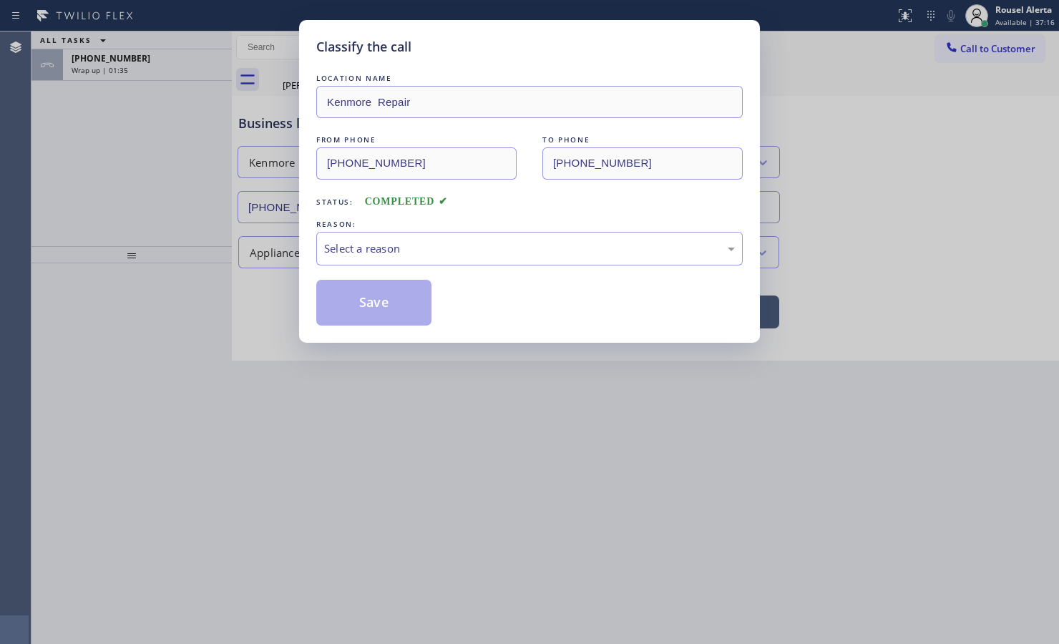
click at [386, 251] on div "Select a reason" at bounding box center [529, 248] width 411 height 16
click at [378, 308] on button "Save" at bounding box center [373, 303] width 115 height 46
type input "[PHONE_NUMBER]"
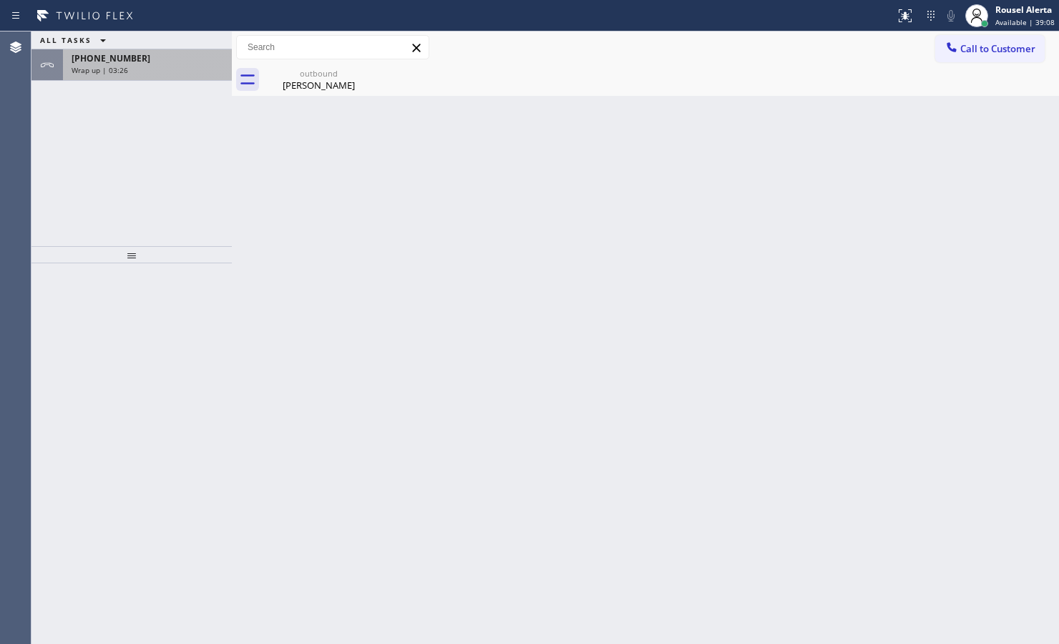
click at [116, 72] on span "Wrap up | 03:26" at bounding box center [100, 70] width 57 height 10
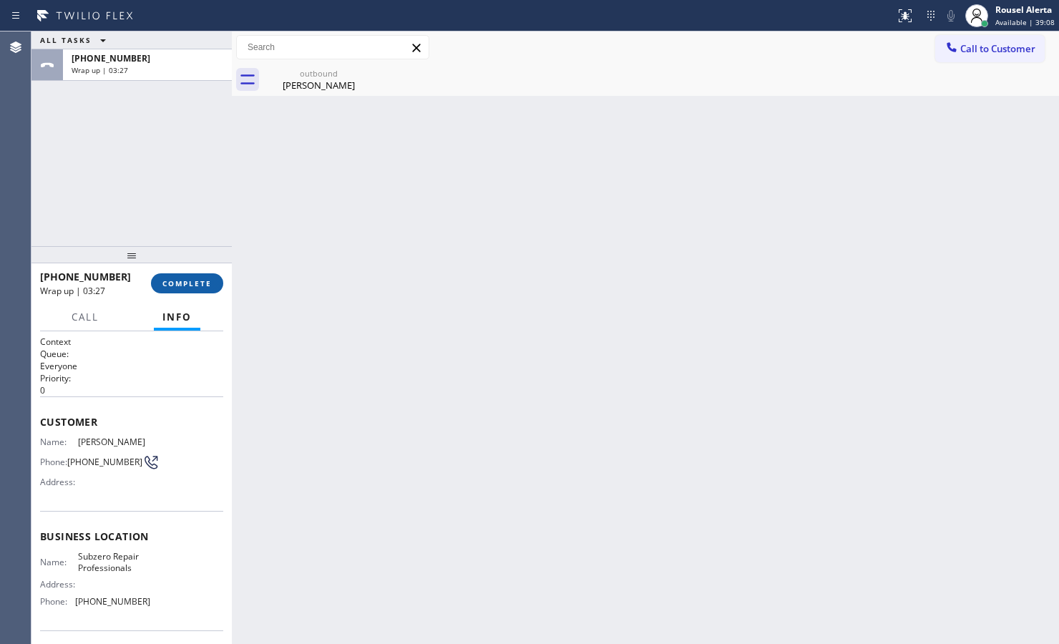
click at [188, 291] on button "COMPLETE" at bounding box center [187, 283] width 72 height 20
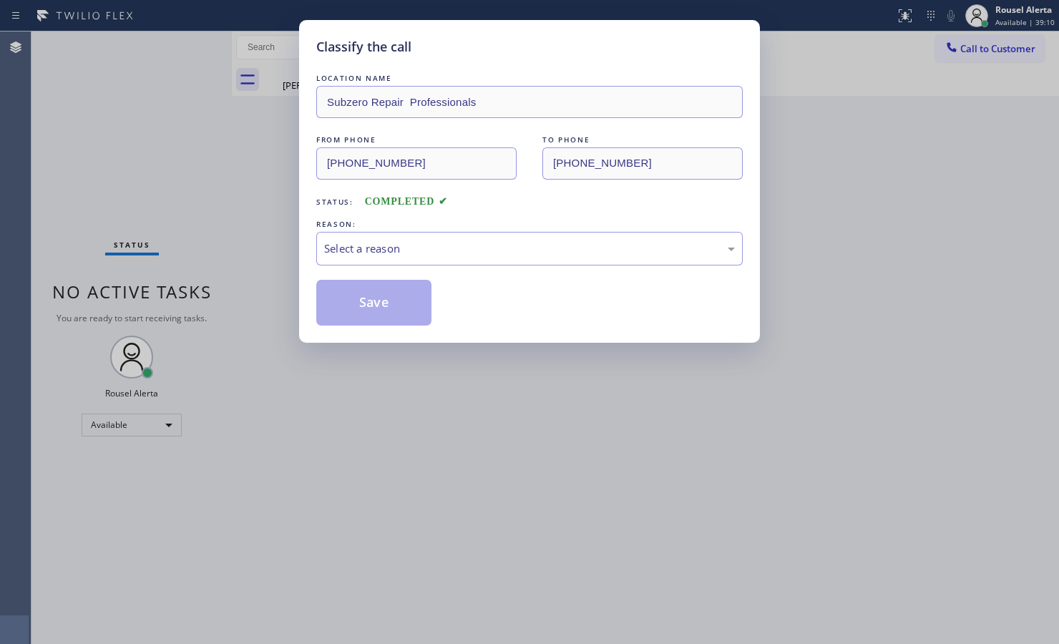
click at [384, 229] on div "REASON:" at bounding box center [529, 224] width 426 height 15
click at [395, 251] on div "Select a reason" at bounding box center [529, 248] width 411 height 16
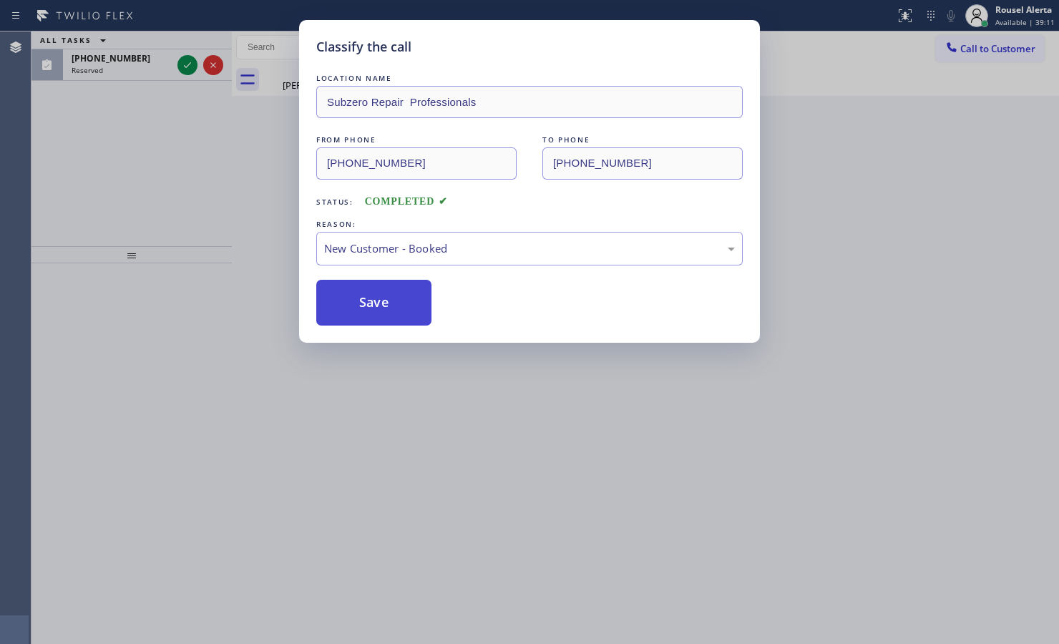
click at [387, 299] on button "Save" at bounding box center [373, 303] width 115 height 46
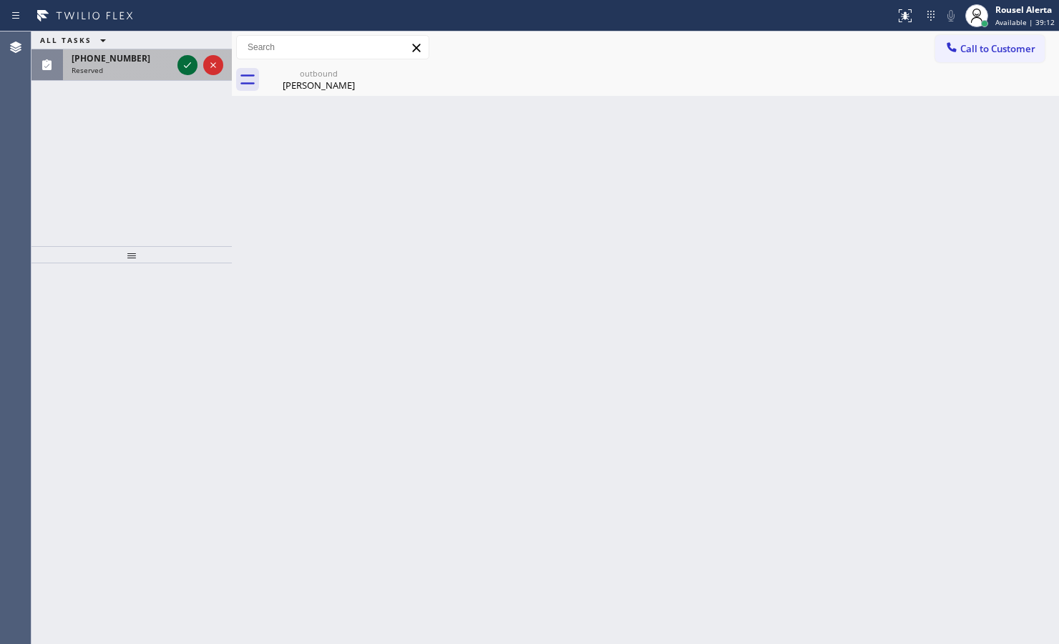
click at [186, 59] on icon at bounding box center [187, 65] width 17 height 17
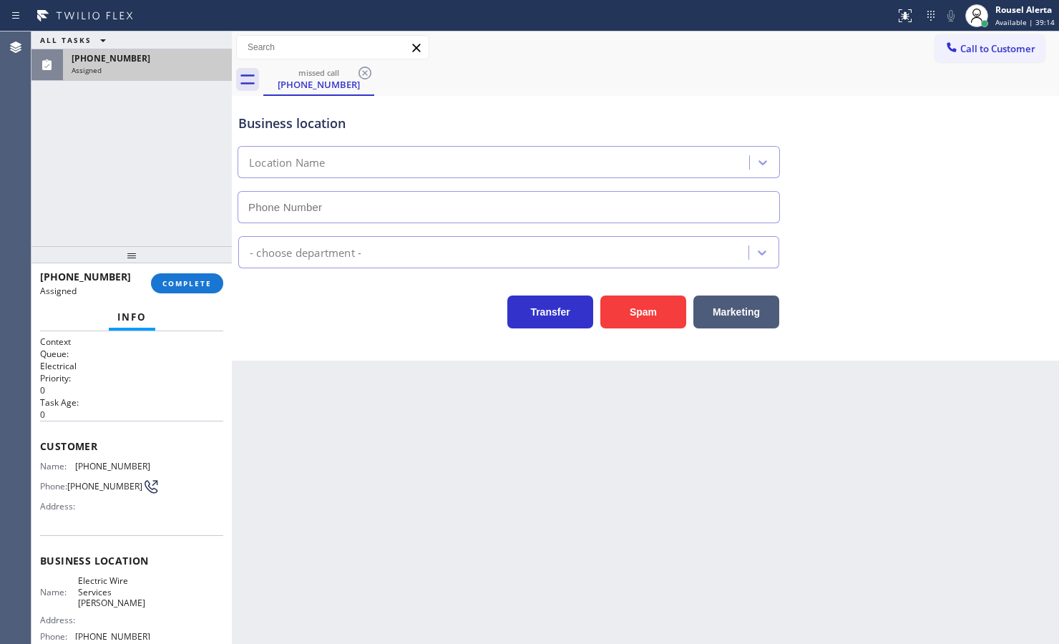
type input "[PHONE_NUMBER]"
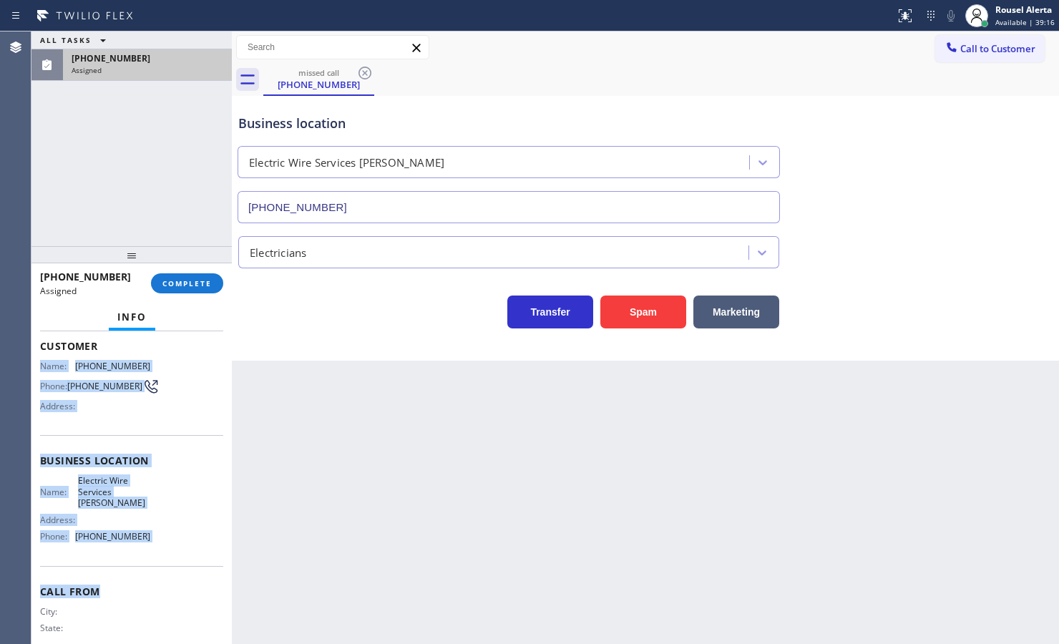
scroll to position [89, 0]
drag, startPoint x: 37, startPoint y: 447, endPoint x: 175, endPoint y: 548, distance: 171.0
click at [175, 515] on div "Context Queue: Electrical Priority: 0 Task Age: Customer Name: [PHONE_NUMBER] P…" at bounding box center [131, 487] width 200 height 313
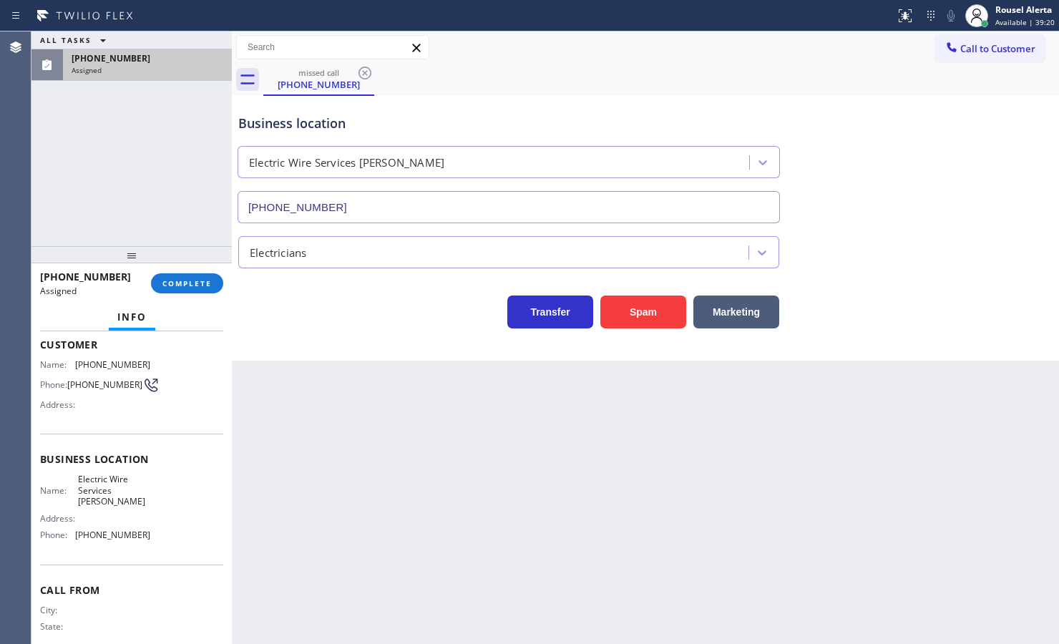
click at [145, 115] on div "ALL TASKS ALL TASKS ACTIVE TASKS TASKS IN WRAP UP [PHONE_NUMBER] Assigned" at bounding box center [131, 138] width 200 height 215
click at [179, 285] on span "COMPLETE" at bounding box center [186, 283] width 49 height 10
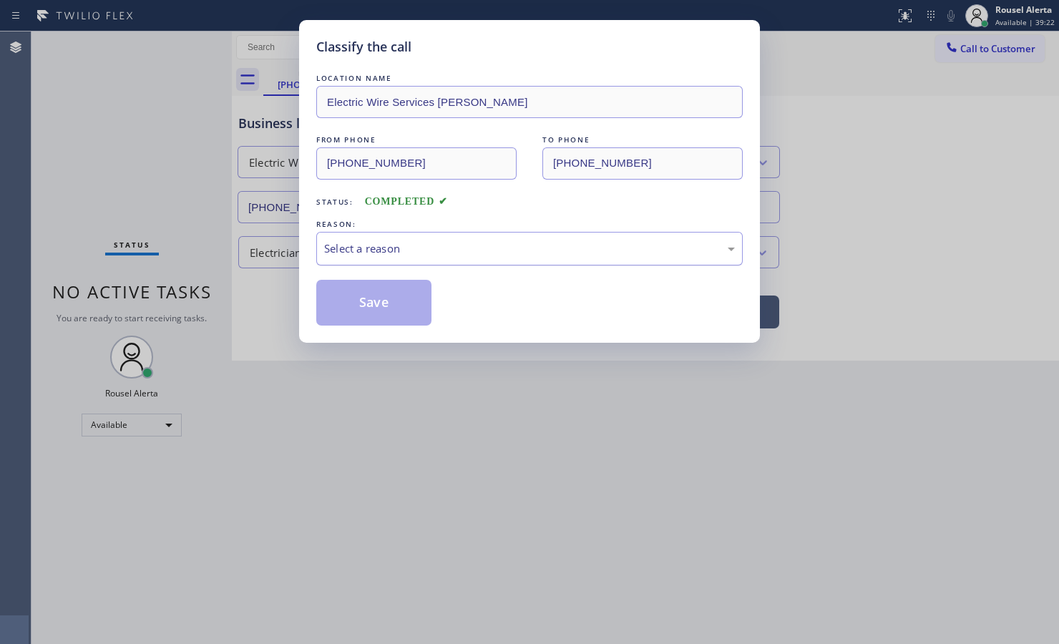
click at [545, 253] on div "Select a reason" at bounding box center [529, 248] width 411 height 16
click at [394, 298] on button "Save" at bounding box center [373, 303] width 115 height 46
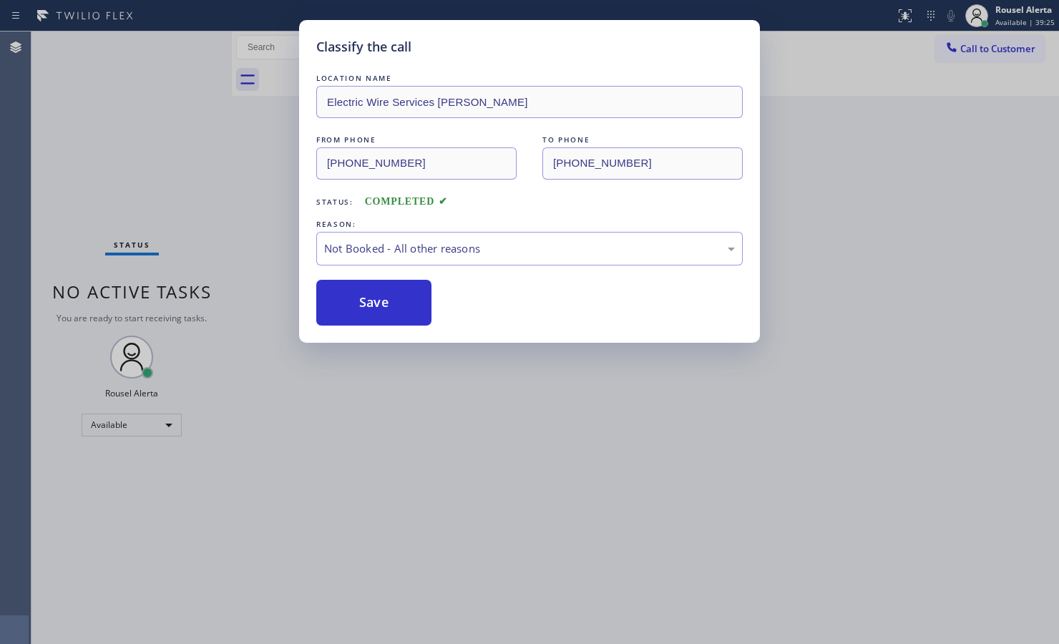
click at [846, 13] on div "Rousel Alerta" at bounding box center [1024, 10] width 59 height 12
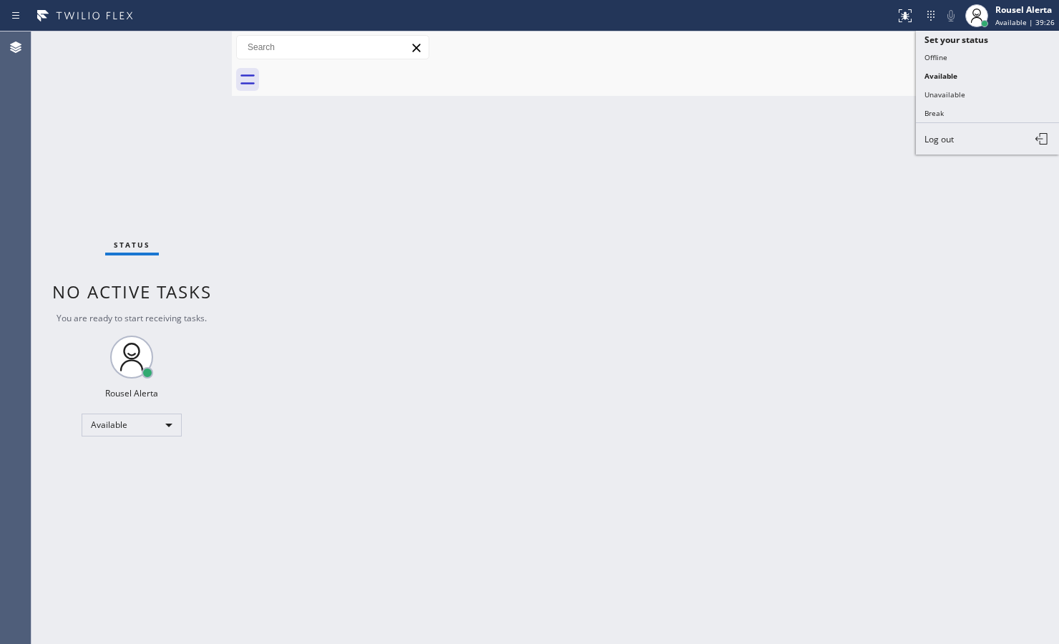
click at [846, 13] on div "Rousel Alerta" at bounding box center [1024, 10] width 59 height 12
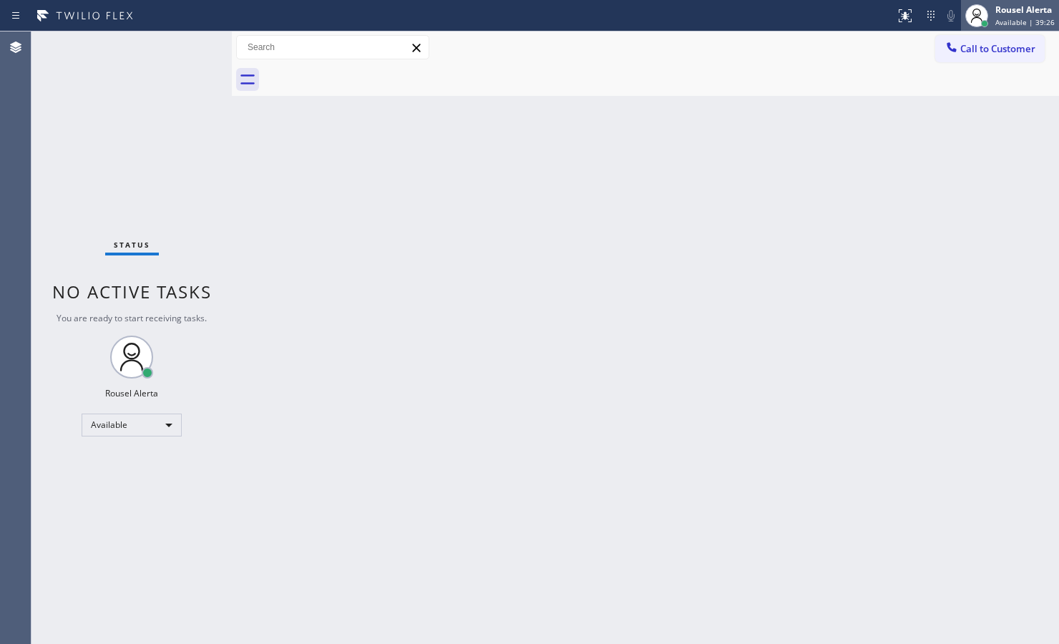
click at [846, 19] on span "Available | 39:26" at bounding box center [1024, 22] width 59 height 10
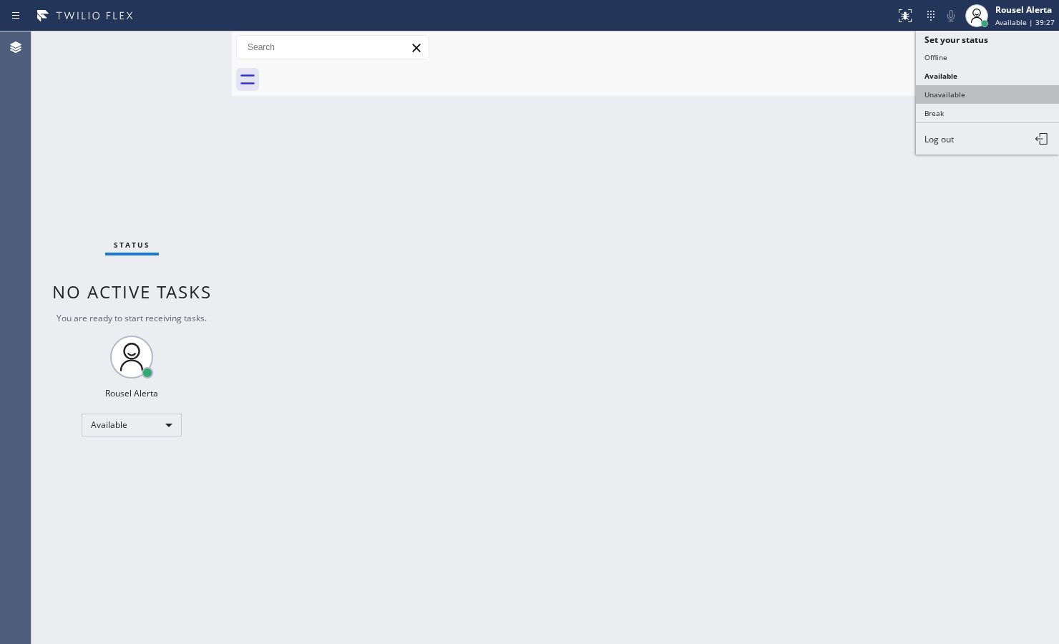
click at [846, 85] on button "Unavailable" at bounding box center [987, 94] width 143 height 19
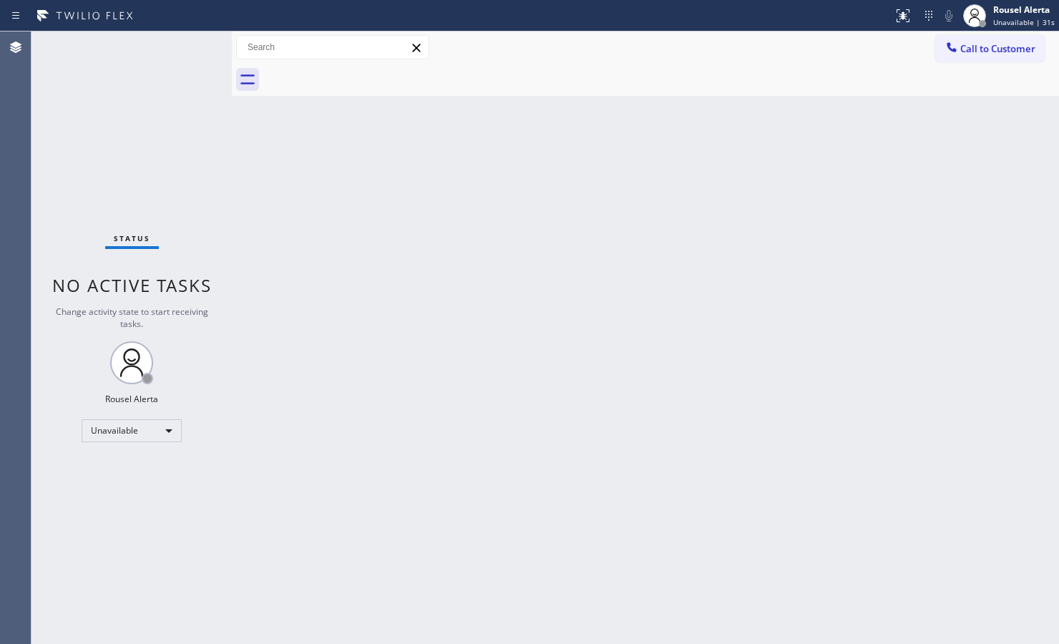
drag, startPoint x: 132, startPoint y: 135, endPoint x: 366, endPoint y: 59, distance: 245.7
click at [138, 127] on div "Status No active tasks Change activity state to start receiving tasks. Rousel A…" at bounding box center [131, 337] width 200 height 612
click at [405, 411] on div "Back to Dashboard Change Sender ID Customers Technicians Select a contact Outbo…" at bounding box center [645, 337] width 827 height 612
